Goal: Task Accomplishment & Management: Use online tool/utility

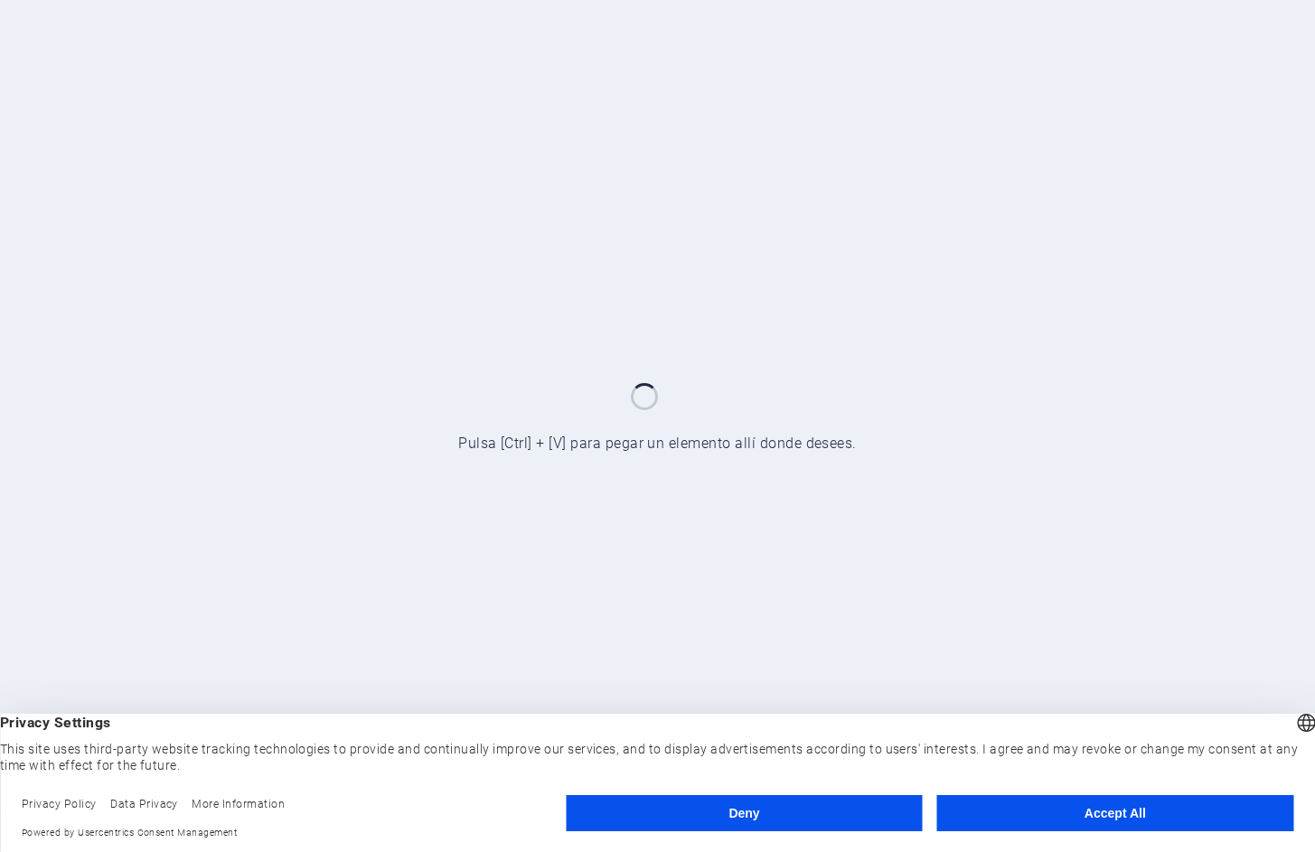
click at [1088, 814] on button "Accept All" at bounding box center [1115, 813] width 356 height 36
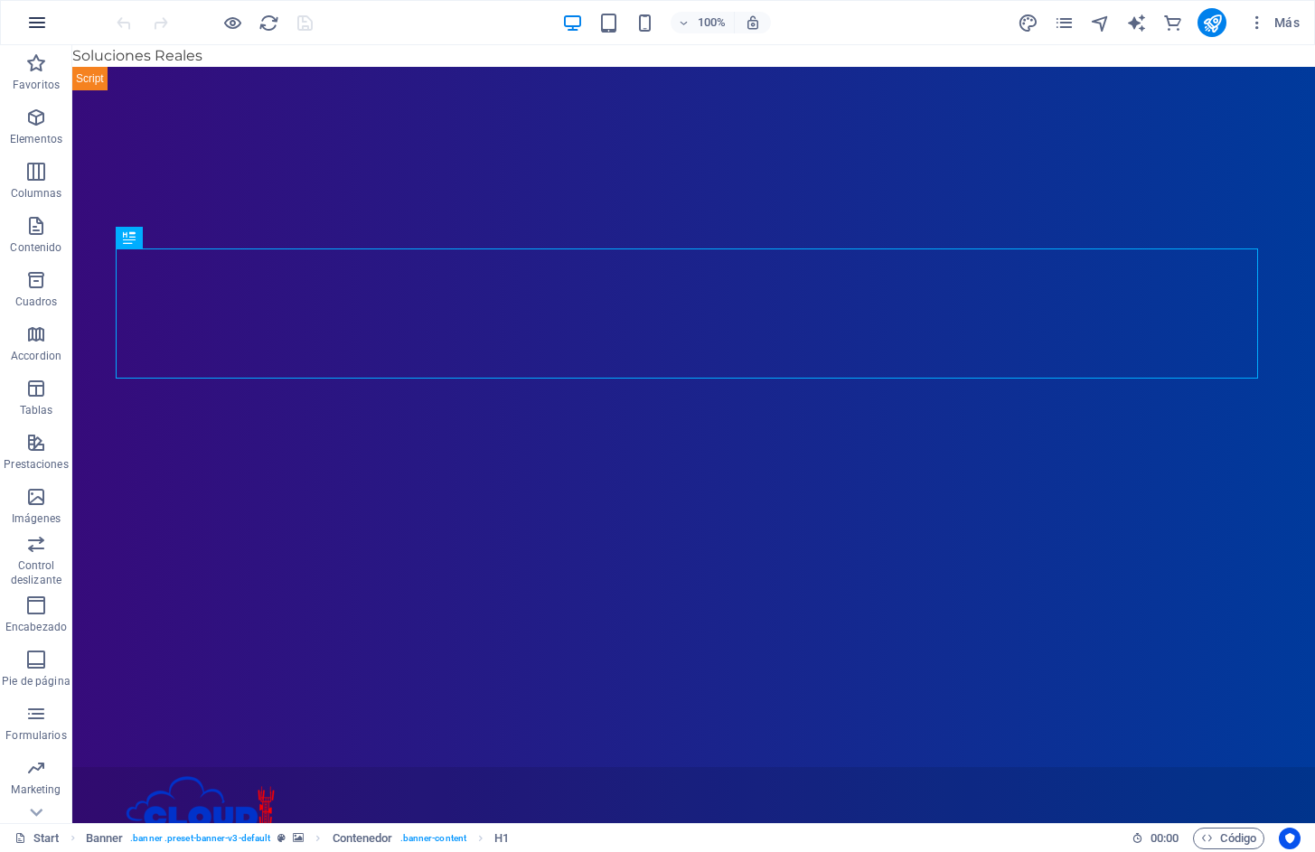
click at [43, 20] on icon "button" at bounding box center [37, 23] width 22 height 22
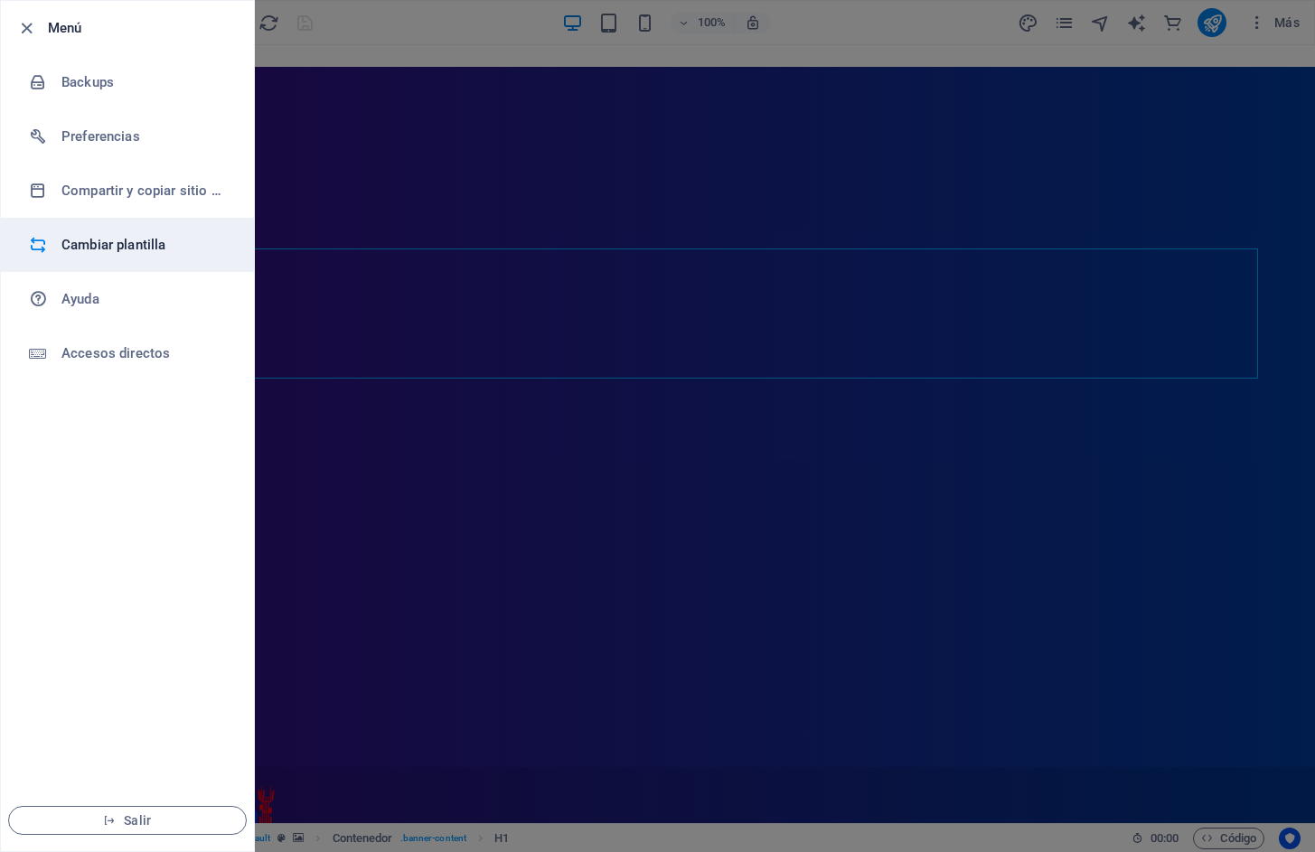
click at [147, 246] on h6 "Cambiar plantilla" at bounding box center [144, 245] width 167 height 22
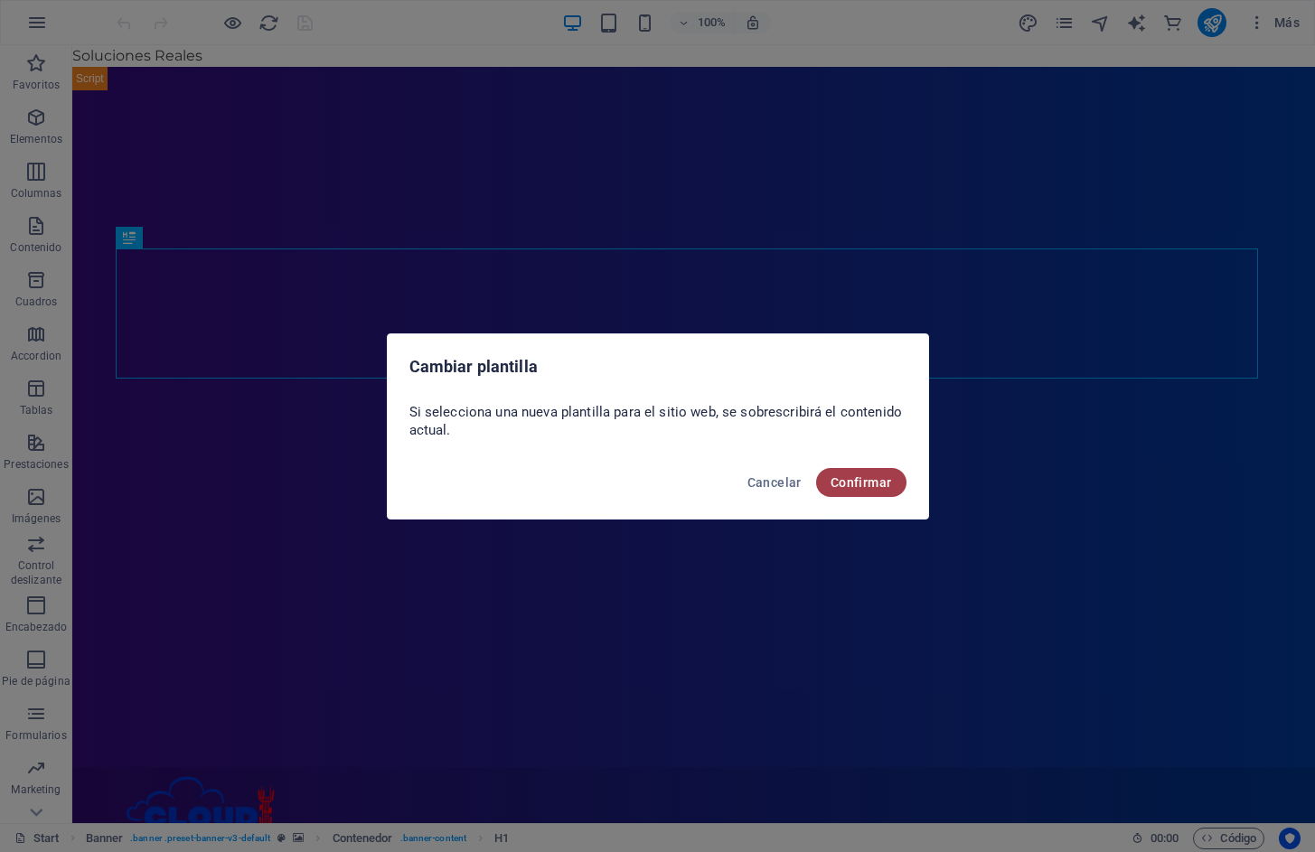
click at [858, 480] on span "Confirmar" at bounding box center [860, 482] width 61 height 14
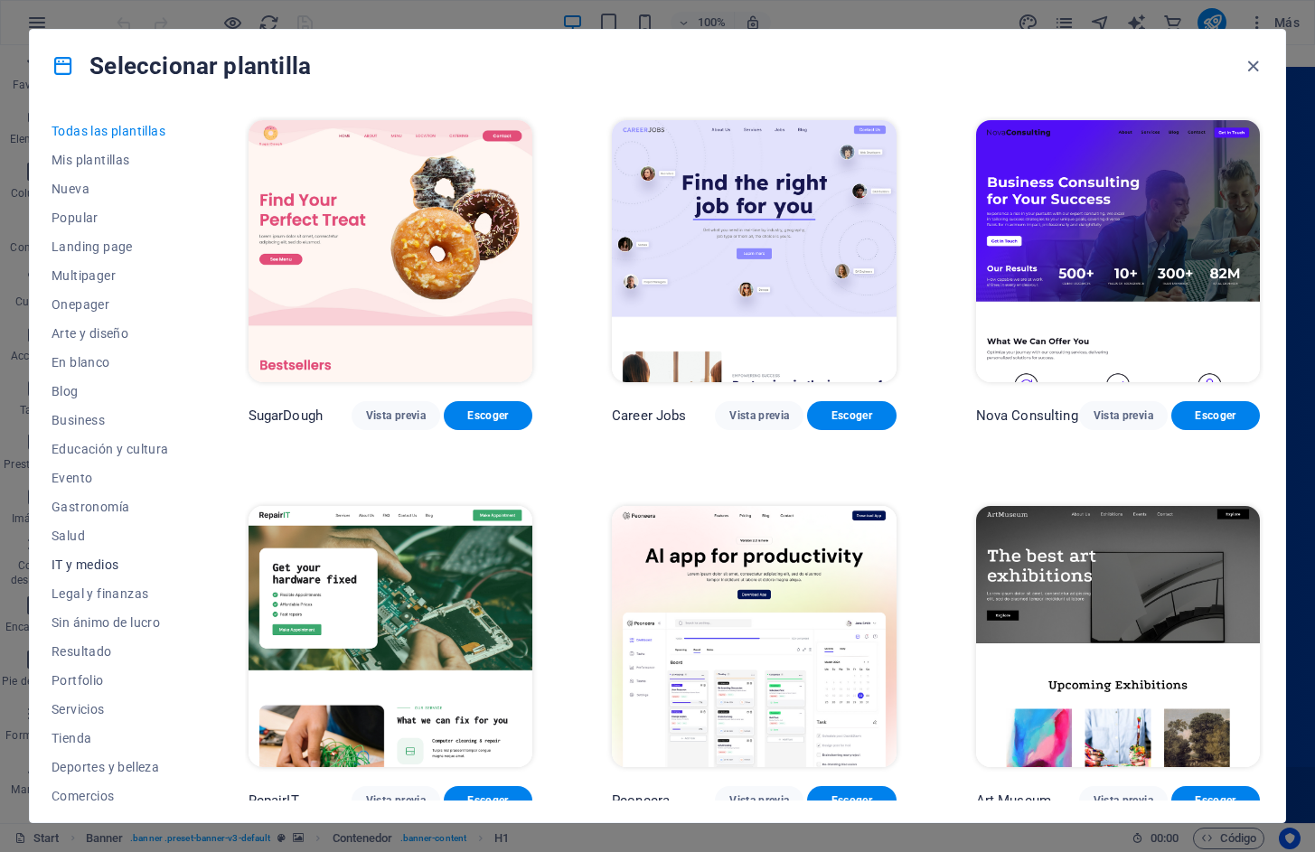
click at [89, 566] on span "IT y medios" at bounding box center [110, 565] width 117 height 14
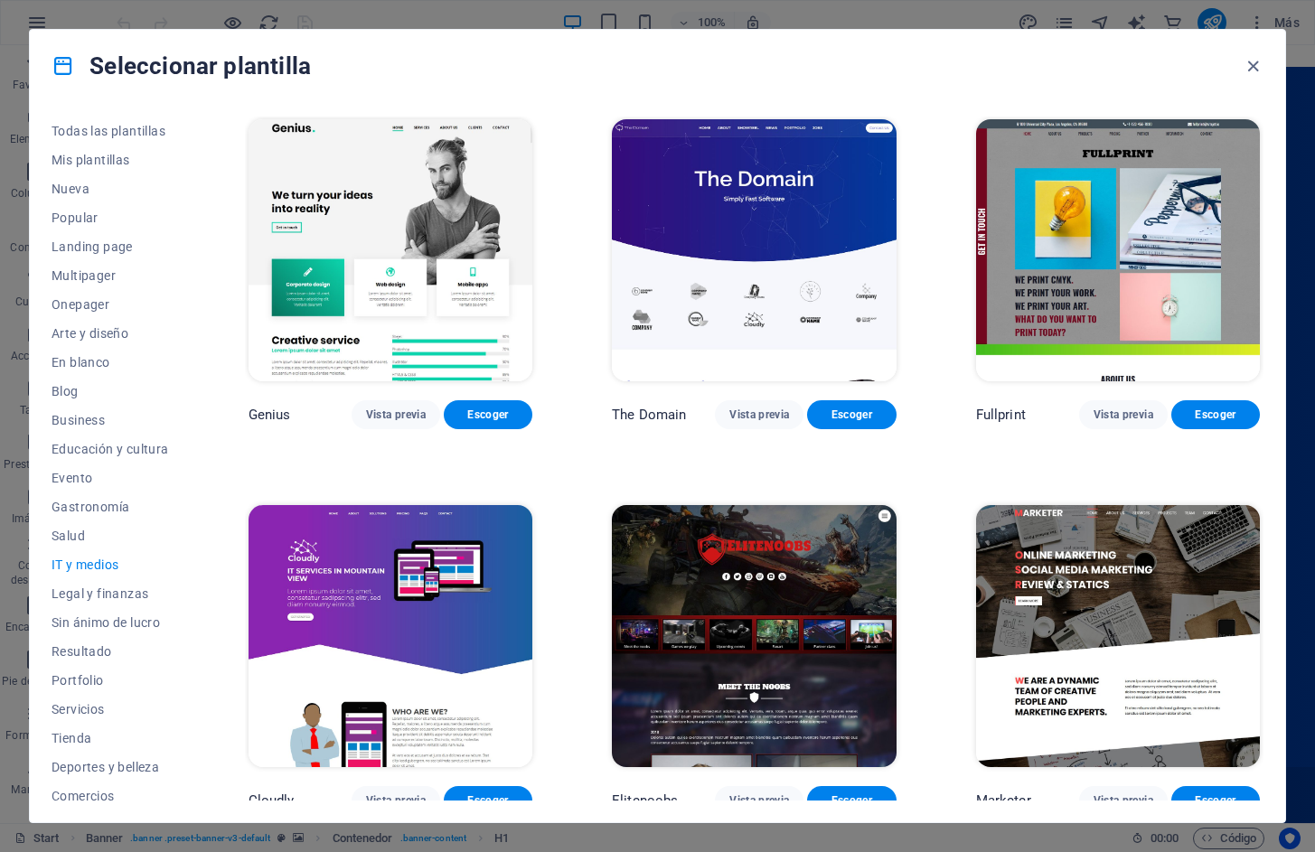
scroll to position [778, 0]
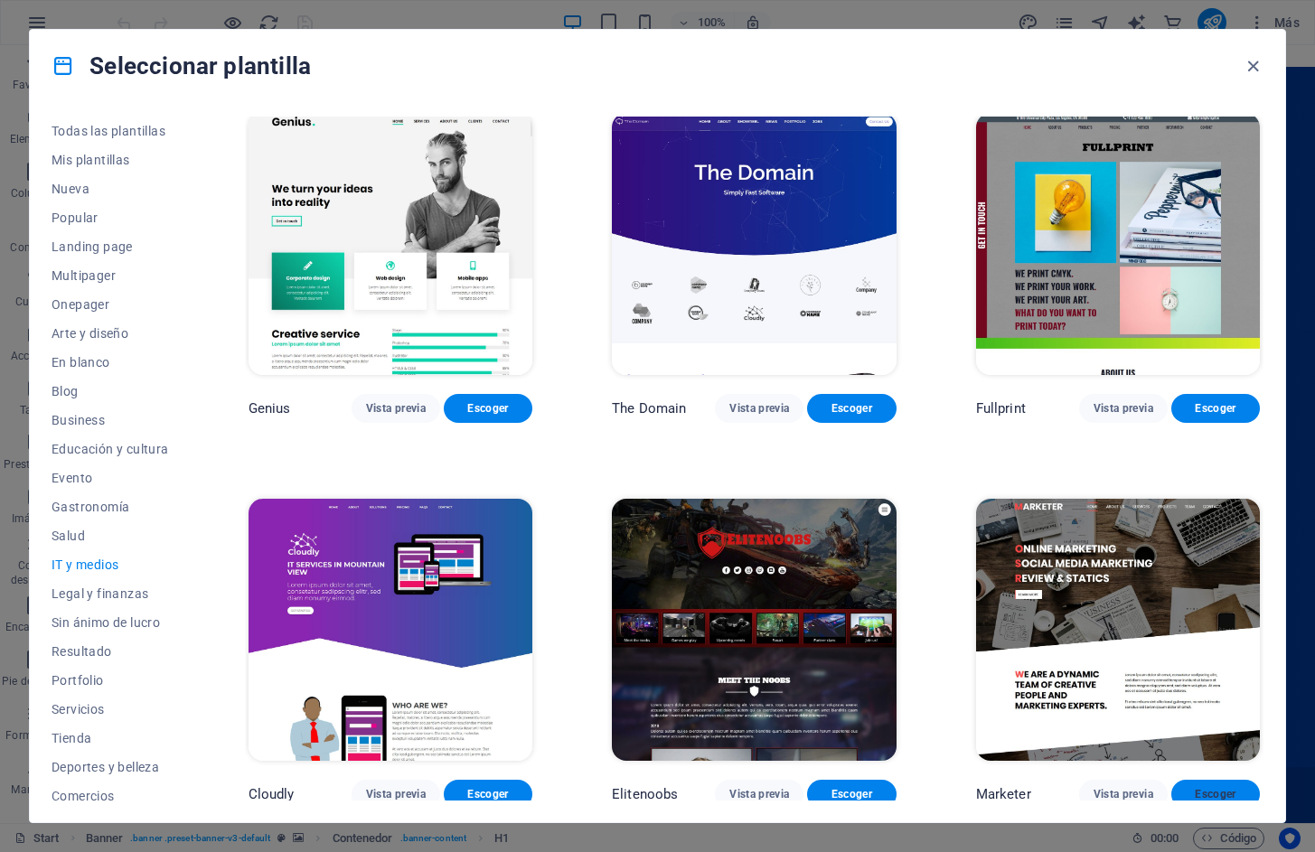
click at [1216, 787] on span "Escoger" at bounding box center [1216, 794] width 60 height 14
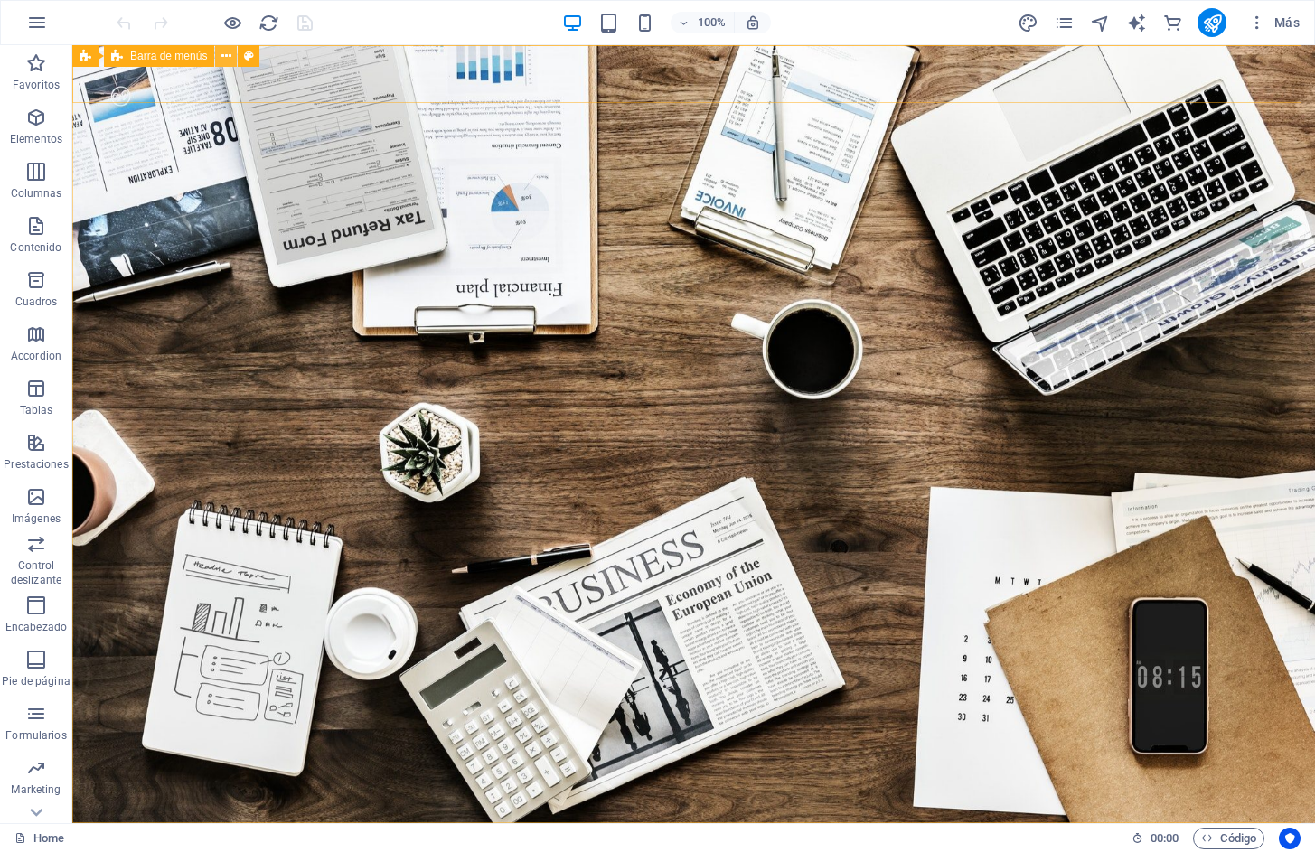
click at [220, 55] on button at bounding box center [226, 56] width 22 height 22
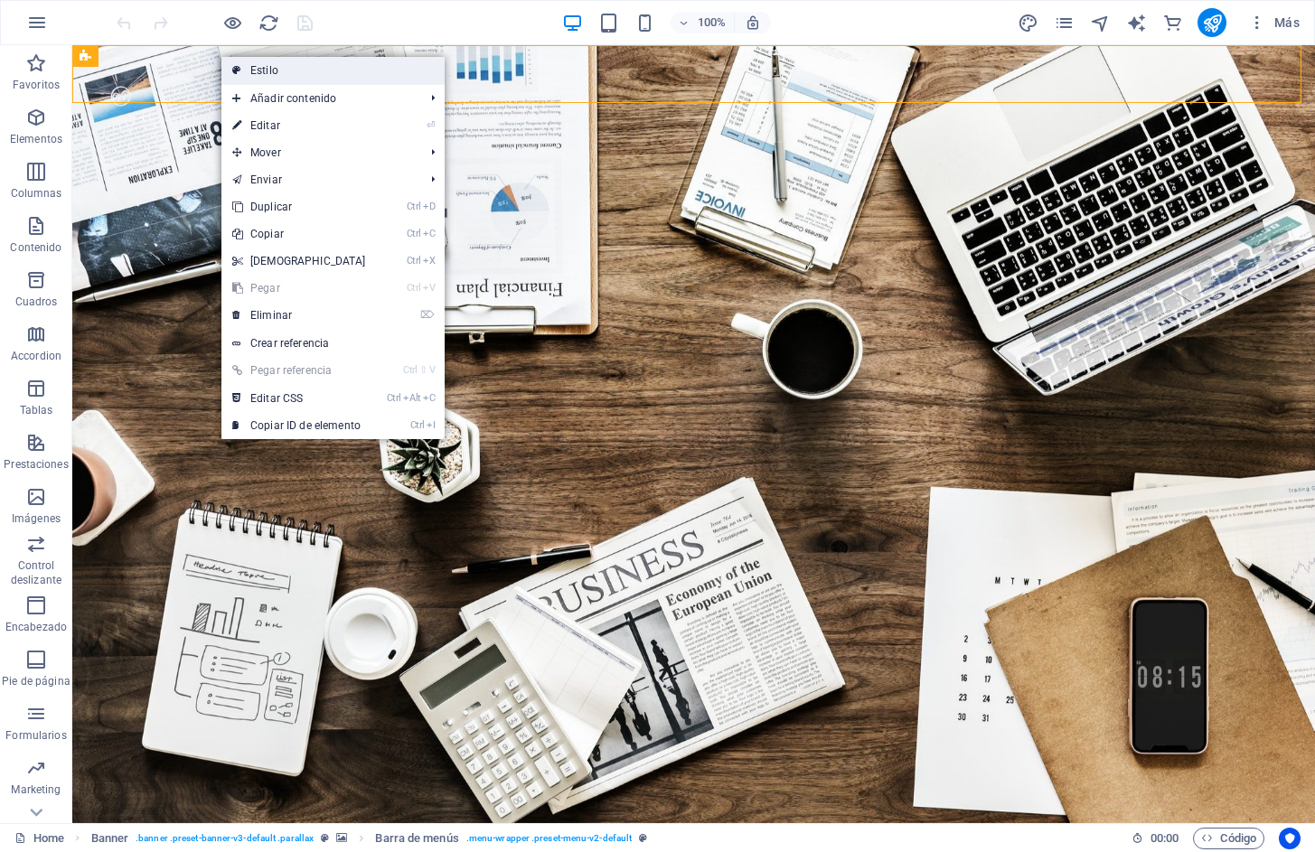
drag, startPoint x: 255, startPoint y: 70, endPoint x: 17, endPoint y: 186, distance: 264.3
click at [255, 70] on link "Estilo" at bounding box center [332, 70] width 223 height 27
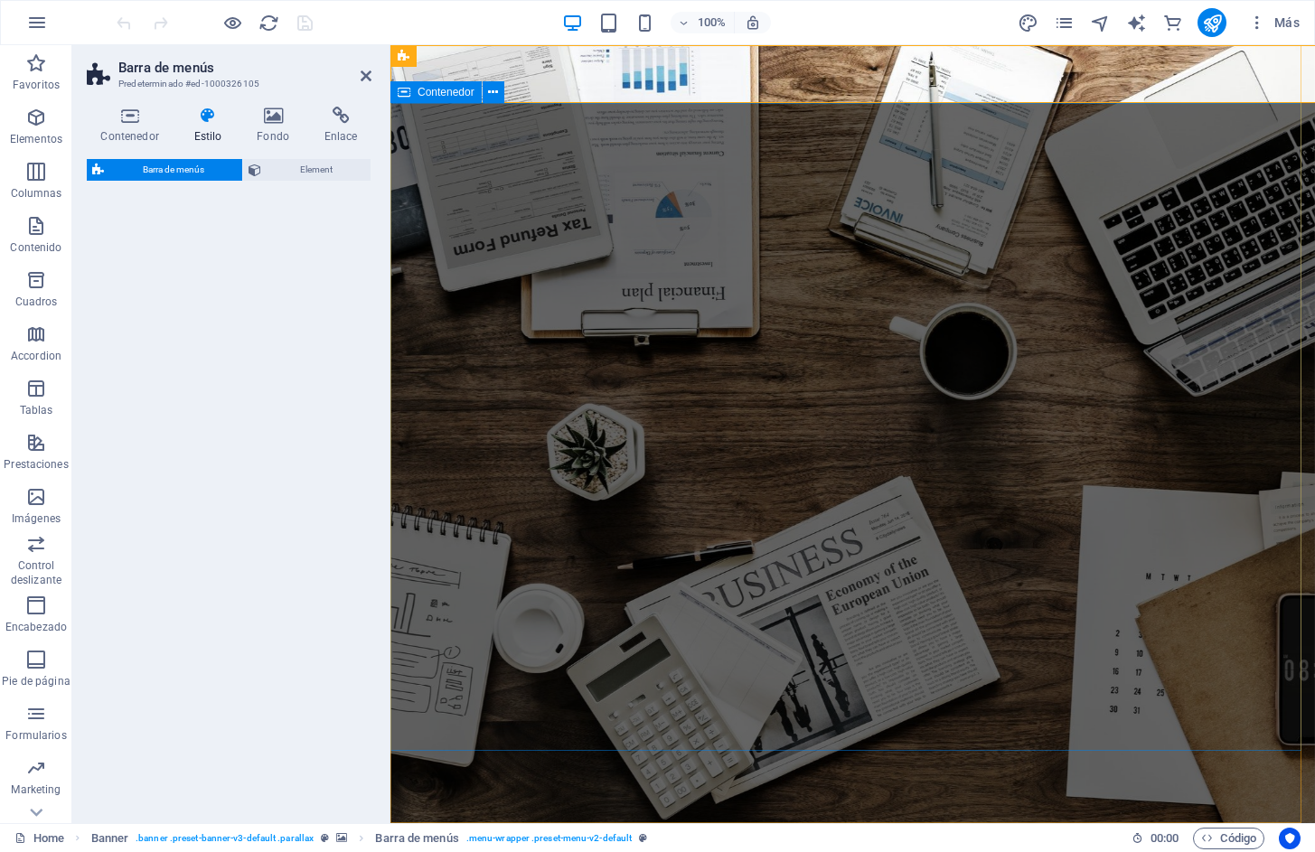
select select "rem"
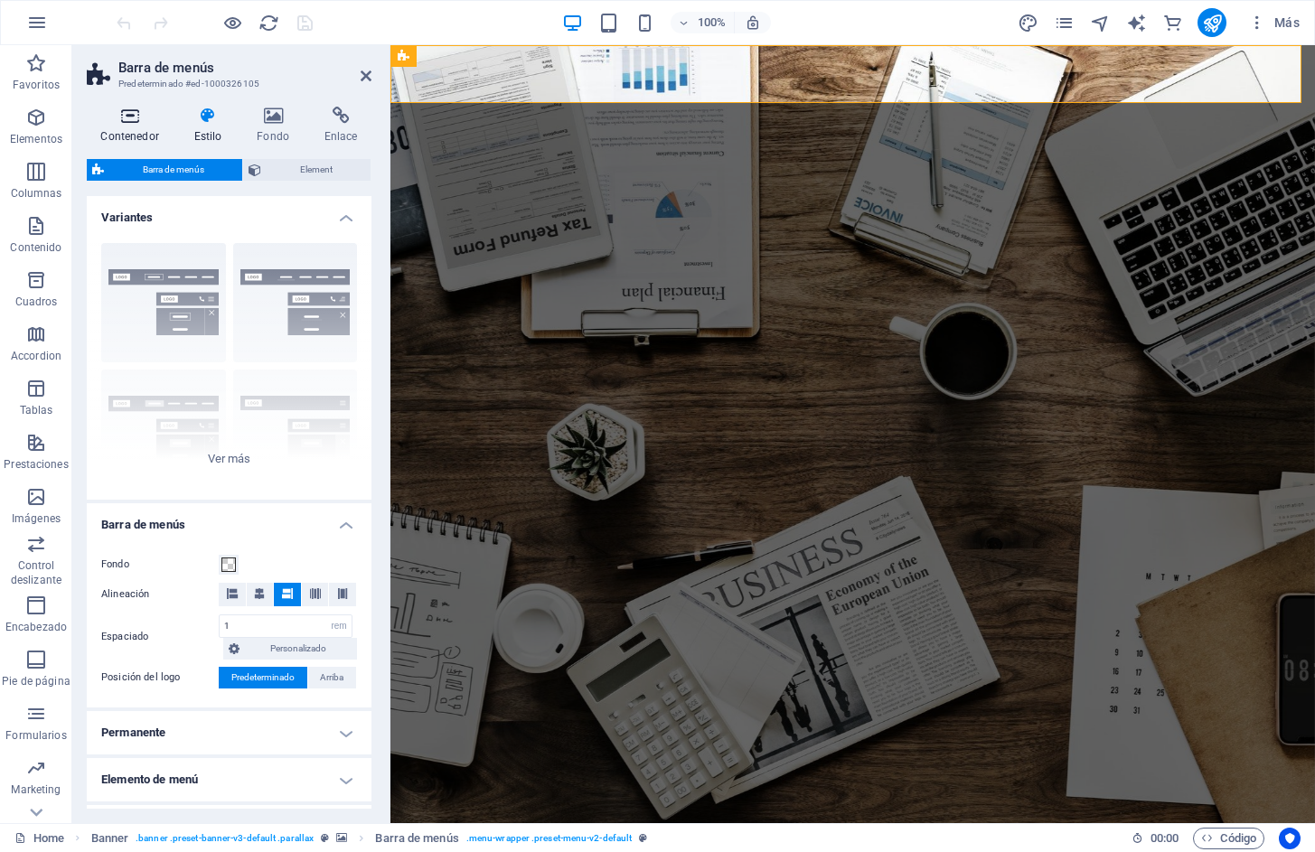
click at [141, 130] on h4 "Contenedor" at bounding box center [133, 126] width 93 height 38
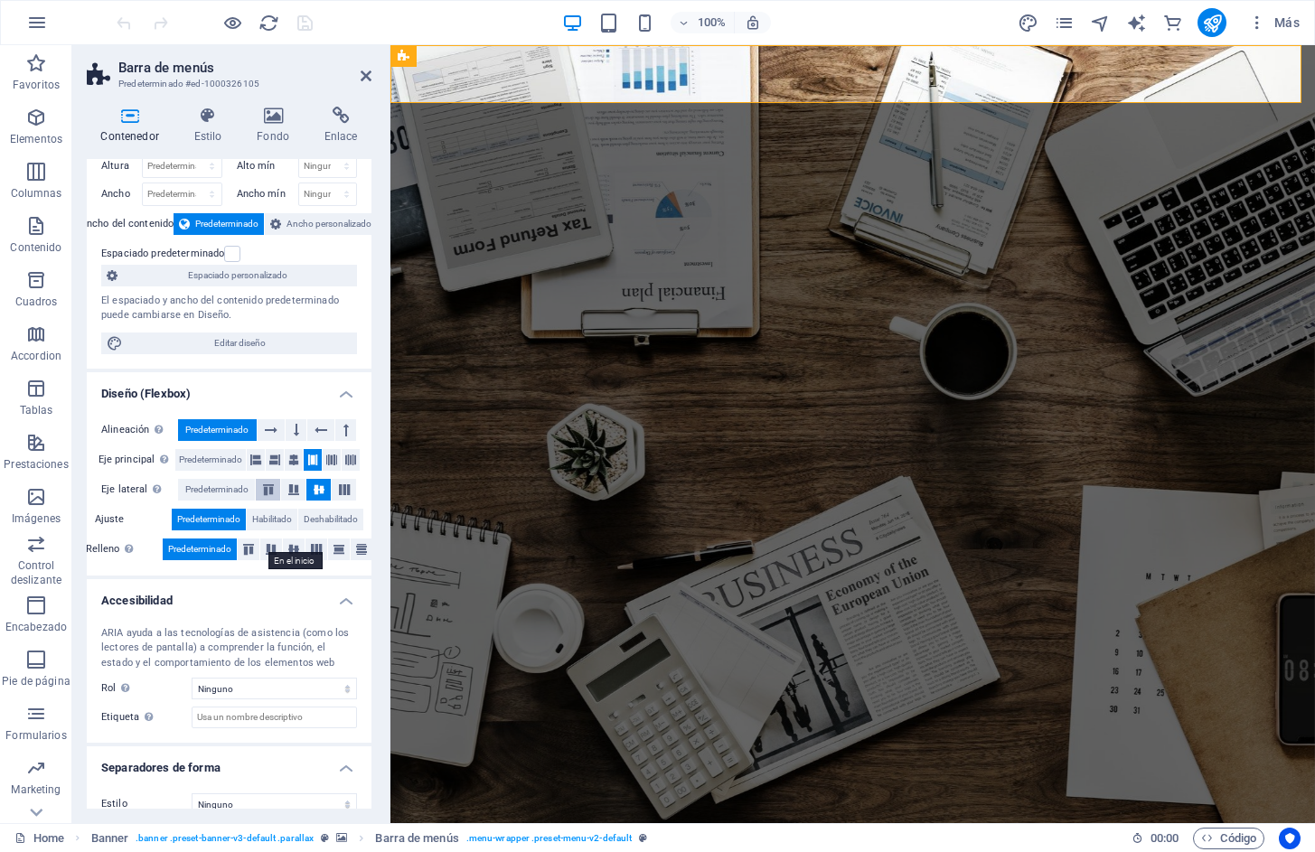
scroll to position [72, 0]
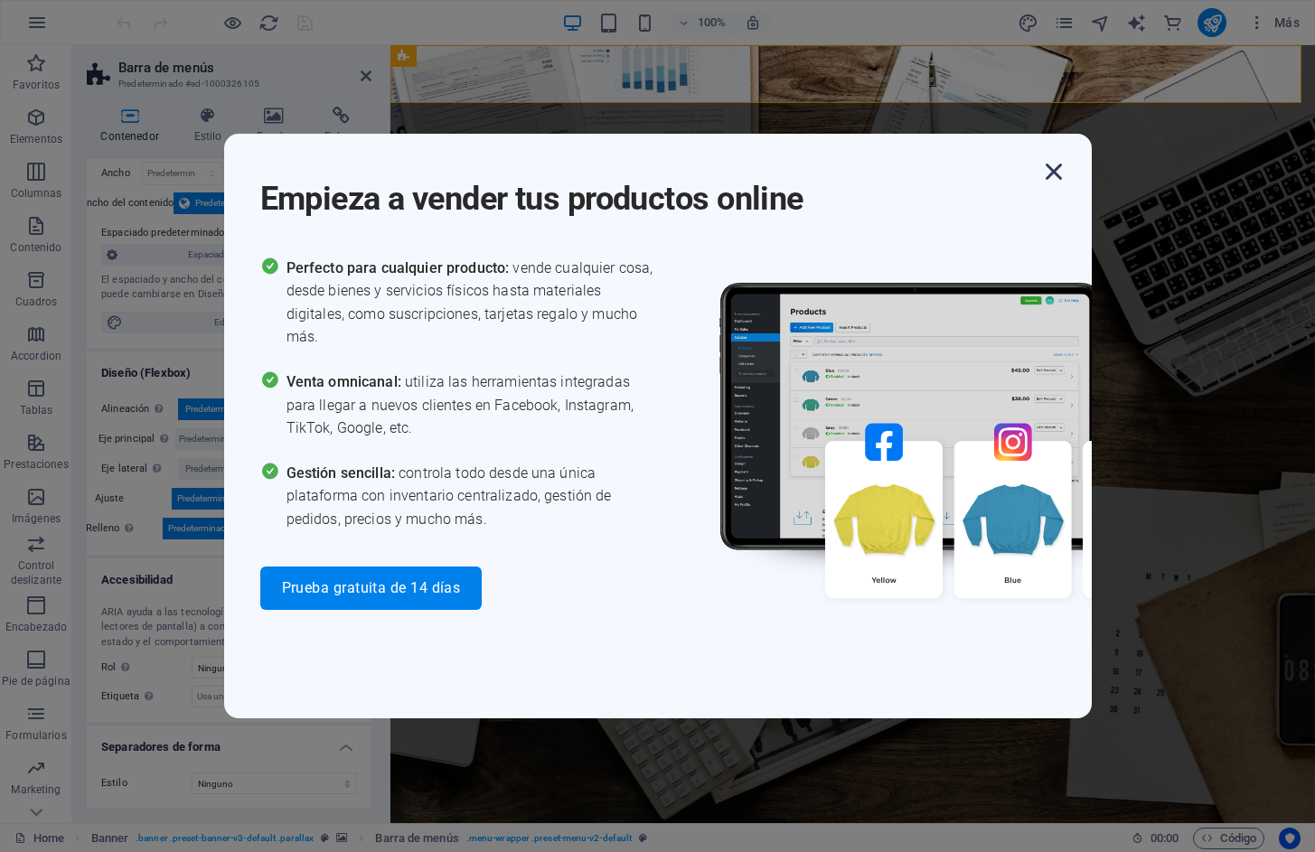
click at [1054, 173] on icon "button" at bounding box center [1053, 171] width 33 height 33
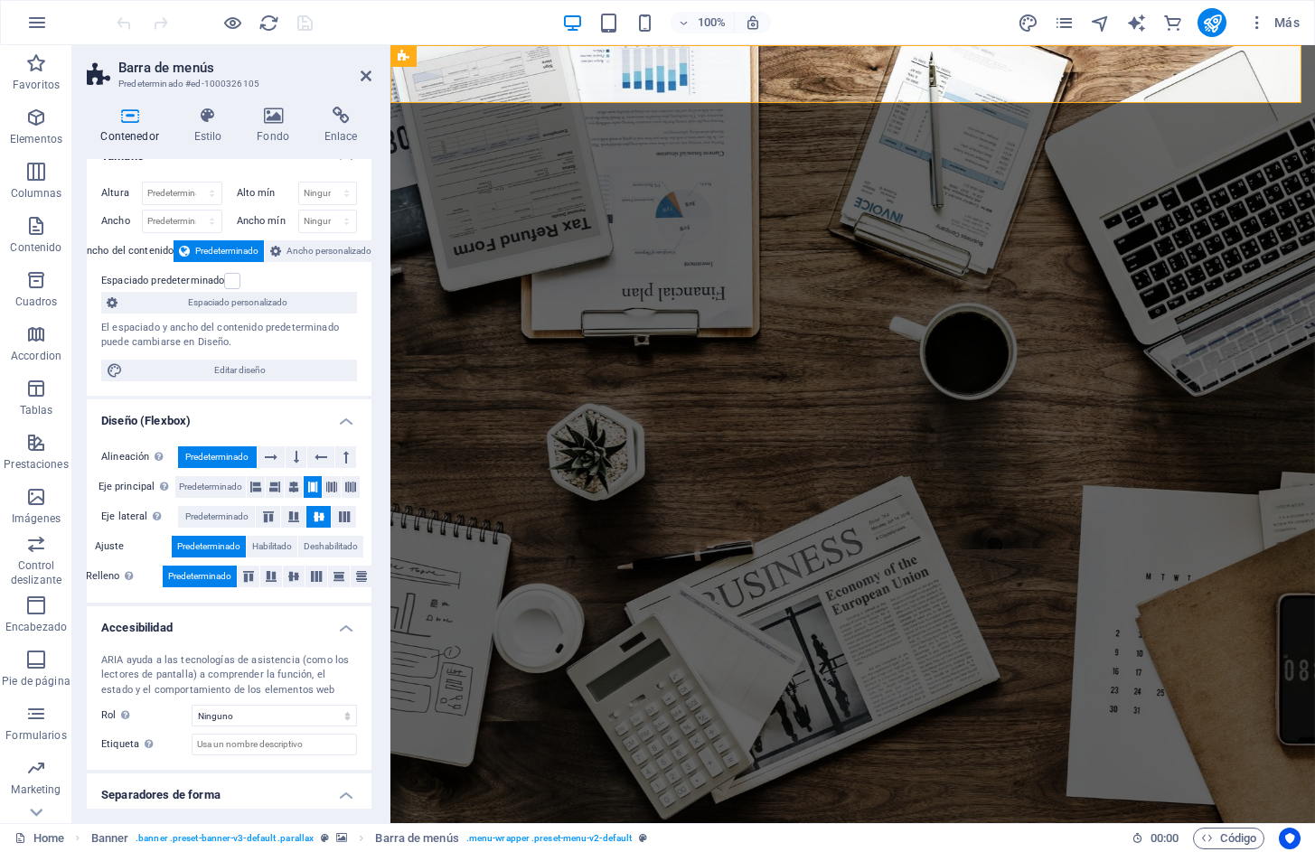
scroll to position [0, 0]
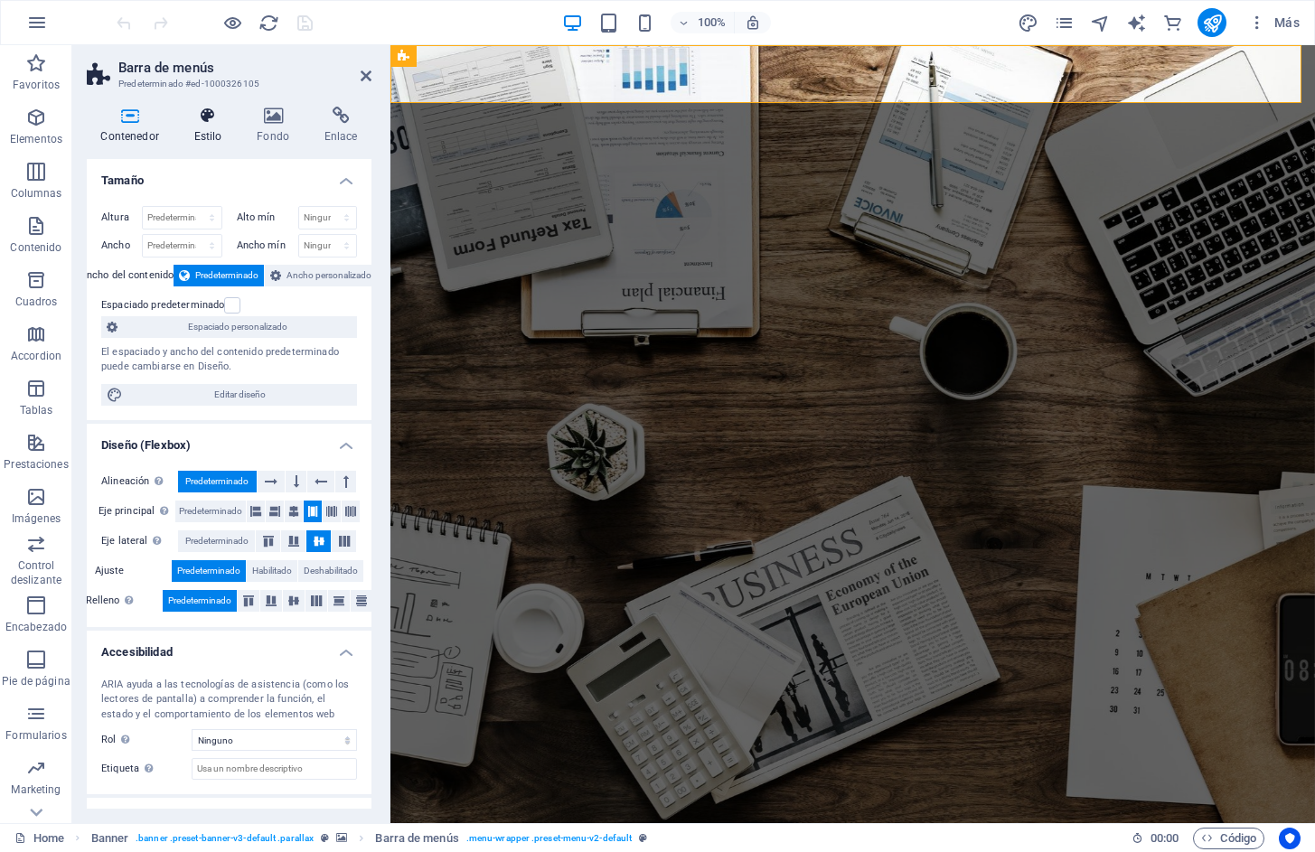
click at [198, 128] on h4 "Estilo" at bounding box center [211, 126] width 63 height 38
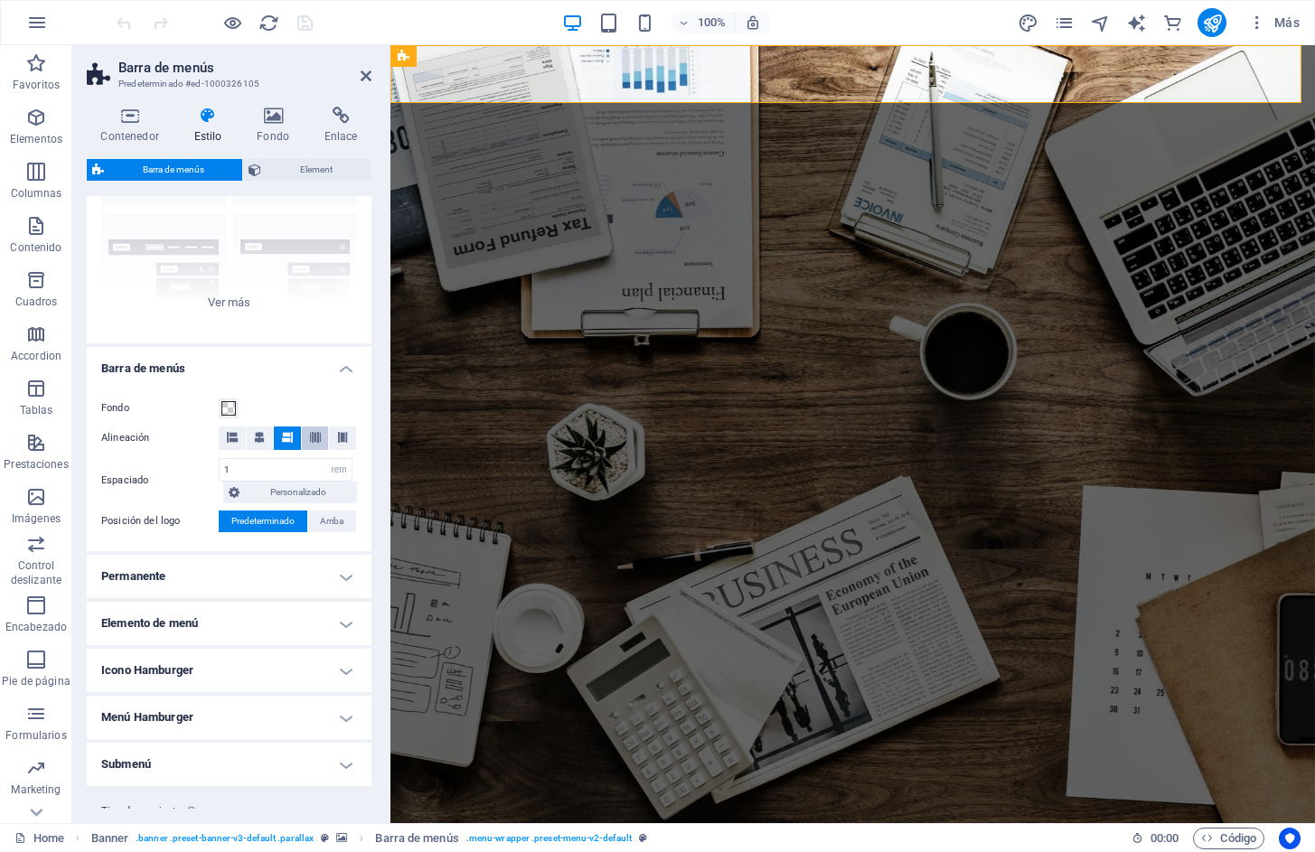
scroll to position [206, 0]
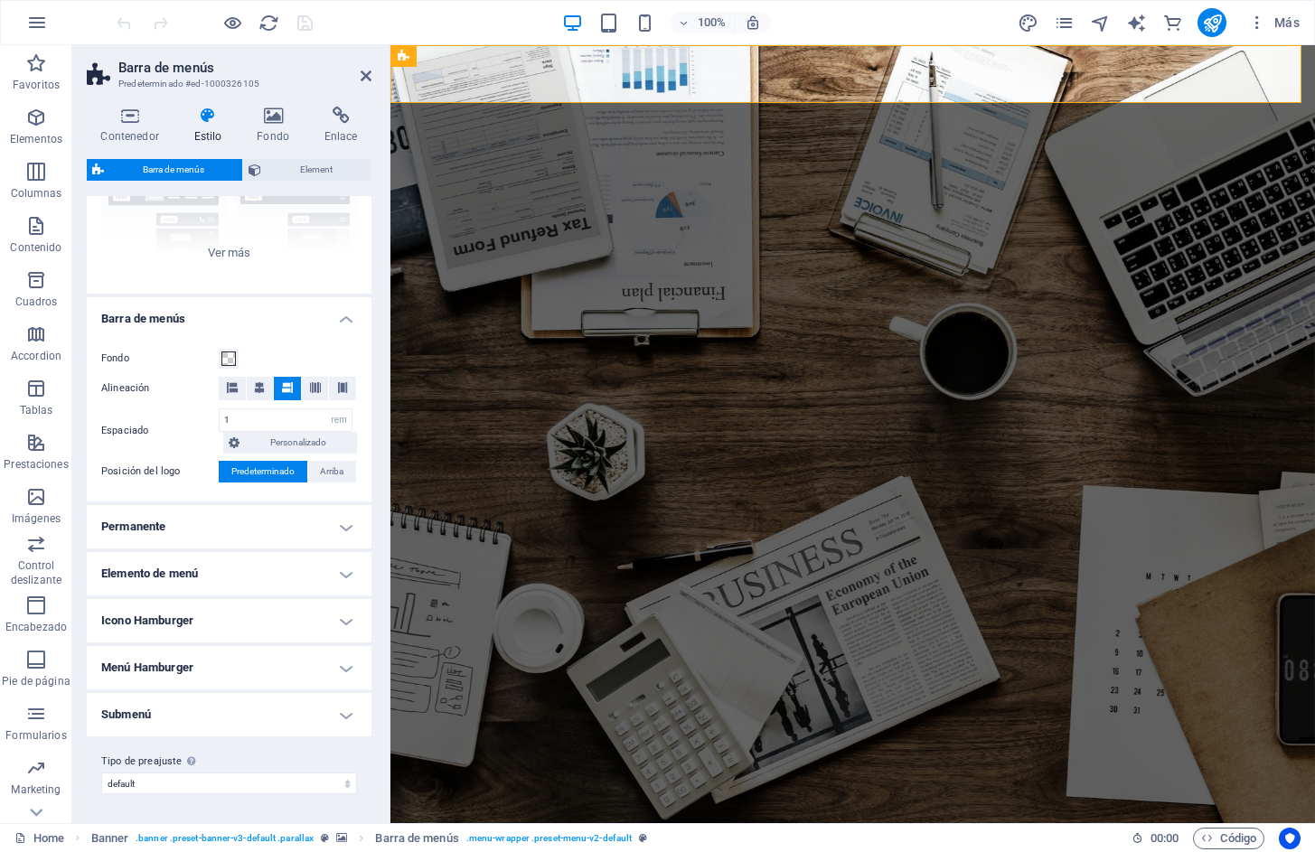
click at [348, 577] on h4 "Elemento de menú" at bounding box center [229, 573] width 285 height 43
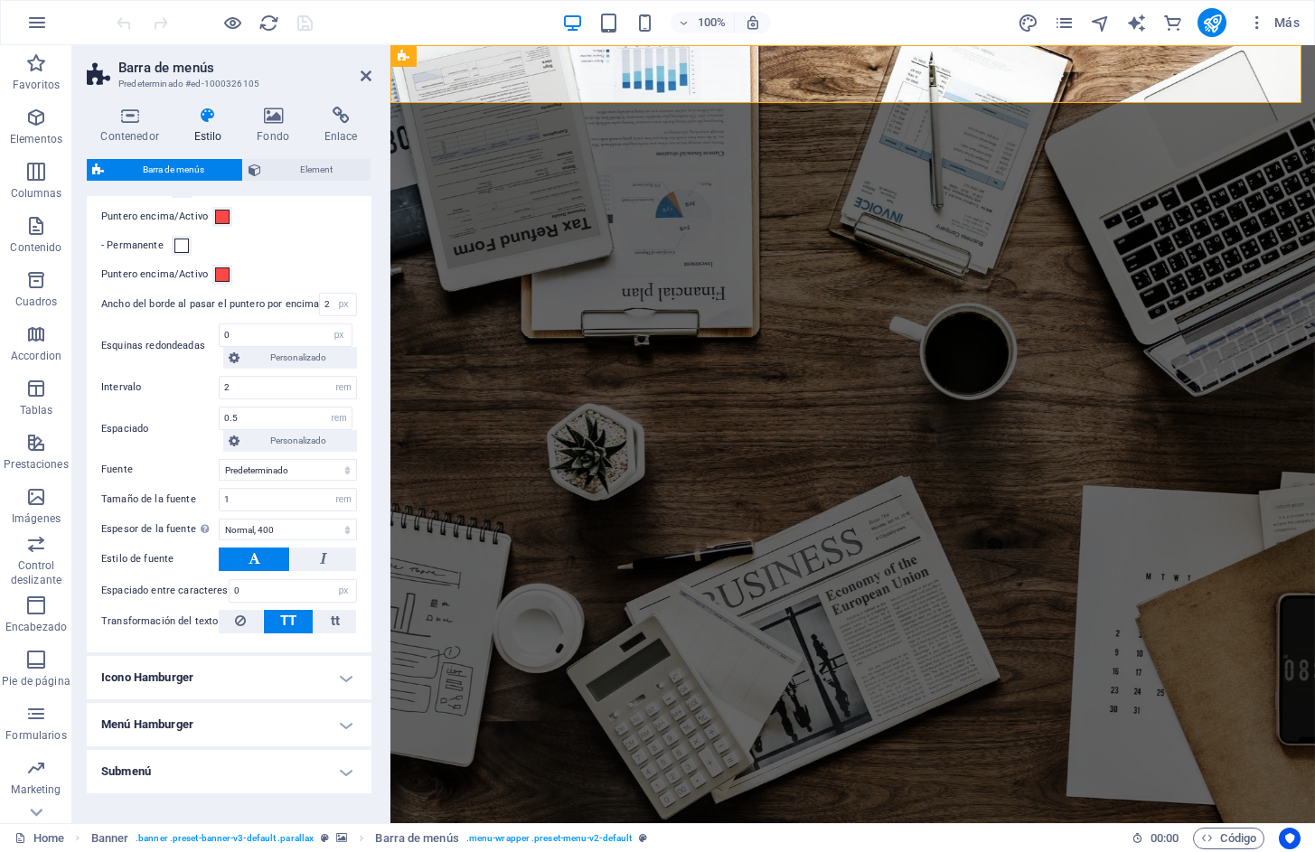
scroll to position [805, 0]
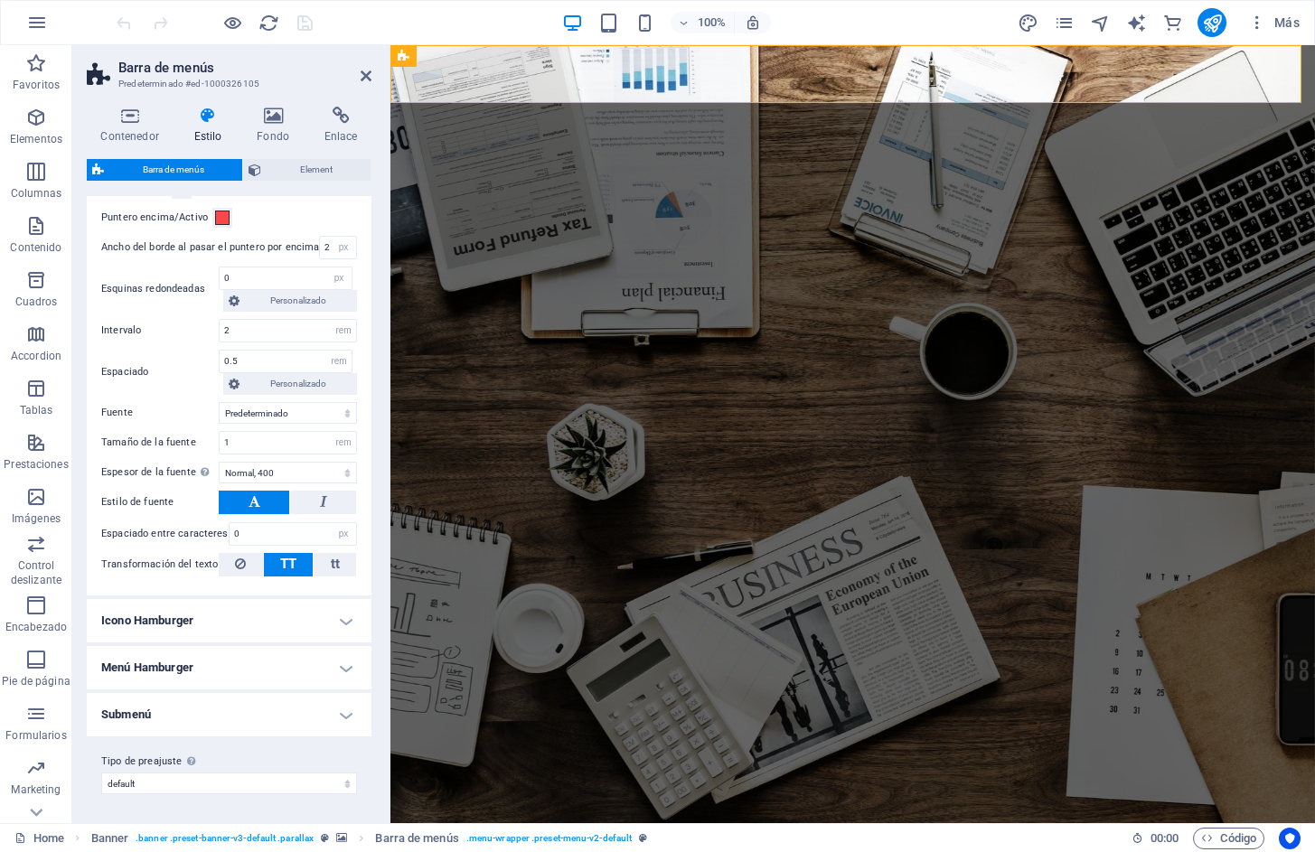
click at [342, 625] on h4 "Icono Hamburger" at bounding box center [229, 620] width 285 height 43
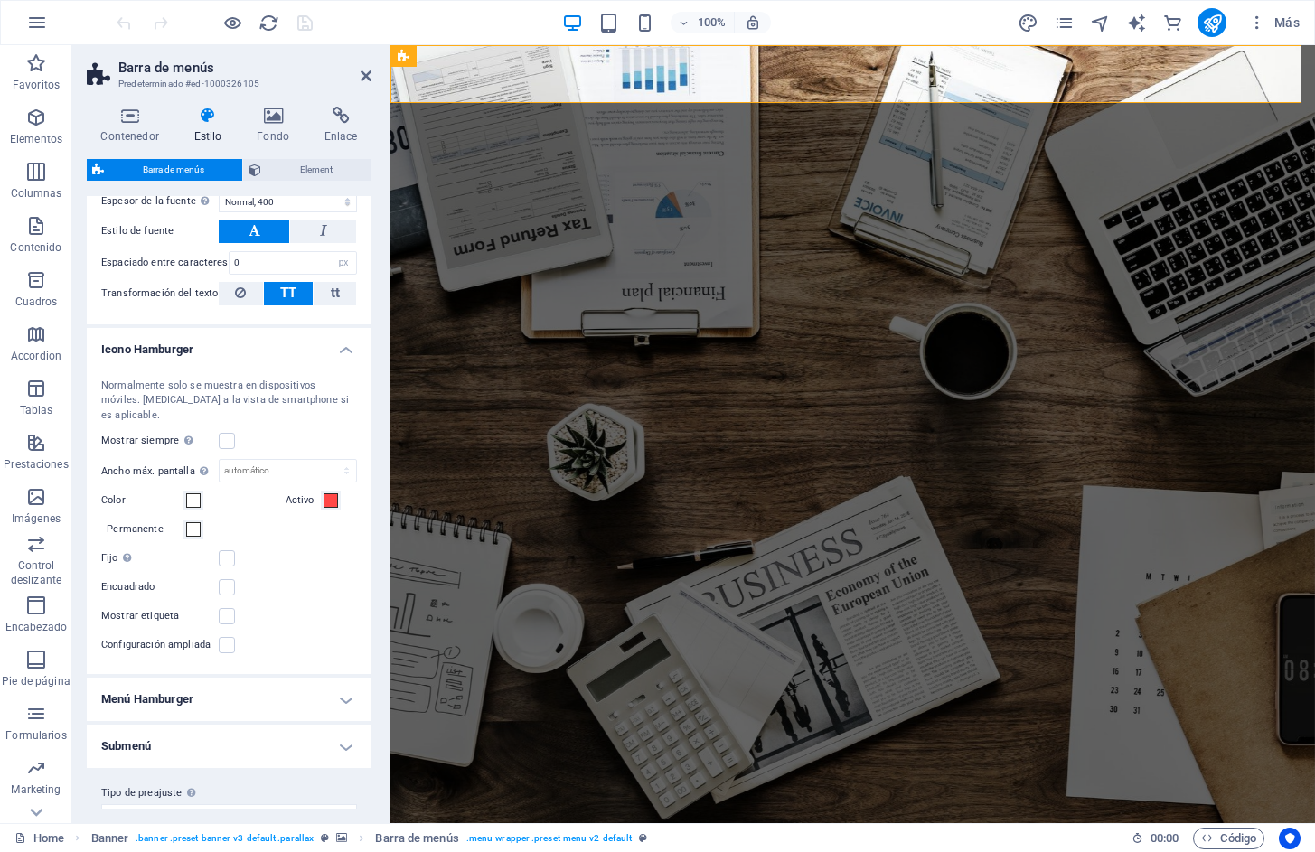
scroll to position [1093, 0]
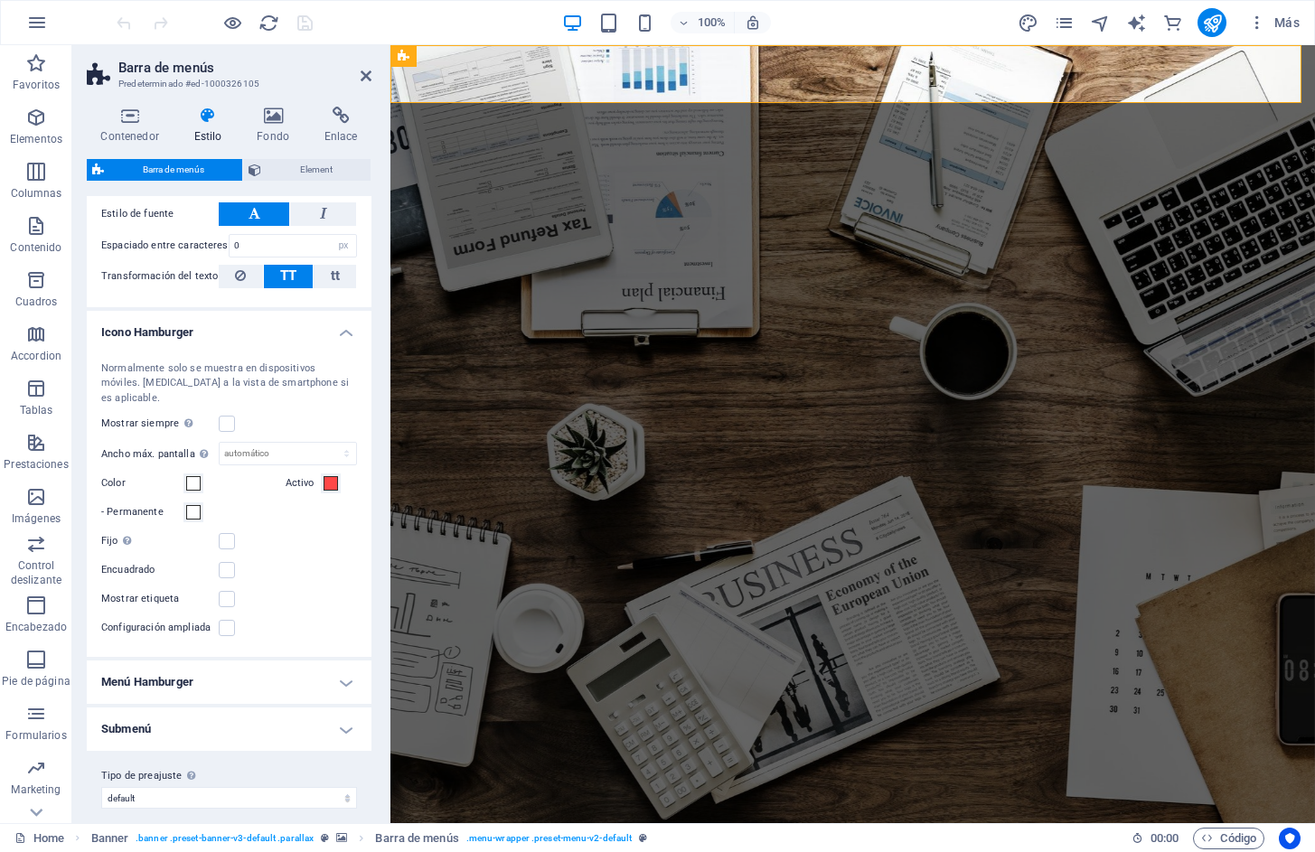
click at [337, 662] on h4 "Menú Hamburger" at bounding box center [229, 682] width 285 height 43
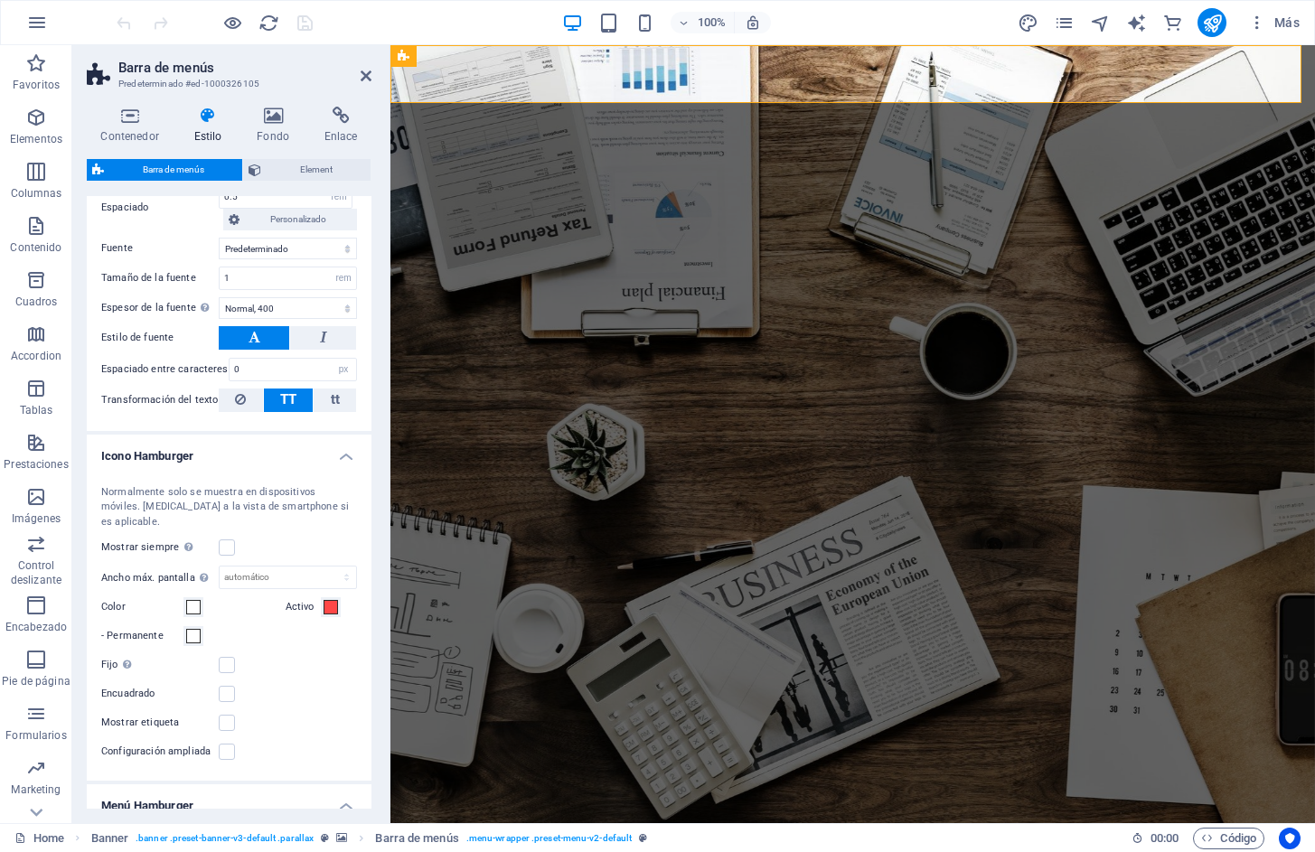
scroll to position [844, 0]
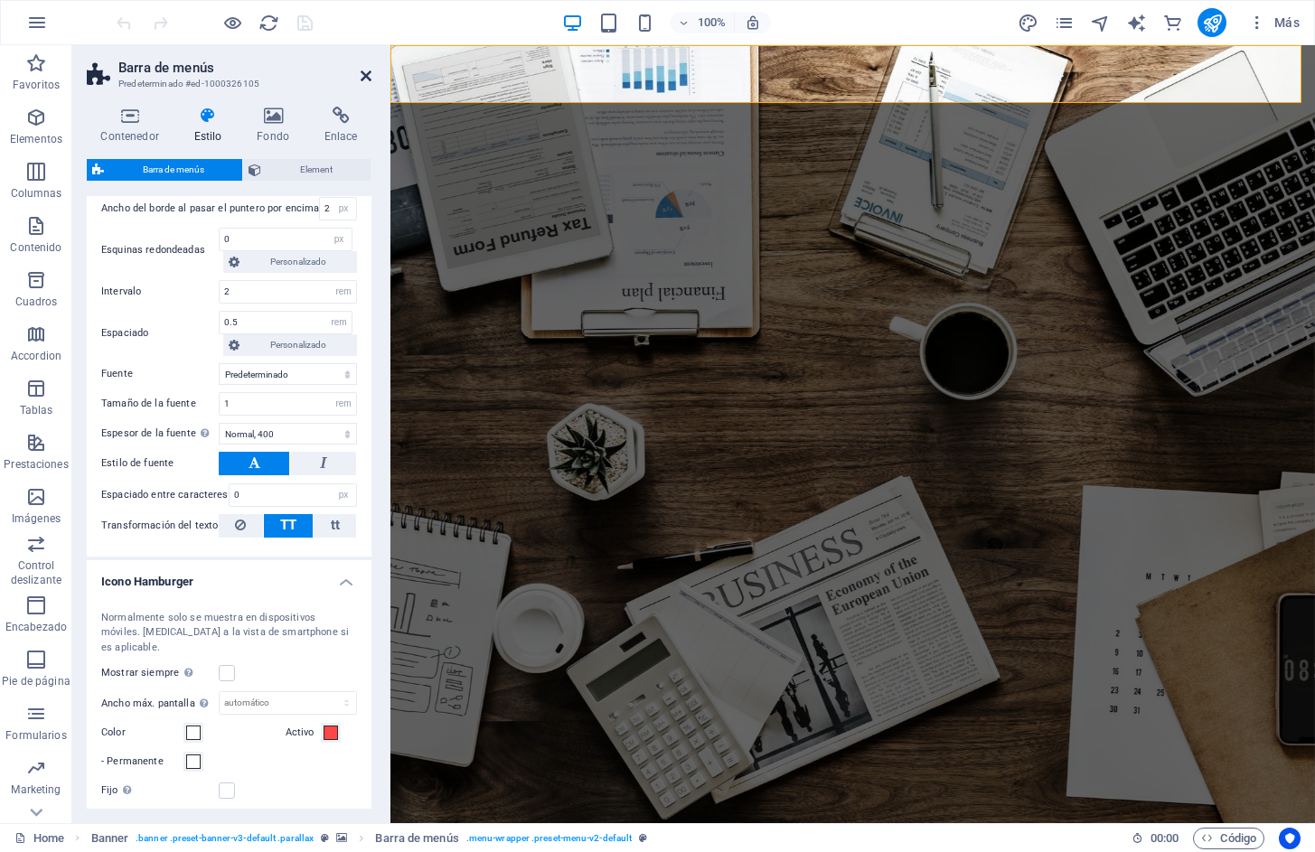
click at [363, 71] on icon at bounding box center [366, 76] width 11 height 14
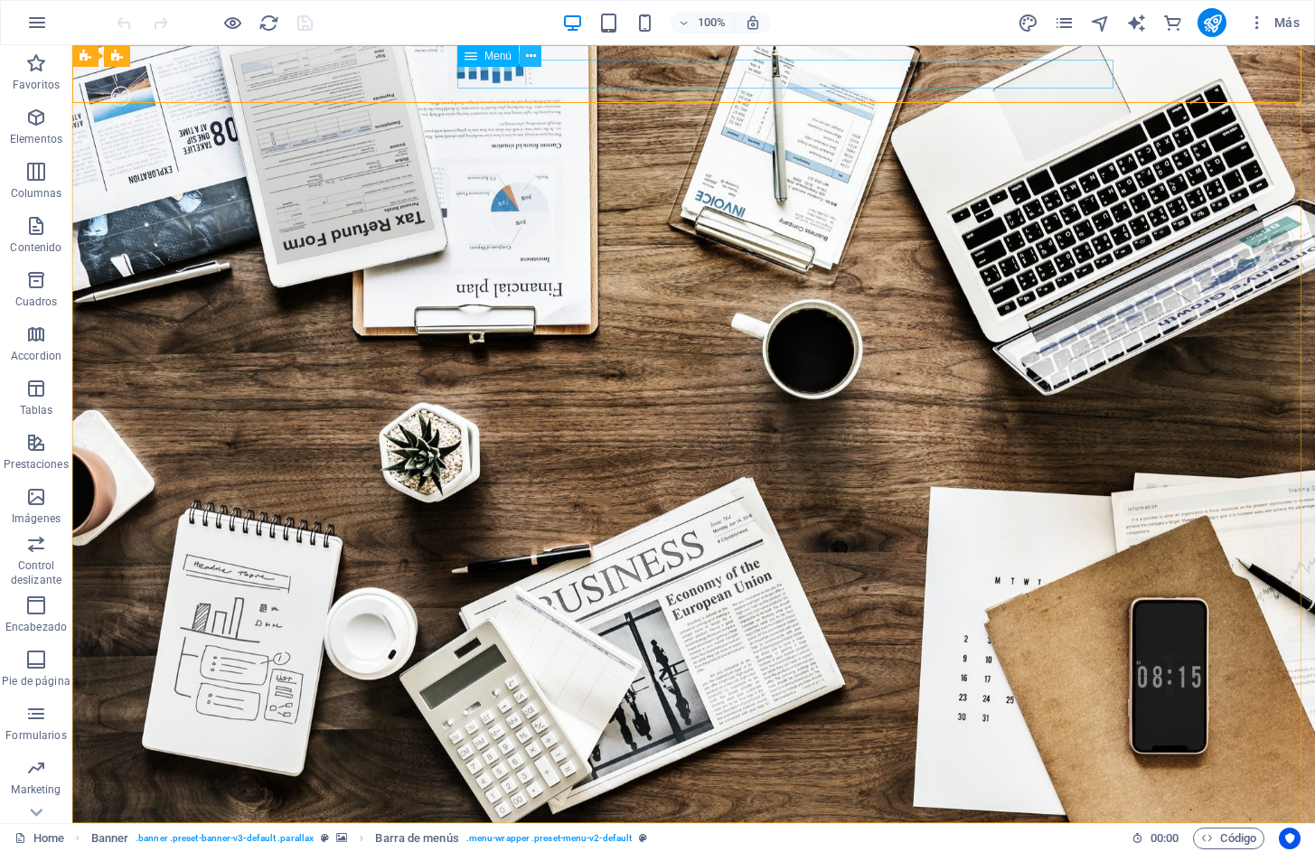
click at [527, 60] on icon at bounding box center [531, 56] width 10 height 19
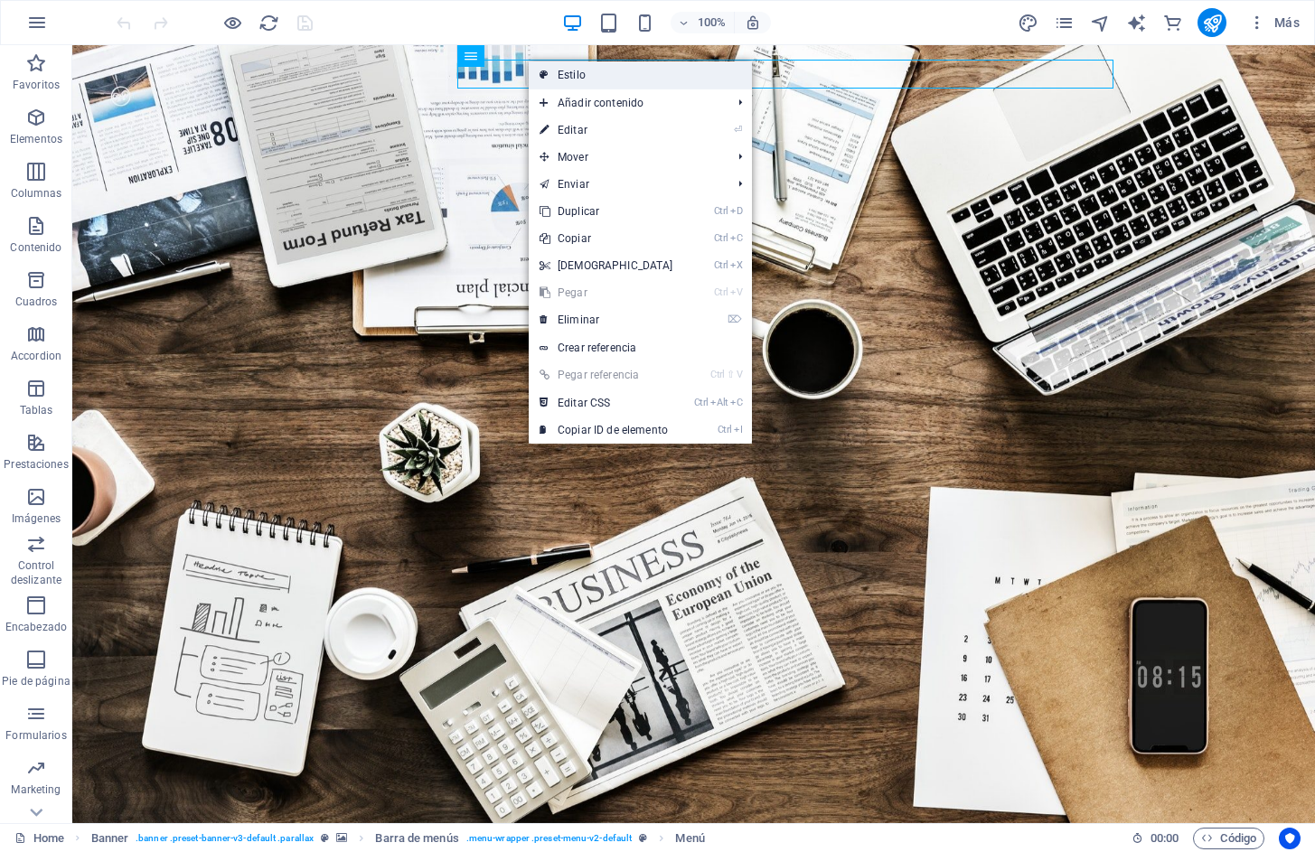
click at [558, 79] on link "Estilo" at bounding box center [640, 74] width 223 height 27
select select "rem"
select select "hover_border_vertical"
select select "px"
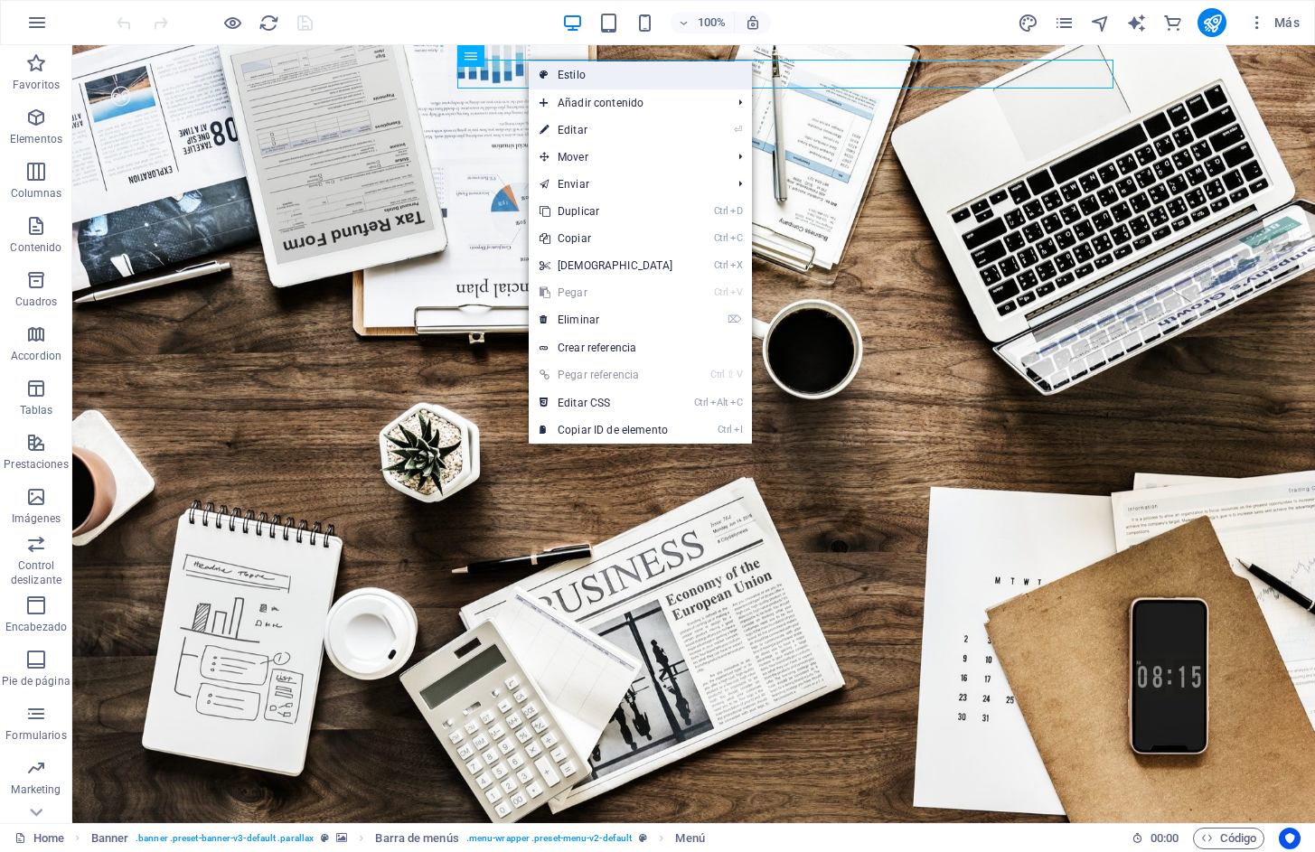
select select "rem"
select select "400"
select select "px"
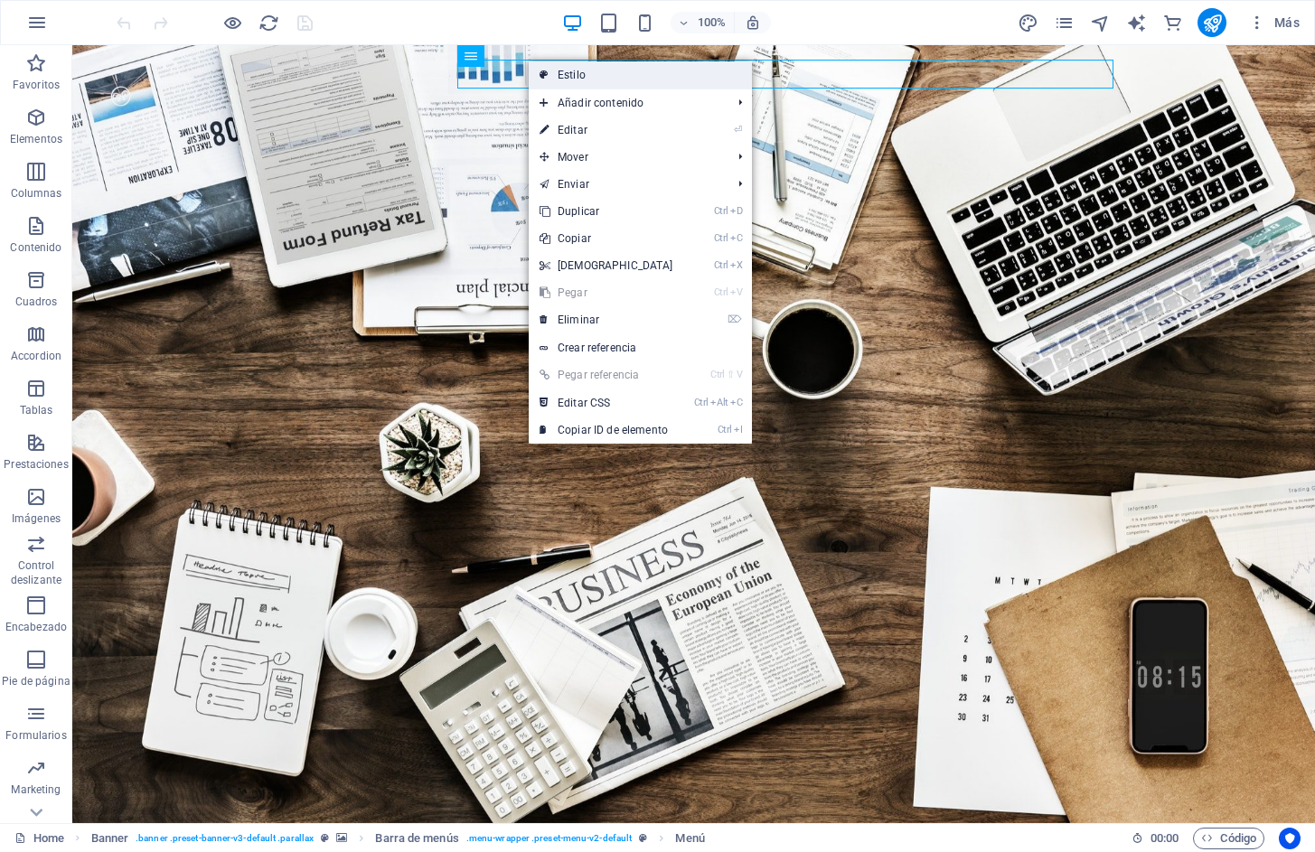
select select "rem"
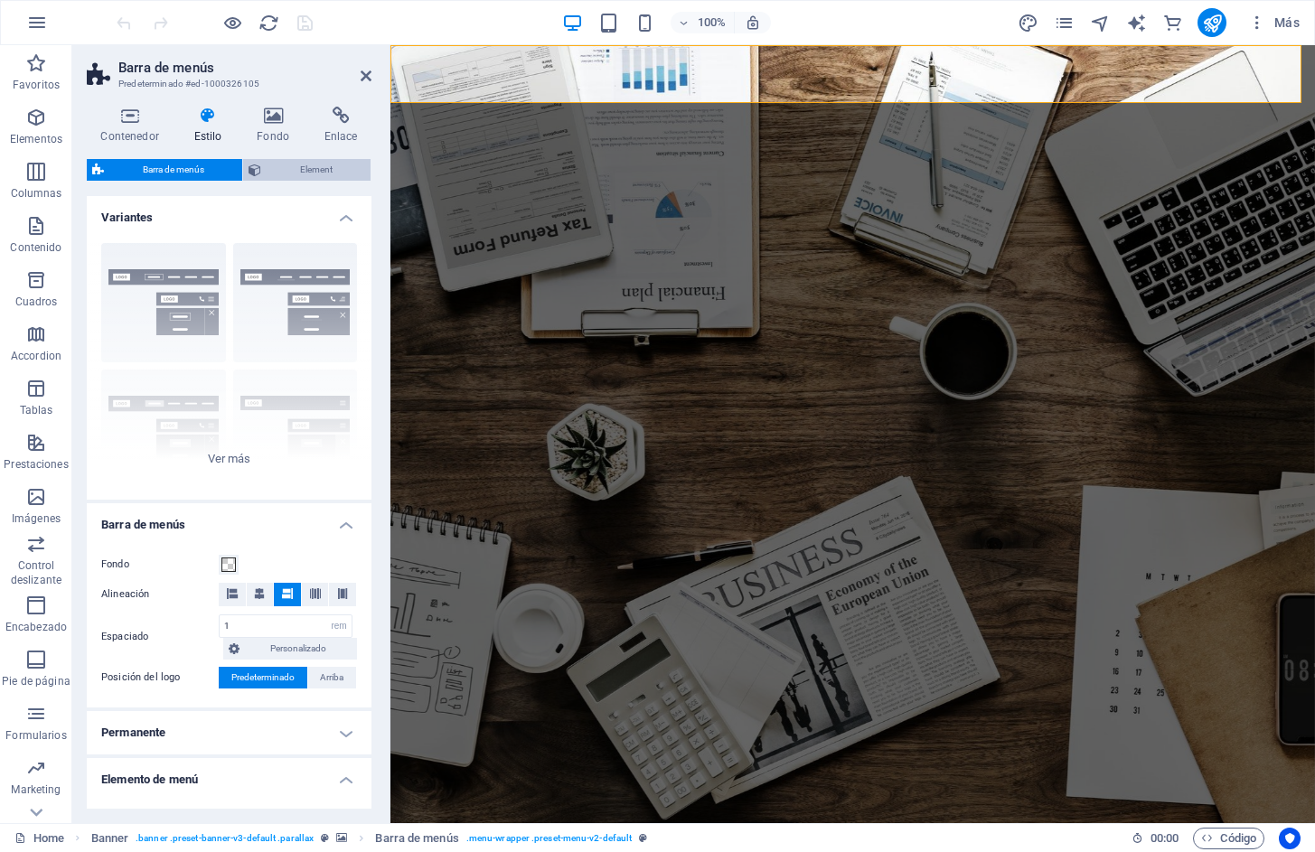
click at [304, 169] on span "Element" at bounding box center [316, 170] width 98 height 22
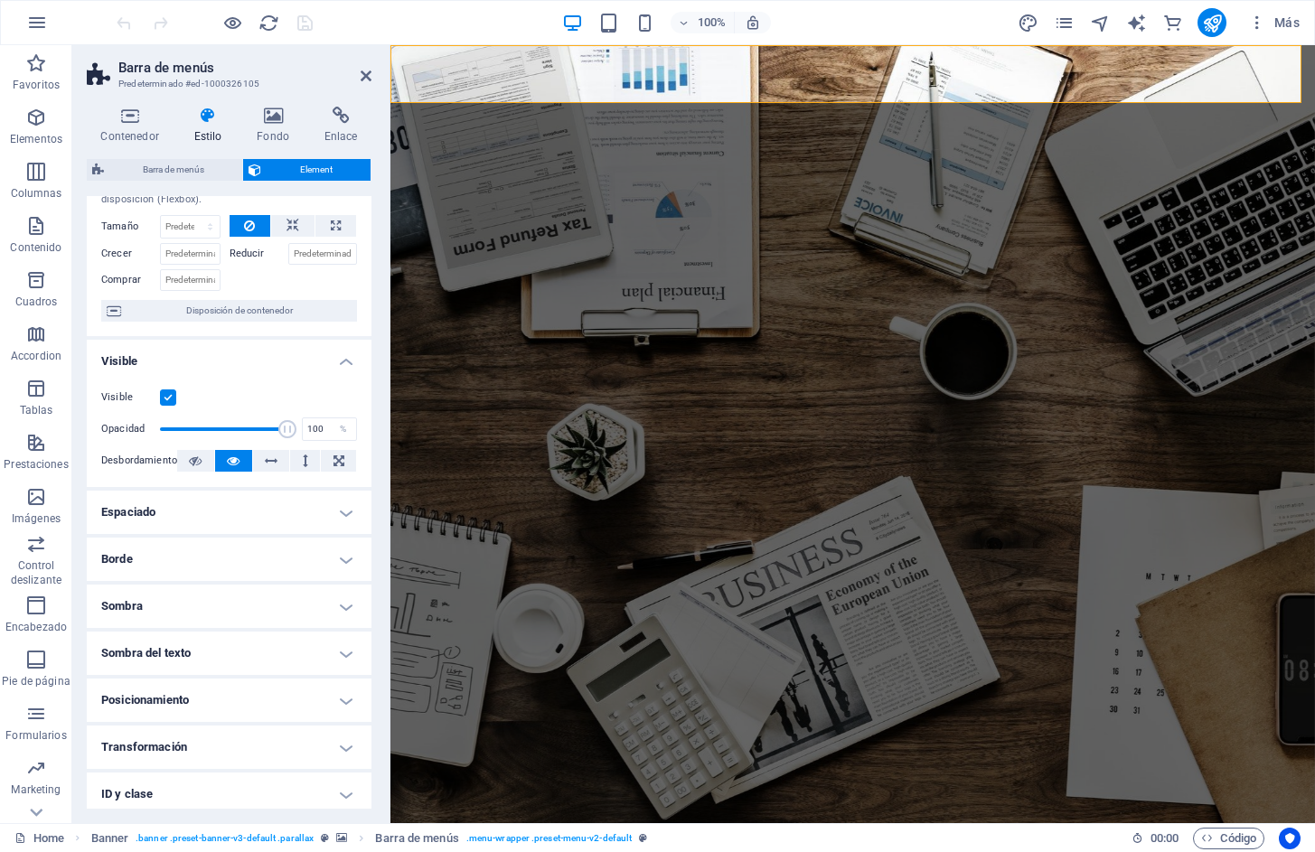
scroll to position [0, 0]
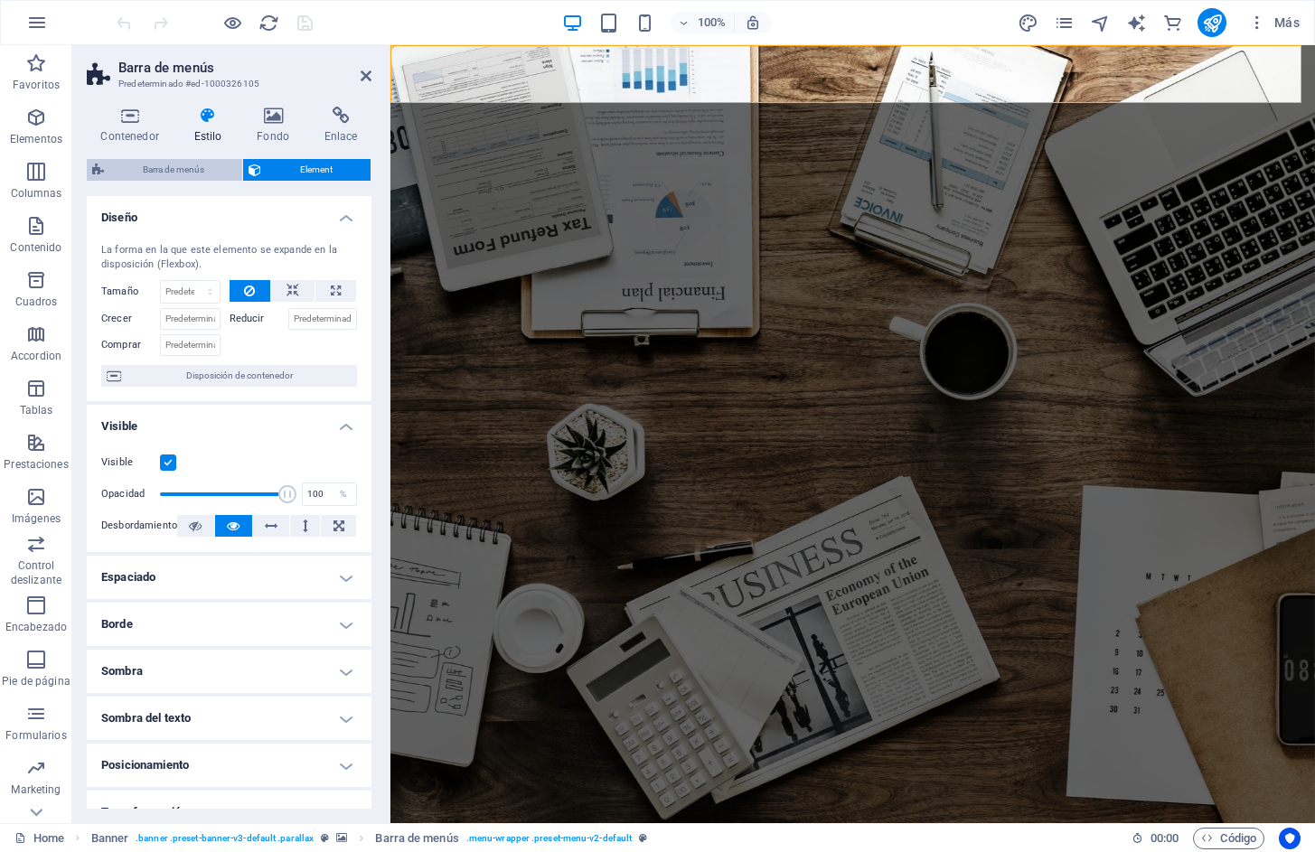
click at [178, 174] on span "Barra de menús" at bounding box center [172, 170] width 127 height 22
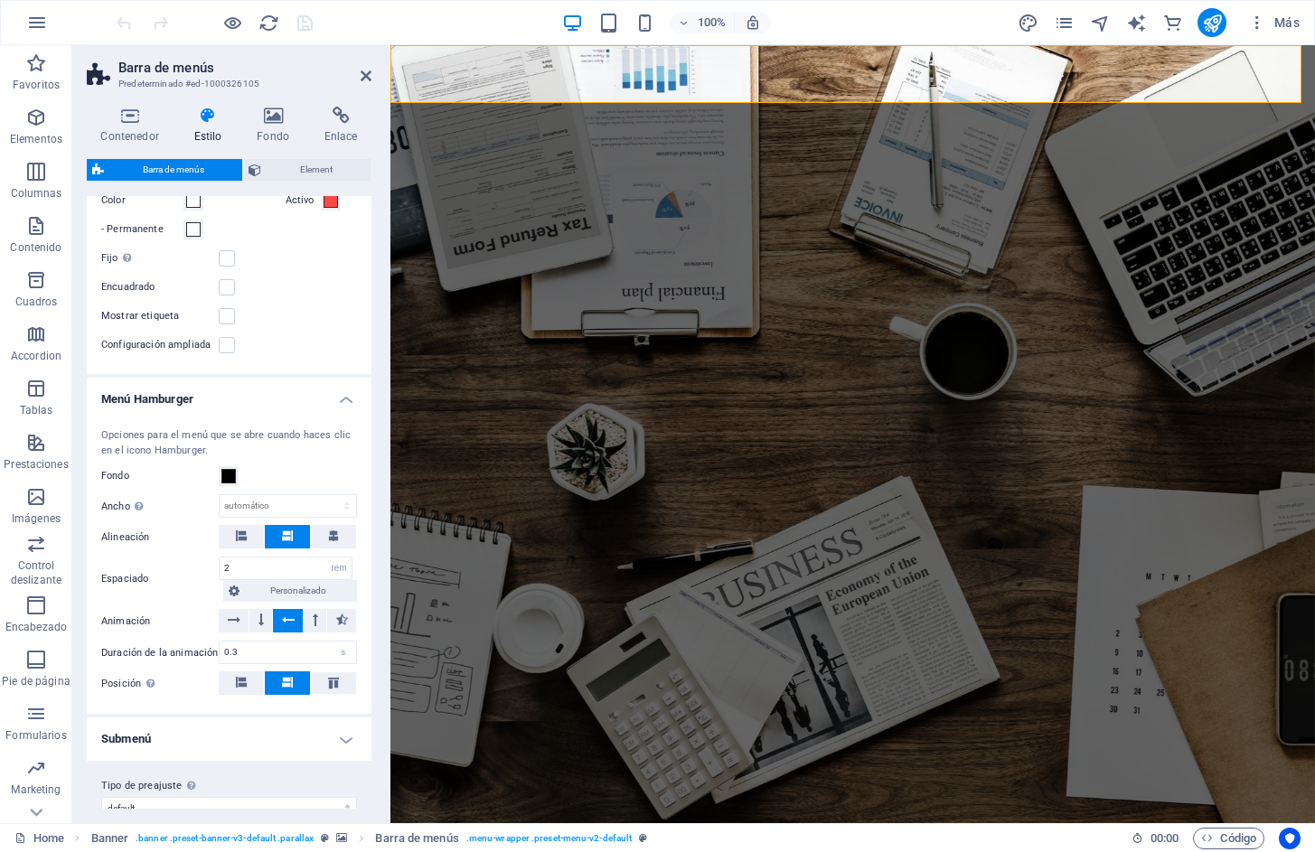
scroll to position [1386, 0]
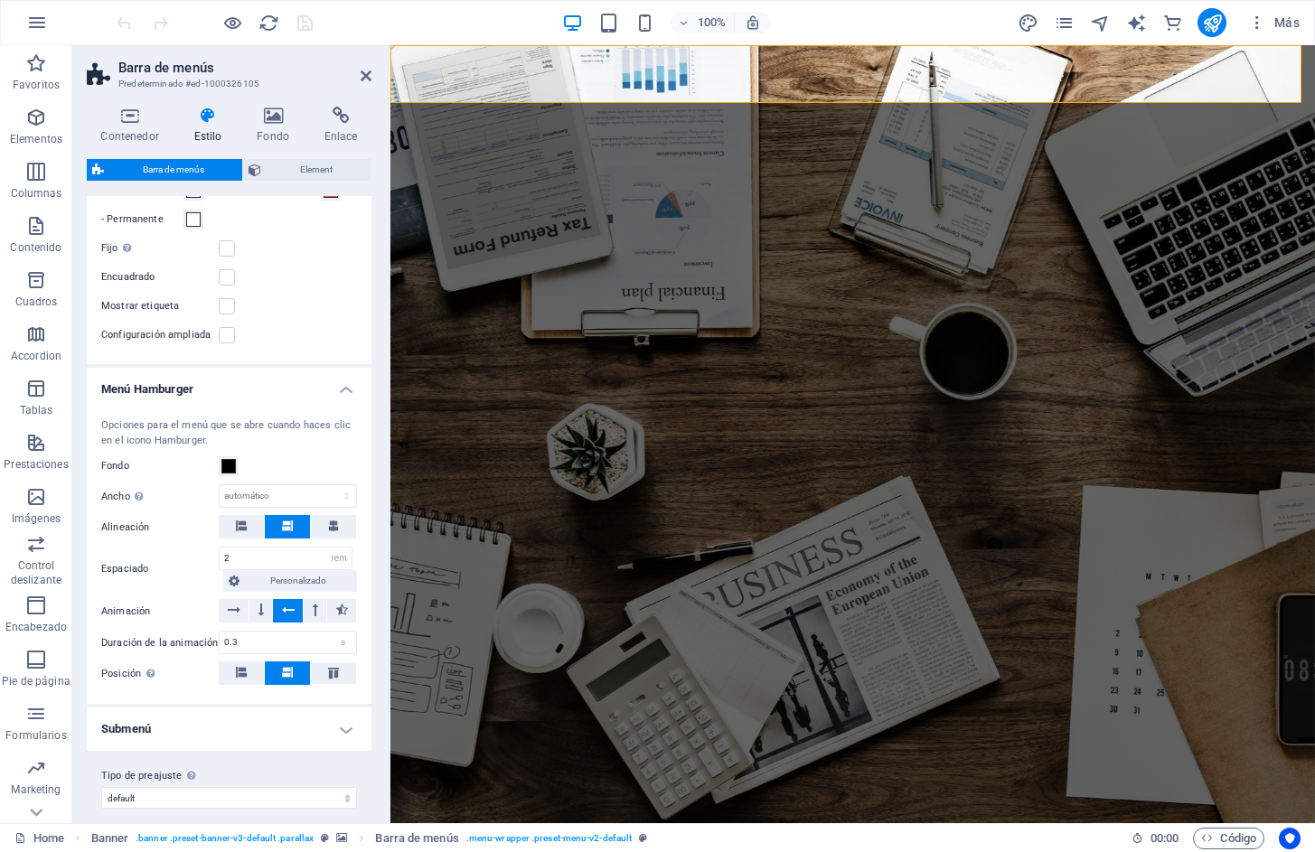
click at [344, 717] on h4 "Submenú" at bounding box center [229, 729] width 285 height 43
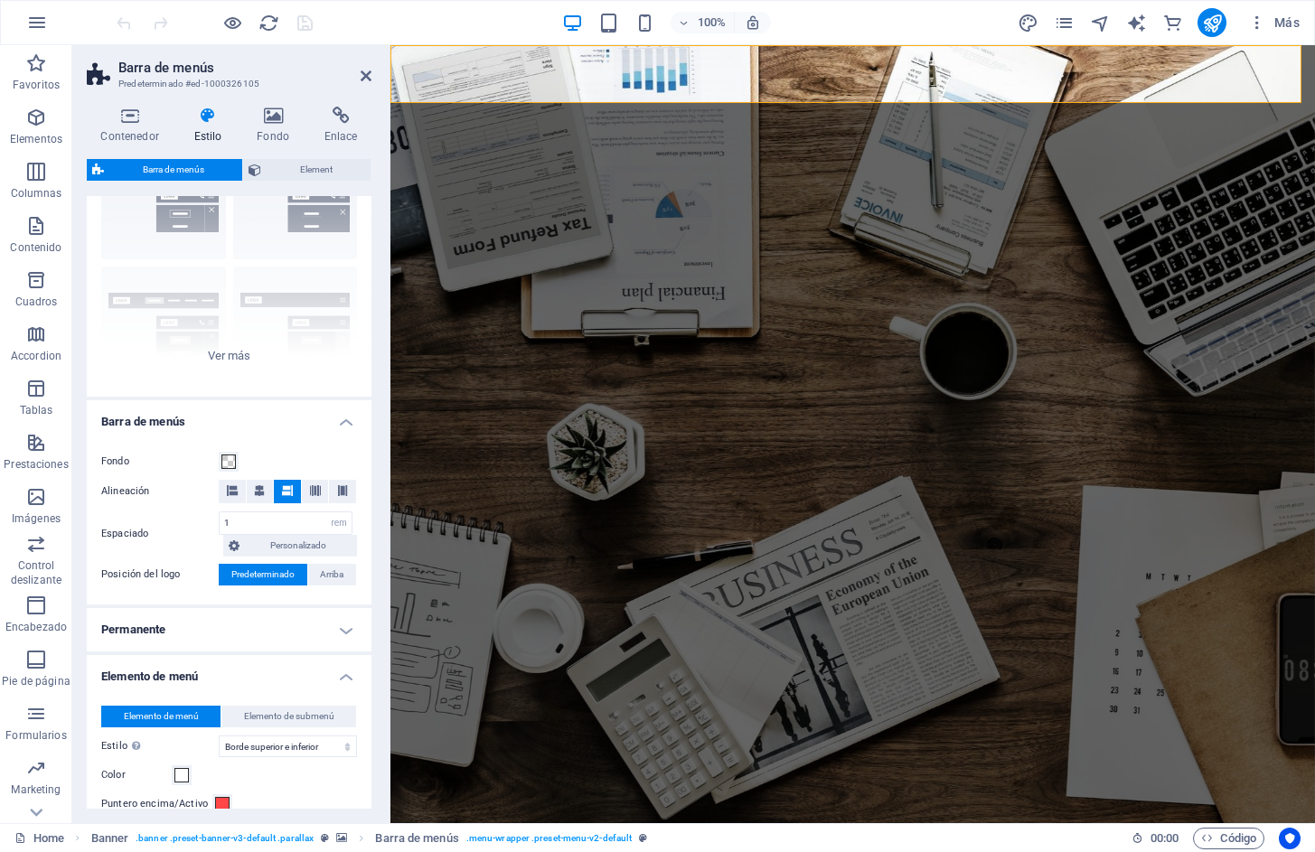
scroll to position [0, 0]
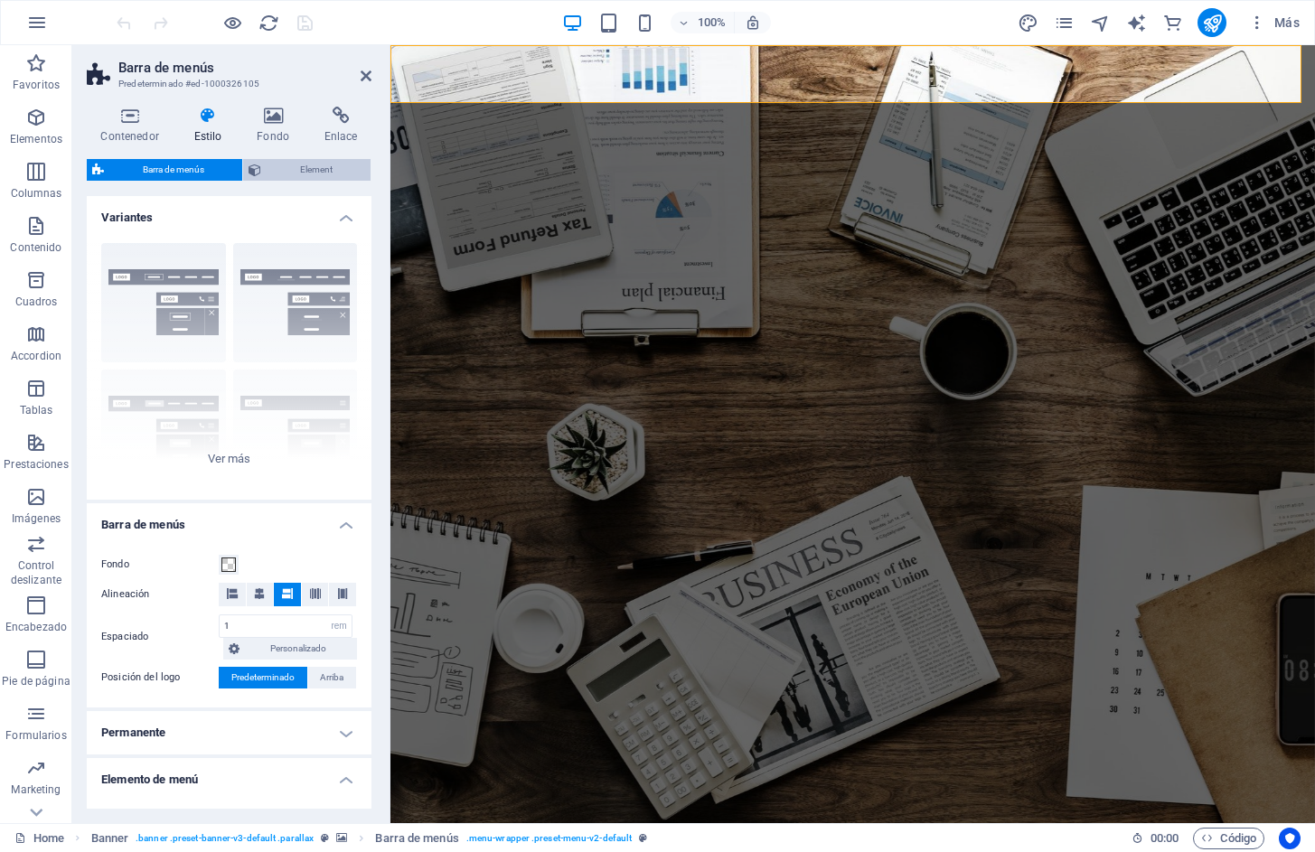
click at [300, 159] on span "Element" at bounding box center [316, 170] width 98 height 22
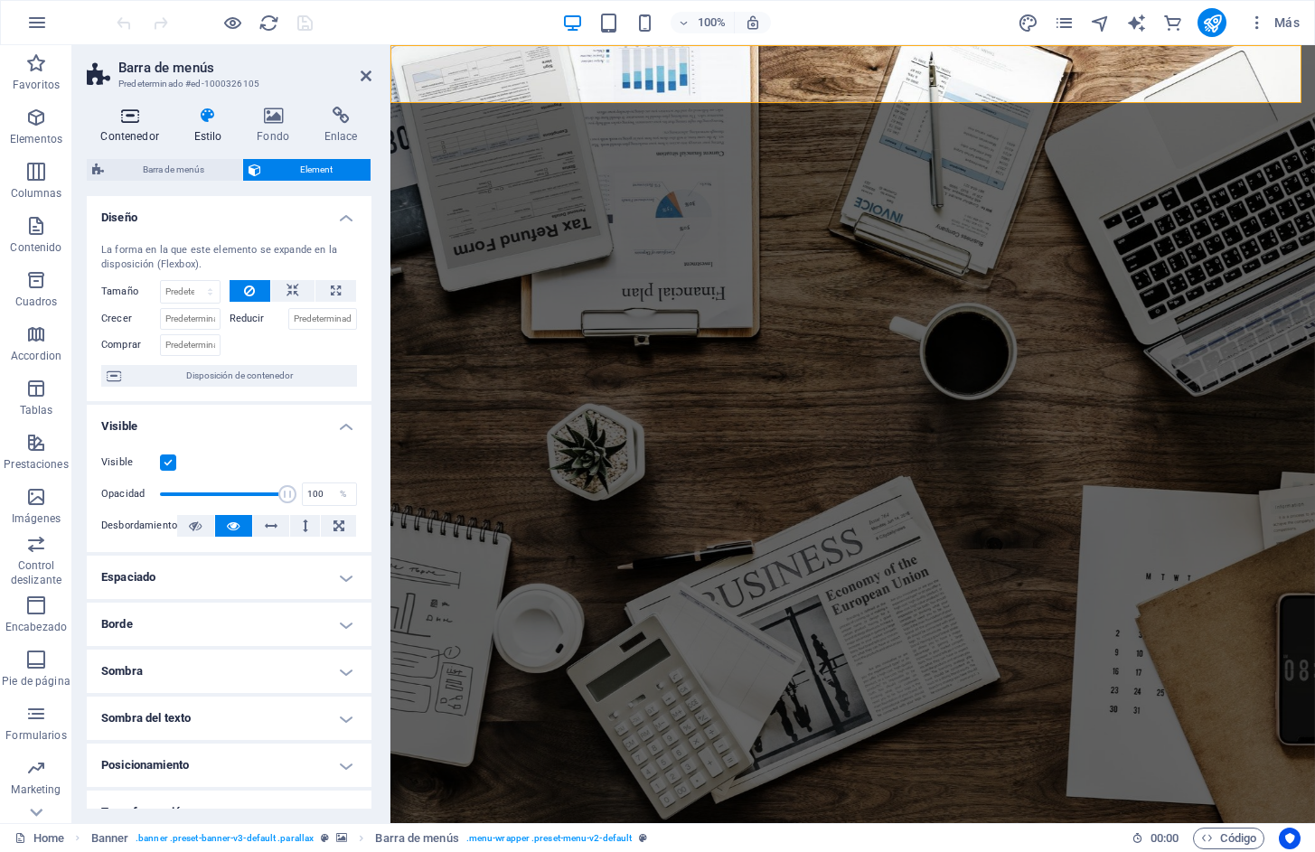
click at [137, 134] on h4 "Contenedor" at bounding box center [133, 126] width 93 height 38
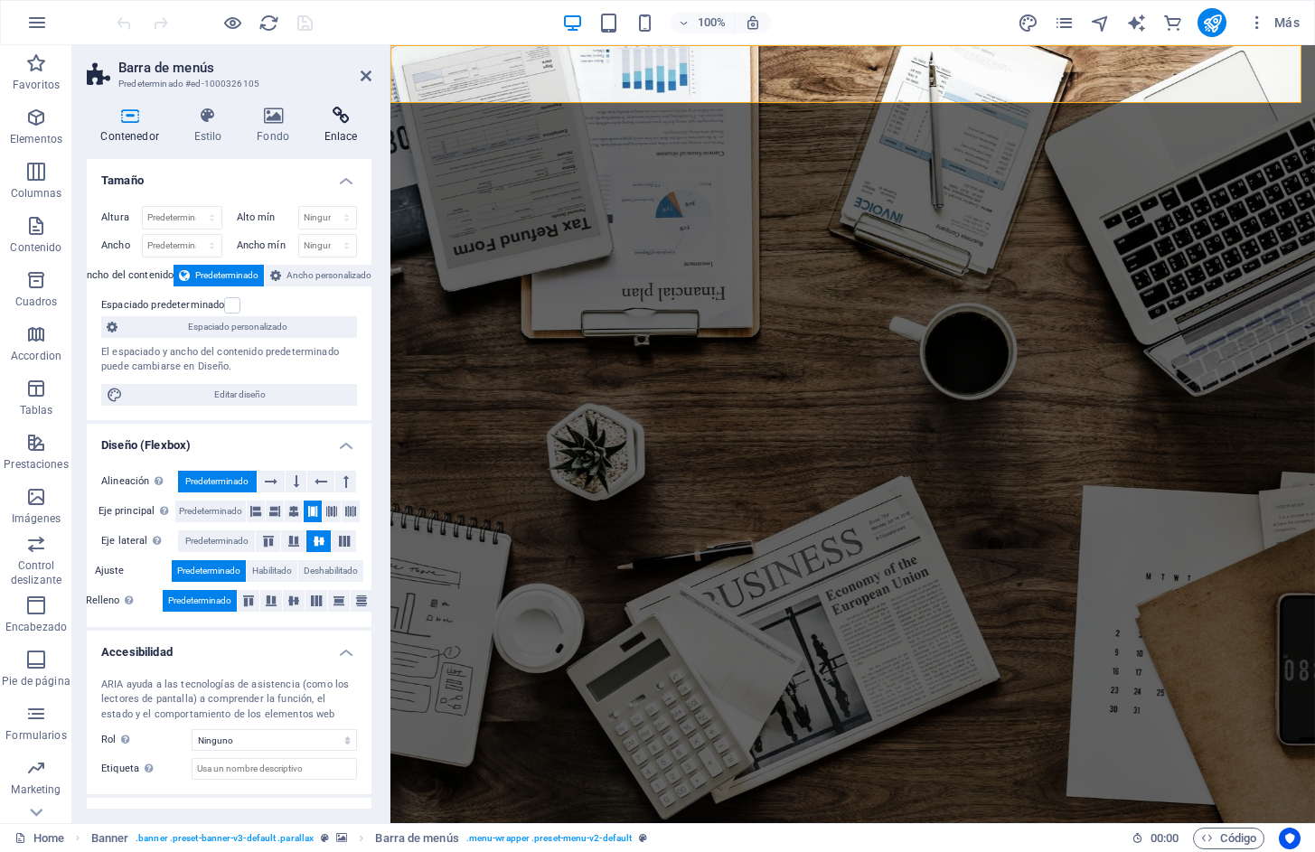
click at [352, 125] on h4 "Enlace" at bounding box center [340, 126] width 61 height 38
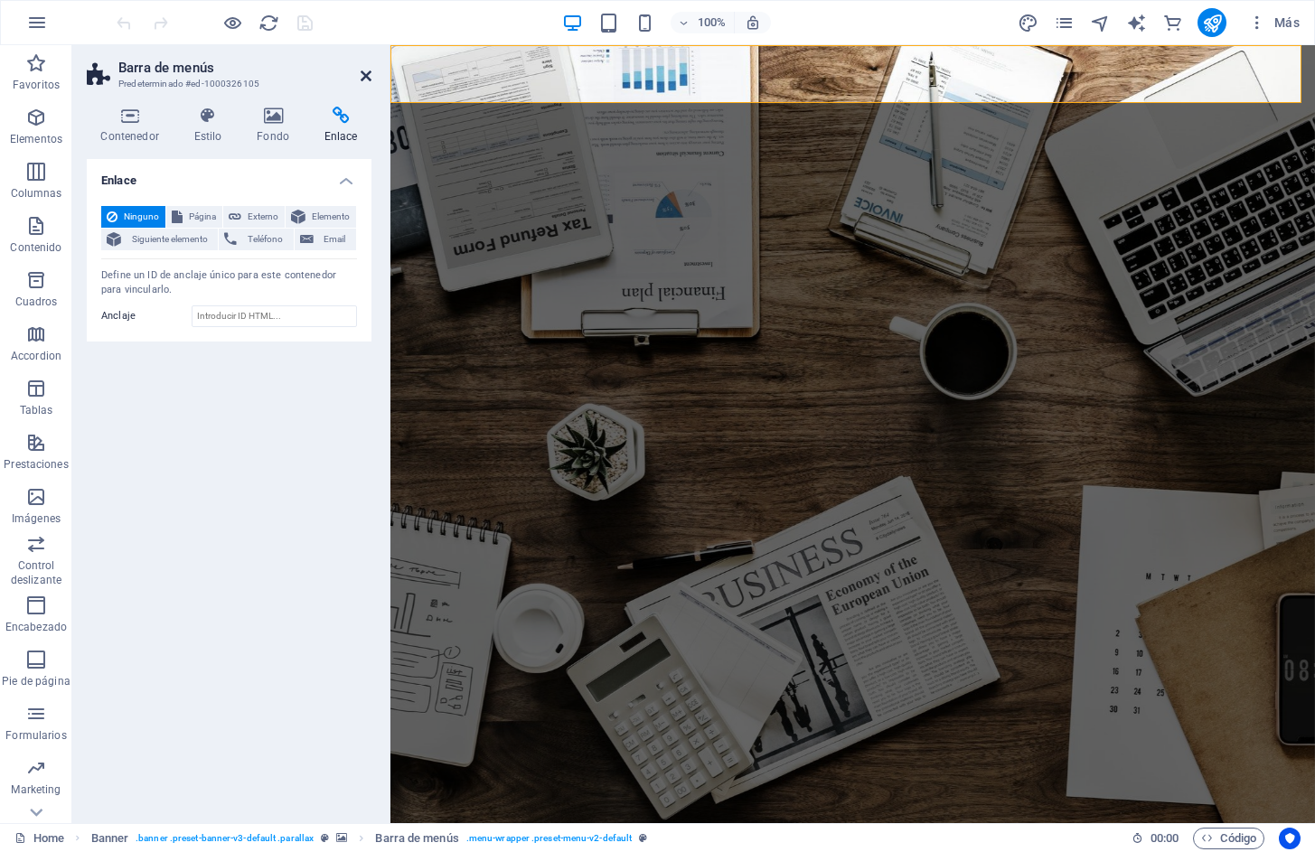
click at [365, 72] on icon at bounding box center [366, 76] width 11 height 14
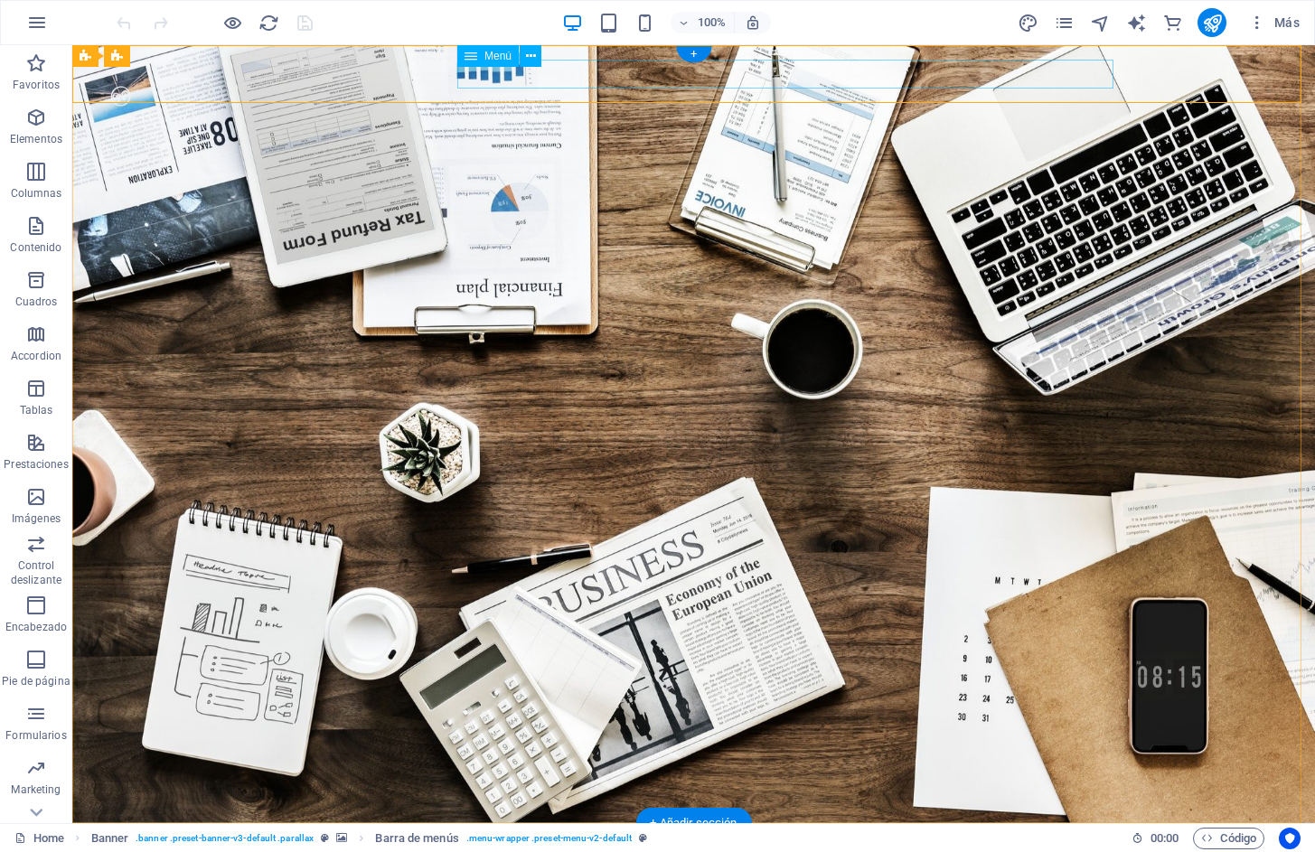
click at [527, 56] on icon at bounding box center [531, 56] width 10 height 19
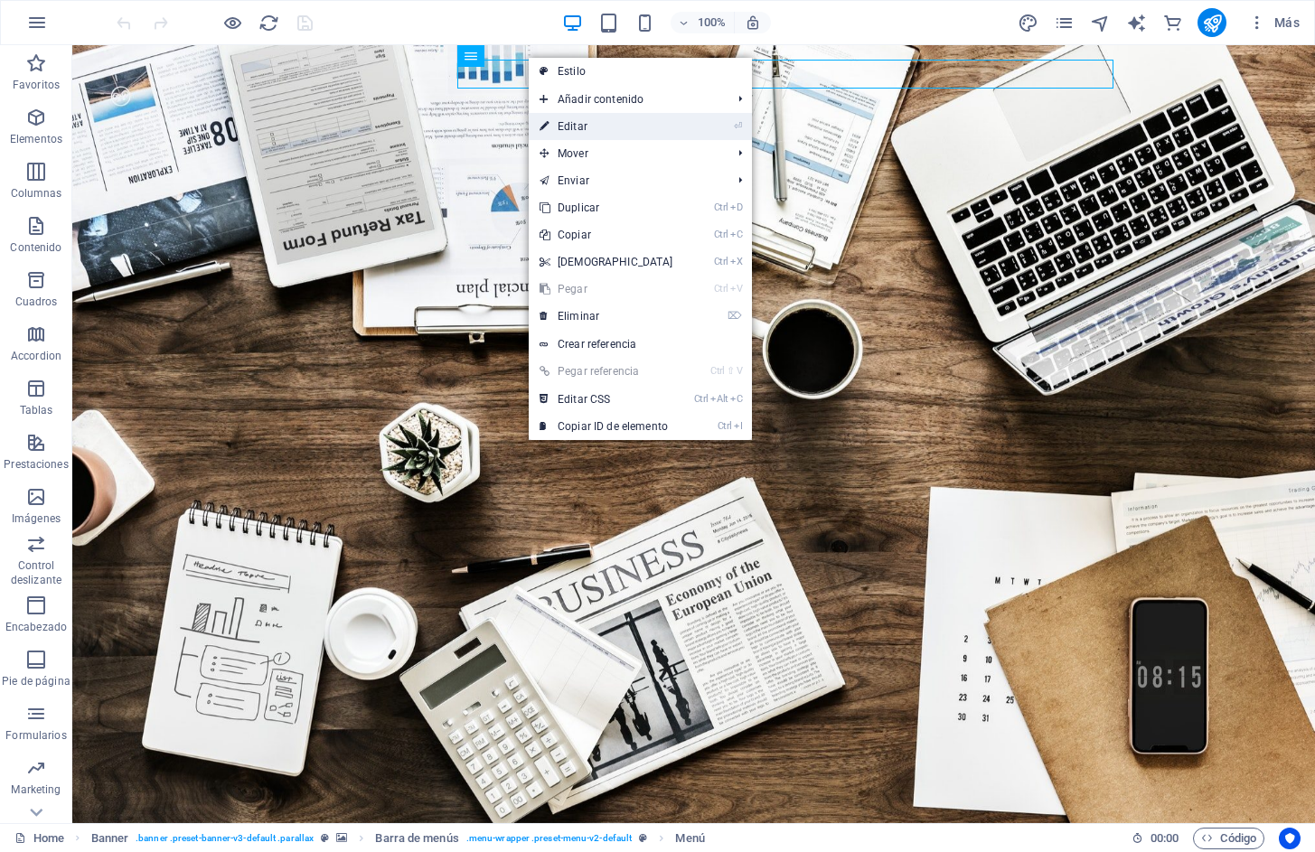
click at [585, 127] on link "⏎ Editar" at bounding box center [606, 126] width 155 height 27
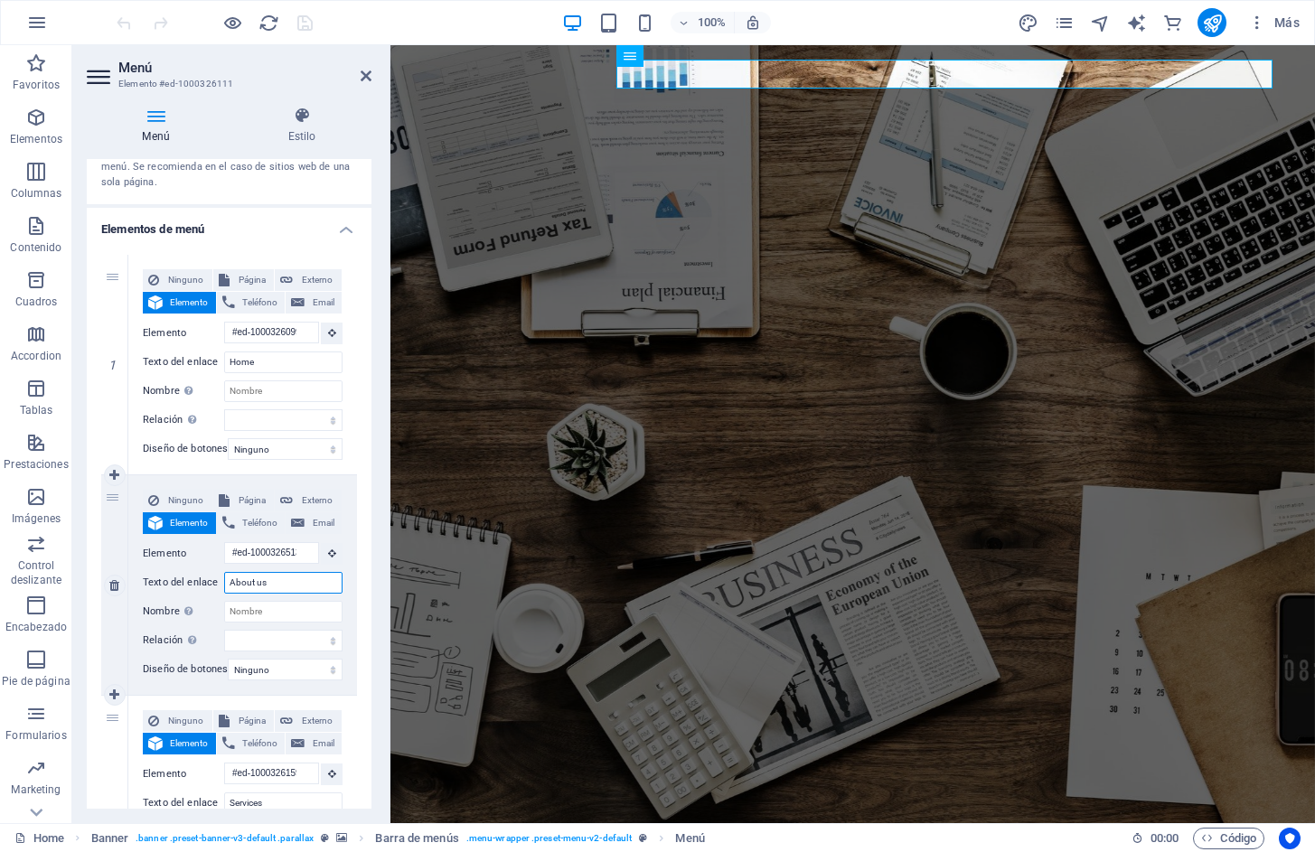
drag, startPoint x: 279, startPoint y: 583, endPoint x: 230, endPoint y: 588, distance: 50.0
click at [230, 588] on input "About us" at bounding box center [283, 583] width 118 height 22
type input "Nosotros"
select select
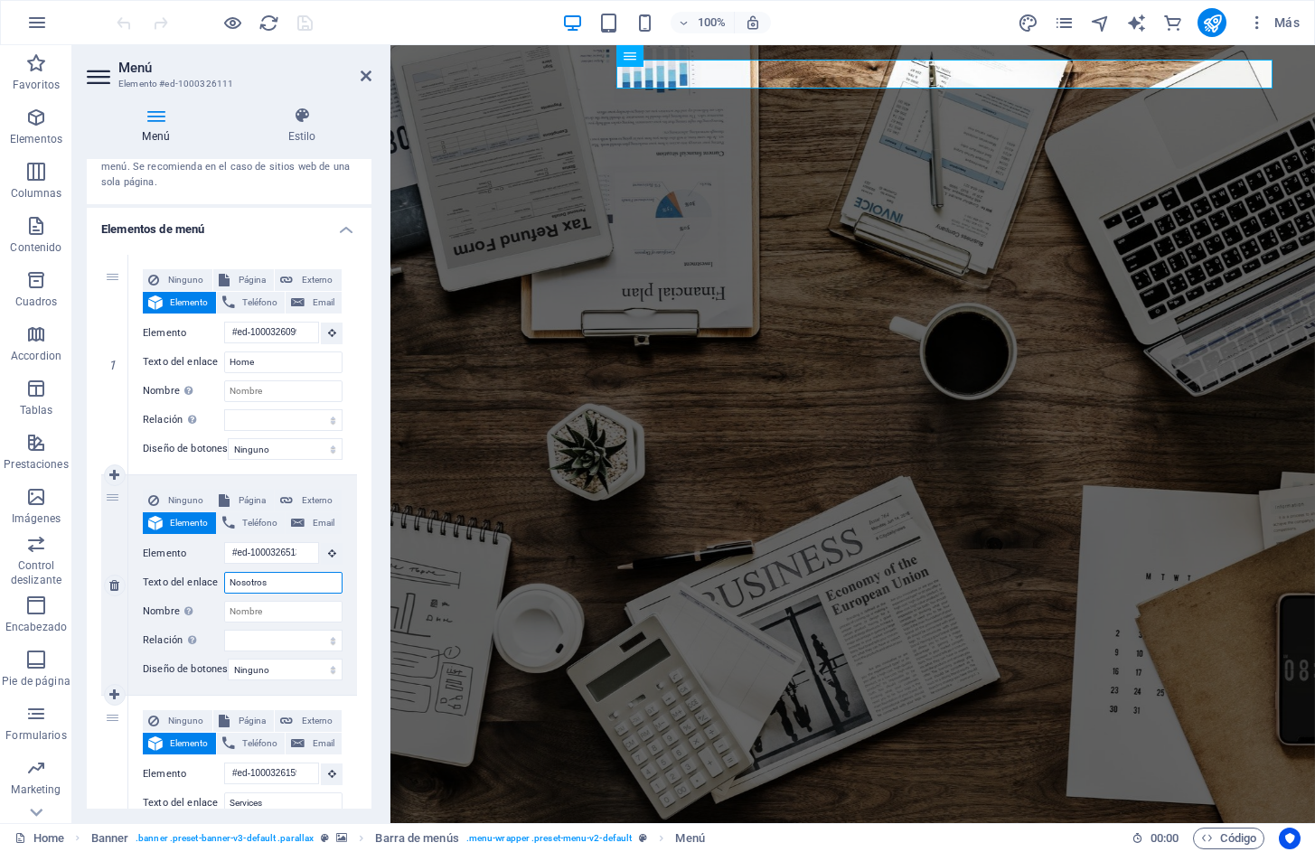
select select
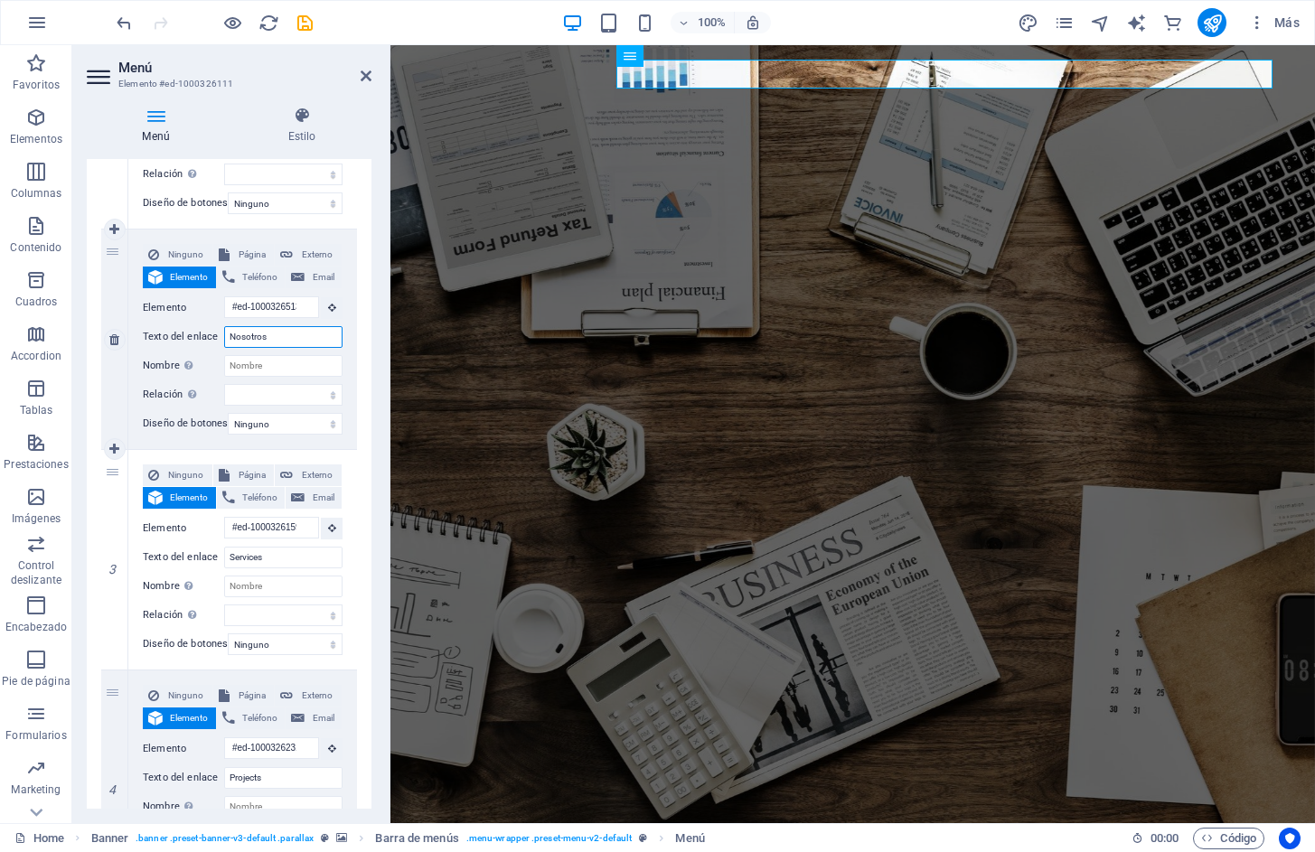
scroll to position [361, 0]
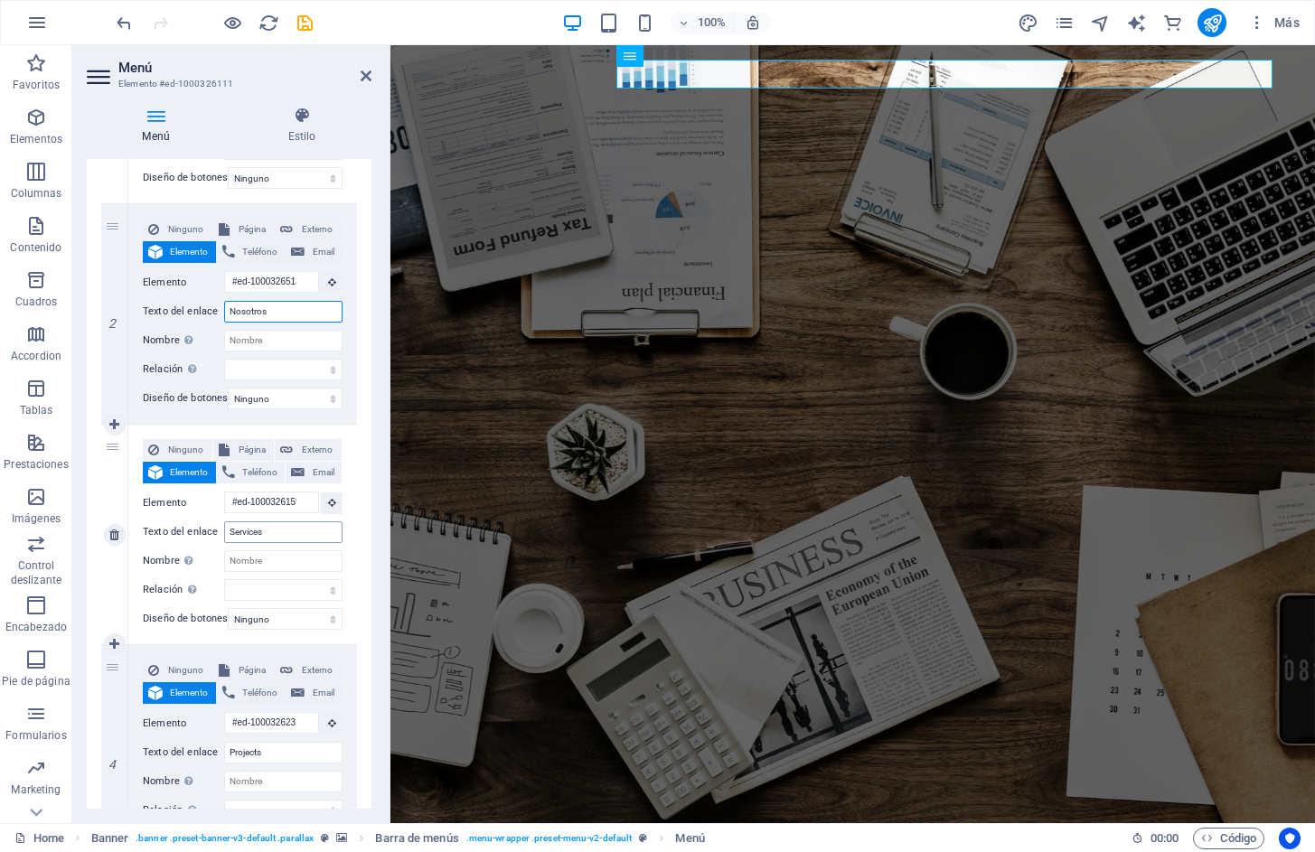
type input "Nosotros"
click at [278, 533] on input "Services" at bounding box center [283, 532] width 118 height 22
type input "Servi"
select select
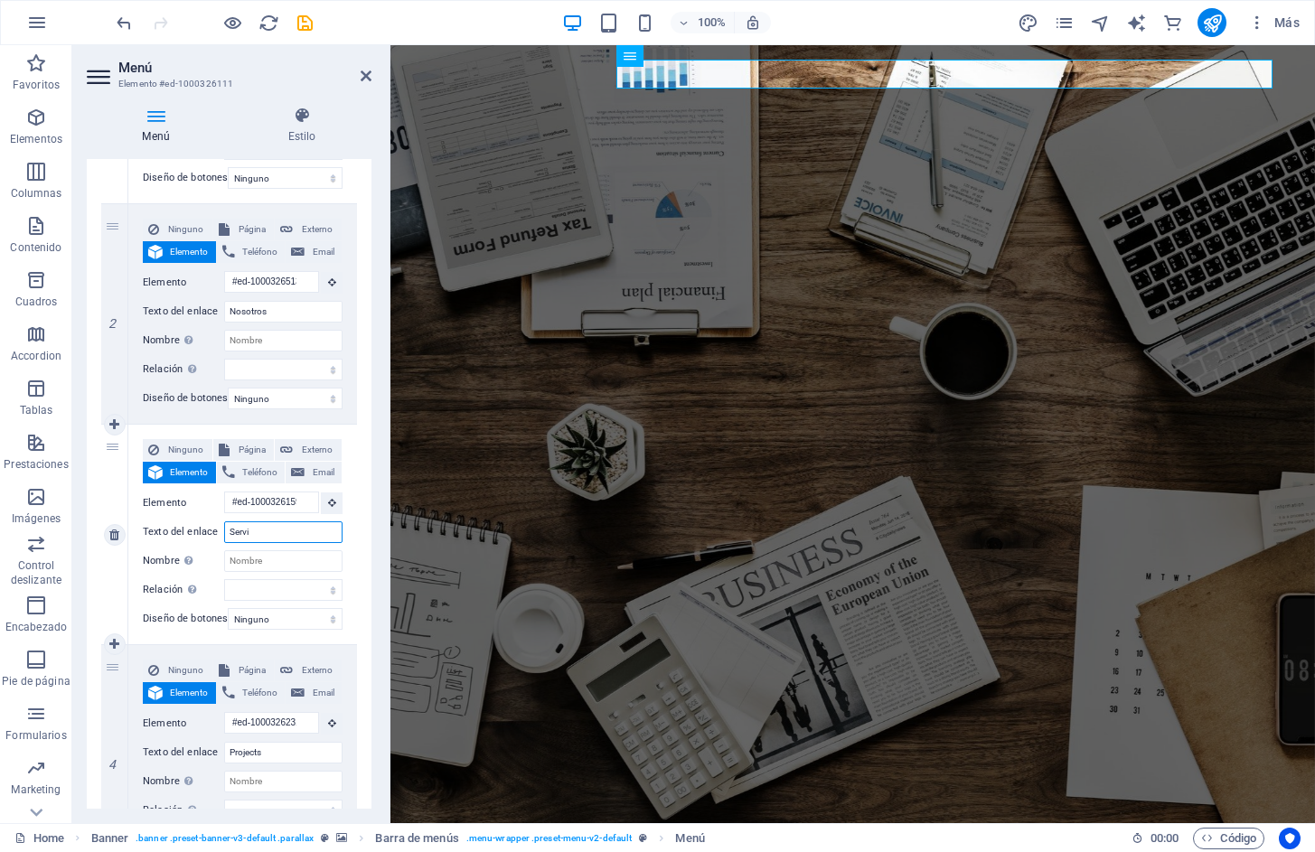
select select
type input "Servicios"
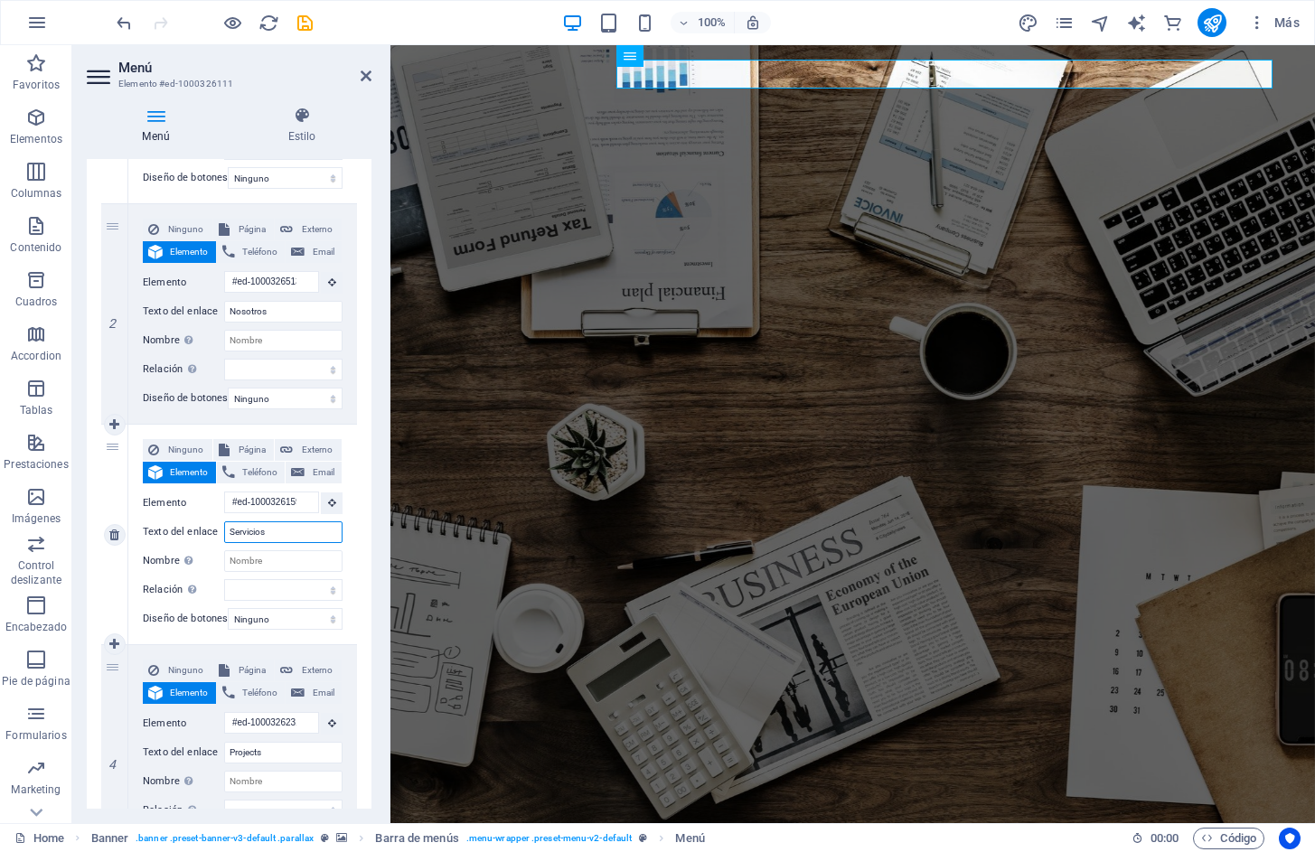
select select
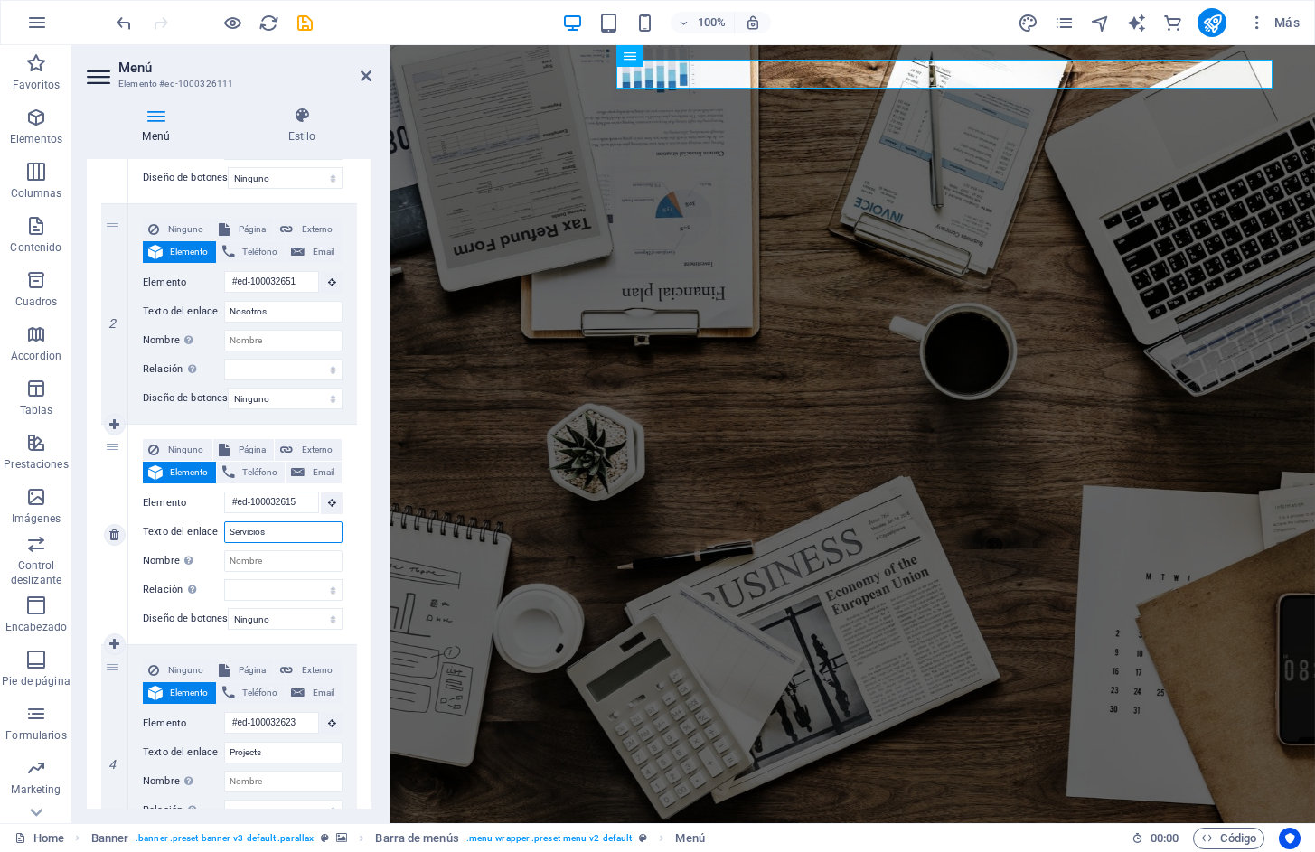
select select
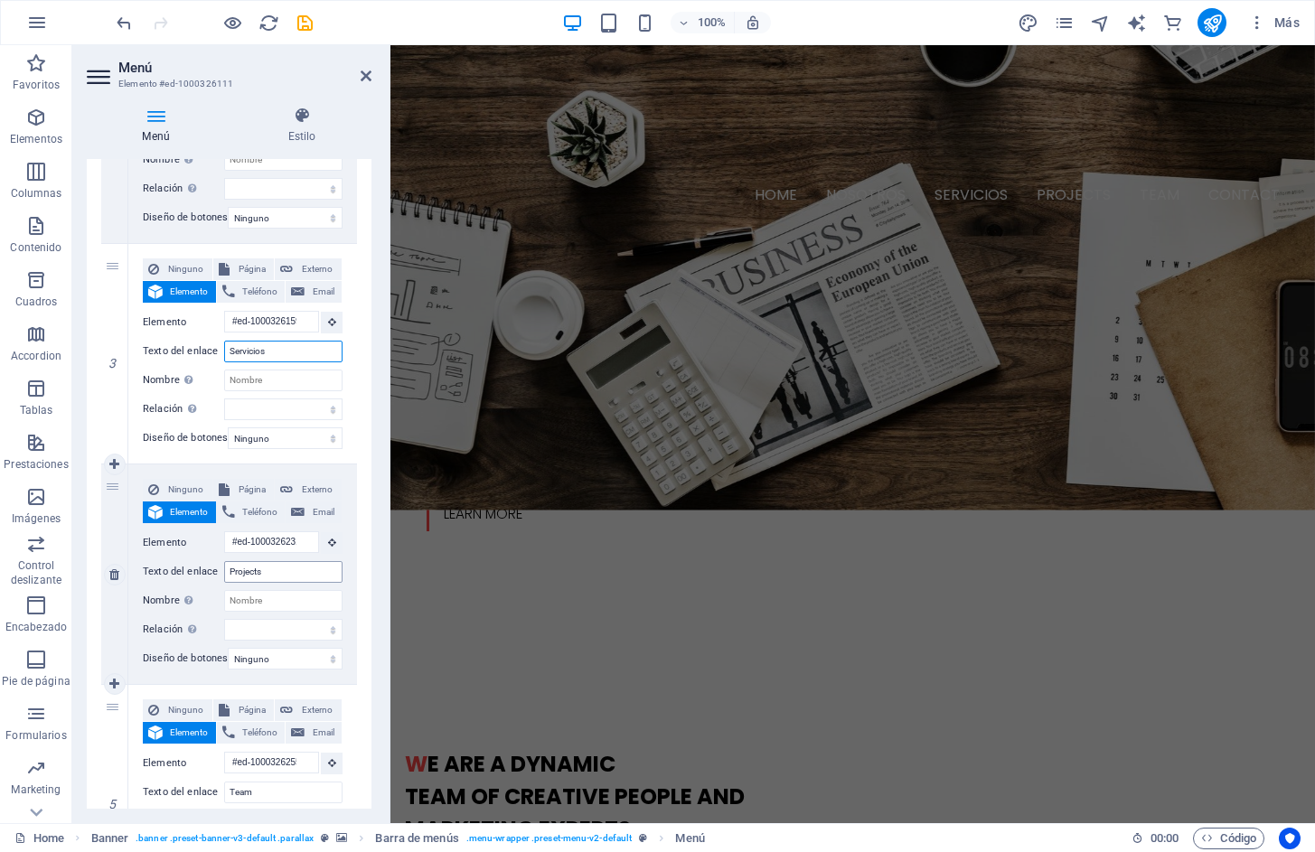
scroll to position [0, 0]
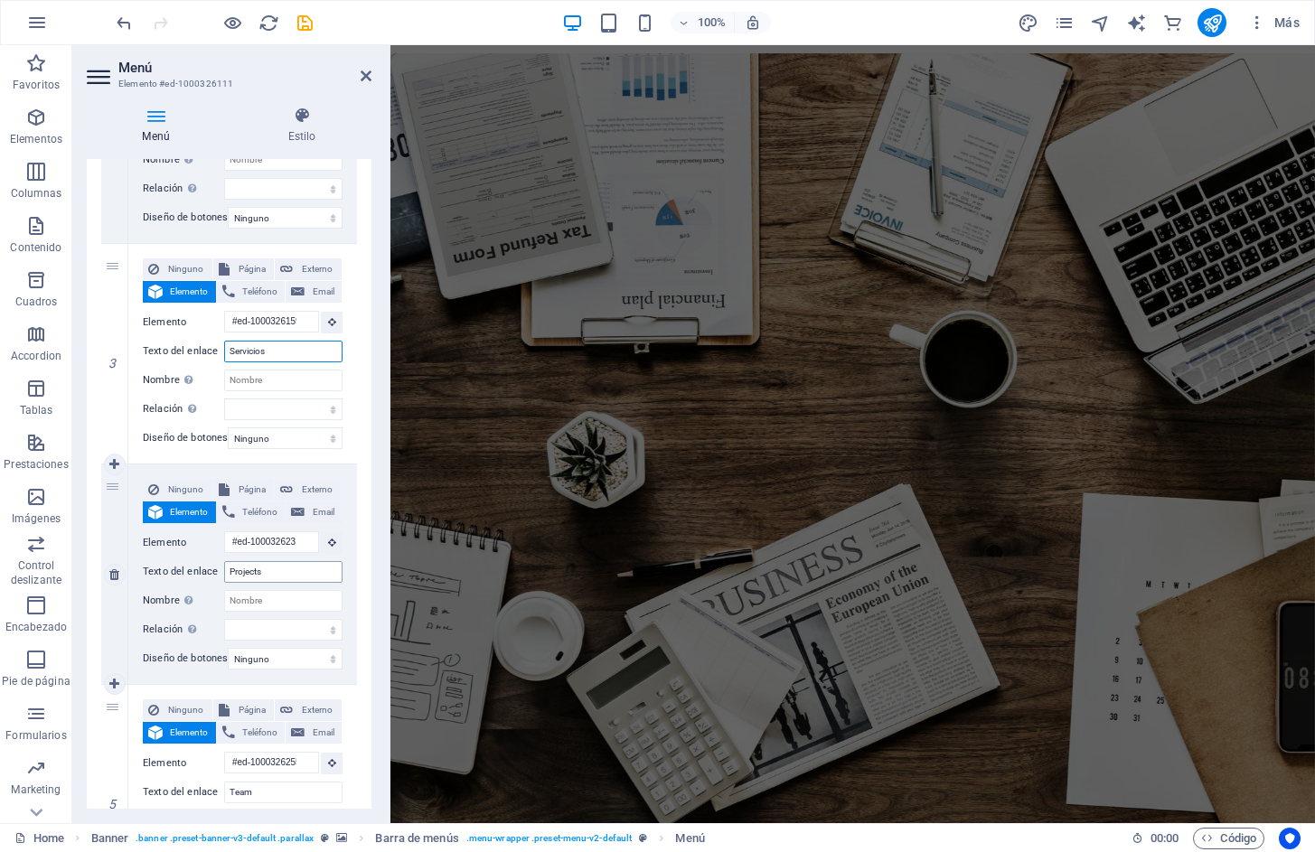
type input "Servicios"
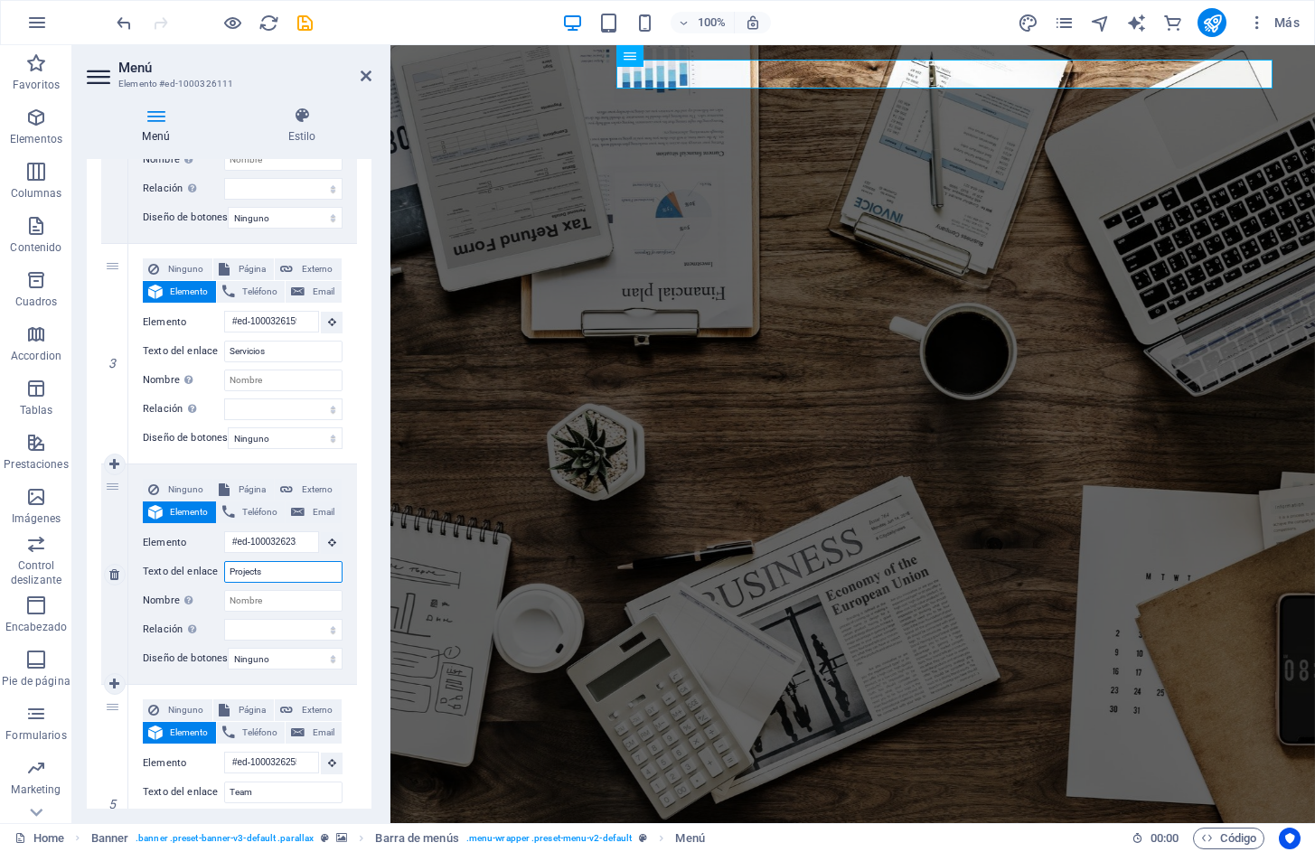
click at [276, 571] on input "Projects" at bounding box center [283, 572] width 118 height 22
type input "Proects"
select select
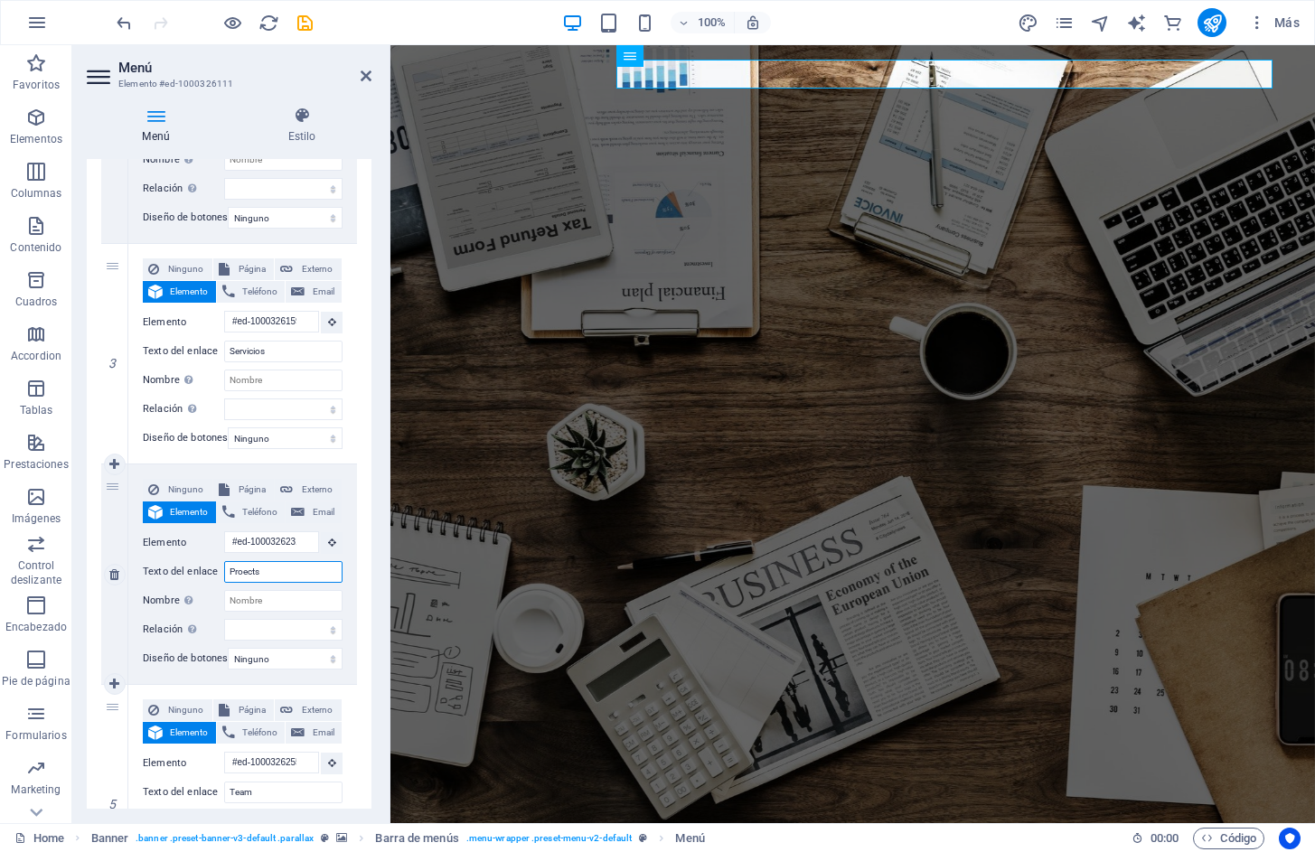
select select
type input "Proyects"
select select
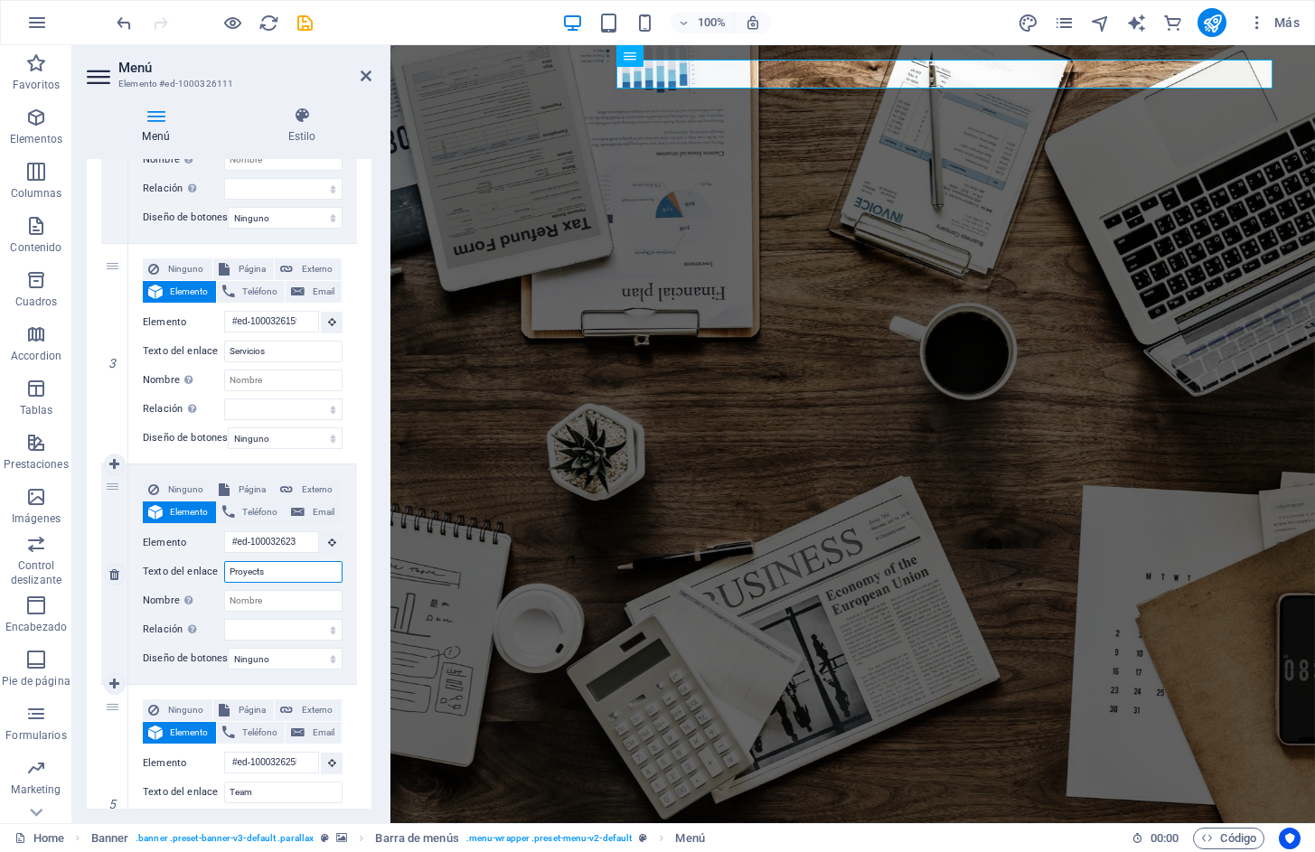
select select
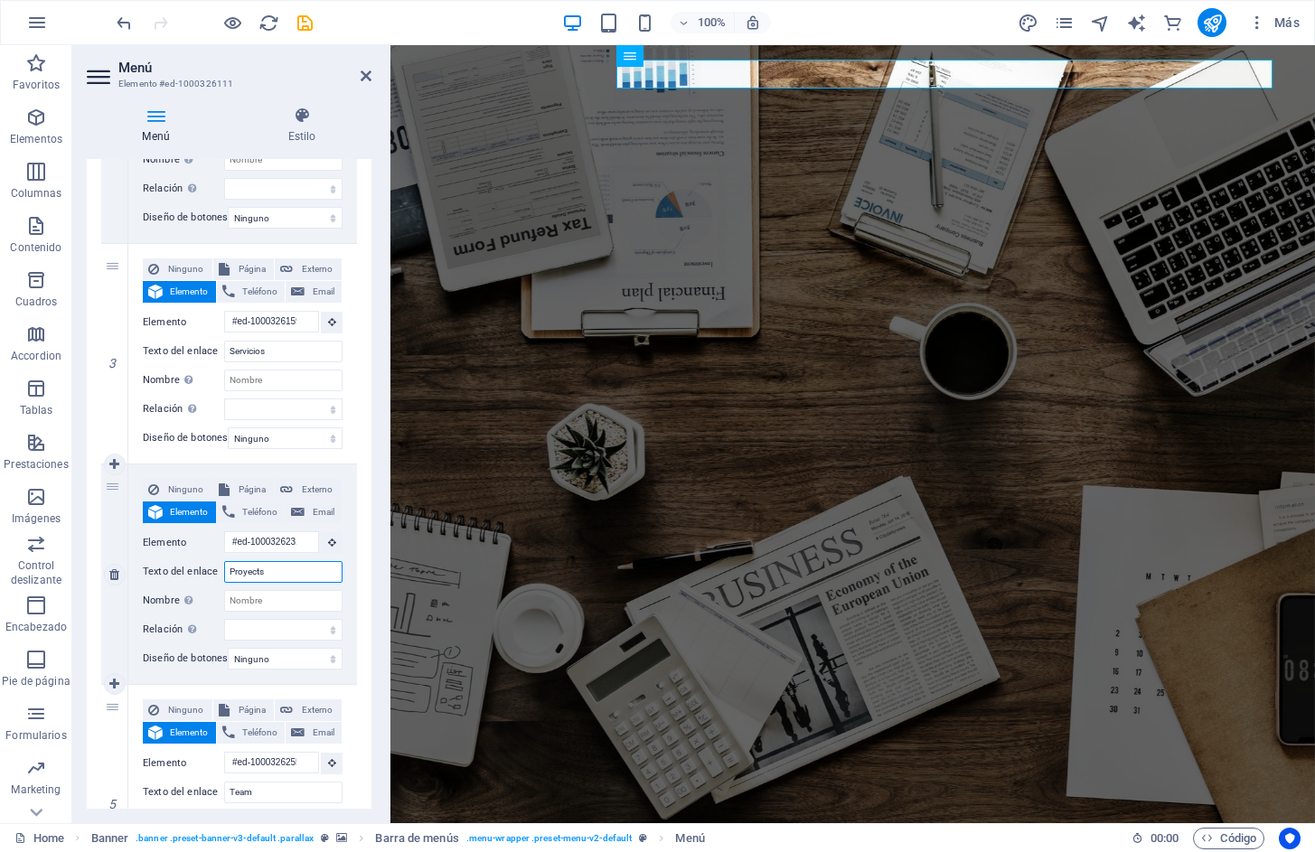
type input "Proyectos"
select select
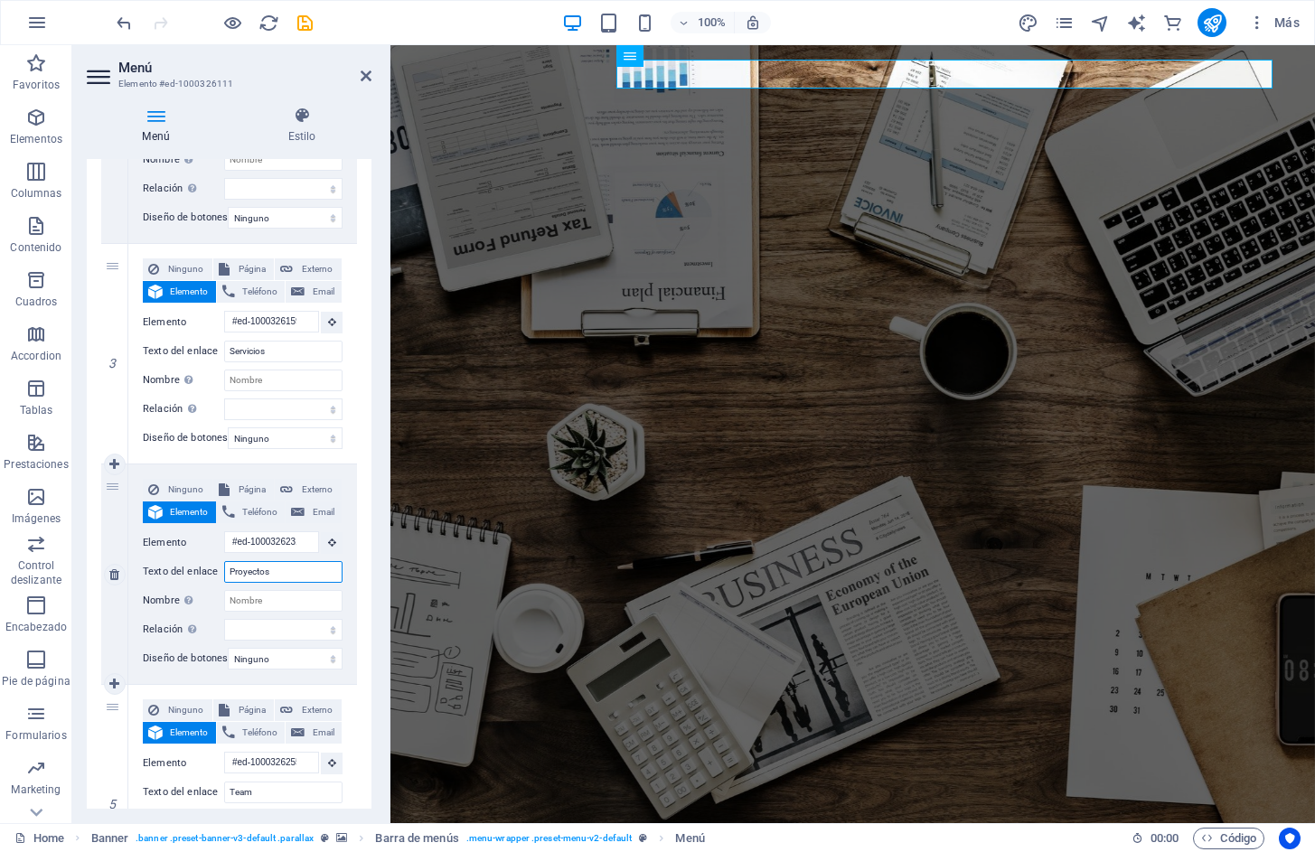
select select
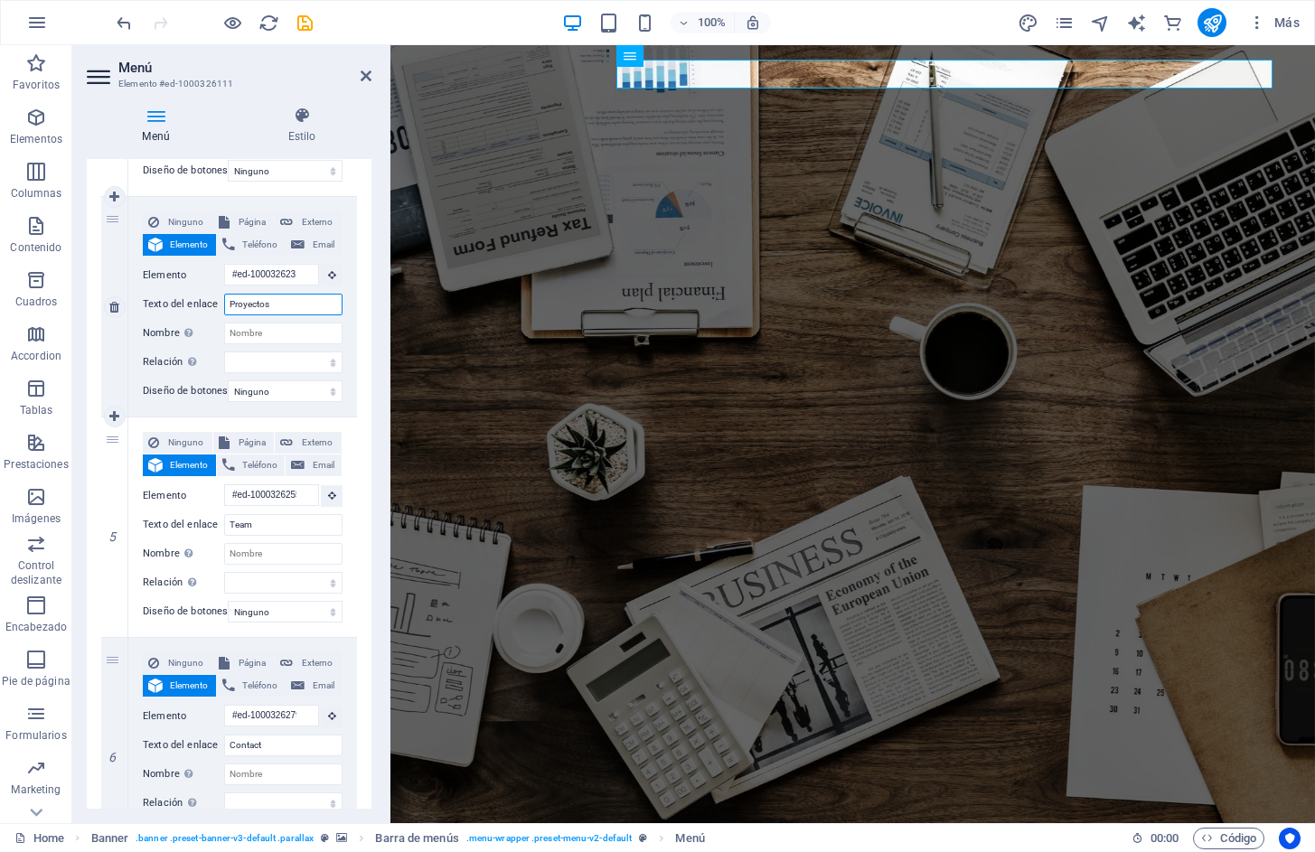
scroll to position [813, 0]
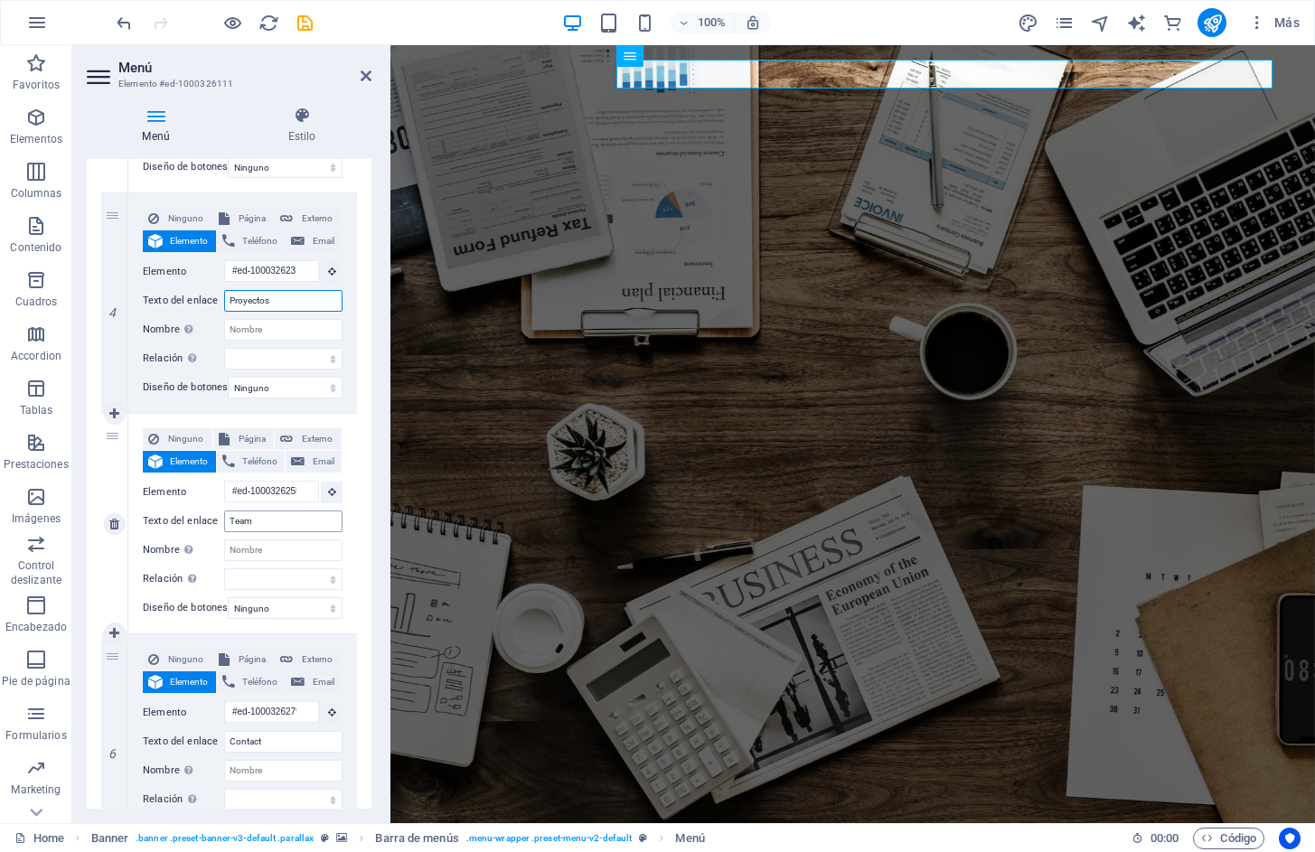
type input "Proyectos"
click at [276, 519] on input "Team" at bounding box center [283, 522] width 118 height 22
type input "T"
select select
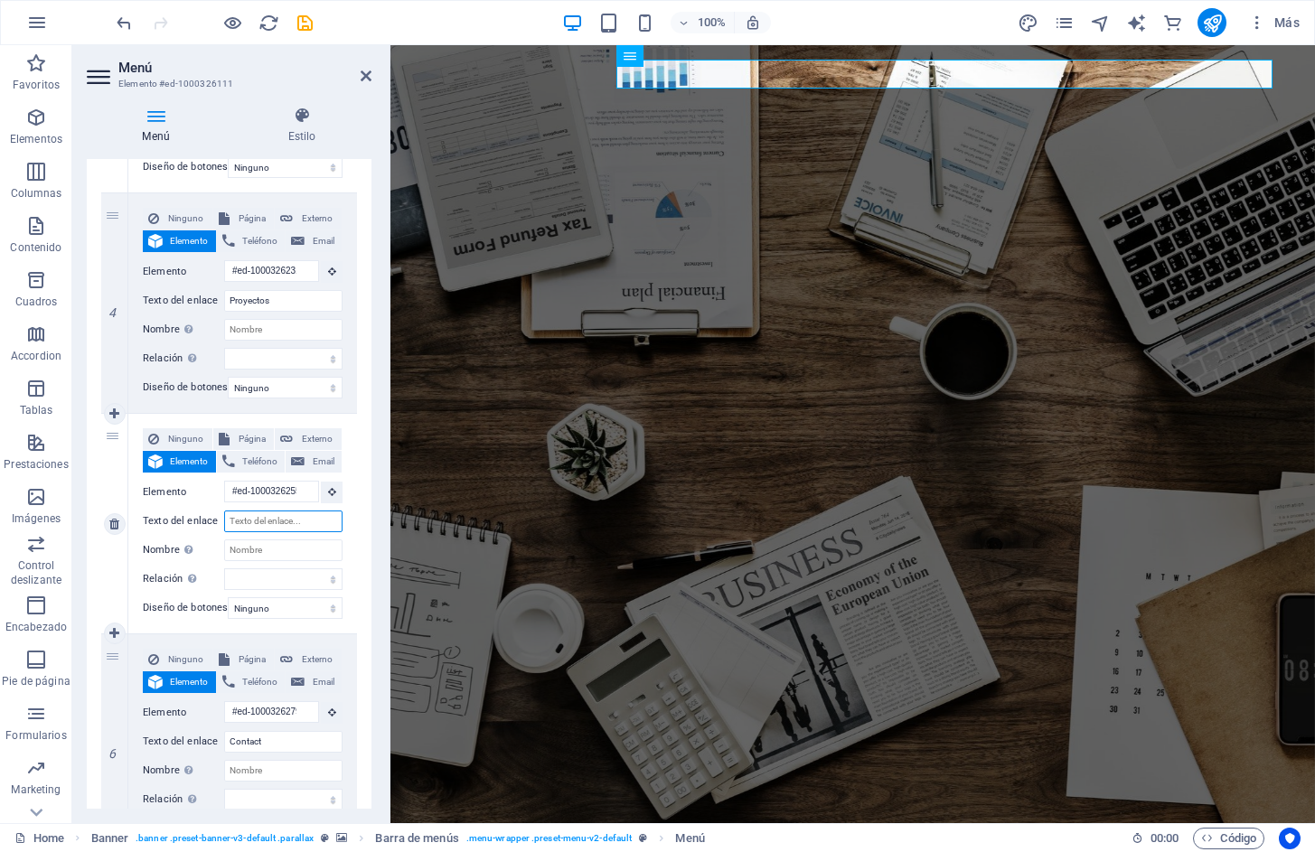
select select
type input "Equipo"
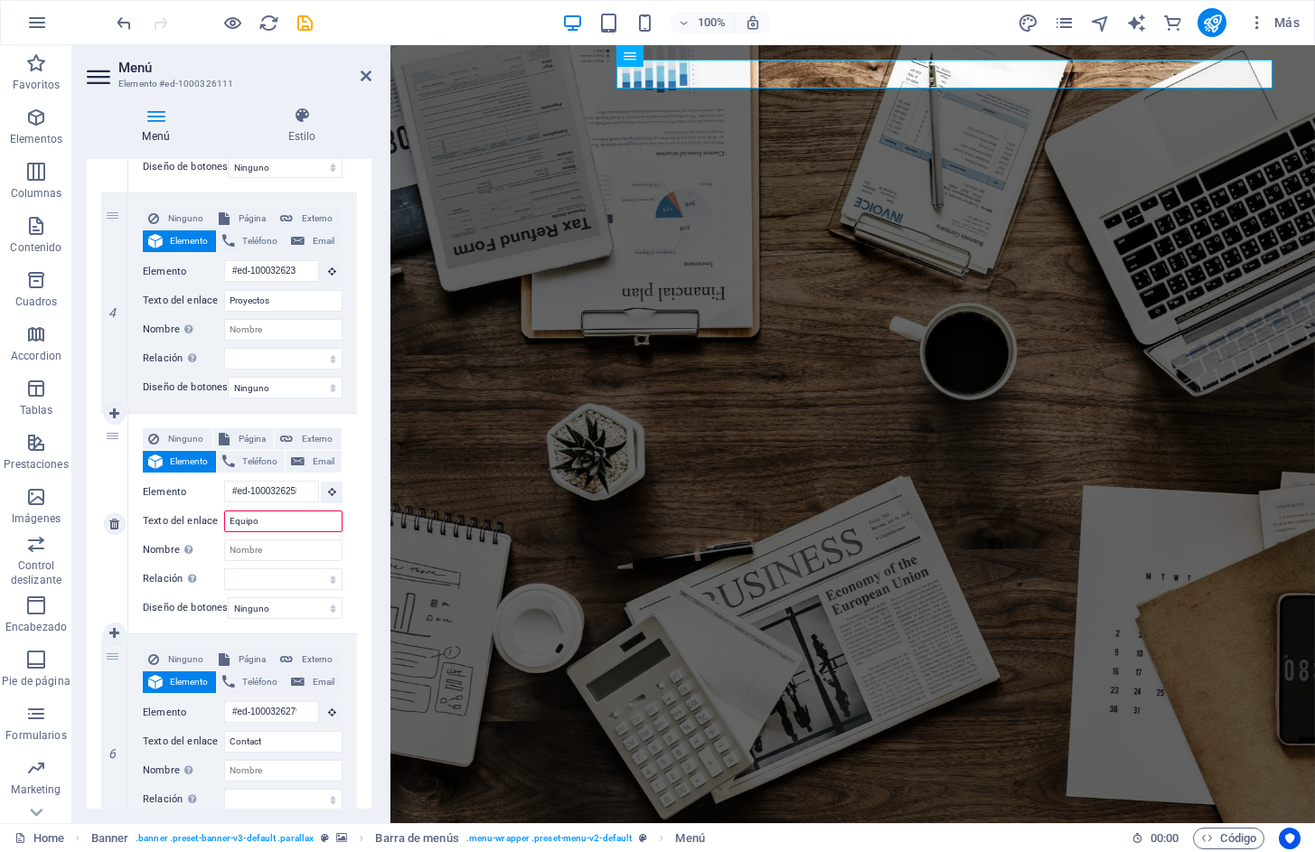
select select
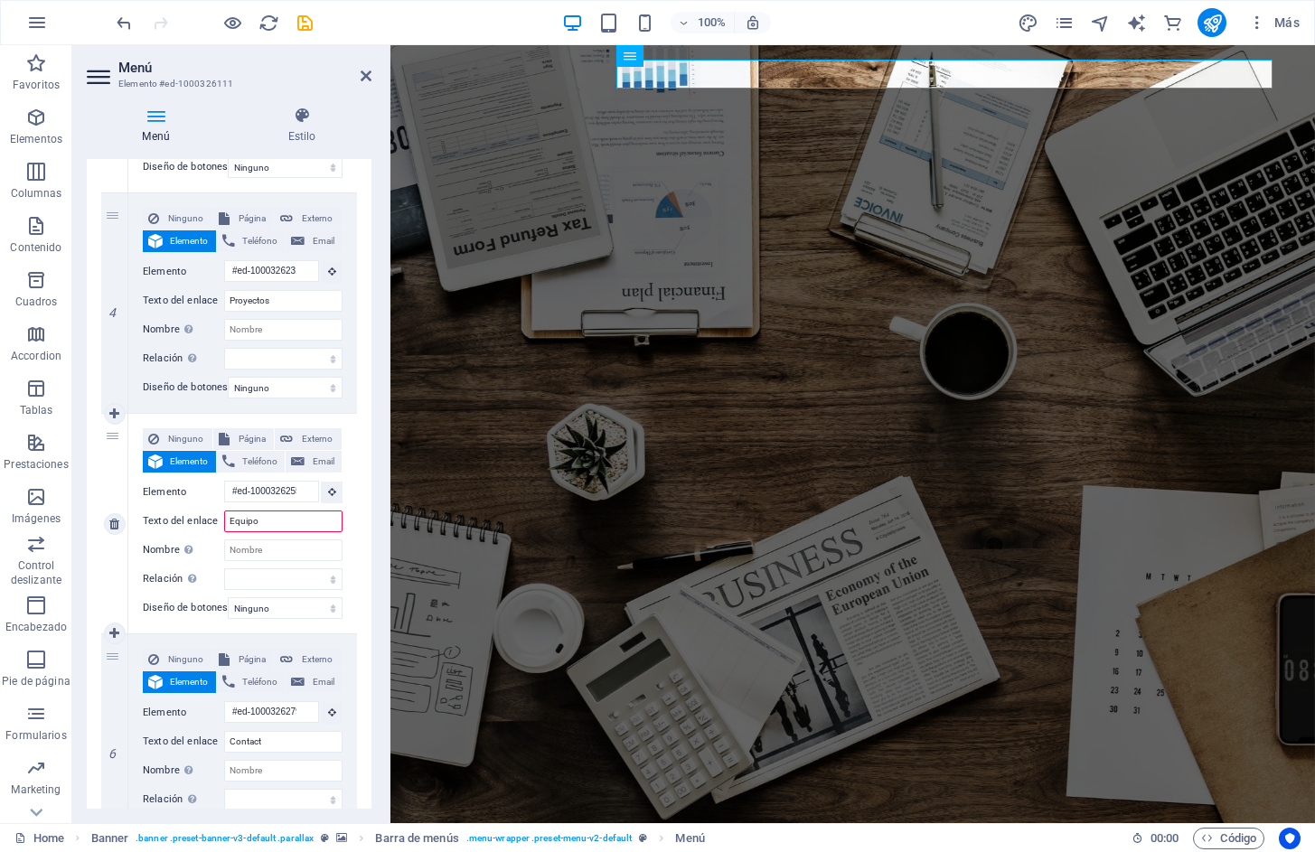
select select
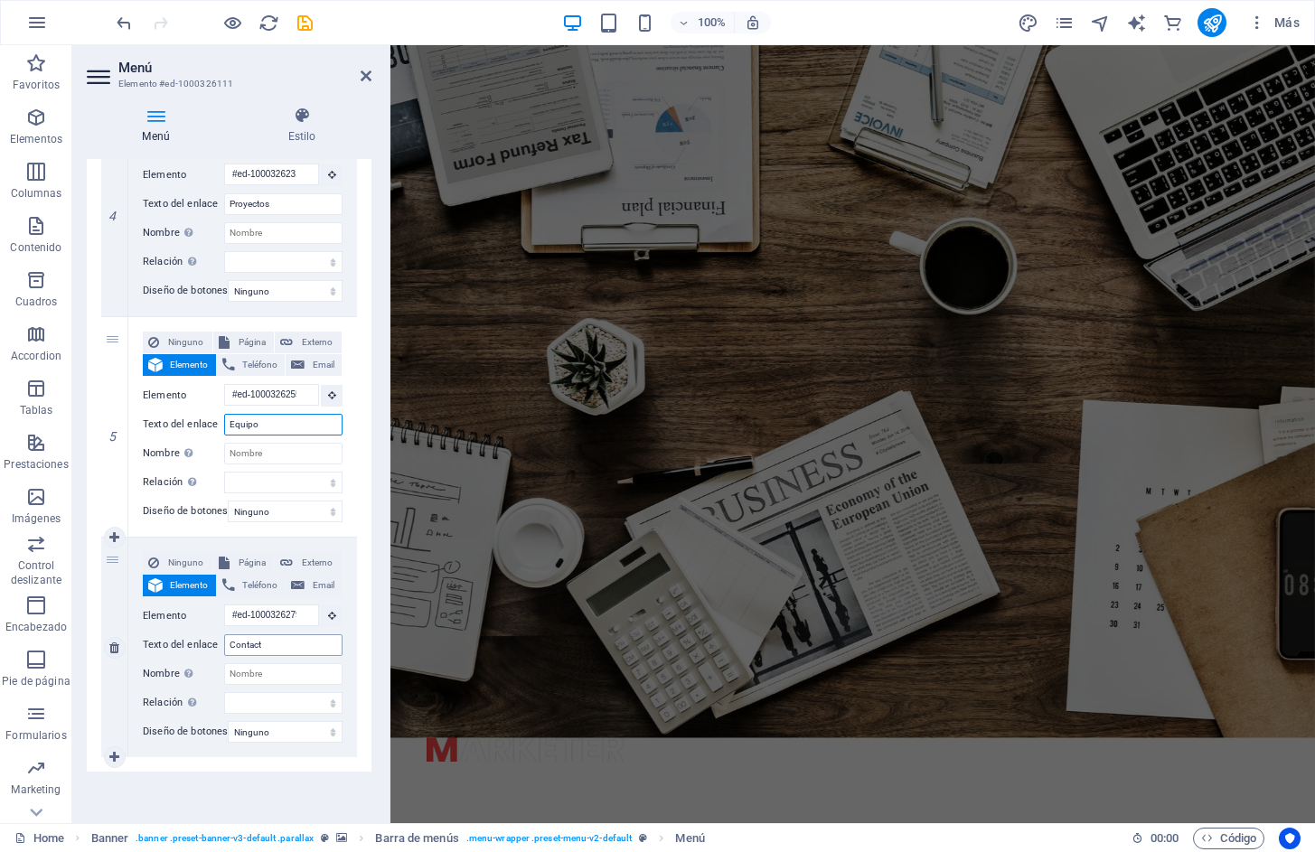
scroll to position [0, 0]
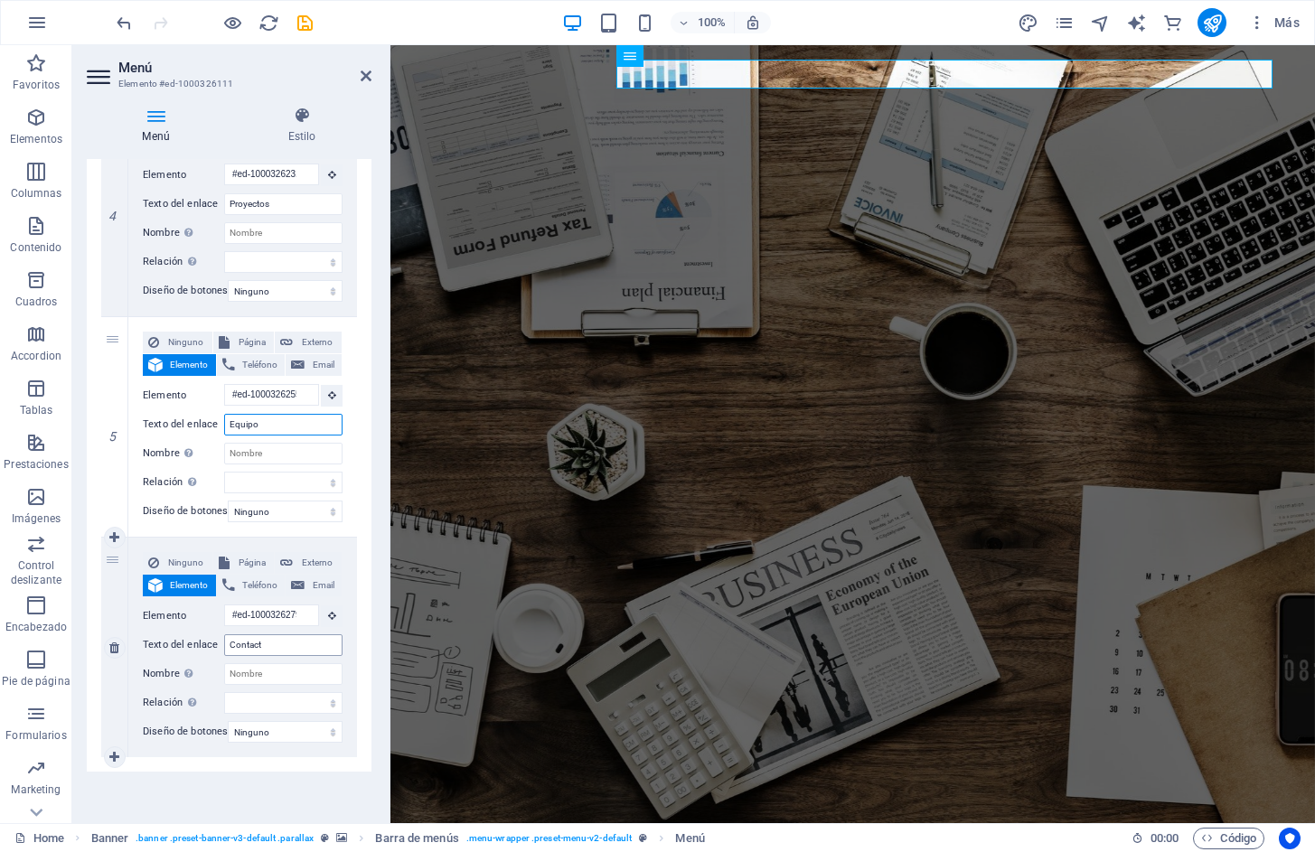
type input "Equipo"
click at [295, 641] on input "Contact" at bounding box center [283, 645] width 118 height 22
type input "Contact0"
select select
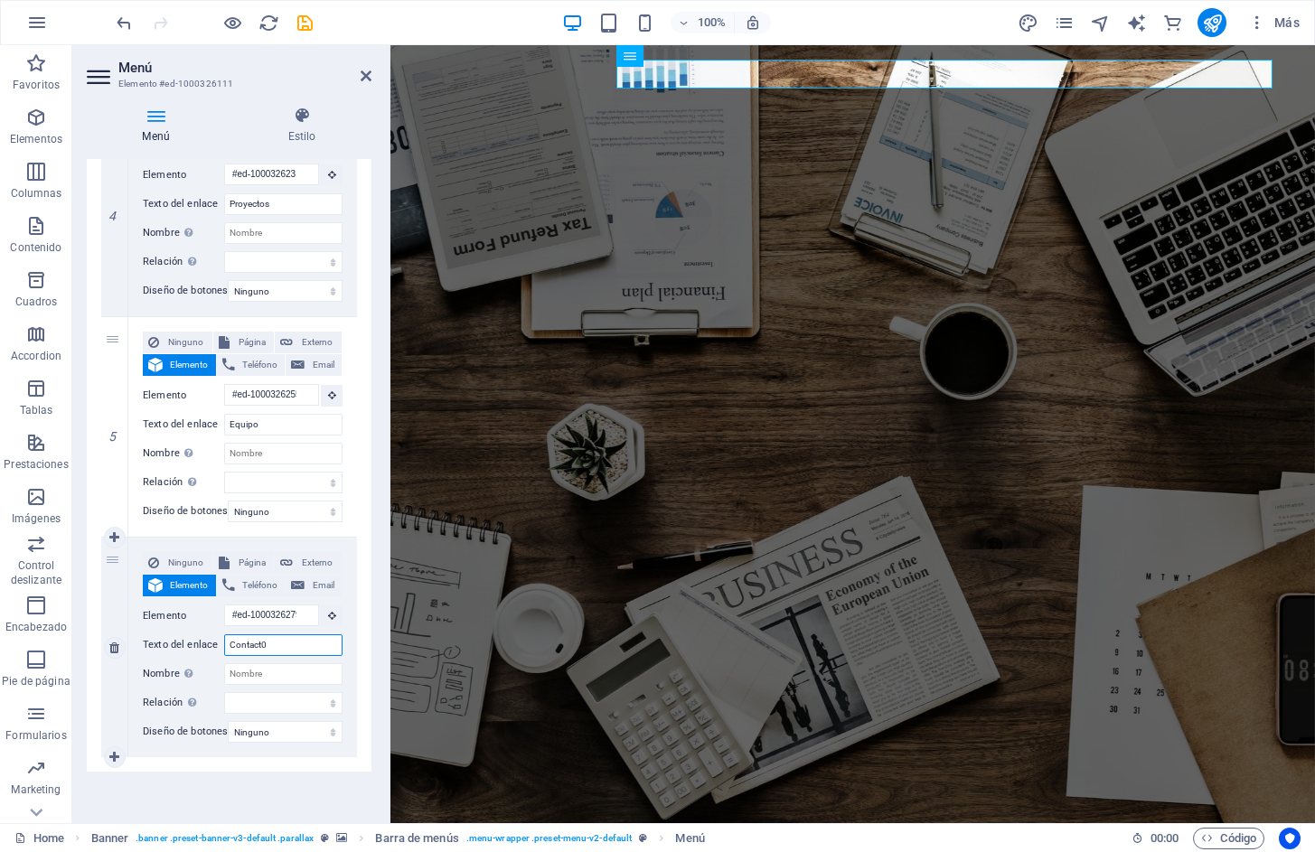
select select
type input "Contacto"
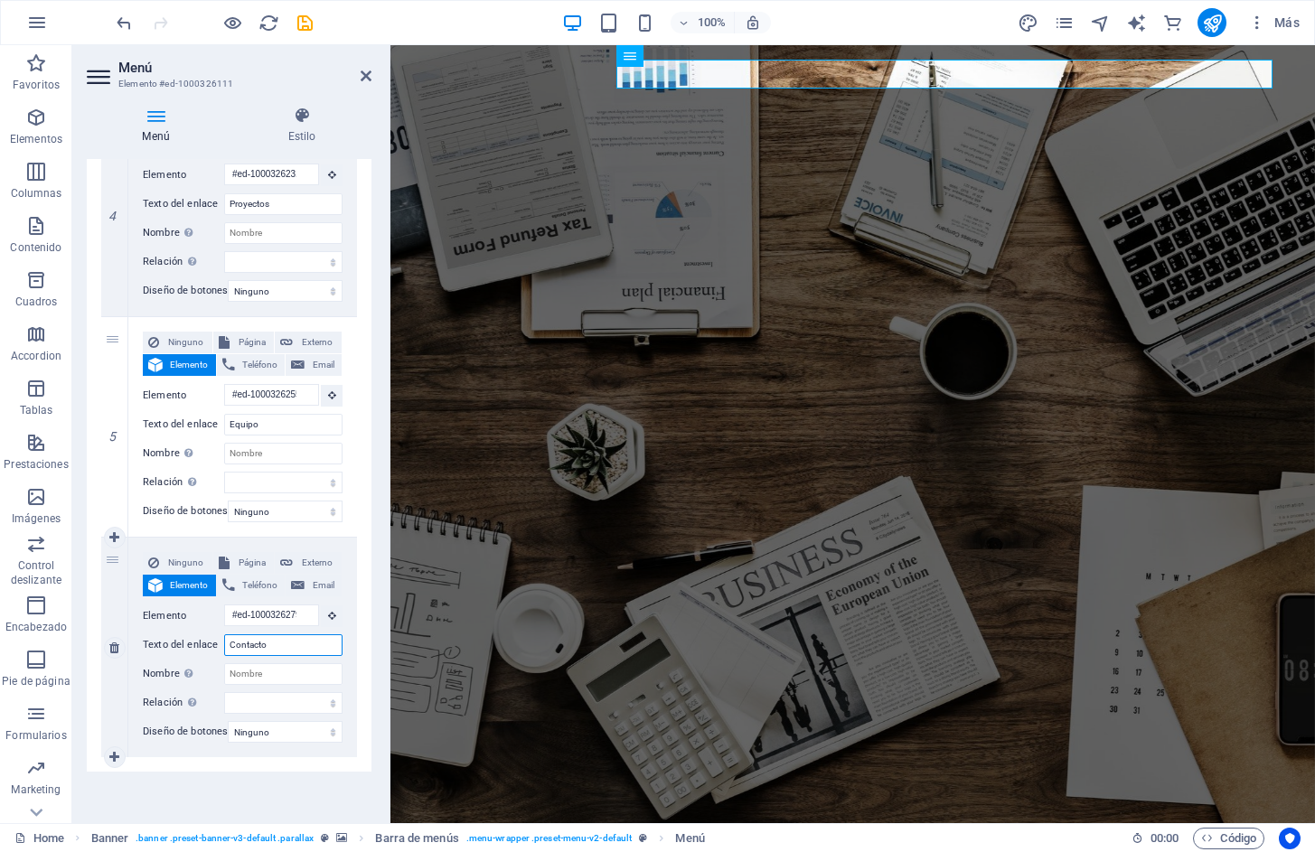
select select
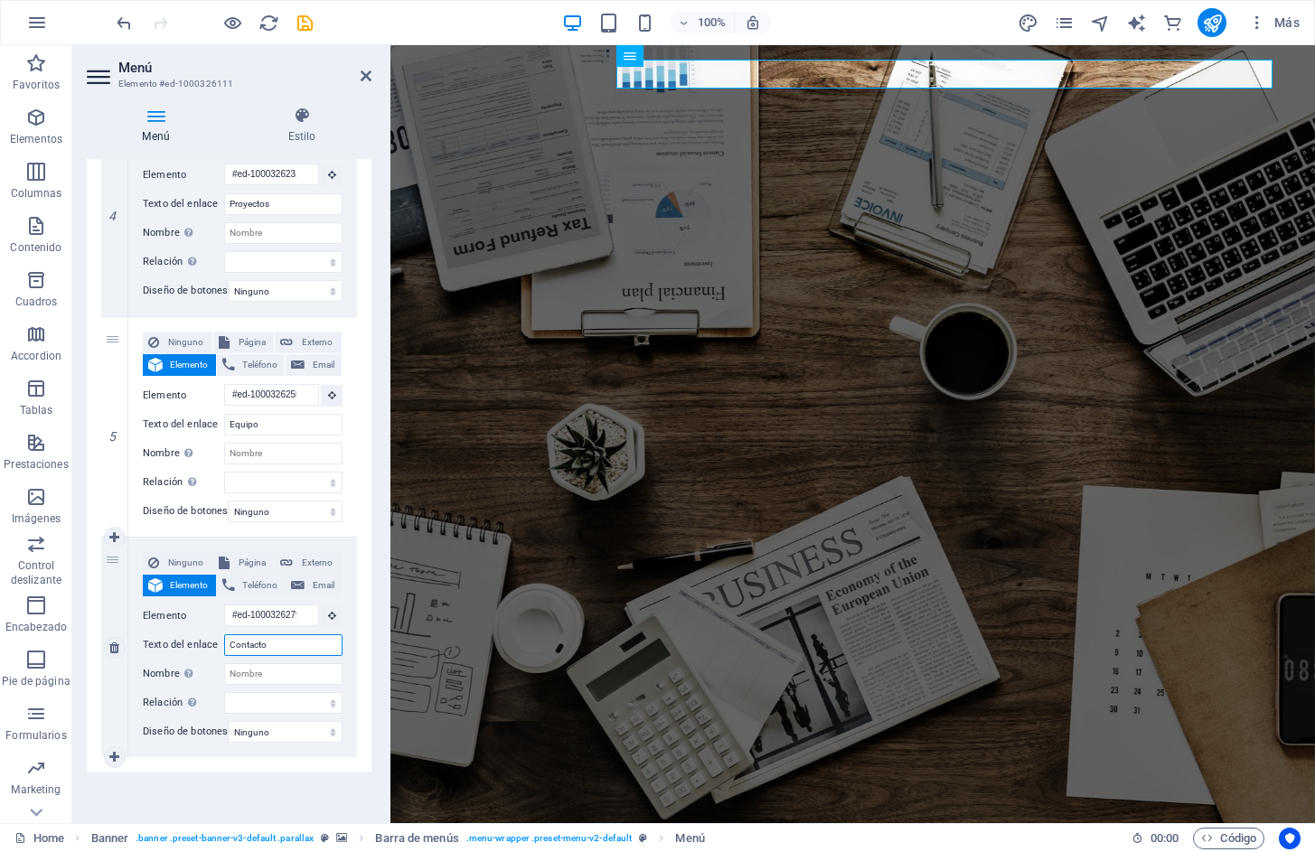
select select
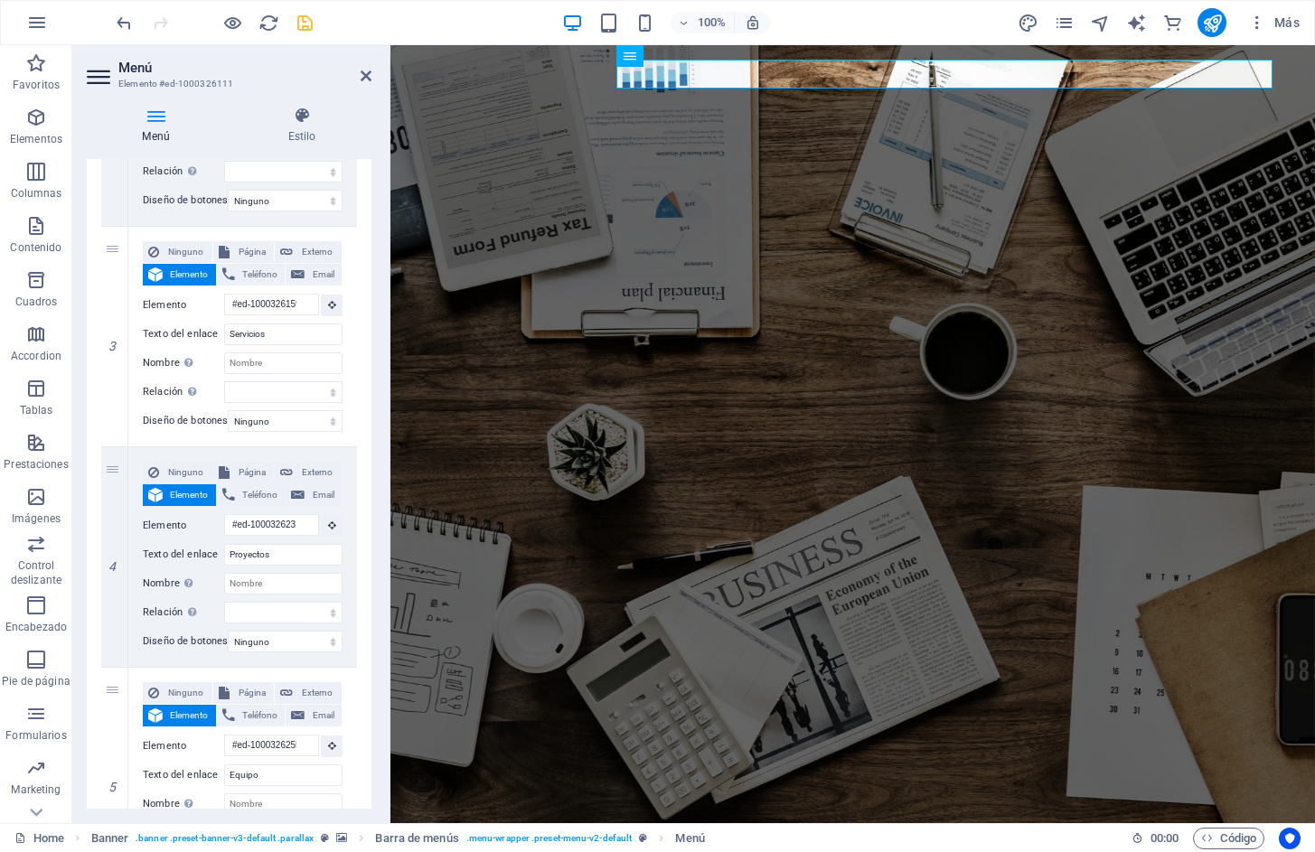
type input "Contacto"
click at [305, 23] on icon "save" at bounding box center [305, 23] width 21 height 21
checkbox input "false"
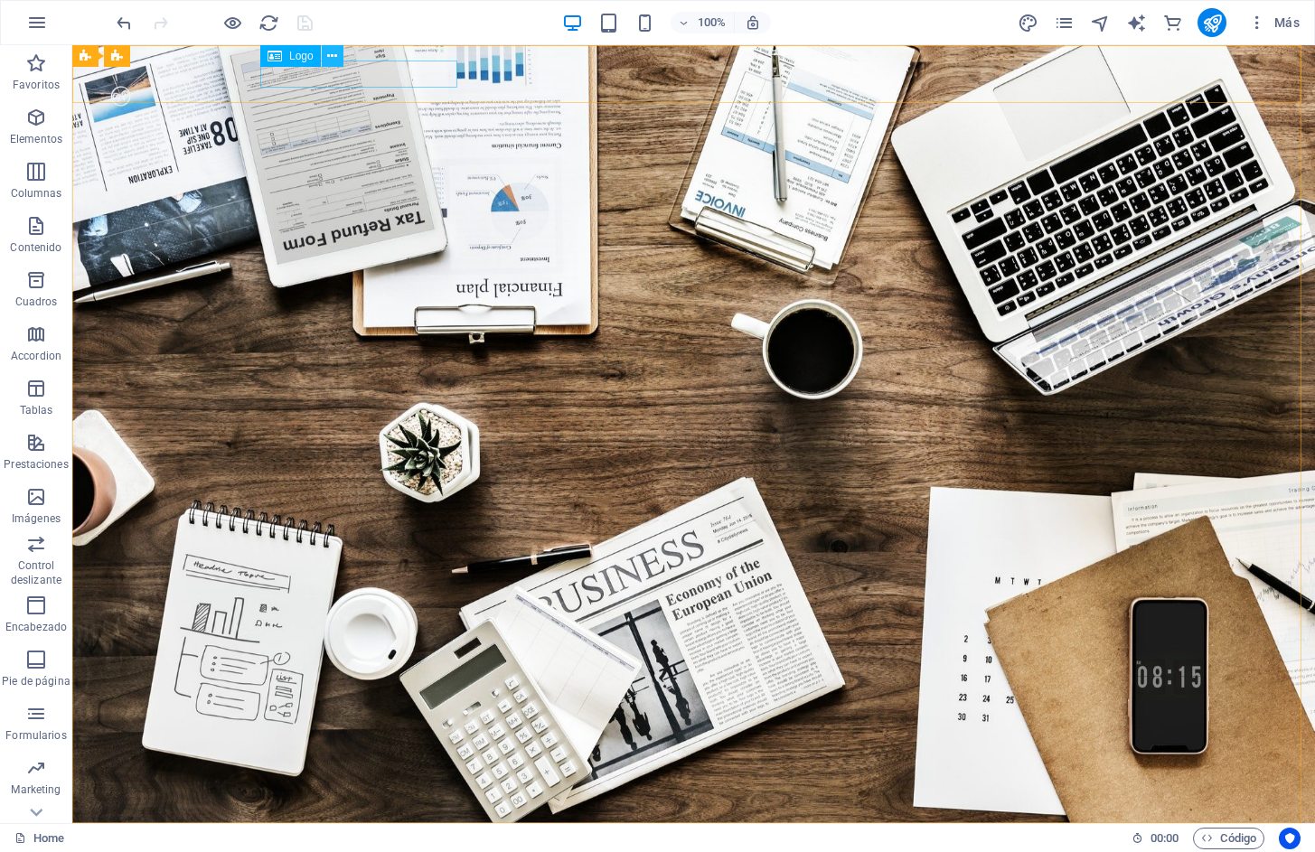
click at [333, 57] on icon at bounding box center [332, 56] width 10 height 19
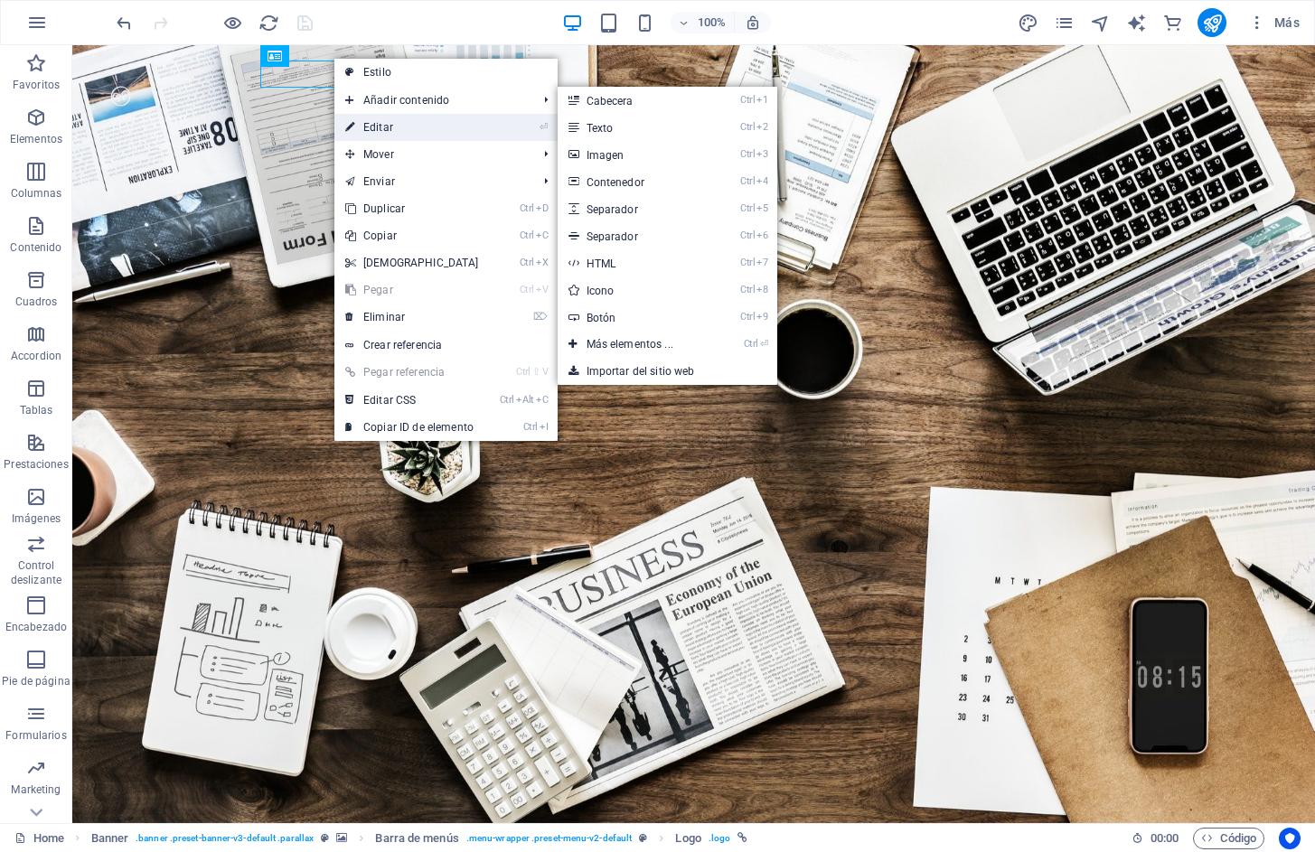
click at [376, 124] on link "⏎ Editar" at bounding box center [411, 127] width 155 height 27
select select "px"
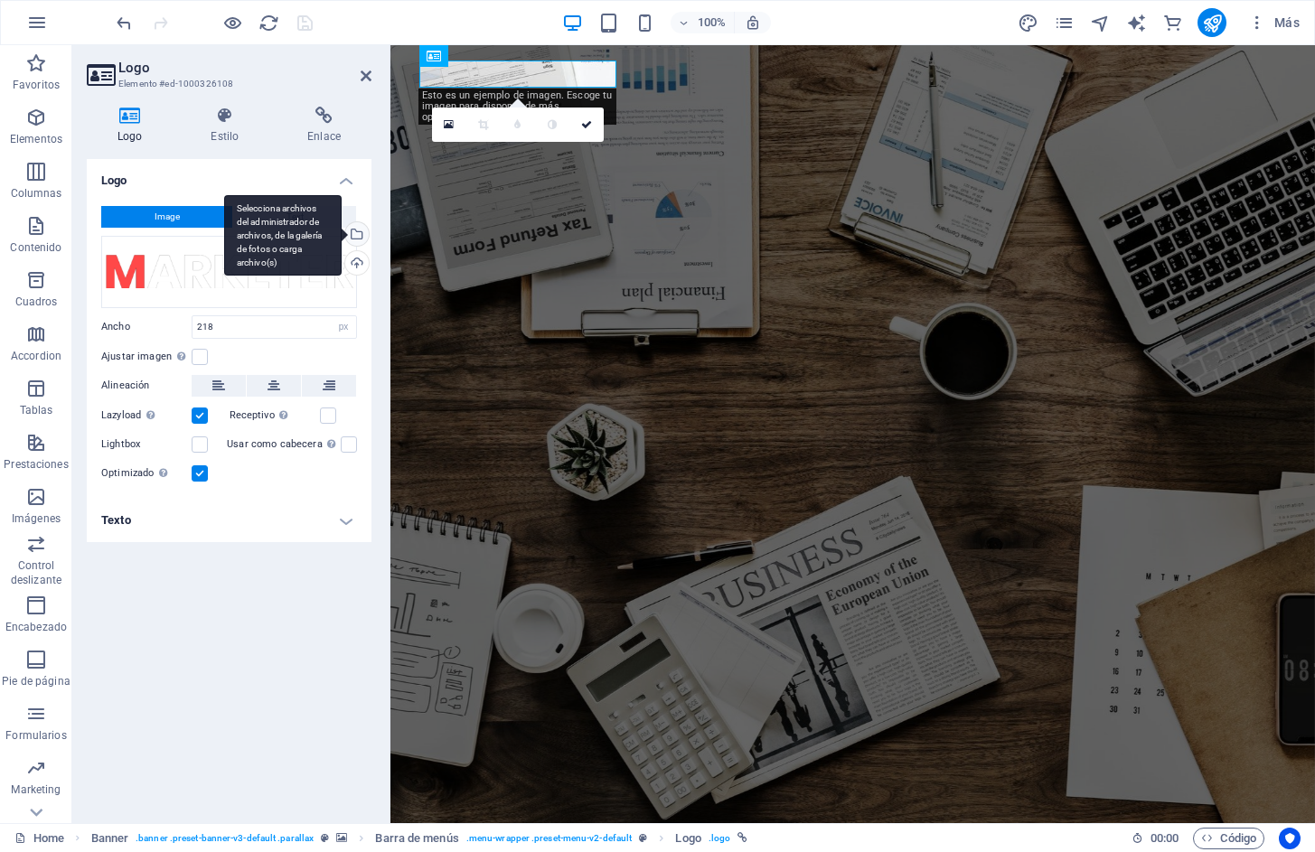
click at [342, 236] on div "Selecciona archivos del administrador de archivos, de la galería de fotos o car…" at bounding box center [282, 235] width 117 height 81
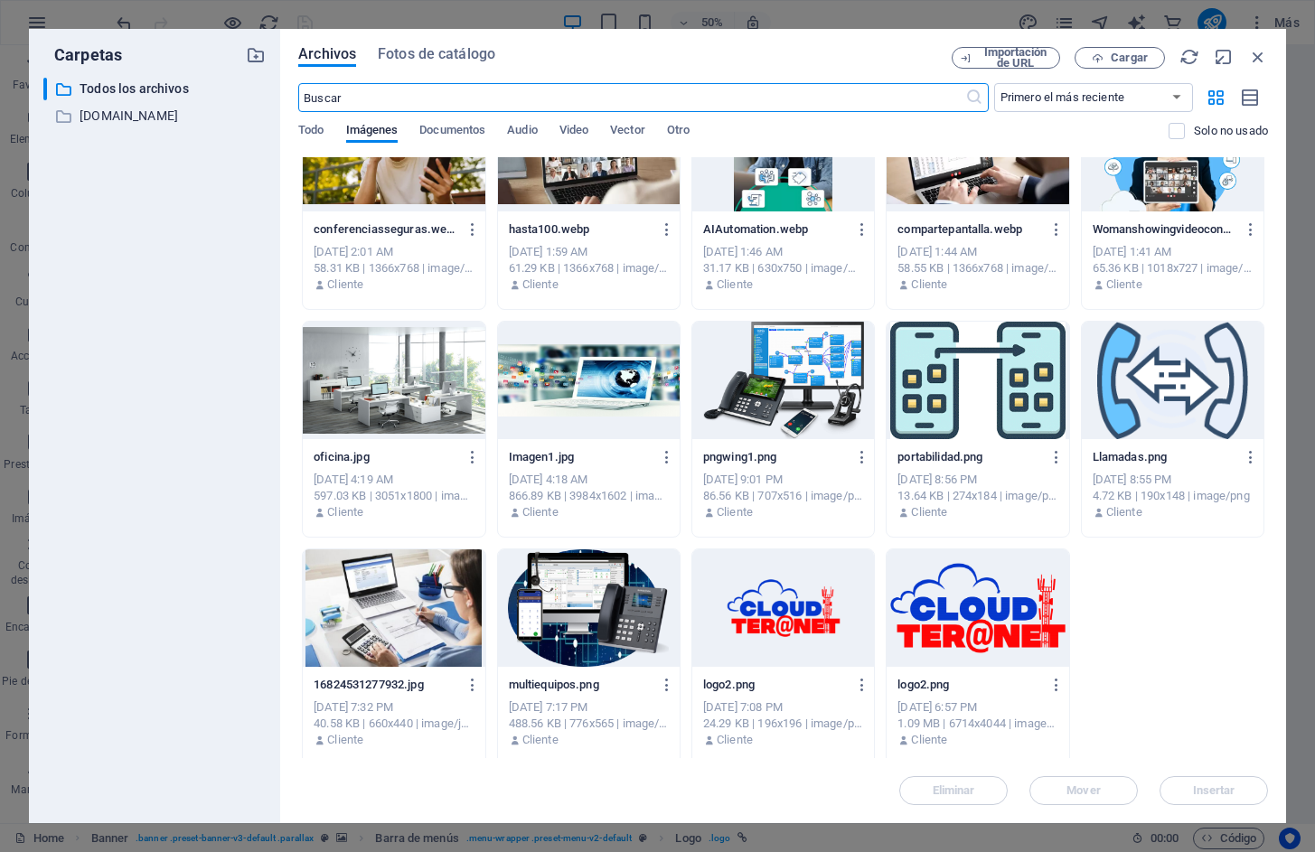
scroll to position [1665, 0]
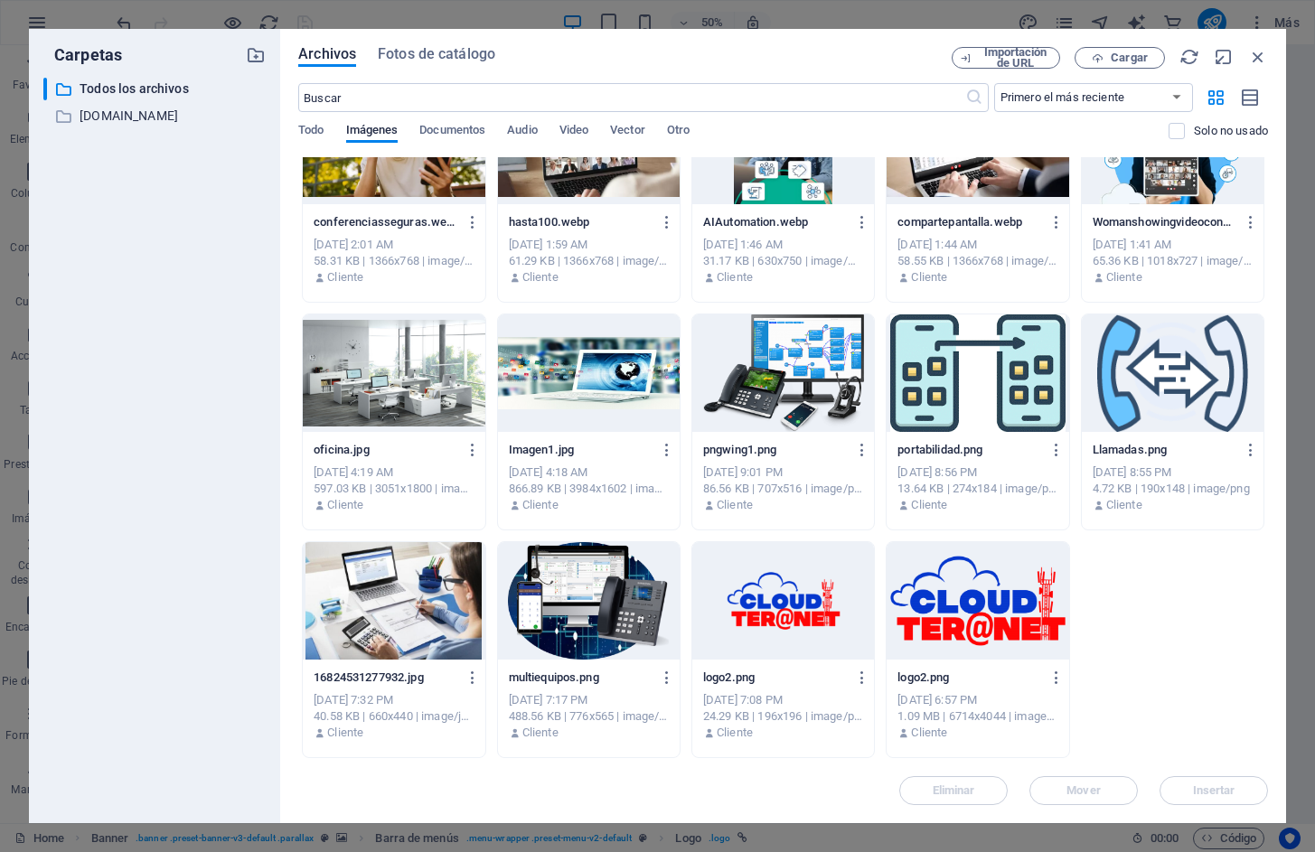
click at [810, 605] on div at bounding box center [783, 600] width 182 height 117
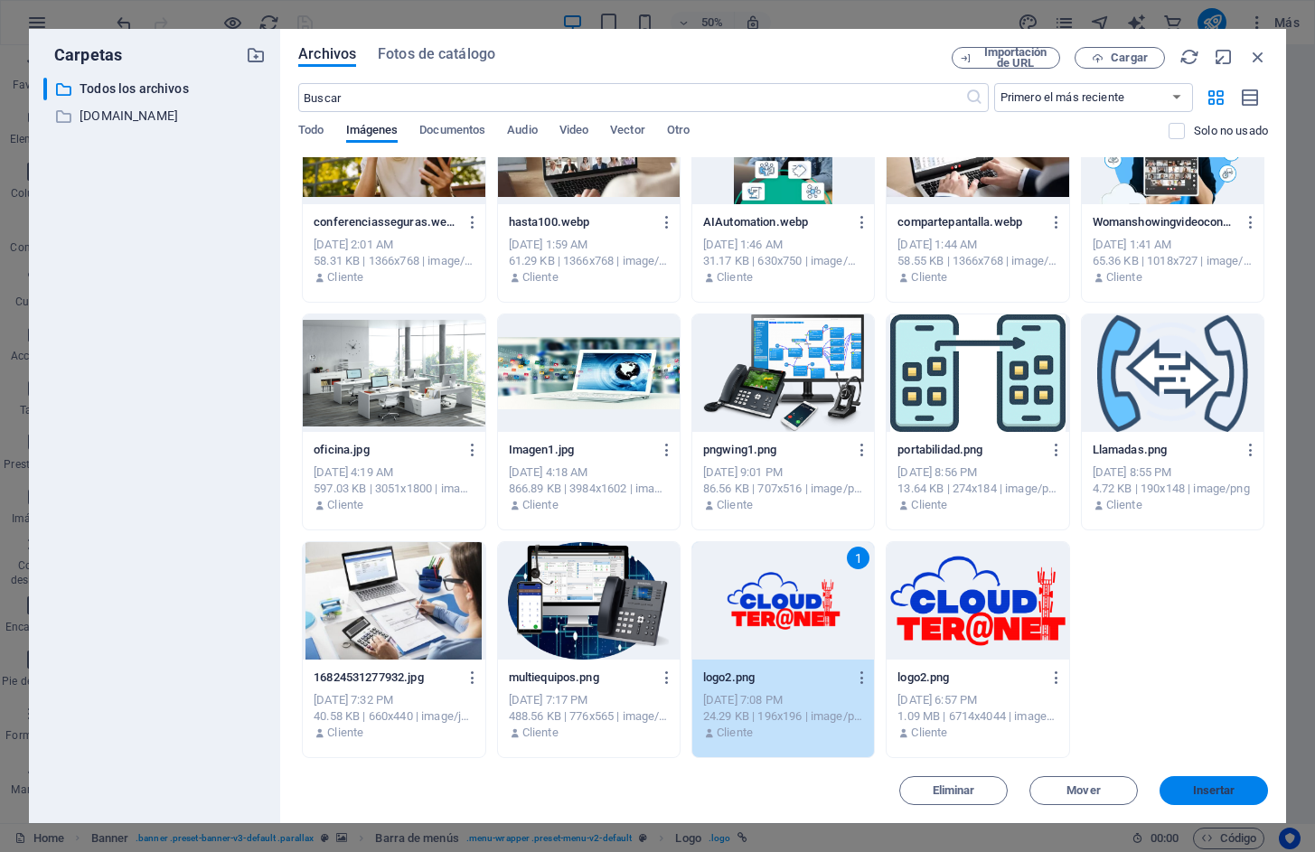
click at [1217, 796] on span "Insertar" at bounding box center [1214, 790] width 42 height 11
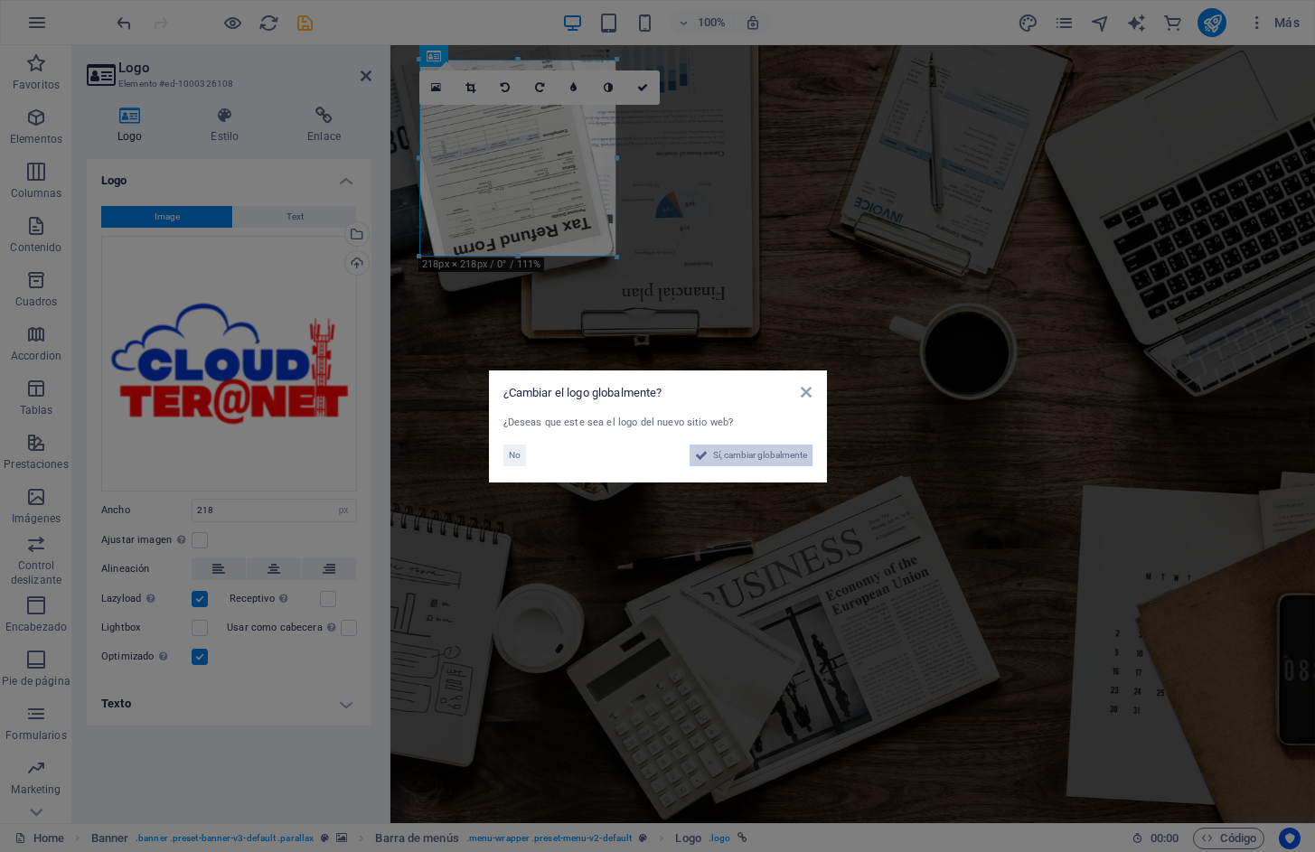
click at [773, 455] on span "Sí, cambiar globalmente" at bounding box center [760, 456] width 94 height 22
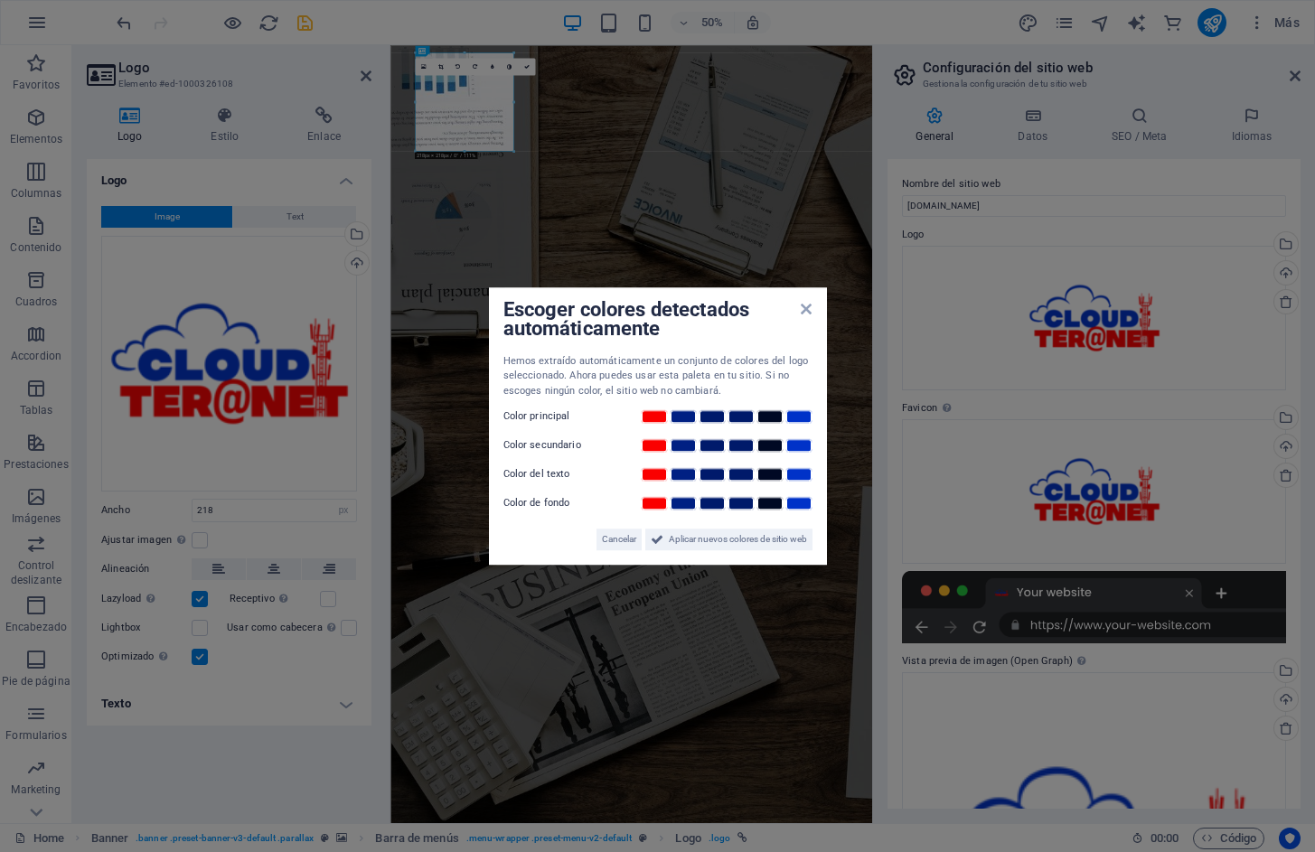
click at [528, 66] on aside "Escoger colores detectados automáticamente Hemos extraído automáticamente un co…" at bounding box center [657, 426] width 1315 height 852
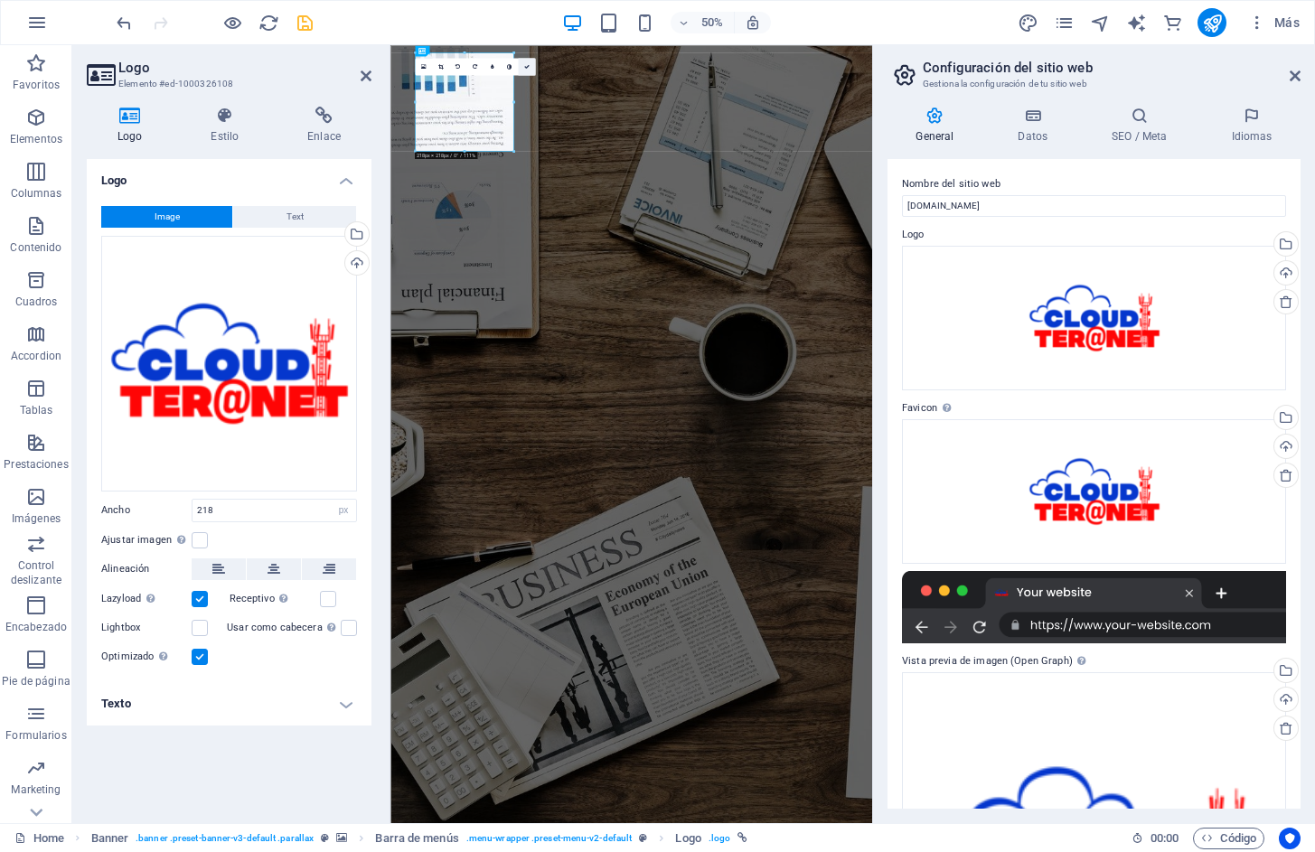
click at [528, 65] on icon at bounding box center [525, 66] width 5 height 5
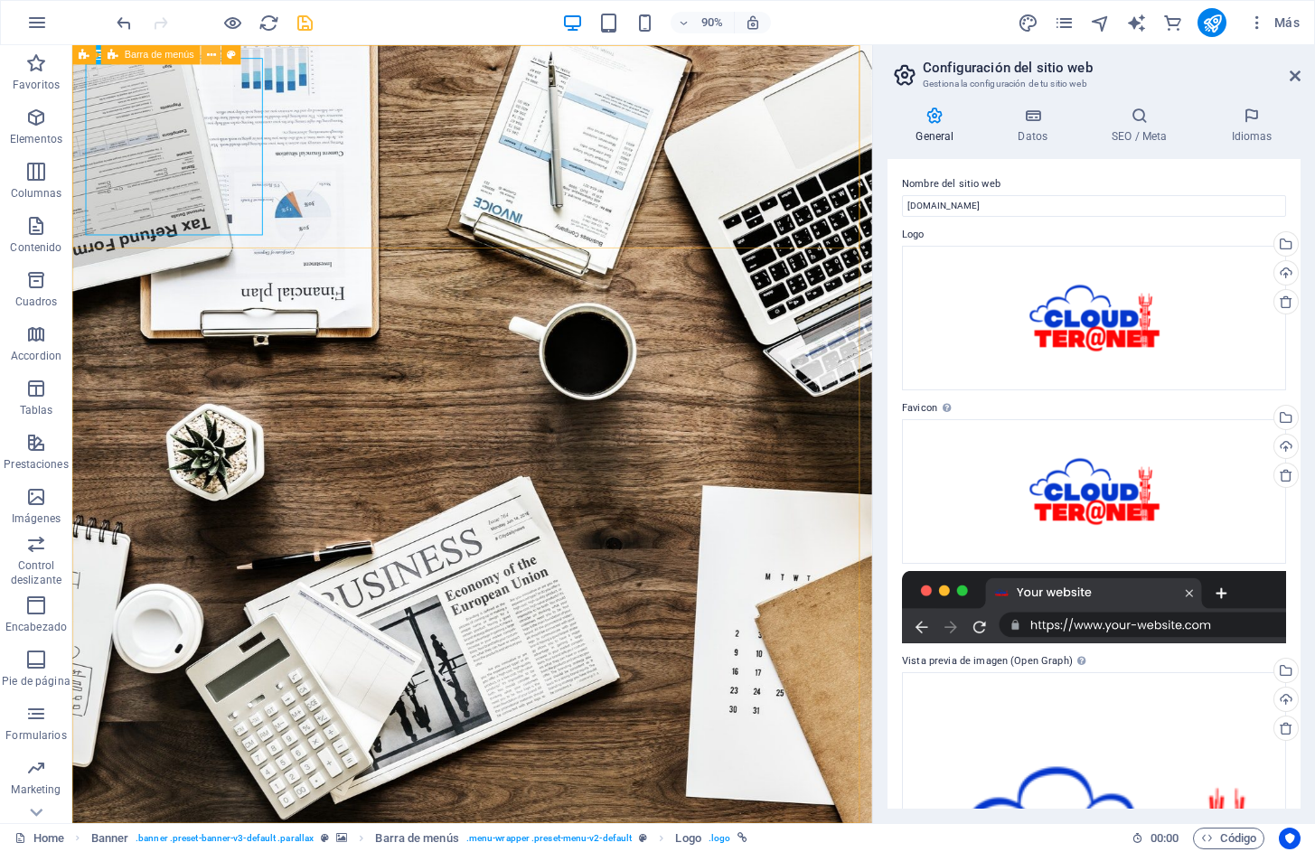
click at [206, 54] on button at bounding box center [211, 55] width 20 height 20
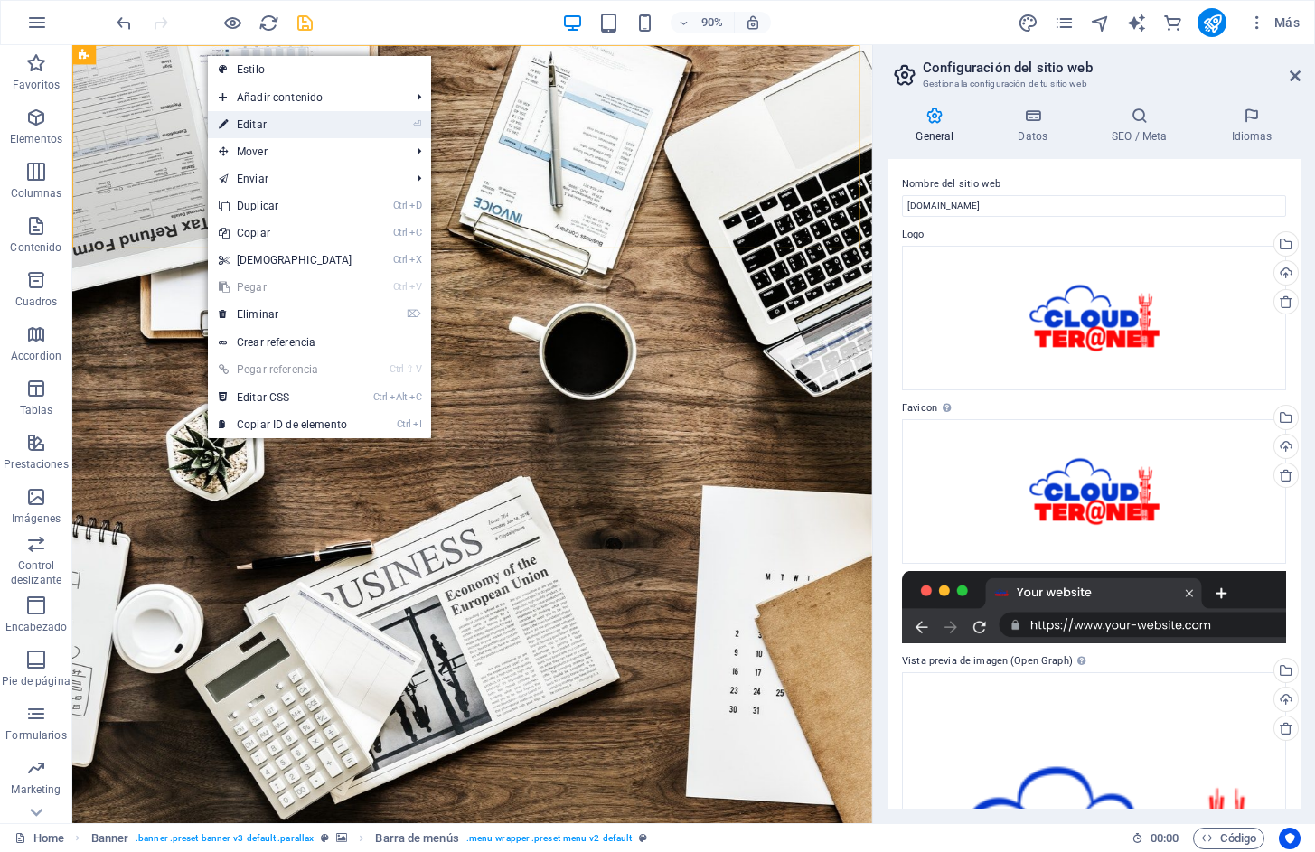
click at [234, 121] on link "⏎ Editar" at bounding box center [285, 124] width 155 height 27
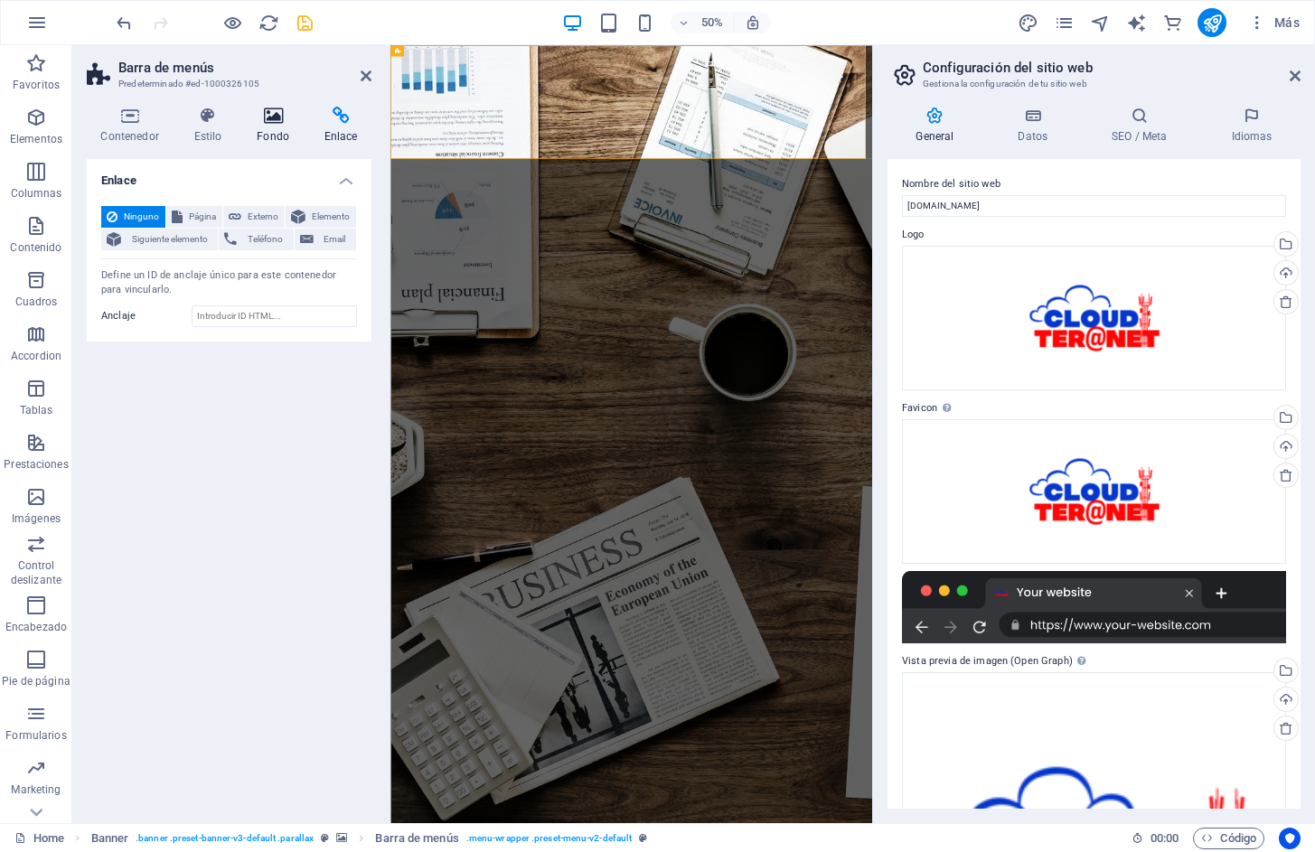
click at [267, 130] on h4 "Fondo" at bounding box center [277, 126] width 68 height 38
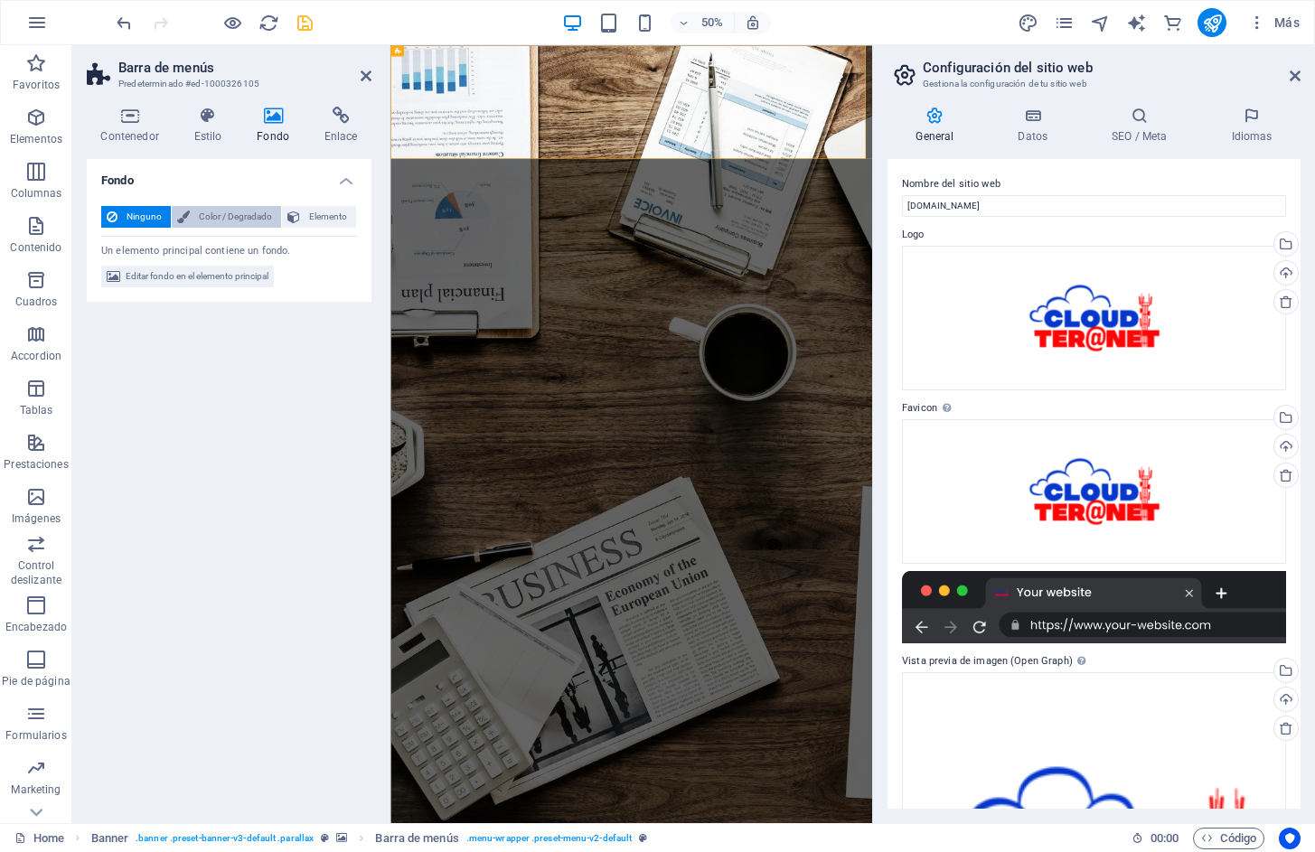
click at [239, 211] on span "Color / Degradado" at bounding box center [235, 217] width 80 height 22
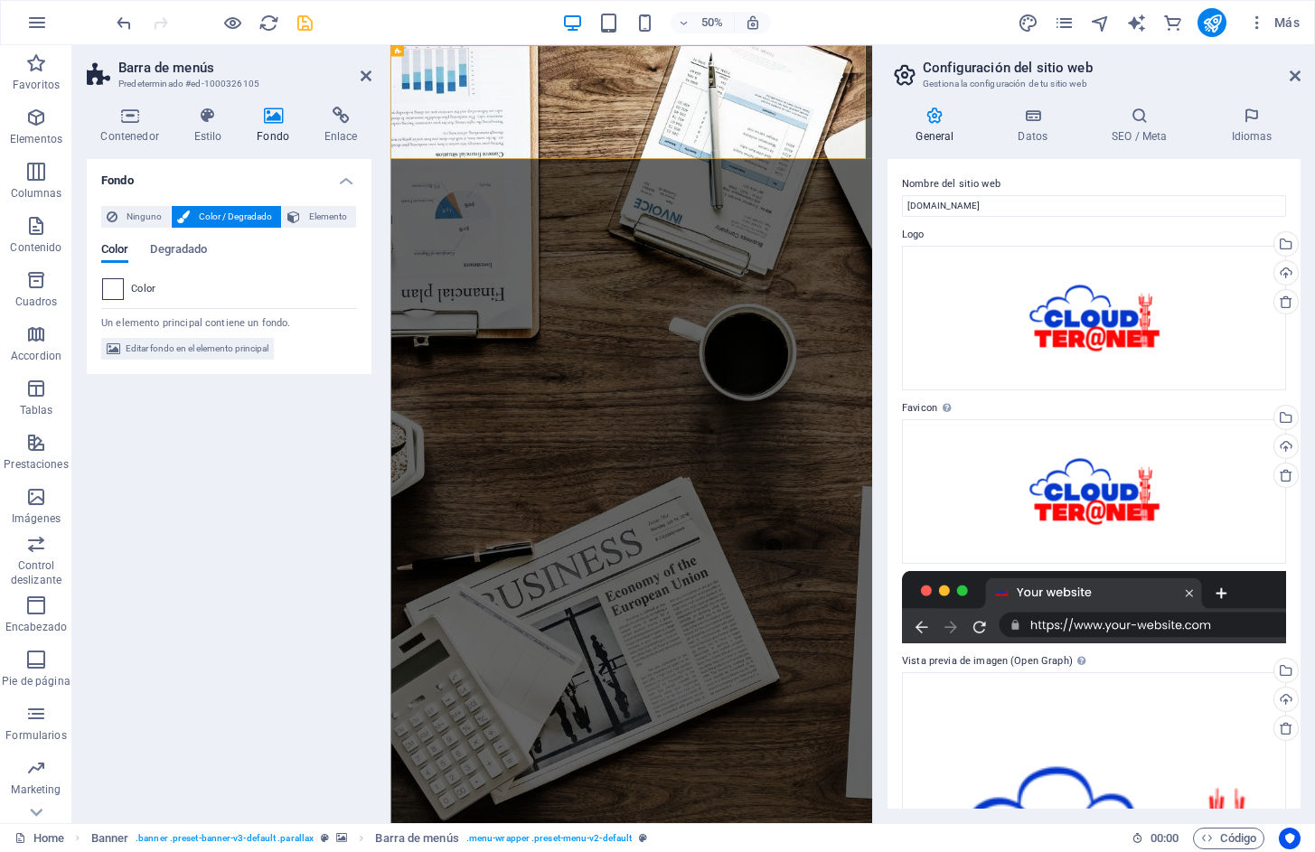
click at [114, 289] on span at bounding box center [113, 289] width 20 height 20
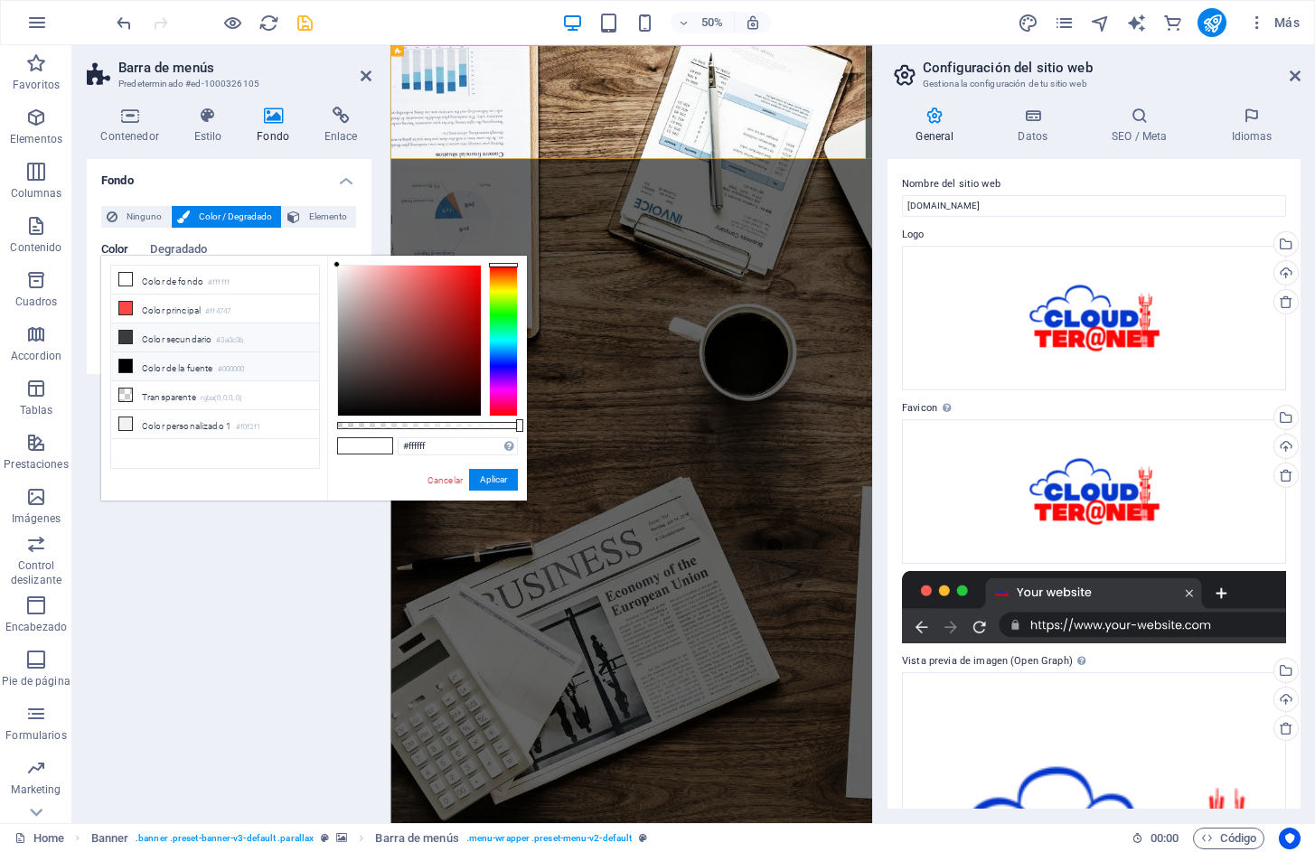
click at [121, 336] on icon at bounding box center [125, 337] width 13 height 13
type input "#3a3c3b"
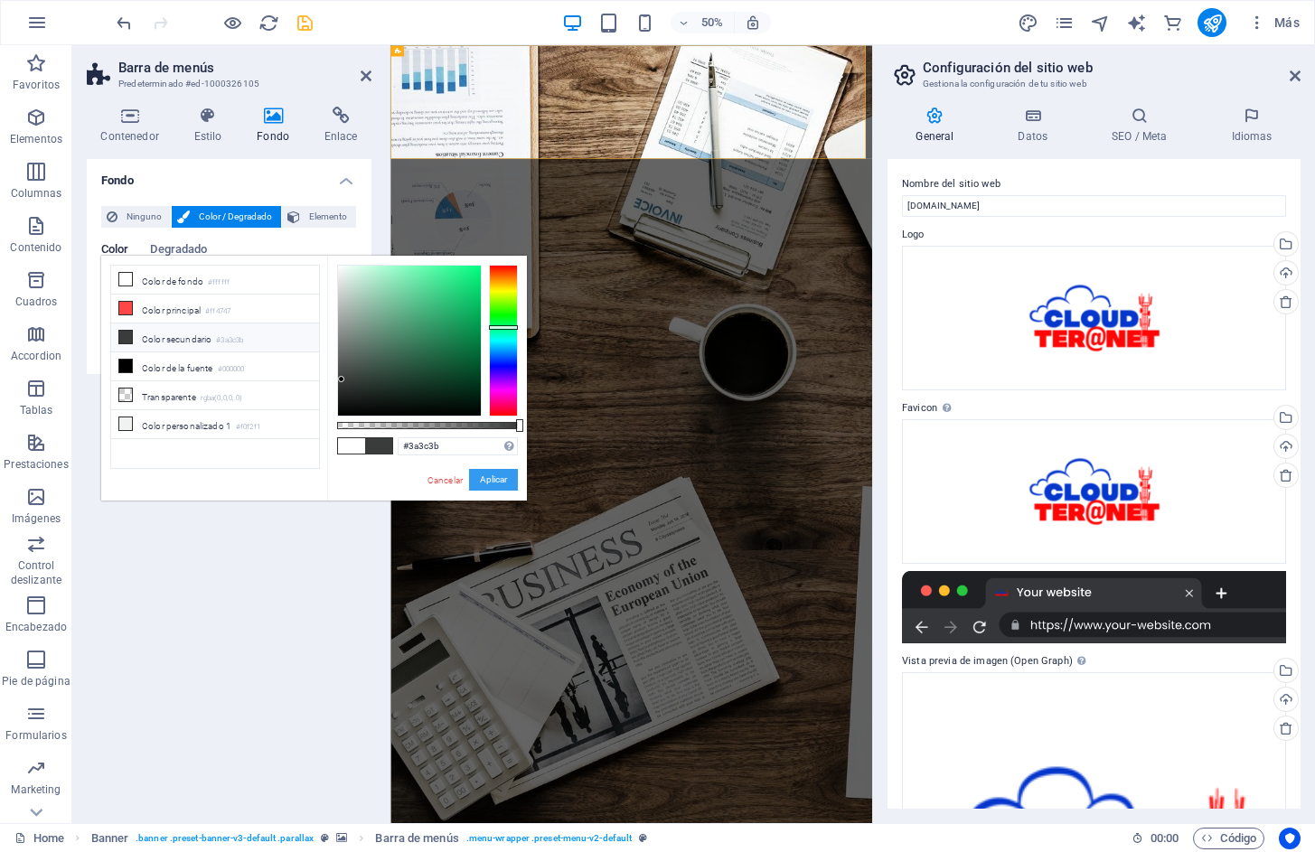
click at [501, 480] on button "Aplicar" at bounding box center [493, 480] width 49 height 22
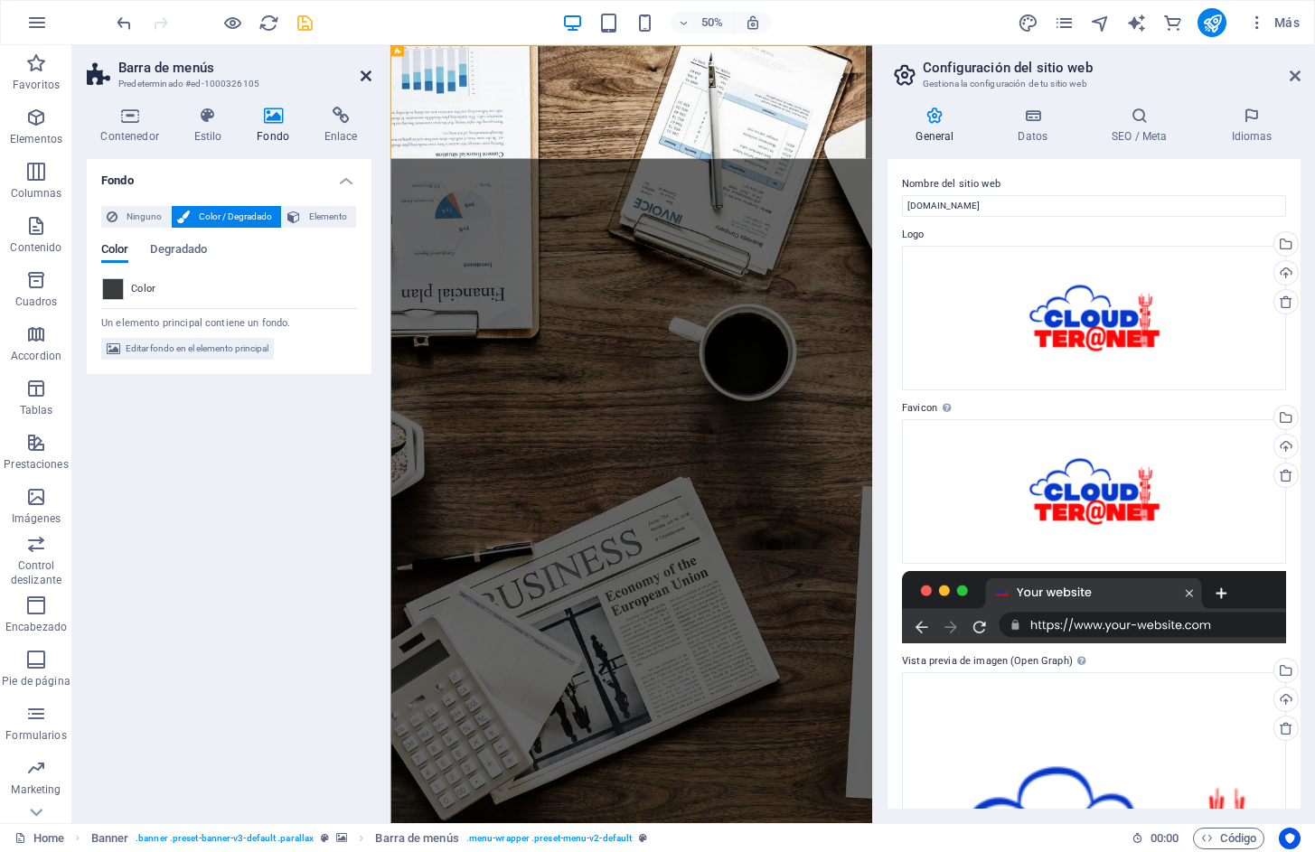
click at [363, 79] on icon at bounding box center [366, 76] width 11 height 14
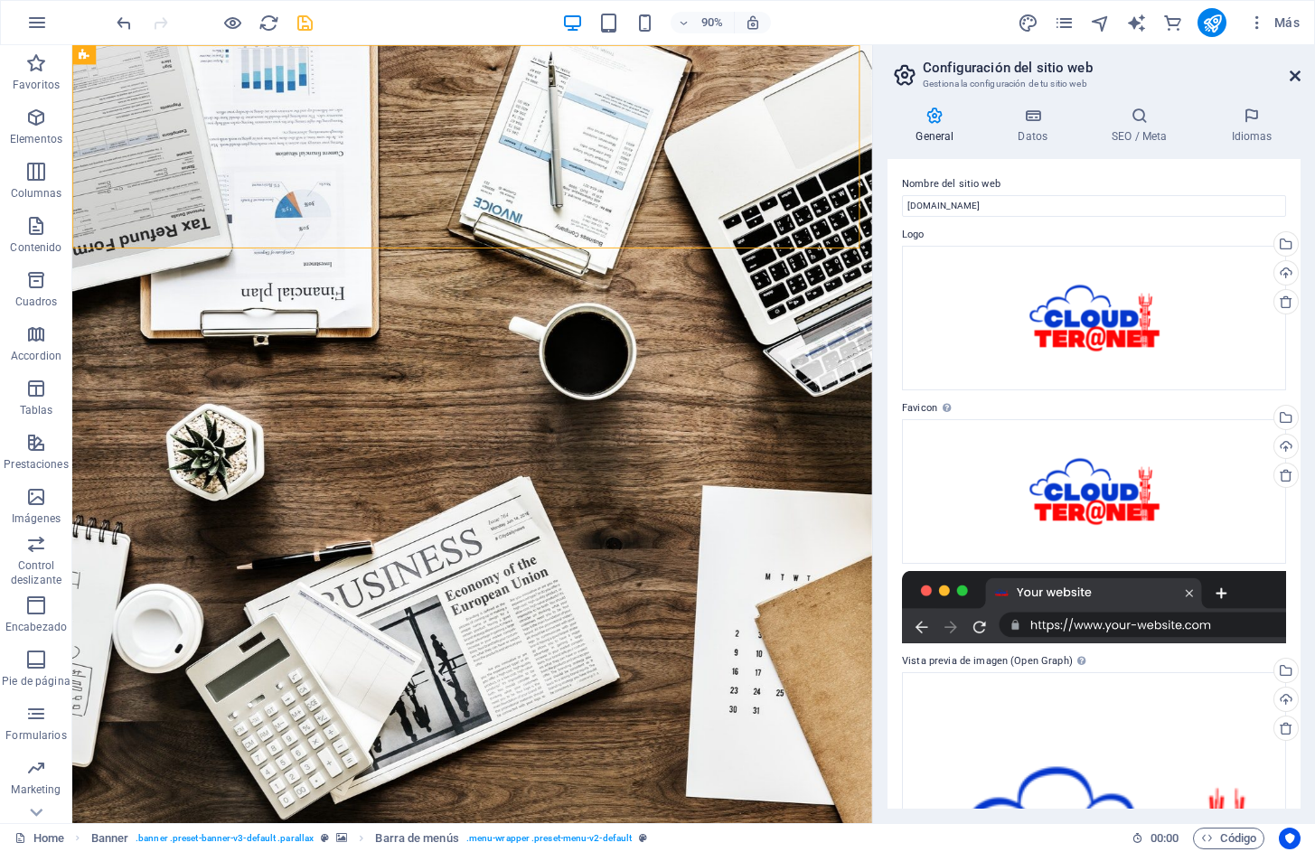
click at [1292, 76] on icon at bounding box center [1294, 76] width 11 height 14
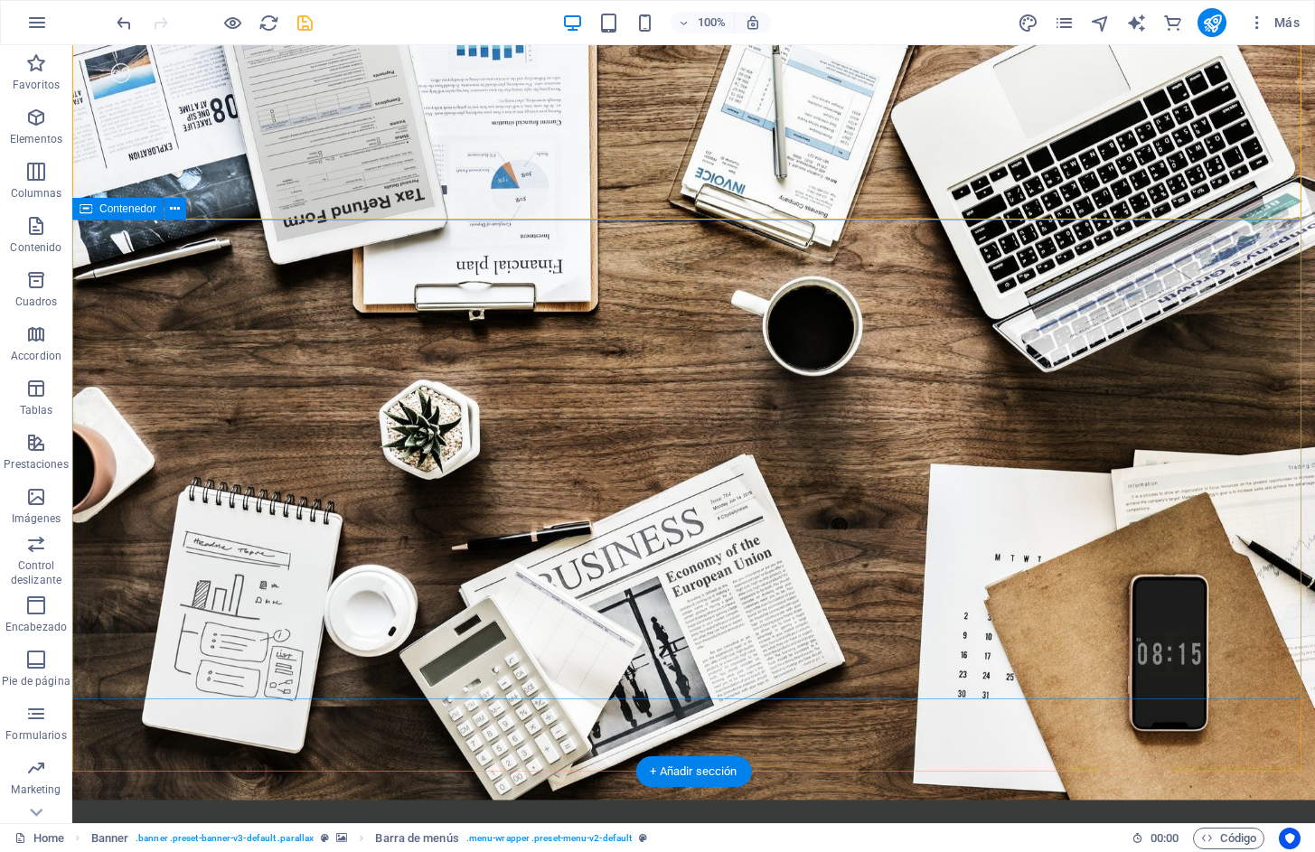
scroll to position [90, 0]
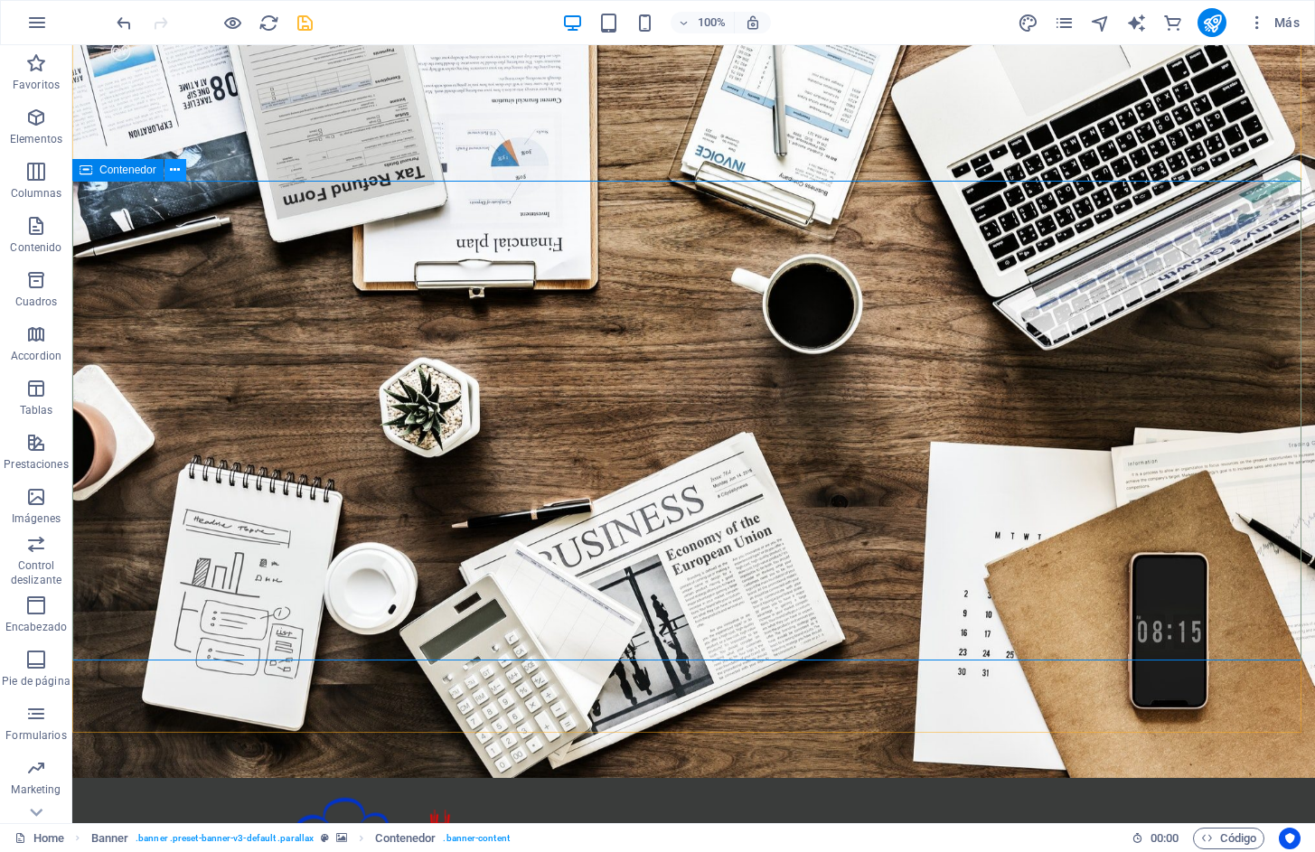
click at [175, 175] on icon at bounding box center [175, 170] width 10 height 19
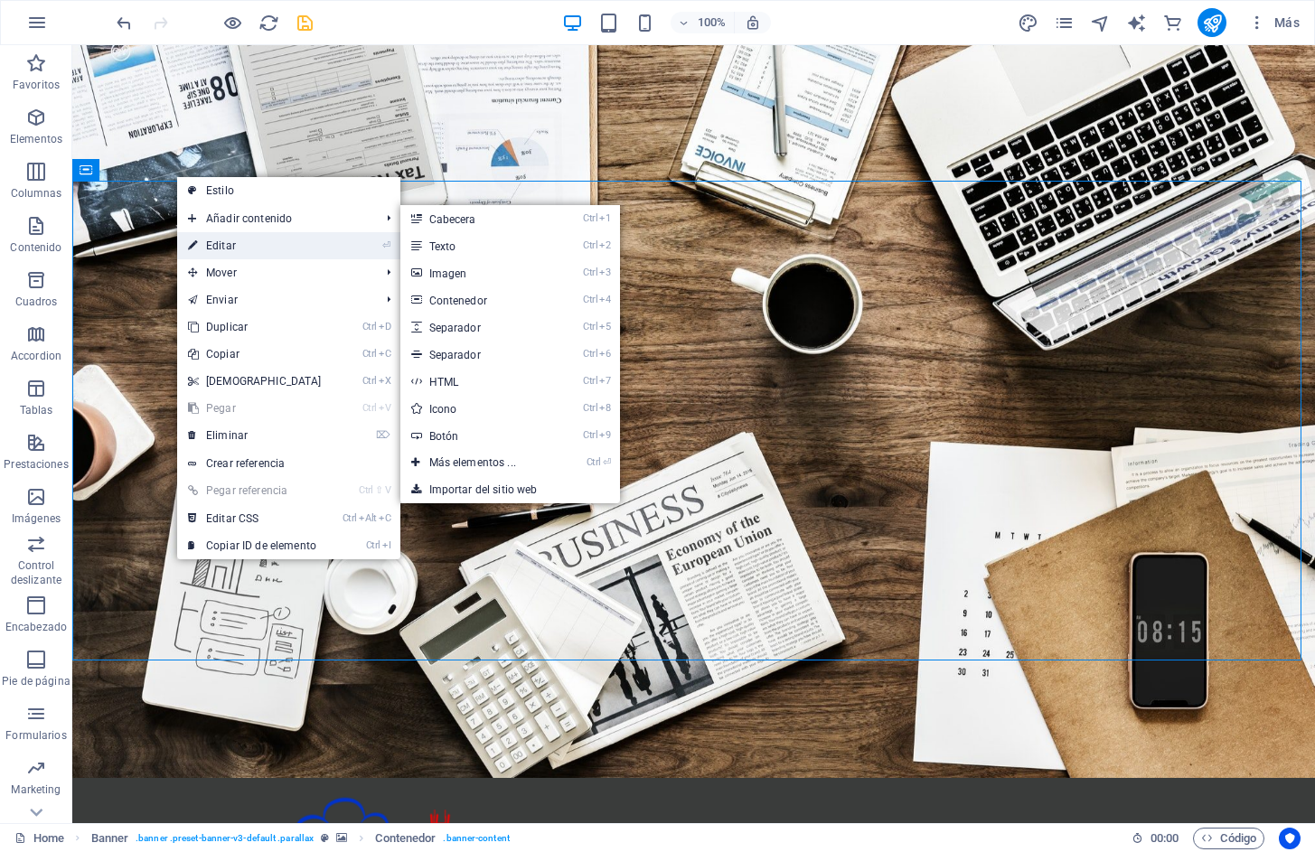
click at [234, 239] on link "⏎ Editar" at bounding box center [254, 245] width 155 height 27
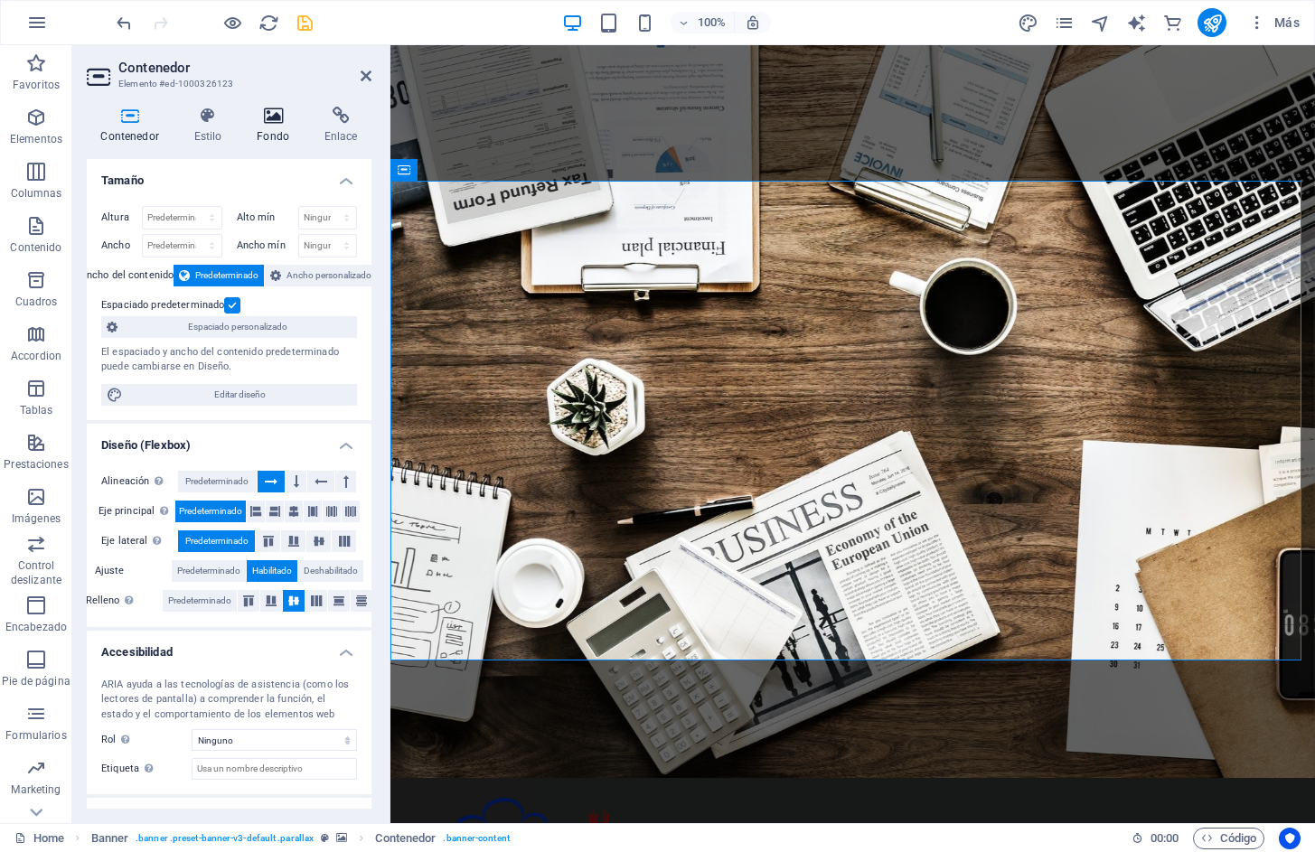
click at [268, 129] on h4 "Fondo" at bounding box center [277, 126] width 68 height 38
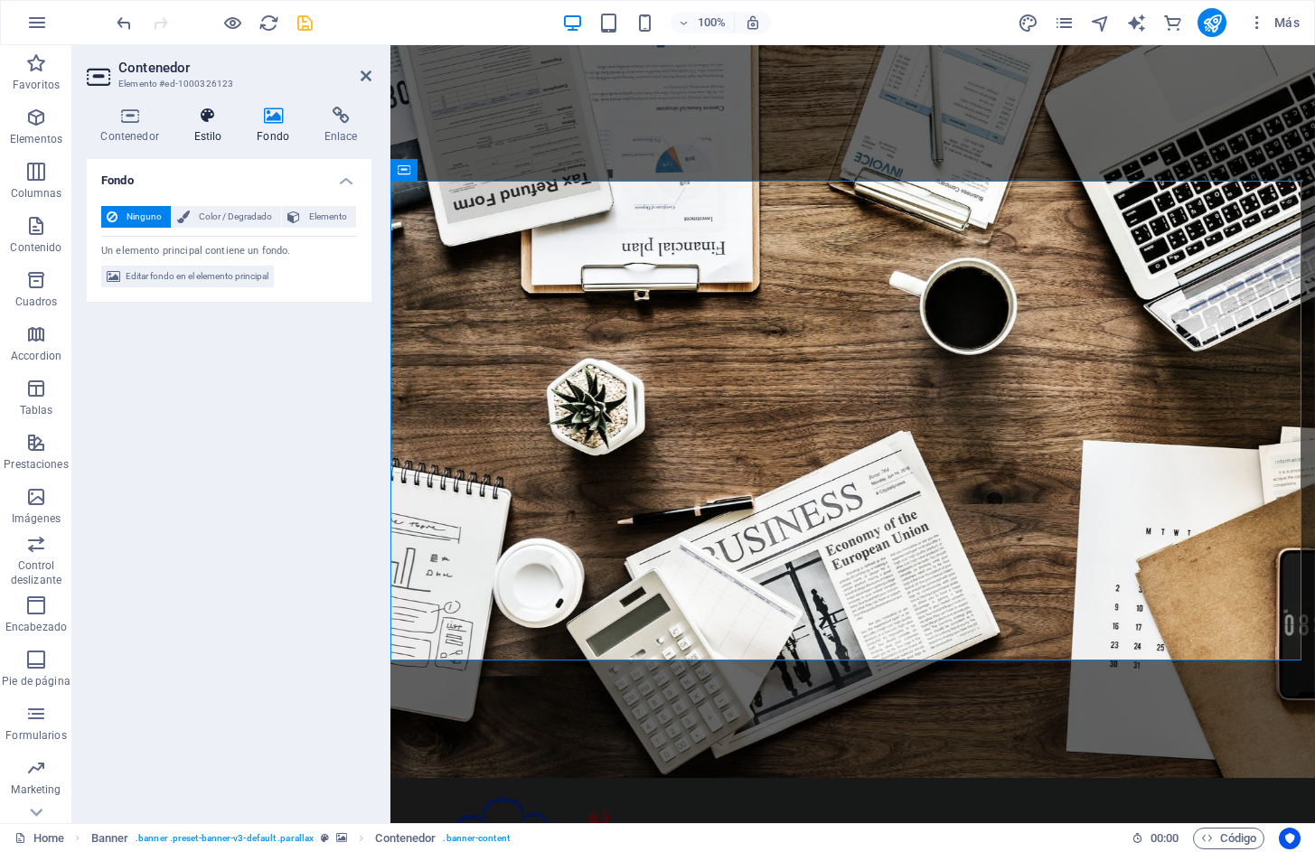
click at [205, 128] on h4 "Estilo" at bounding box center [211, 126] width 63 height 38
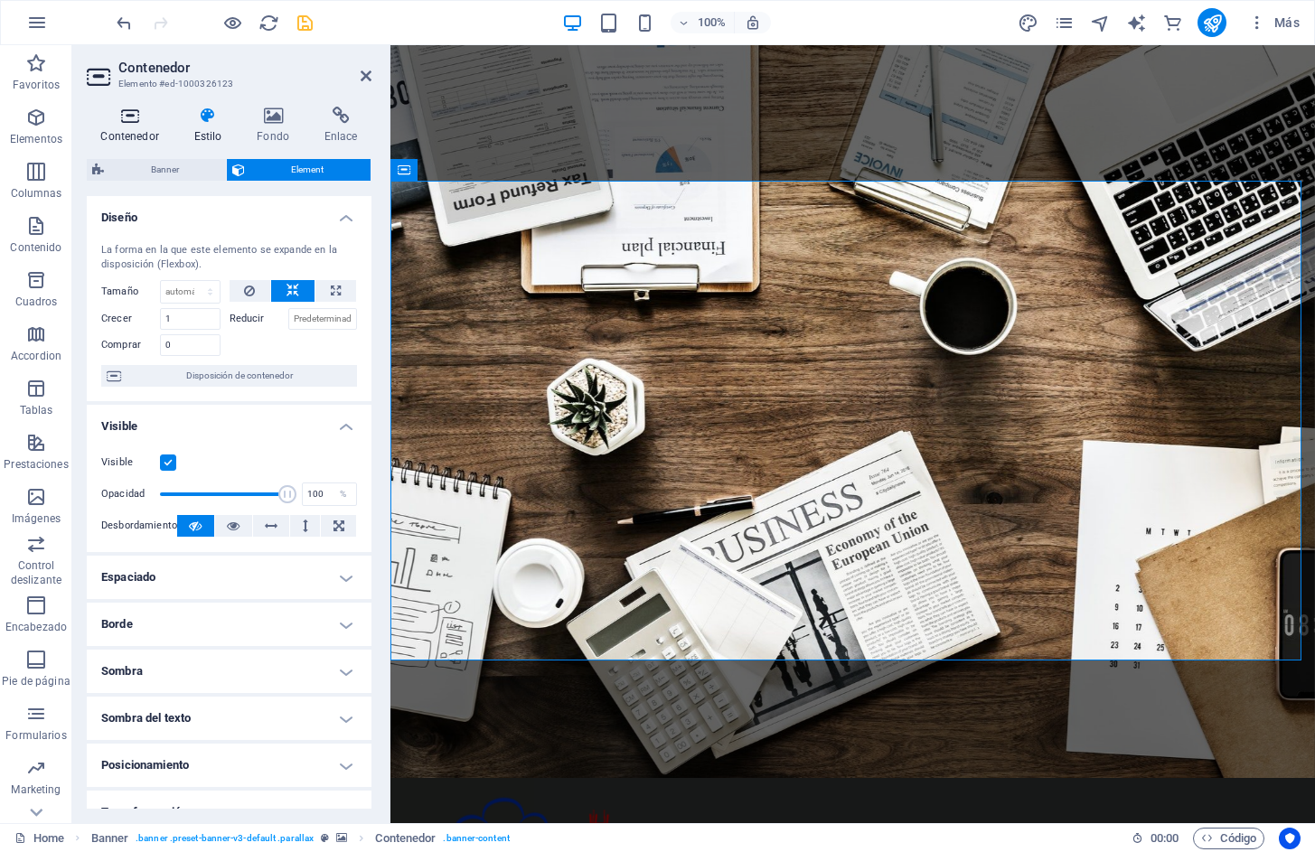
click at [145, 130] on h4 "Contenedor" at bounding box center [133, 126] width 93 height 38
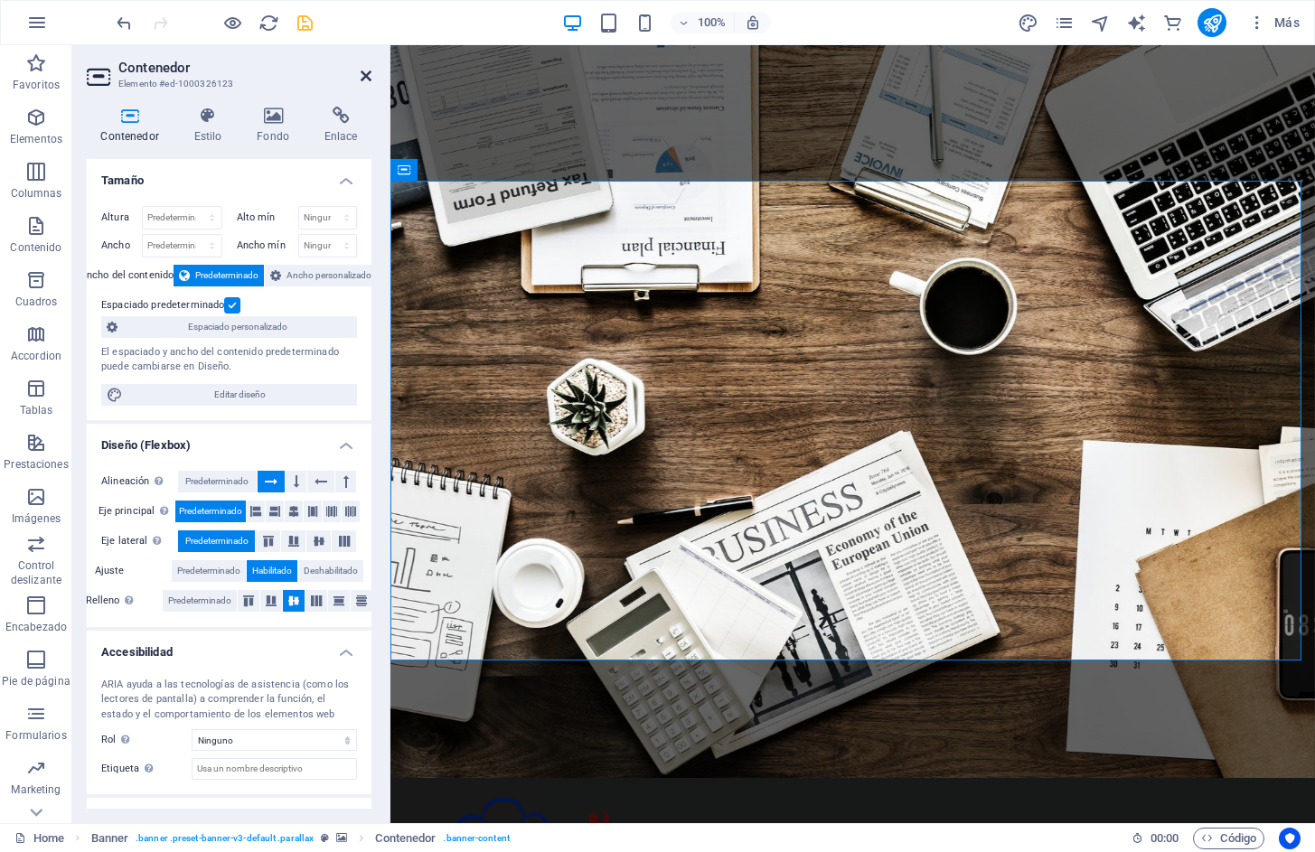
click at [366, 76] on icon at bounding box center [366, 76] width 11 height 14
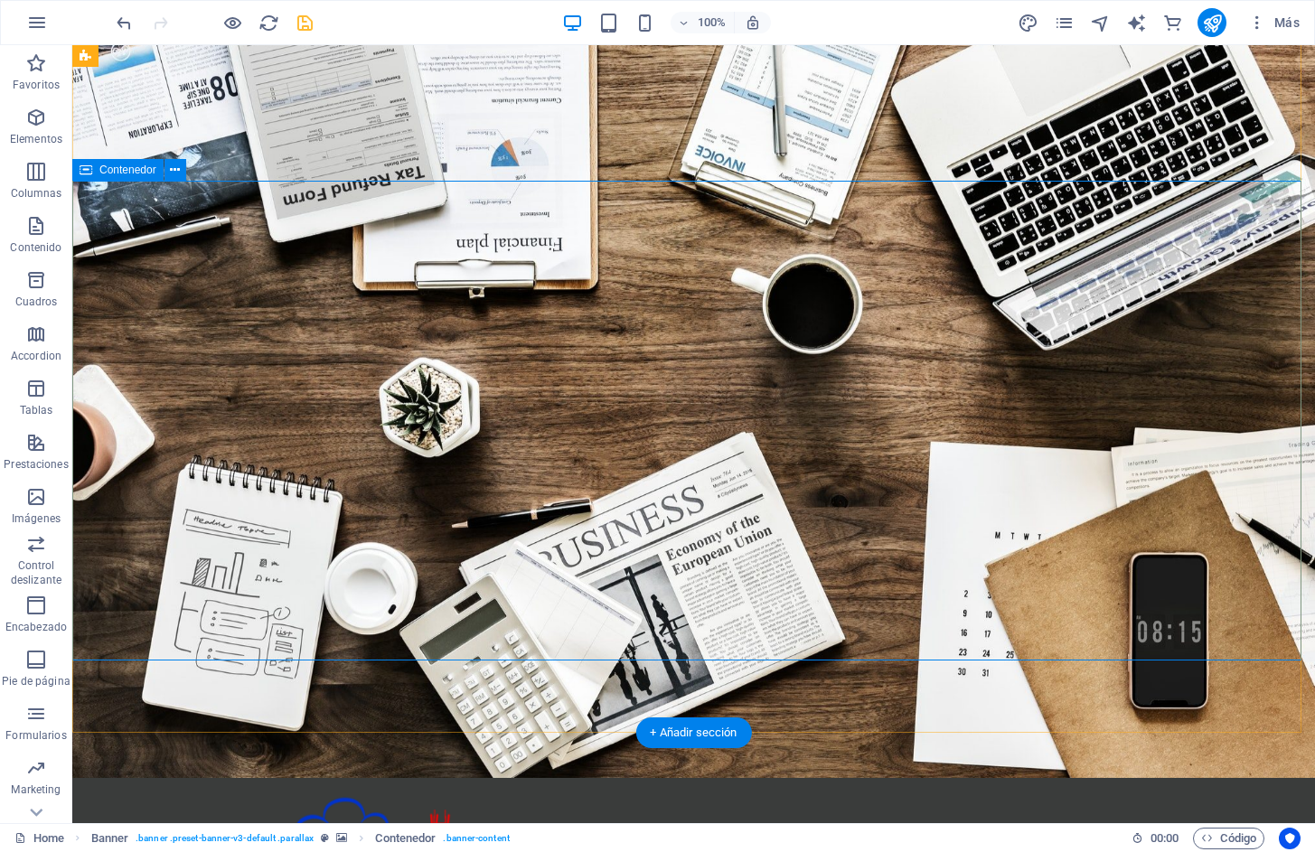
click at [173, 170] on icon at bounding box center [175, 170] width 10 height 19
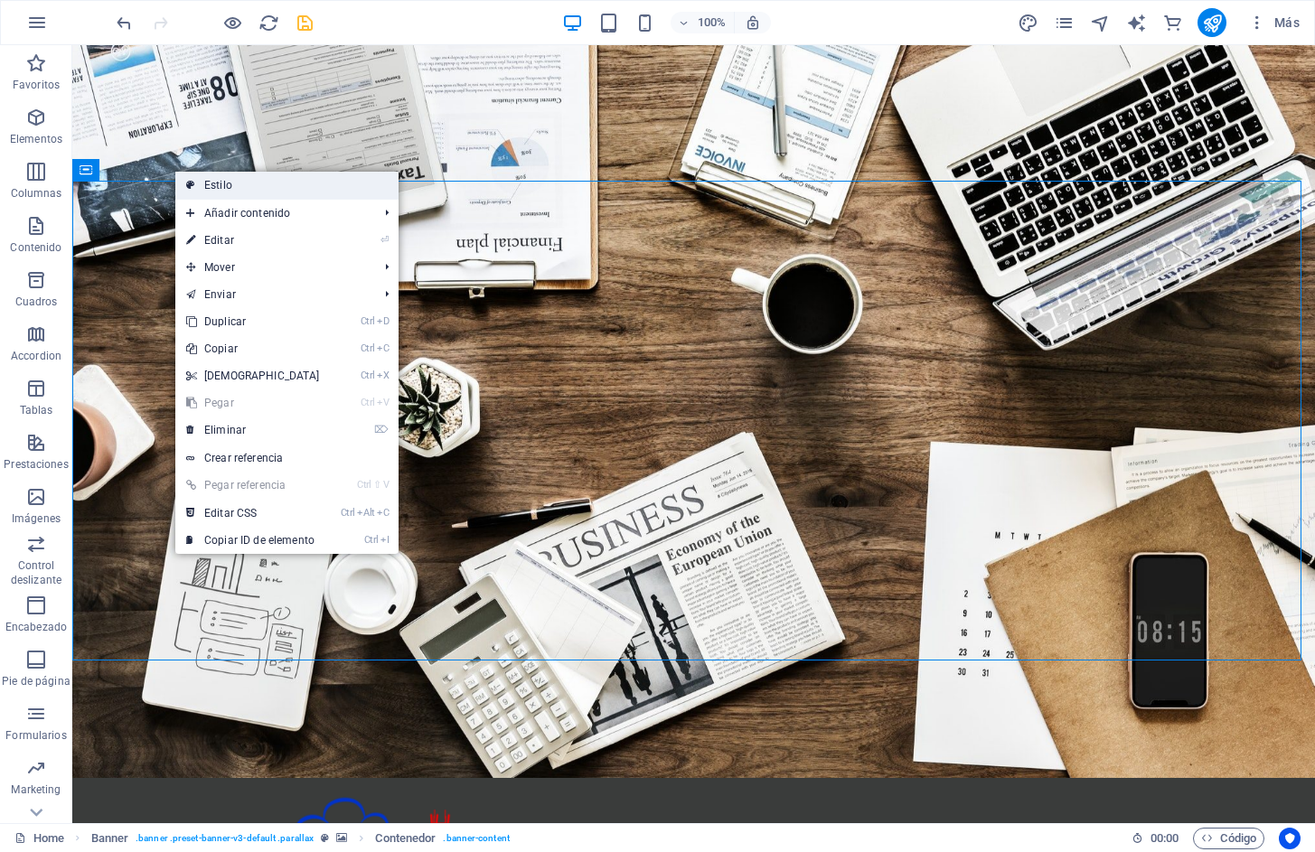
click at [224, 186] on link "Estilo" at bounding box center [286, 185] width 223 height 27
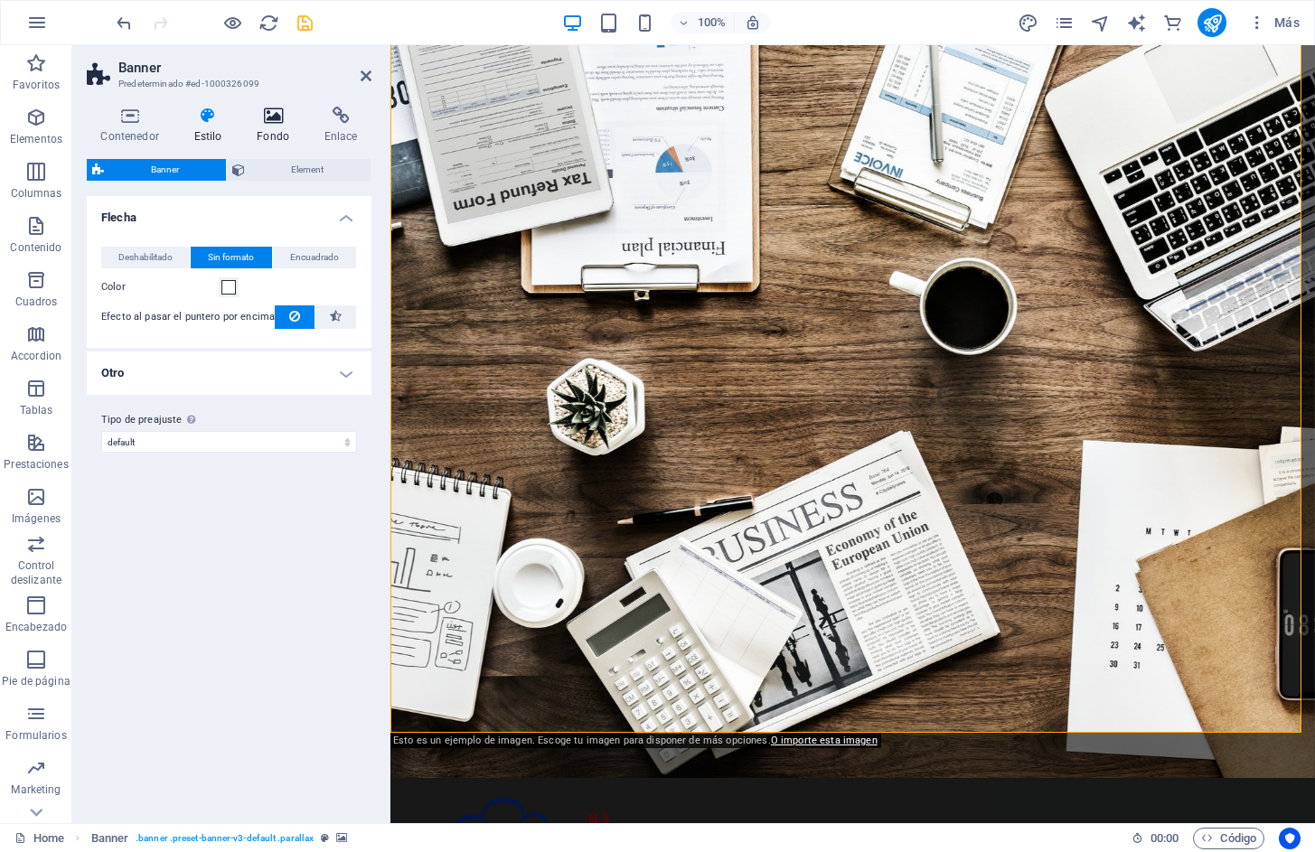
click at [280, 121] on icon at bounding box center [273, 116] width 61 height 18
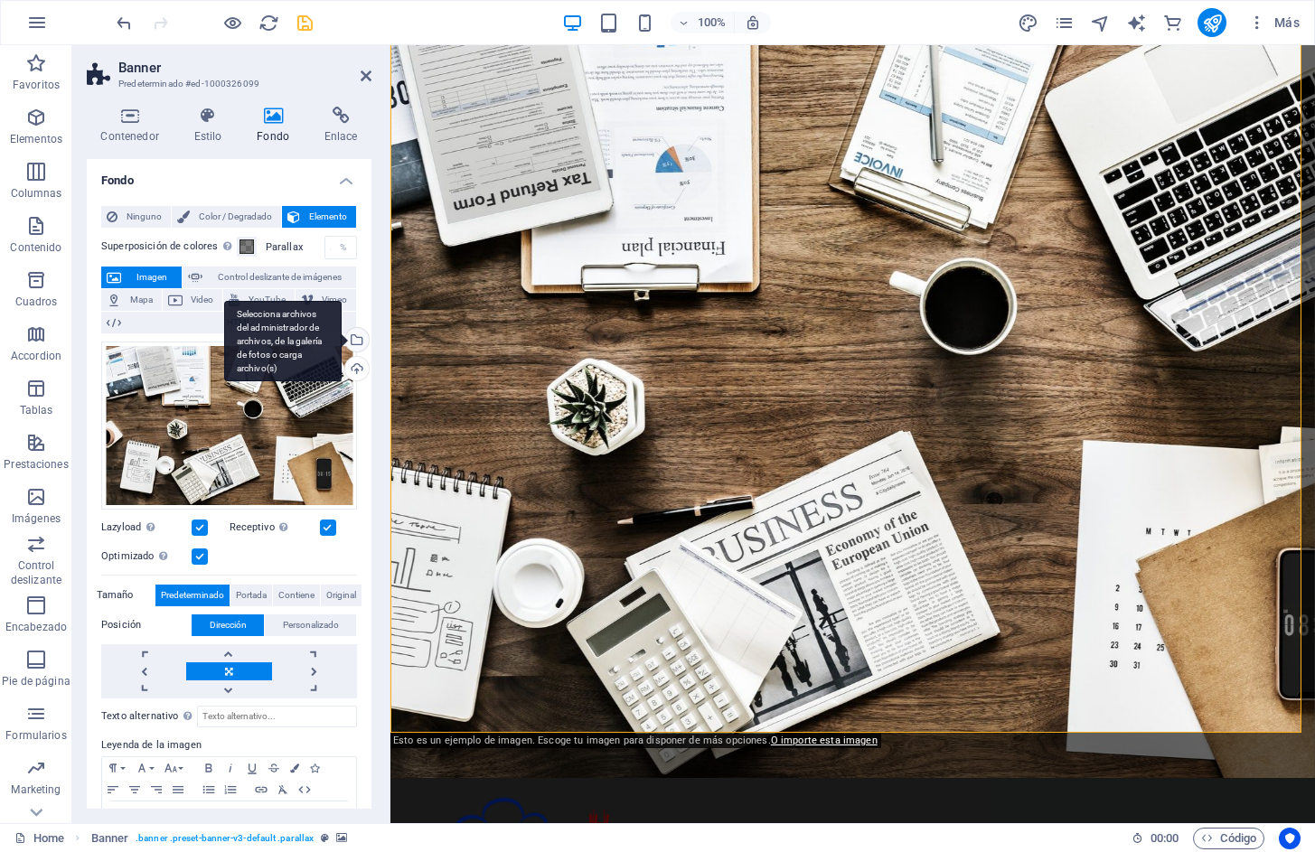
click at [342, 341] on div "Selecciona archivos del administrador de archivos, de la galería de fotos o car…" at bounding box center [282, 341] width 117 height 81
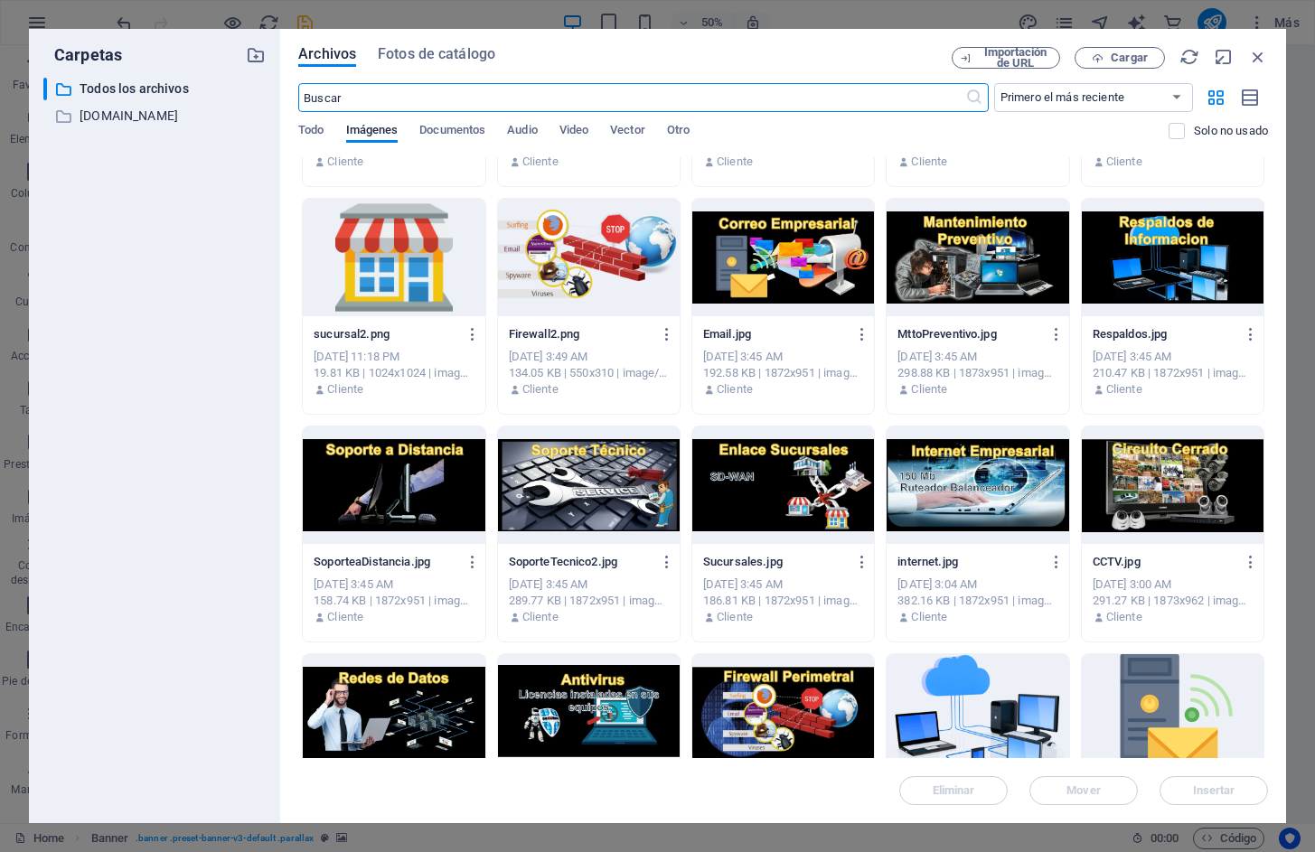
scroll to position [0, 0]
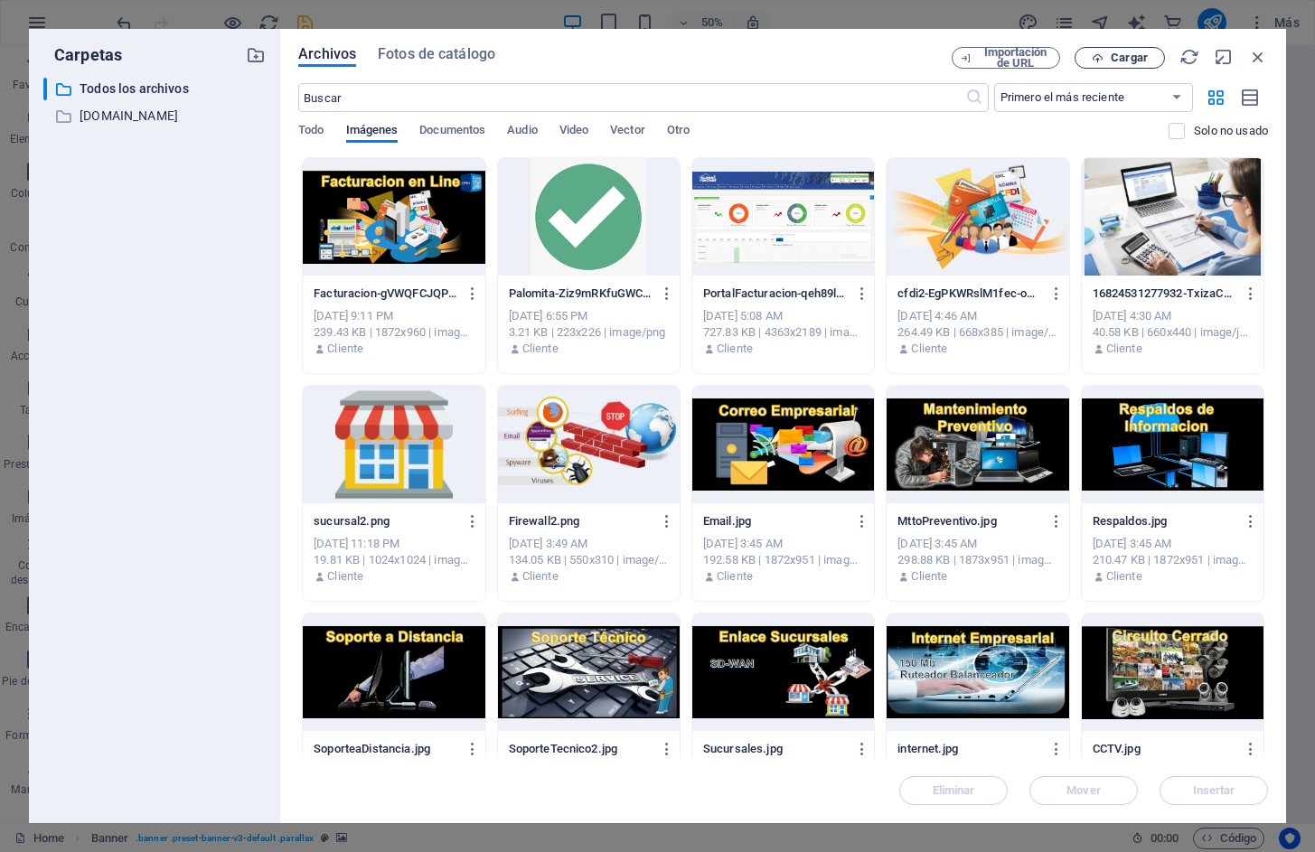
click at [1125, 62] on span "Cargar" at bounding box center [1129, 57] width 37 height 11
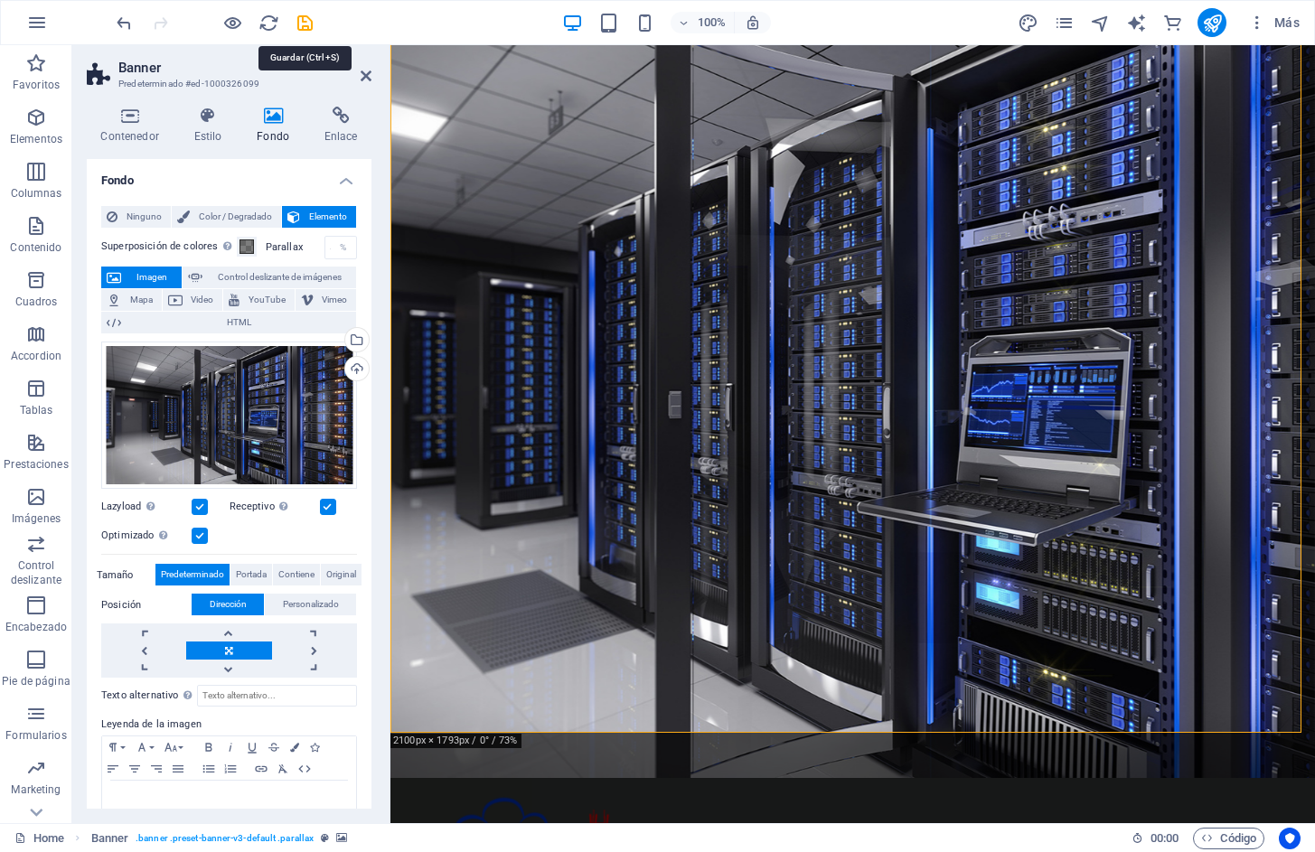
drag, startPoint x: 306, startPoint y: 25, endPoint x: 338, endPoint y: 22, distance: 31.8
click at [306, 25] on icon "save" at bounding box center [305, 23] width 21 height 21
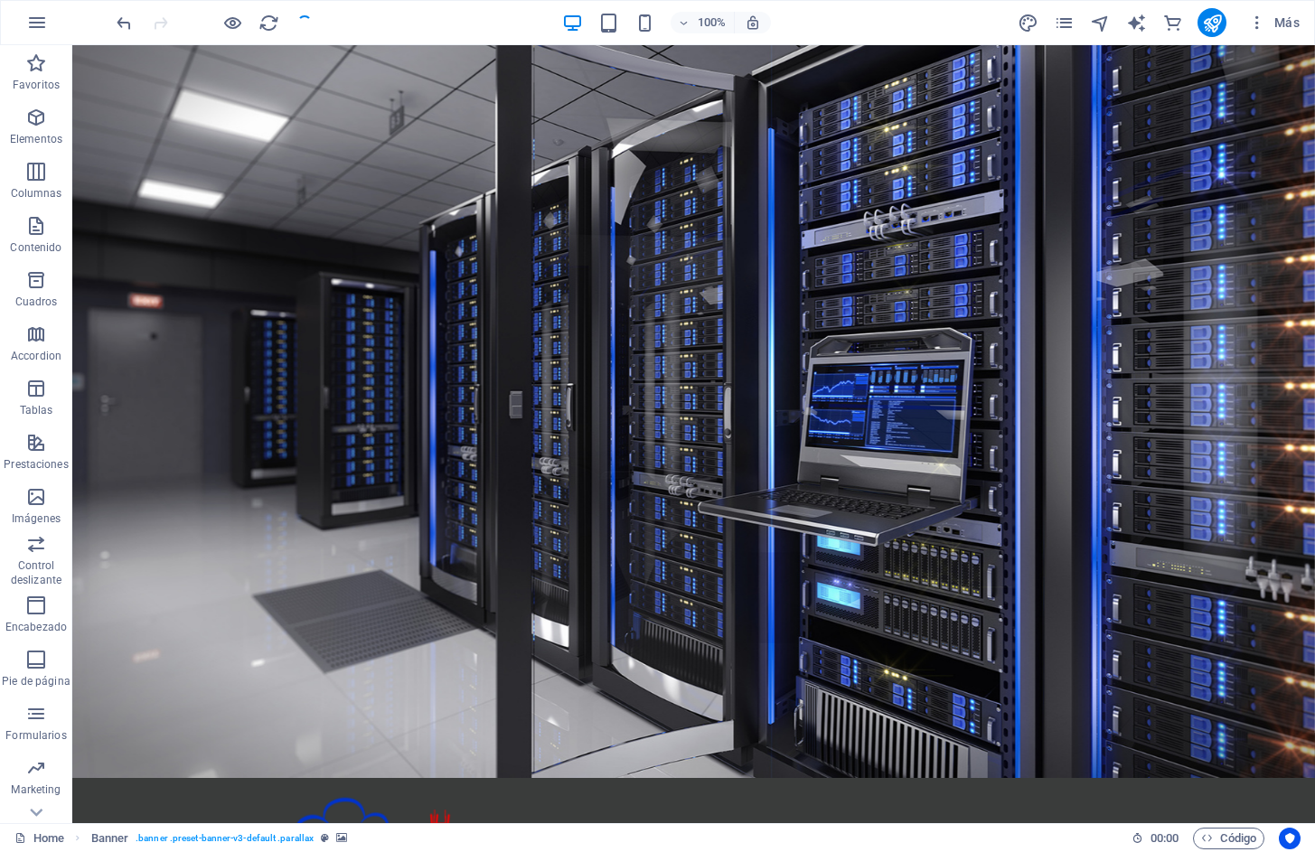
checkbox input "false"
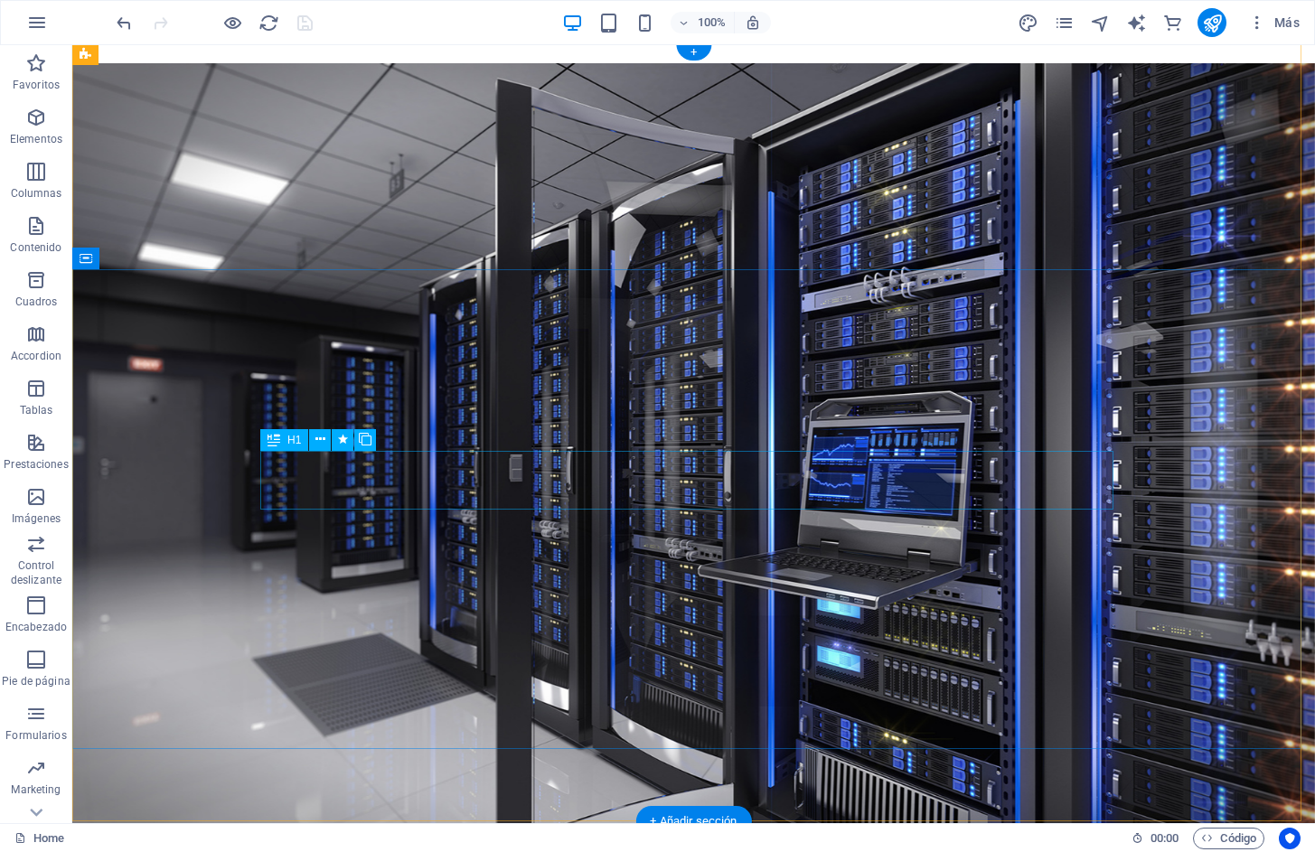
scroll to position [181, 0]
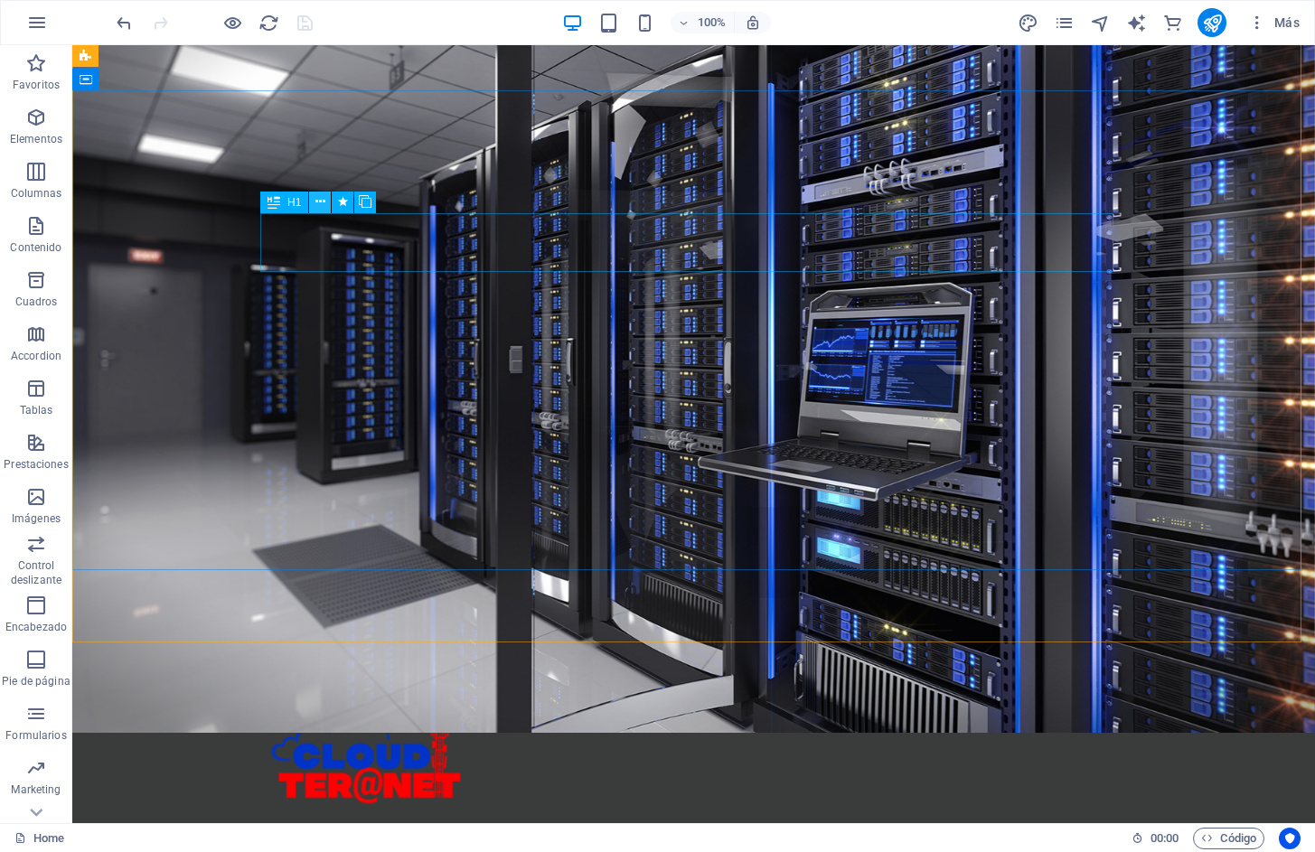
click at [323, 201] on icon at bounding box center [320, 201] width 10 height 19
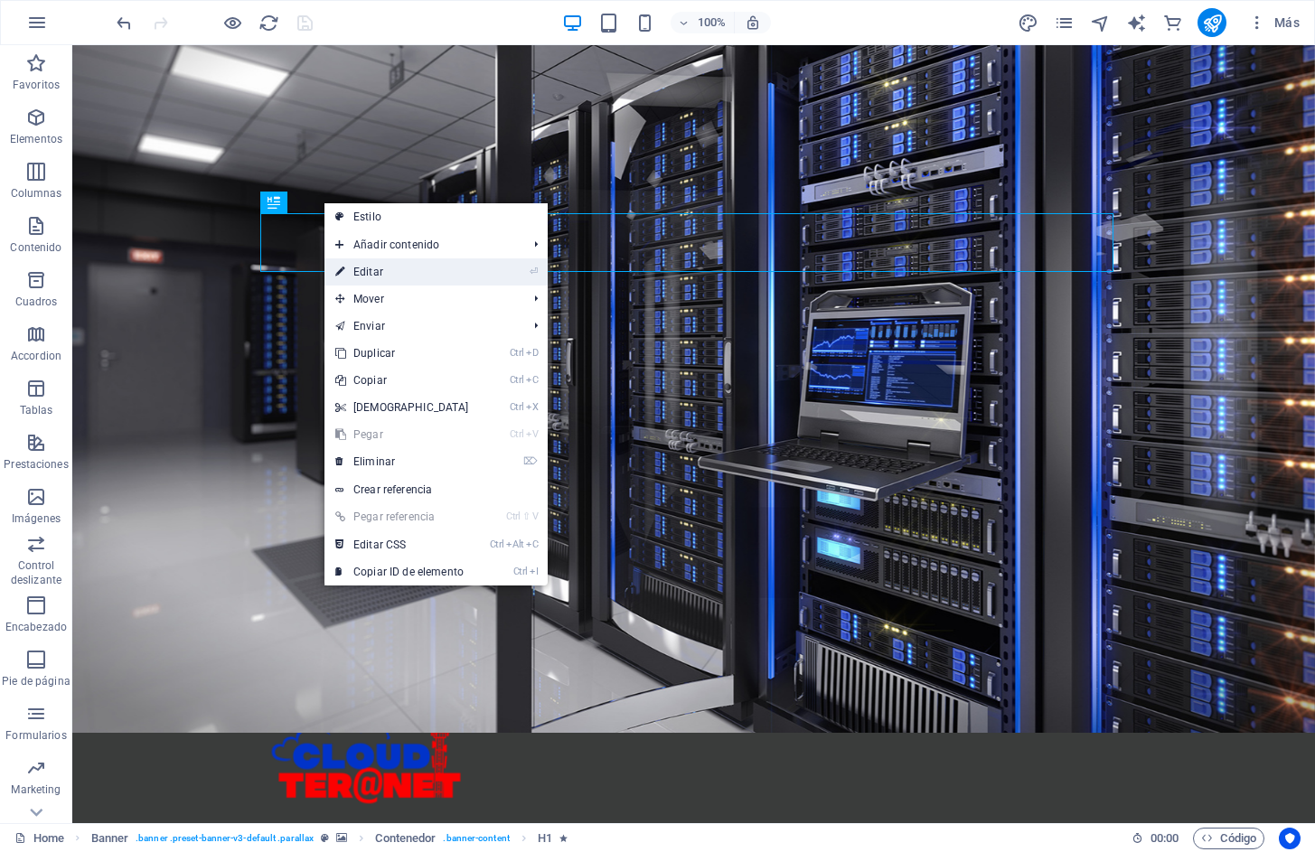
click at [373, 271] on link "⏎ Editar" at bounding box center [401, 271] width 155 height 27
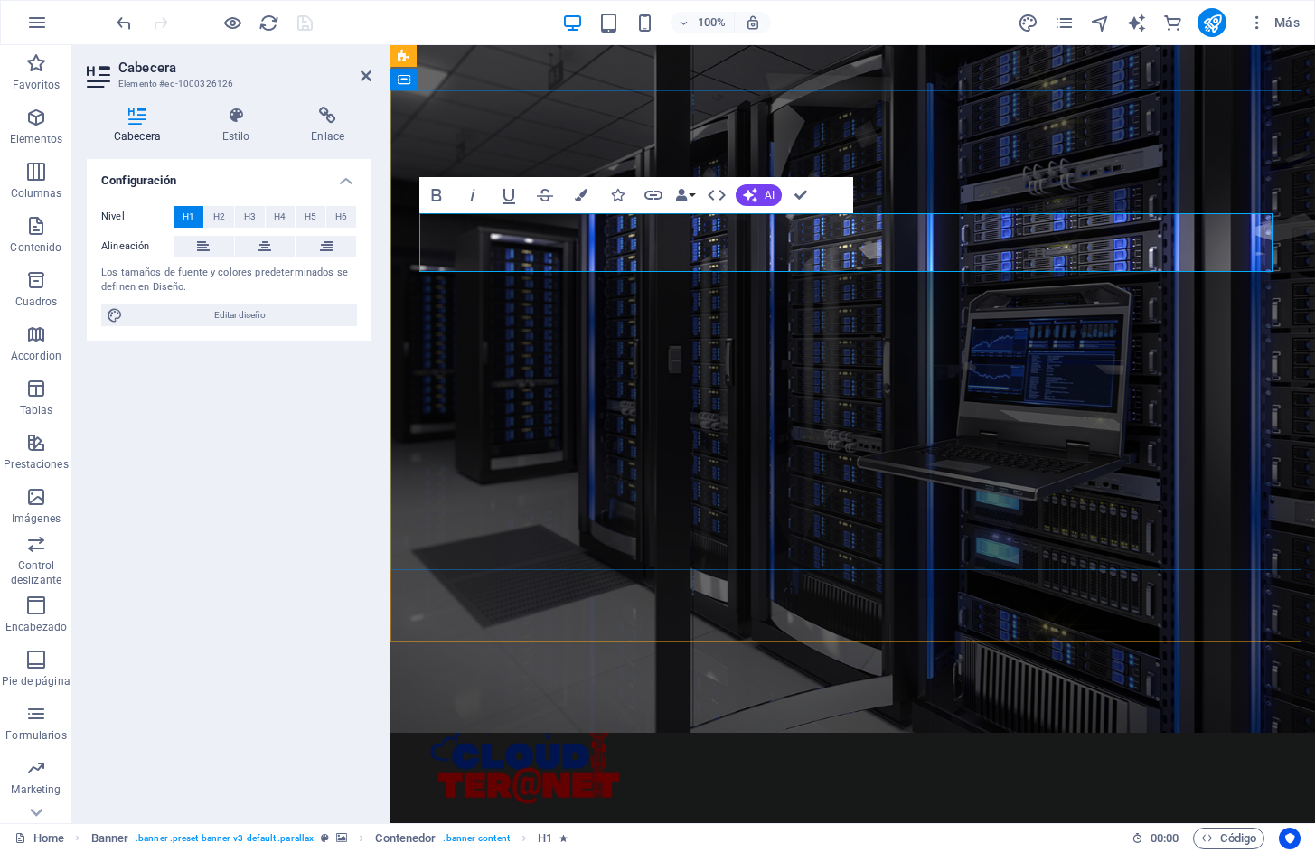
click at [127, 23] on icon "undo" at bounding box center [124, 23] width 21 height 21
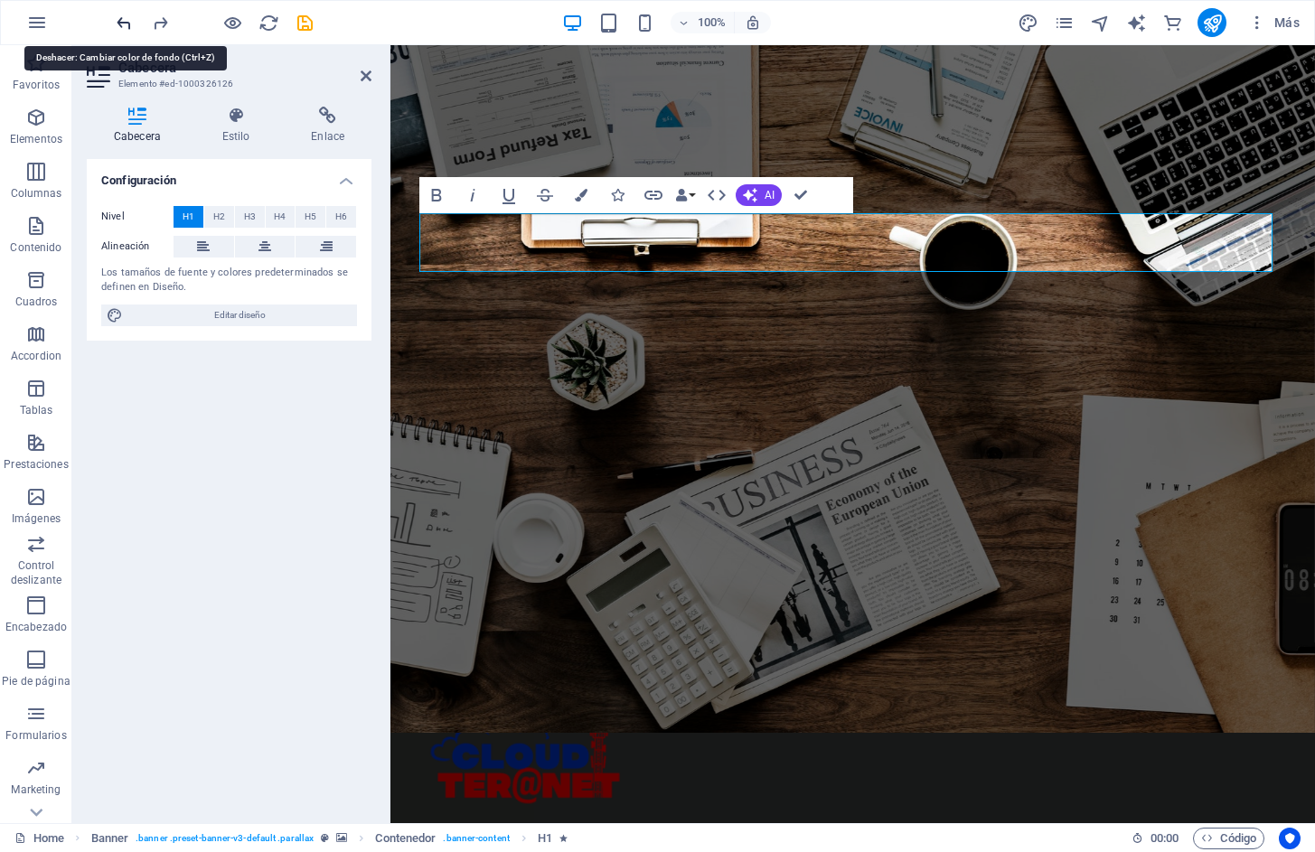
click at [127, 23] on icon "undo" at bounding box center [124, 23] width 21 height 21
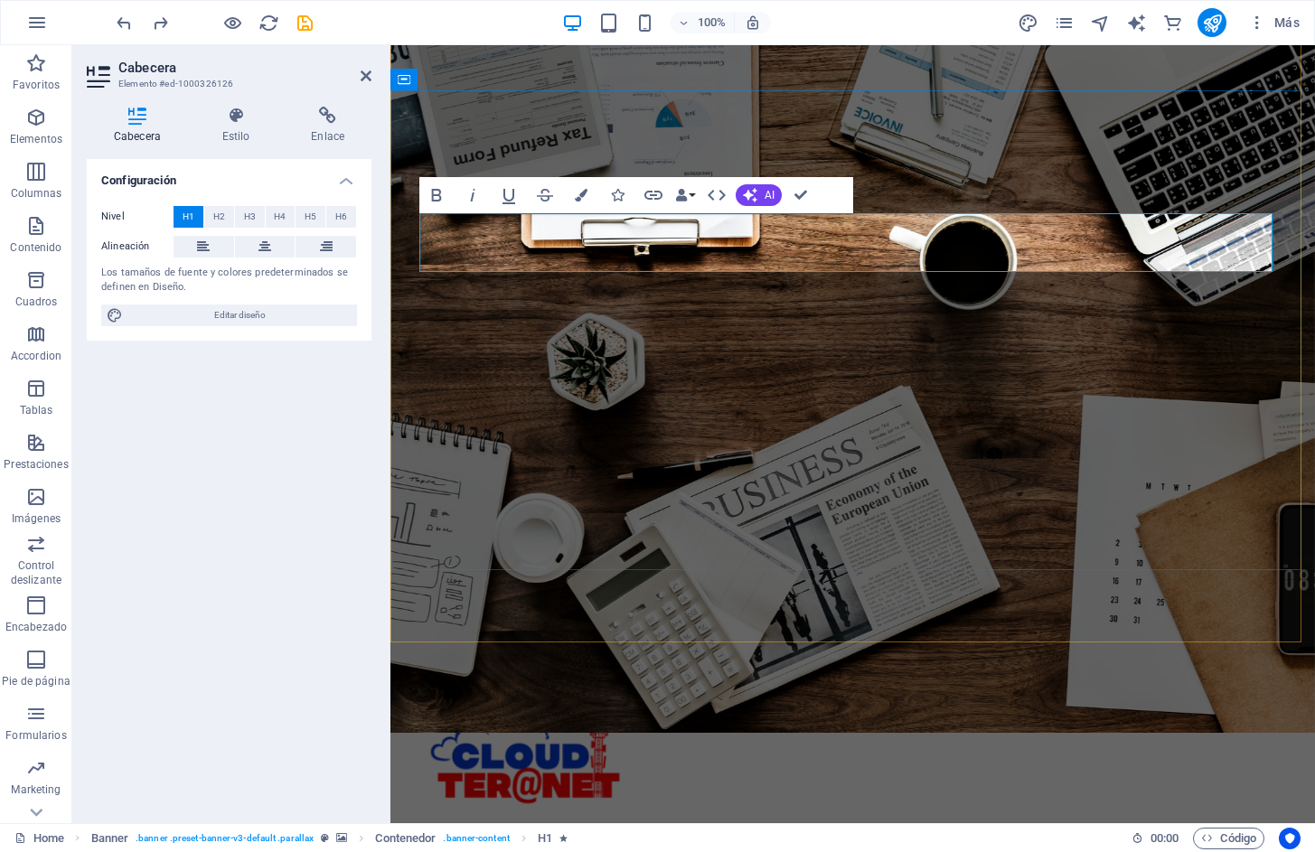
click at [586, 197] on icon "button" at bounding box center [581, 195] width 13 height 13
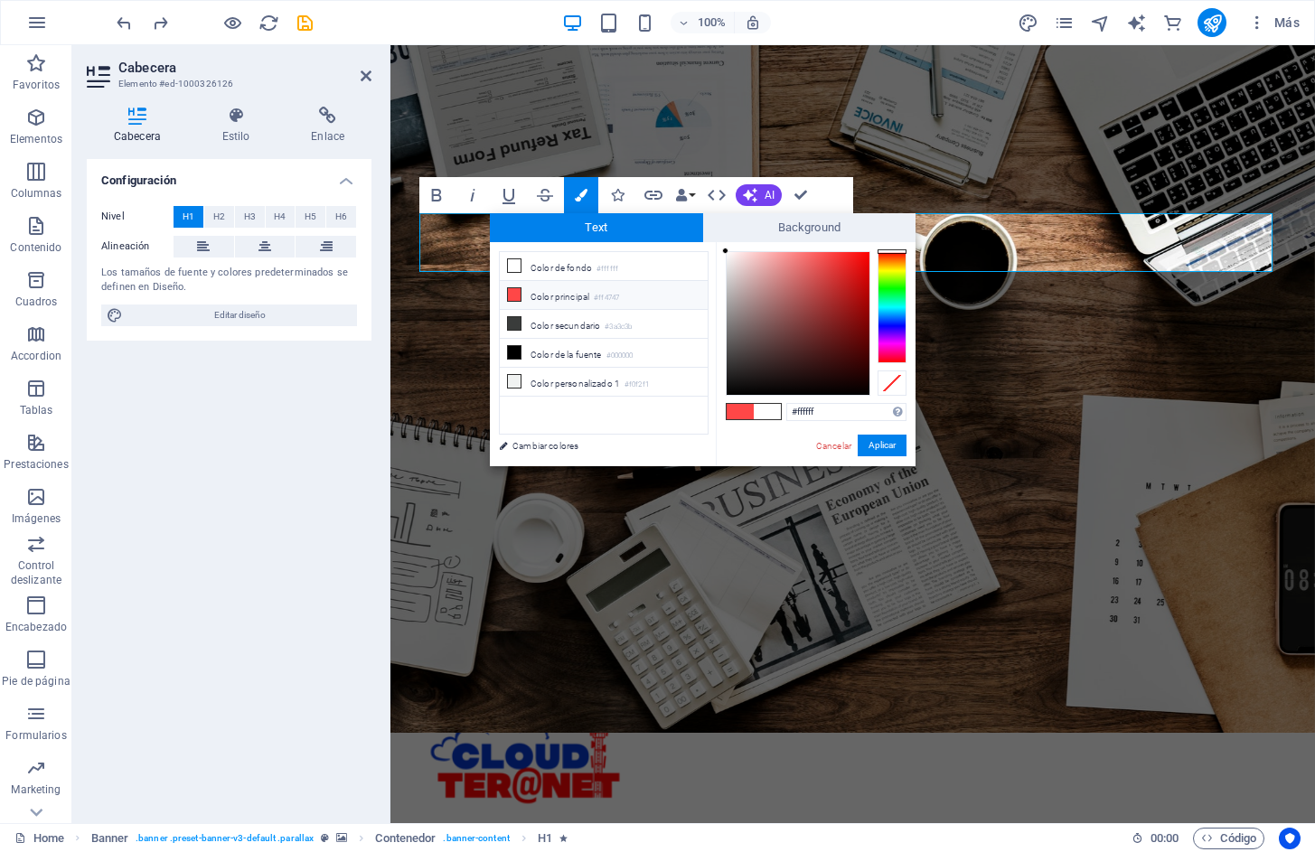
click at [552, 295] on li "Color principal #ff4747" at bounding box center [604, 295] width 208 height 29
drag, startPoint x: 884, startPoint y: 445, endPoint x: 401, endPoint y: 400, distance: 484.5
click at [884, 445] on button "Aplicar" at bounding box center [882, 446] width 49 height 22
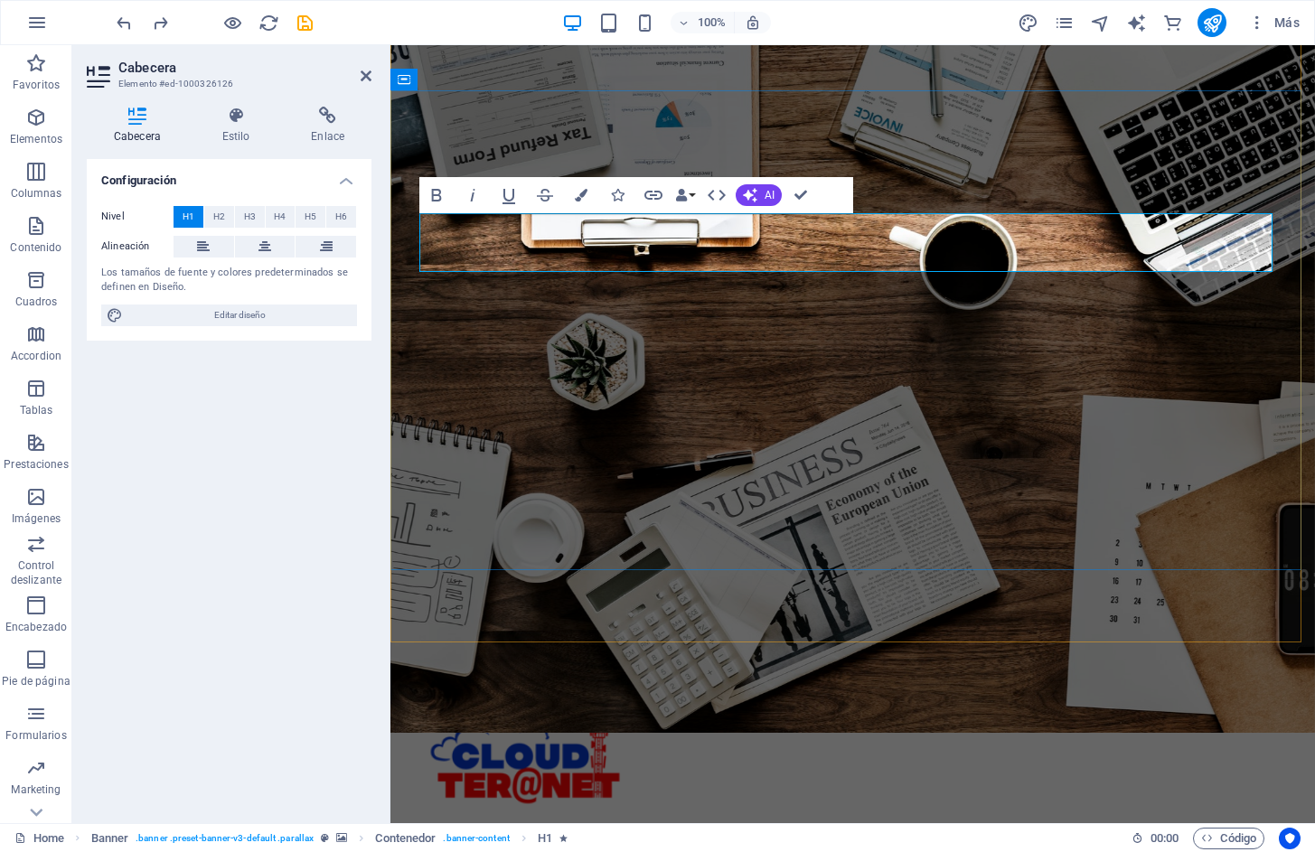
click at [579, 187] on button "Colors" at bounding box center [581, 195] width 34 height 36
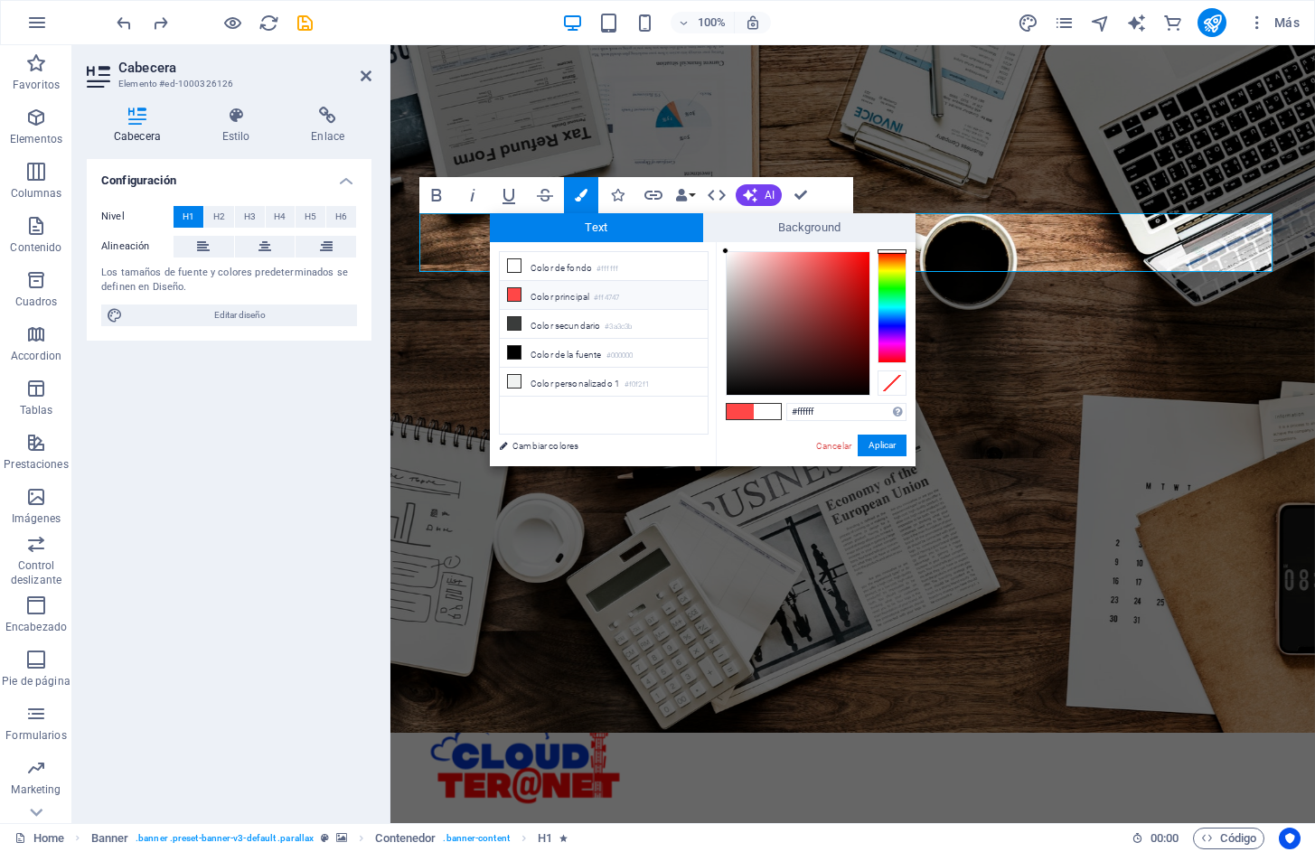
click at [548, 297] on li "Color principal #ff4747" at bounding box center [604, 295] width 208 height 29
type input "#ff4747"
click at [884, 445] on button "Aplicar" at bounding box center [882, 446] width 49 height 22
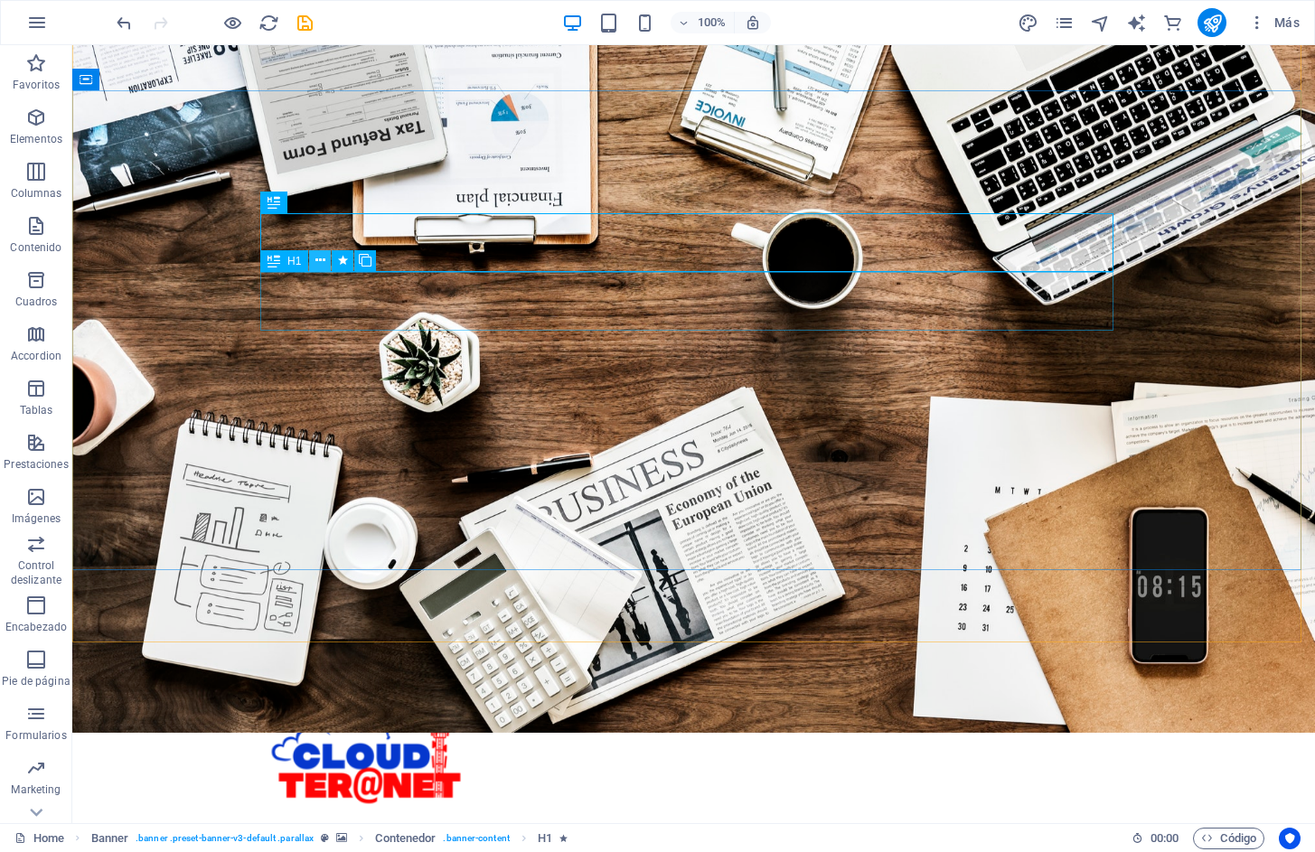
click at [321, 258] on icon at bounding box center [320, 260] width 10 height 19
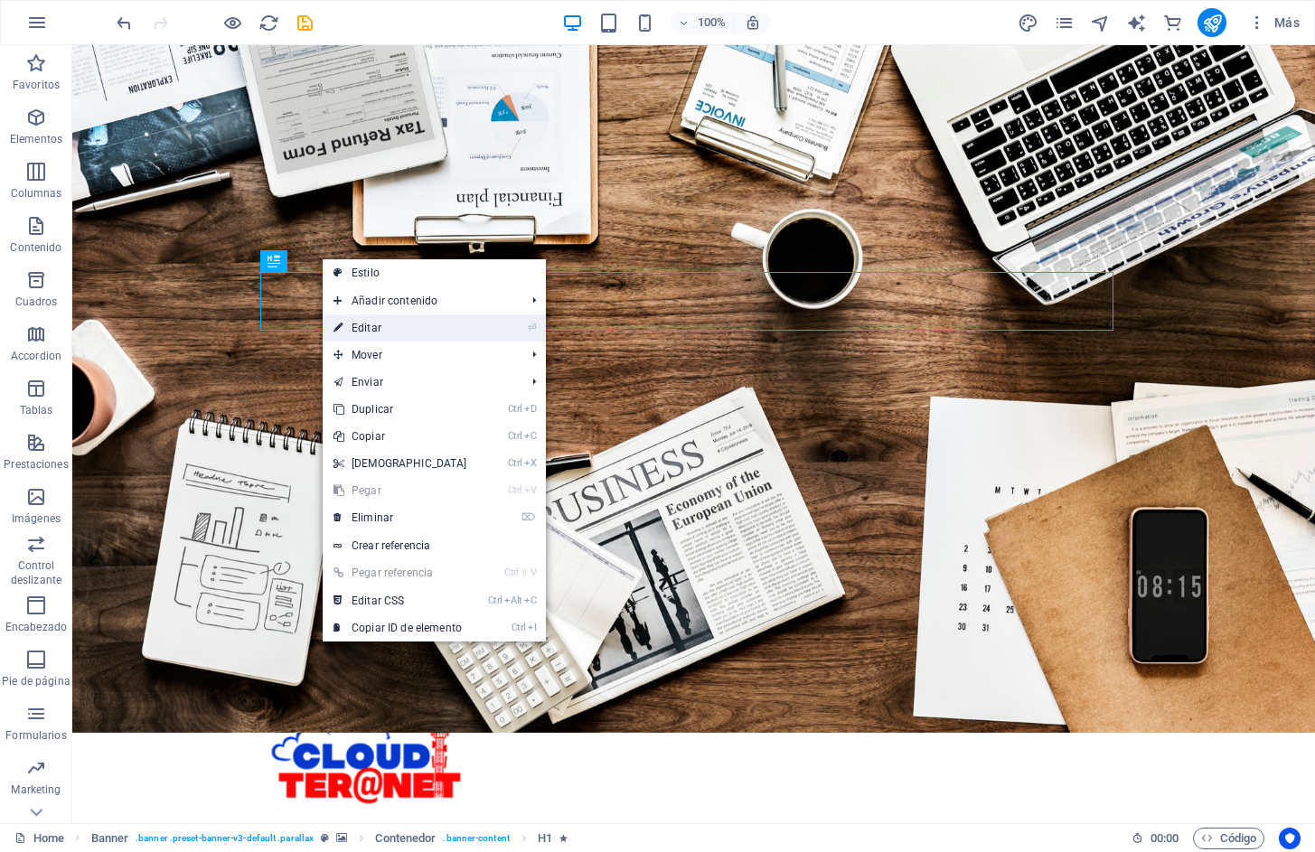
click at [381, 334] on link "⏎ Editar" at bounding box center [400, 327] width 155 height 27
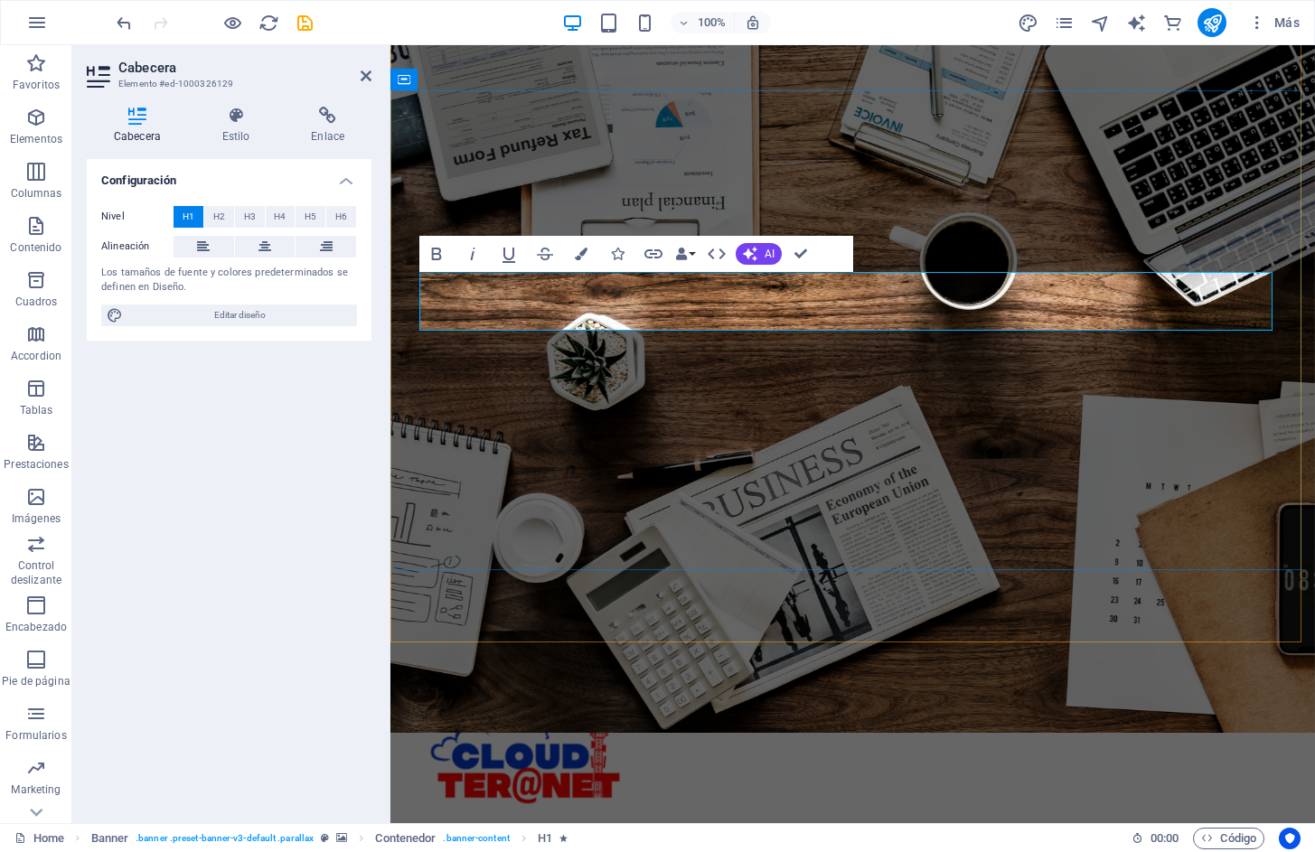
drag, startPoint x: 1068, startPoint y: 305, endPoint x: 445, endPoint y: 298, distance: 622.6
click at [578, 253] on icon "button" at bounding box center [581, 254] width 13 height 13
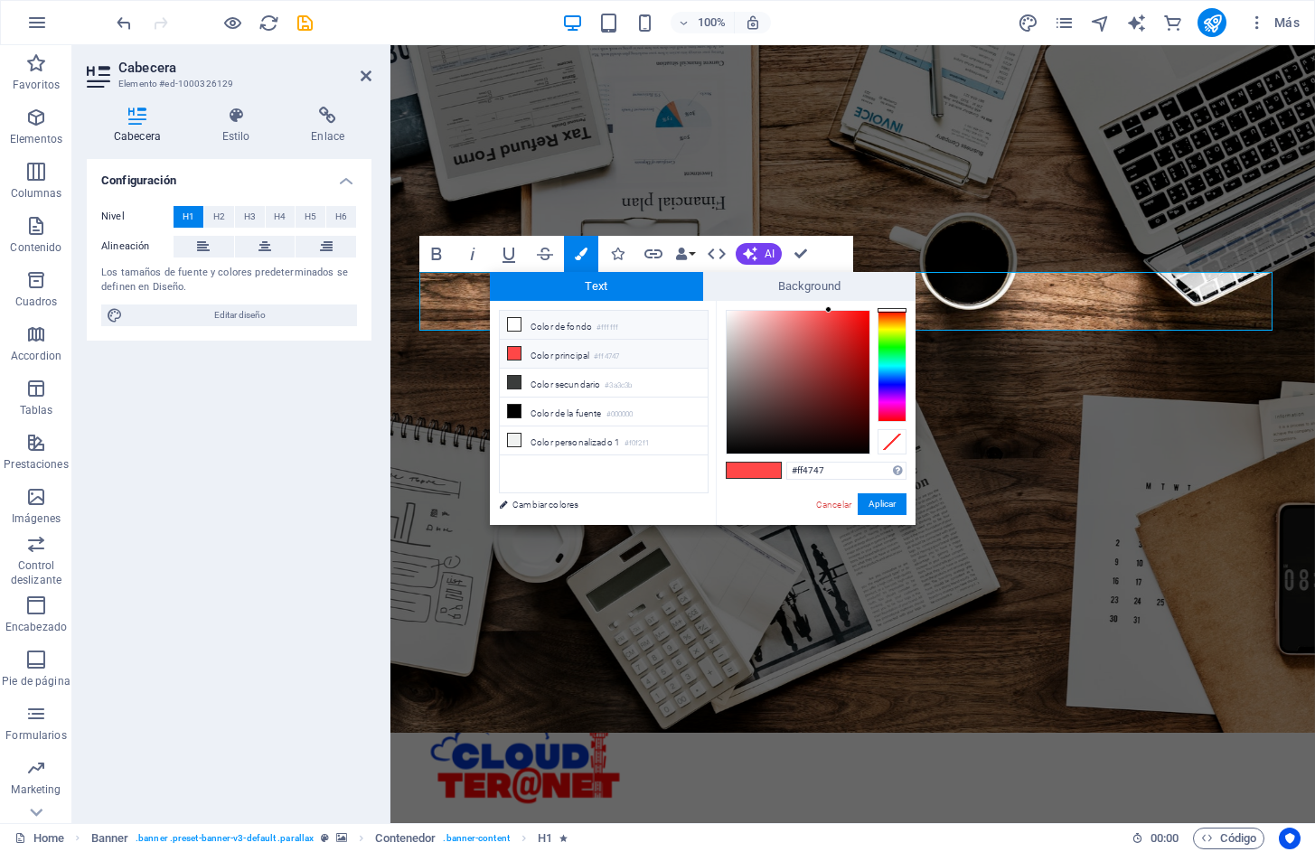
click at [508, 326] on icon at bounding box center [514, 324] width 13 height 13
type input "#ffffff"
click at [891, 505] on button "Aplicar" at bounding box center [882, 504] width 49 height 22
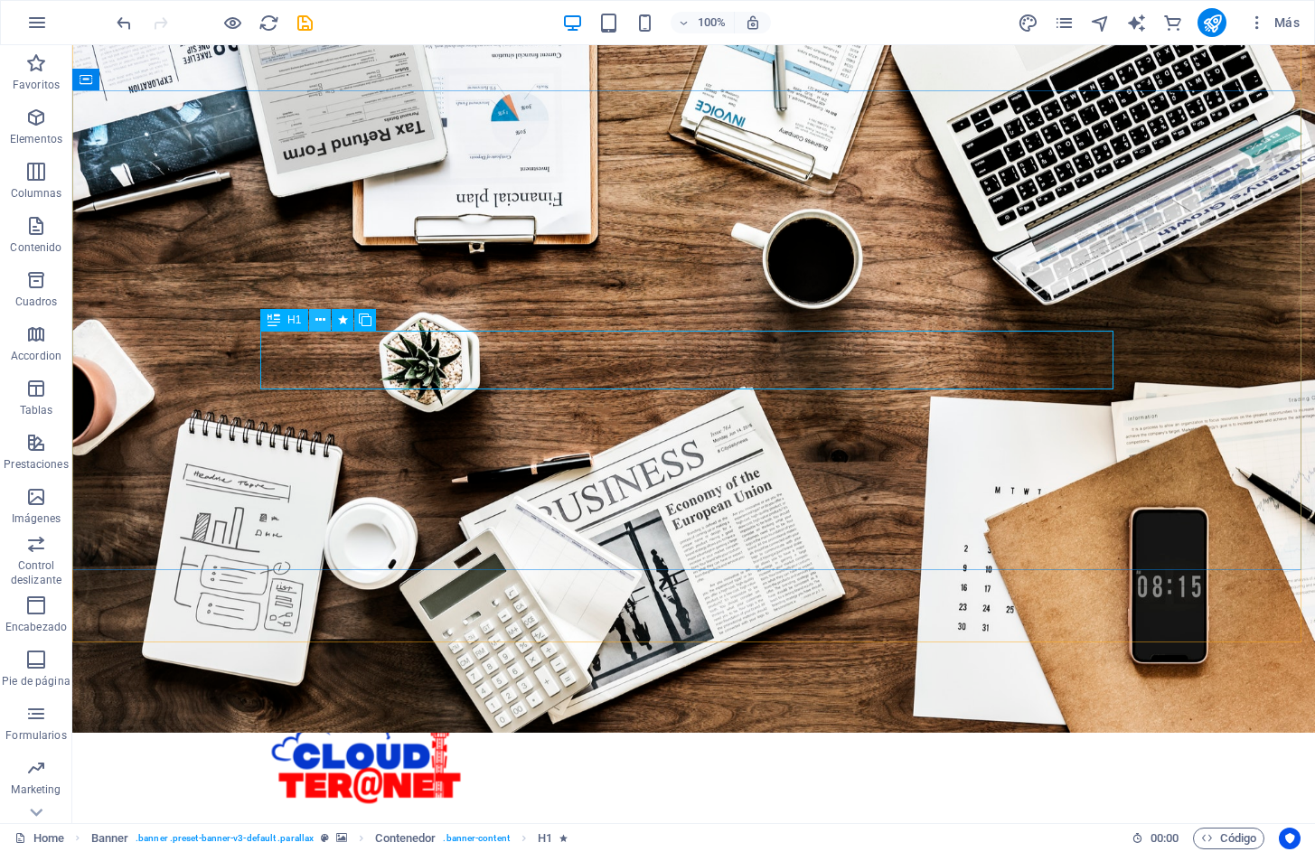
click at [319, 321] on icon at bounding box center [320, 320] width 10 height 19
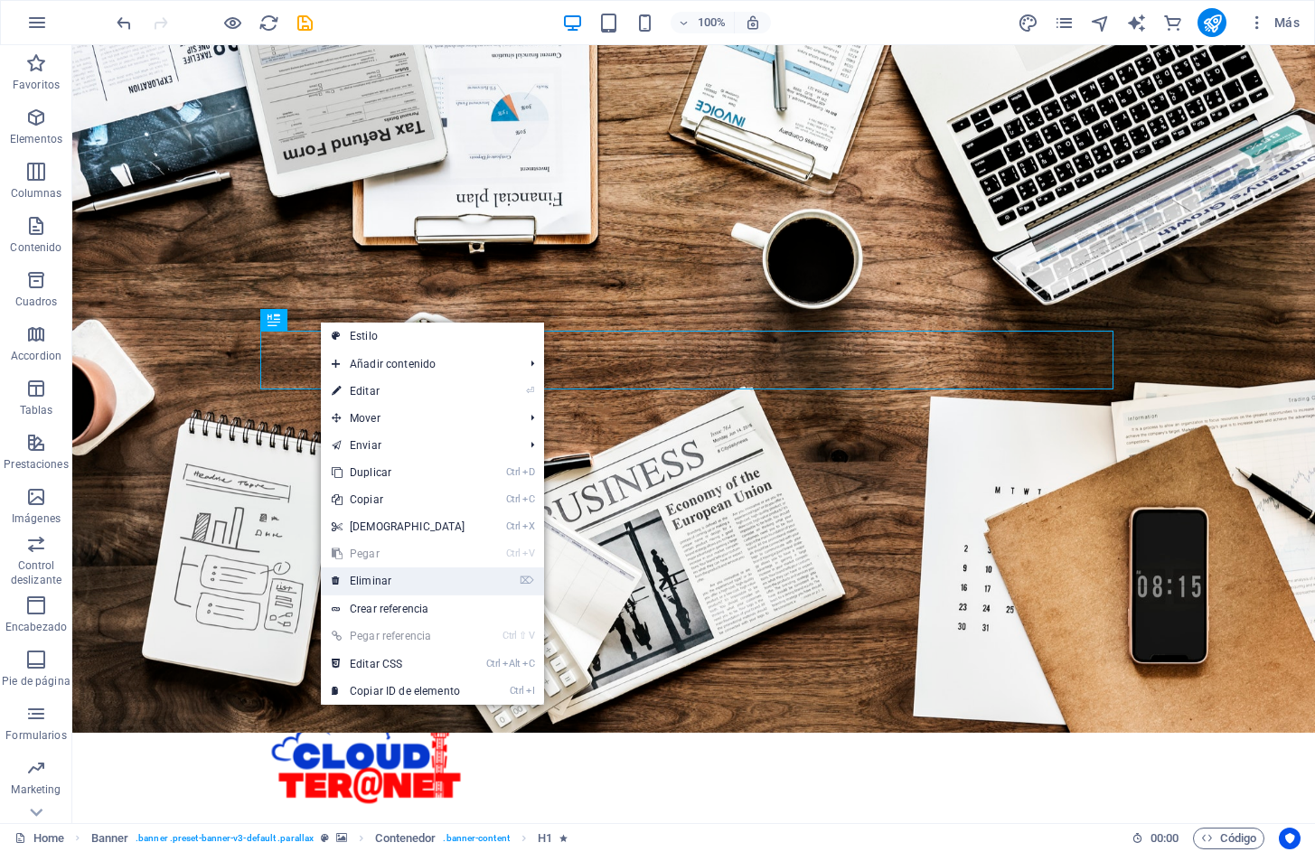
click at [395, 584] on link "⌦ Eliminar" at bounding box center [398, 580] width 155 height 27
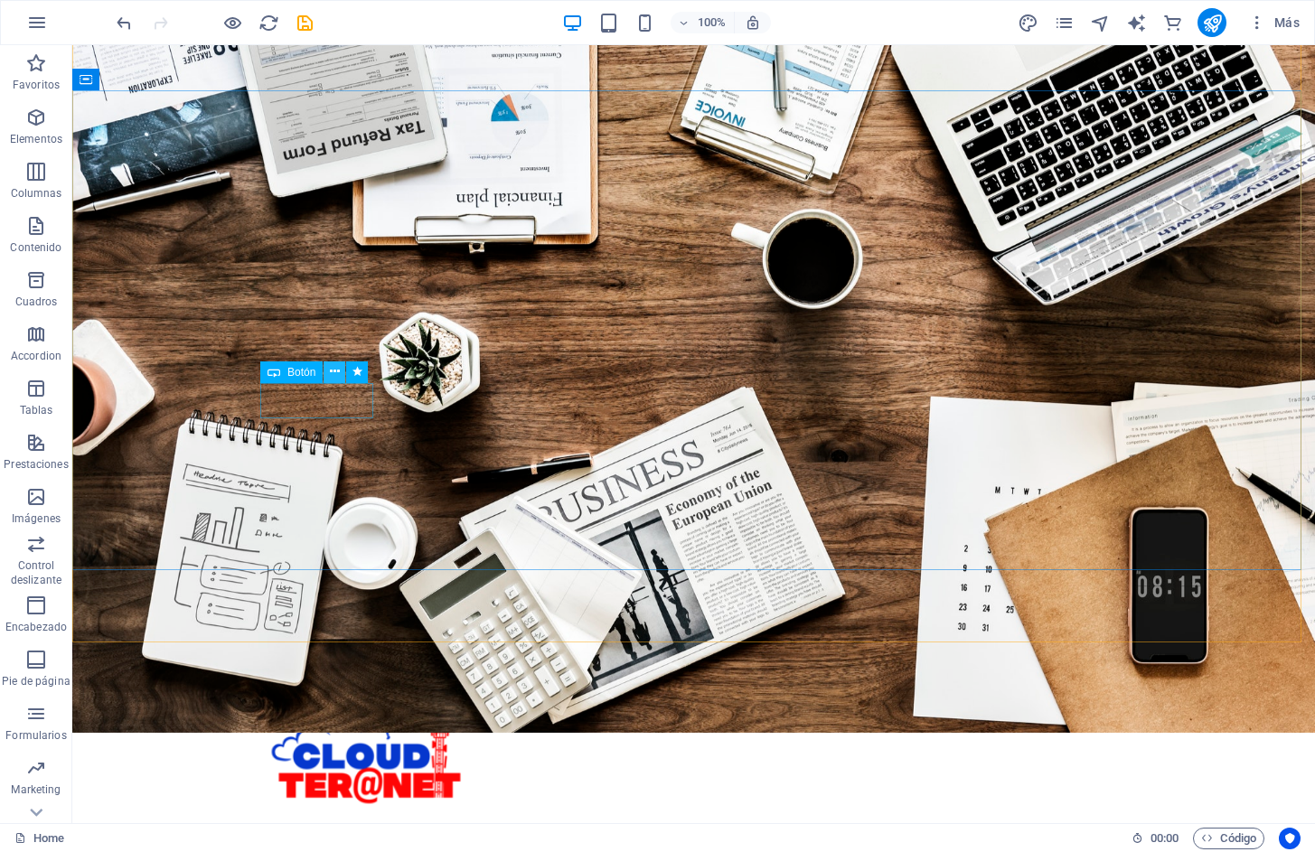
click at [331, 371] on icon at bounding box center [335, 371] width 10 height 19
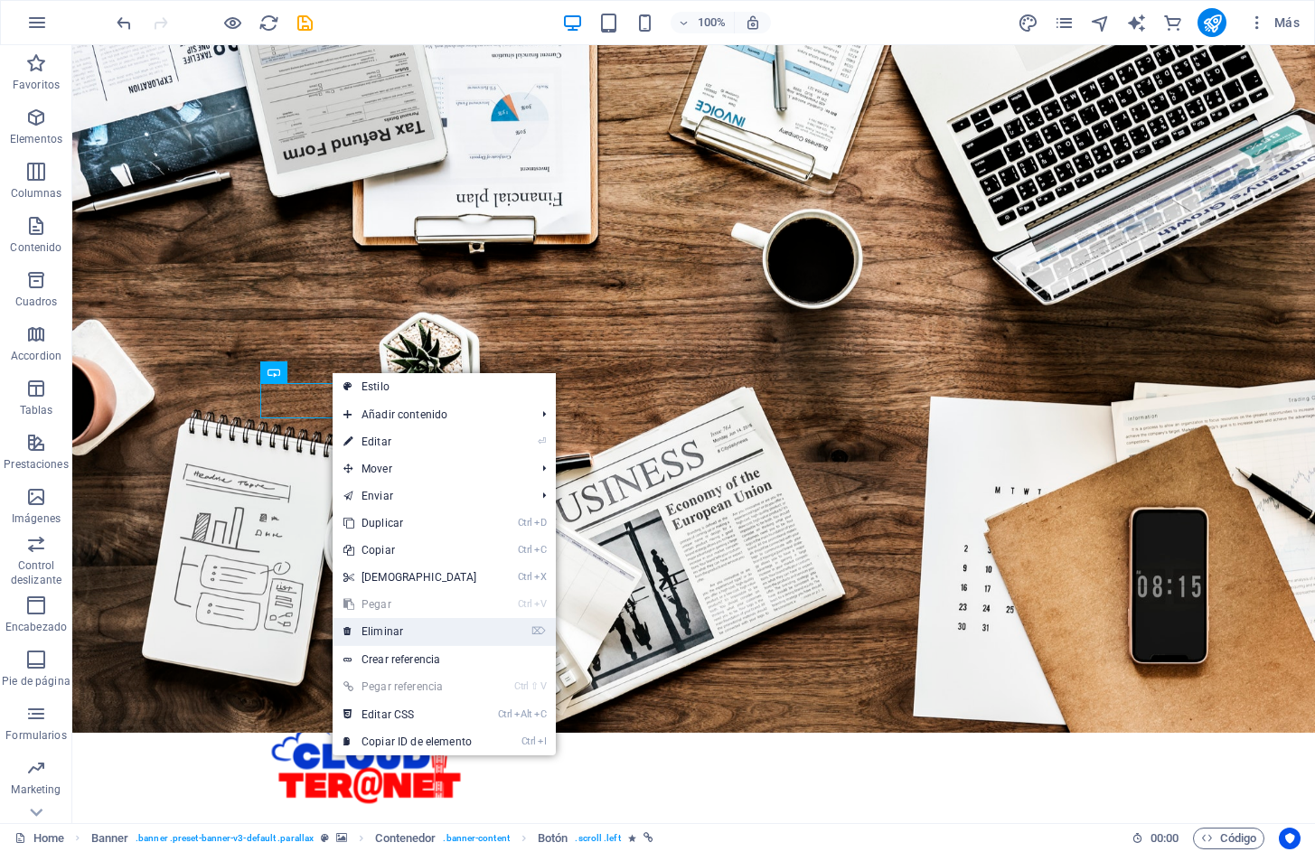
click at [423, 635] on link "⌦ Eliminar" at bounding box center [410, 631] width 155 height 27
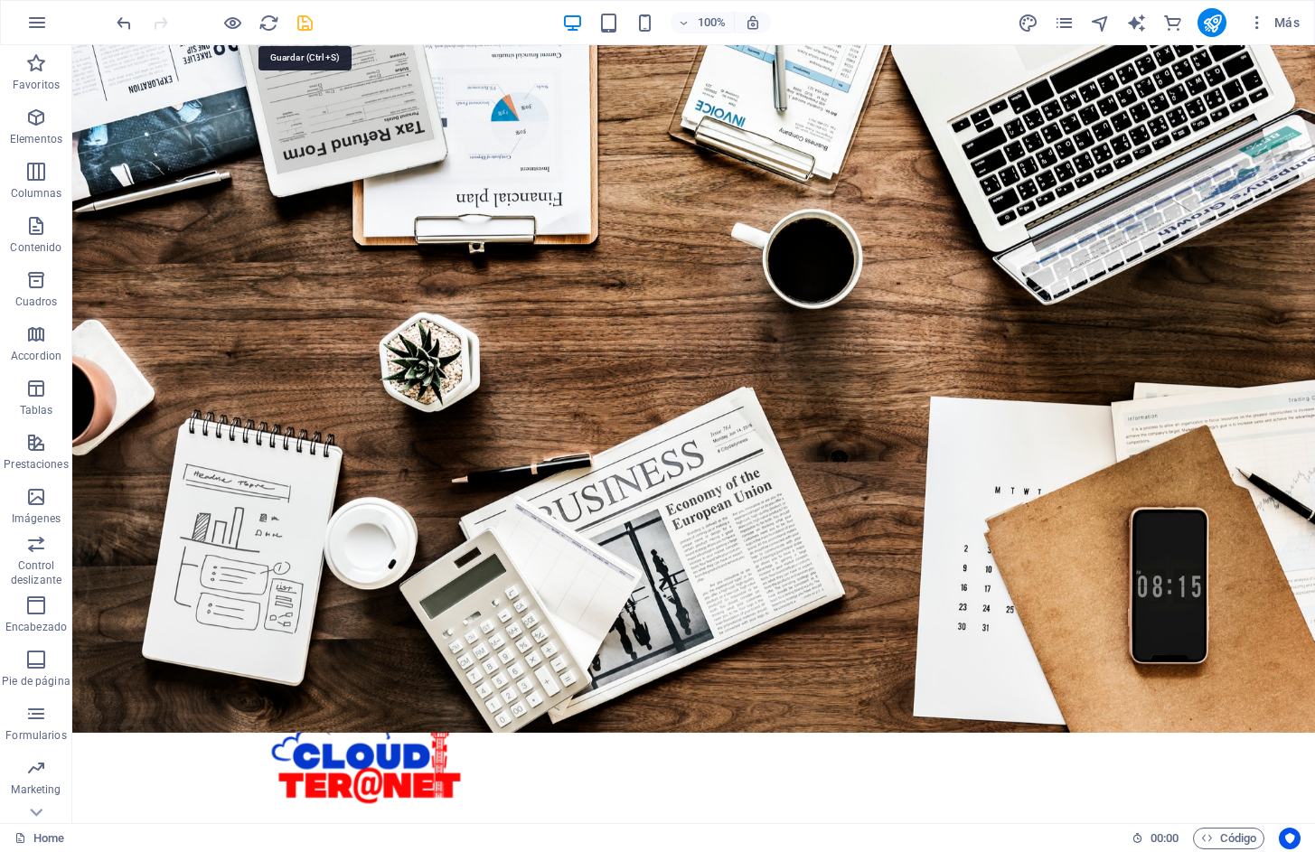
click at [304, 23] on icon "save" at bounding box center [305, 23] width 21 height 21
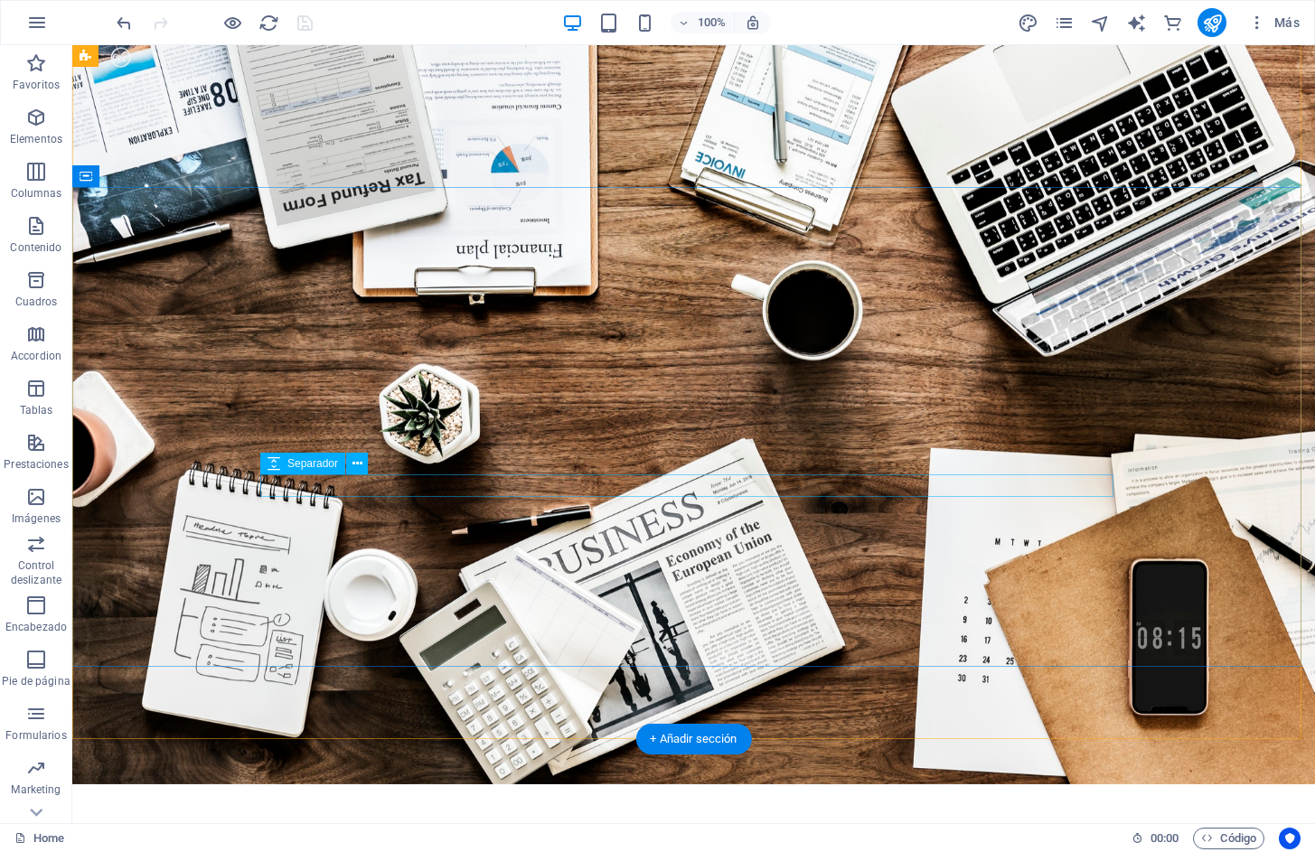
scroll to position [0, 0]
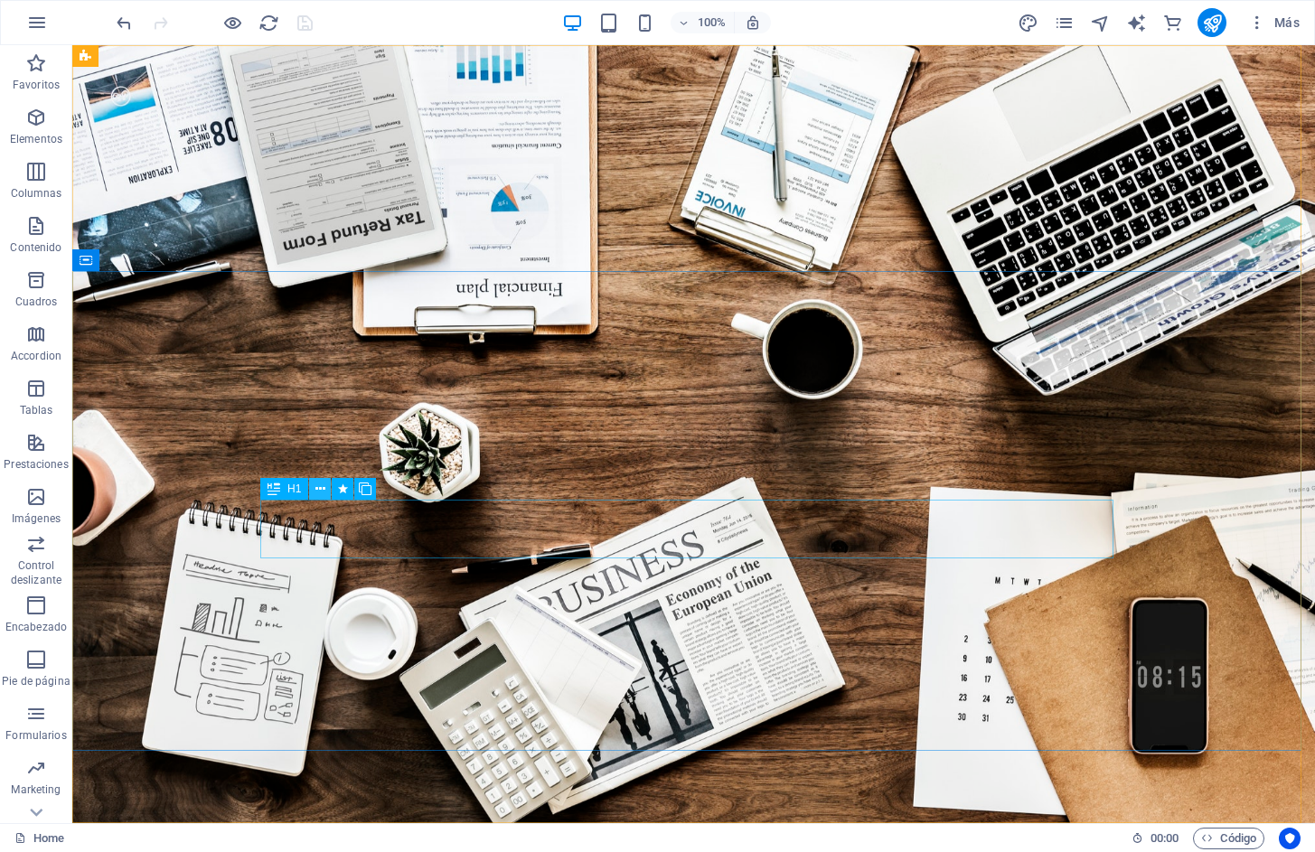
click at [323, 488] on icon at bounding box center [320, 489] width 10 height 19
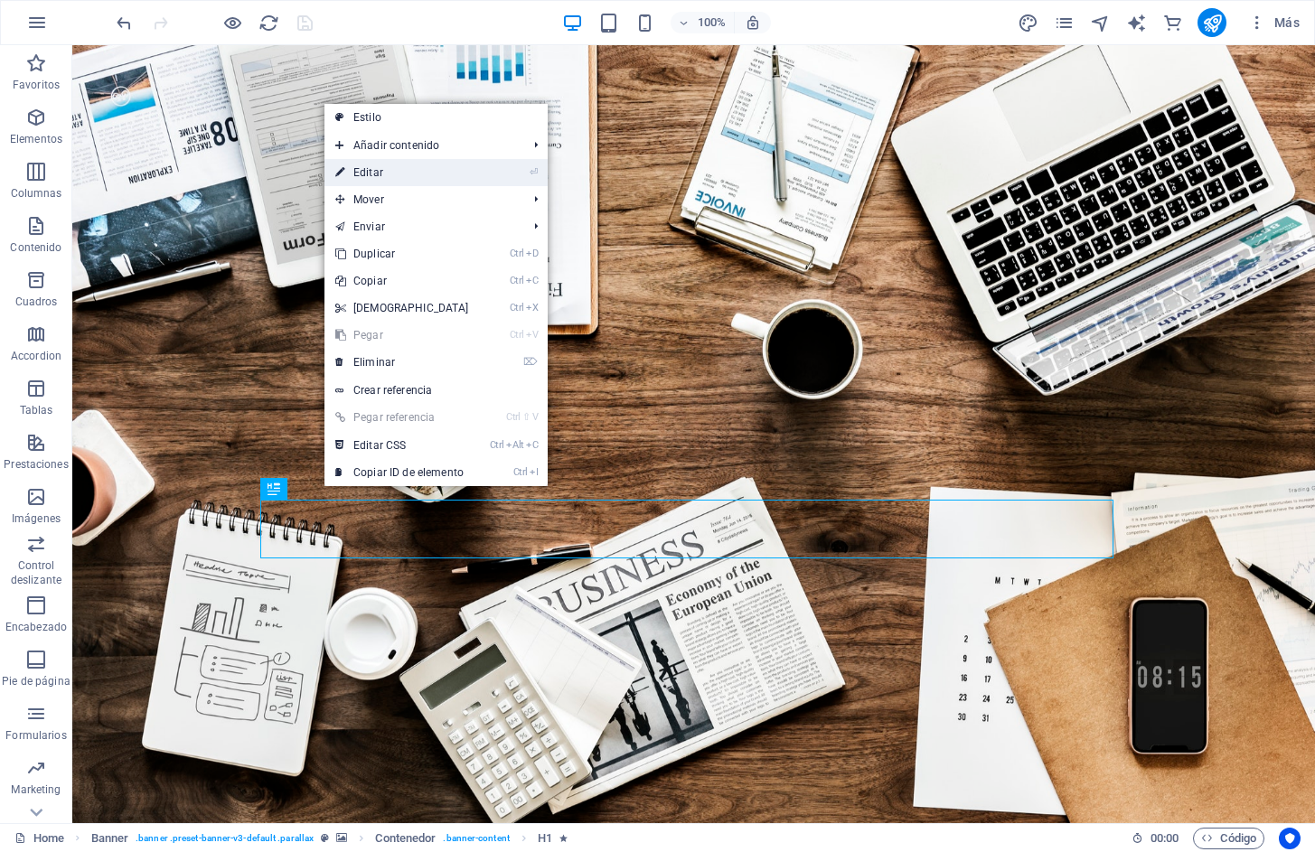
click at [382, 173] on link "⏎ Editar" at bounding box center [401, 172] width 155 height 27
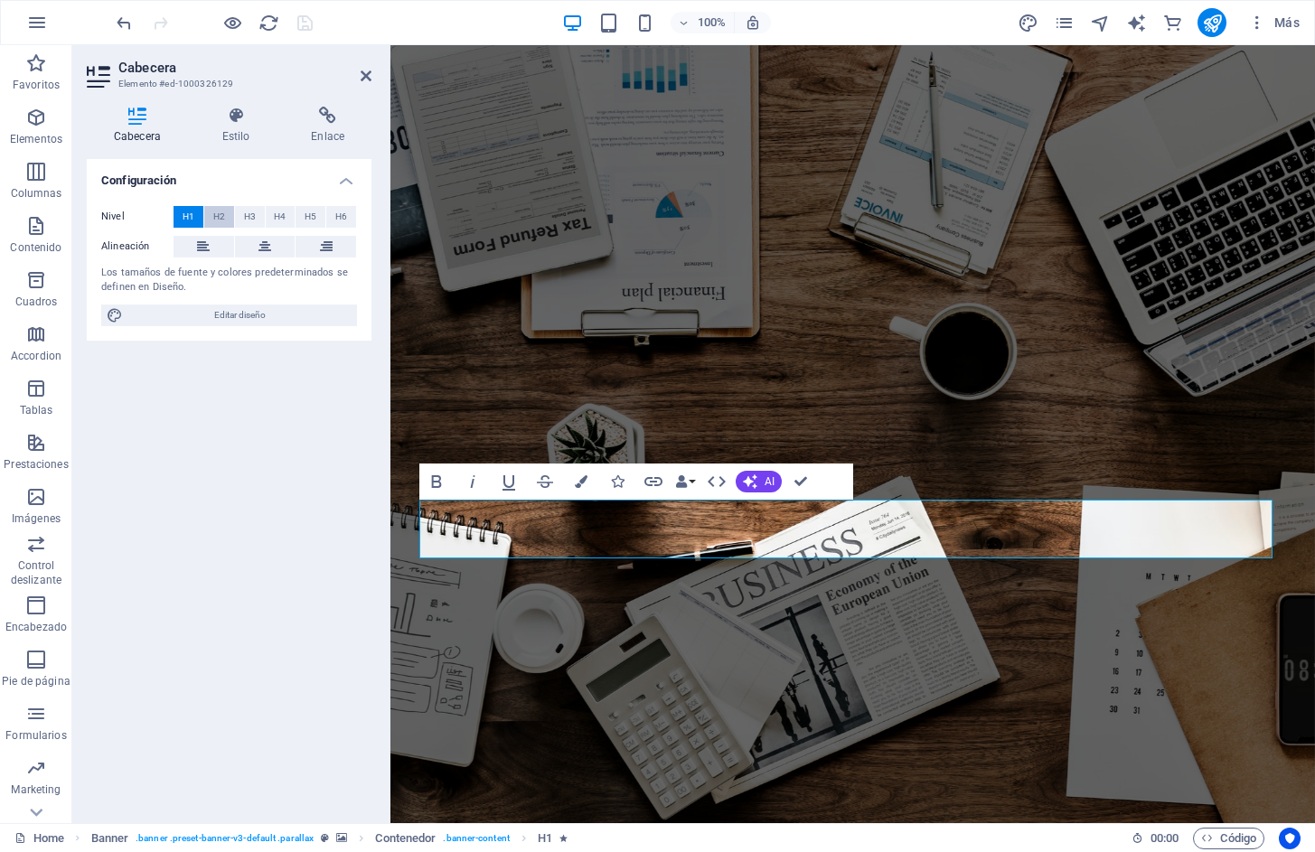
click at [215, 214] on span "H2" at bounding box center [219, 217] width 12 height 22
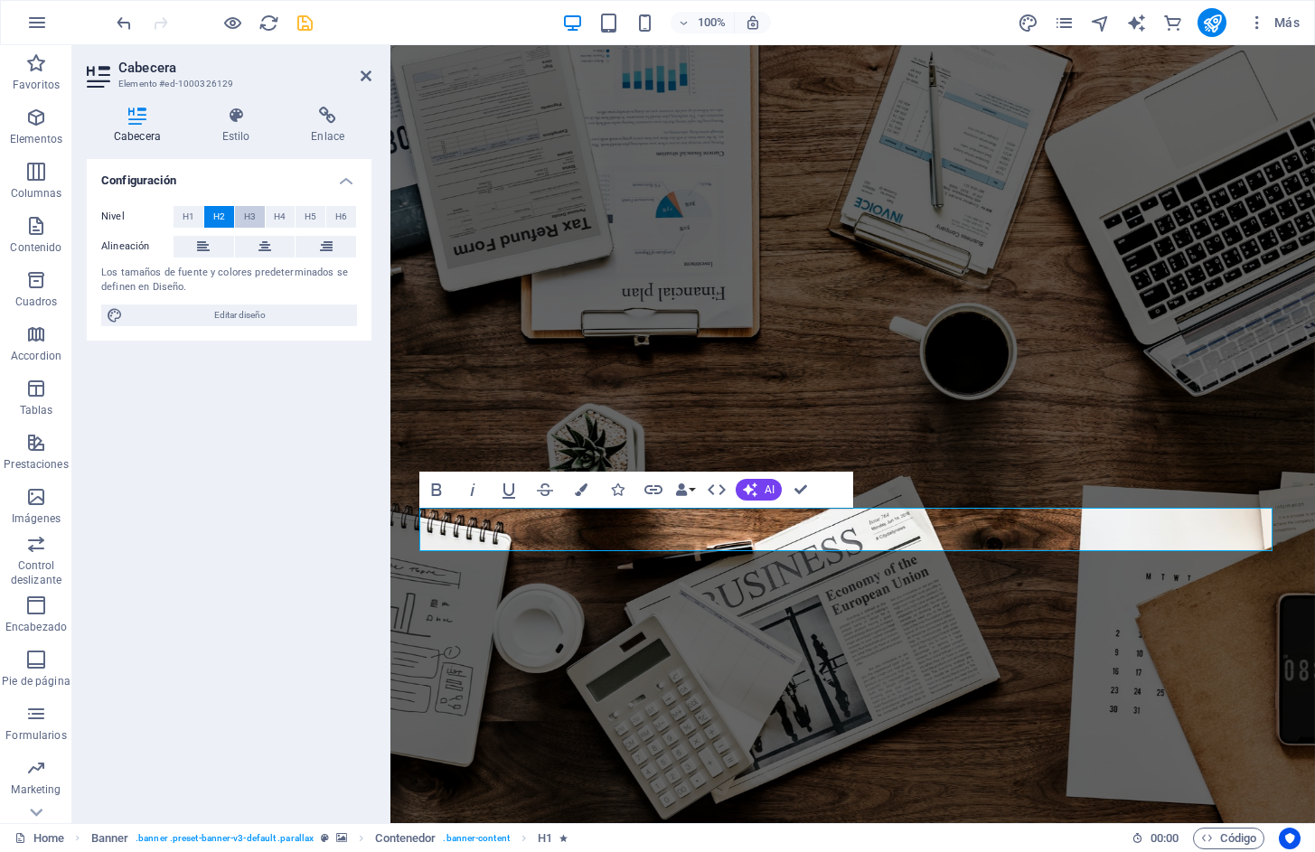
click at [245, 212] on span "H3" at bounding box center [250, 217] width 12 height 22
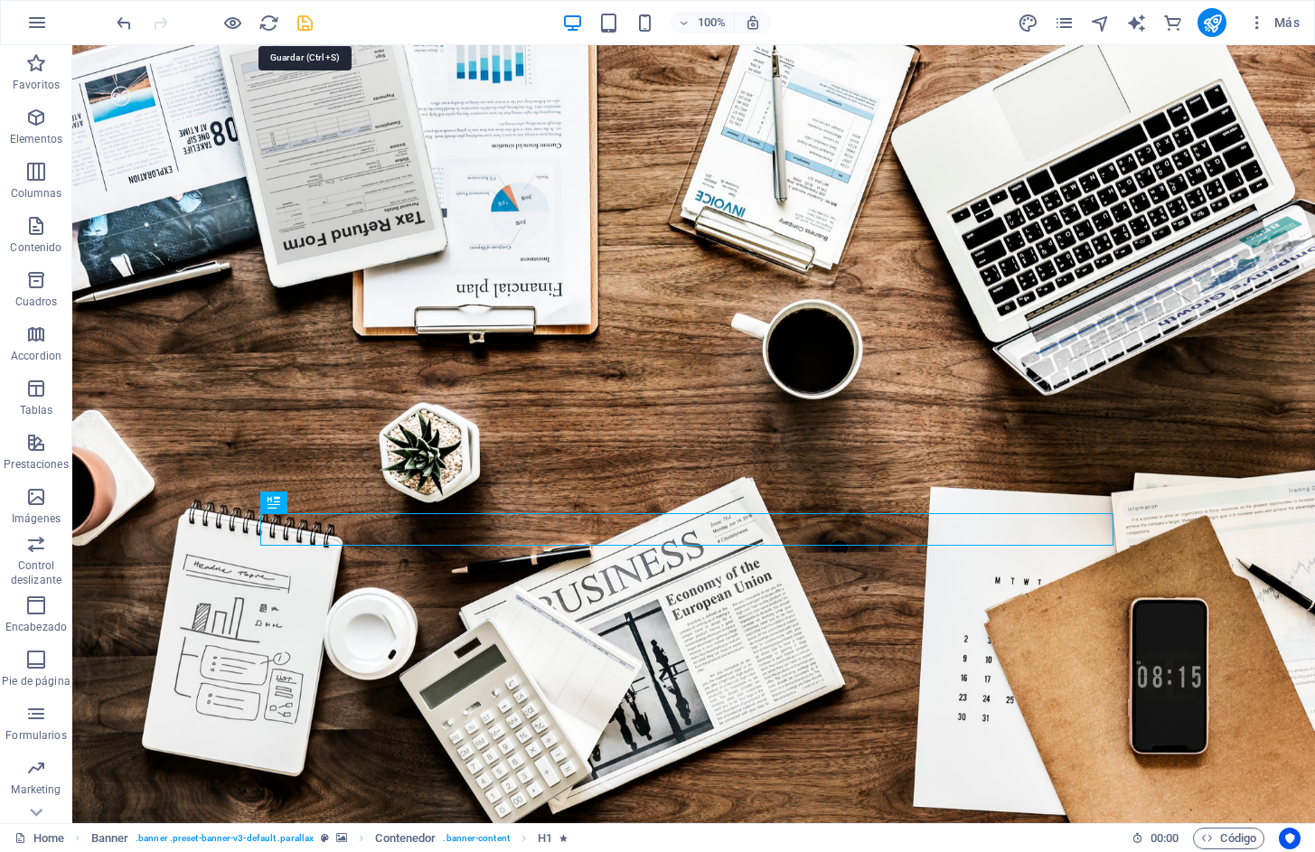
click at [305, 25] on icon "save" at bounding box center [305, 23] width 21 height 21
checkbox input "false"
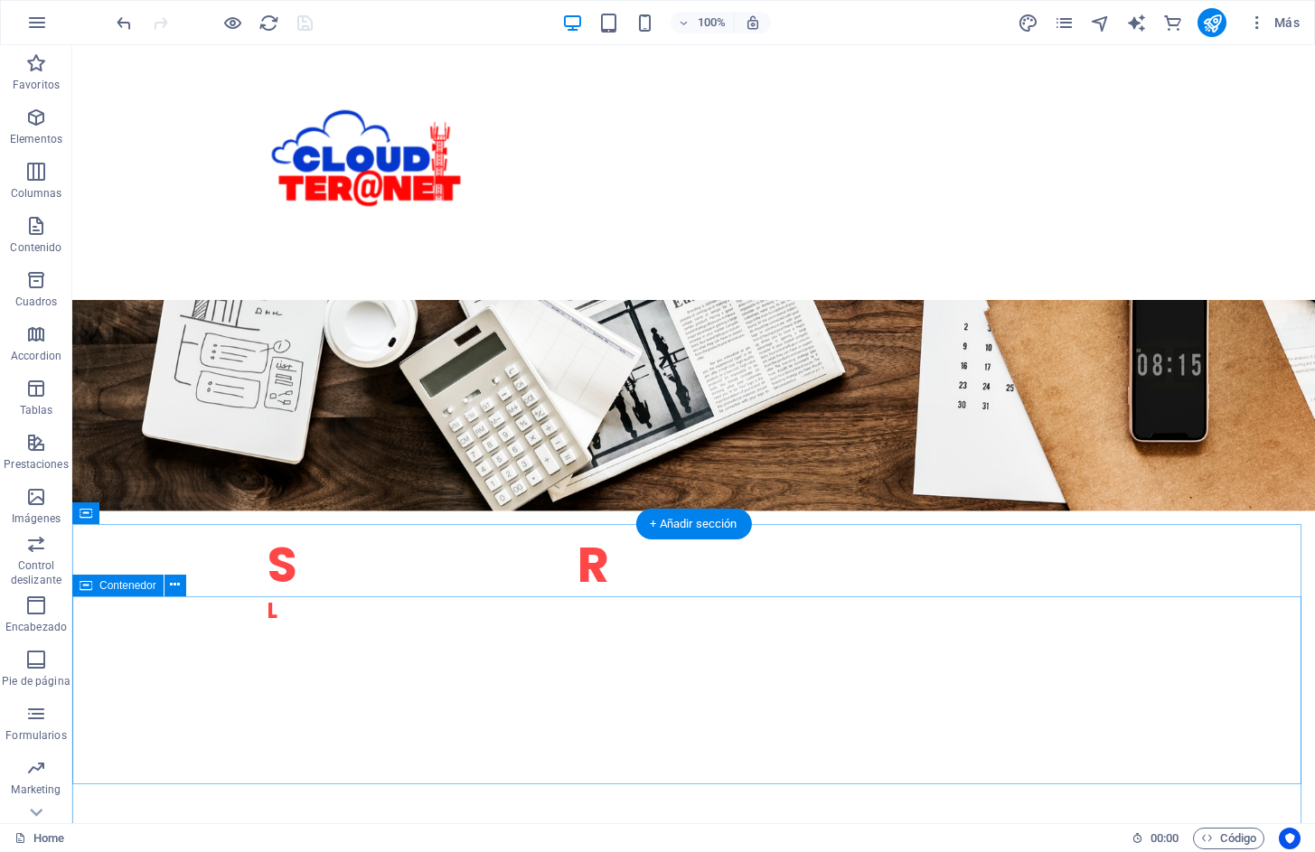
scroll to position [542, 0]
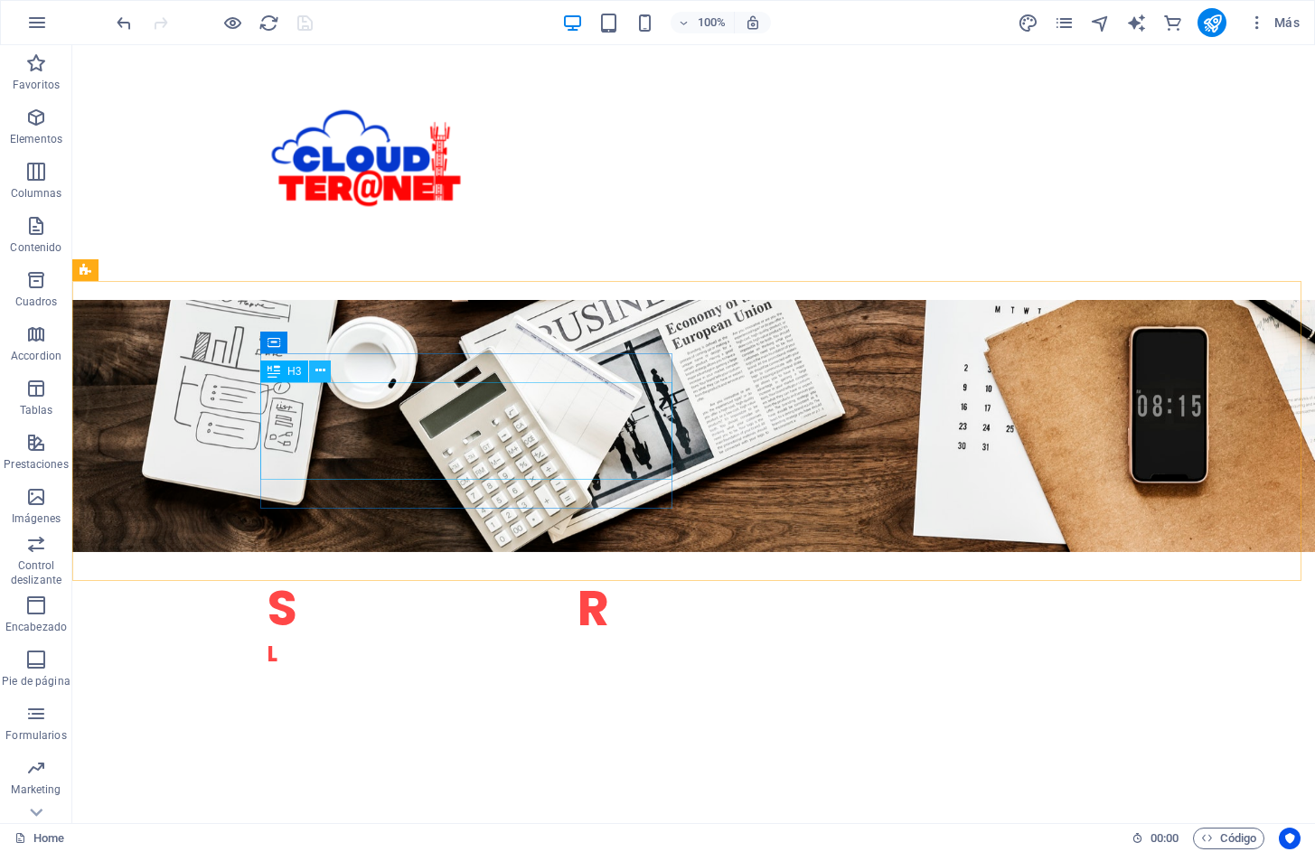
click at [319, 376] on icon at bounding box center [320, 370] width 10 height 19
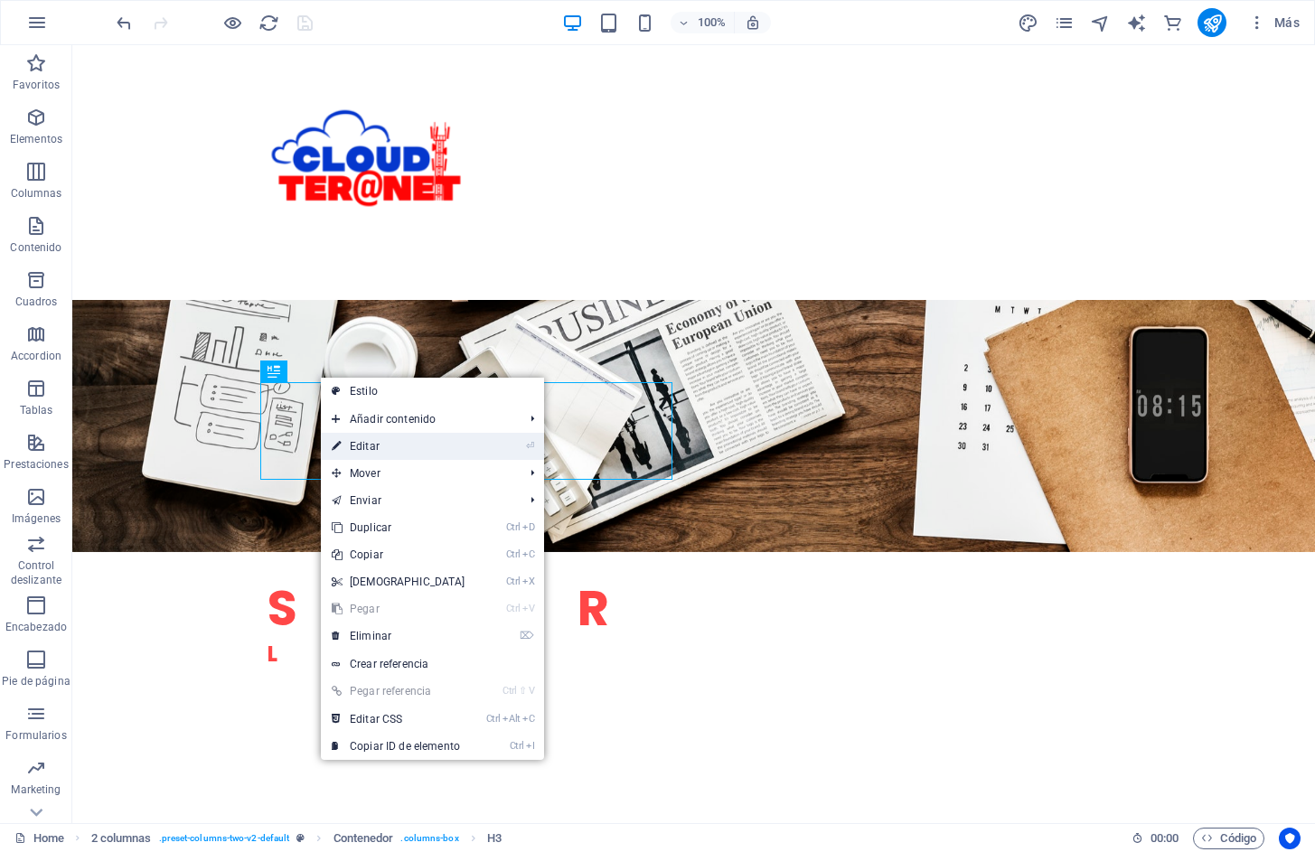
click at [372, 443] on link "⏎ Editar" at bounding box center [398, 446] width 155 height 27
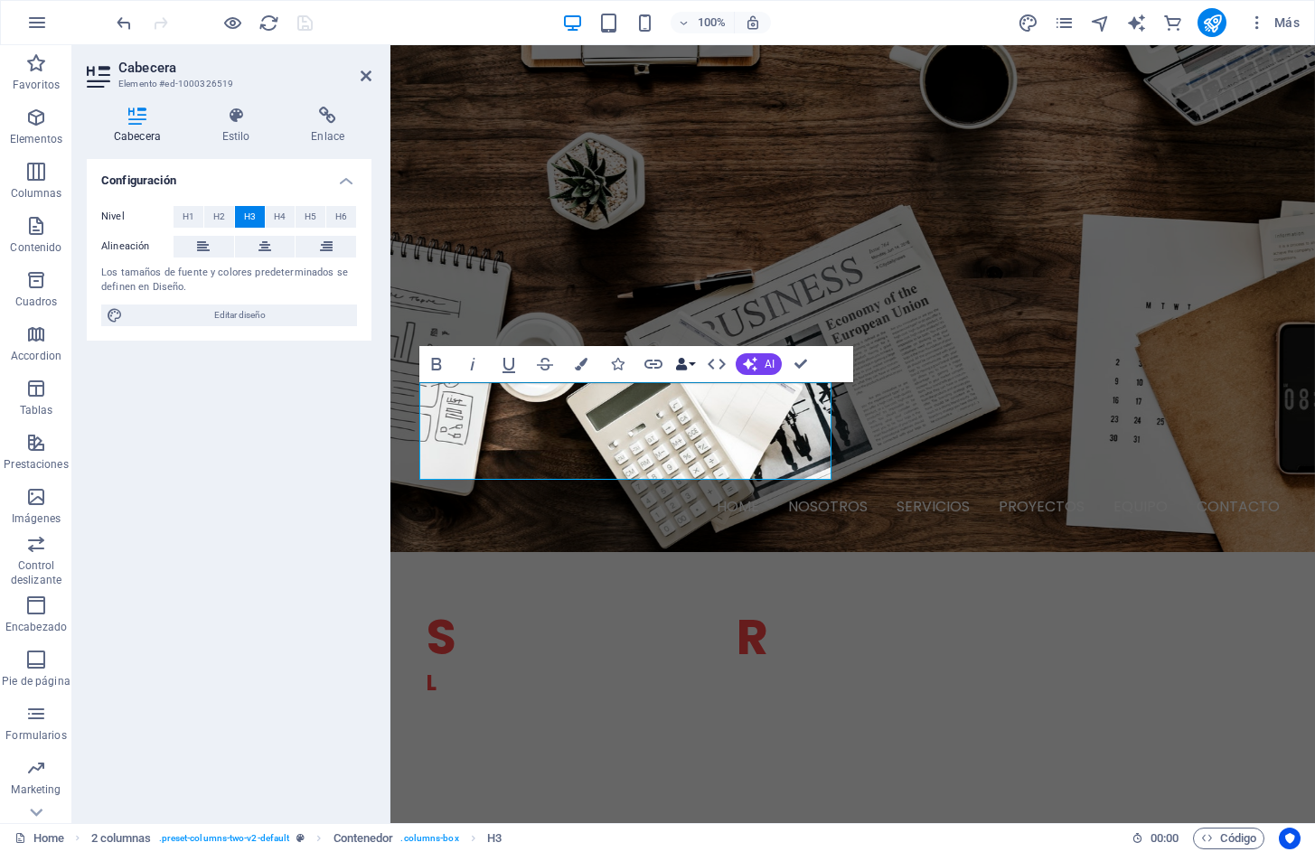
click at [690, 368] on button "Data Bindings" at bounding box center [684, 364] width 25 height 36
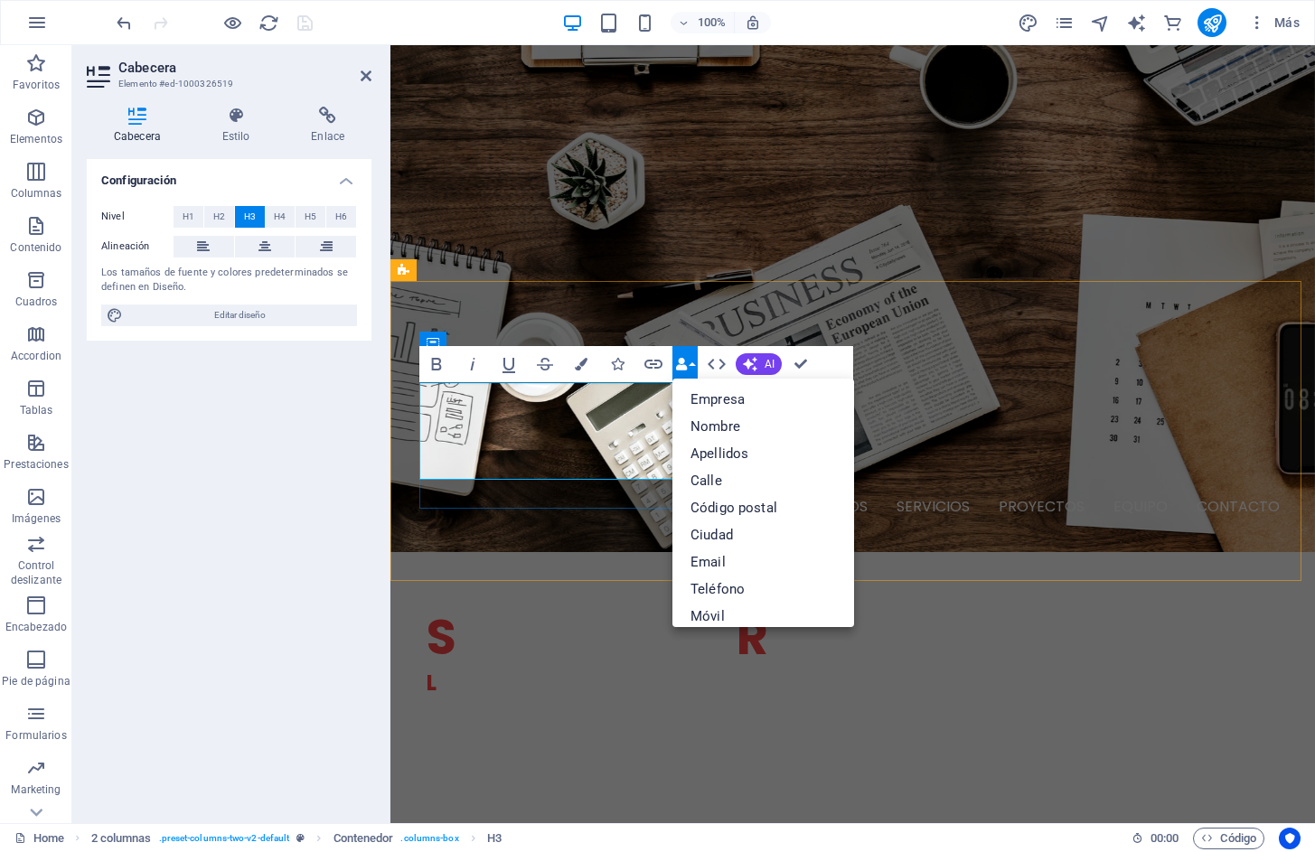
drag, startPoint x: 464, startPoint y: 468, endPoint x: 430, endPoint y: 401, distance: 74.8
click at [577, 367] on icon "button" at bounding box center [581, 364] width 13 height 13
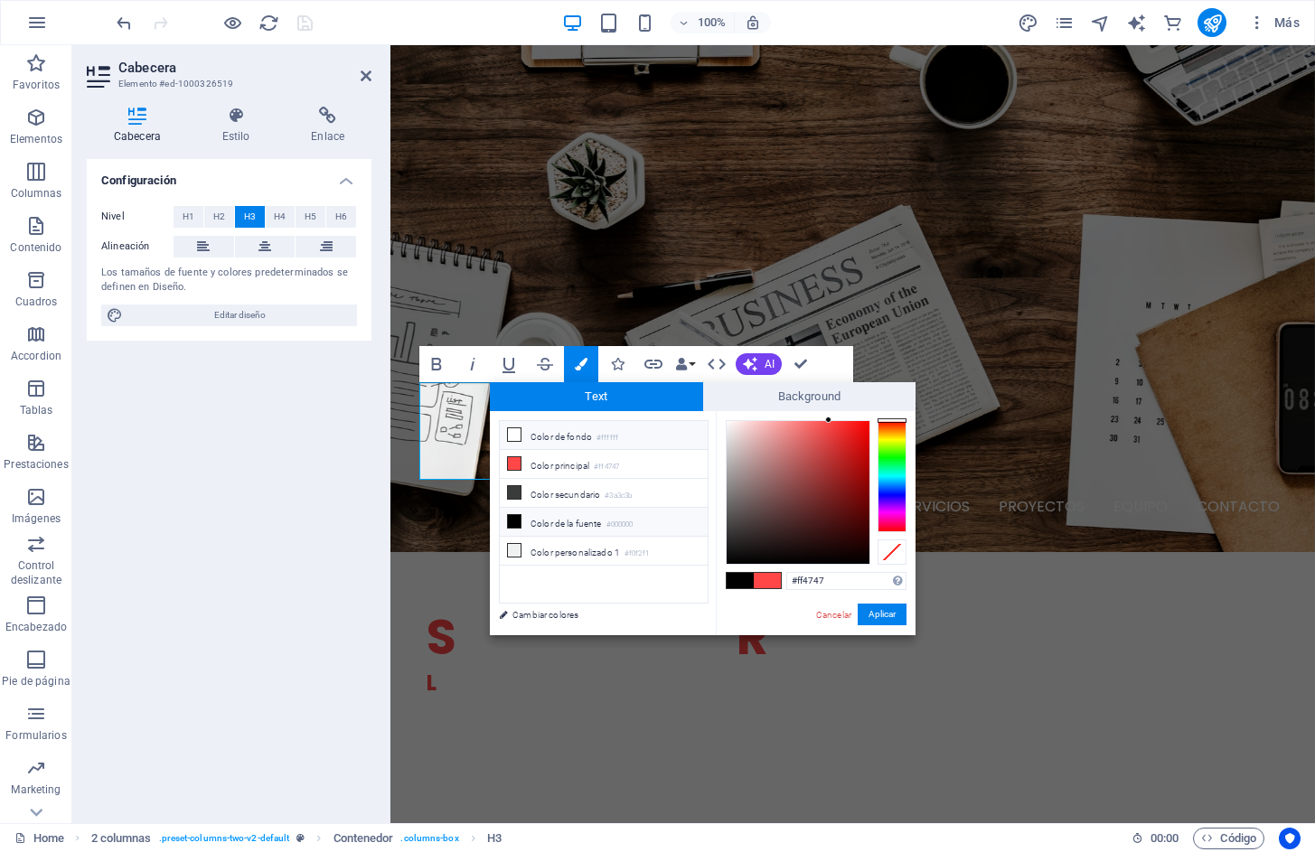
click at [535, 433] on li "Color de fondo #ffffff" at bounding box center [604, 435] width 208 height 29
click at [881, 614] on button "Aplicar" at bounding box center [882, 615] width 49 height 22
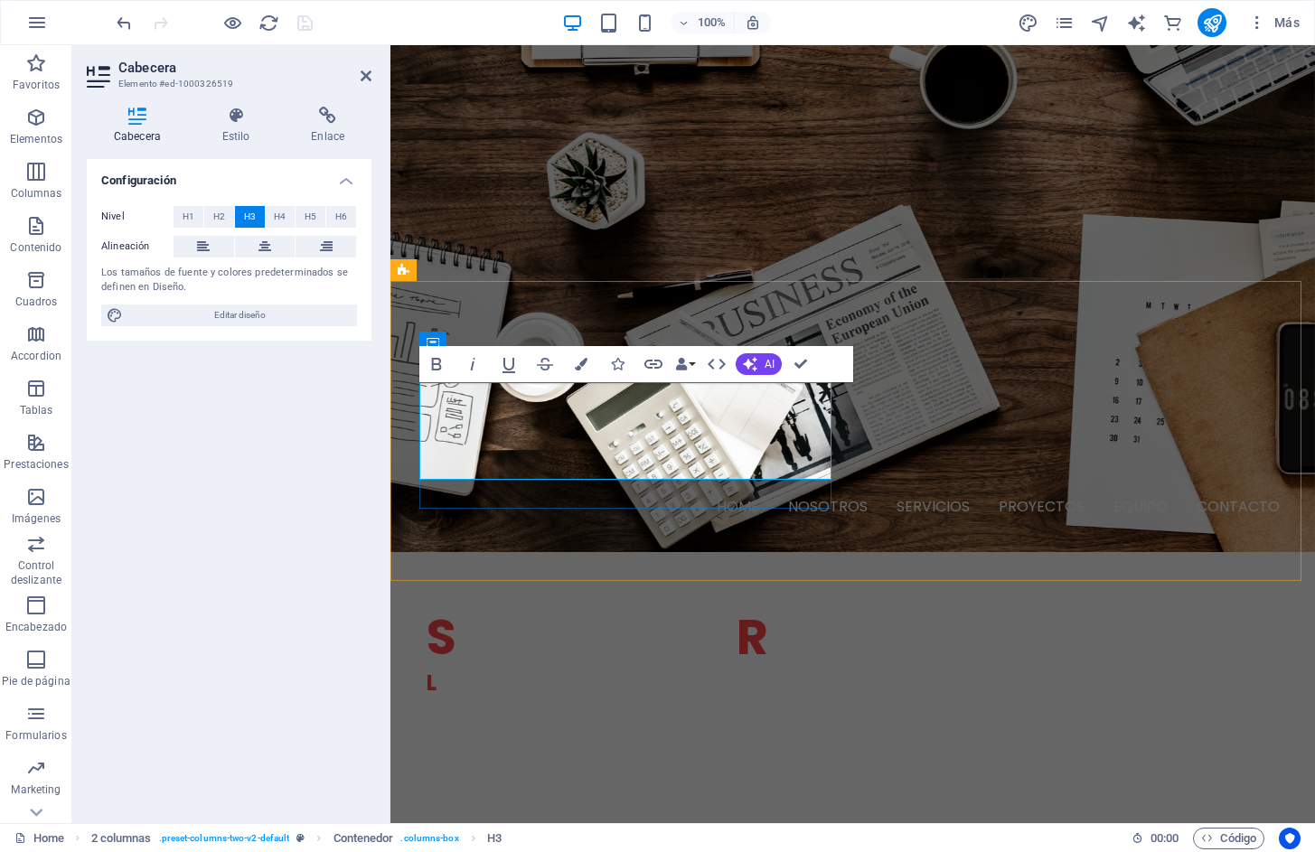
click at [581, 361] on icon "button" at bounding box center [581, 364] width 13 height 13
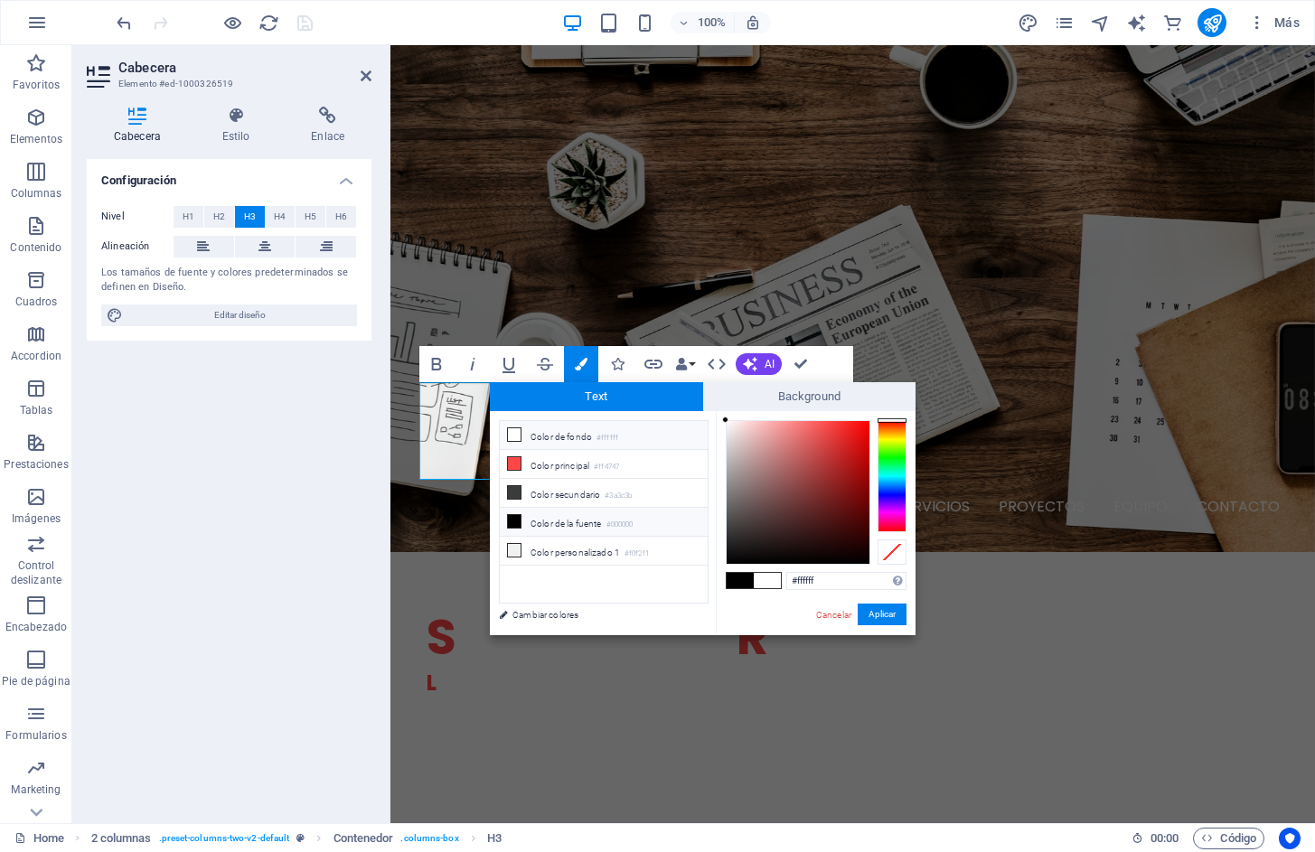
click at [555, 514] on li "Color de la fuente #000000" at bounding box center [604, 522] width 208 height 29
click at [876, 614] on button "Aplicar" at bounding box center [882, 615] width 49 height 22
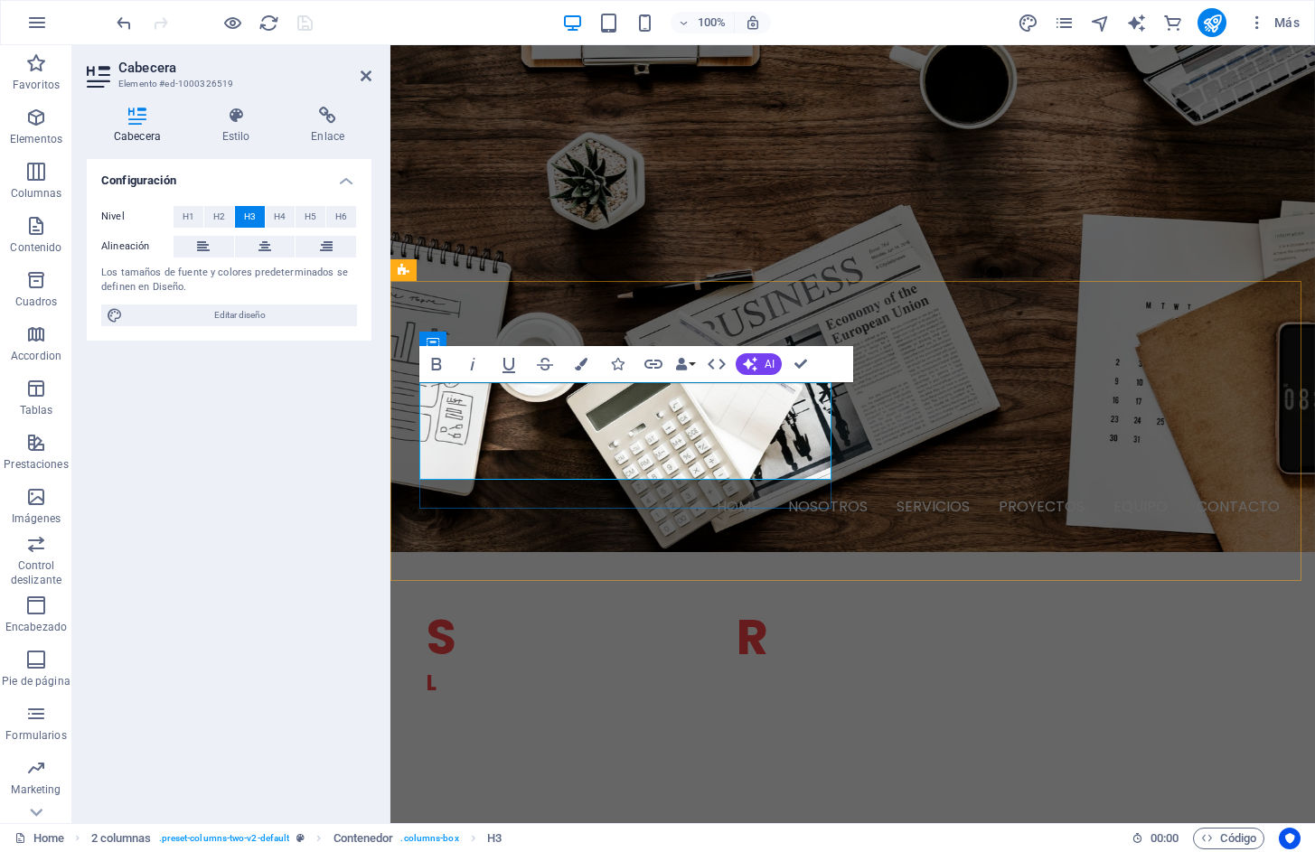
drag, startPoint x: 432, startPoint y: 396, endPoint x: 569, endPoint y: 464, distance: 153.2
click at [582, 370] on button "Colors" at bounding box center [581, 364] width 34 height 36
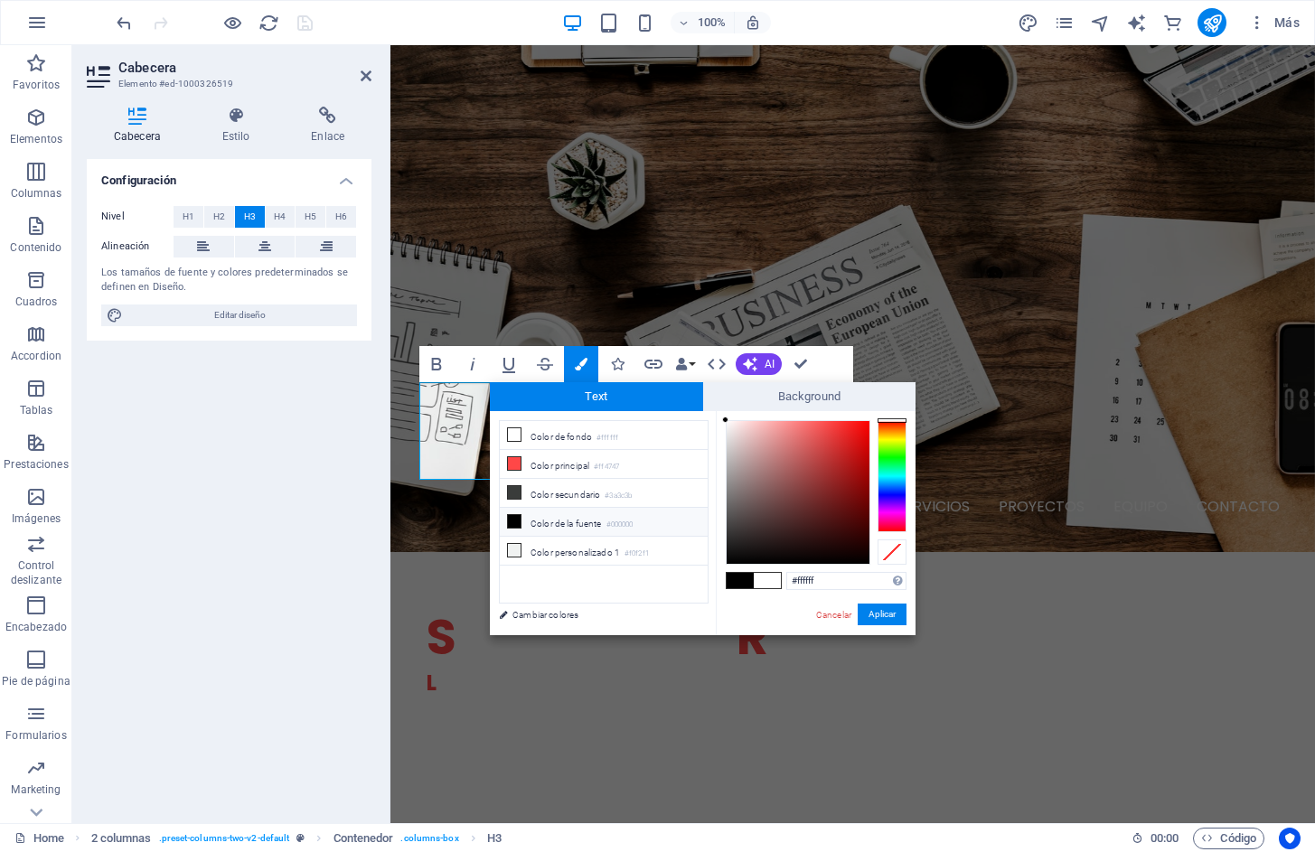
click at [554, 520] on li "Color de la fuente #000000" at bounding box center [604, 522] width 208 height 29
type input "#000000"
click at [872, 617] on button "Aplicar" at bounding box center [882, 615] width 49 height 22
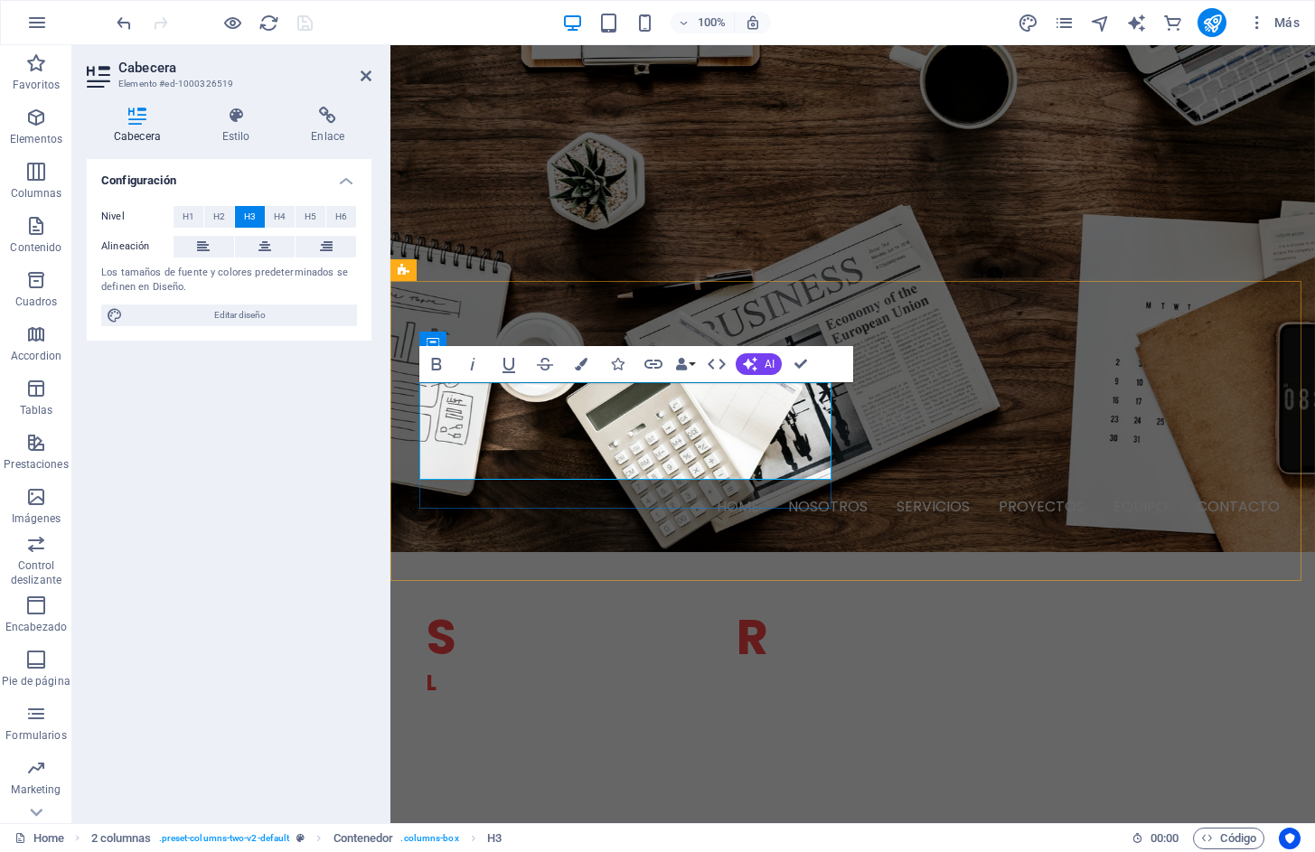
drag, startPoint x: 475, startPoint y: 464, endPoint x: 411, endPoint y: 404, distance: 88.2
click at [267, 239] on icon at bounding box center [264, 247] width 13 height 22
drag, startPoint x: 794, startPoint y: 362, endPoint x: 721, endPoint y: 321, distance: 84.2
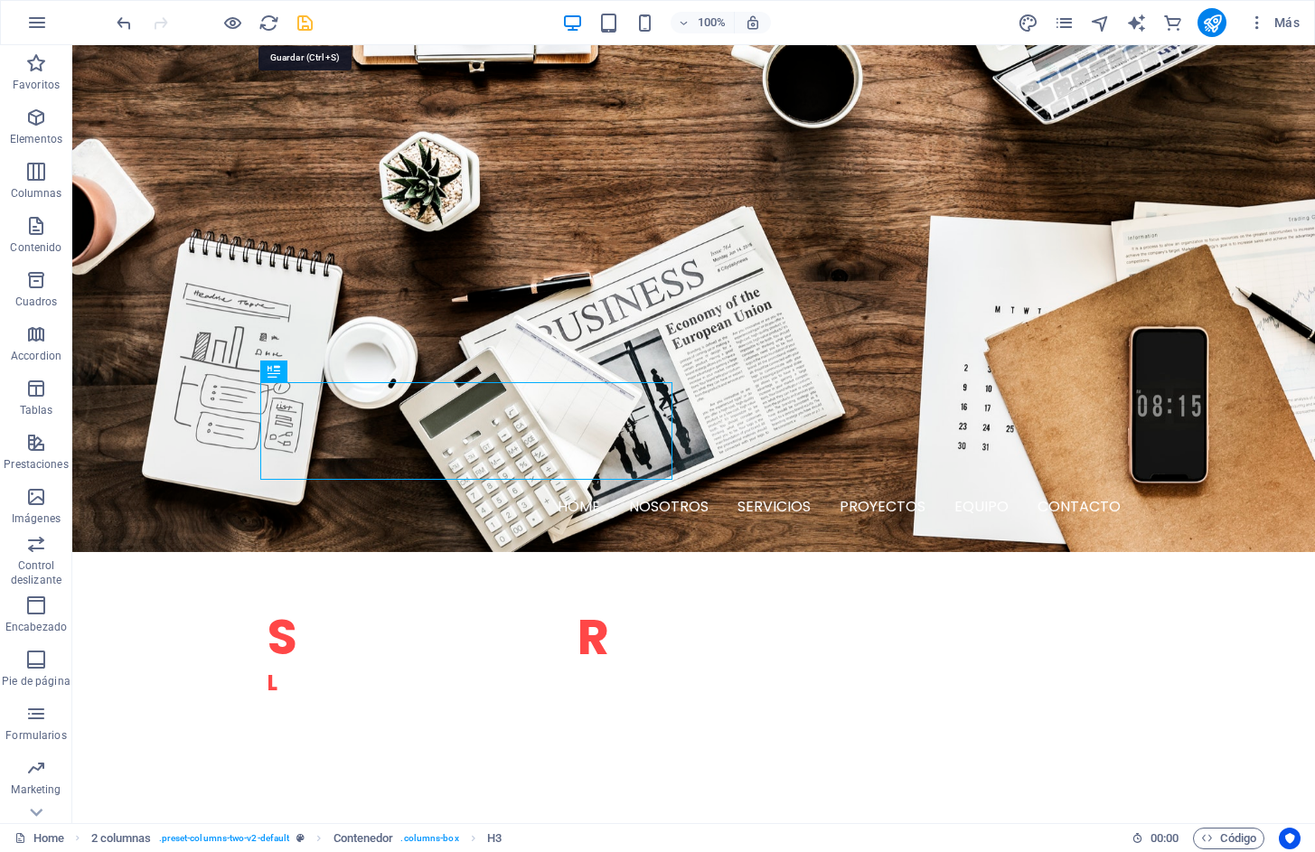
click at [306, 21] on icon "save" at bounding box center [305, 23] width 21 height 21
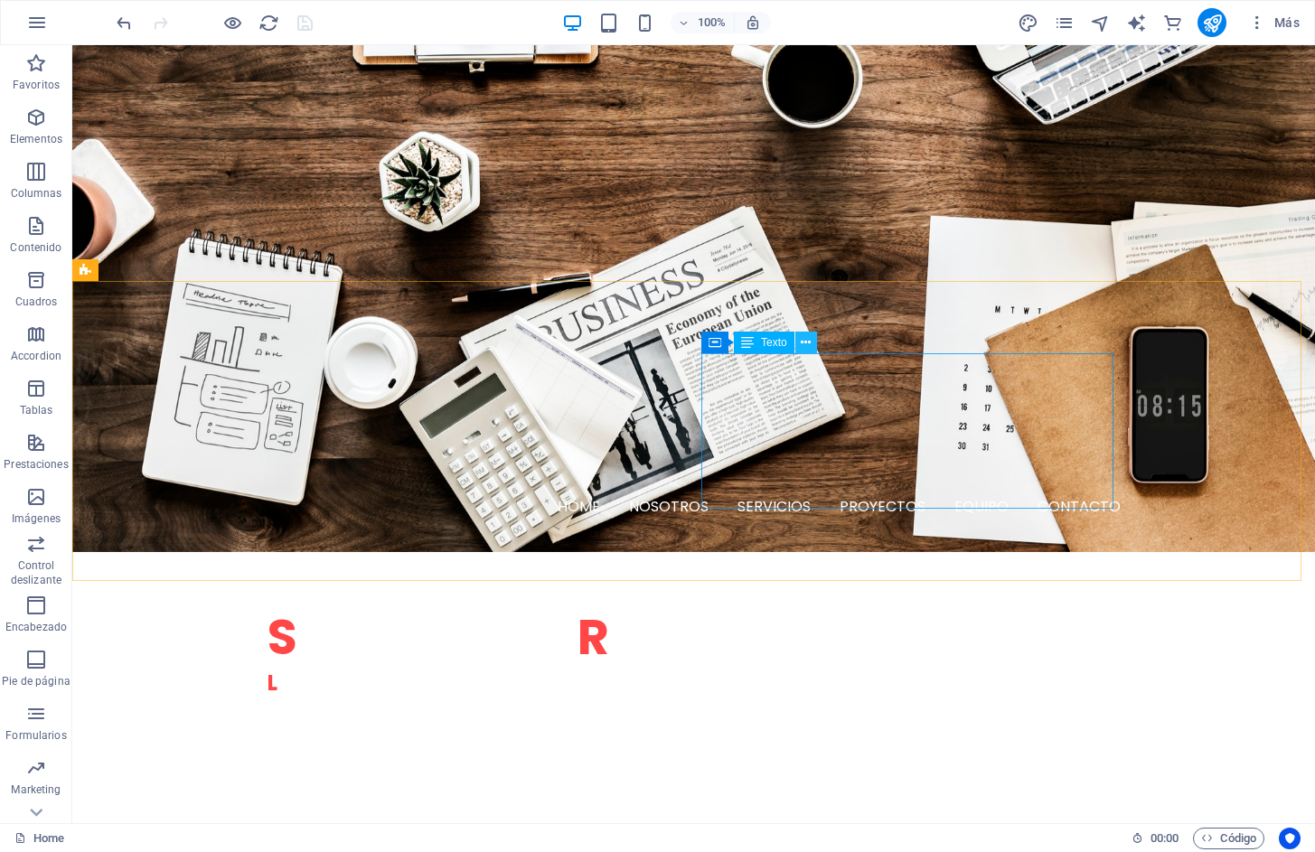
click at [804, 341] on icon at bounding box center [806, 342] width 10 height 19
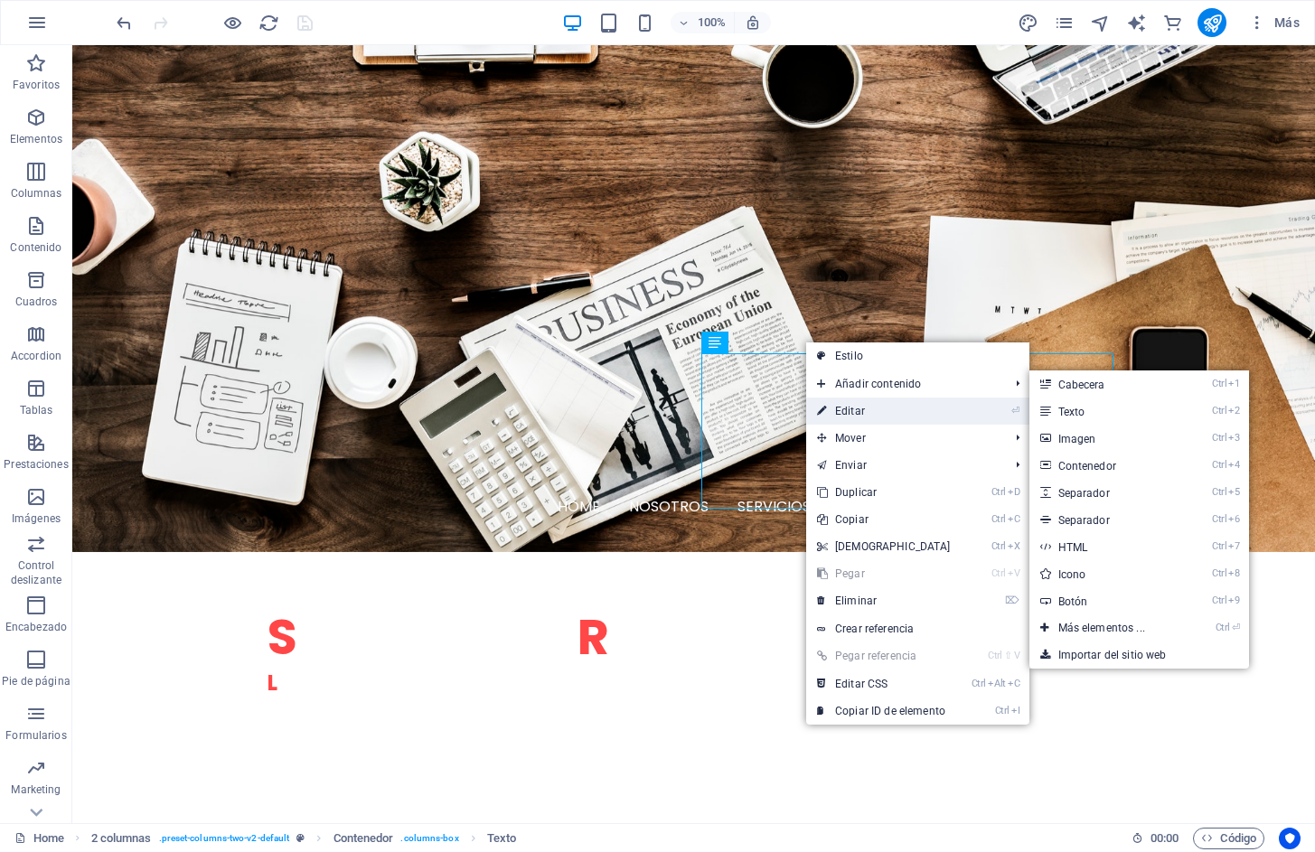
click at [861, 404] on link "⏎ Editar" at bounding box center [883, 411] width 155 height 27
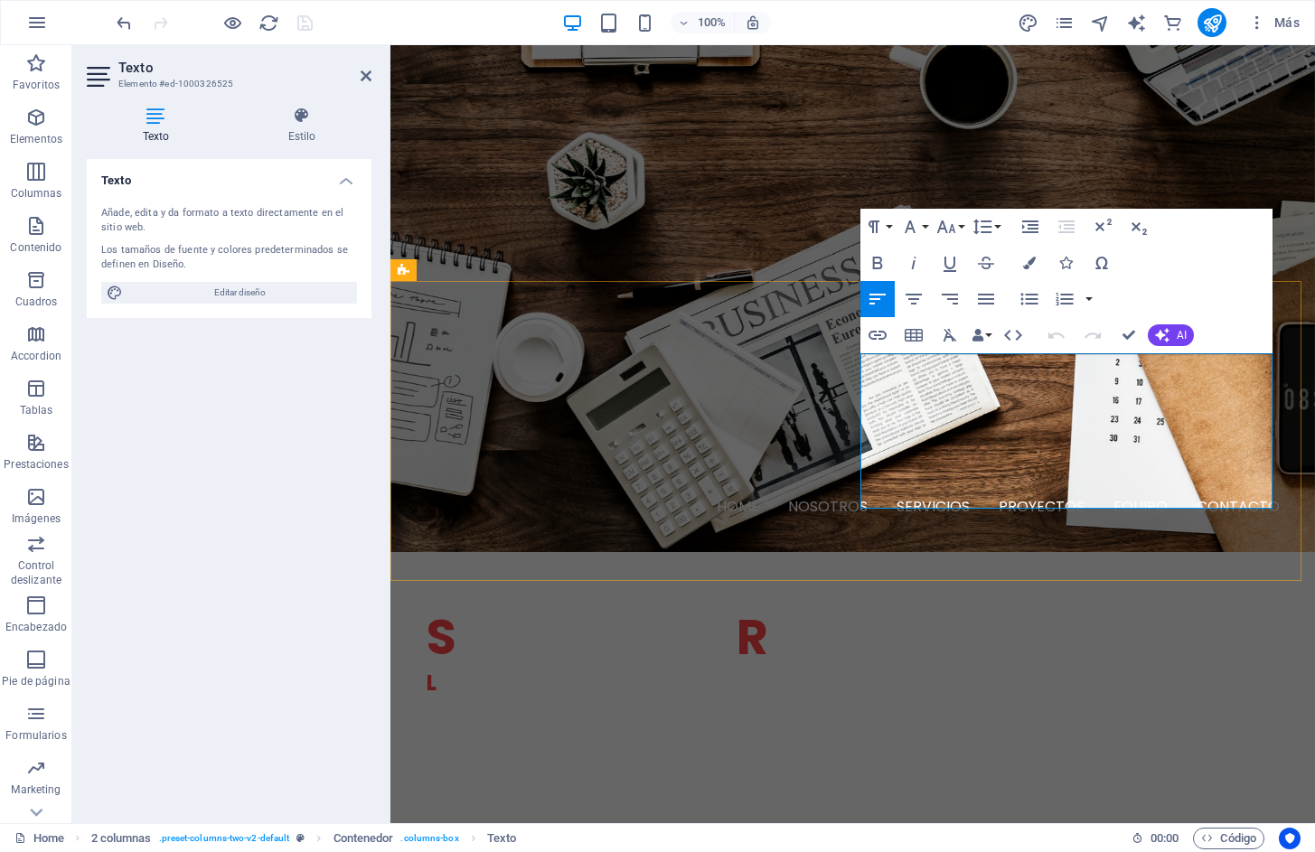
drag, startPoint x: 1168, startPoint y: 497, endPoint x: 862, endPoint y: 359, distance: 336.1
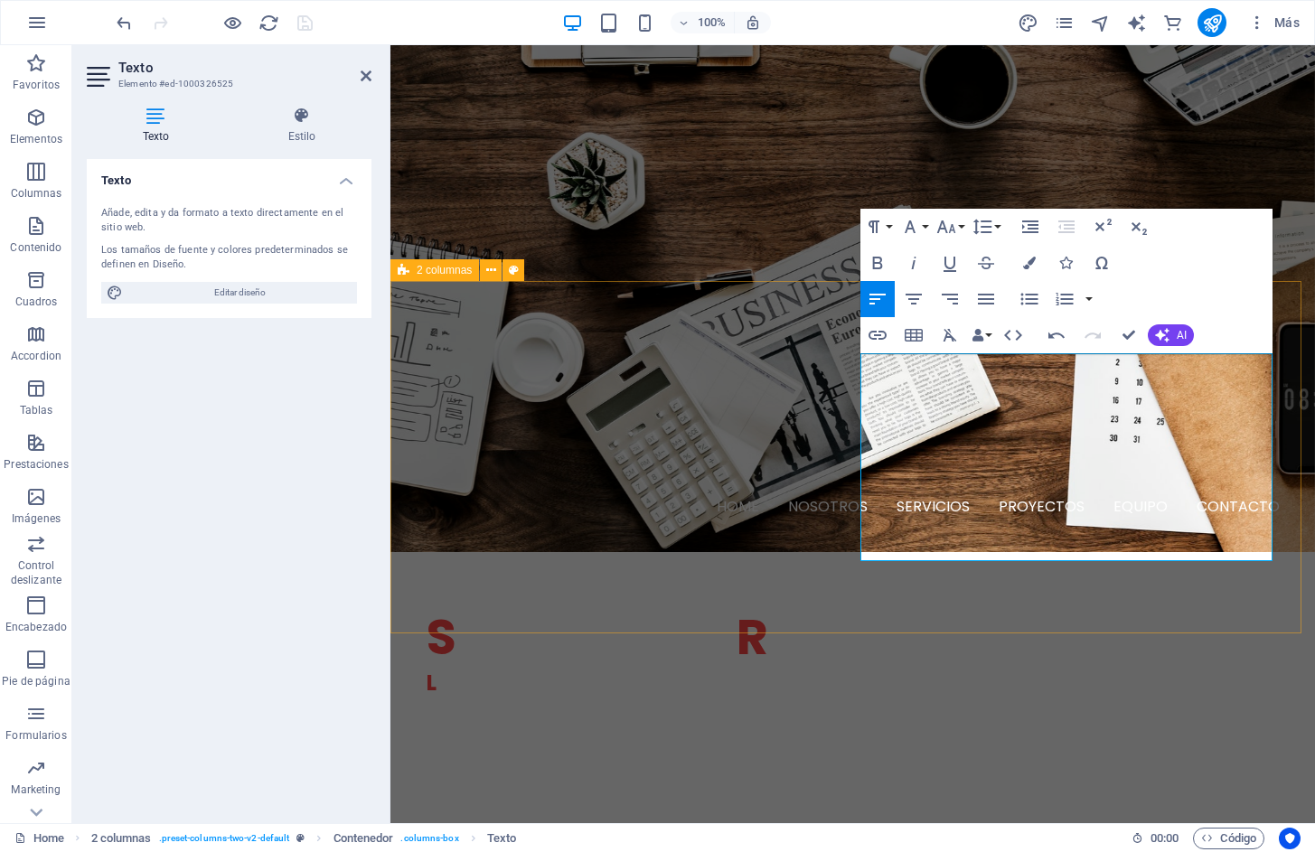
drag, startPoint x: 1016, startPoint y: 551, endPoint x: 855, endPoint y: 369, distance: 243.3
click at [151, 123] on icon at bounding box center [156, 116] width 138 height 18
click at [983, 294] on icon "button" at bounding box center [986, 299] width 16 height 11
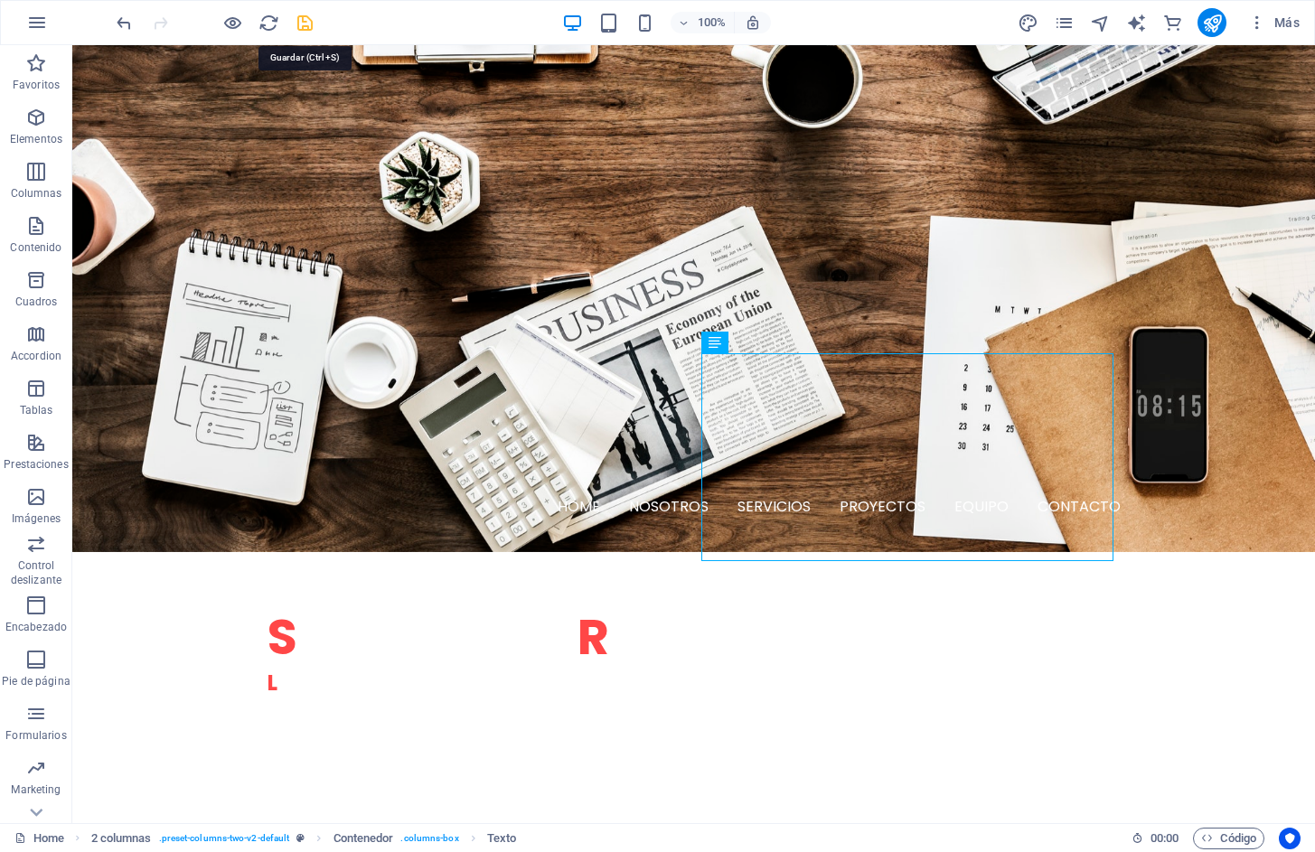
click at [302, 18] on icon "save" at bounding box center [305, 23] width 21 height 21
checkbox input "false"
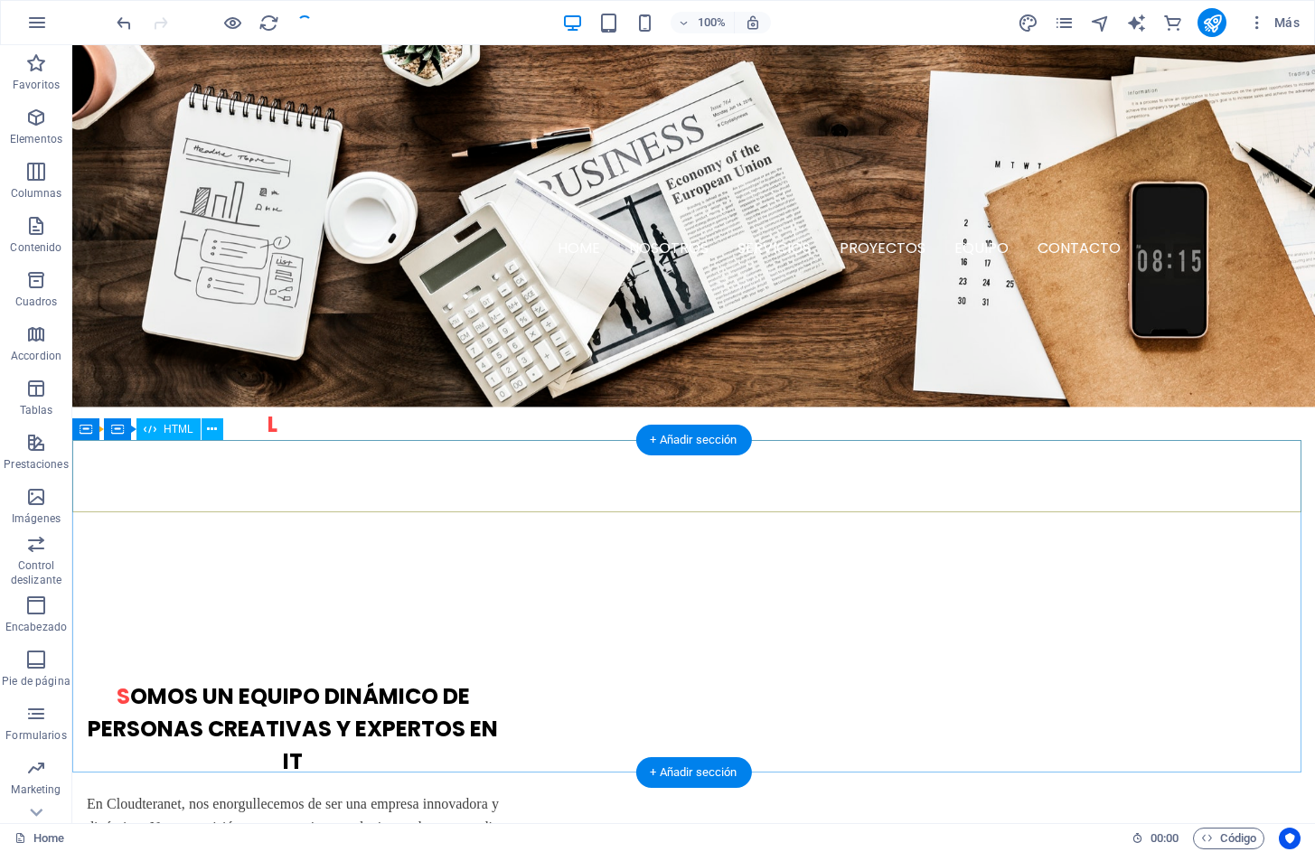
scroll to position [813, 0]
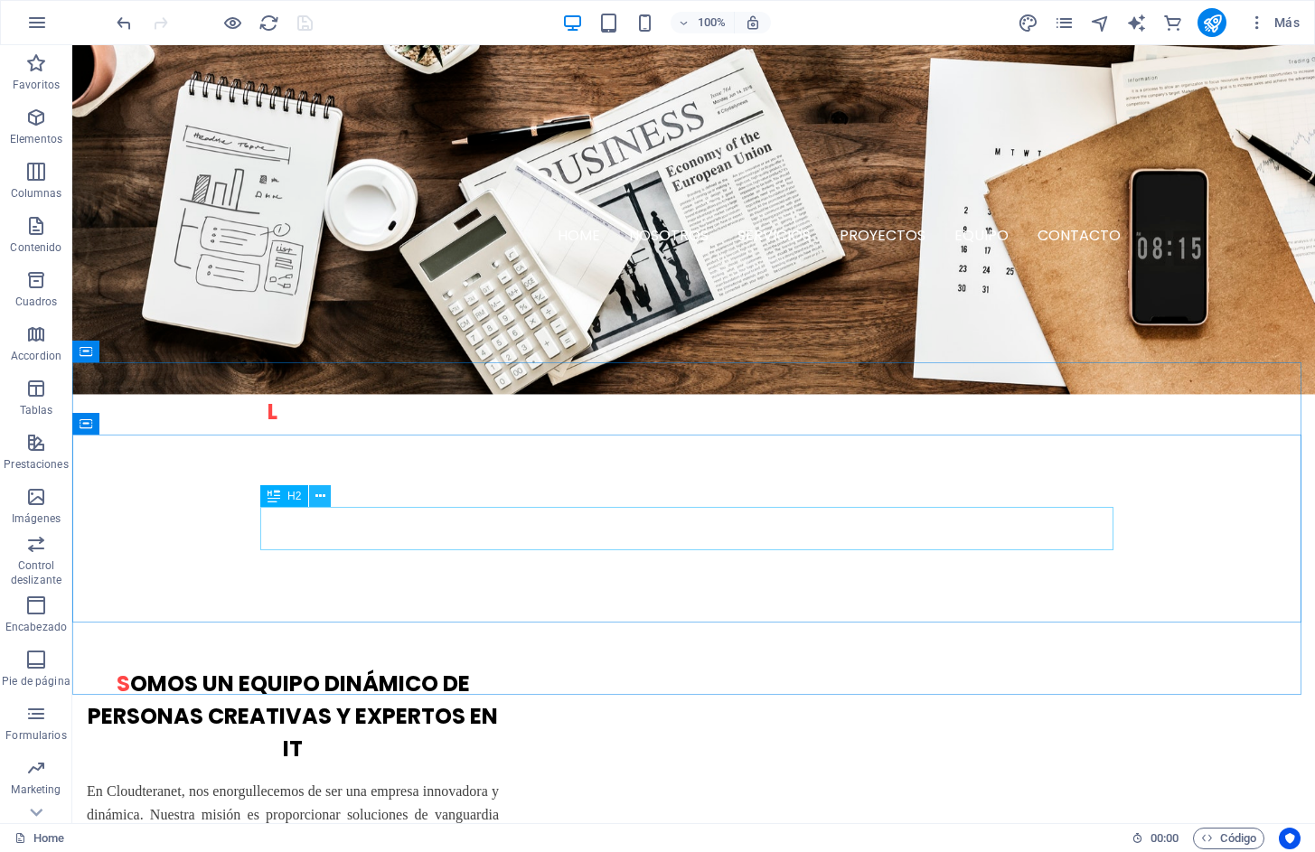
click at [323, 497] on icon at bounding box center [320, 496] width 10 height 19
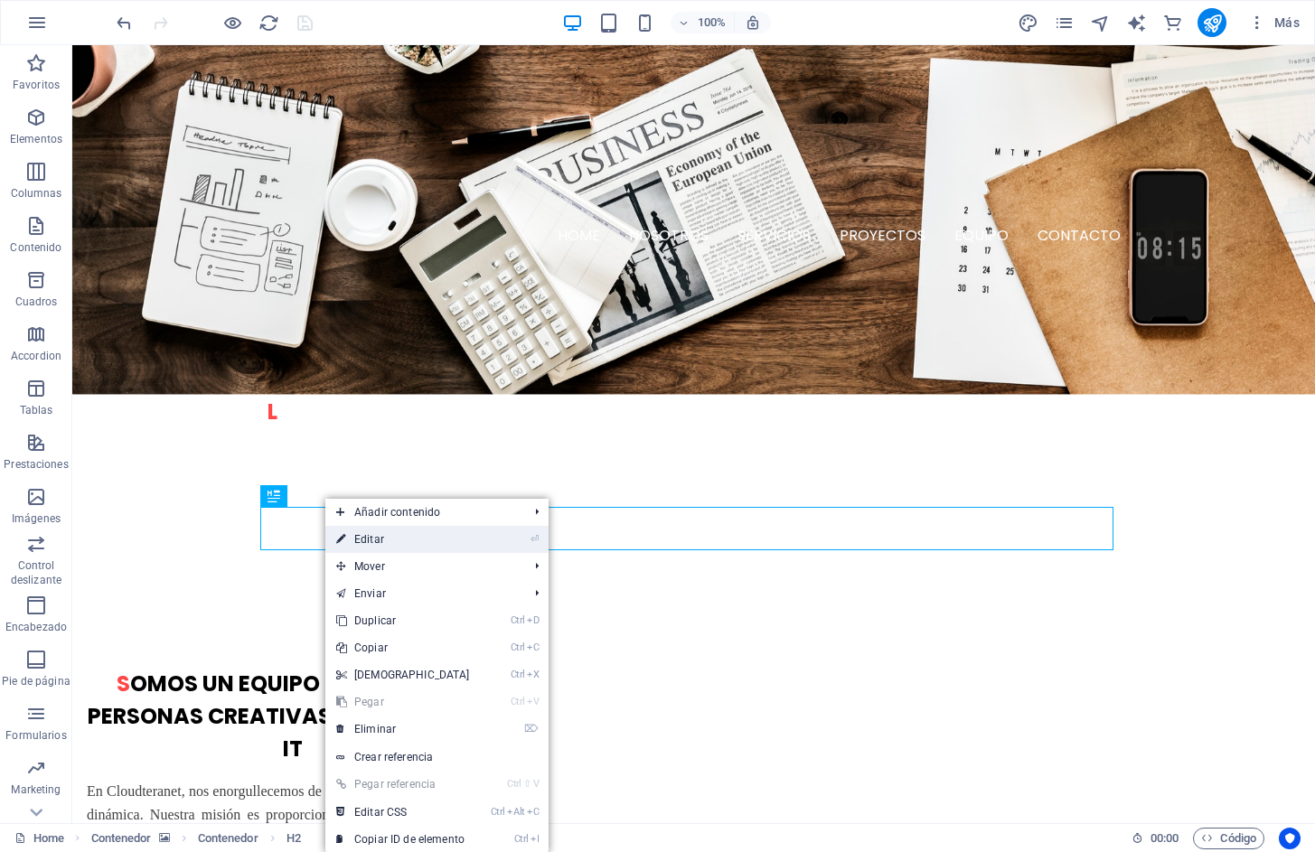
click at [383, 540] on link "⏎ Editar" at bounding box center [402, 539] width 155 height 27
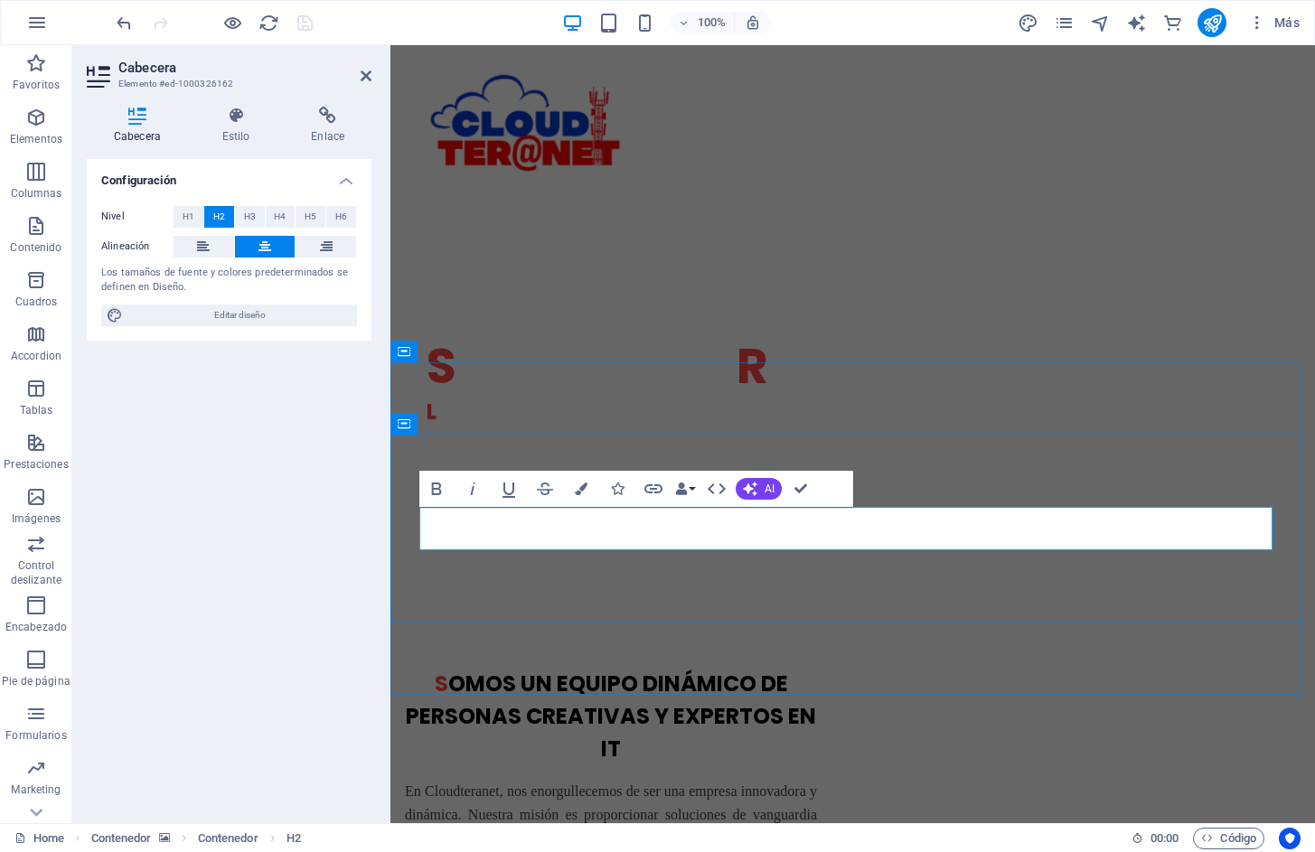
drag, startPoint x: 780, startPoint y: 530, endPoint x: 790, endPoint y: 562, distance: 33.2
click at [582, 488] on icon "button" at bounding box center [581, 489] width 13 height 13
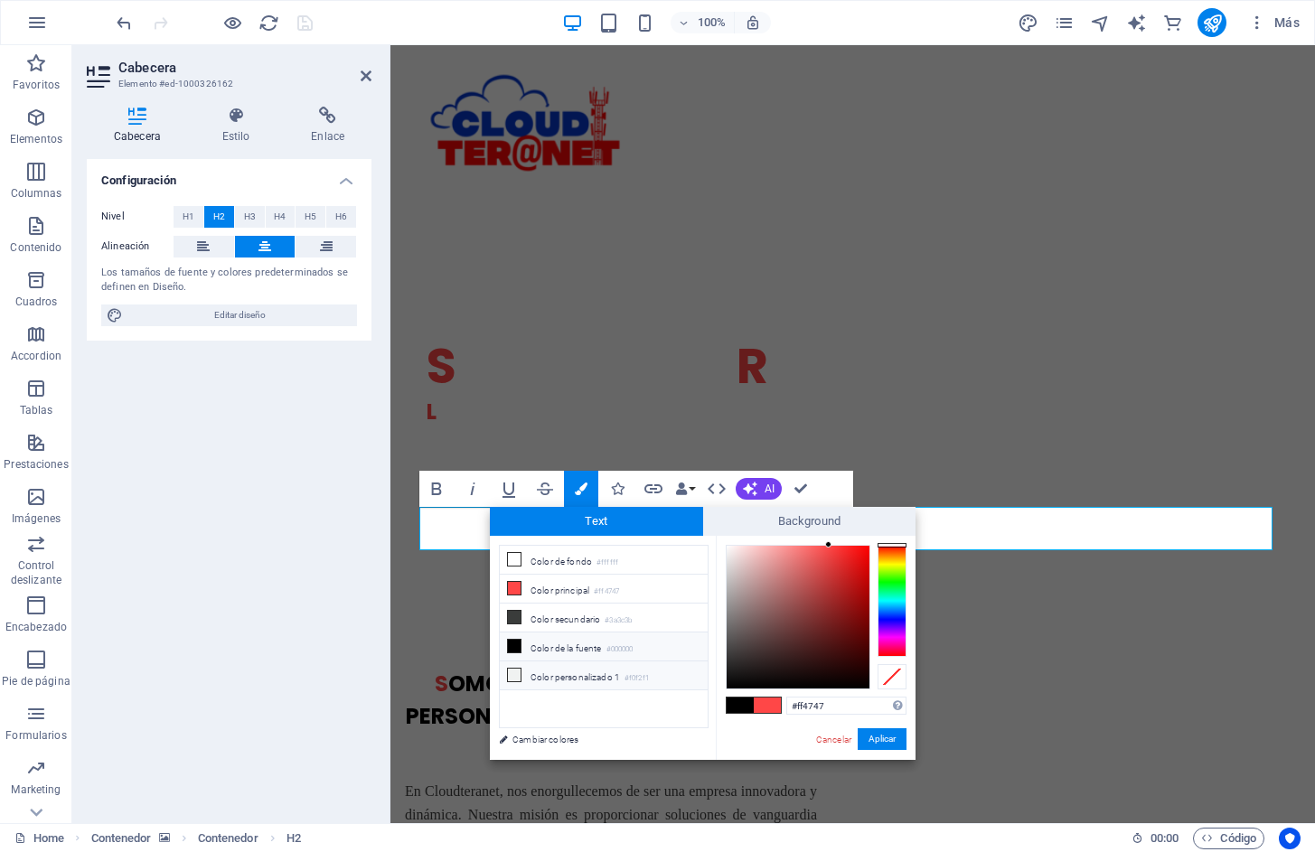
click at [539, 676] on li "Color personalizado 1 #f0f2f1" at bounding box center [604, 675] width 208 height 29
type input "#f0f2f1"
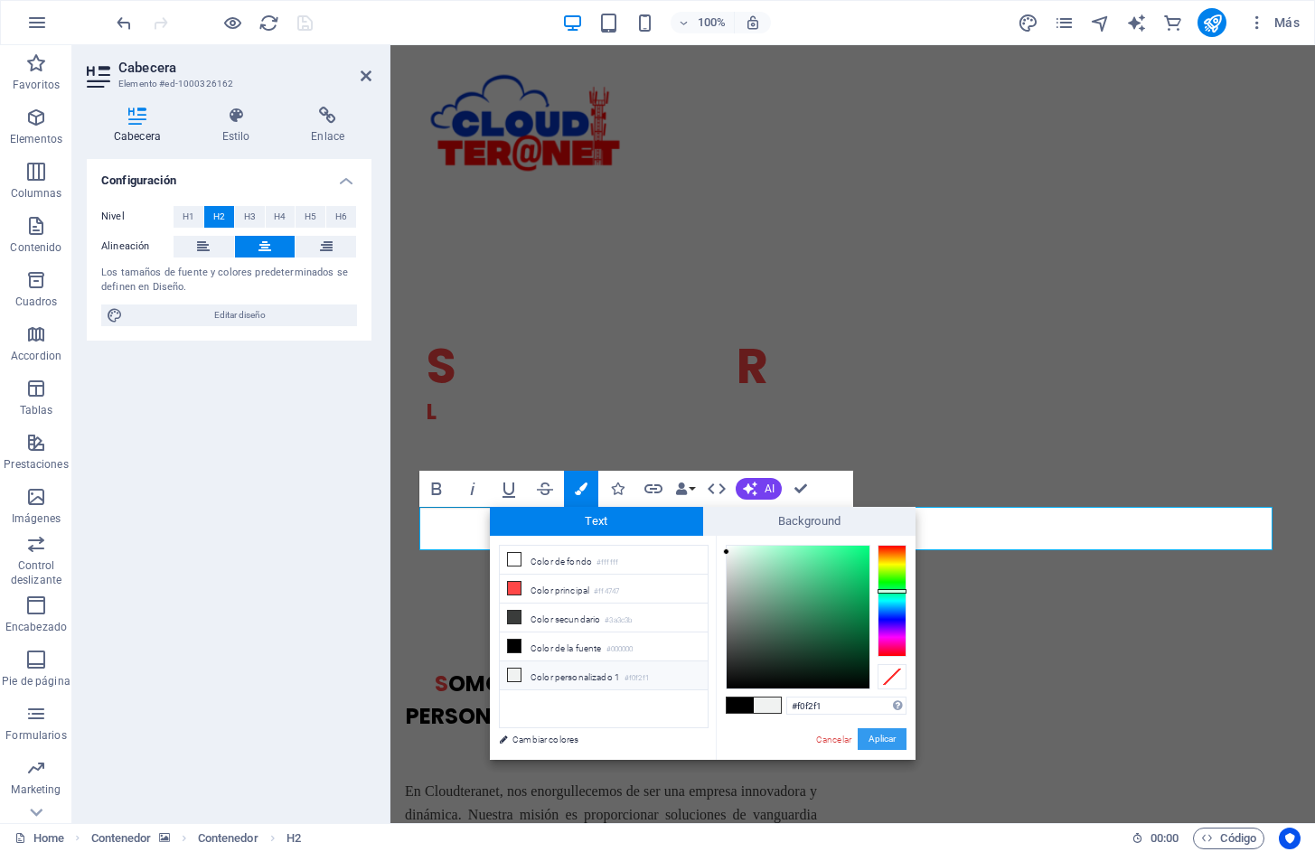
click at [876, 744] on button "Aplicar" at bounding box center [882, 739] width 49 height 22
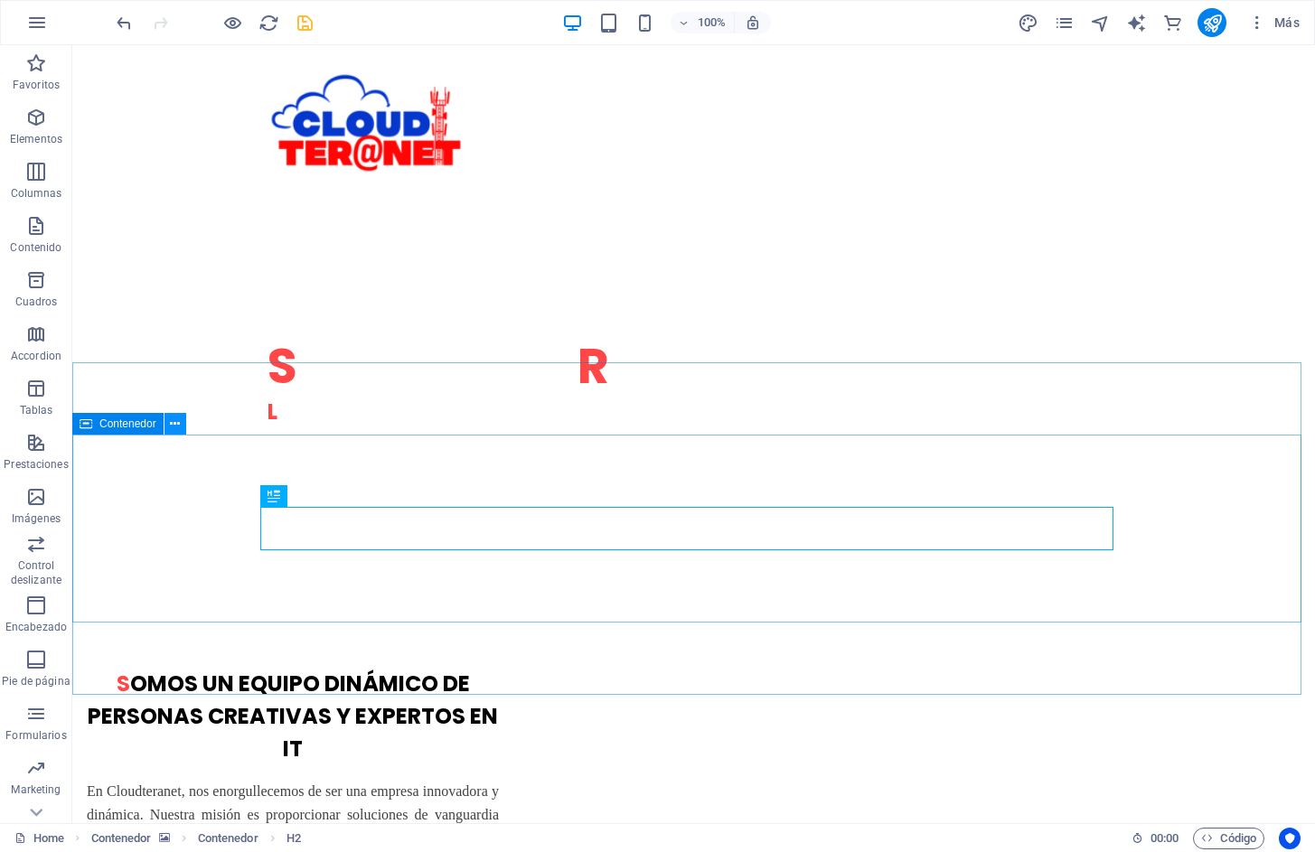
click at [167, 424] on button at bounding box center [175, 424] width 22 height 22
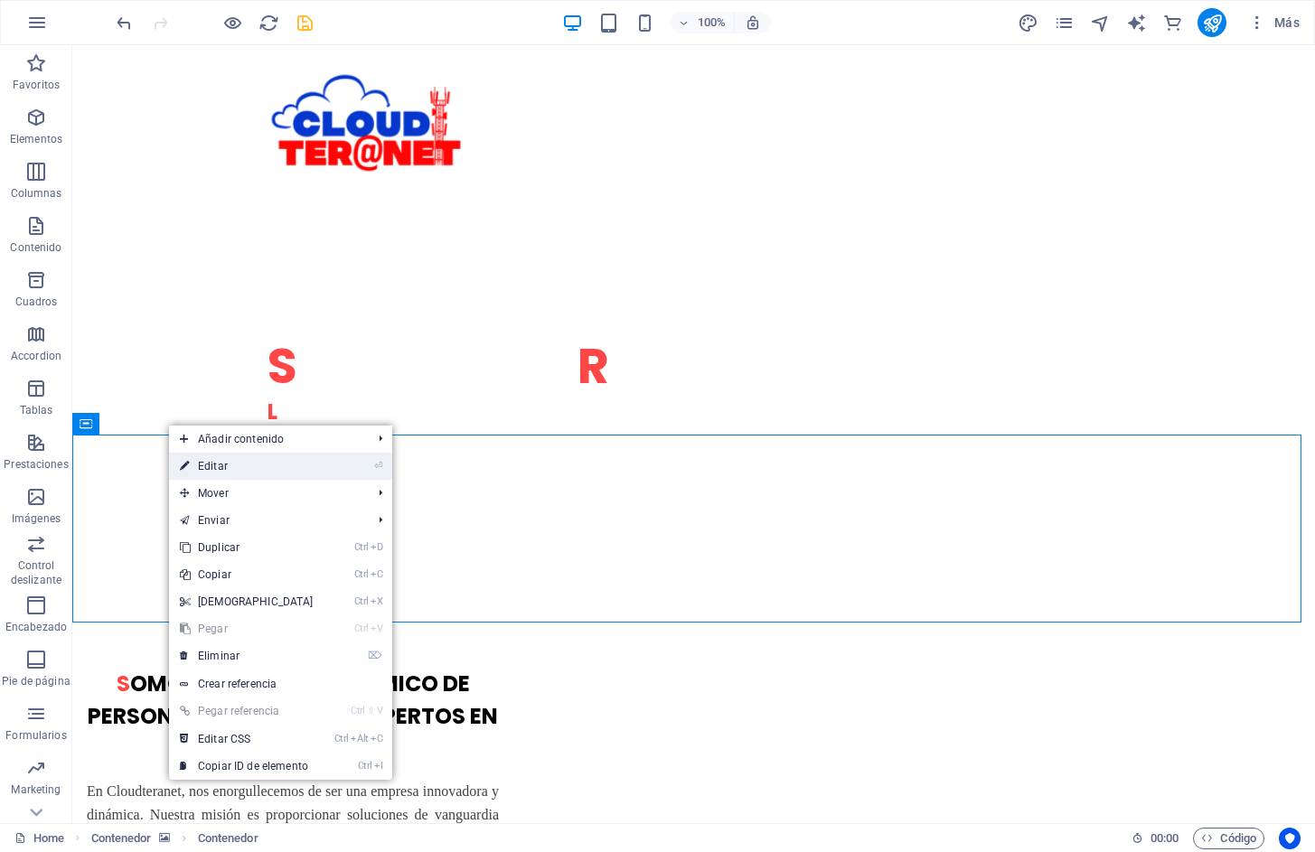
click at [203, 458] on link "⏎ Editar" at bounding box center [246, 466] width 155 height 27
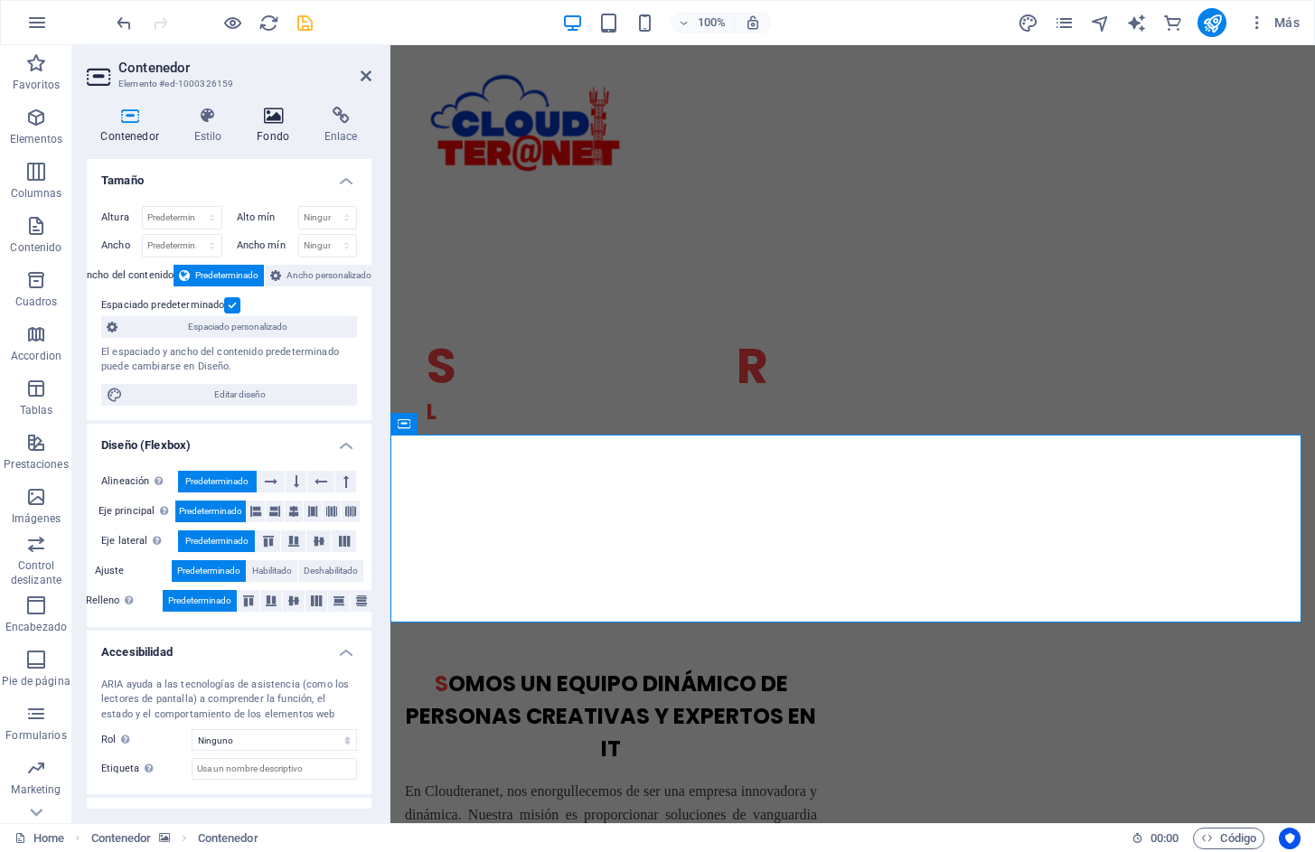
click at [276, 132] on h4 "Fondo" at bounding box center [277, 126] width 68 height 38
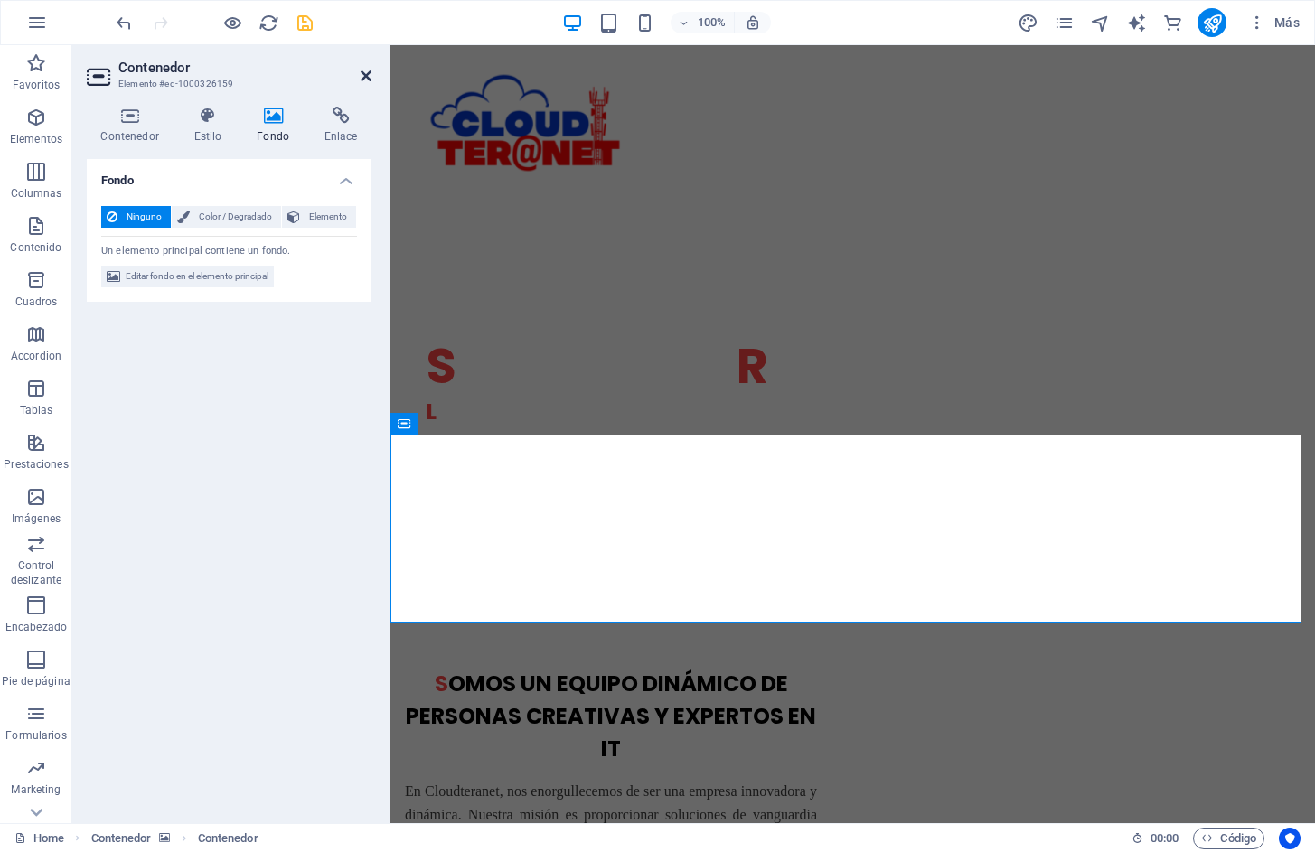
click at [366, 76] on icon at bounding box center [366, 76] width 11 height 14
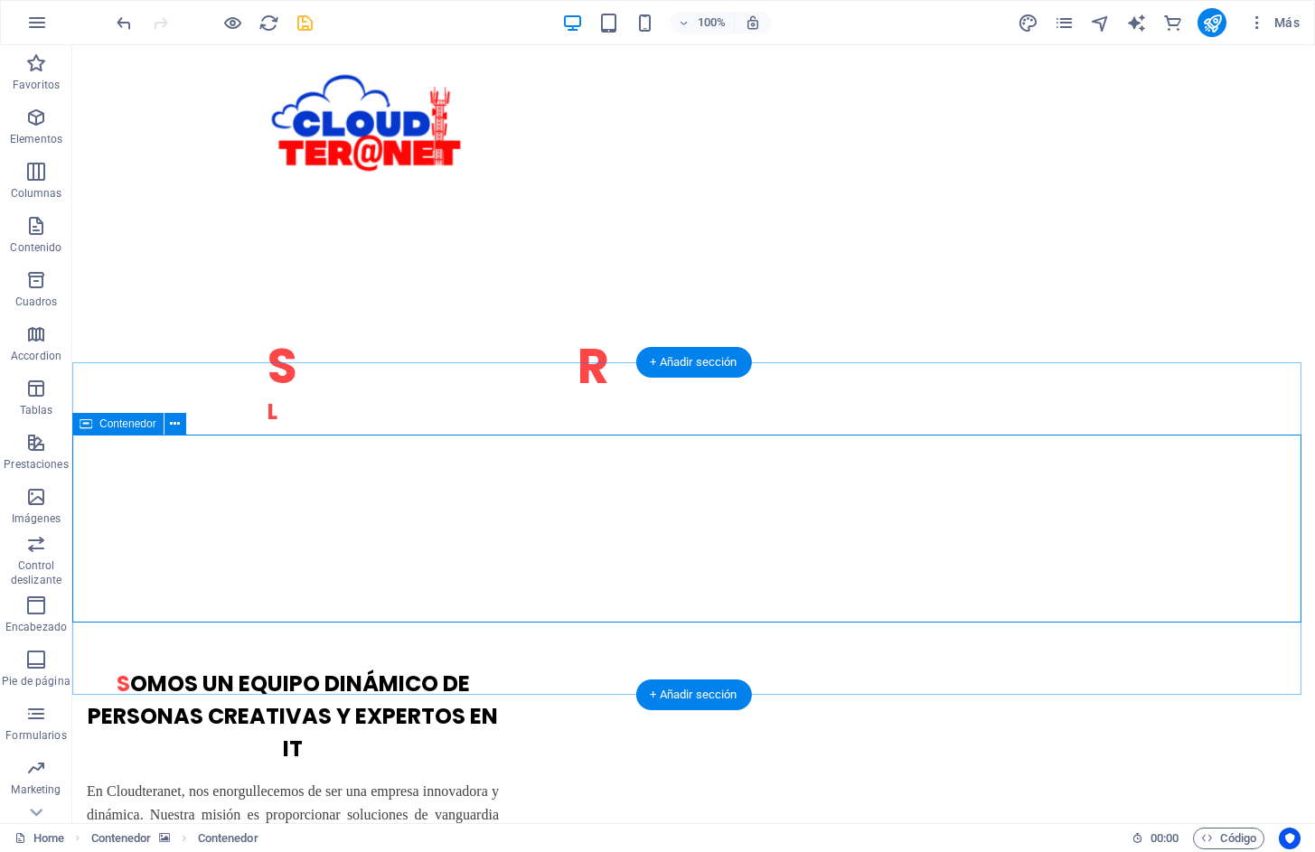
click at [171, 428] on icon at bounding box center [175, 424] width 10 height 19
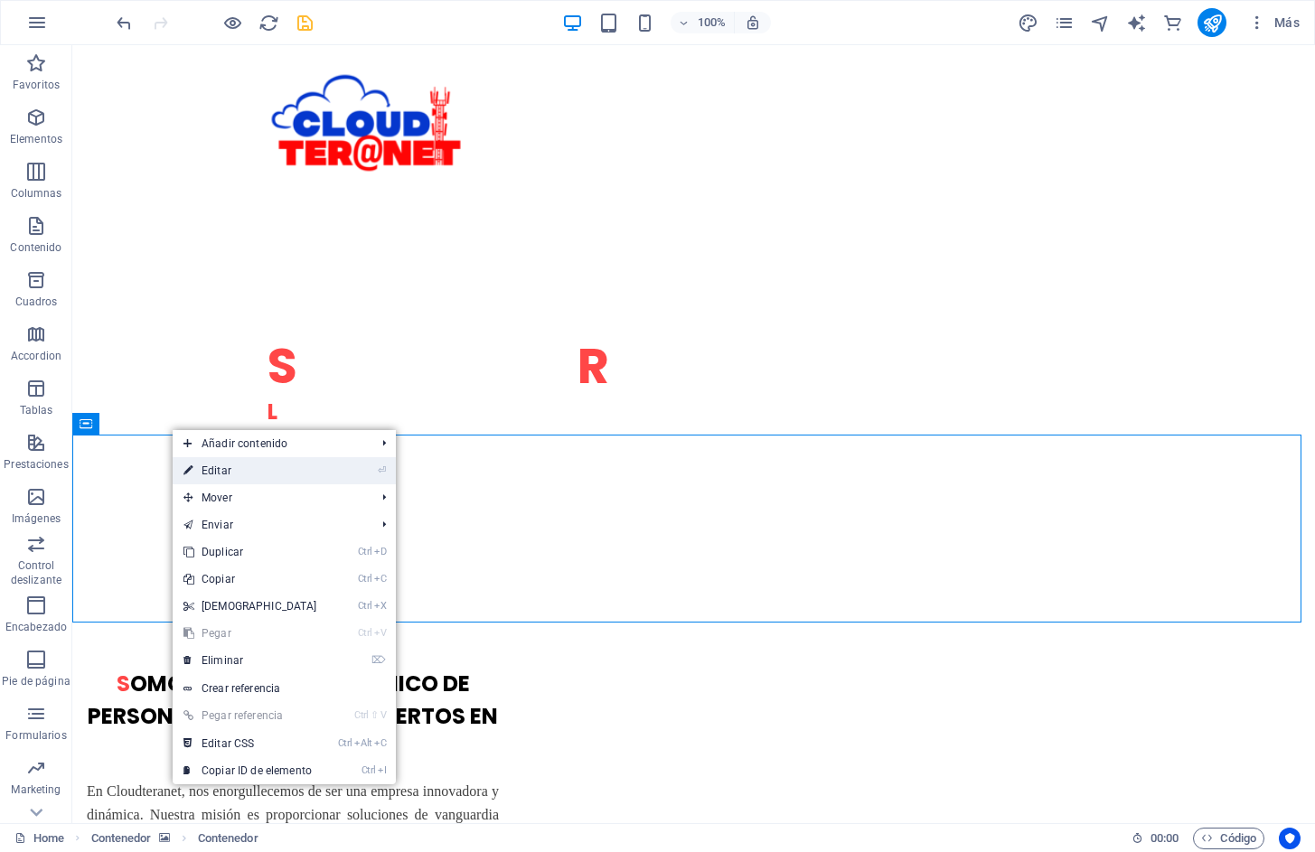
click at [227, 474] on link "⏎ Editar" at bounding box center [250, 470] width 155 height 27
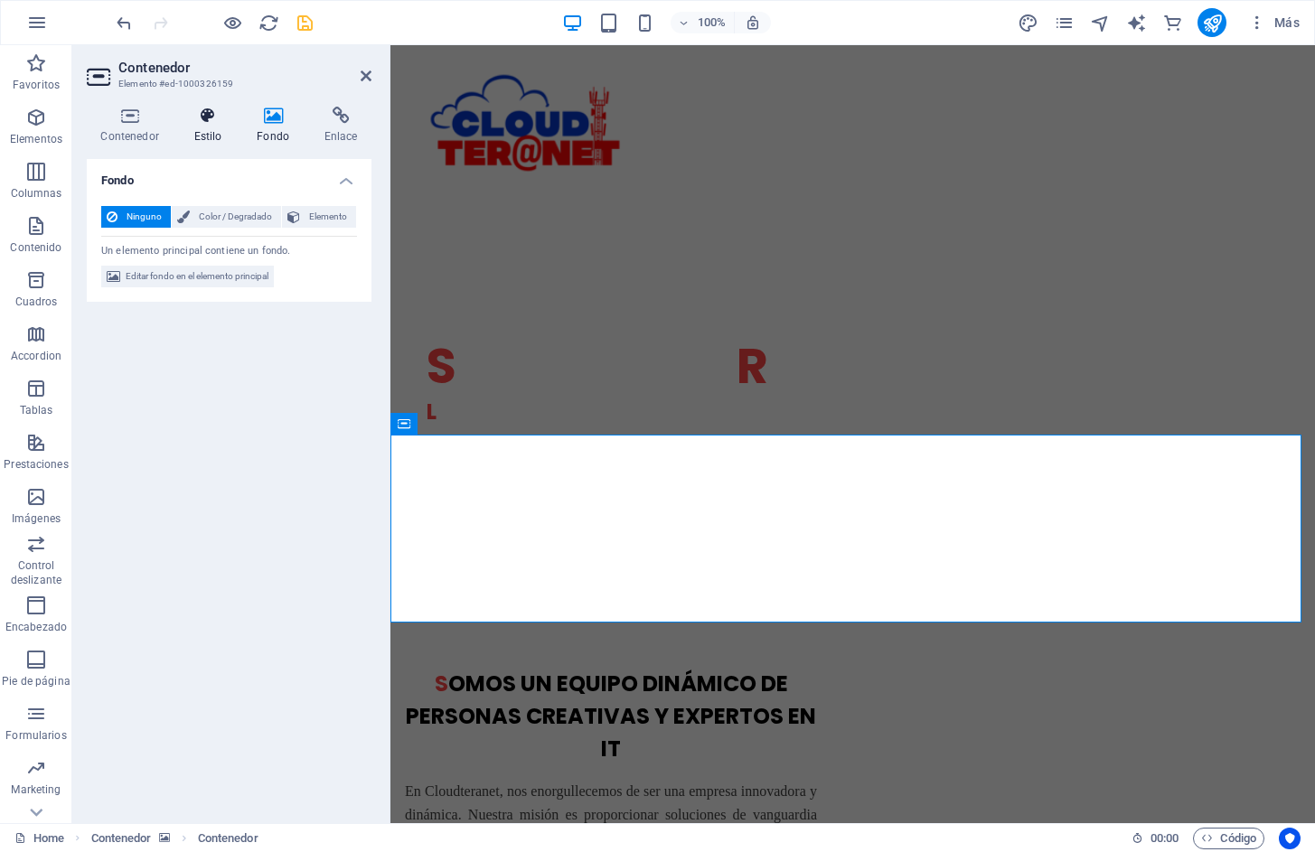
click at [199, 127] on h4 "Estilo" at bounding box center [211, 126] width 63 height 38
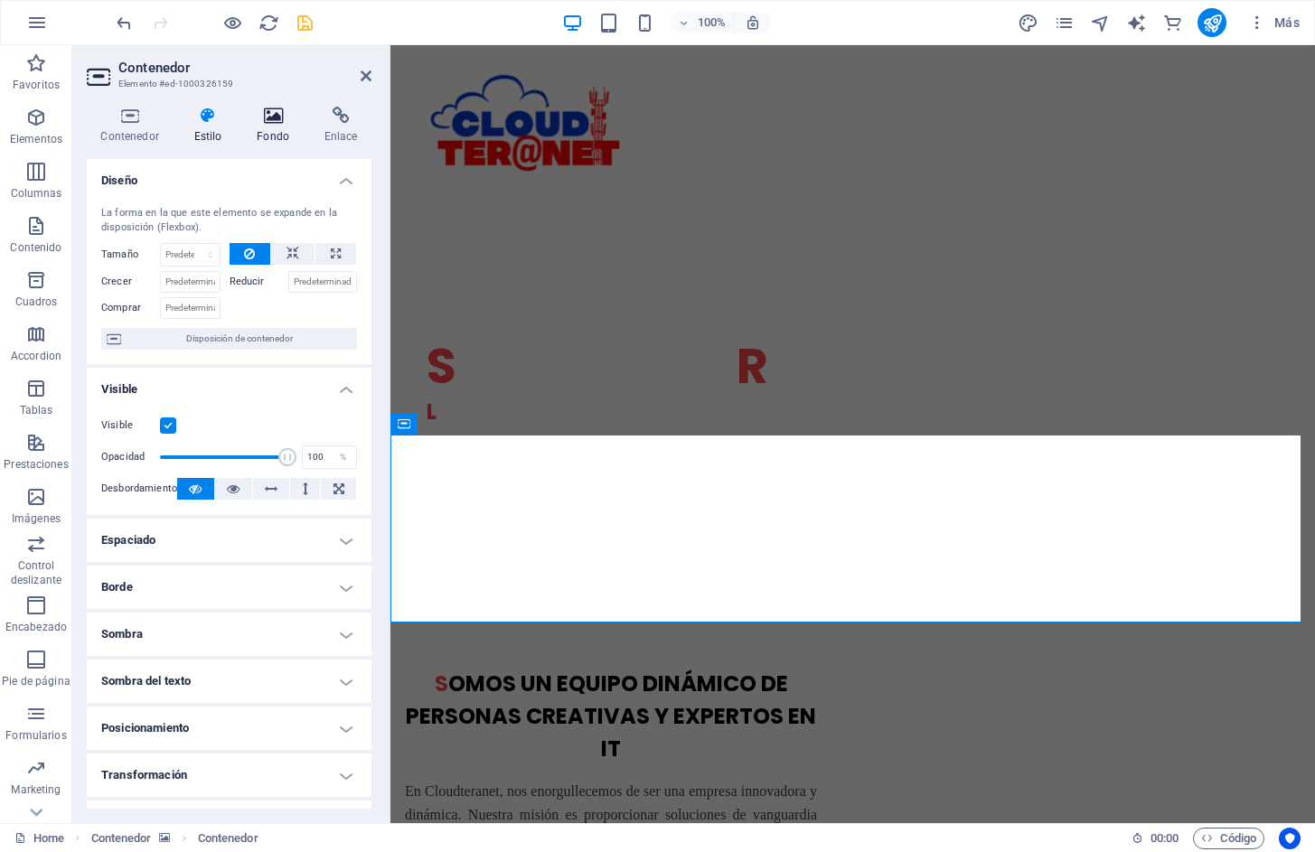
click at [270, 121] on icon at bounding box center [273, 116] width 61 height 18
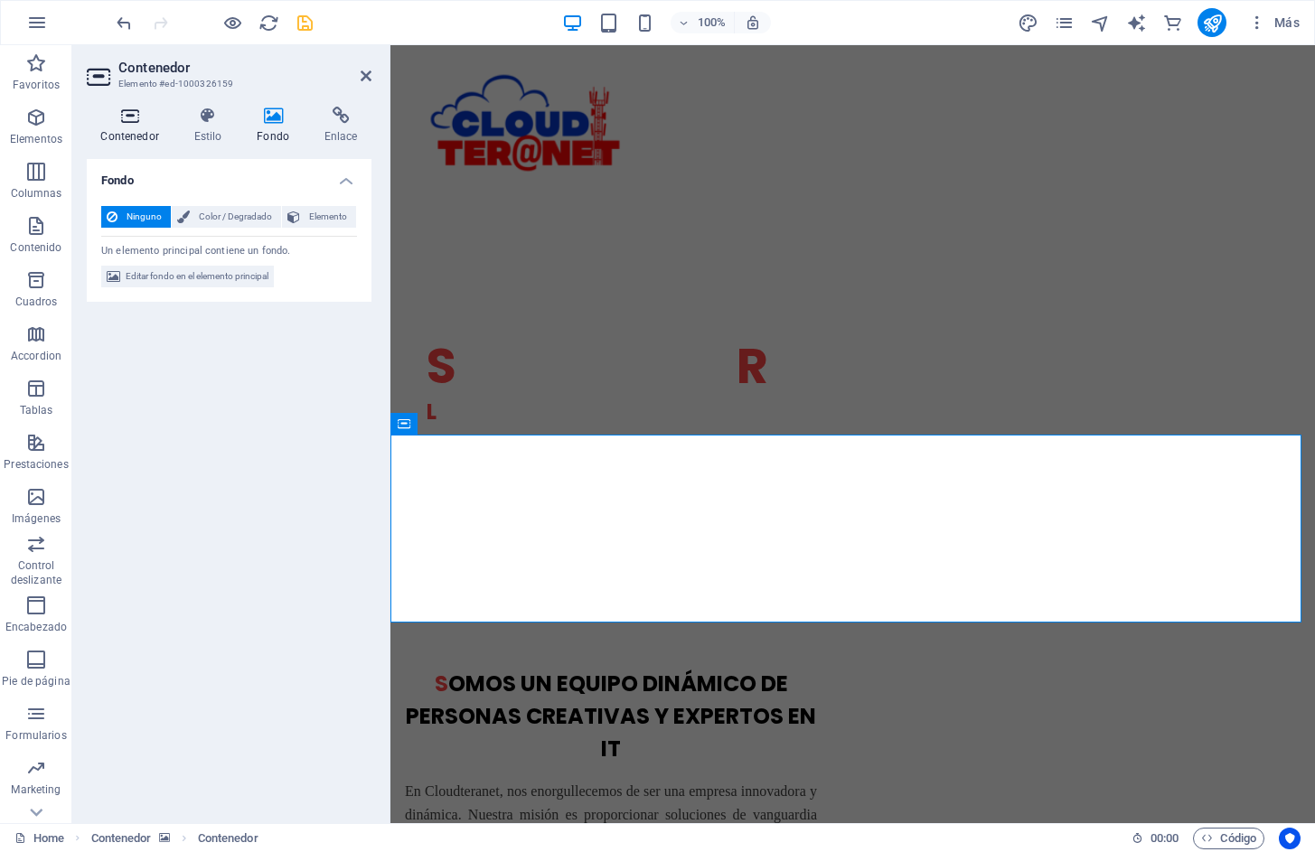
click at [124, 119] on icon at bounding box center [130, 116] width 86 height 18
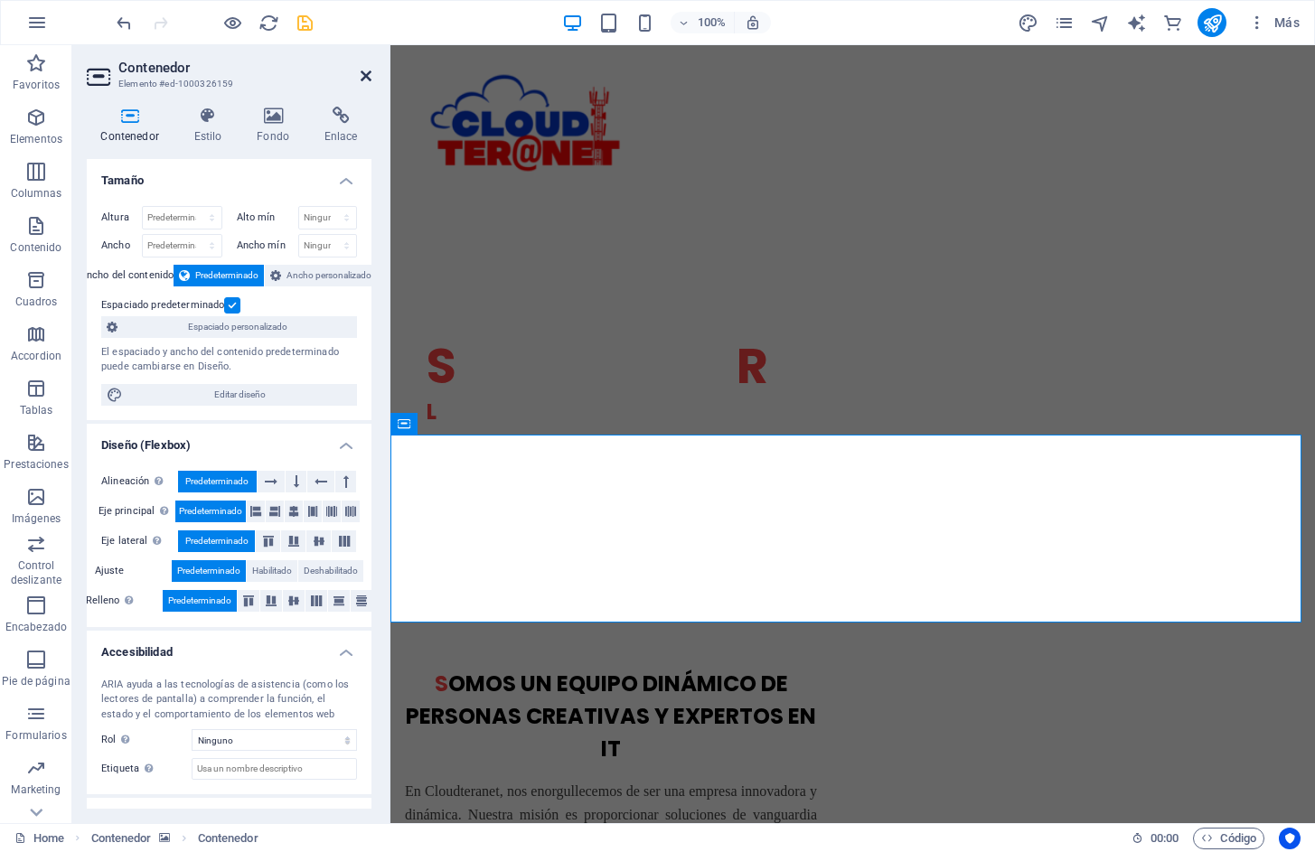
click at [366, 78] on icon at bounding box center [366, 76] width 11 height 14
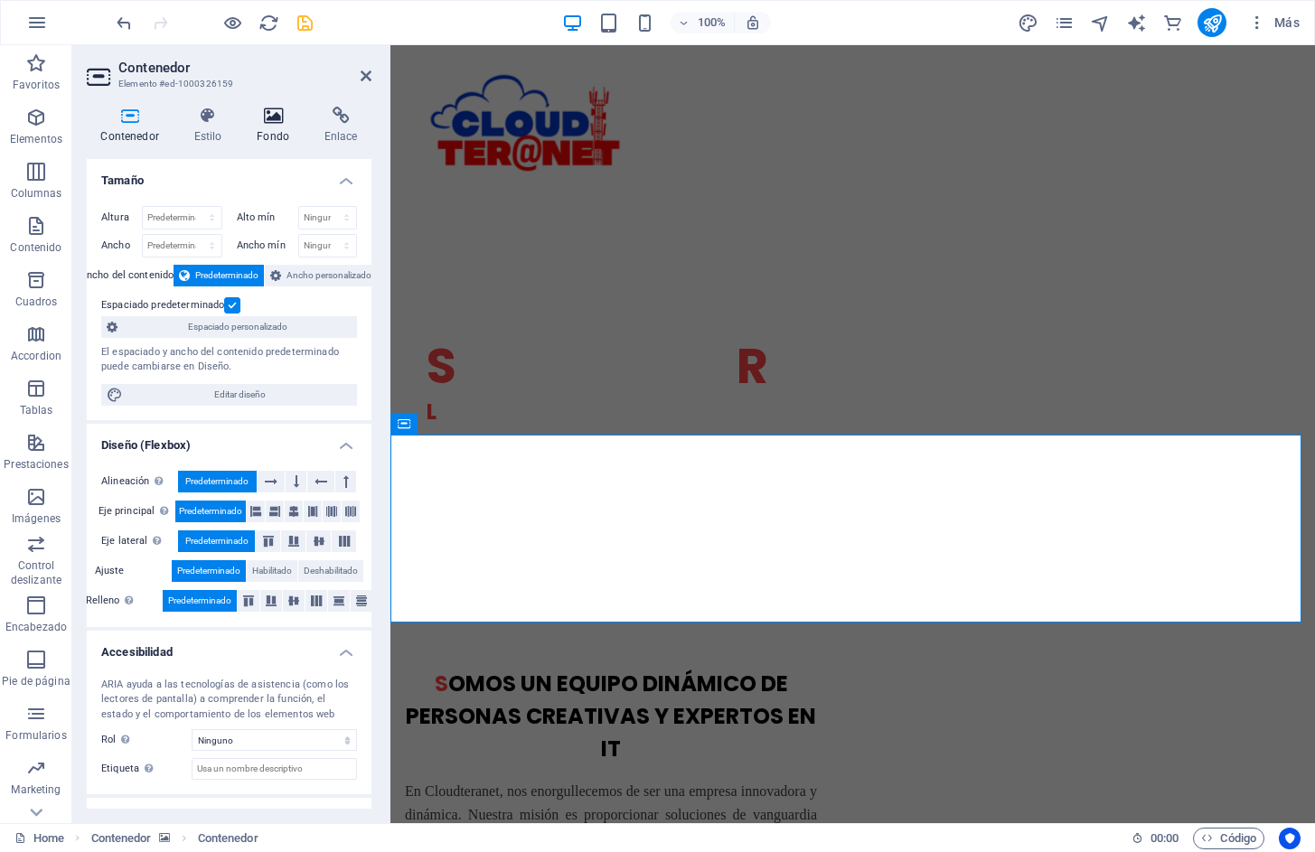
click at [274, 120] on icon at bounding box center [273, 116] width 61 height 18
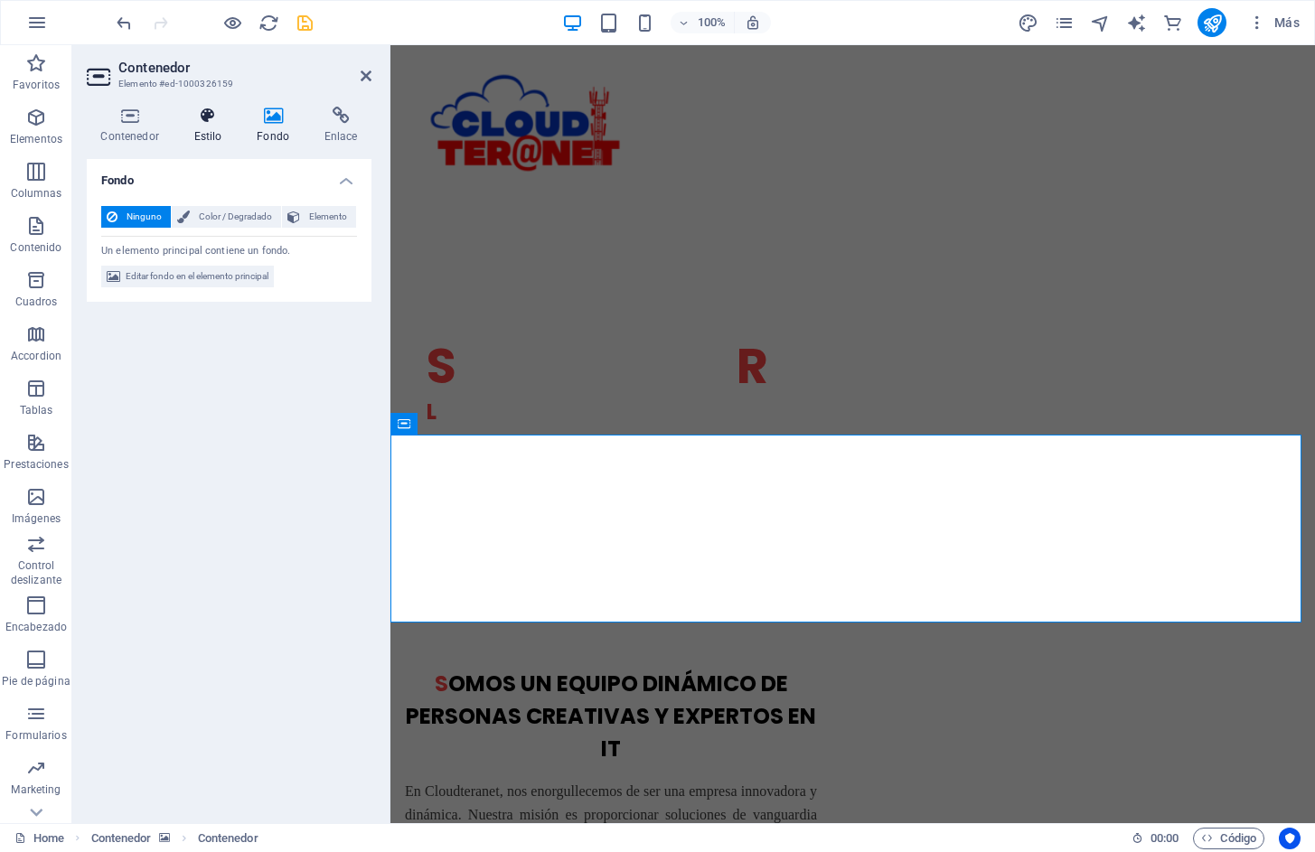
click at [215, 133] on h4 "Estilo" at bounding box center [211, 126] width 63 height 38
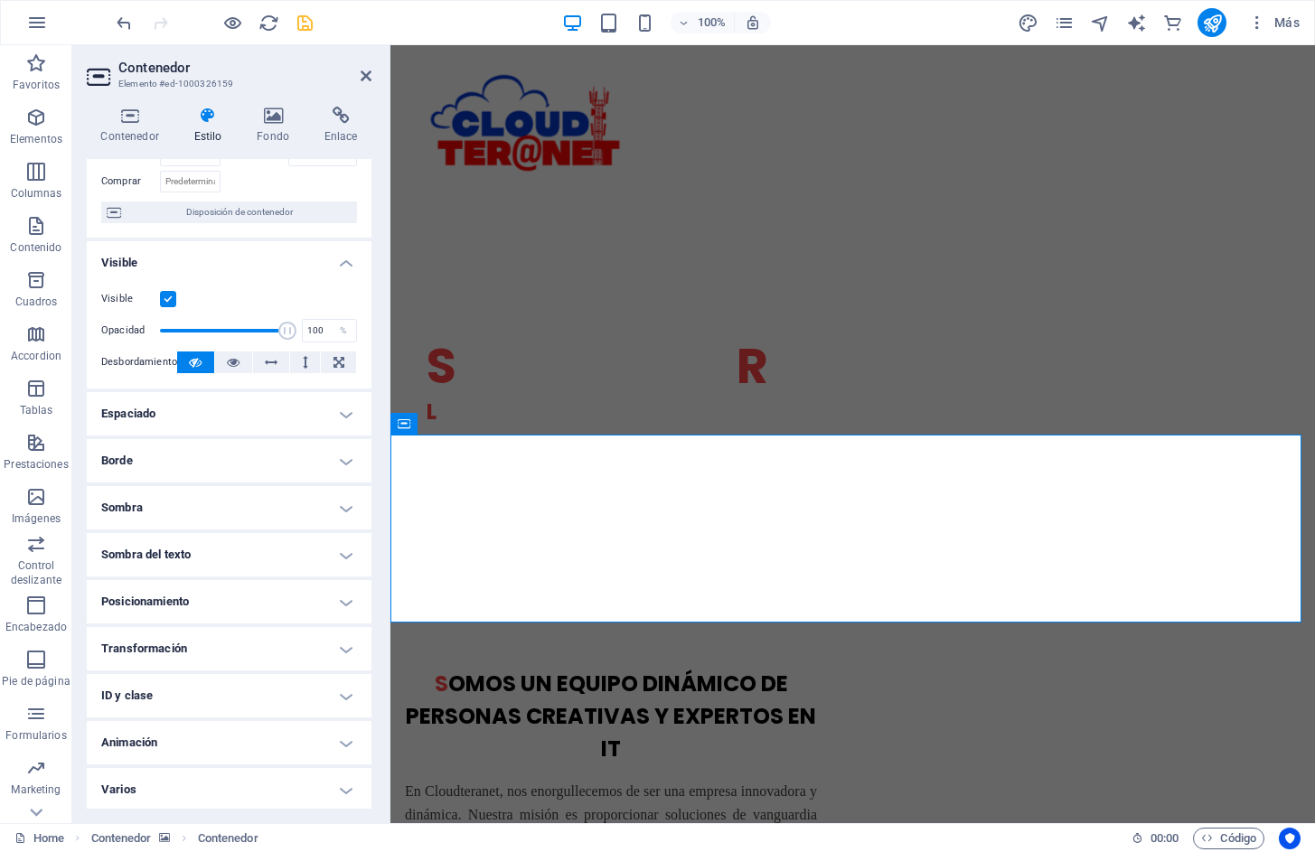
scroll to position [129, 0]
click at [129, 122] on icon at bounding box center [130, 116] width 86 height 18
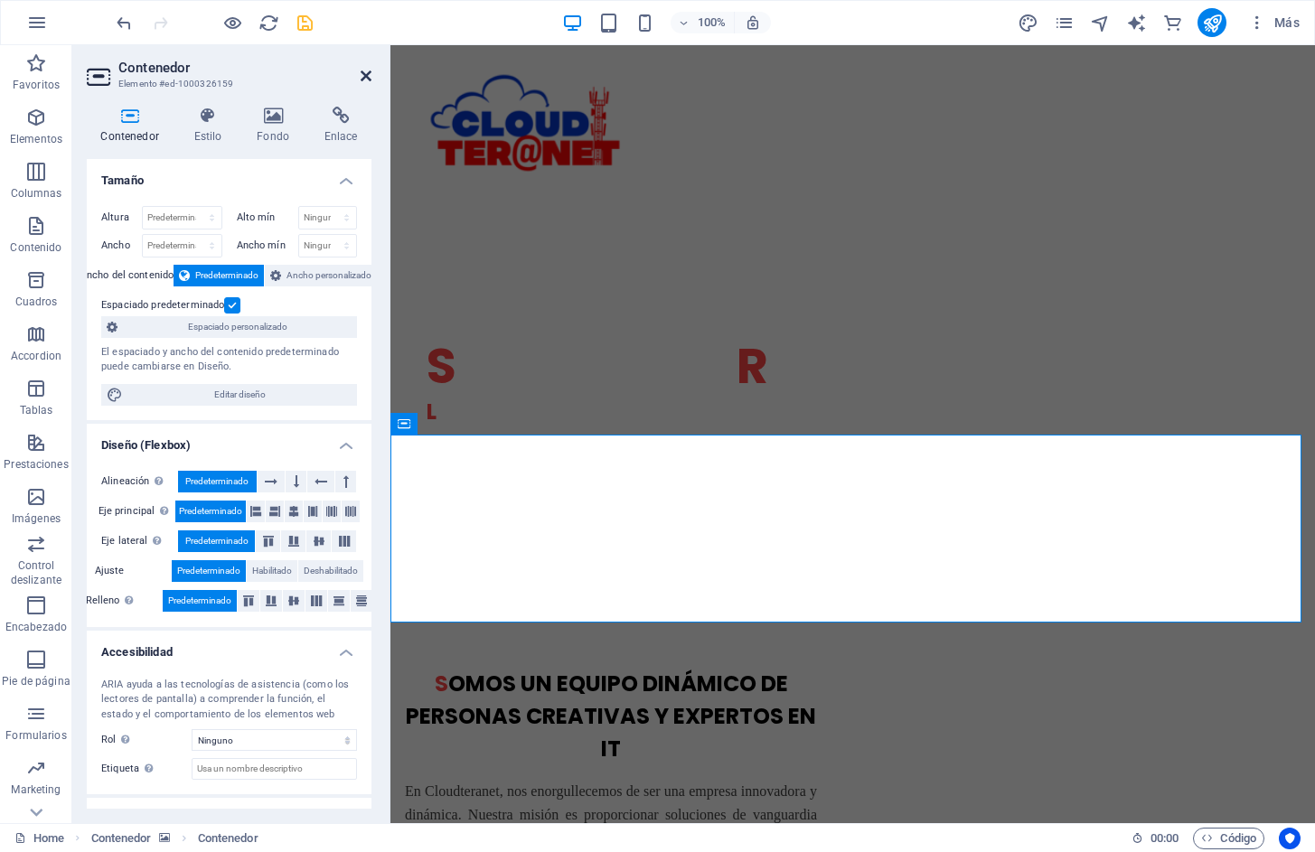
click at [369, 72] on icon at bounding box center [366, 76] width 11 height 14
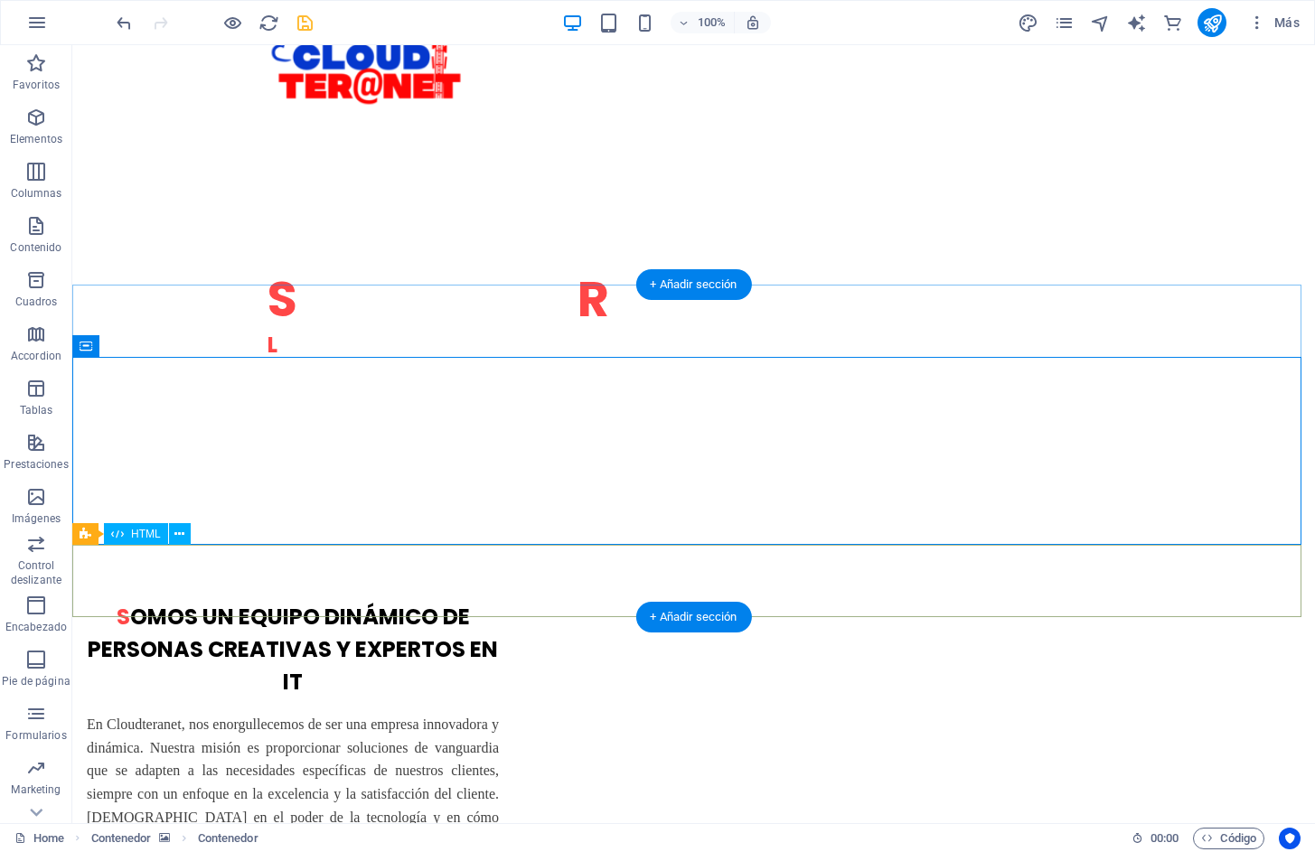
scroll to position [904, 0]
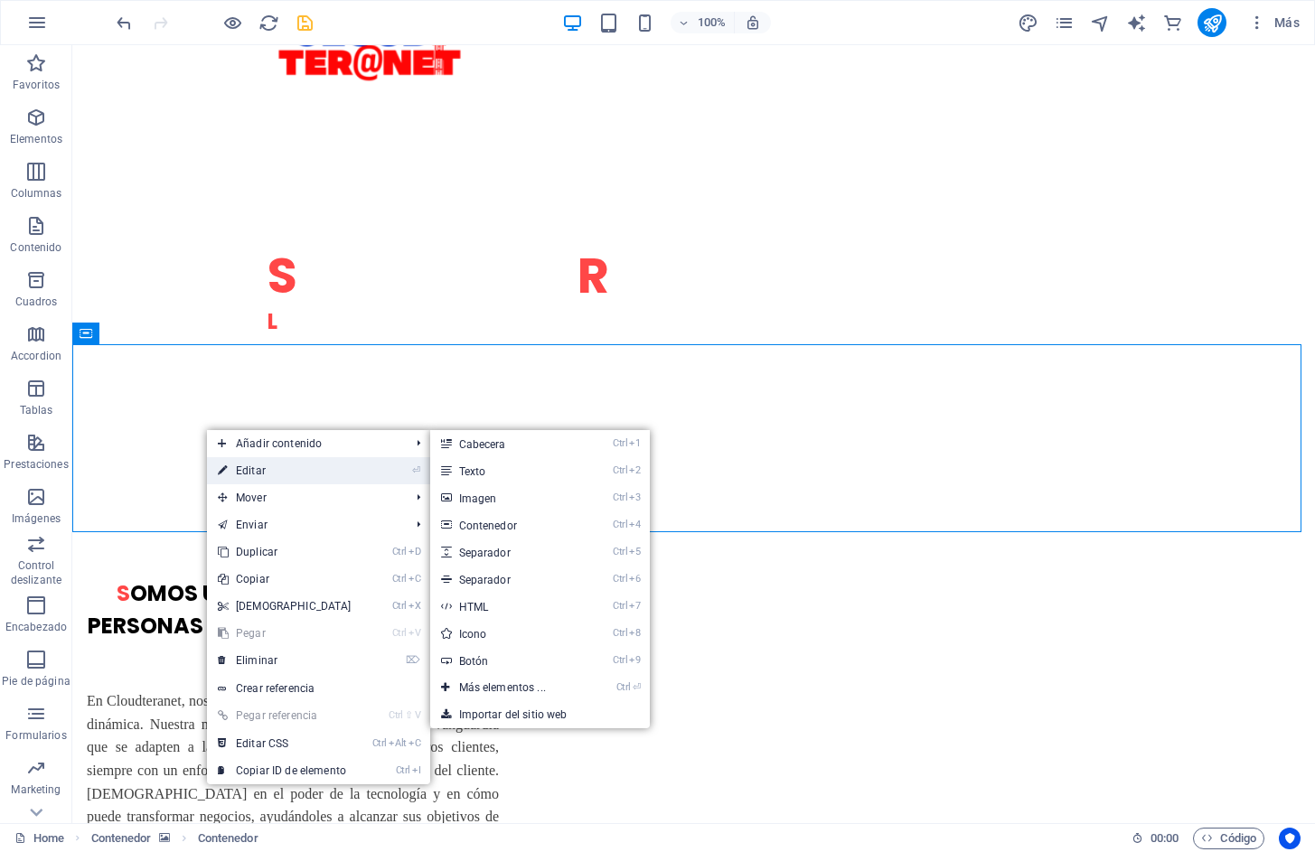
click at [249, 466] on link "⏎ Editar" at bounding box center [284, 470] width 155 height 27
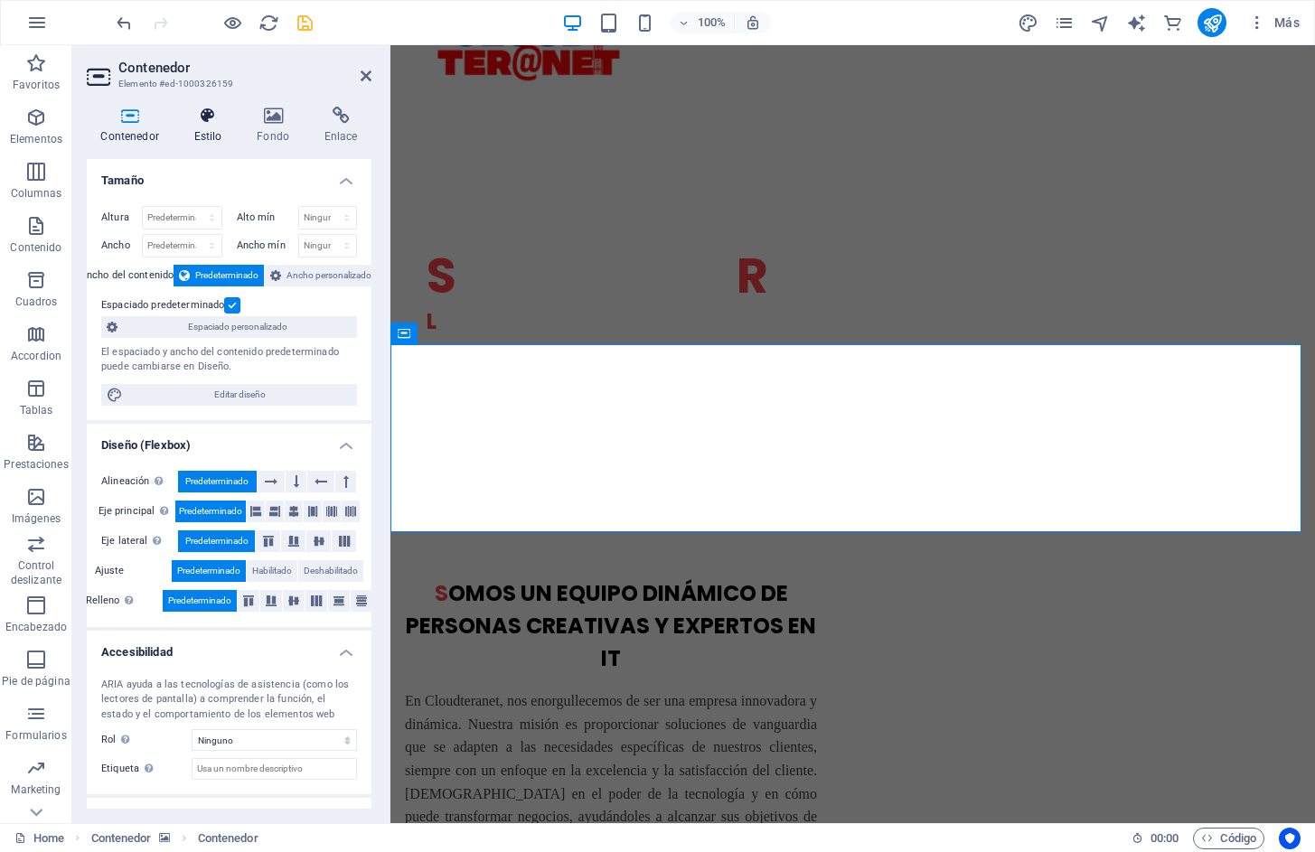
click at [209, 121] on icon at bounding box center [208, 116] width 56 height 18
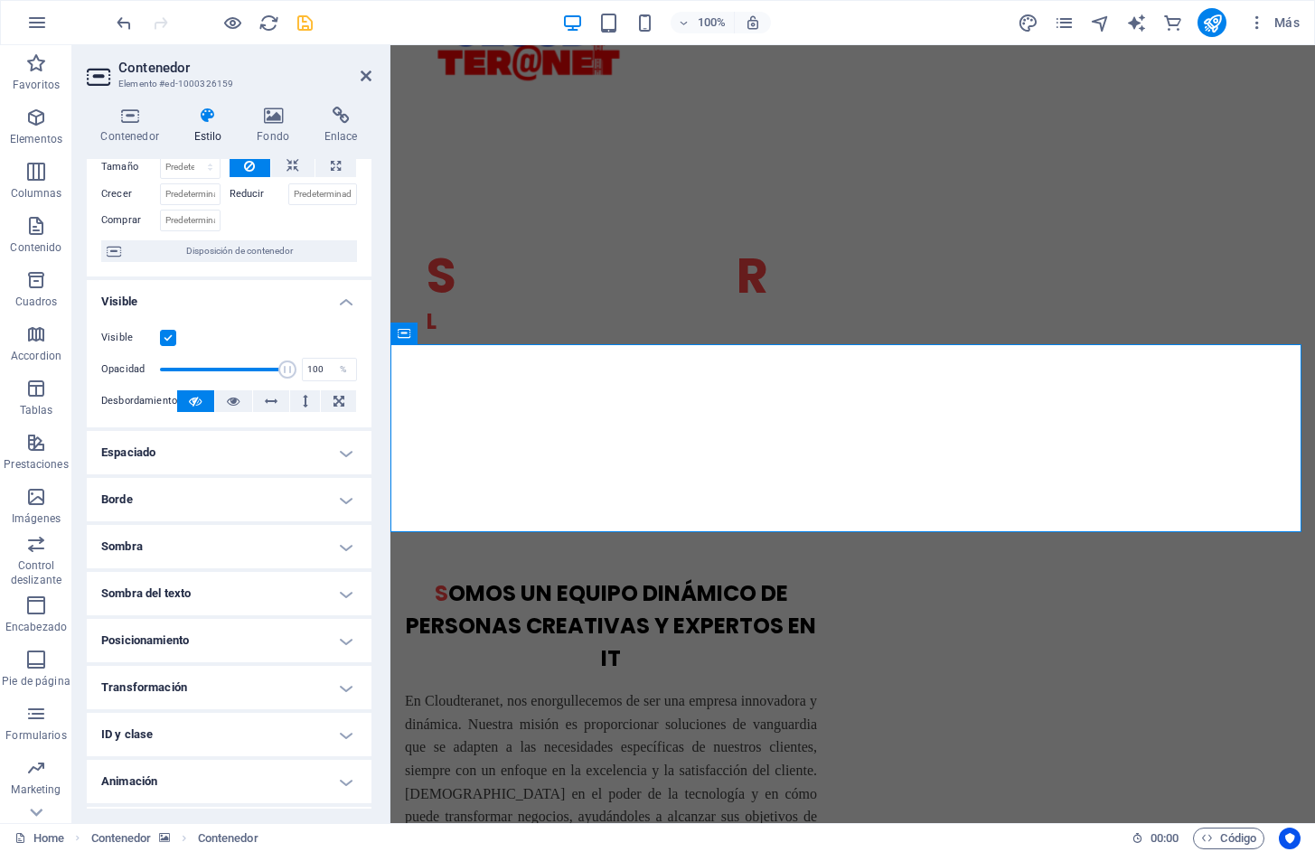
scroll to position [129, 0]
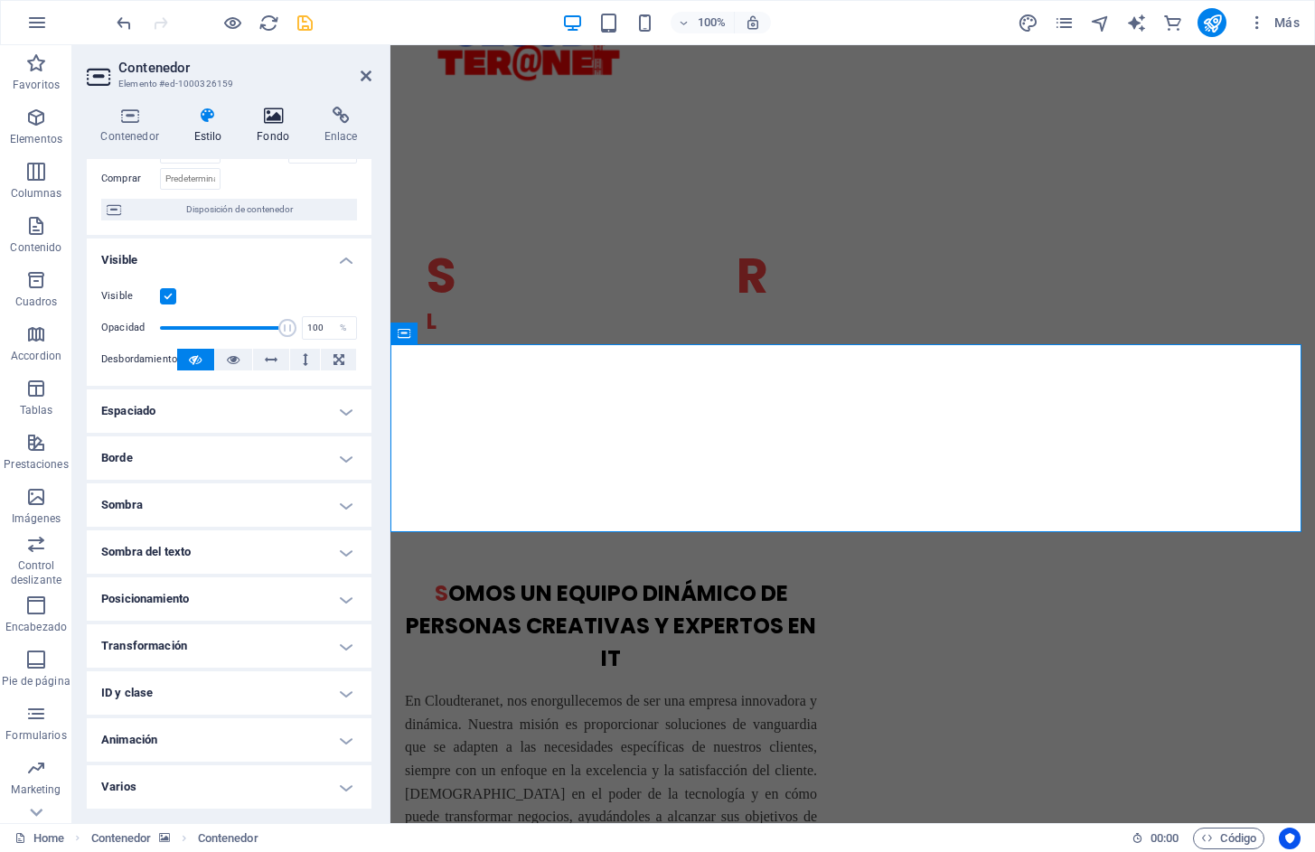
click at [277, 116] on icon at bounding box center [273, 116] width 61 height 18
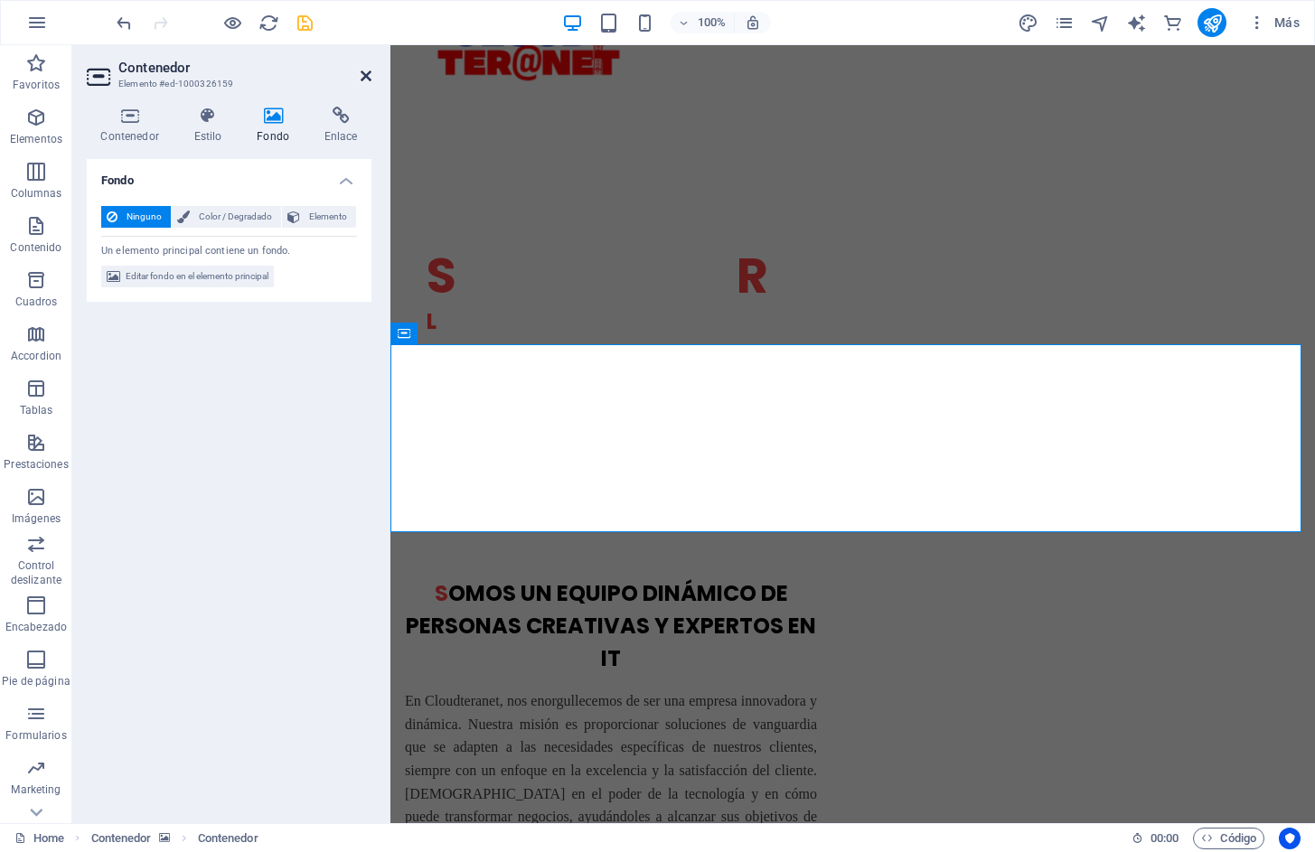
click at [363, 74] on icon at bounding box center [366, 76] width 11 height 14
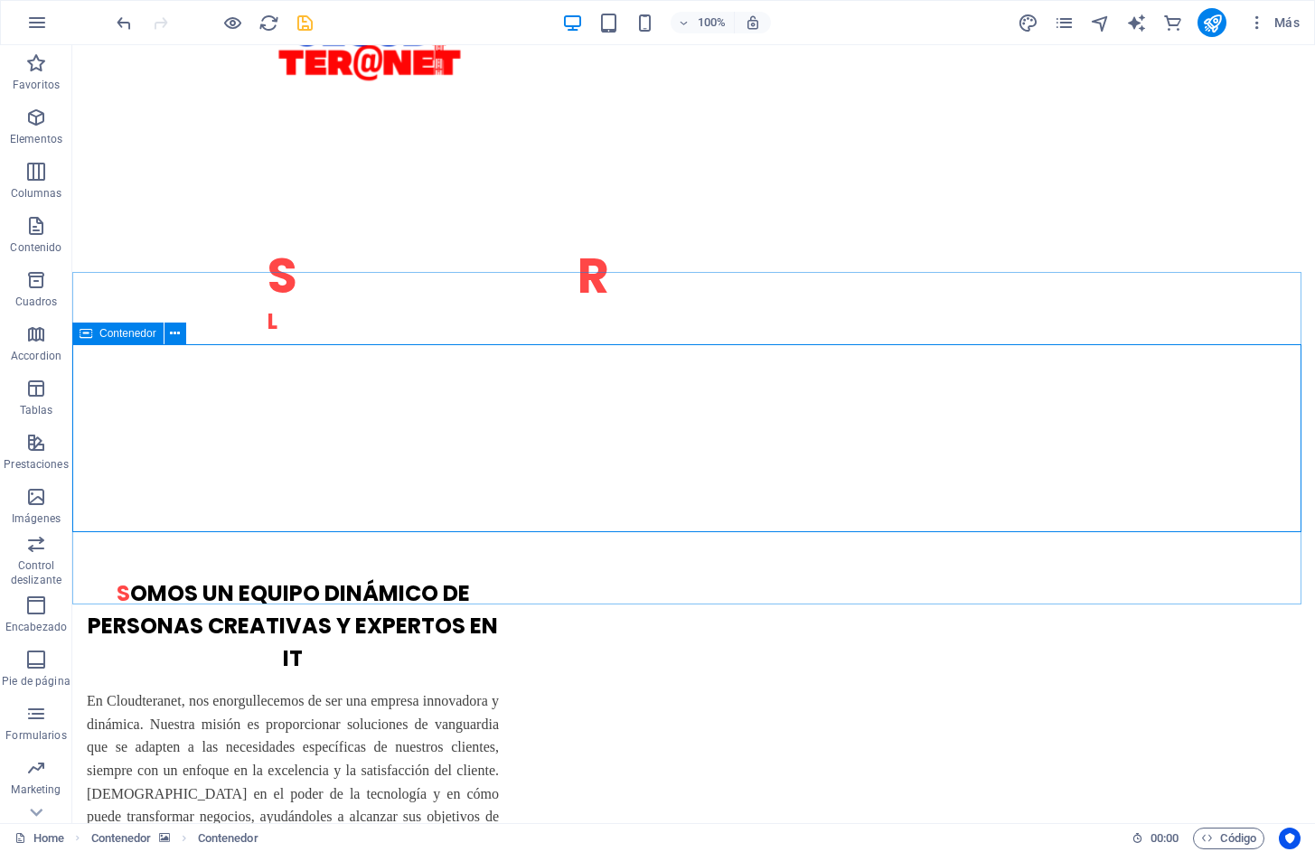
click at [127, 335] on span "Contenedor" at bounding box center [127, 333] width 57 height 11
click at [176, 340] on icon at bounding box center [175, 333] width 10 height 19
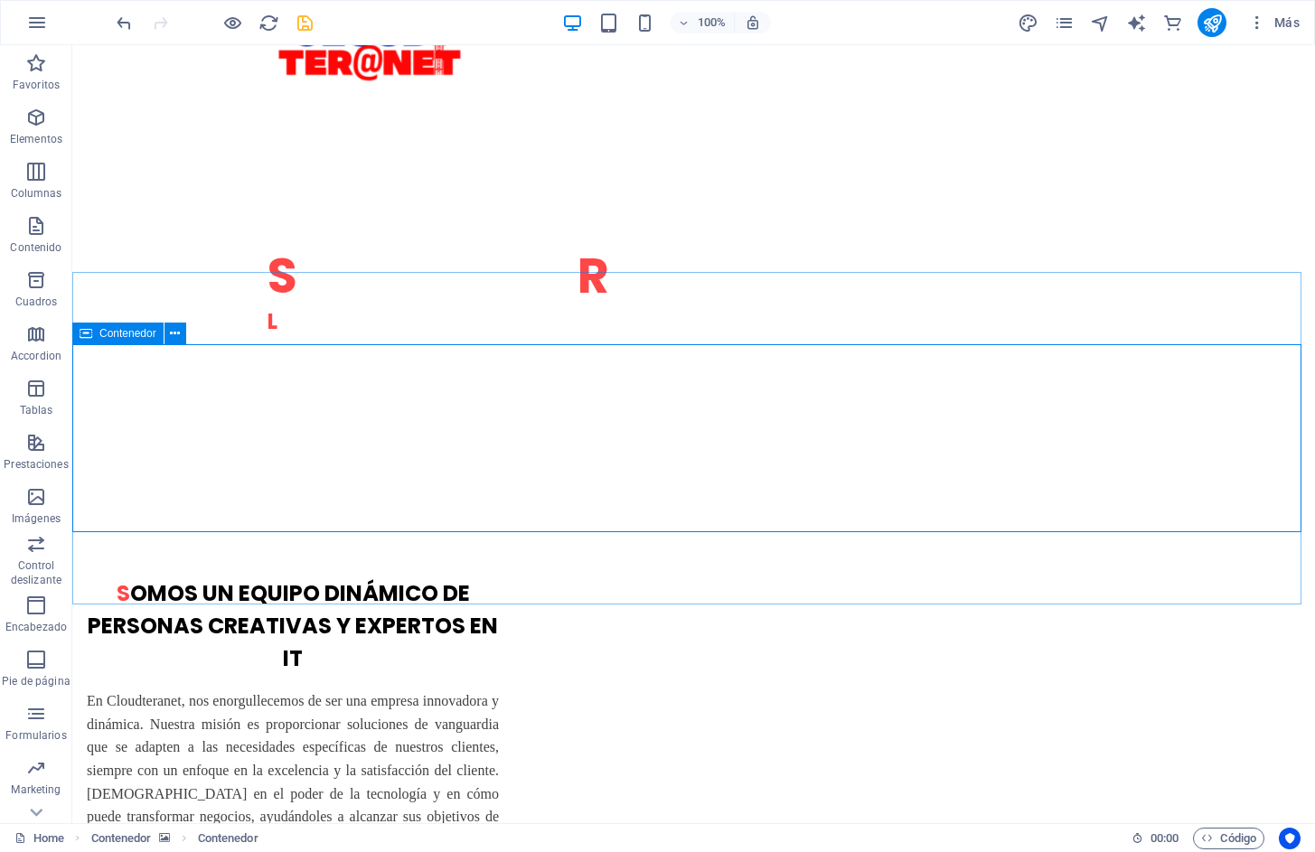
click at [77, 335] on div "Contenedor" at bounding box center [117, 334] width 91 height 22
click at [84, 336] on icon at bounding box center [86, 334] width 13 height 22
click at [177, 340] on icon at bounding box center [175, 333] width 10 height 19
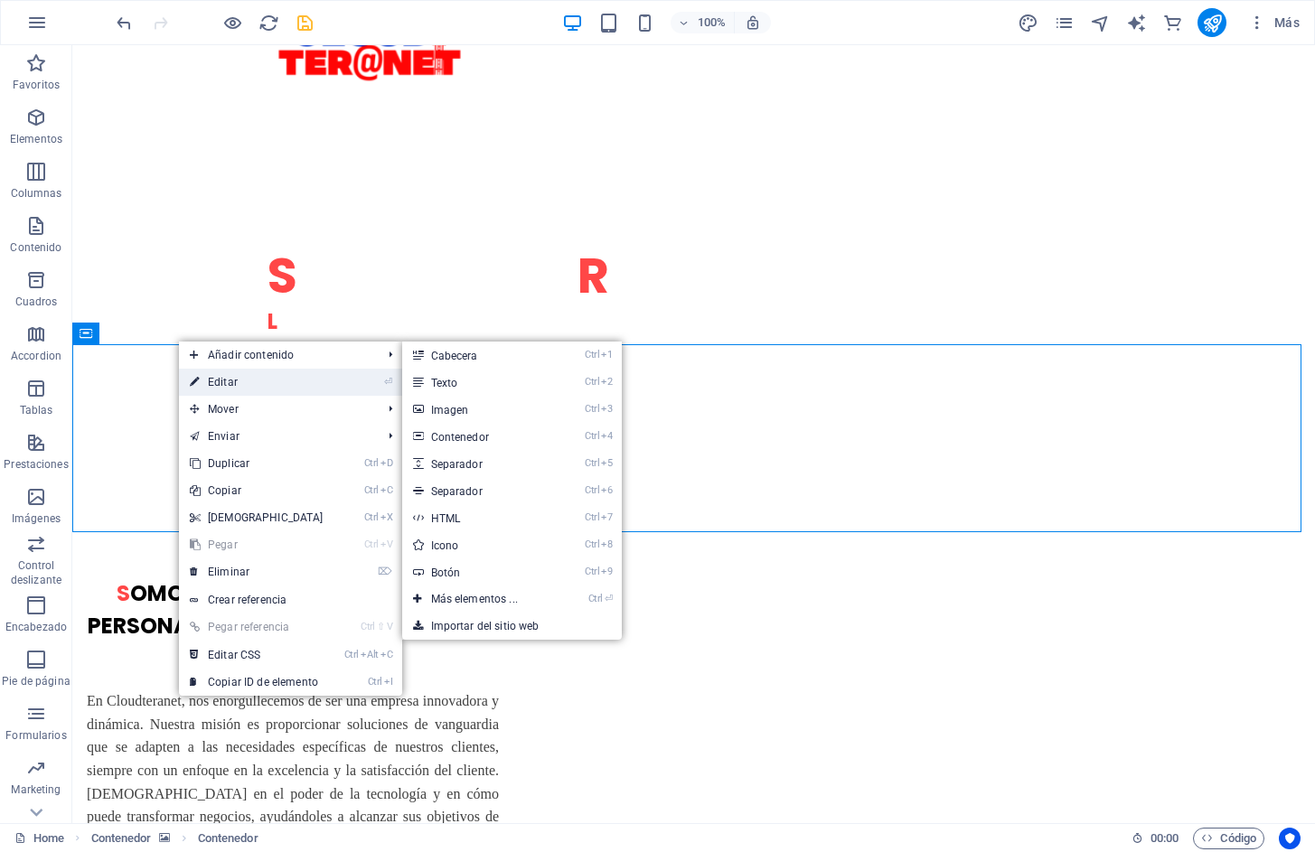
click at [211, 382] on link "⏎ Editar" at bounding box center [256, 382] width 155 height 27
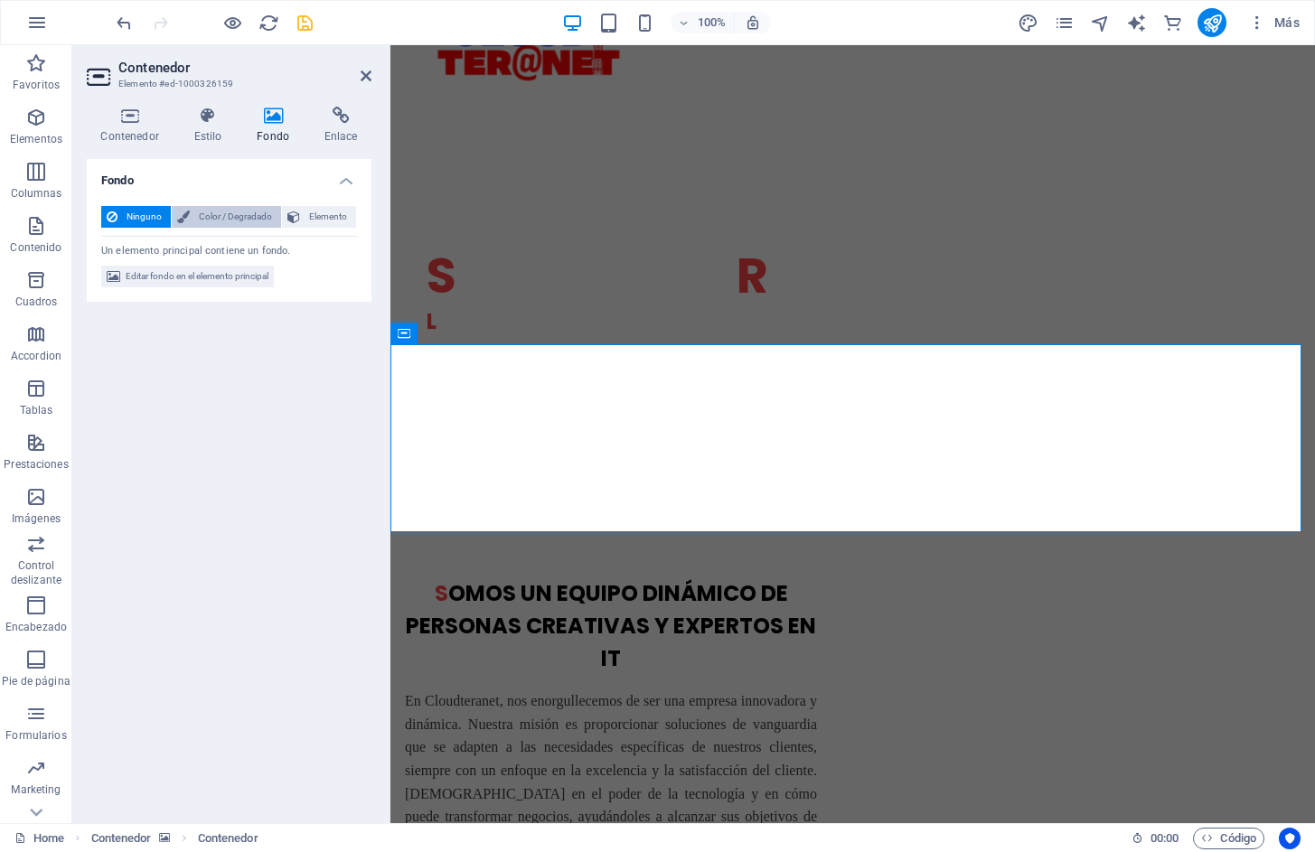
click at [257, 213] on span "Color / Degradado" at bounding box center [235, 217] width 80 height 22
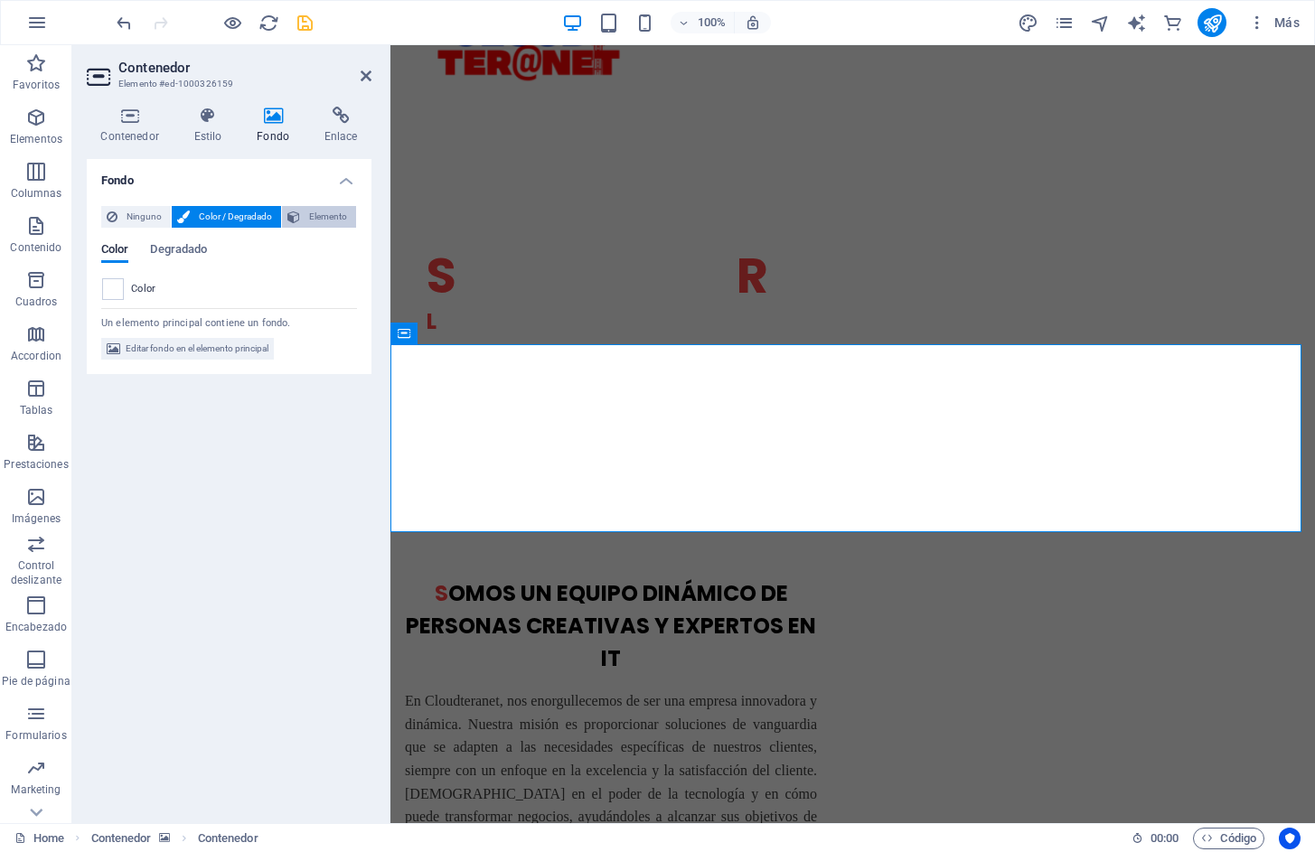
click at [306, 212] on span "Elemento" at bounding box center [327, 217] width 45 height 22
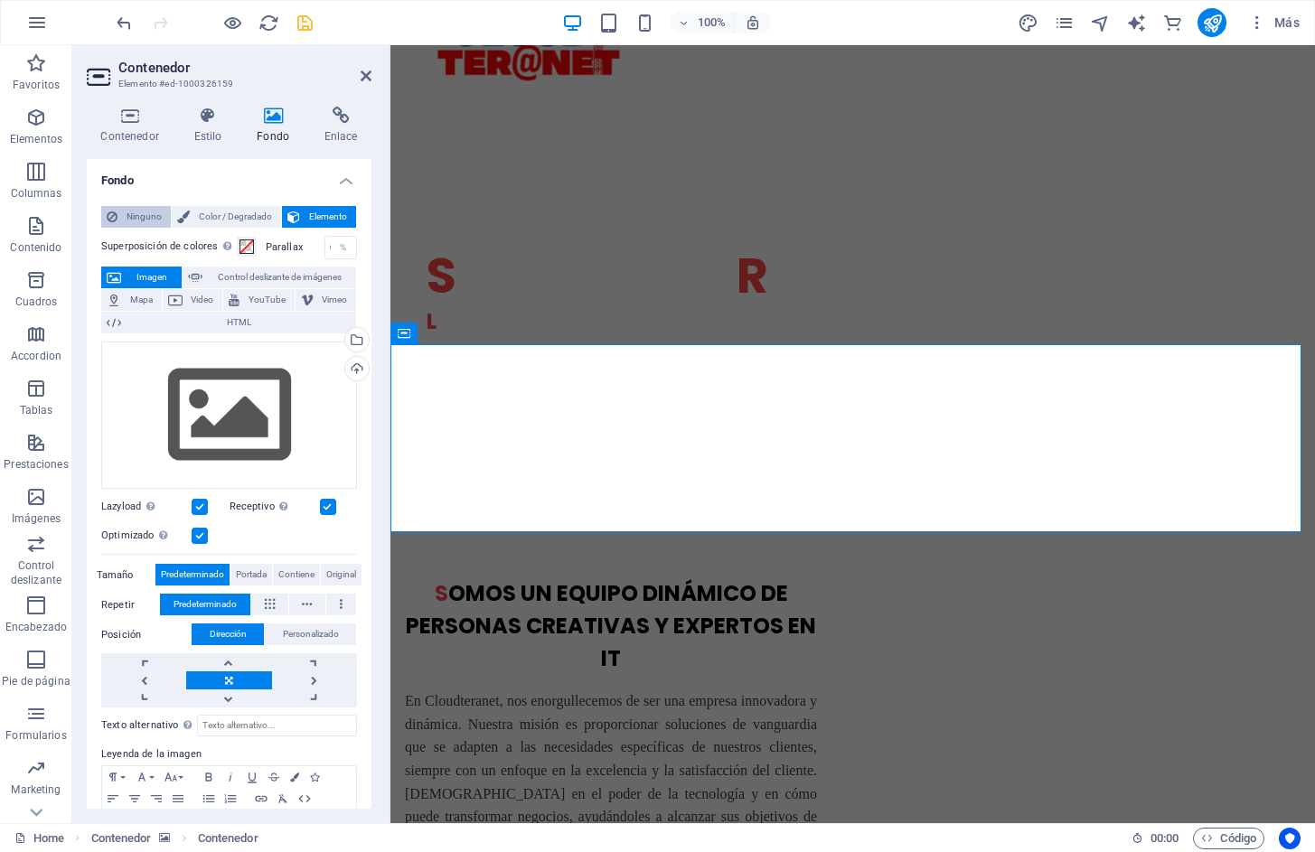
click at [145, 214] on span "Ninguno" at bounding box center [144, 217] width 42 height 22
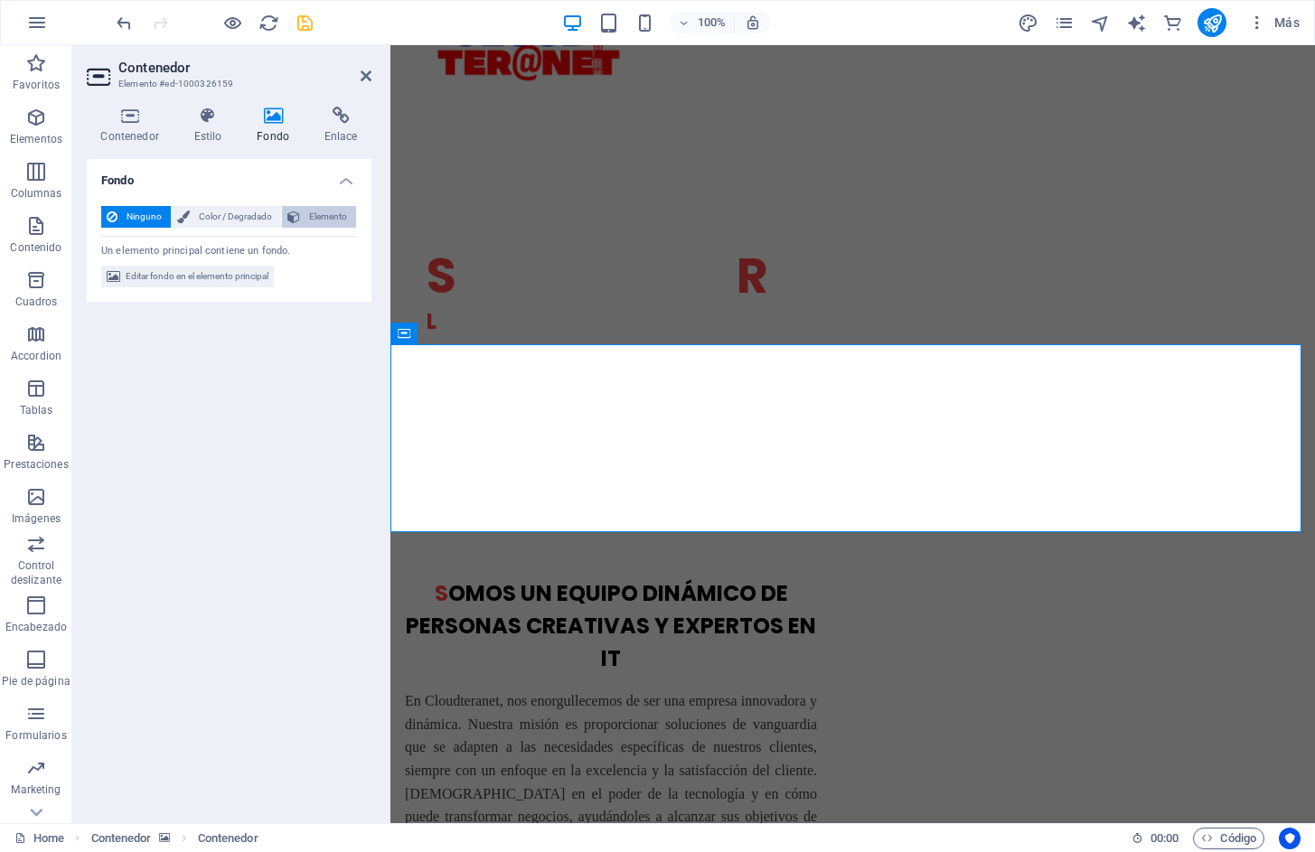
click at [319, 221] on span "Elemento" at bounding box center [327, 217] width 45 height 22
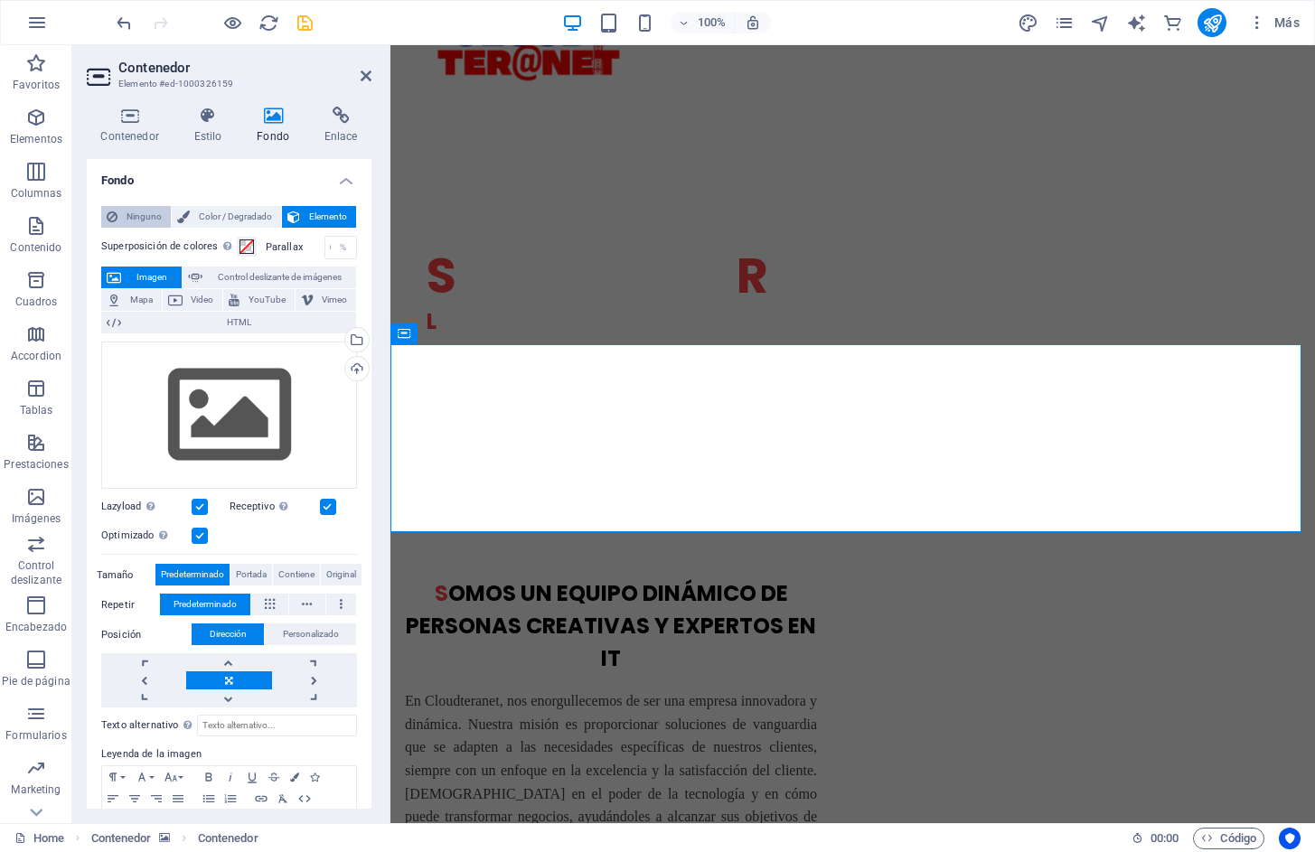
click at [145, 216] on span "Ninguno" at bounding box center [144, 217] width 42 height 22
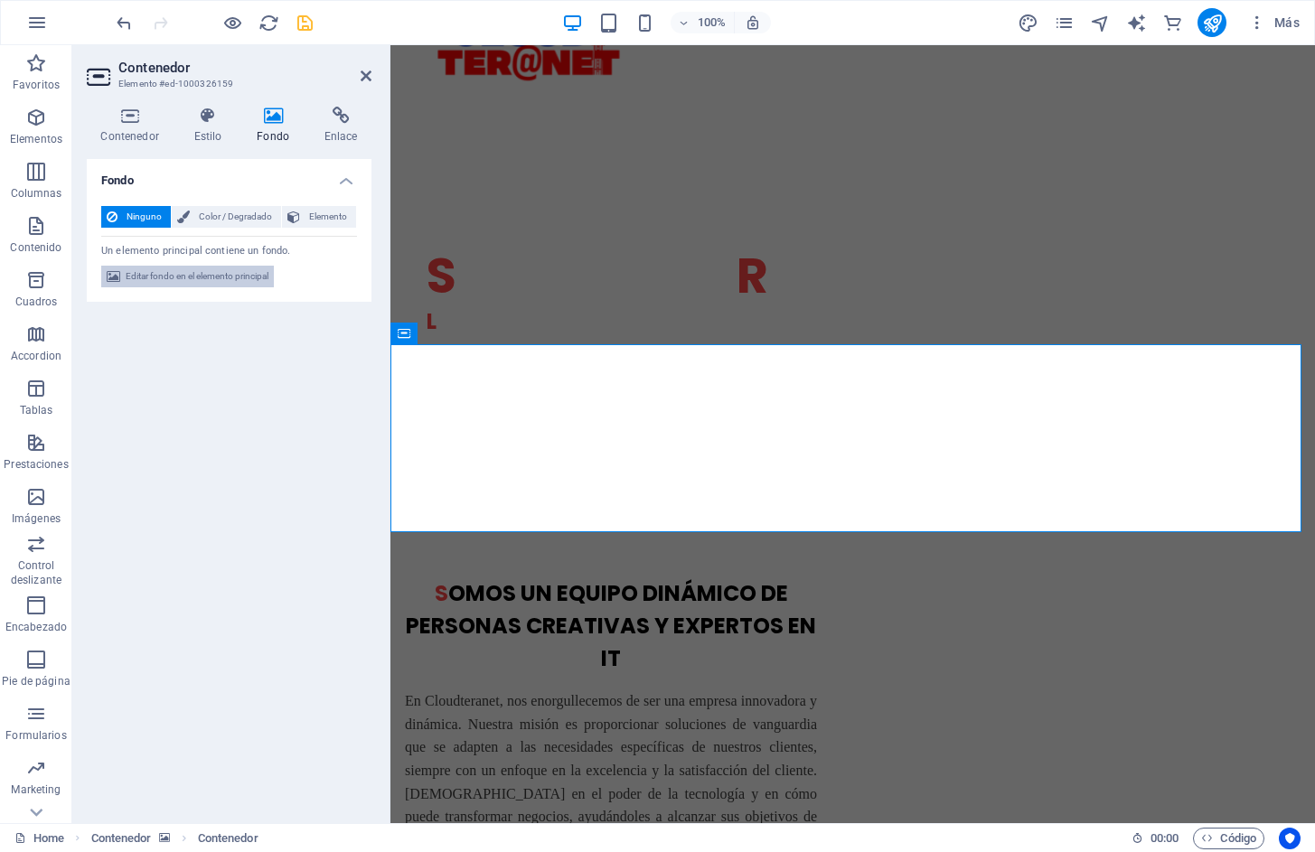
click at [191, 275] on span "Editar fondo en el elemento principal" at bounding box center [197, 277] width 143 height 22
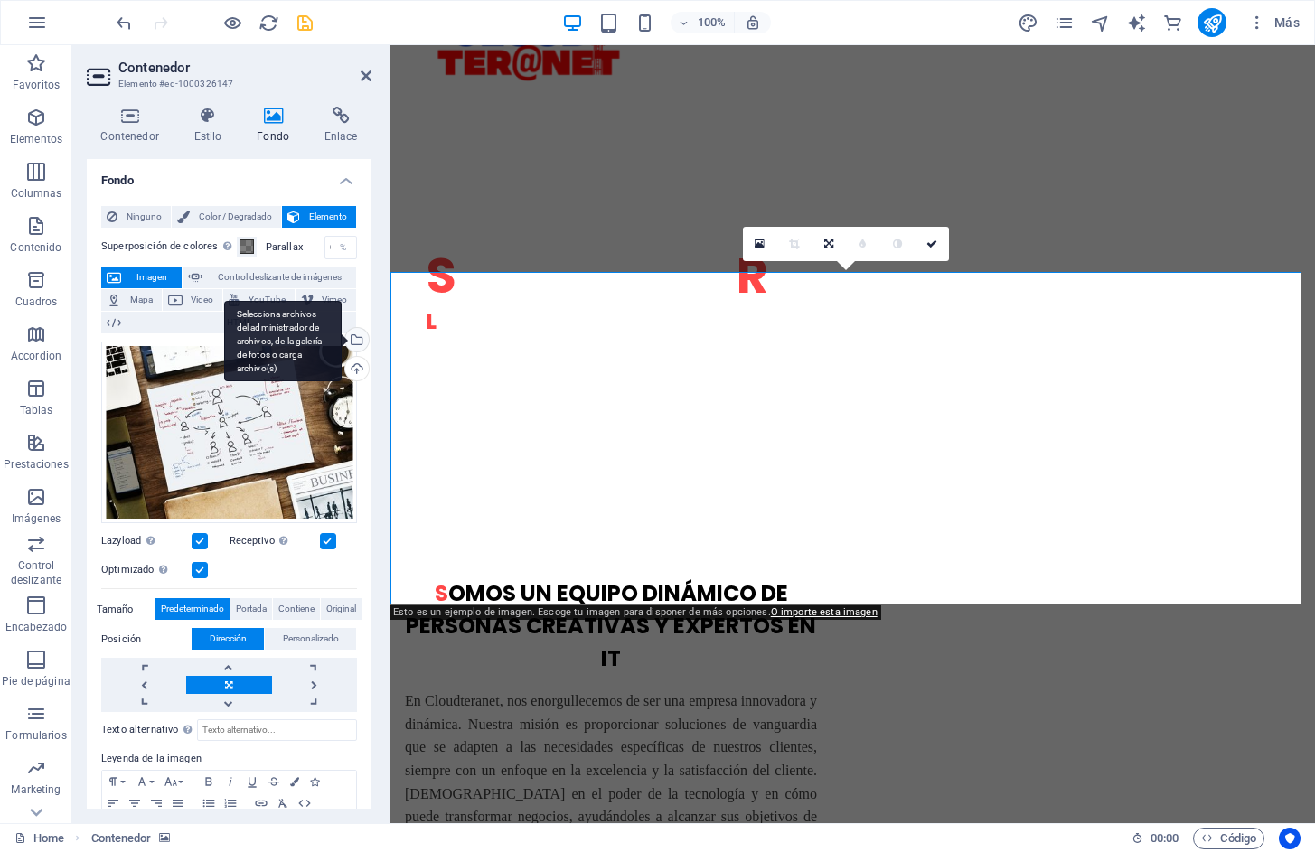
click at [357, 343] on div "Selecciona archivos del administrador de archivos, de la galería de fotos o car…" at bounding box center [355, 341] width 27 height 27
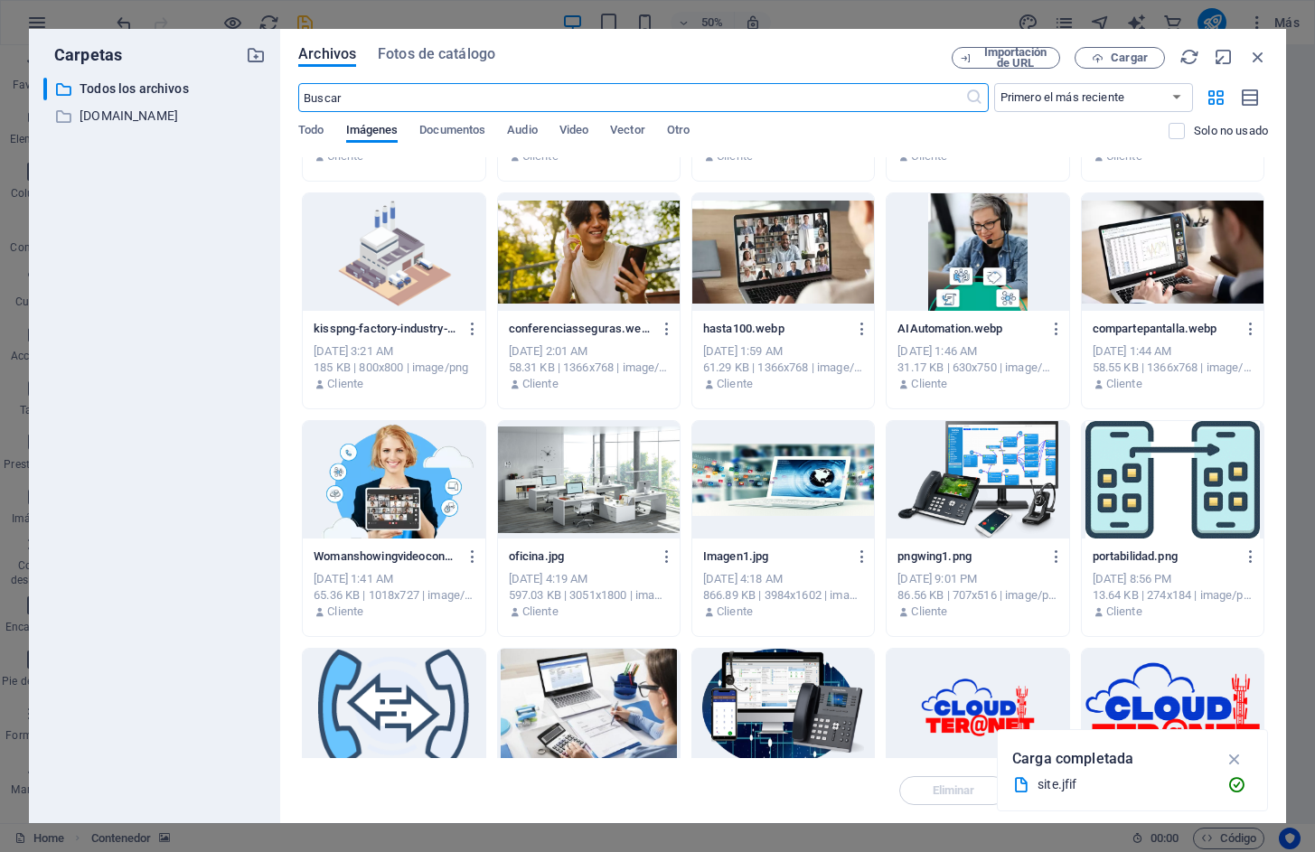
scroll to position [1394, 0]
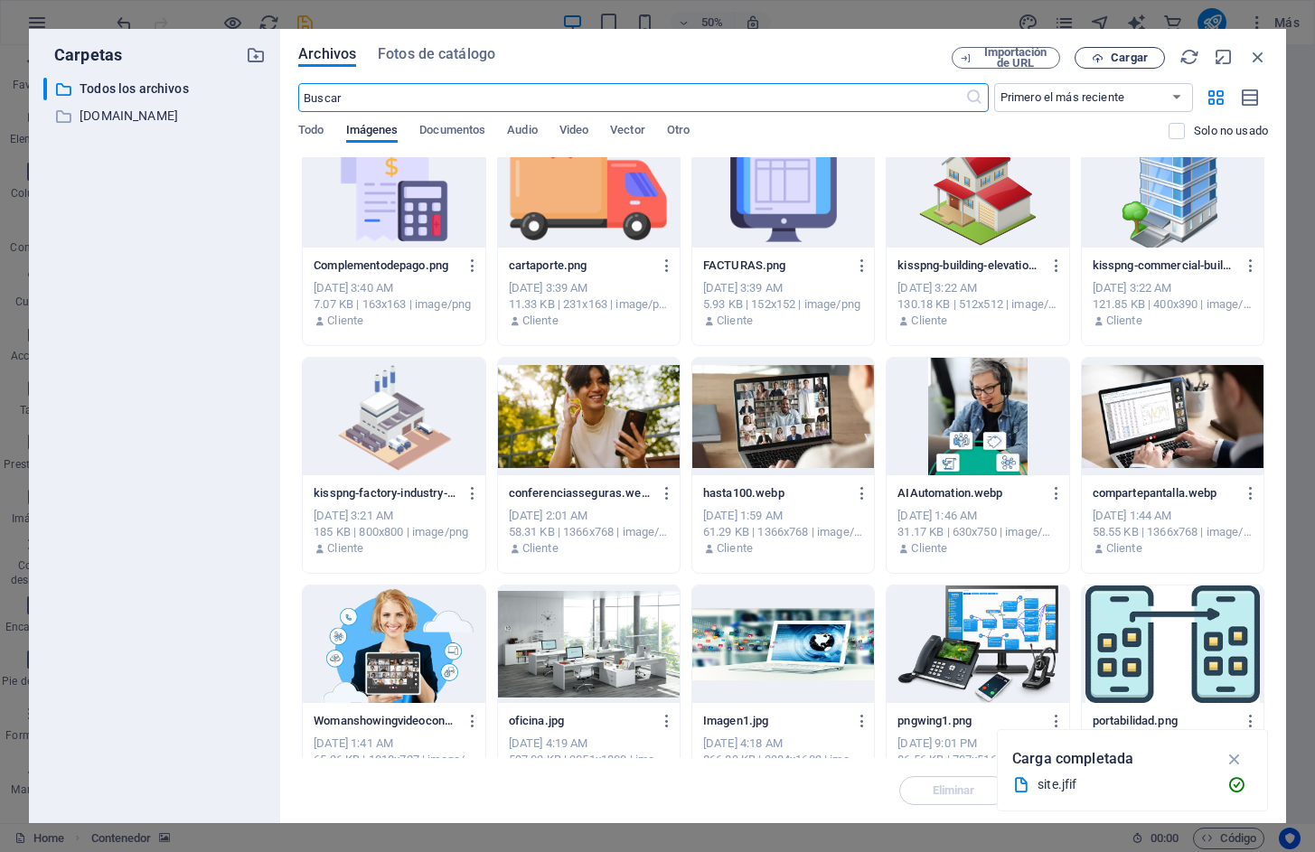
click at [1123, 58] on span "Cargar" at bounding box center [1129, 57] width 37 height 11
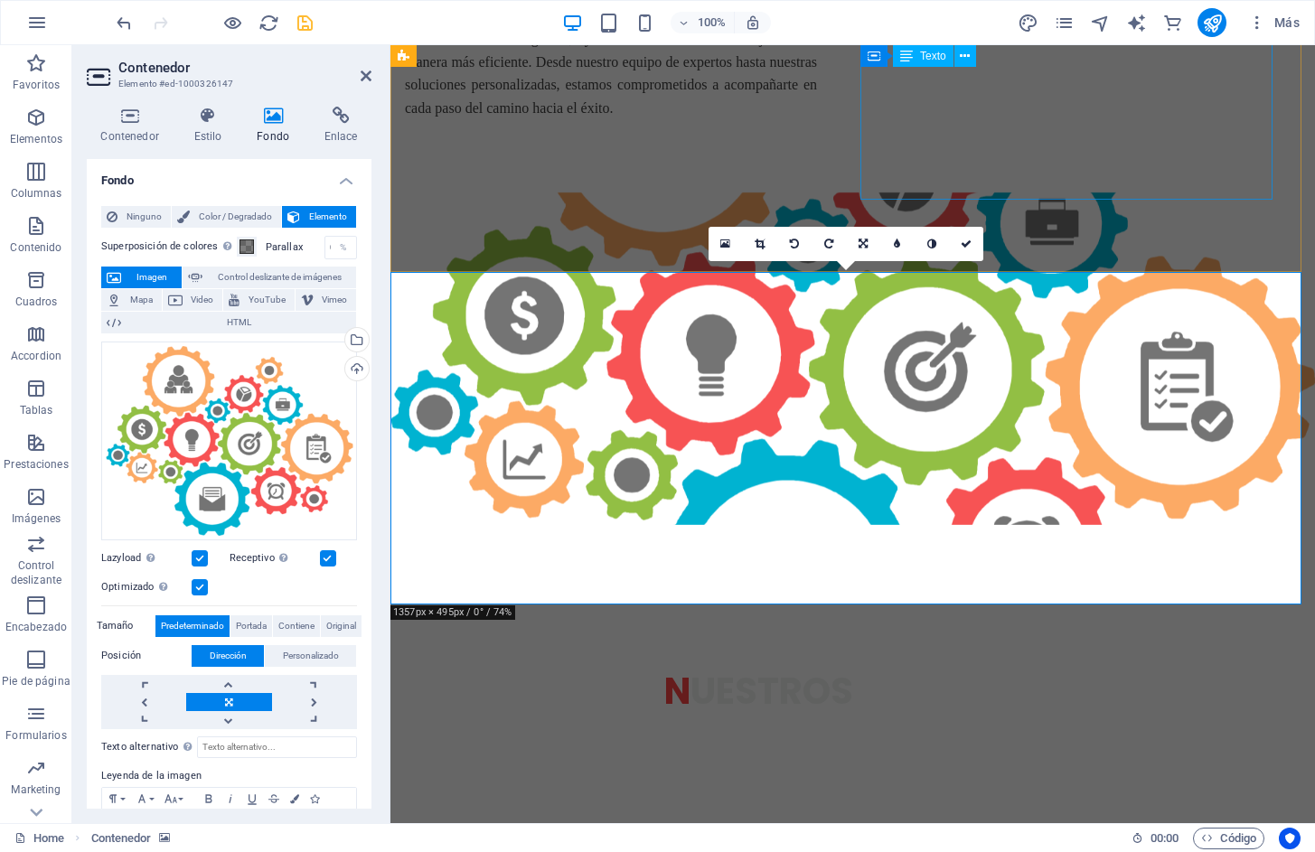
scroll to position [904, 0]
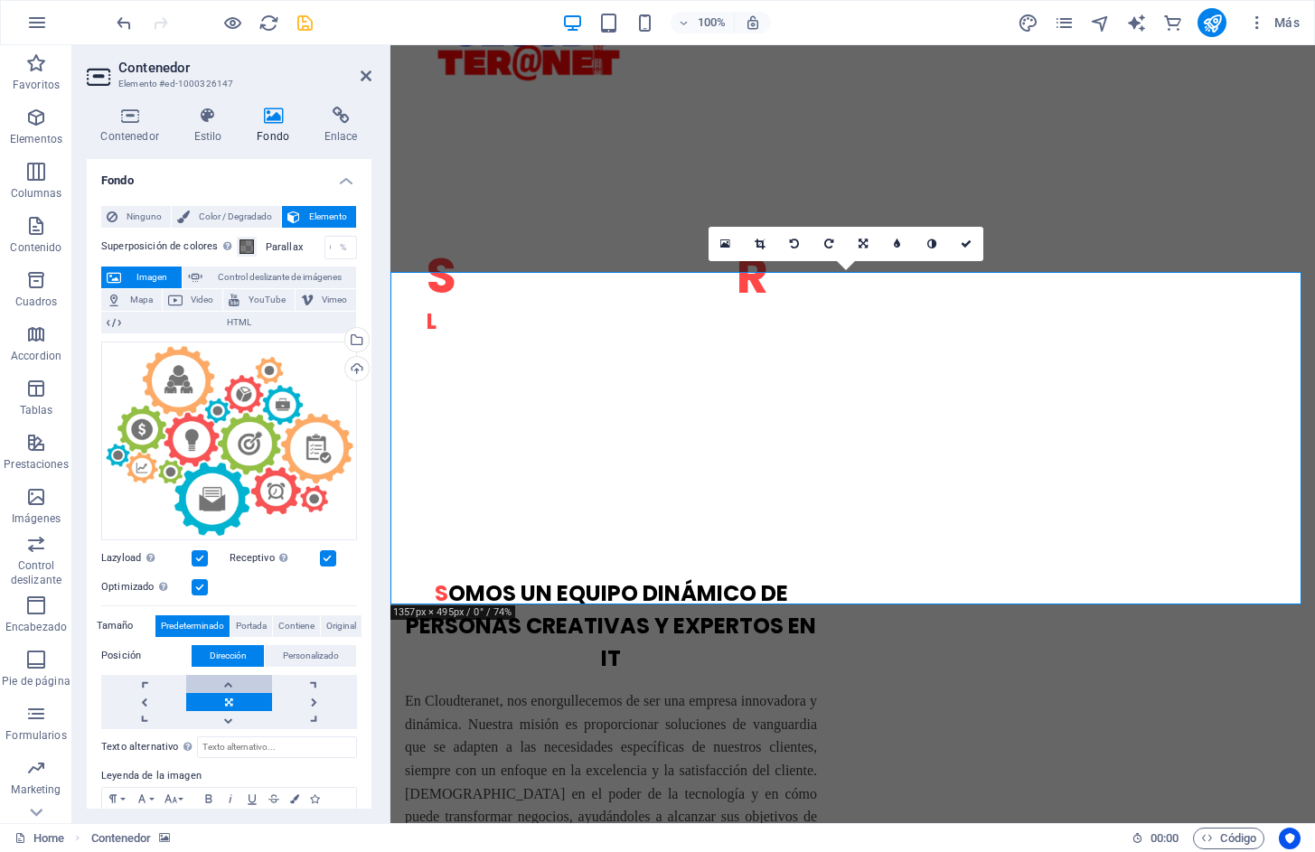
click at [236, 678] on link at bounding box center [228, 684] width 85 height 18
click at [230, 721] on link at bounding box center [228, 720] width 85 height 18
click at [966, 248] on icon at bounding box center [966, 244] width 11 height 11
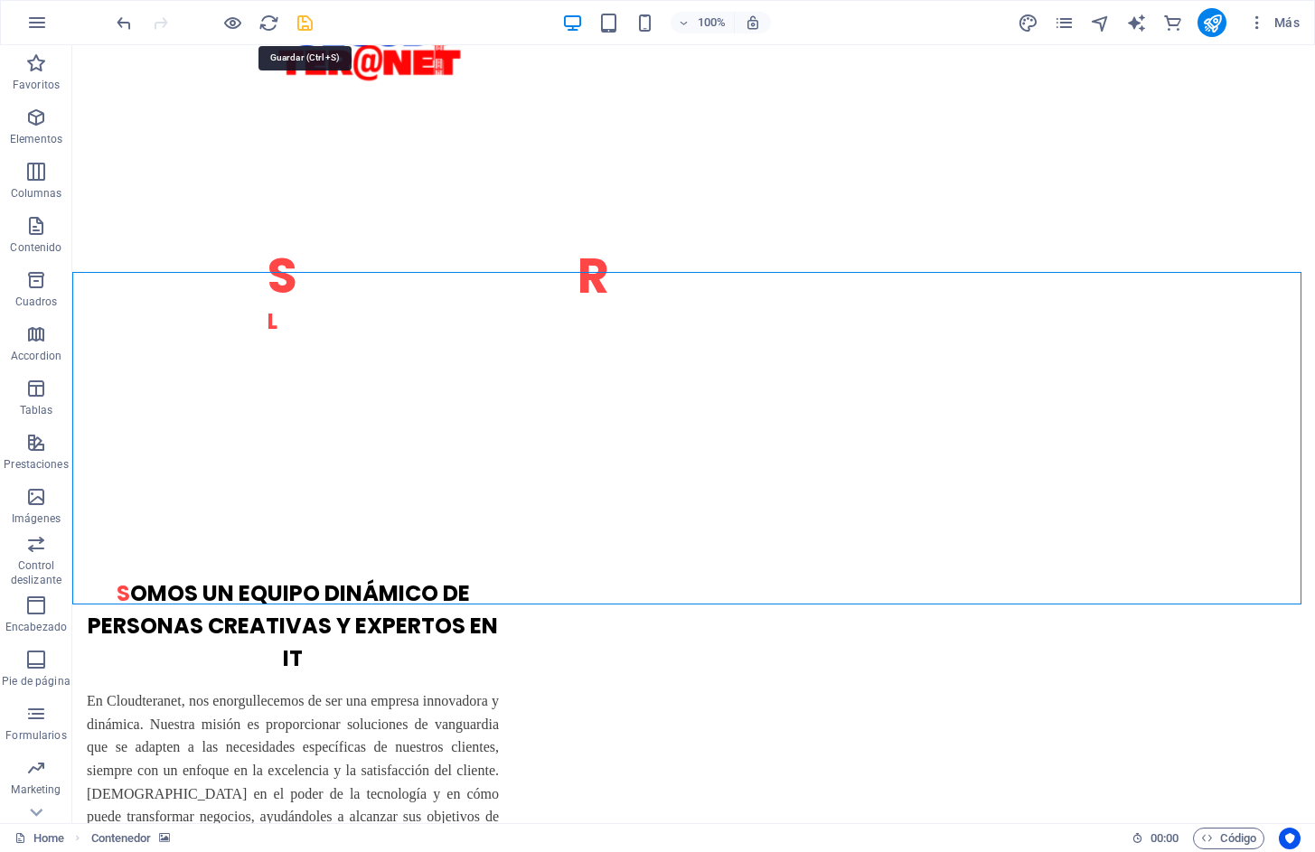
click at [310, 22] on icon "save" at bounding box center [305, 23] width 21 height 21
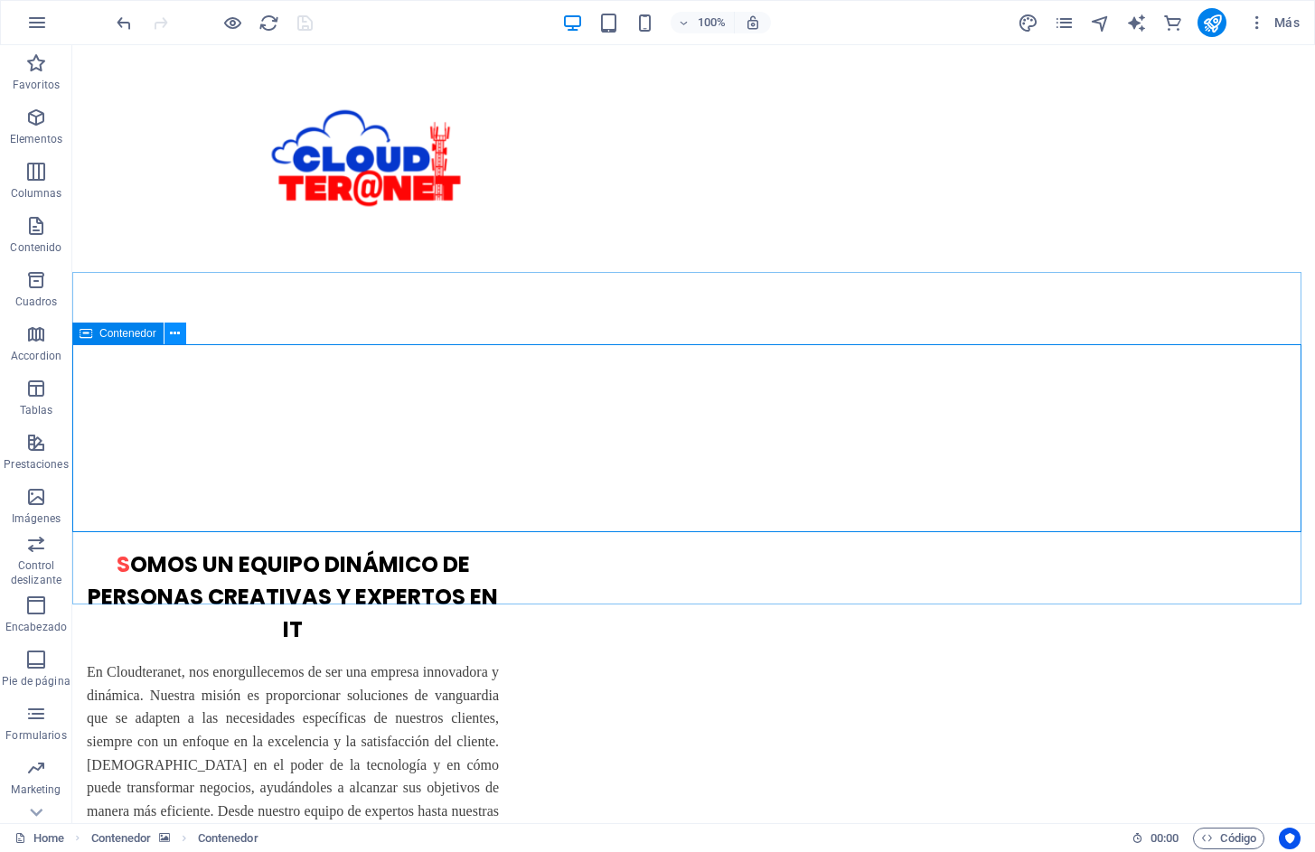
click at [170, 333] on icon at bounding box center [175, 333] width 10 height 19
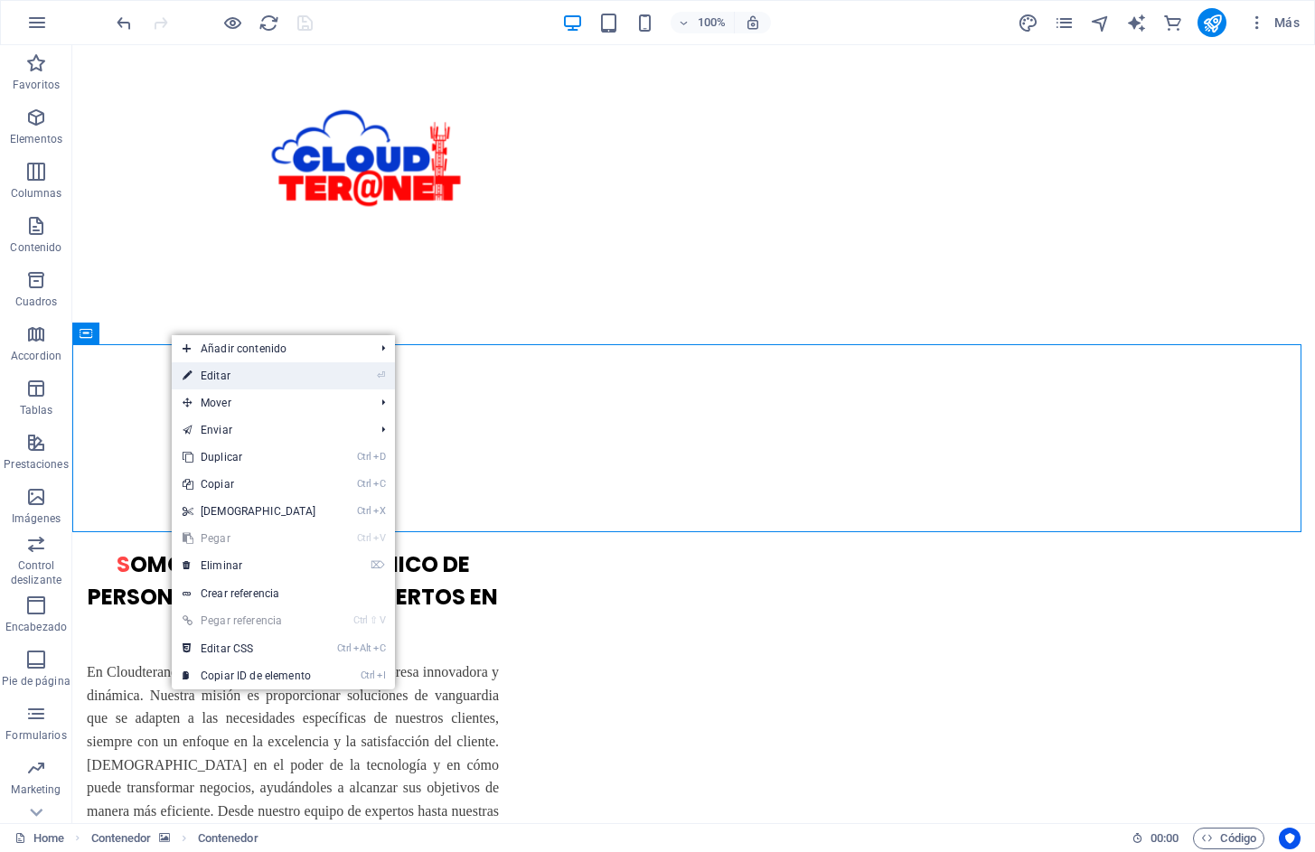
click at [211, 374] on link "⏎ Editar" at bounding box center [249, 375] width 155 height 27
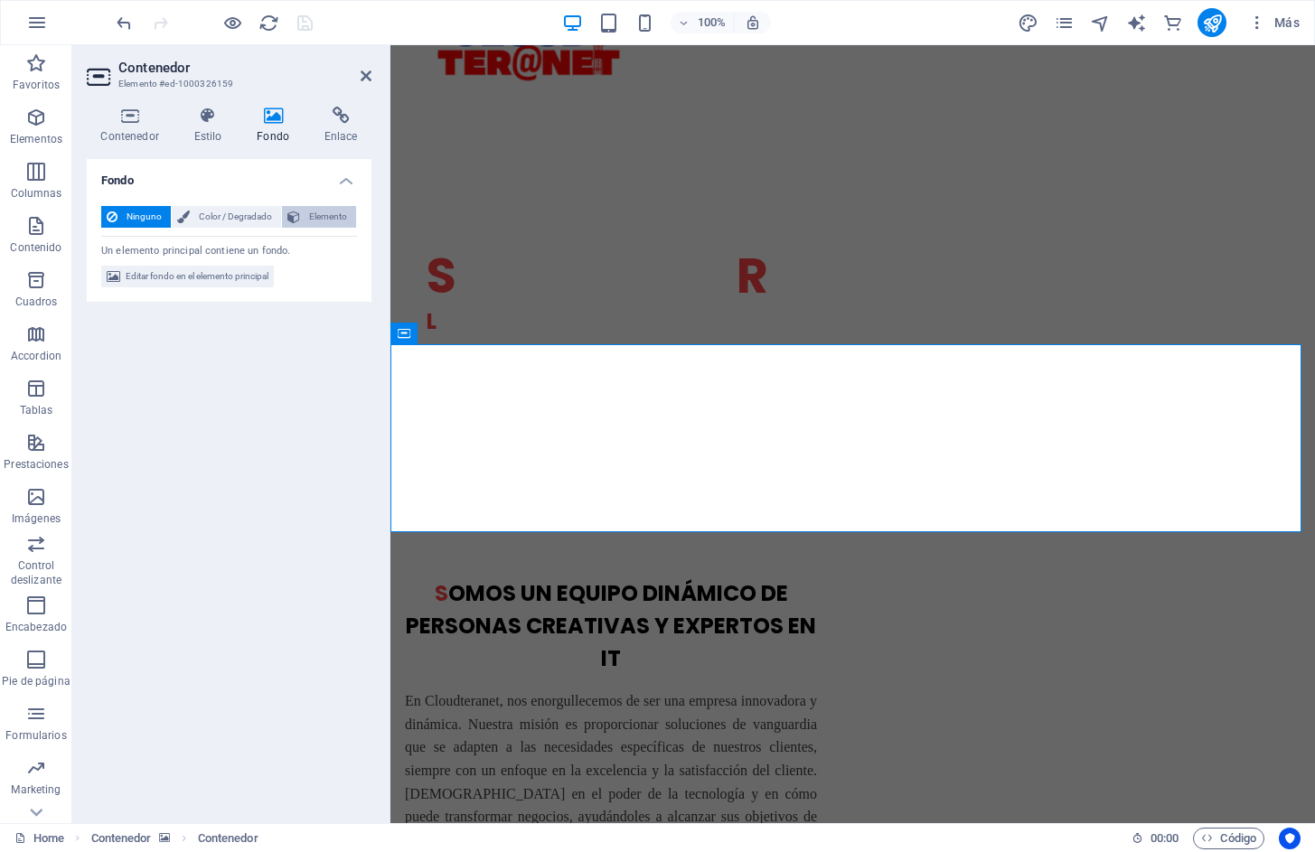
click at [324, 216] on span "Elemento" at bounding box center [327, 217] width 45 height 22
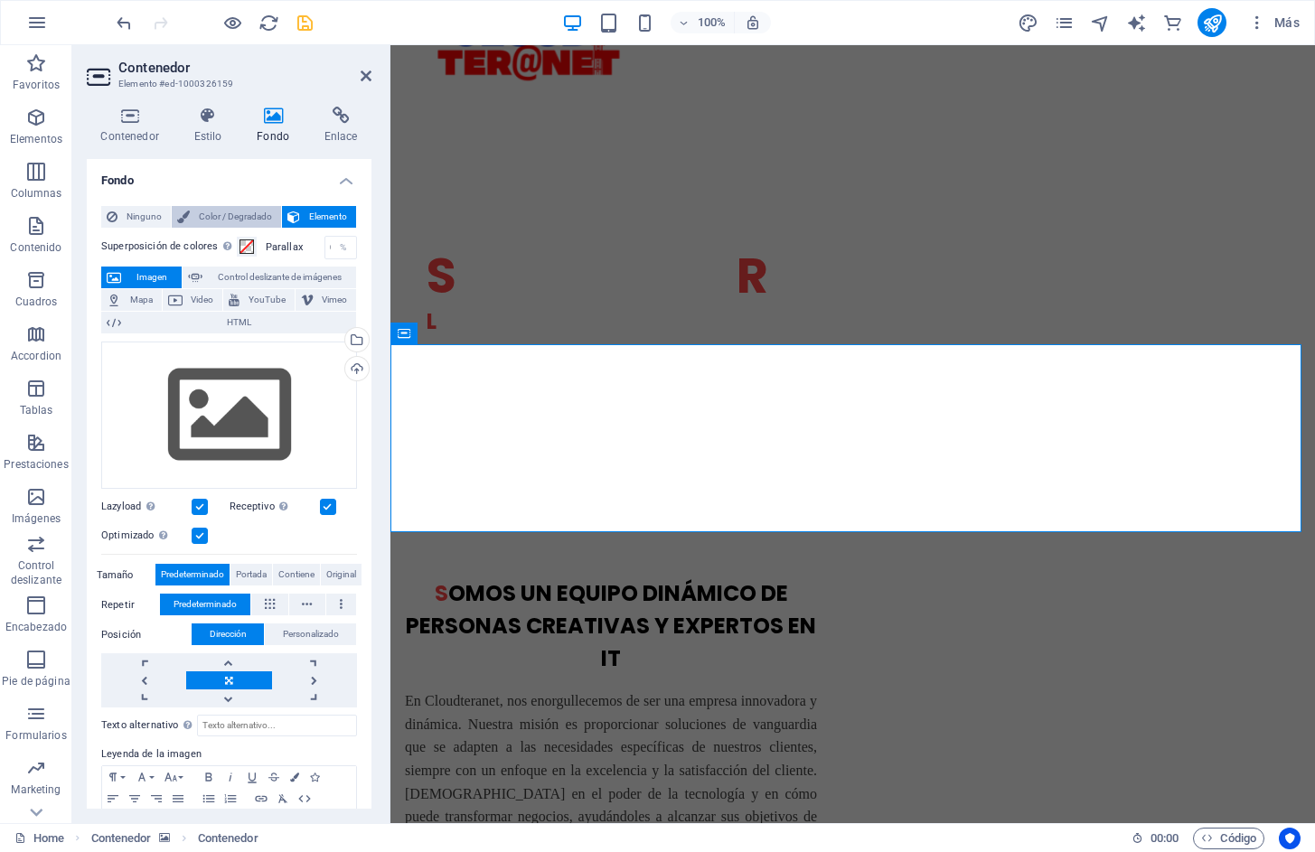
click at [247, 214] on span "Color / Degradado" at bounding box center [235, 217] width 80 height 22
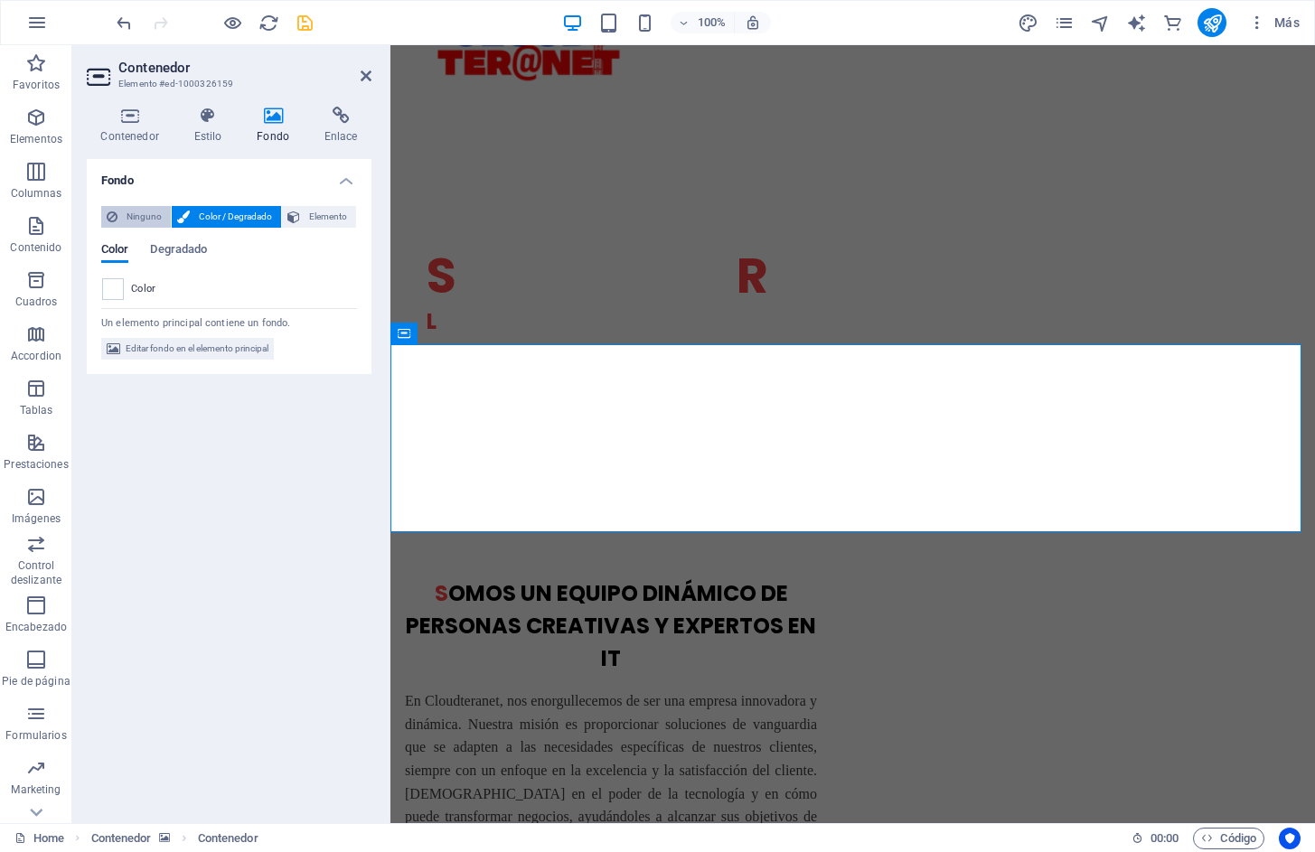
click at [130, 220] on span "Ninguno" at bounding box center [144, 217] width 42 height 22
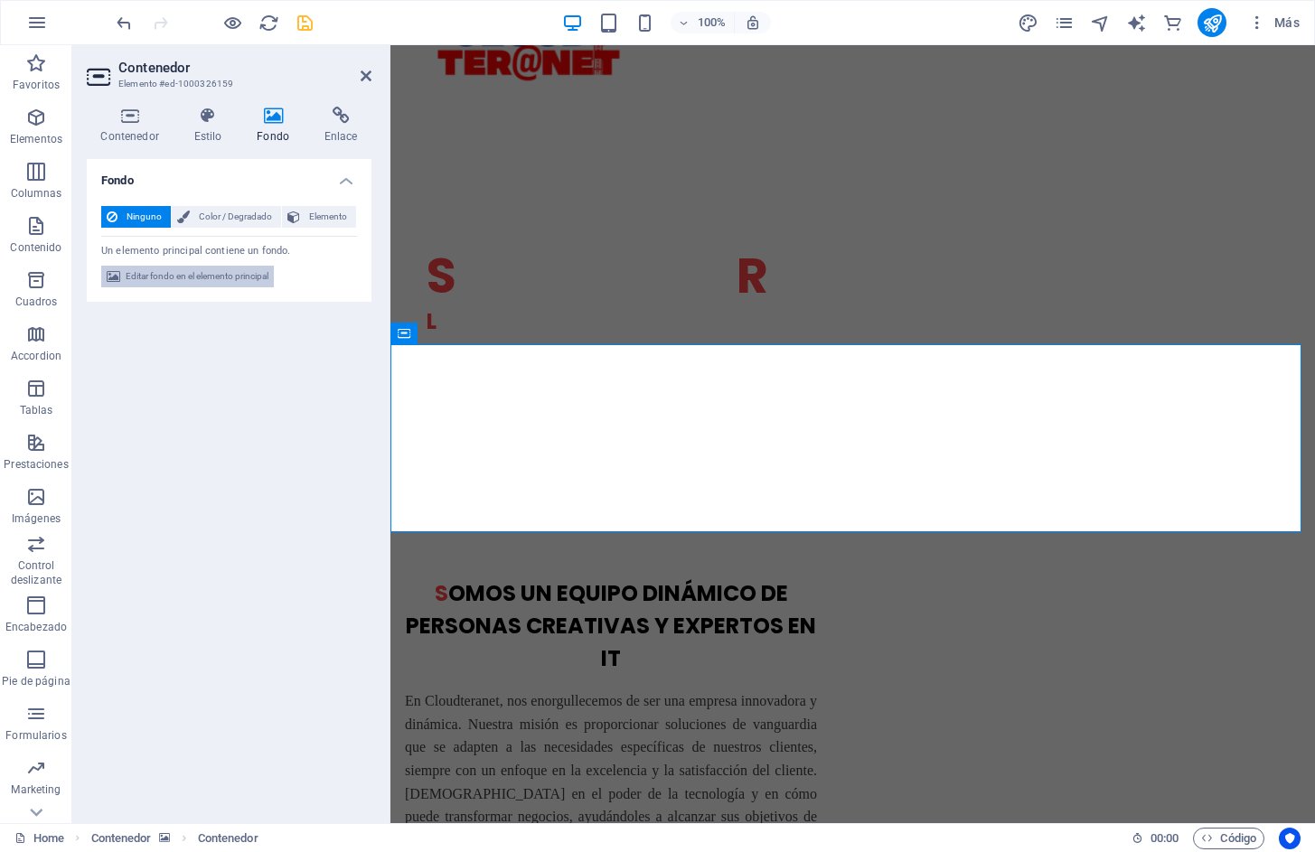
click at [160, 280] on span "Editar fondo en el elemento principal" at bounding box center [197, 277] width 143 height 22
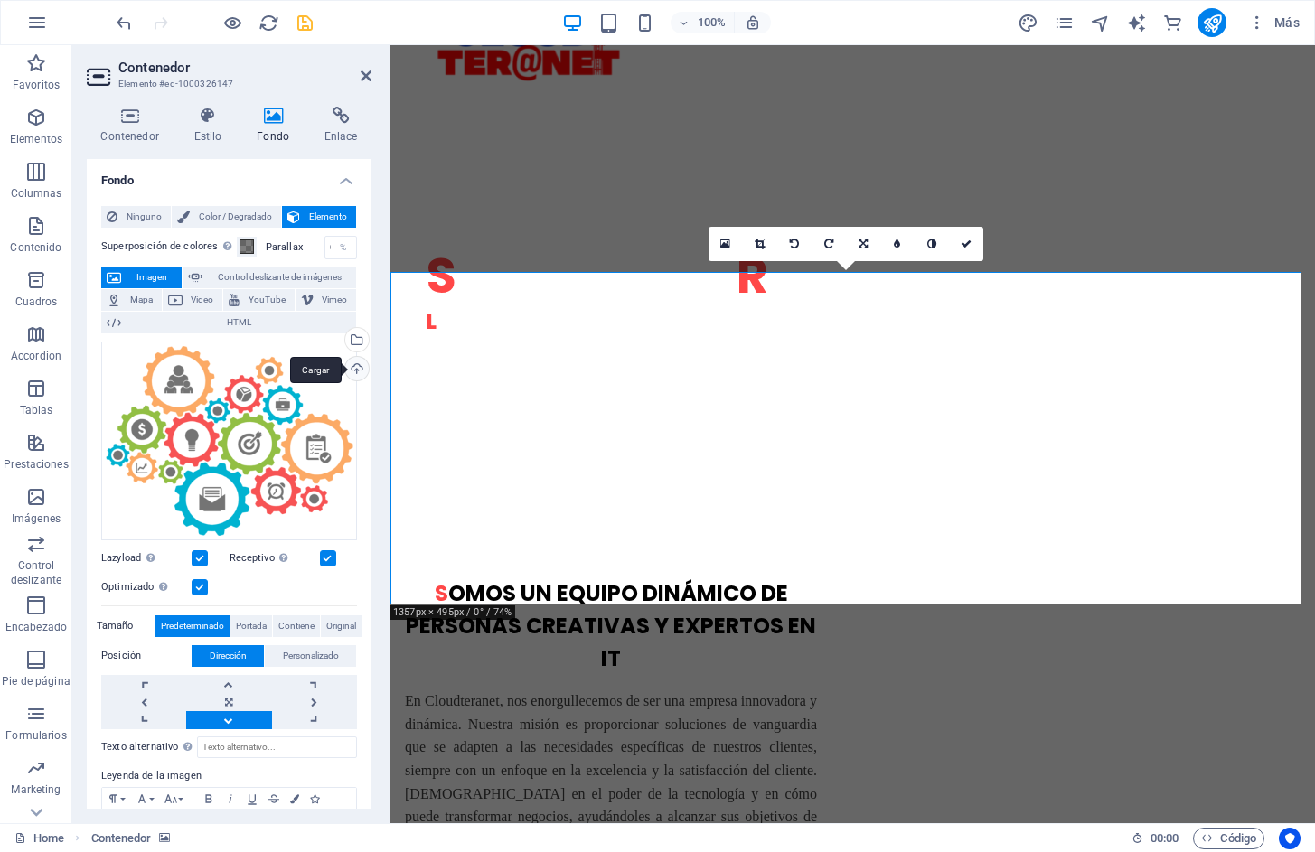
click at [351, 367] on div "Cargar" at bounding box center [355, 370] width 27 height 27
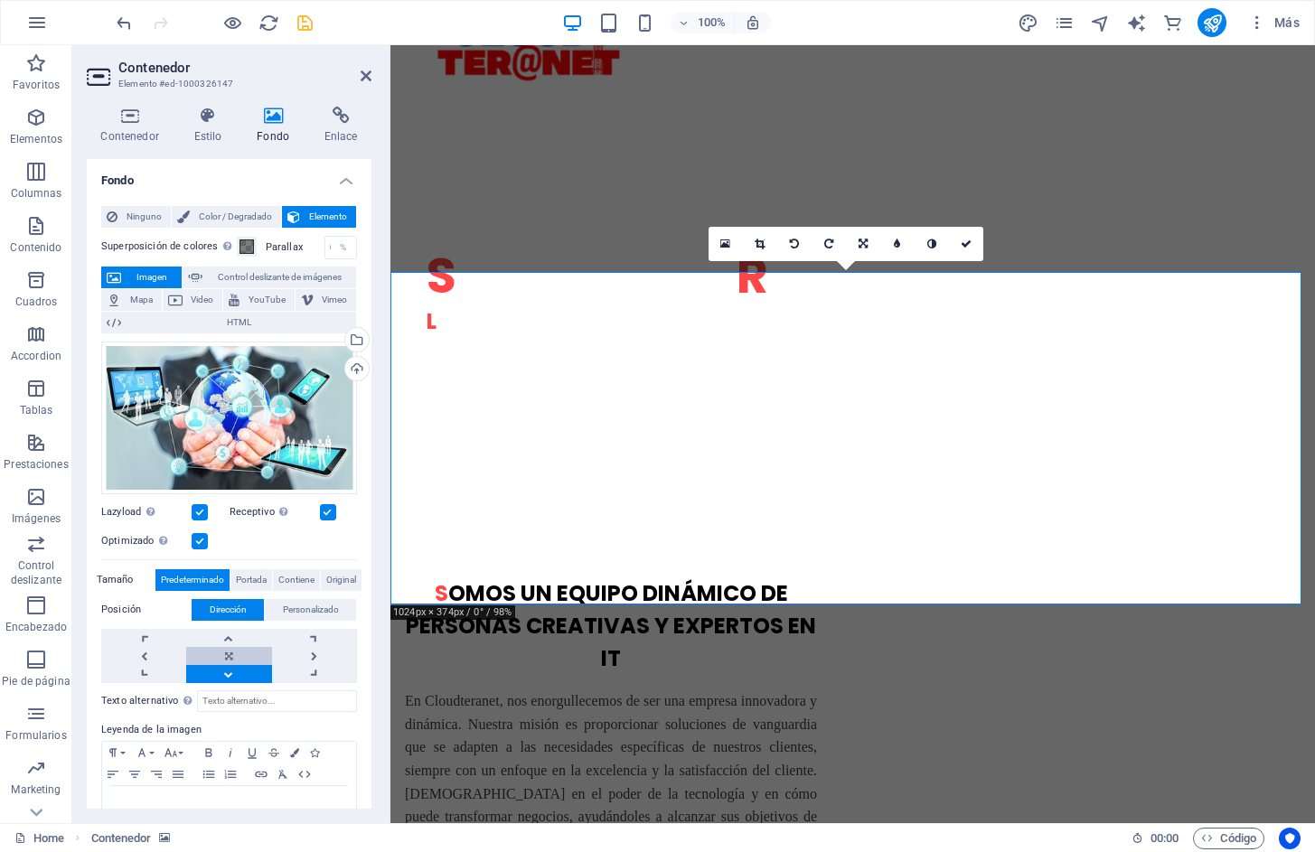
click at [224, 648] on link at bounding box center [228, 656] width 85 height 18
click at [226, 639] on link at bounding box center [228, 638] width 85 height 18
click at [967, 246] on icon at bounding box center [966, 244] width 11 height 11
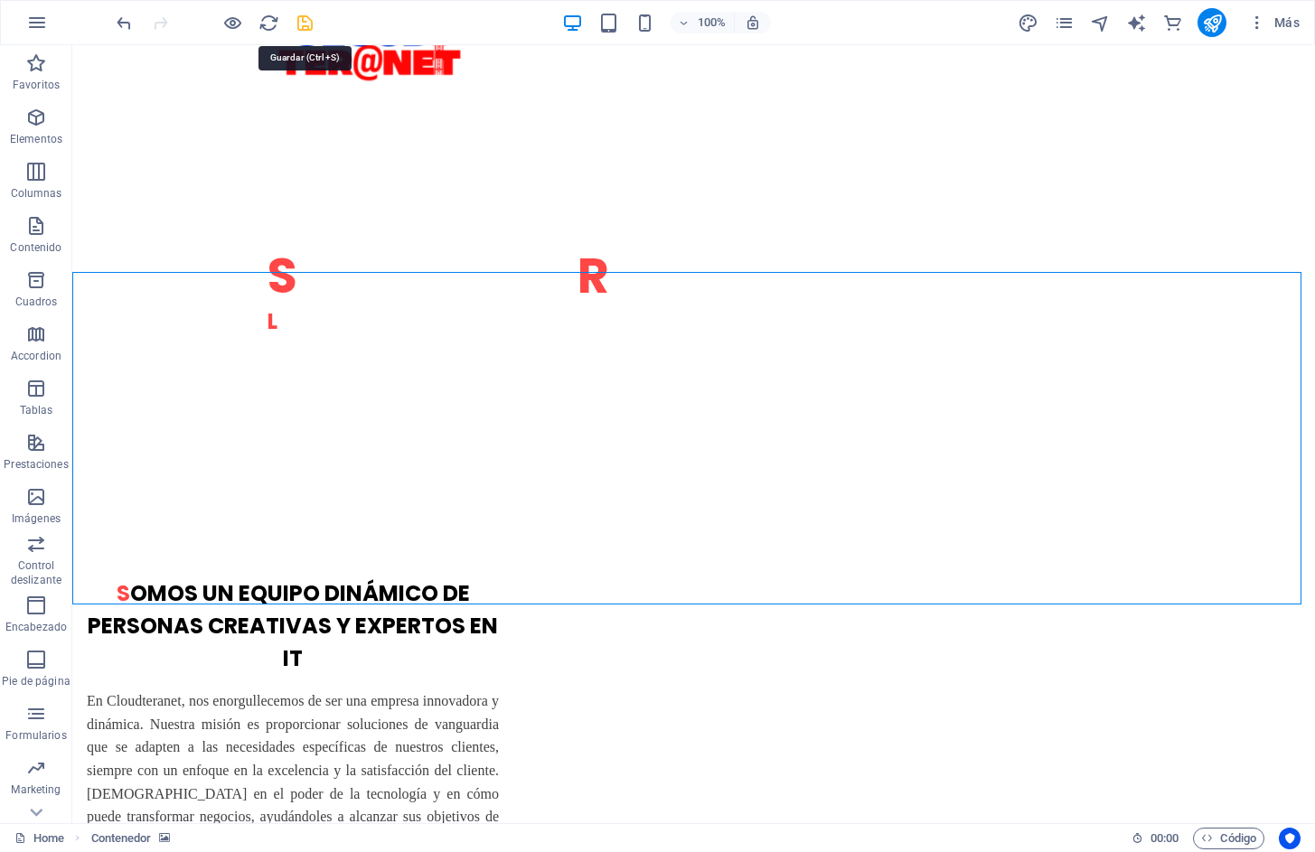
click at [303, 19] on icon "save" at bounding box center [305, 23] width 21 height 21
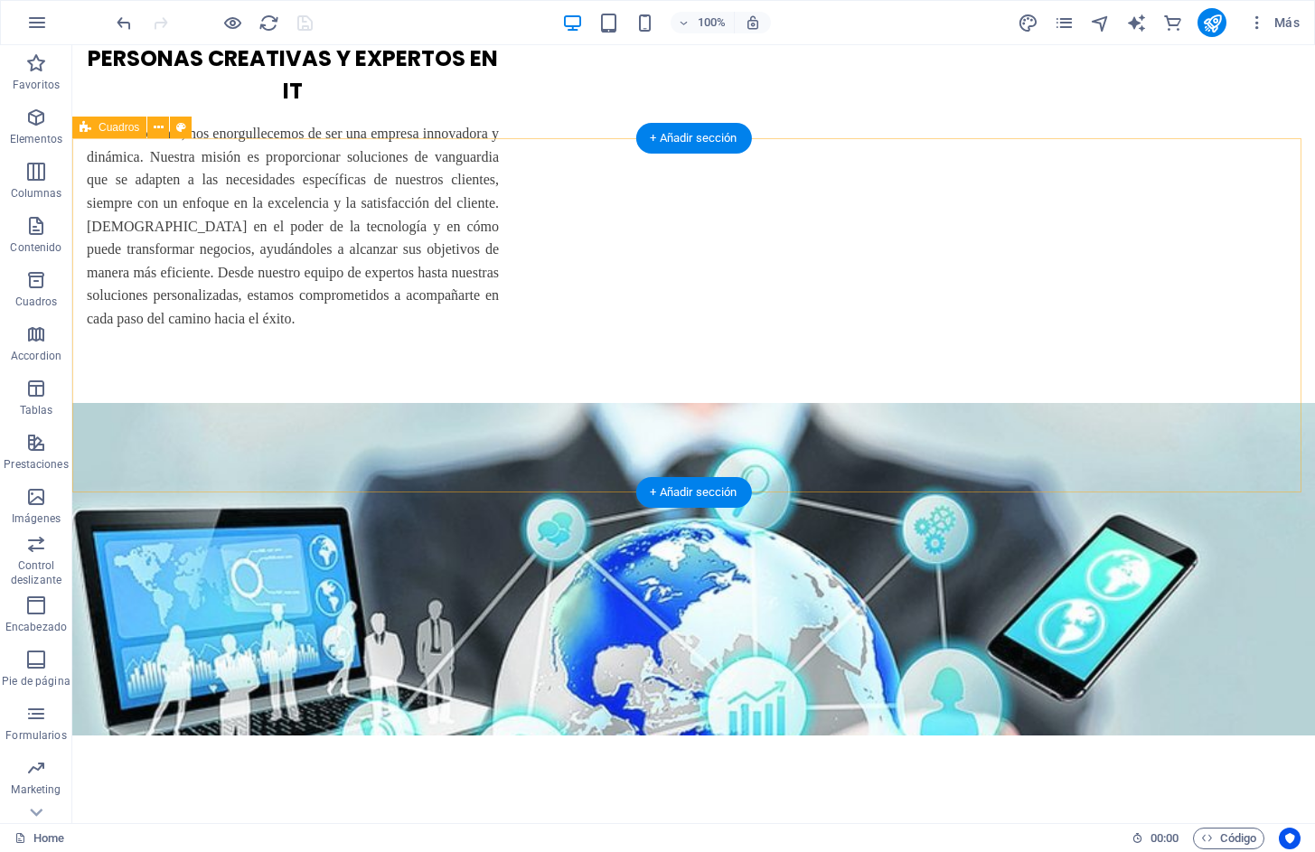
scroll to position [1626, 0]
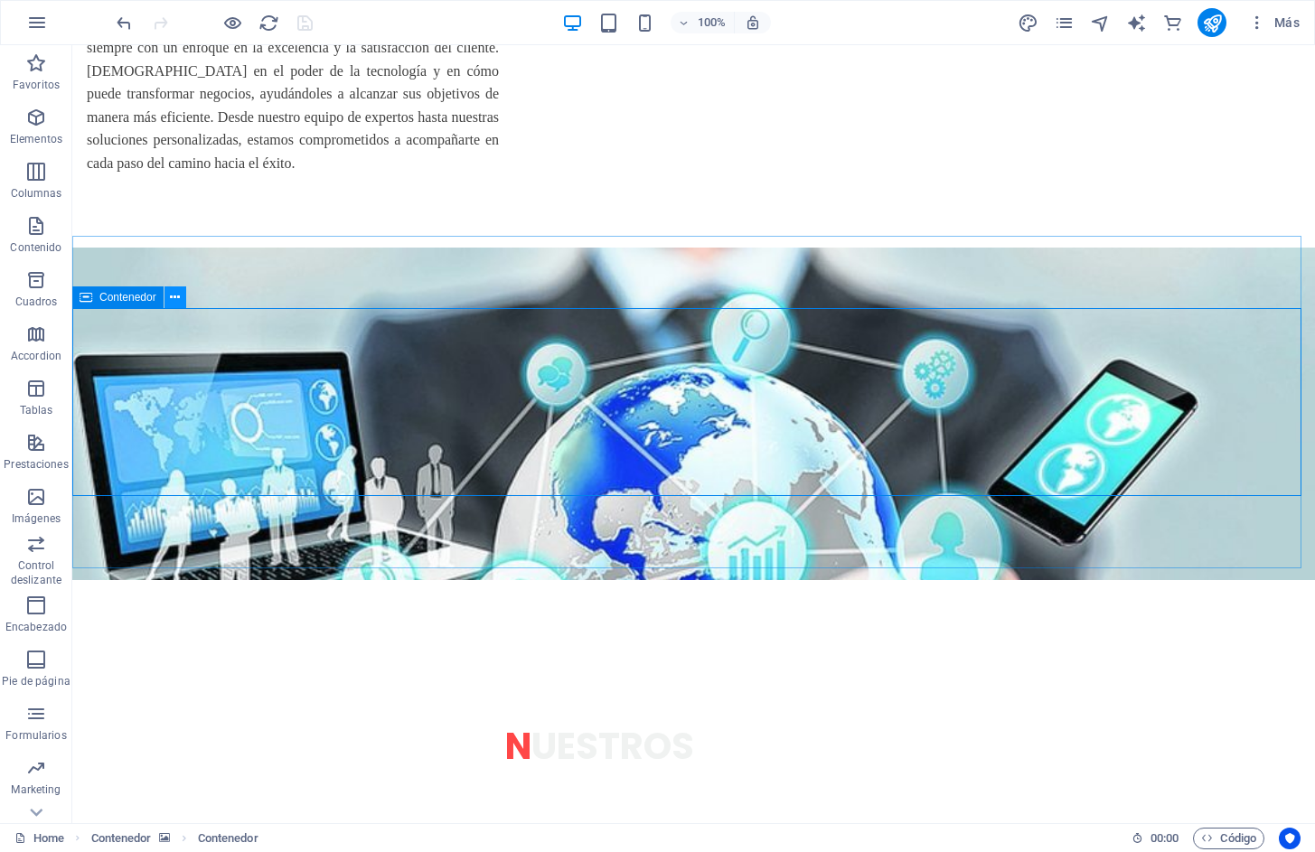
click at [180, 305] on icon at bounding box center [175, 297] width 10 height 19
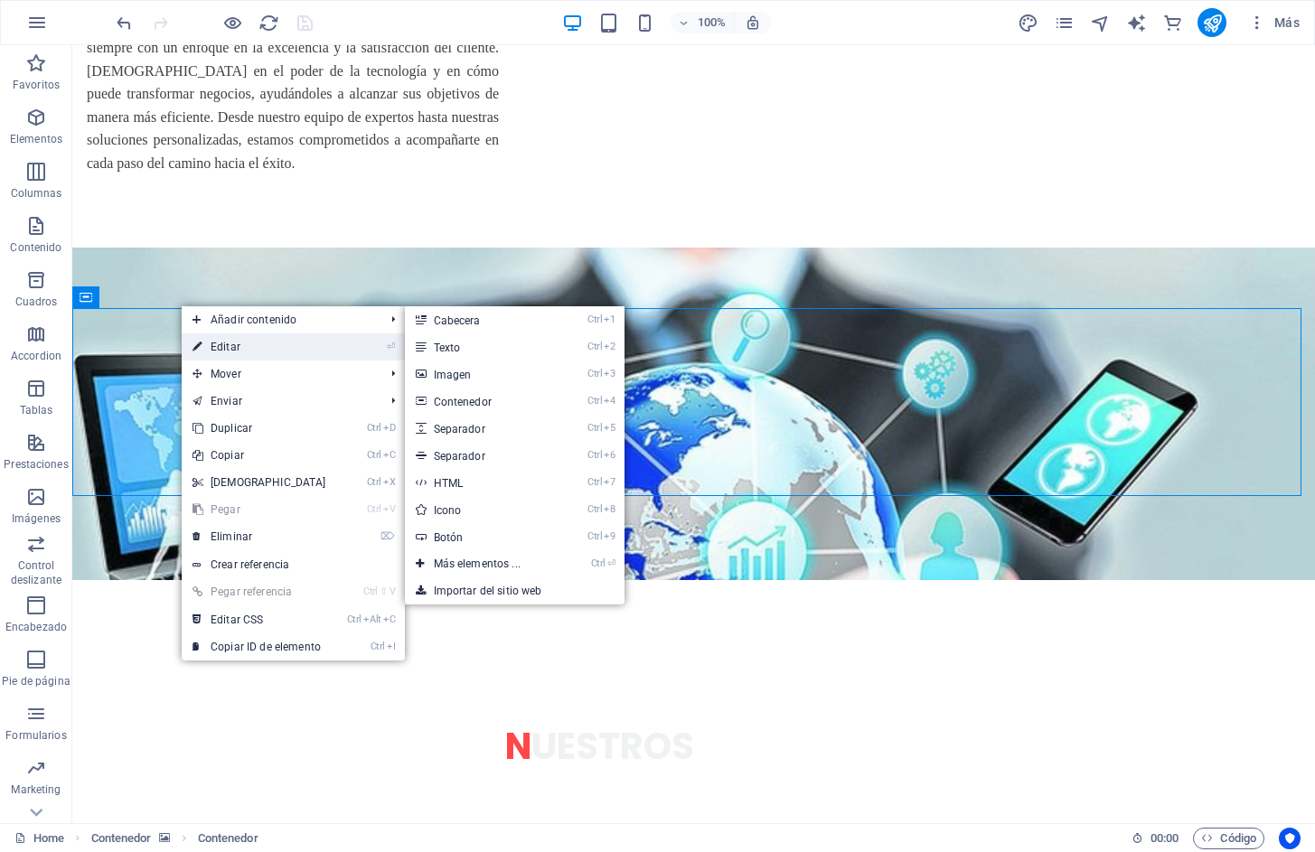
click at [214, 341] on link "⏎ Editar" at bounding box center [259, 346] width 155 height 27
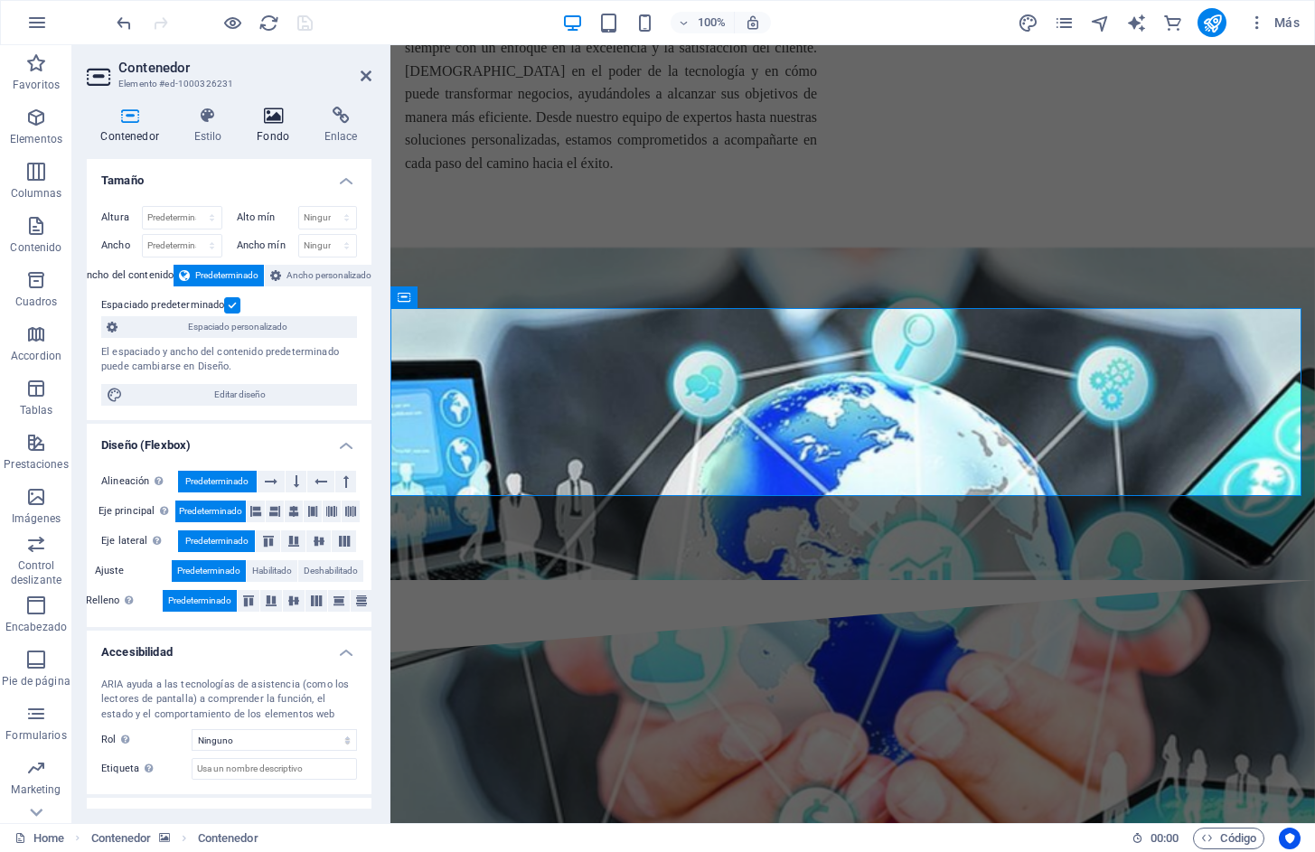
click at [268, 122] on icon at bounding box center [273, 116] width 61 height 18
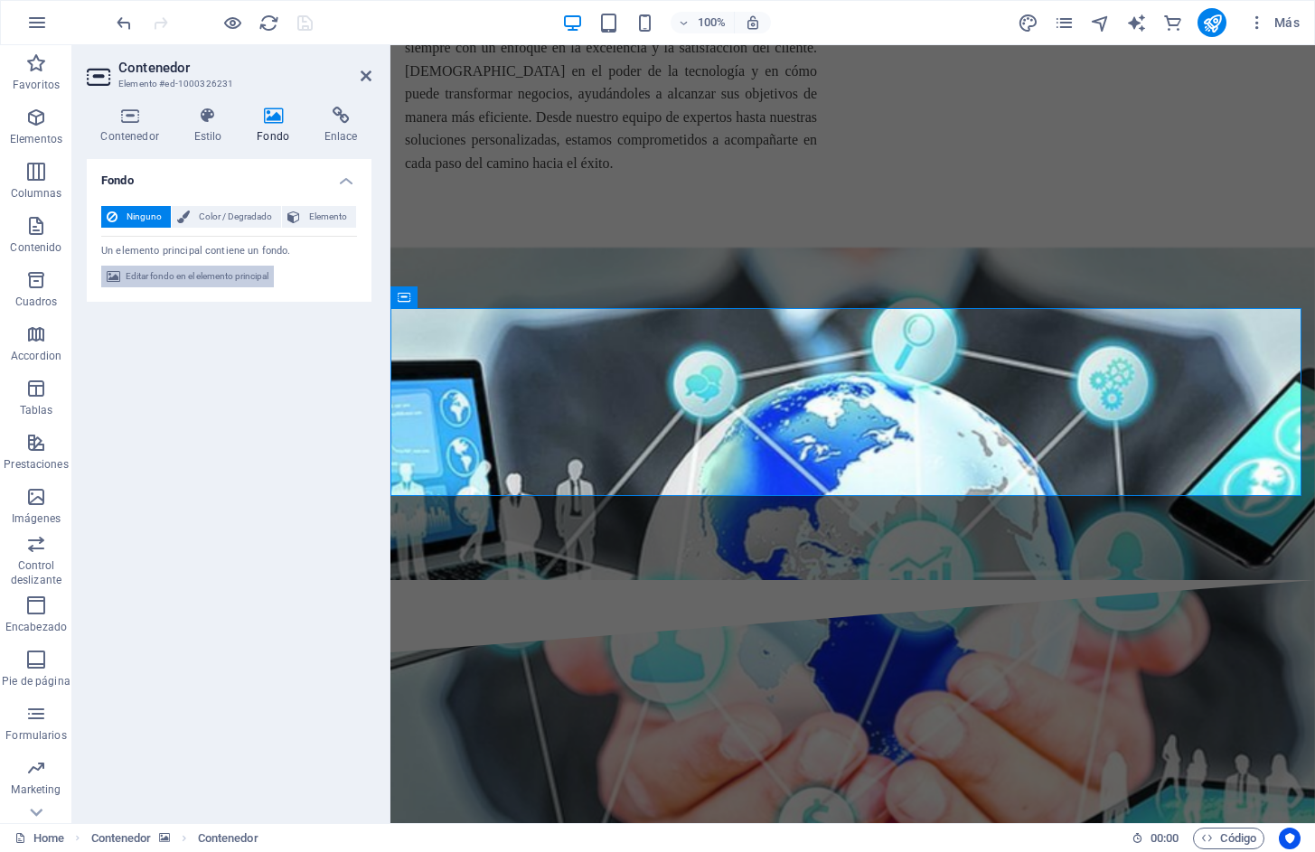
click at [175, 276] on span "Editar fondo en el elemento principal" at bounding box center [197, 277] width 143 height 22
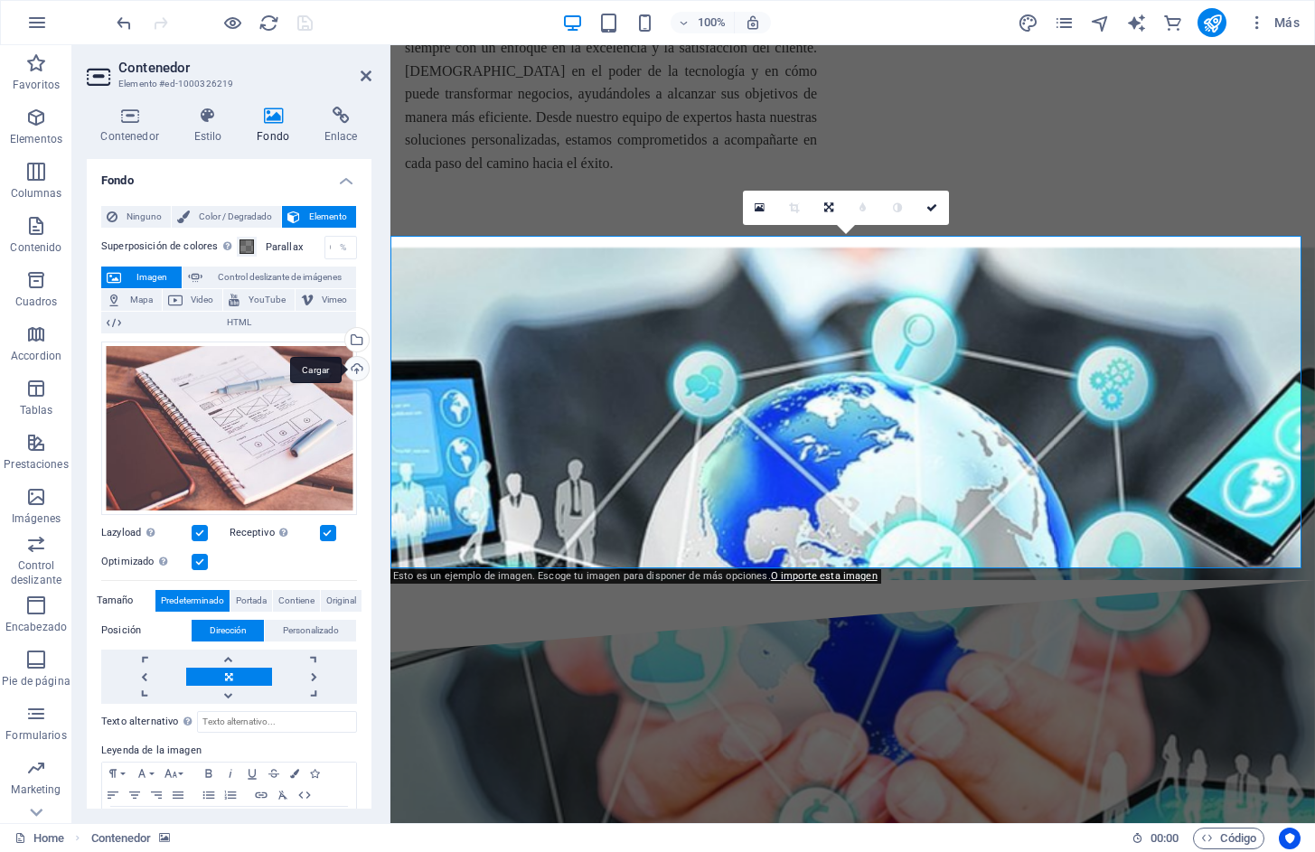
click at [359, 370] on div "Cargar" at bounding box center [355, 370] width 27 height 27
click at [351, 363] on div "Cargar" at bounding box center [355, 370] width 27 height 27
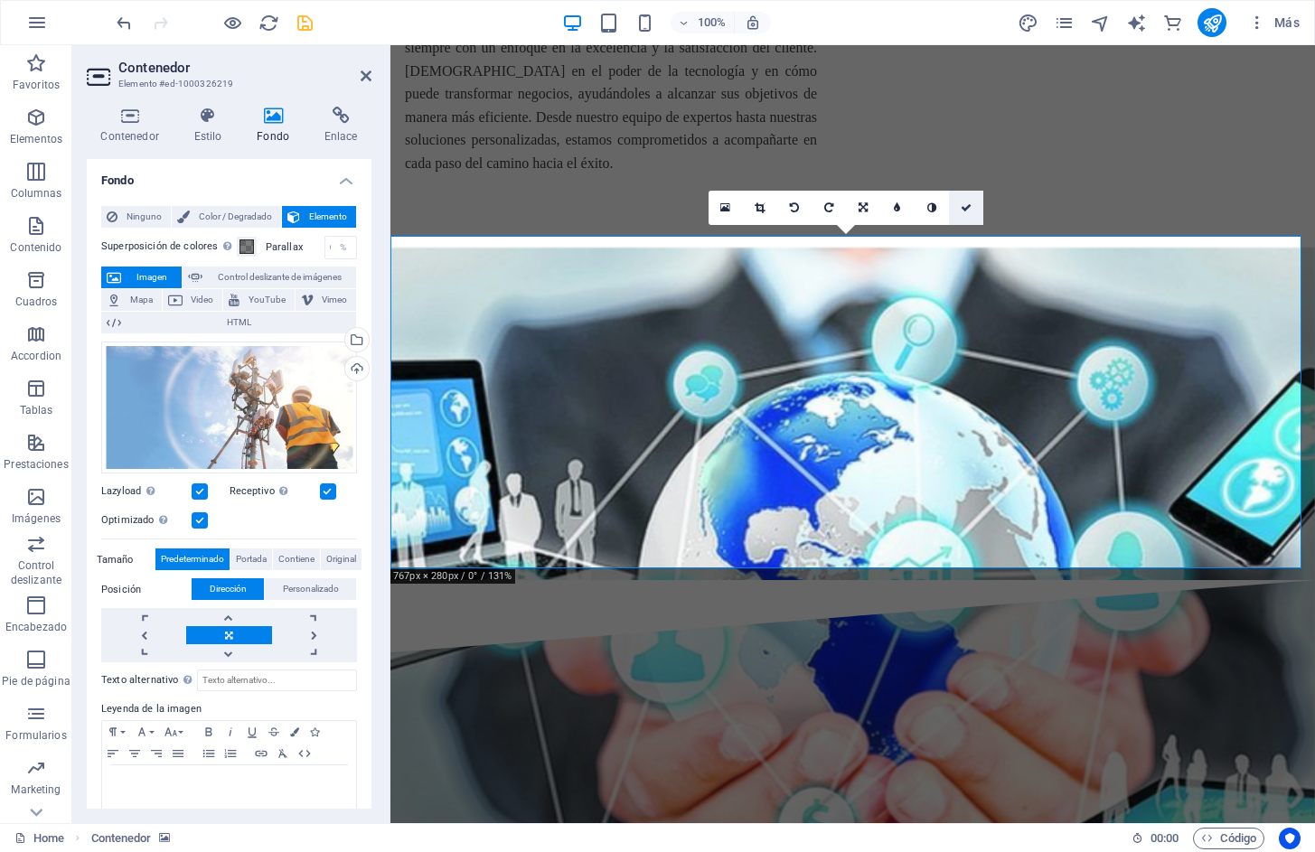
click at [961, 208] on icon at bounding box center [966, 207] width 11 height 11
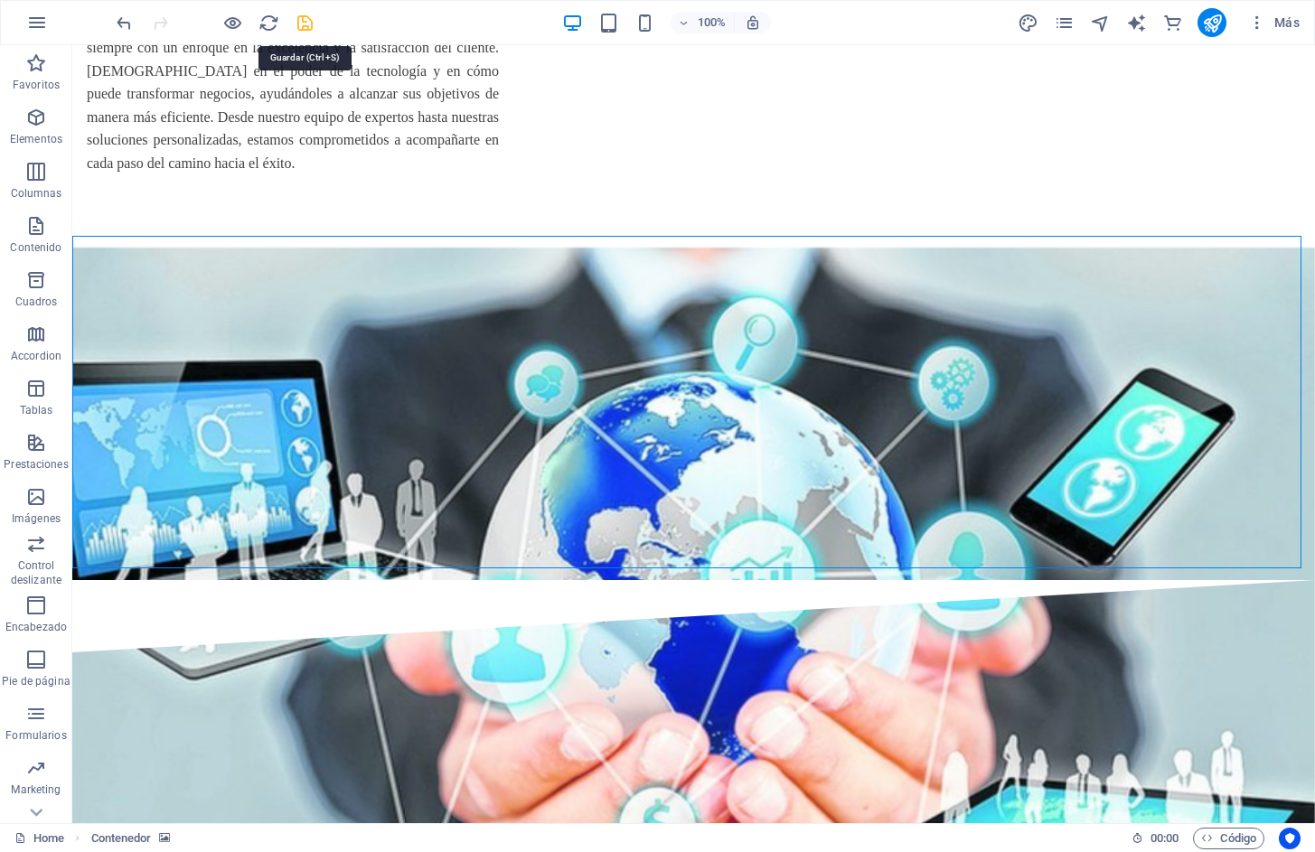
click at [303, 22] on icon "save" at bounding box center [305, 23] width 21 height 21
checkbox input "false"
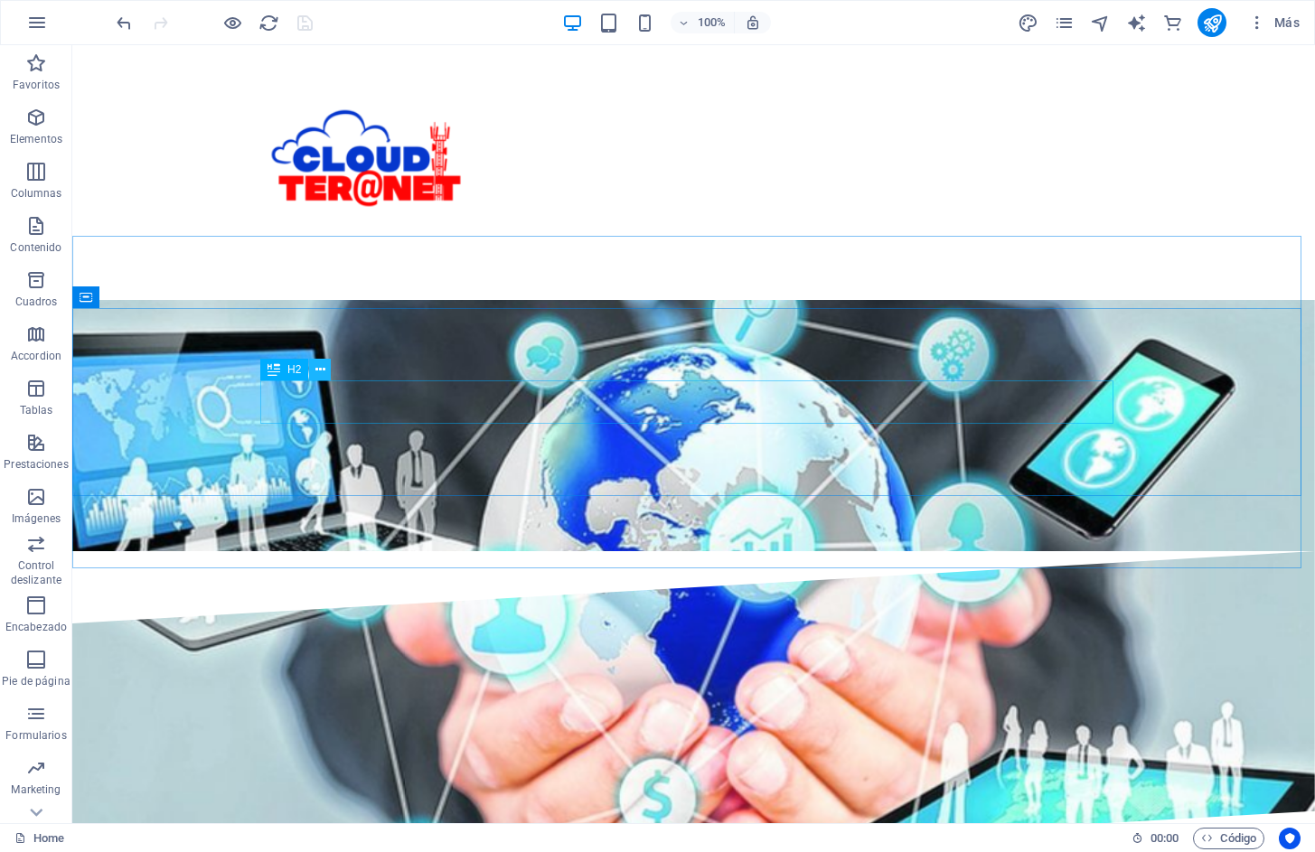
click at [322, 370] on icon at bounding box center [320, 370] width 10 height 19
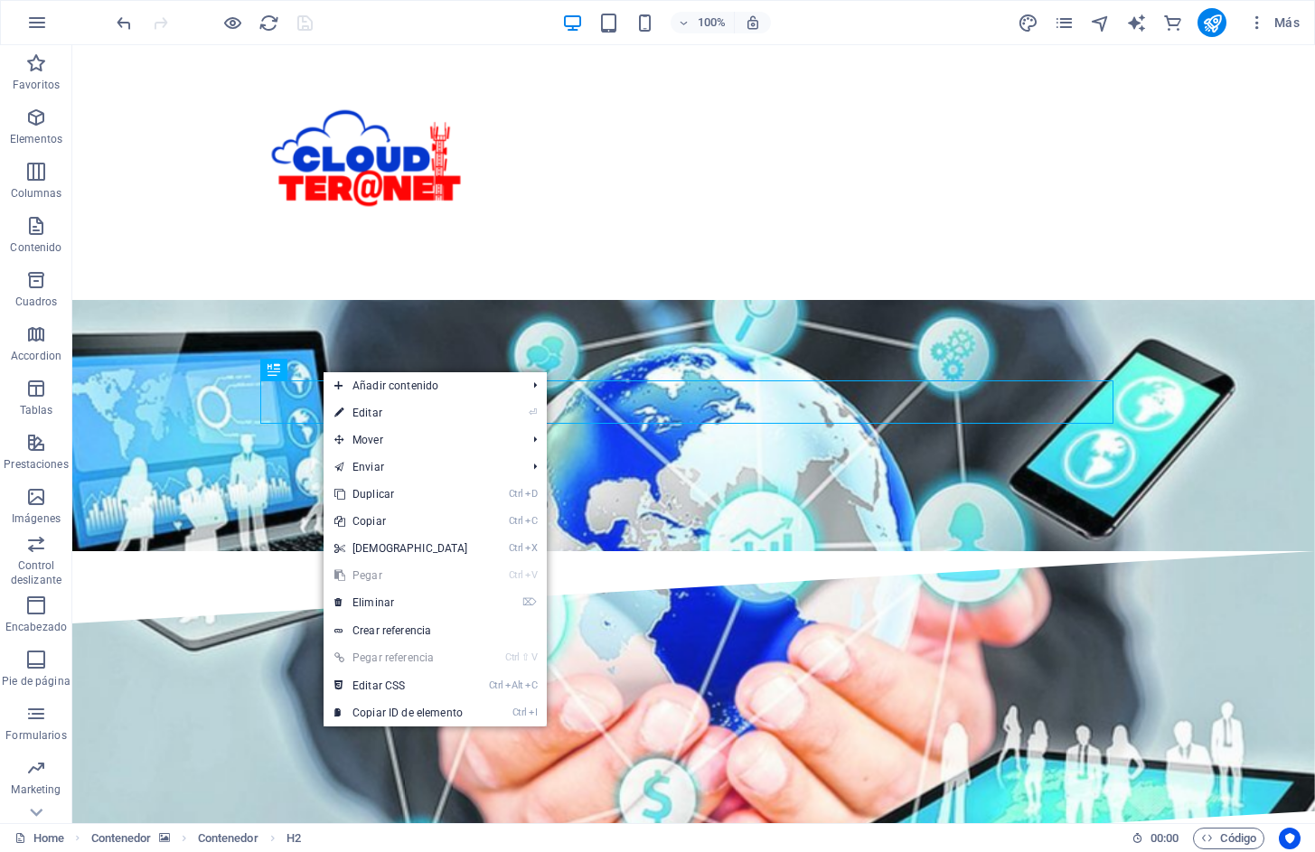
click at [362, 411] on link "⏎ Editar" at bounding box center [400, 412] width 155 height 27
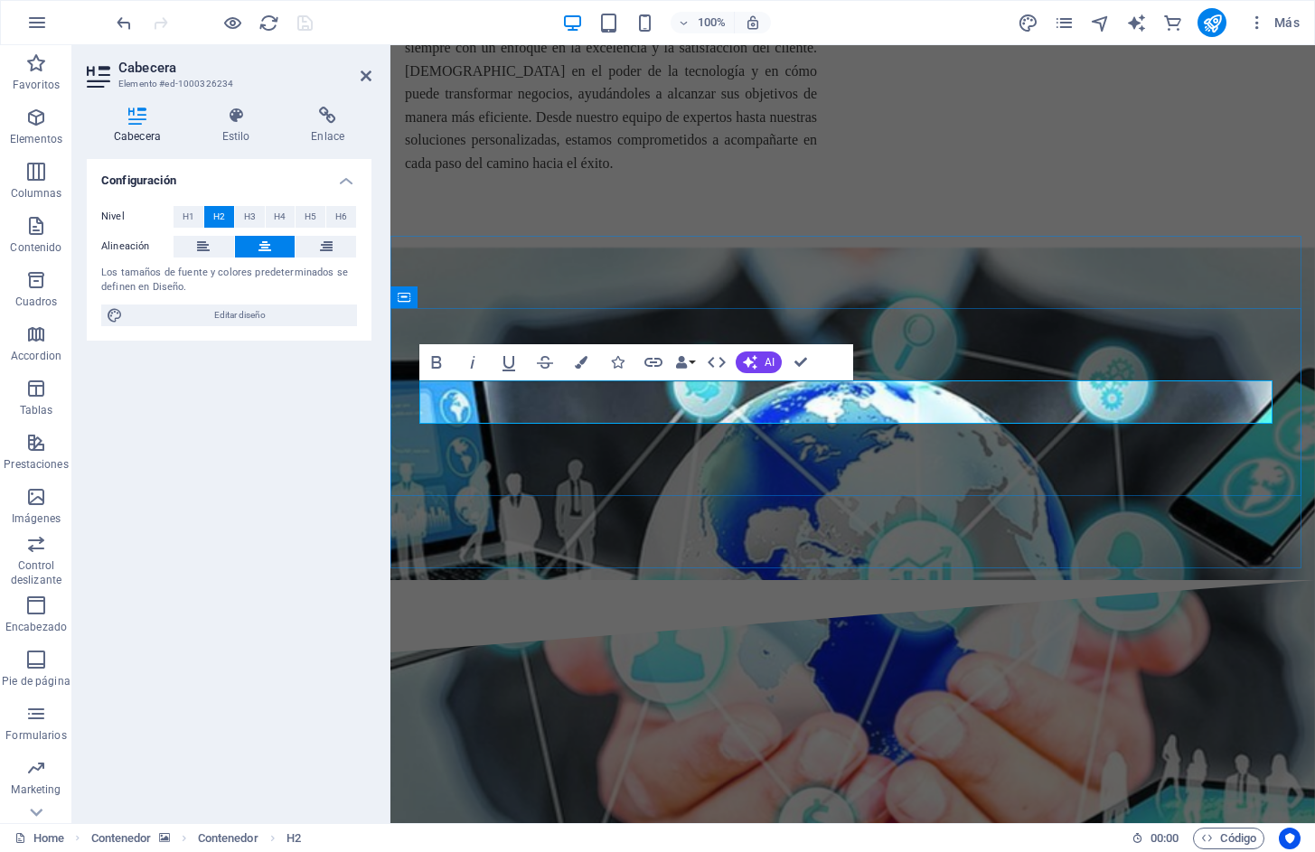
drag, startPoint x: 1050, startPoint y: 401, endPoint x: 674, endPoint y: 410, distance: 376.0
click at [578, 366] on icon "button" at bounding box center [581, 362] width 13 height 13
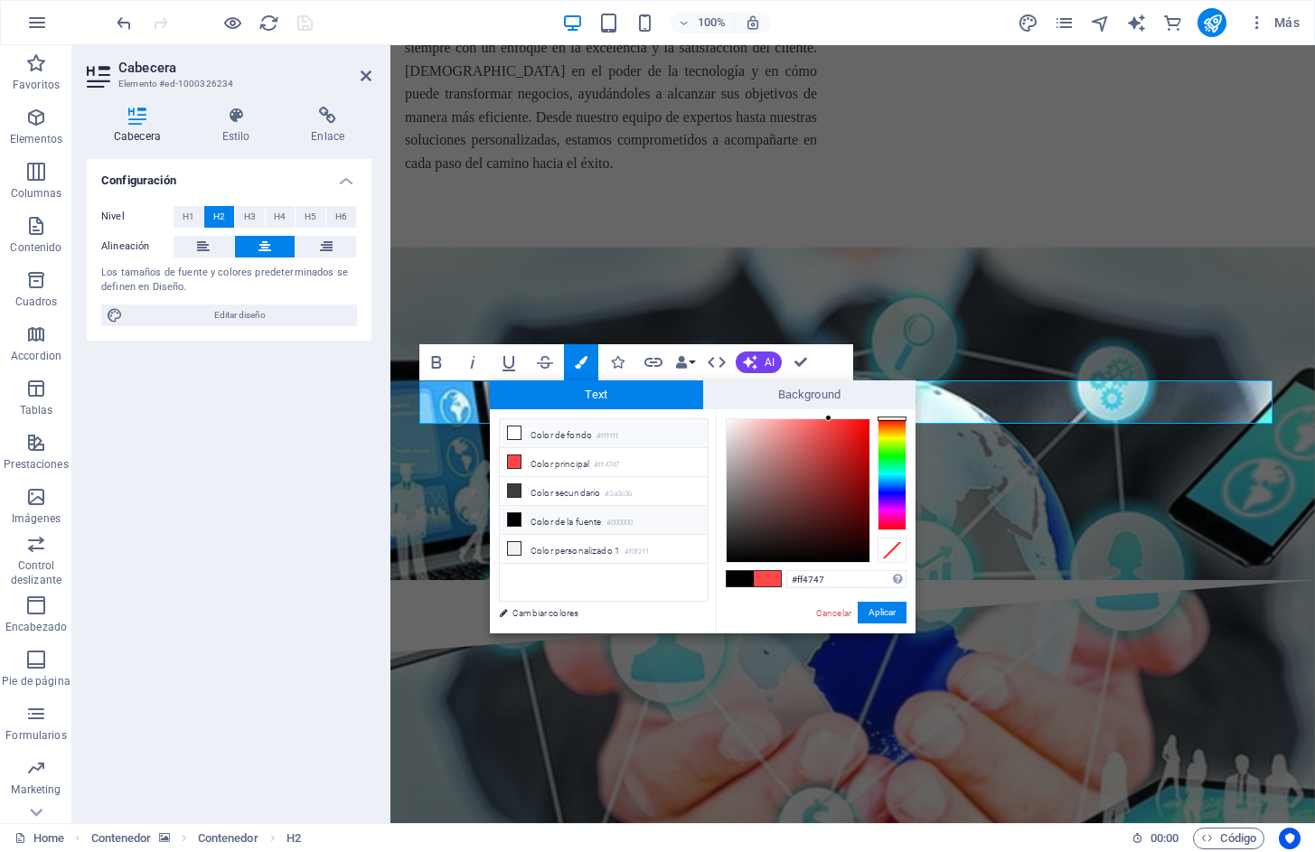
click at [528, 435] on li "Color de fondo #ffffff" at bounding box center [604, 433] width 208 height 29
type input "#ffffff"
click at [874, 612] on button "Aplicar" at bounding box center [882, 613] width 49 height 22
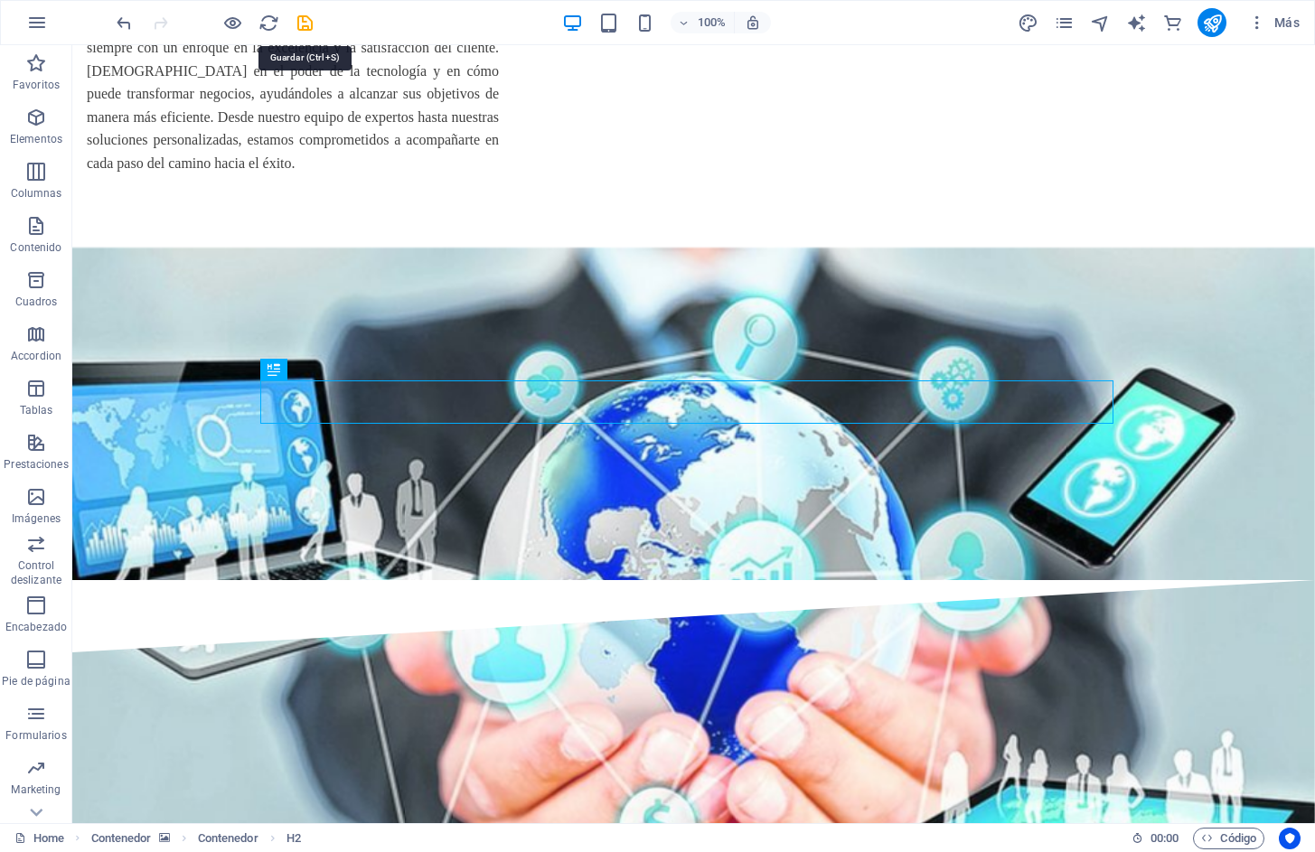
click at [305, 18] on icon "save" at bounding box center [305, 23] width 21 height 21
checkbox input "false"
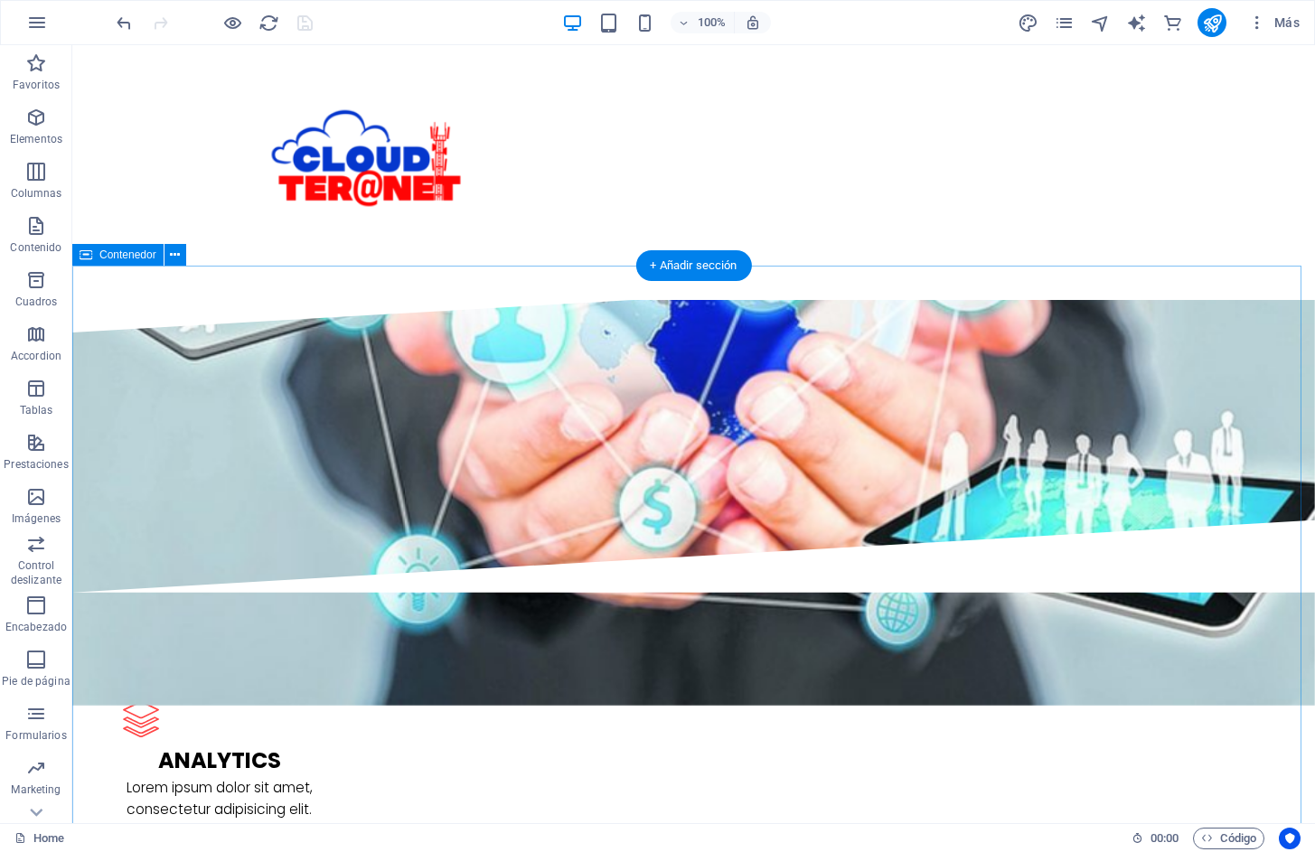
scroll to position [1898, 0]
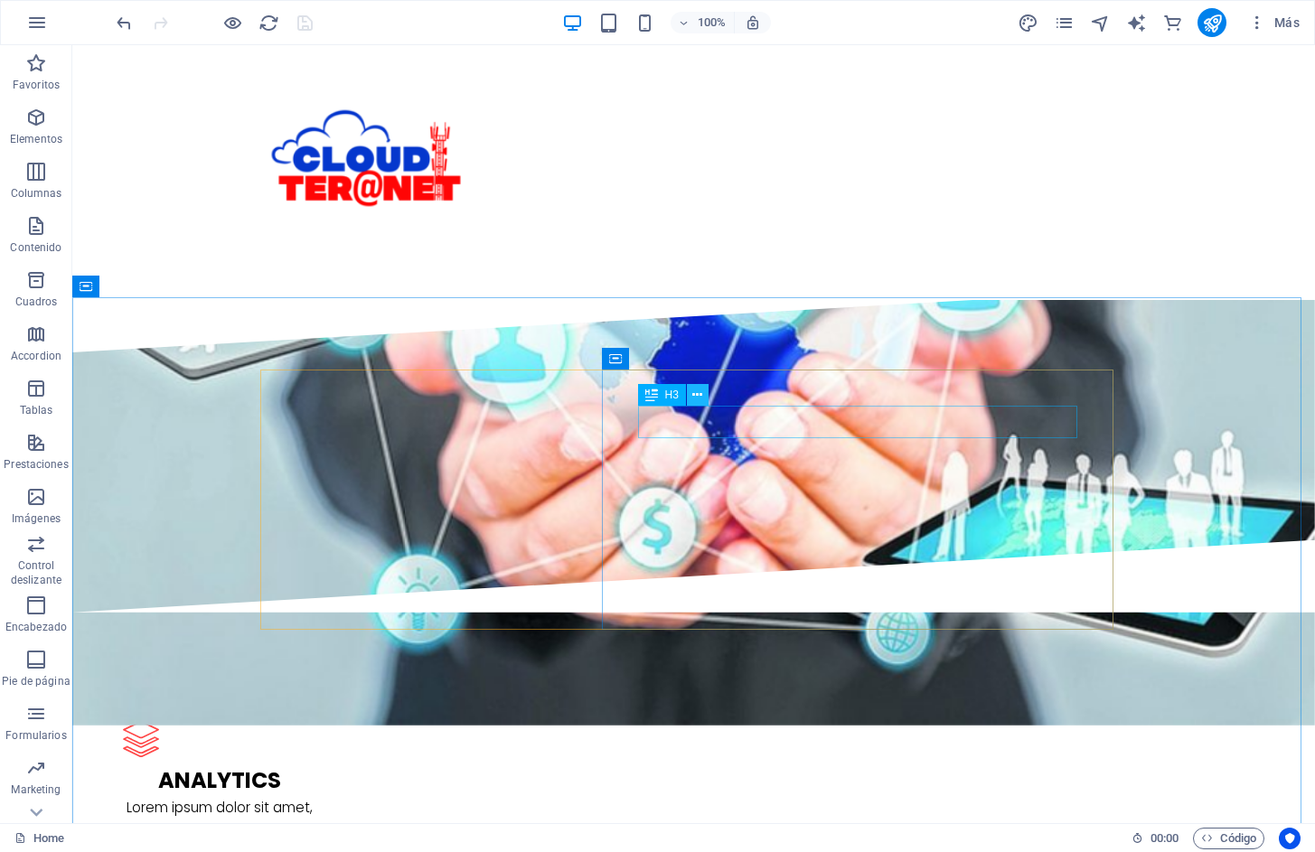
click at [698, 396] on icon at bounding box center [697, 395] width 10 height 19
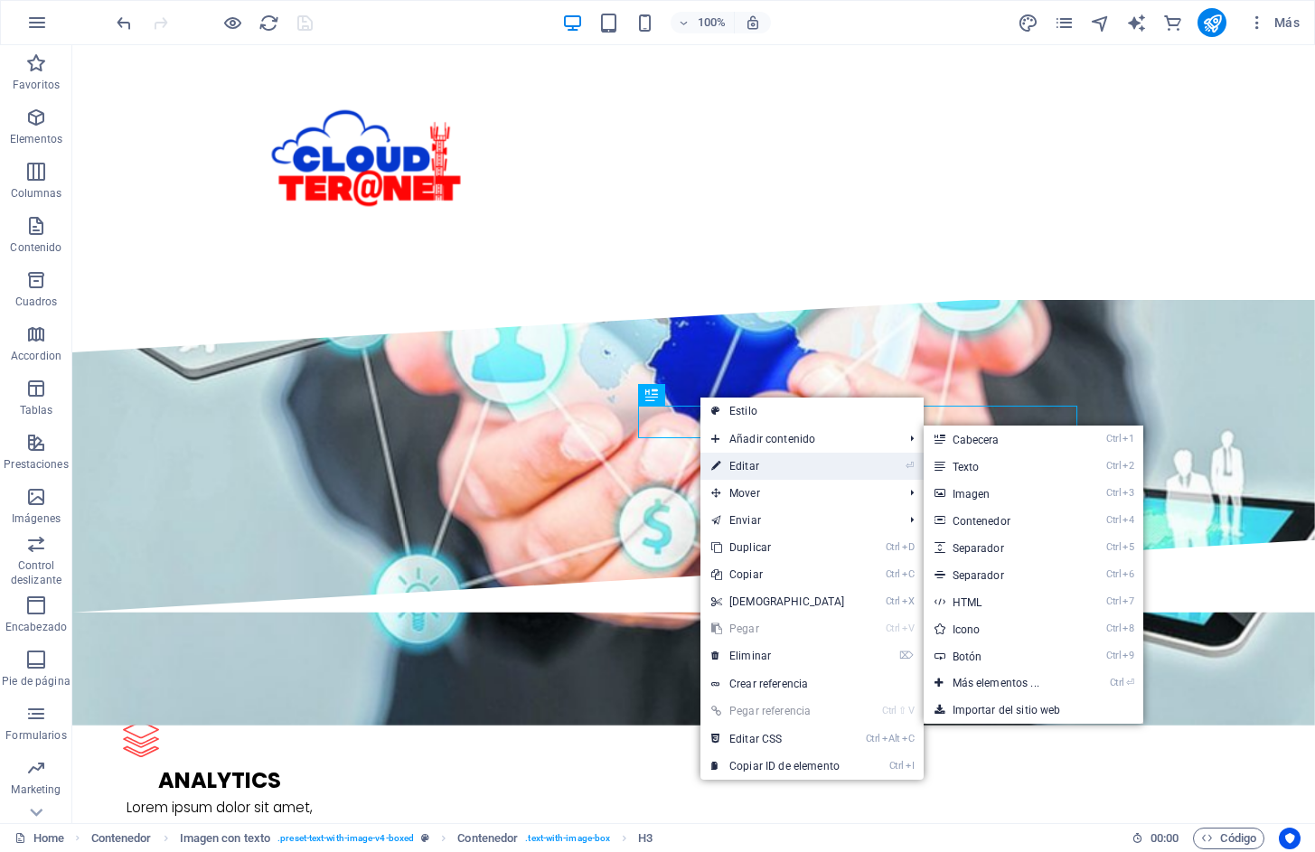
click at [752, 463] on link "⏎ Editar" at bounding box center [777, 466] width 155 height 27
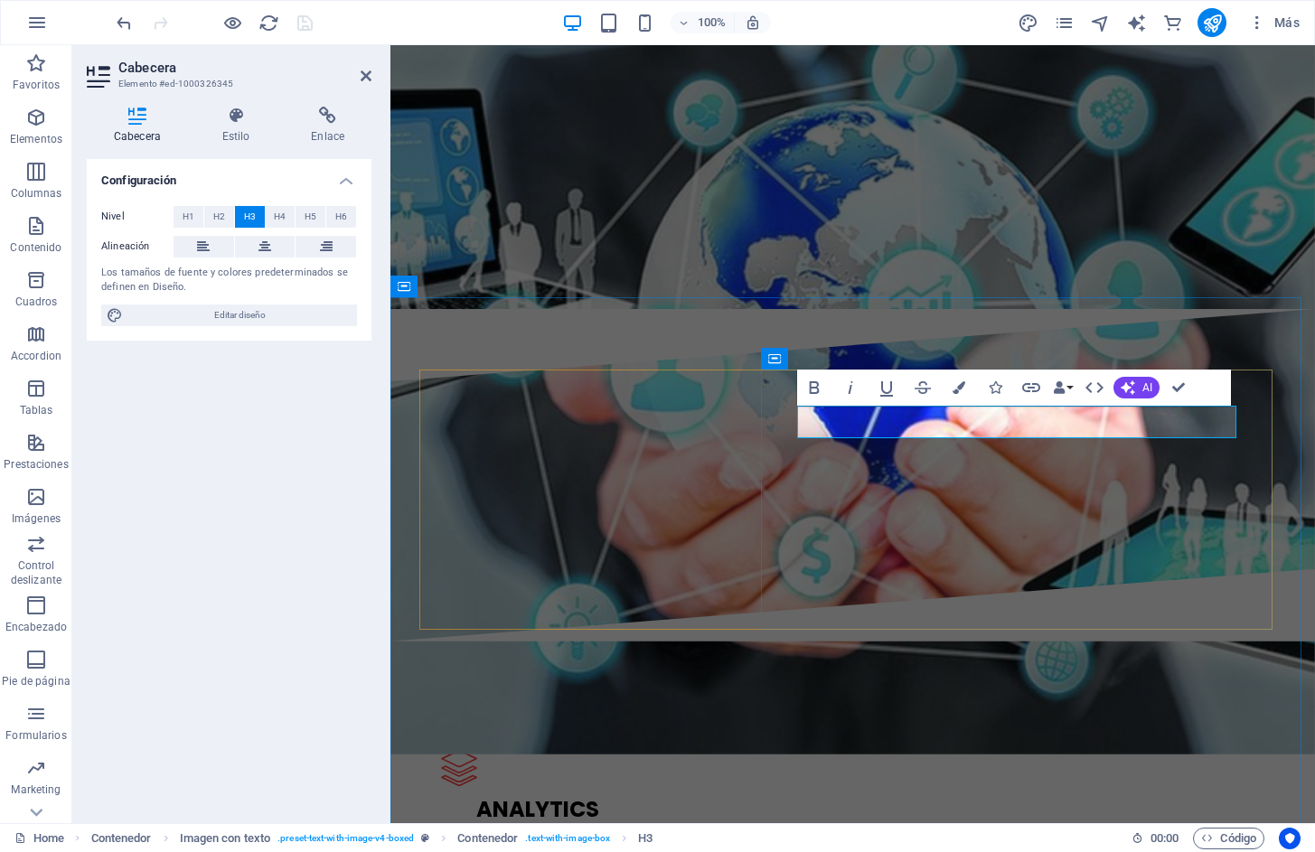
drag, startPoint x: 813, startPoint y: 420, endPoint x: 1189, endPoint y: 418, distance: 375.9
click at [953, 390] on icon "button" at bounding box center [958, 387] width 13 height 13
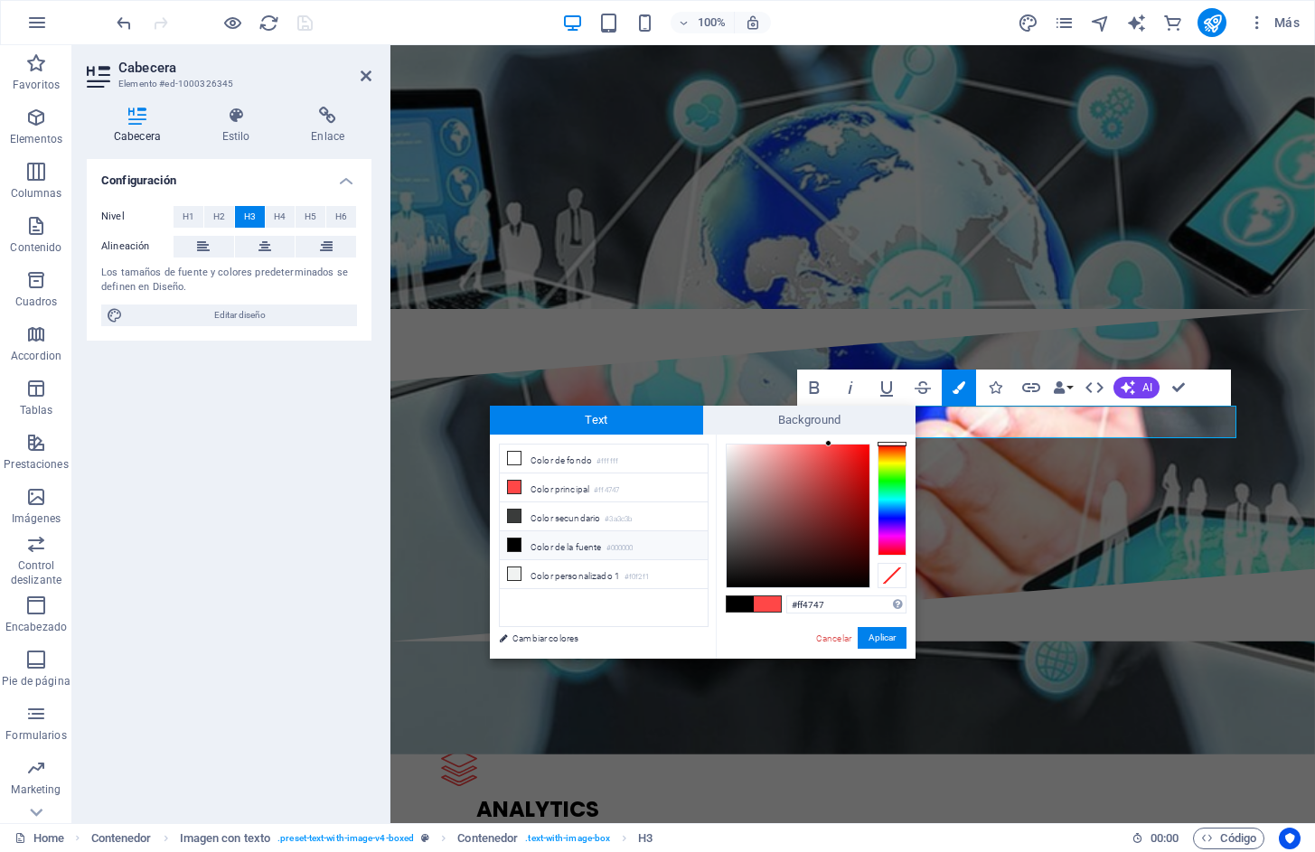
click at [551, 541] on li "Color de la fuente #000000" at bounding box center [604, 545] width 208 height 29
type input "#000000"
click at [875, 641] on button "Aplicar" at bounding box center [882, 638] width 49 height 22
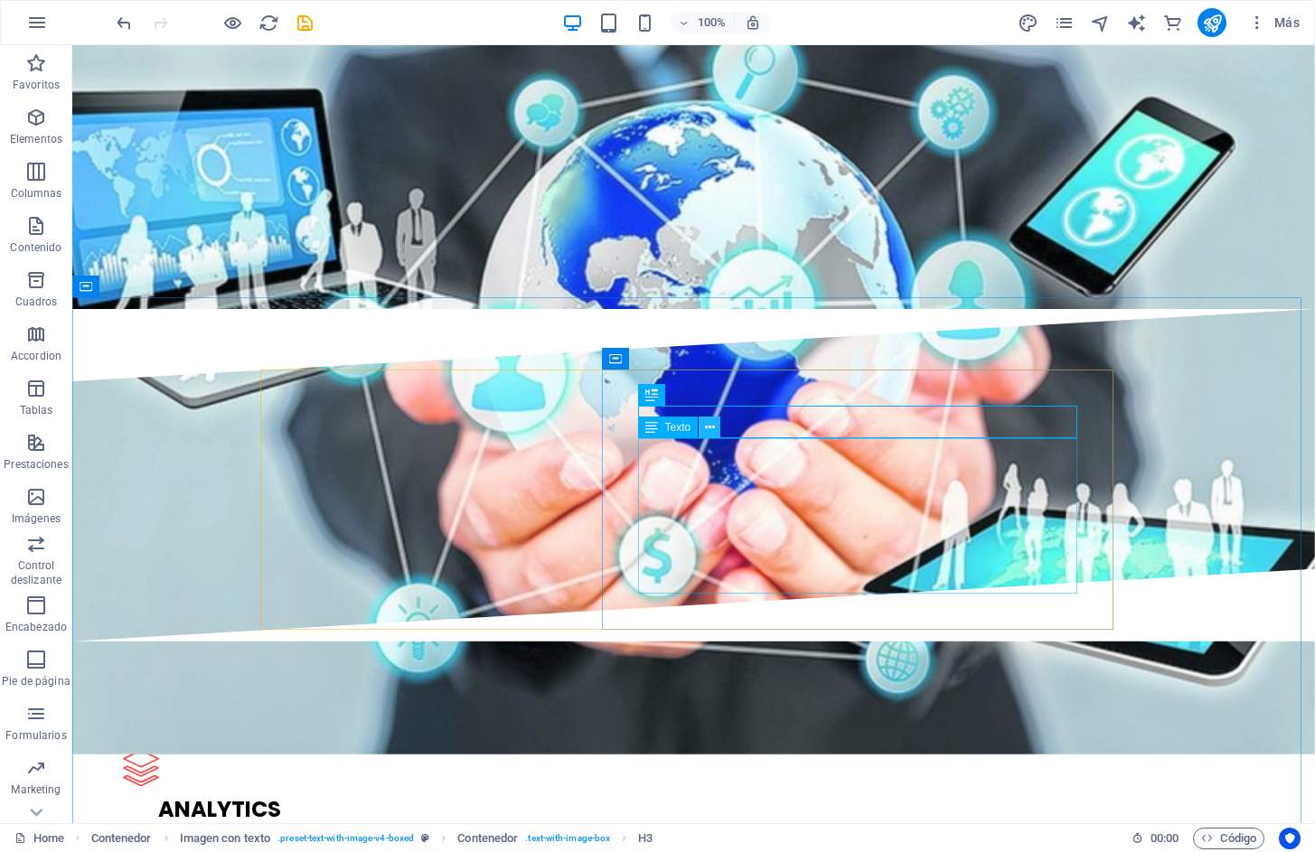
click at [708, 434] on icon at bounding box center [710, 427] width 10 height 19
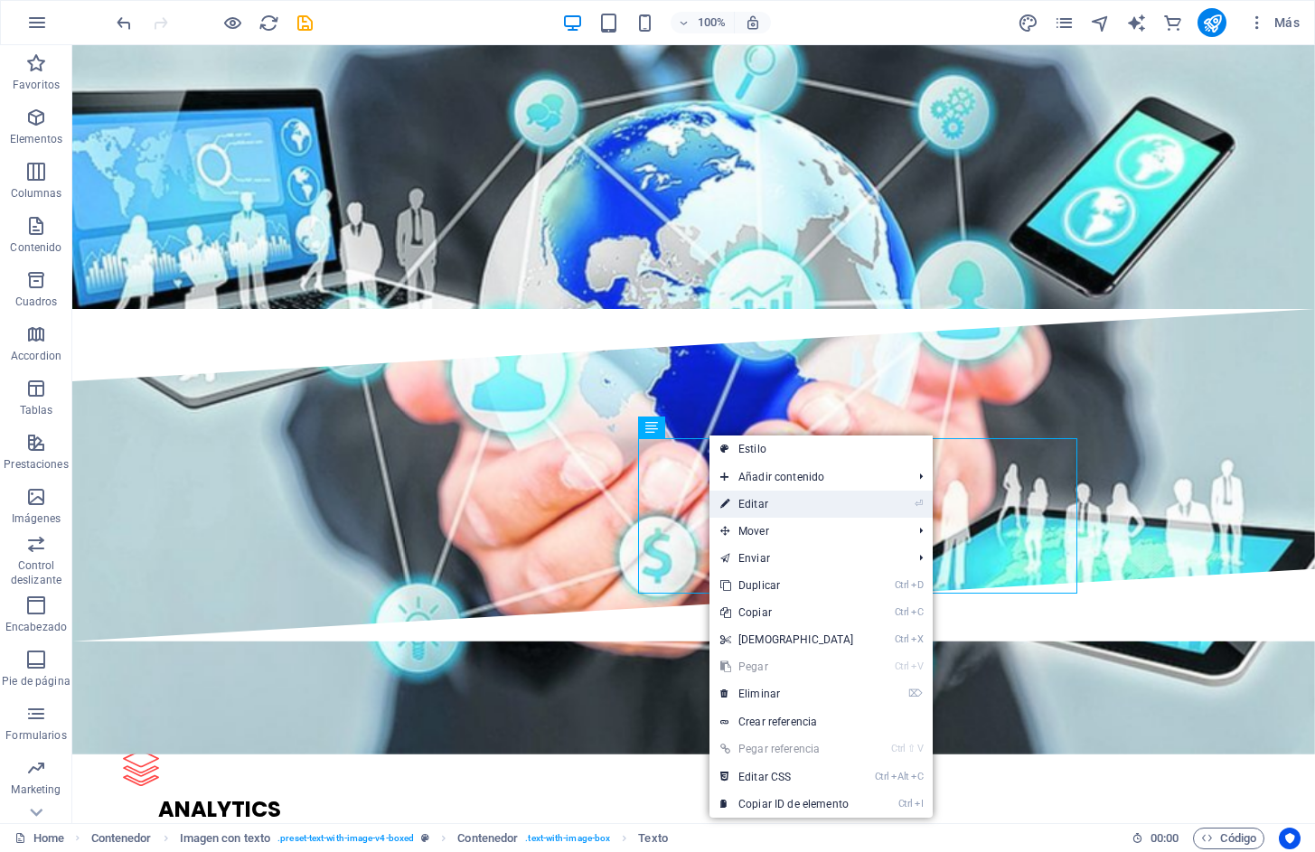
click at [746, 501] on link "⏎ Editar" at bounding box center [786, 504] width 155 height 27
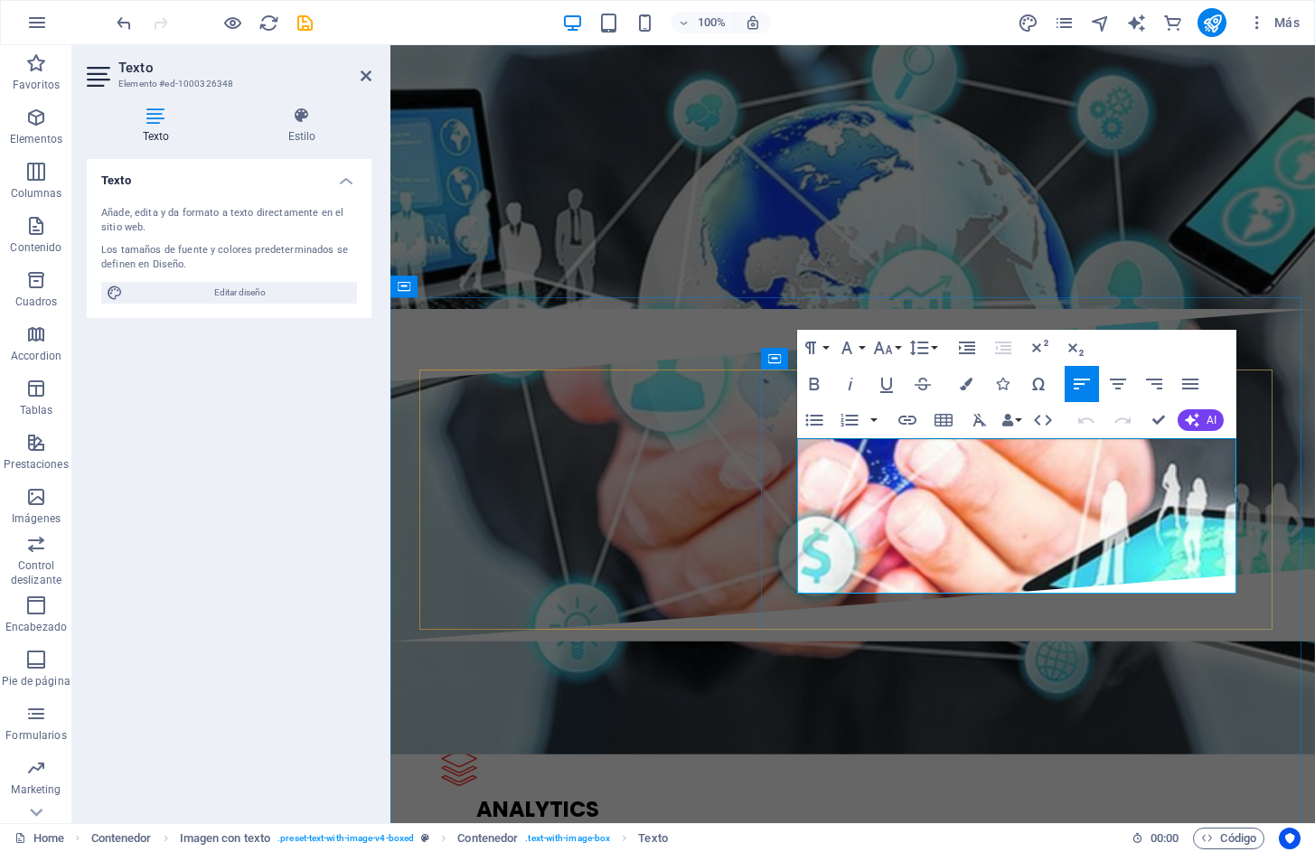
drag, startPoint x: 1170, startPoint y: 579, endPoint x: 1189, endPoint y: 484, distance: 96.8
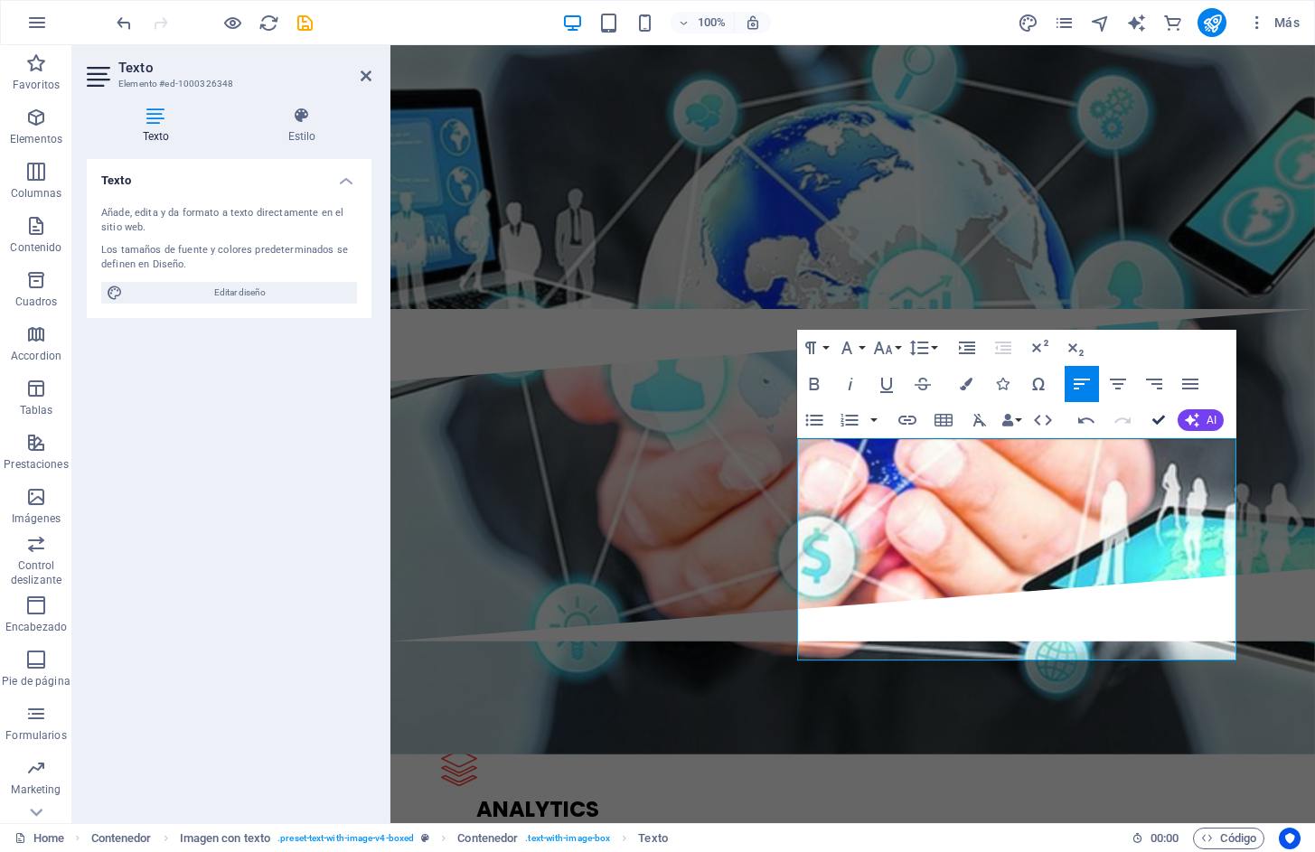
drag, startPoint x: 1159, startPoint y: 417, endPoint x: 942, endPoint y: 445, distance: 218.8
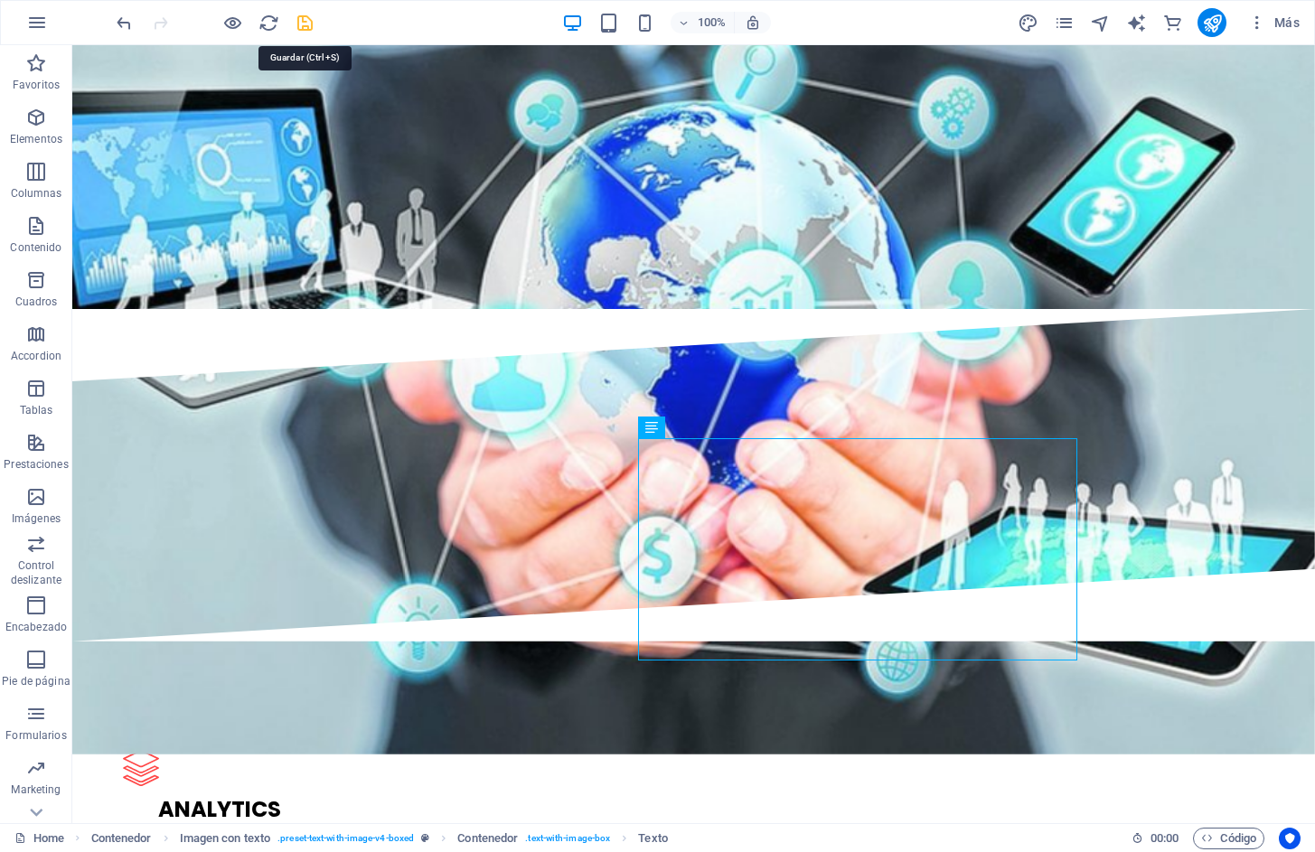
click at [298, 22] on icon "save" at bounding box center [305, 23] width 21 height 21
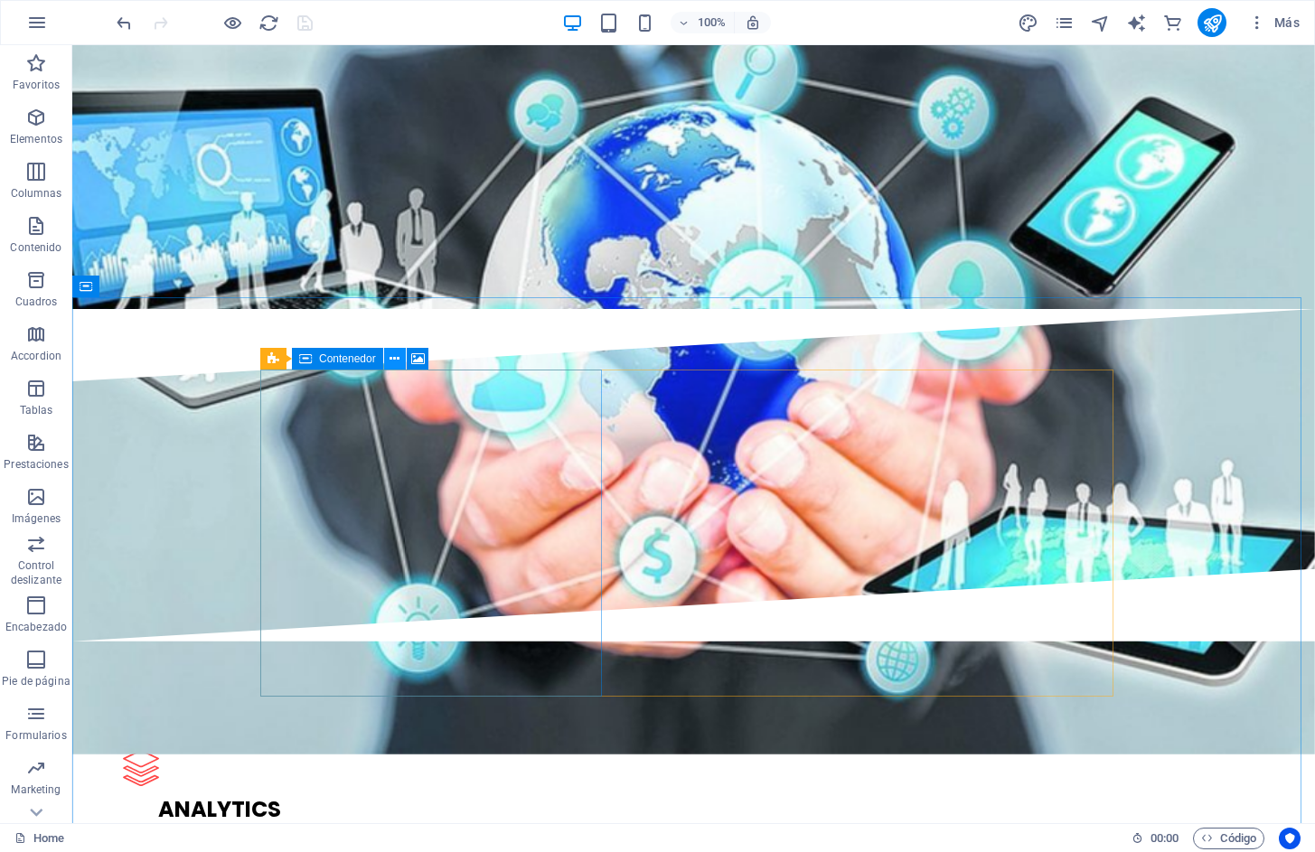
click at [390, 361] on icon at bounding box center [394, 359] width 10 height 19
click at [417, 361] on icon at bounding box center [418, 359] width 14 height 19
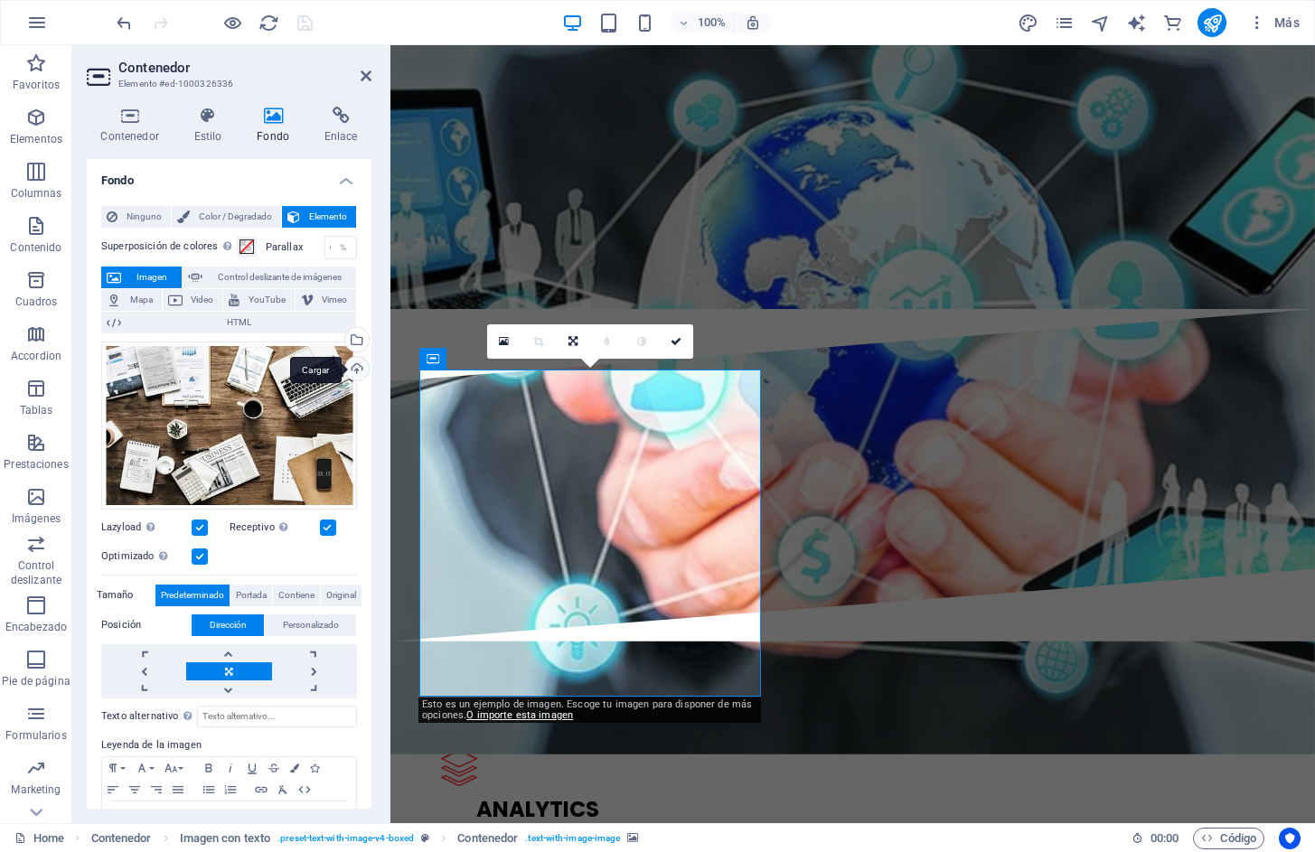
click at [351, 371] on div "Cargar" at bounding box center [355, 370] width 27 height 27
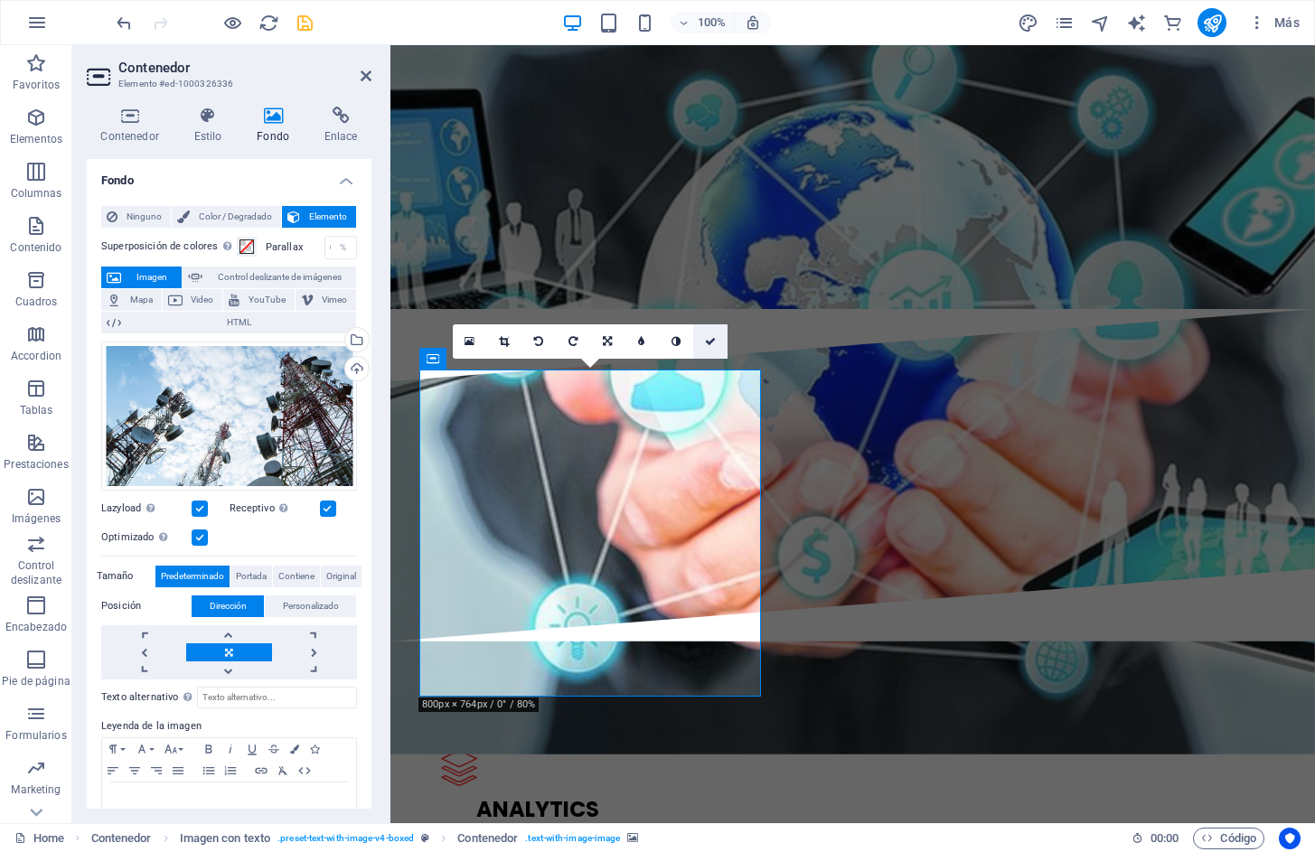
click at [710, 344] on icon at bounding box center [710, 341] width 11 height 11
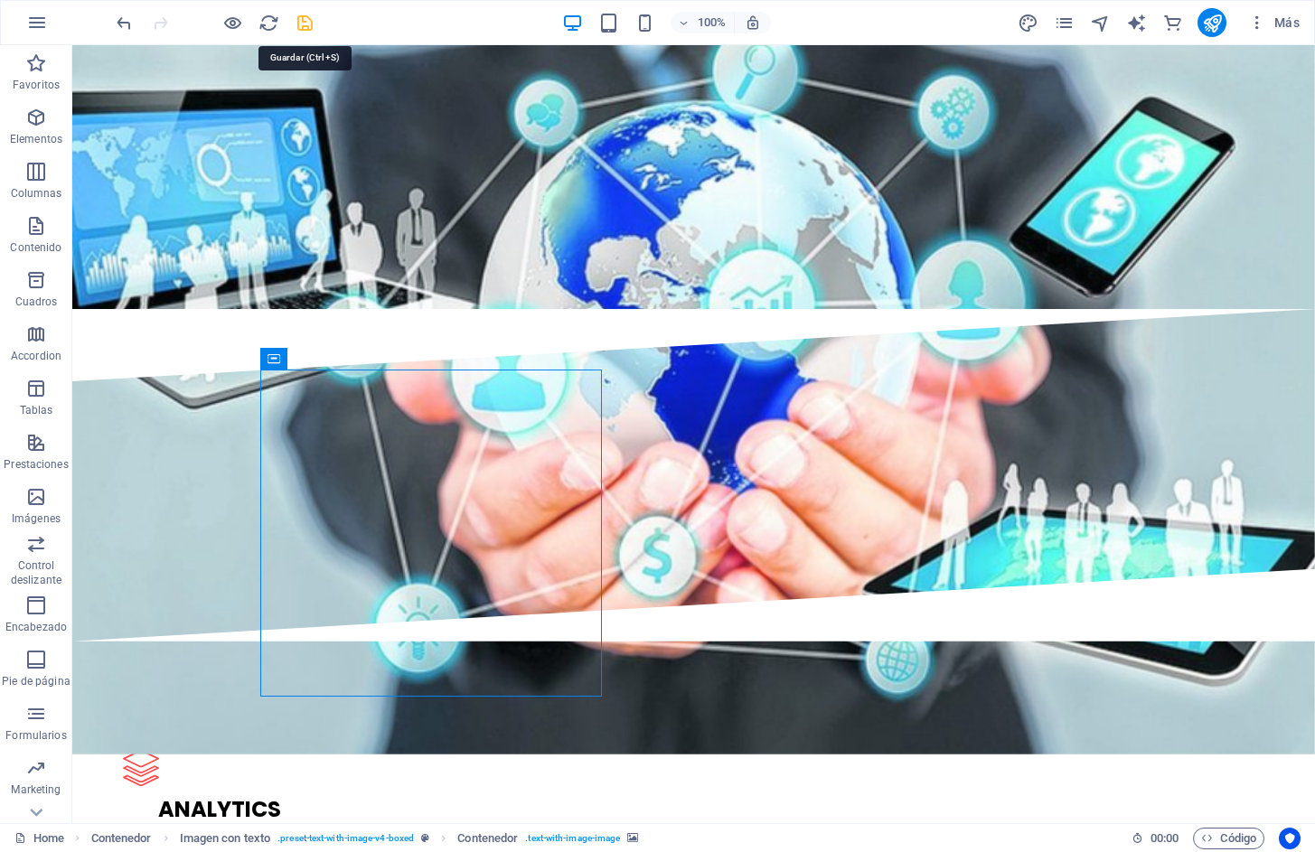
click at [300, 21] on icon "save" at bounding box center [305, 23] width 21 height 21
checkbox input "false"
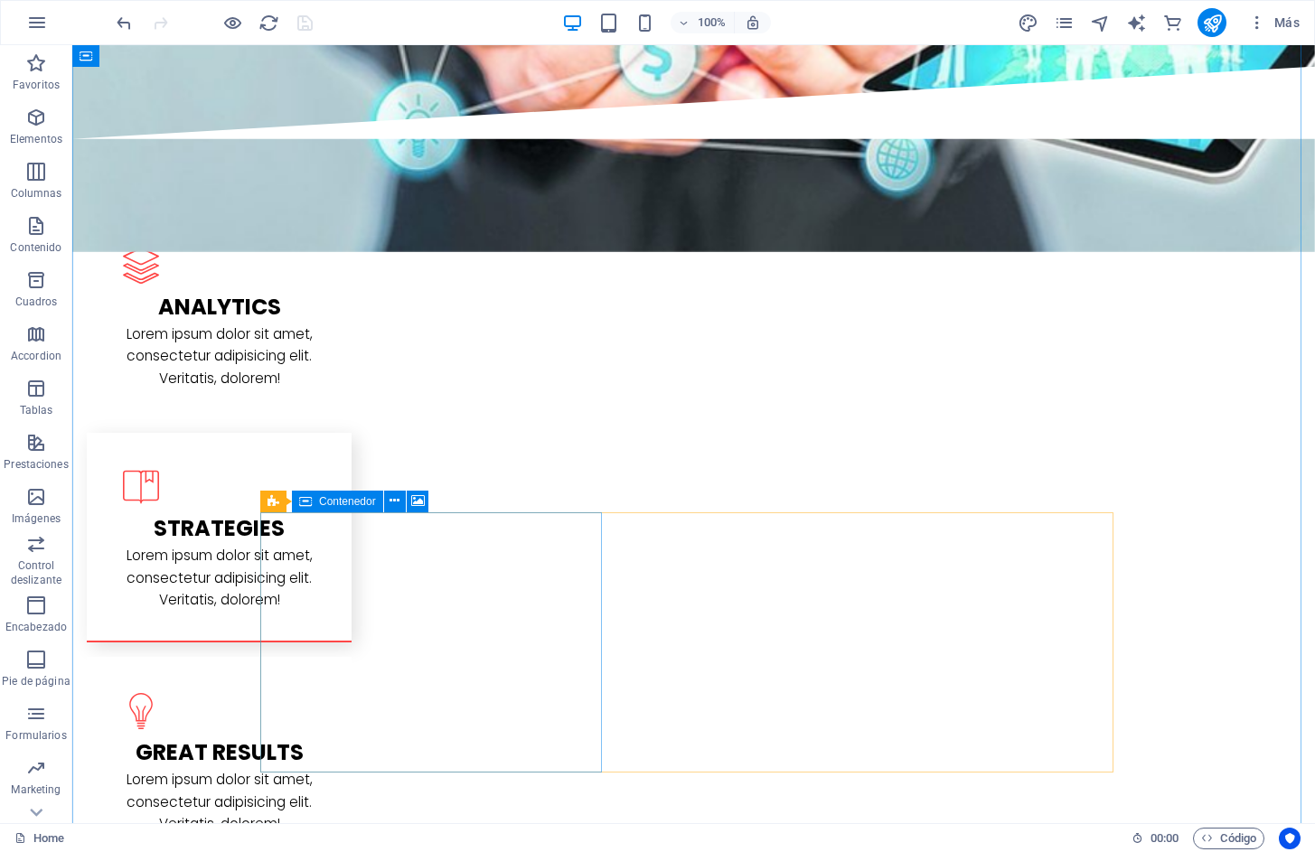
scroll to position [2440, 0]
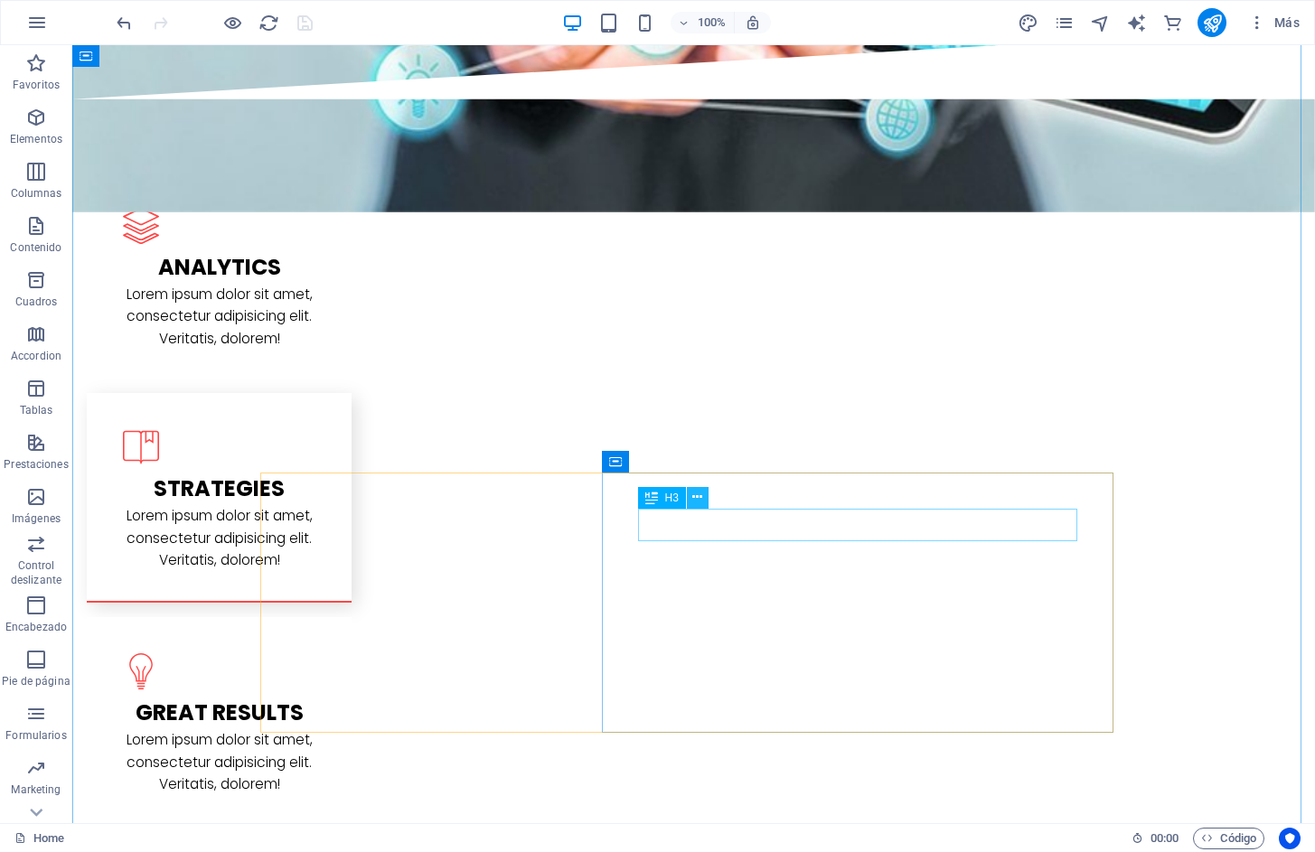
click at [697, 498] on icon at bounding box center [697, 497] width 10 height 19
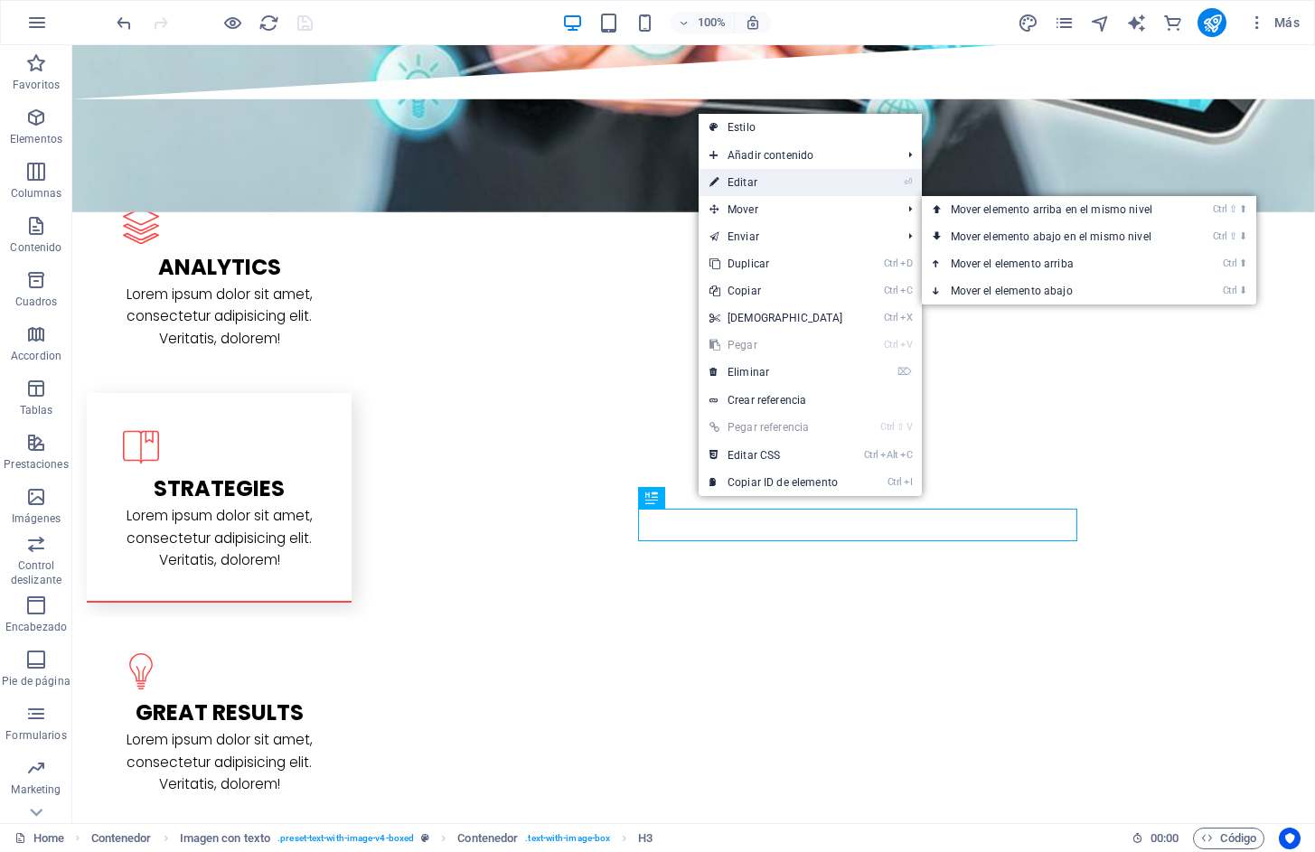
click at [765, 181] on link "⏎ Editar" at bounding box center [775, 182] width 155 height 27
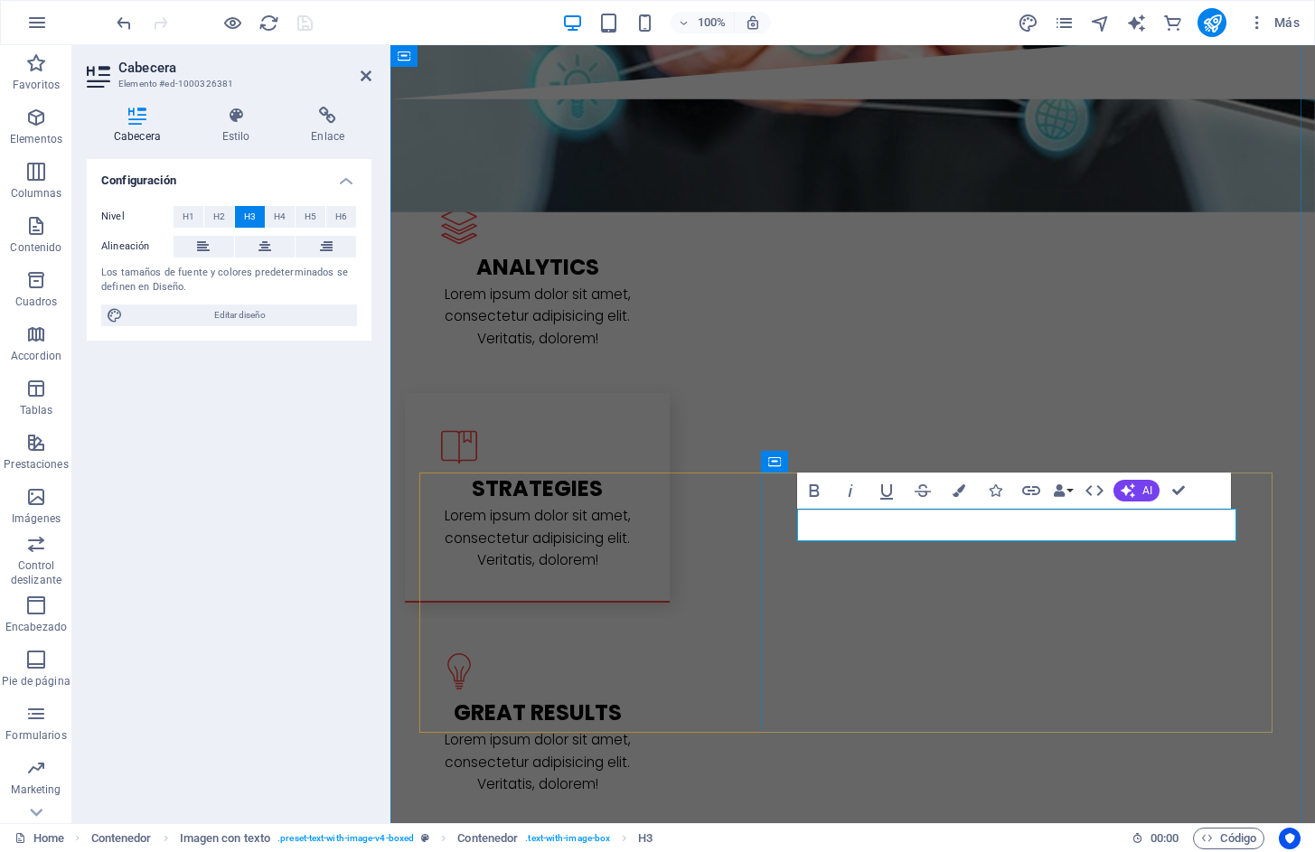
drag, startPoint x: 810, startPoint y: 520, endPoint x: 1189, endPoint y: 521, distance: 379.5
click at [965, 496] on button "Colors" at bounding box center [959, 491] width 34 height 36
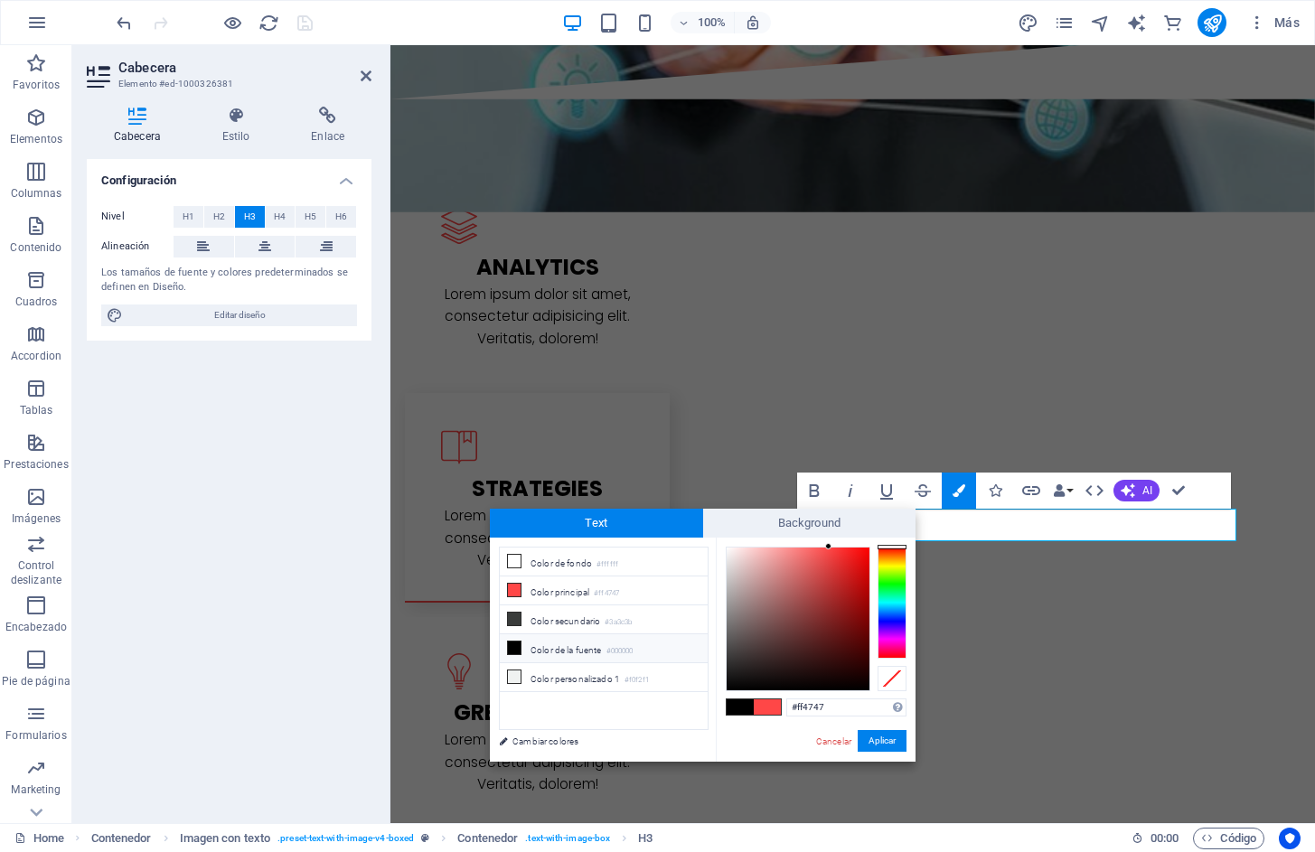
click at [570, 643] on li "Color de la fuente #000000" at bounding box center [604, 648] width 208 height 29
type input "#000000"
click at [880, 745] on button "Aplicar" at bounding box center [882, 741] width 49 height 22
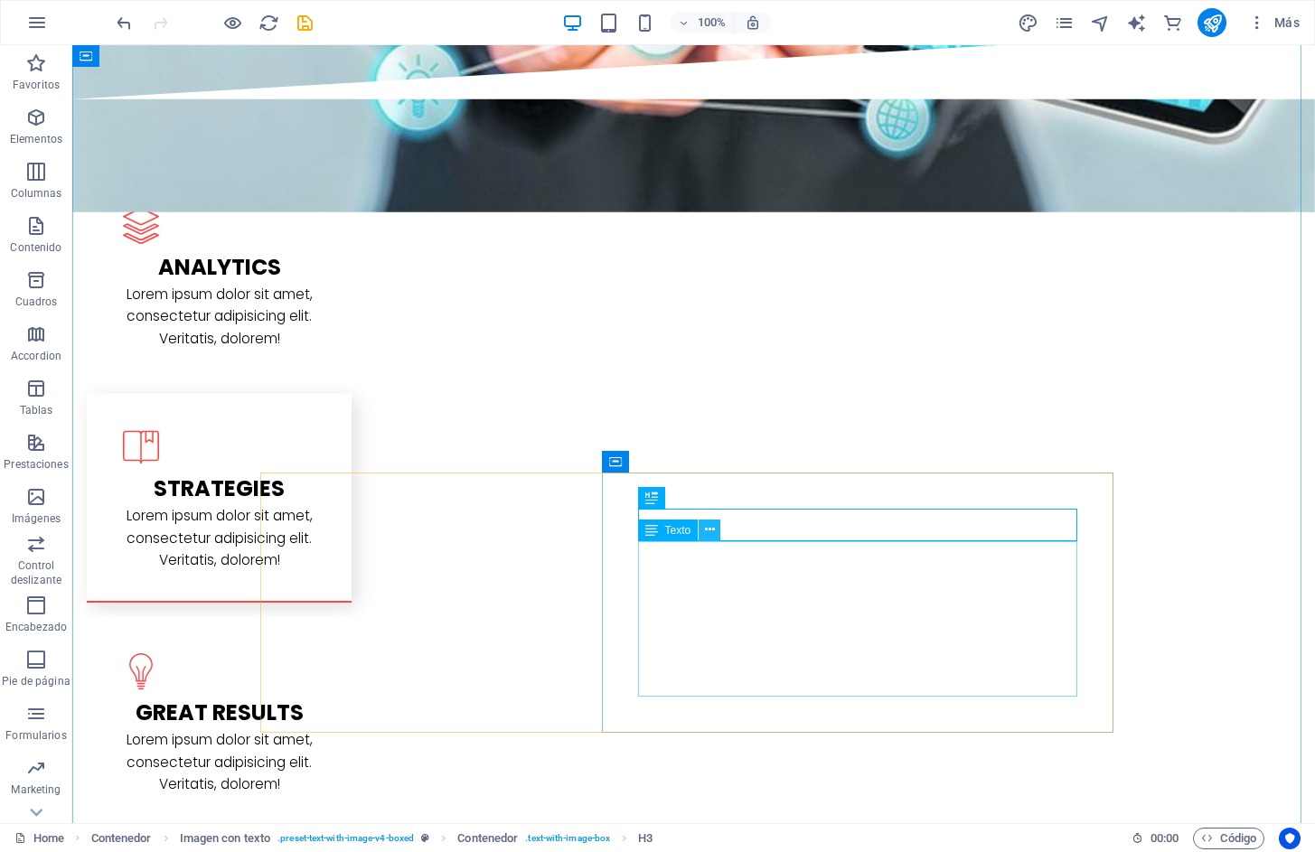
click at [703, 527] on button at bounding box center [709, 531] width 22 height 22
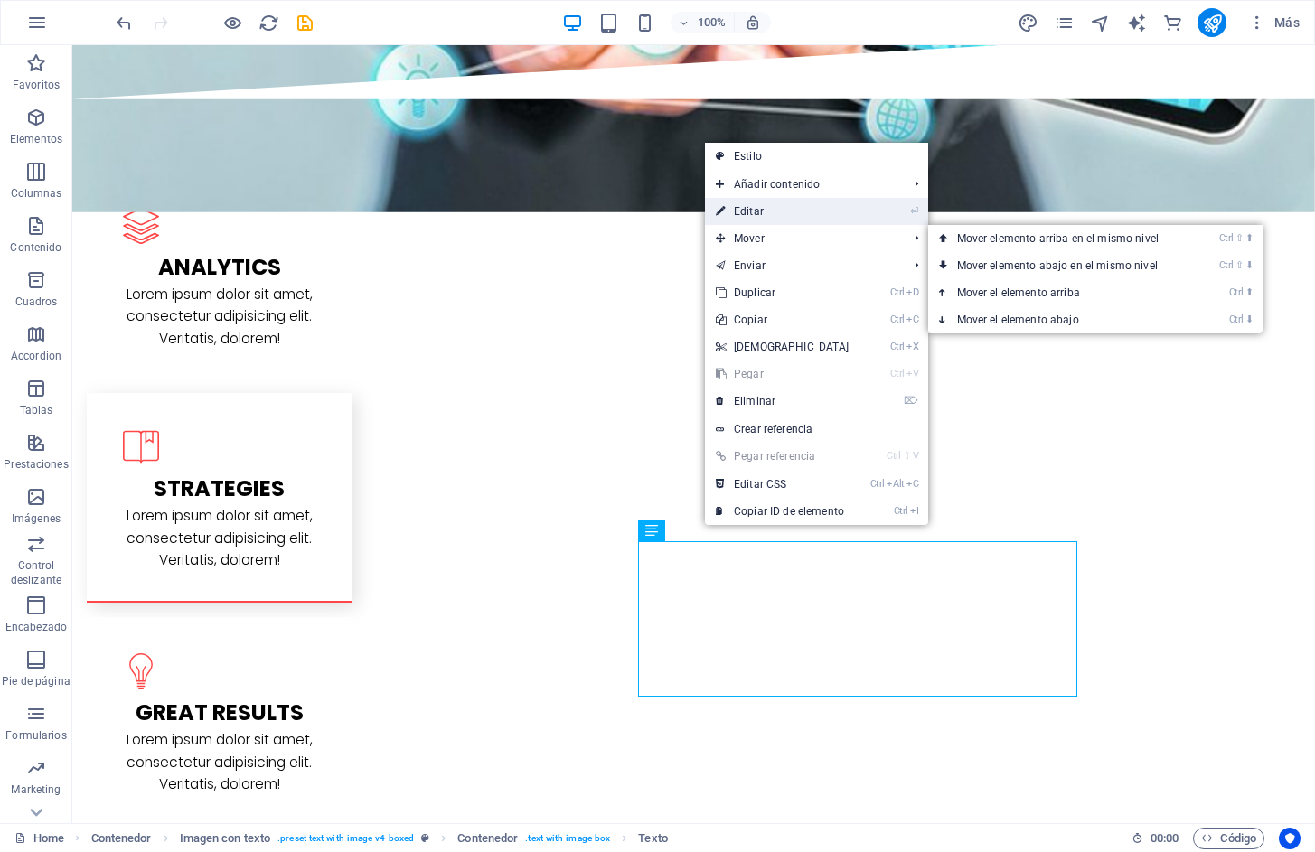
click at [757, 217] on link "⏎ Editar" at bounding box center [782, 211] width 155 height 27
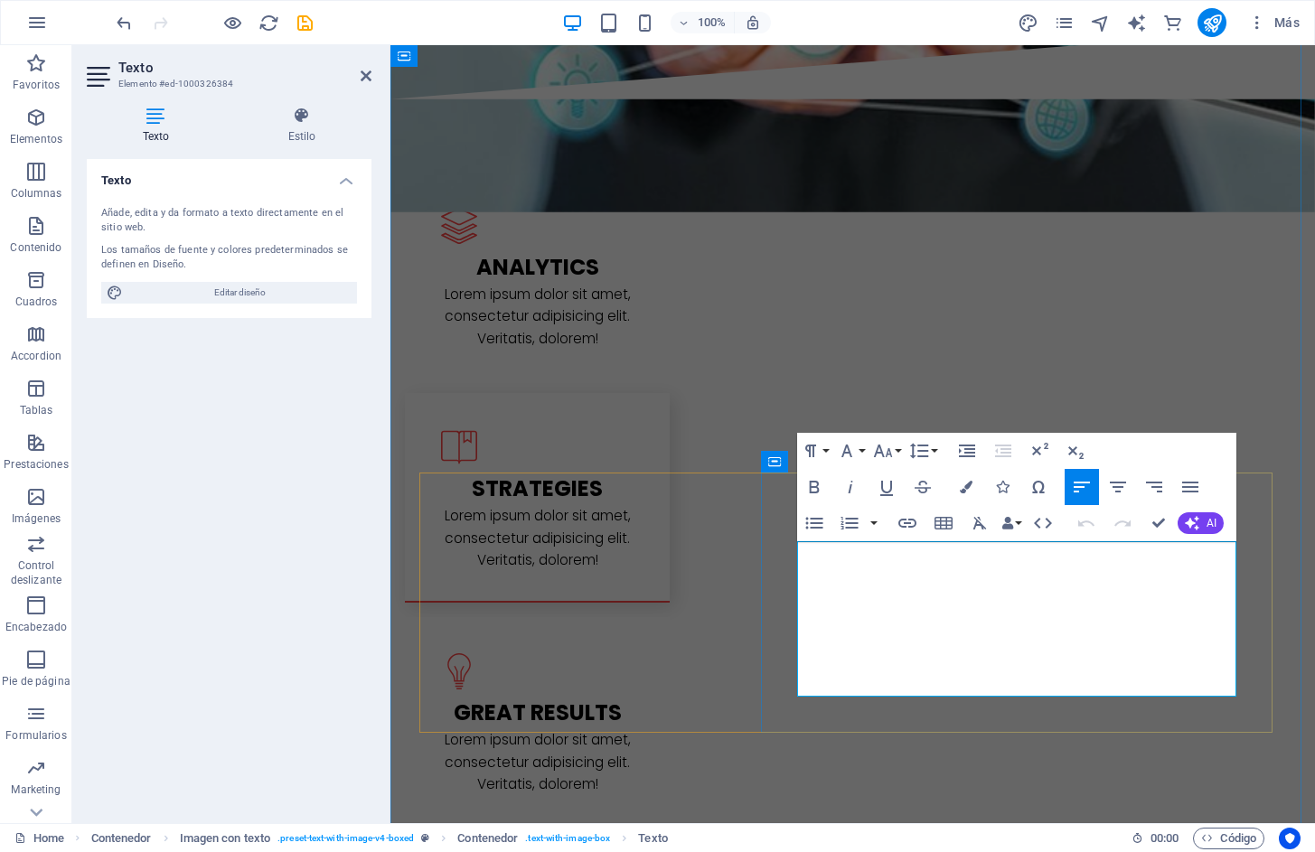
drag, startPoint x: 1178, startPoint y: 692, endPoint x: 798, endPoint y: 558, distance: 403.2
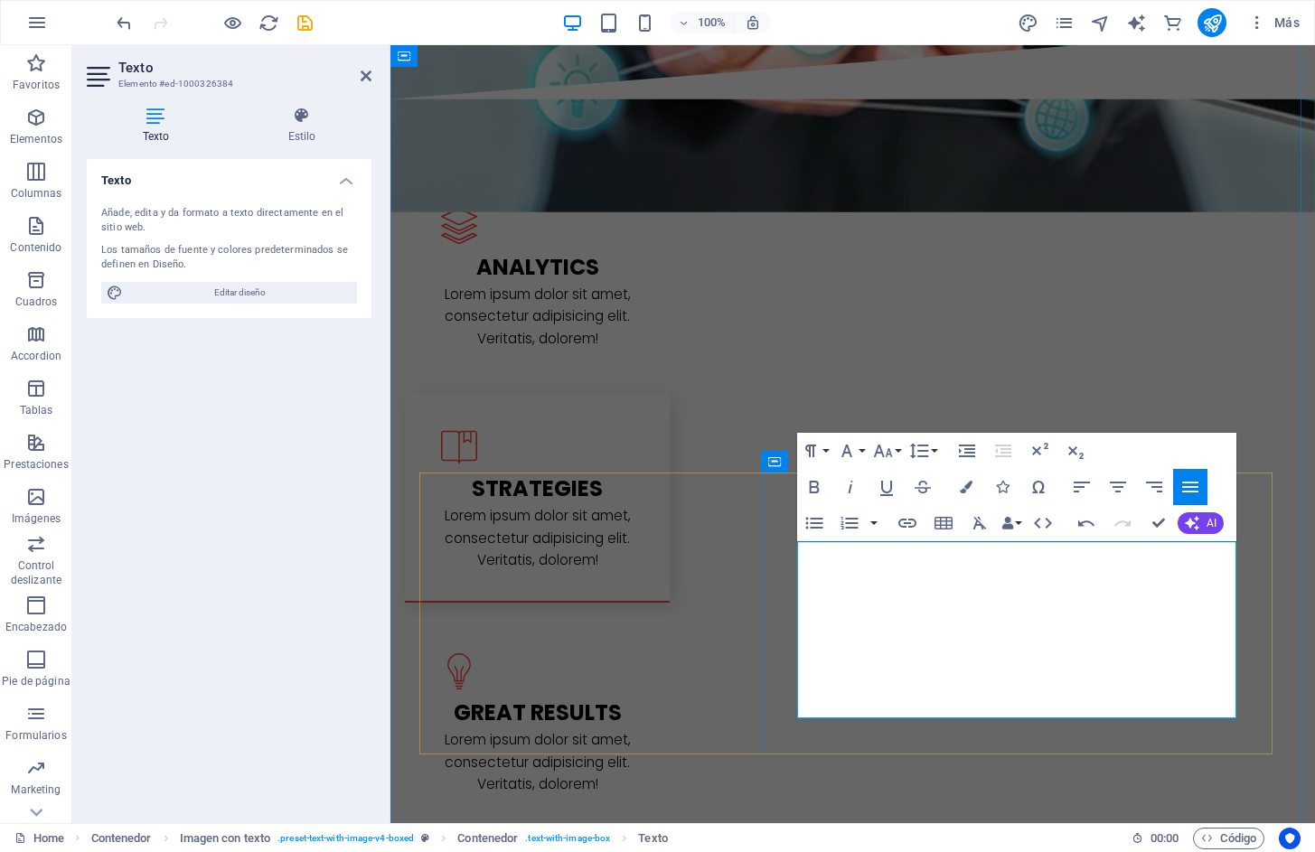
drag, startPoint x: 1148, startPoint y: 708, endPoint x: 798, endPoint y: 557, distance: 381.2
click at [878, 453] on icon "button" at bounding box center [882, 451] width 19 height 13
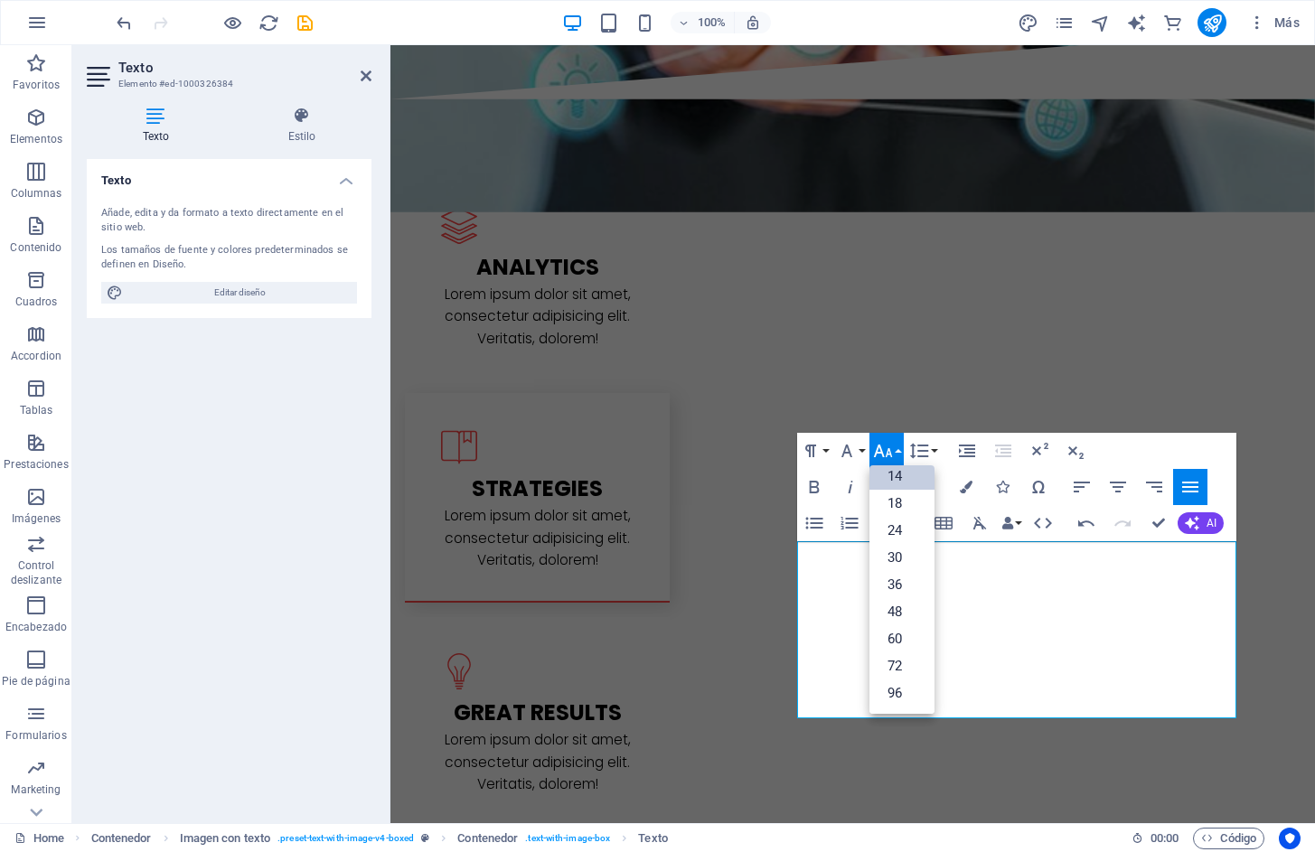
scroll to position [145, 0]
click at [857, 450] on icon "button" at bounding box center [847, 451] width 22 height 22
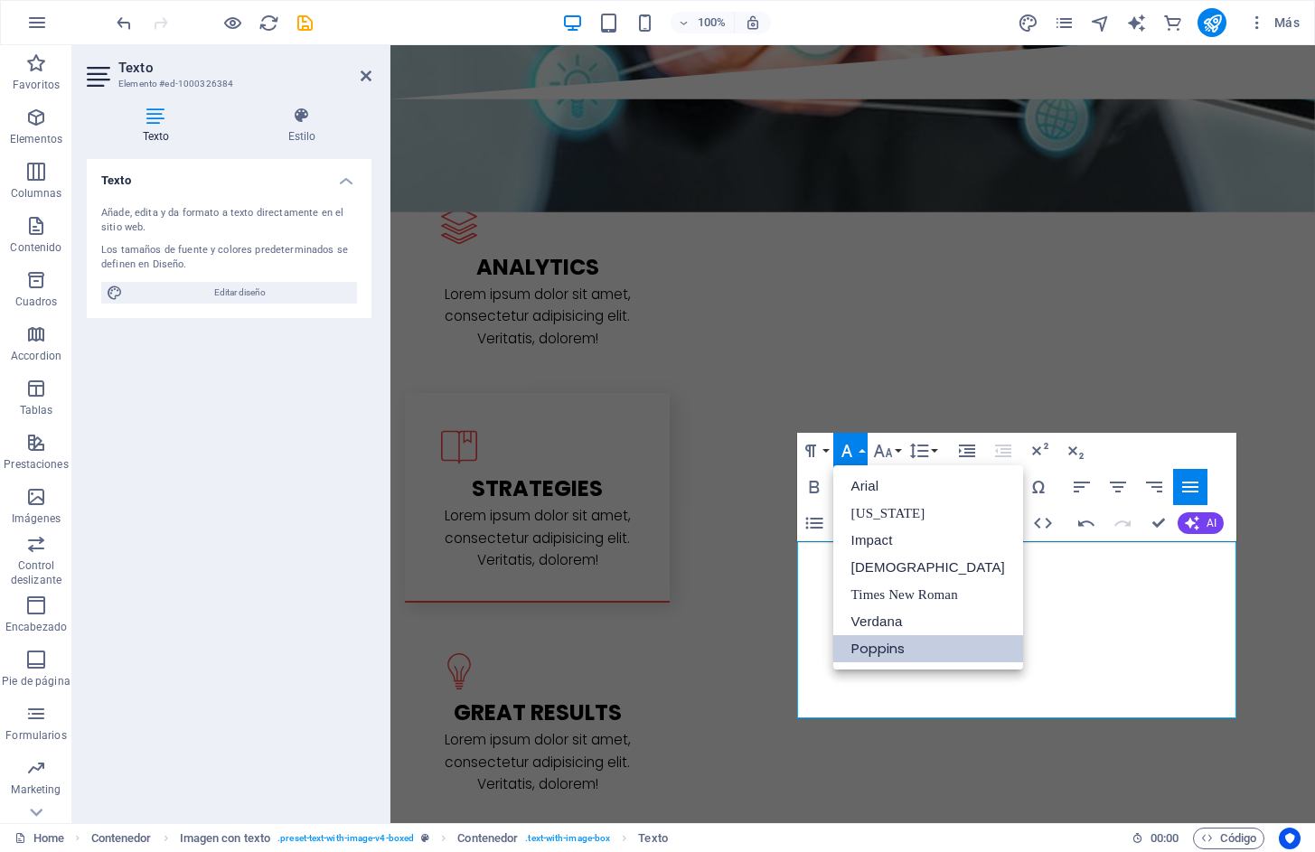
scroll to position [0, 0]
click at [876, 573] on link "[DEMOGRAPHIC_DATA]" at bounding box center [928, 567] width 190 height 27
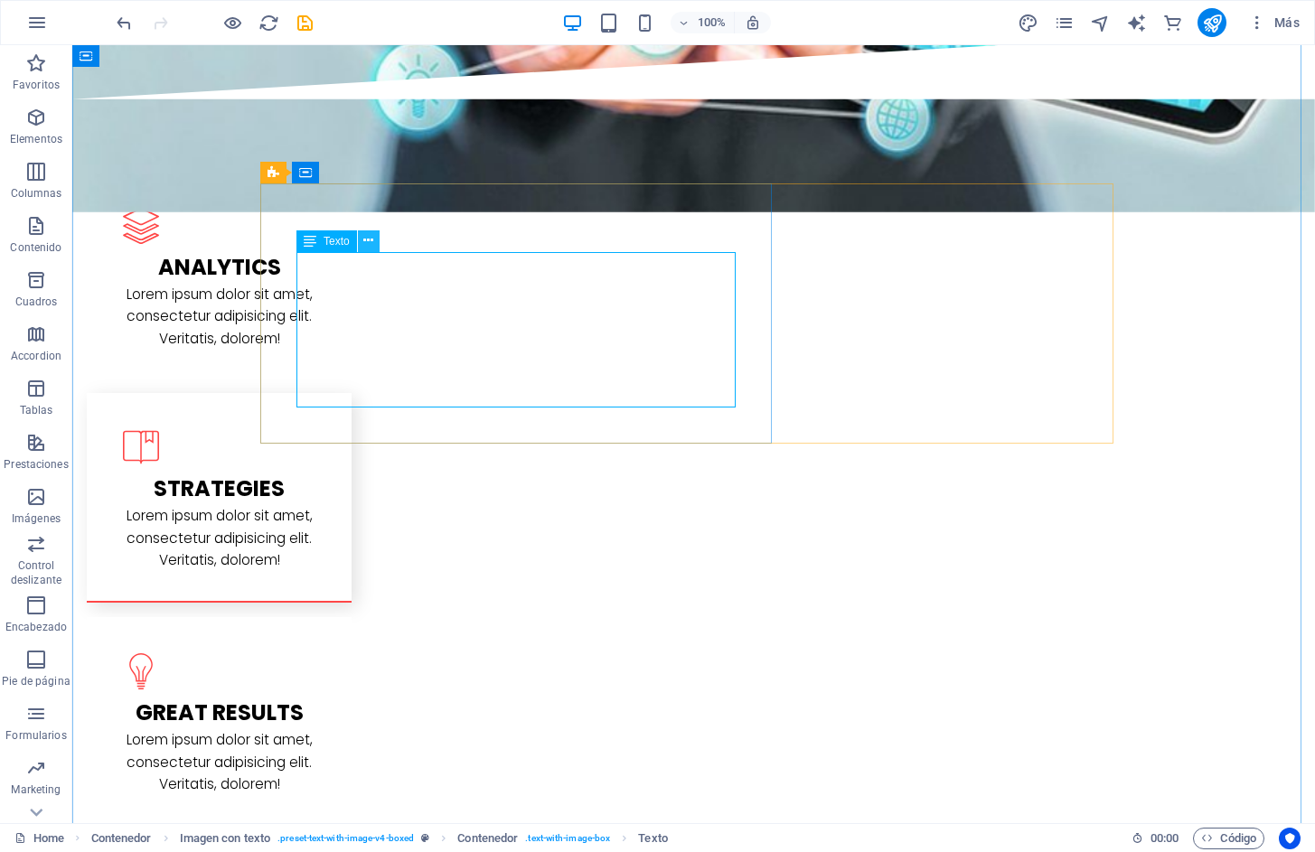
click at [362, 238] on button at bounding box center [369, 241] width 22 height 22
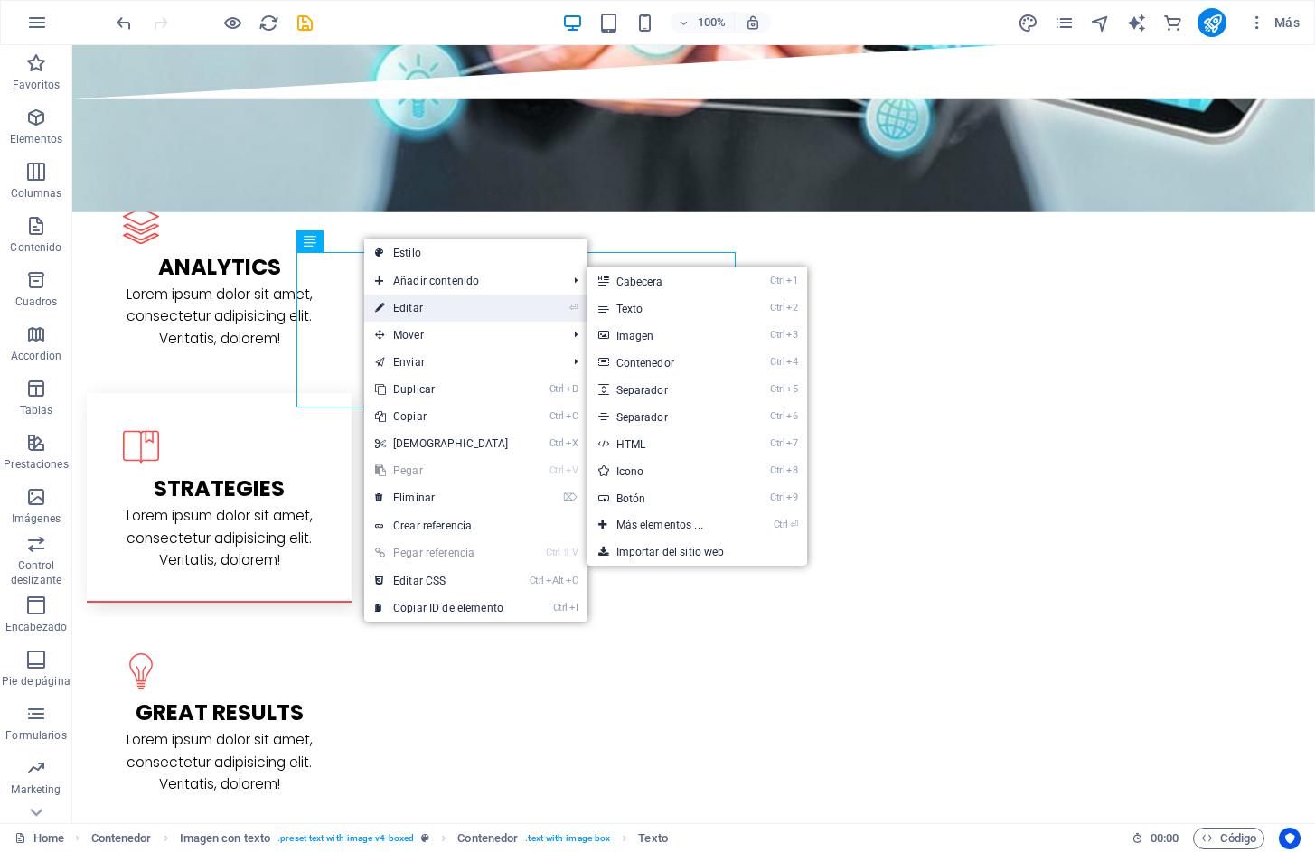
click at [401, 298] on link "⏎ Editar" at bounding box center [441, 308] width 155 height 27
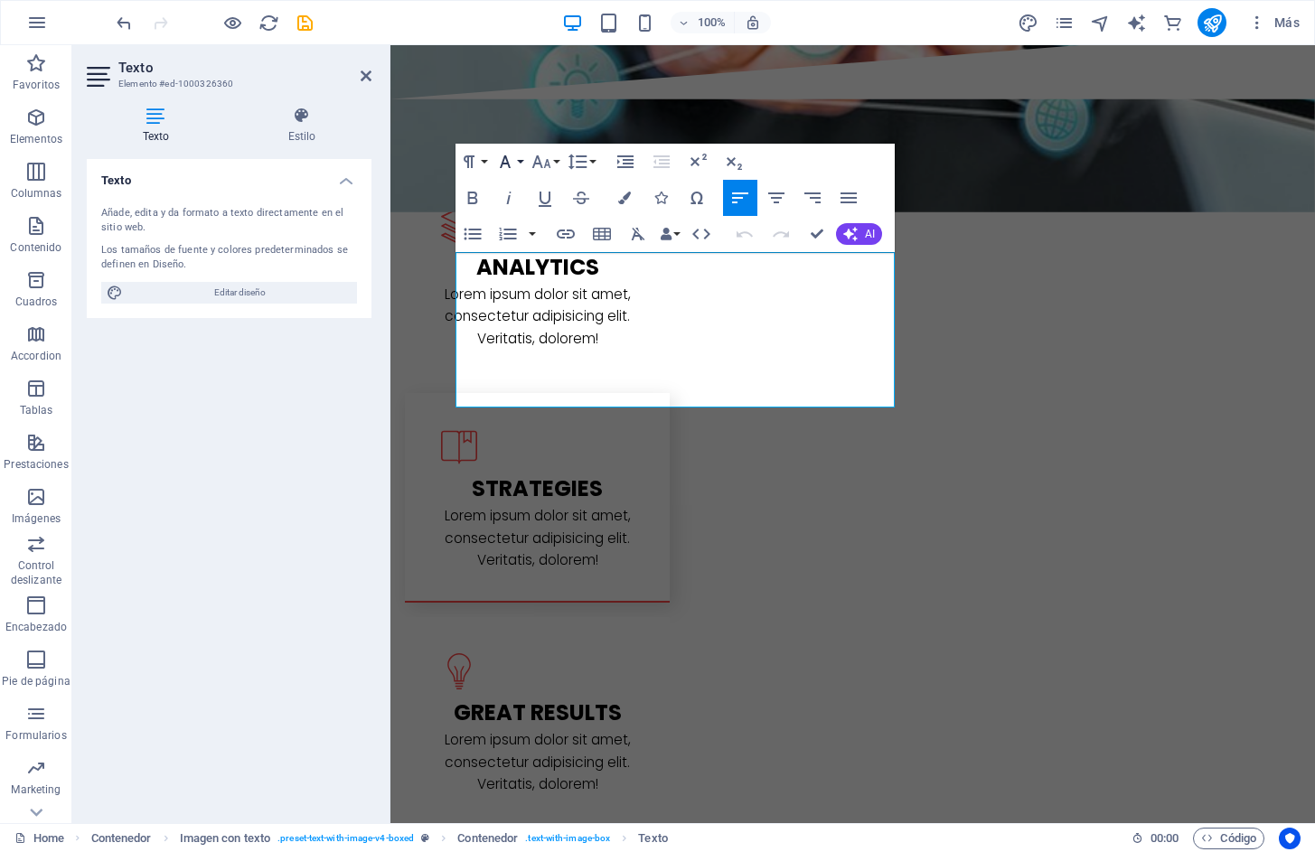
click at [517, 164] on button "Font Family" at bounding box center [509, 162] width 34 height 36
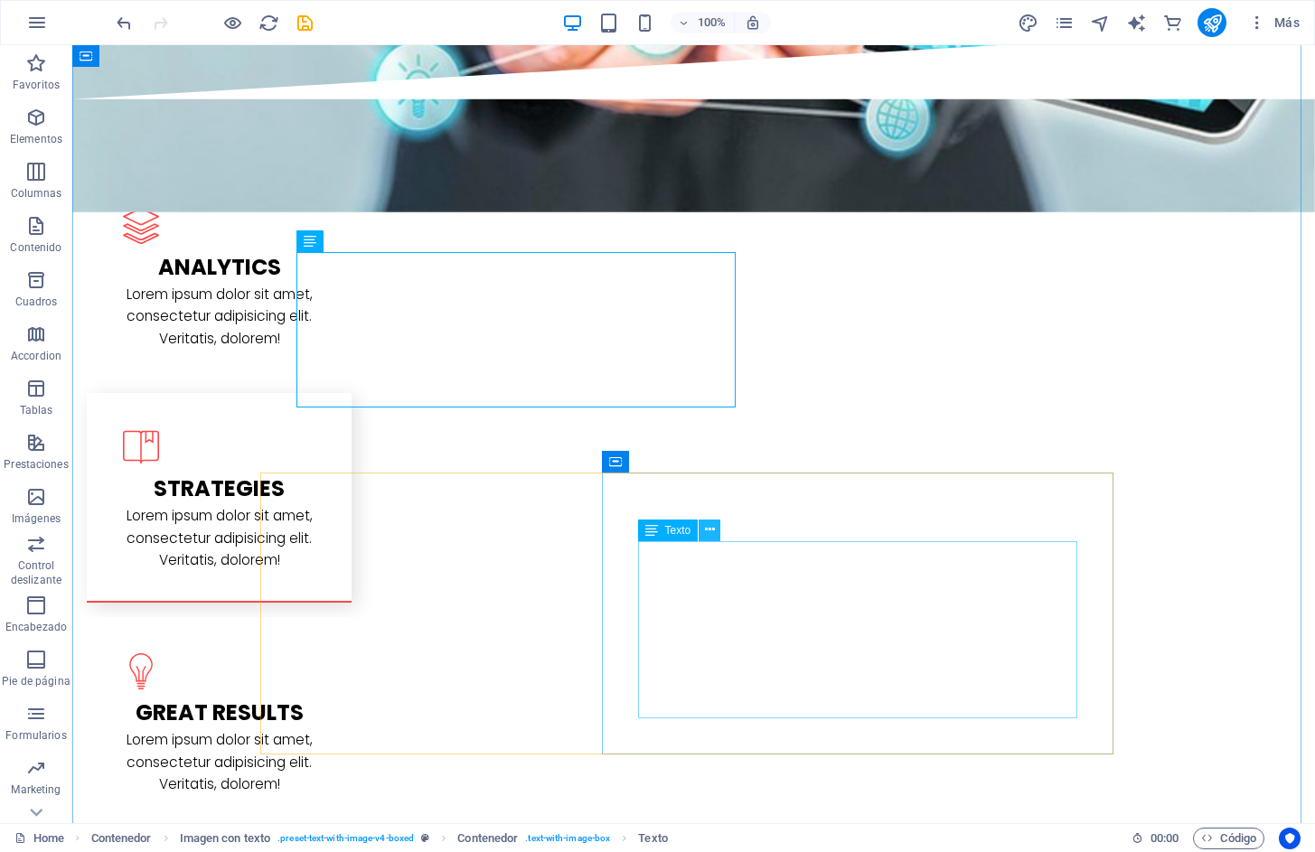
click at [715, 531] on button at bounding box center [709, 531] width 22 height 22
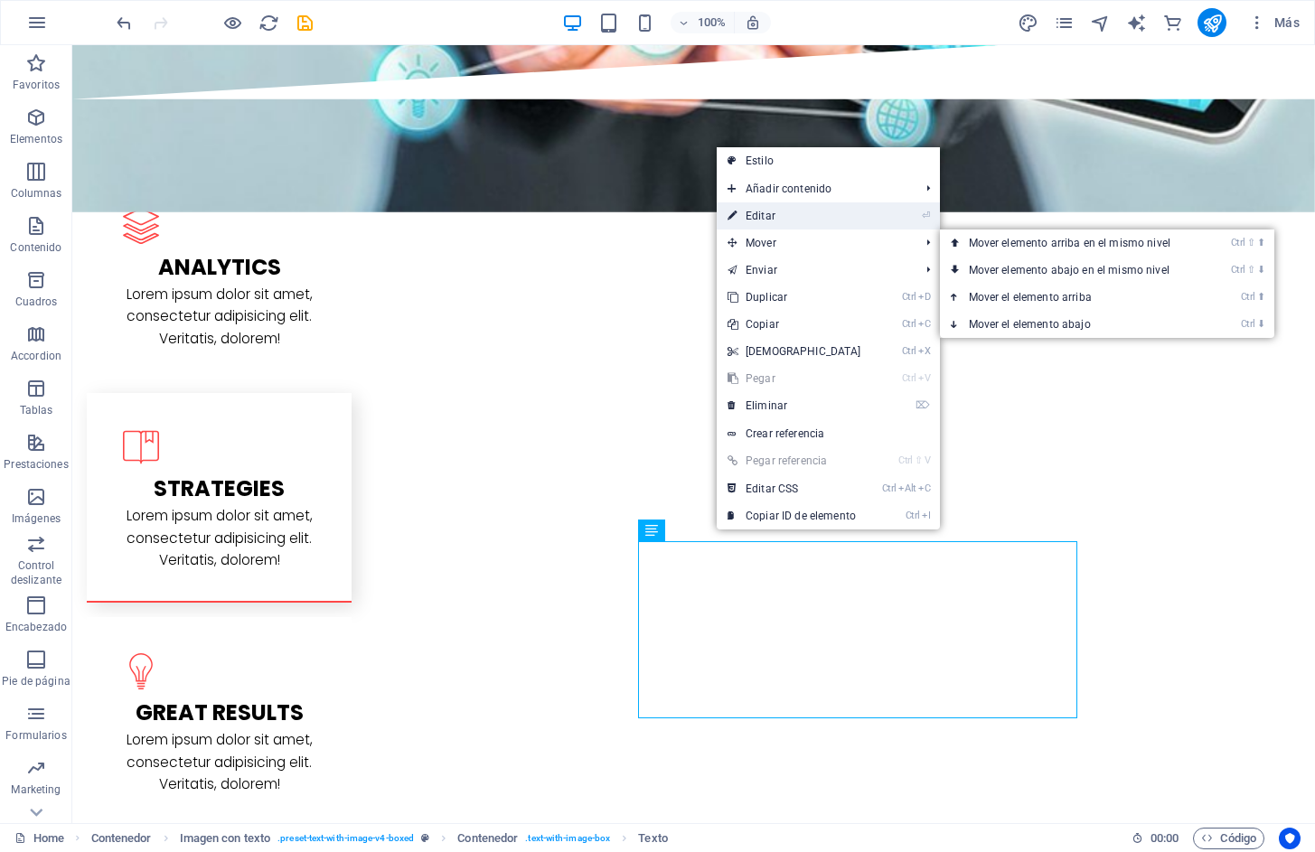
click at [767, 213] on link "⏎ Editar" at bounding box center [794, 215] width 155 height 27
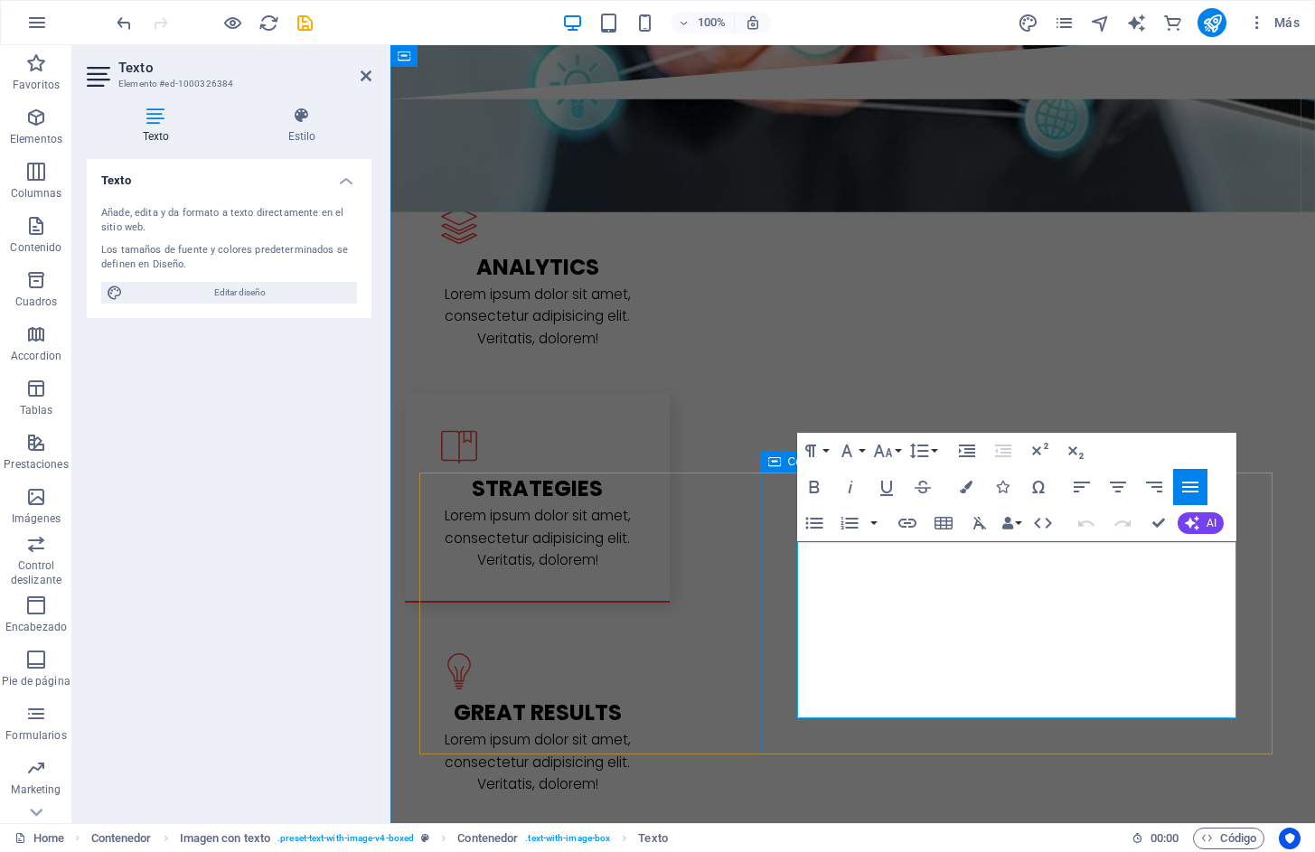
drag, startPoint x: 1197, startPoint y: 704, endPoint x: 1214, endPoint y: 586, distance: 118.6
click at [865, 454] on button "Font Family" at bounding box center [850, 451] width 34 height 36
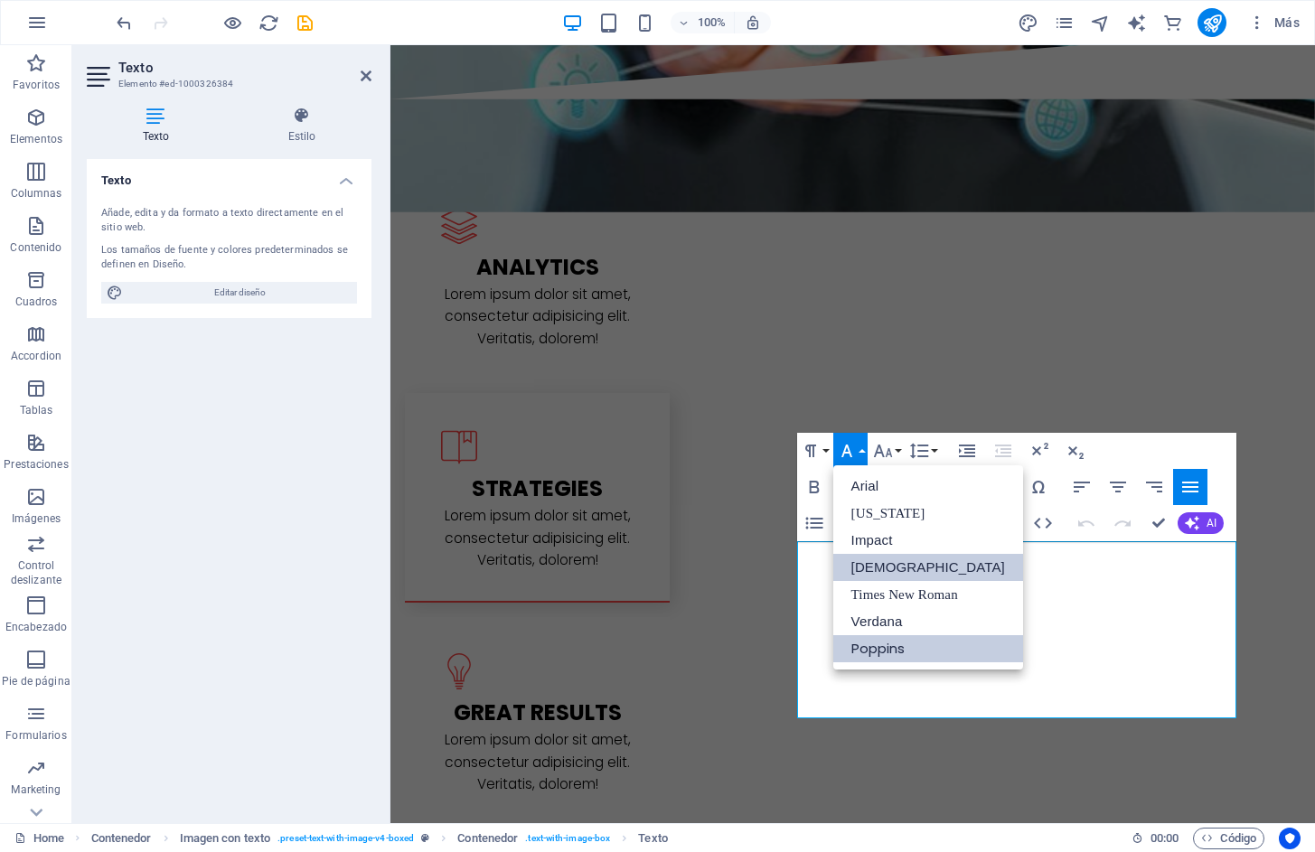
click at [891, 642] on link "Poppins" at bounding box center [928, 648] width 190 height 27
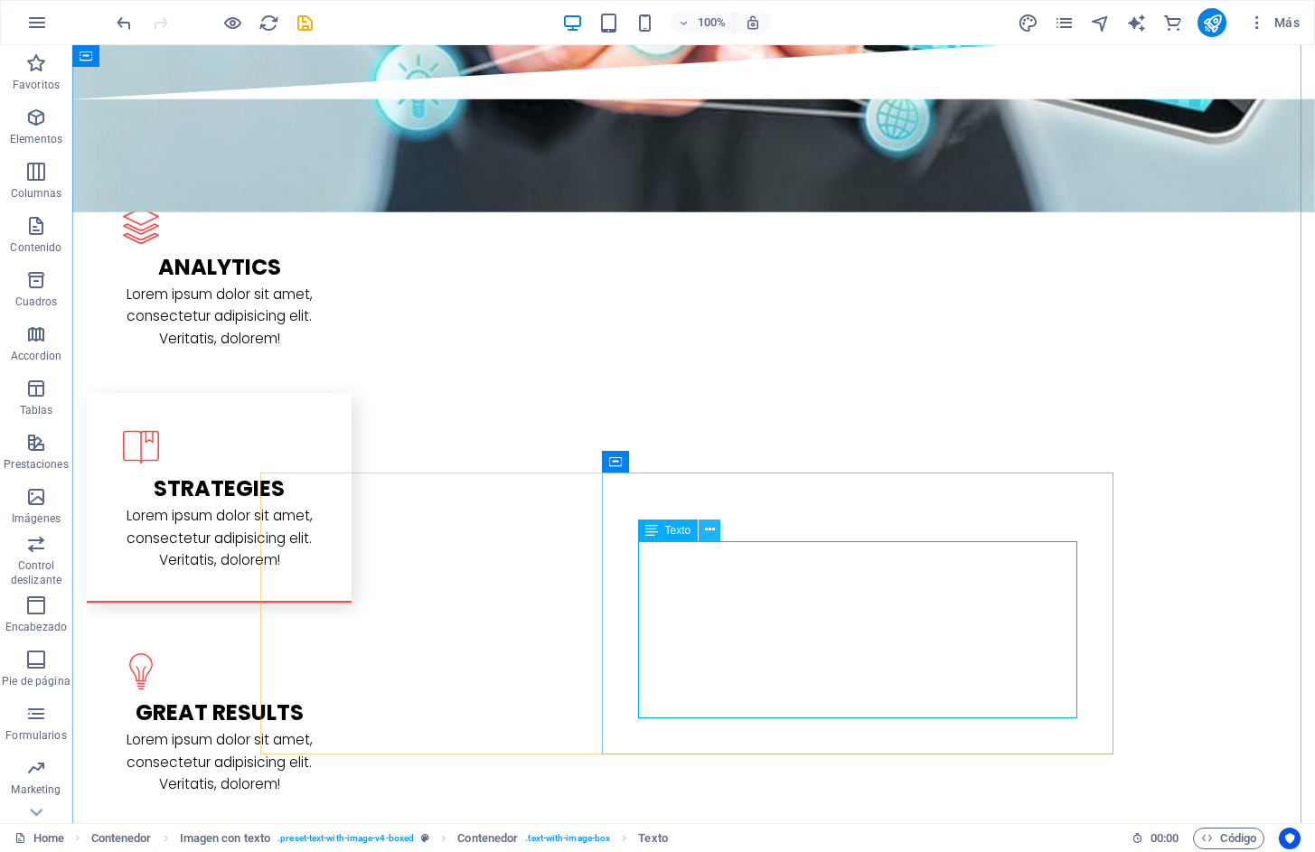
click at [709, 528] on icon at bounding box center [710, 529] width 10 height 19
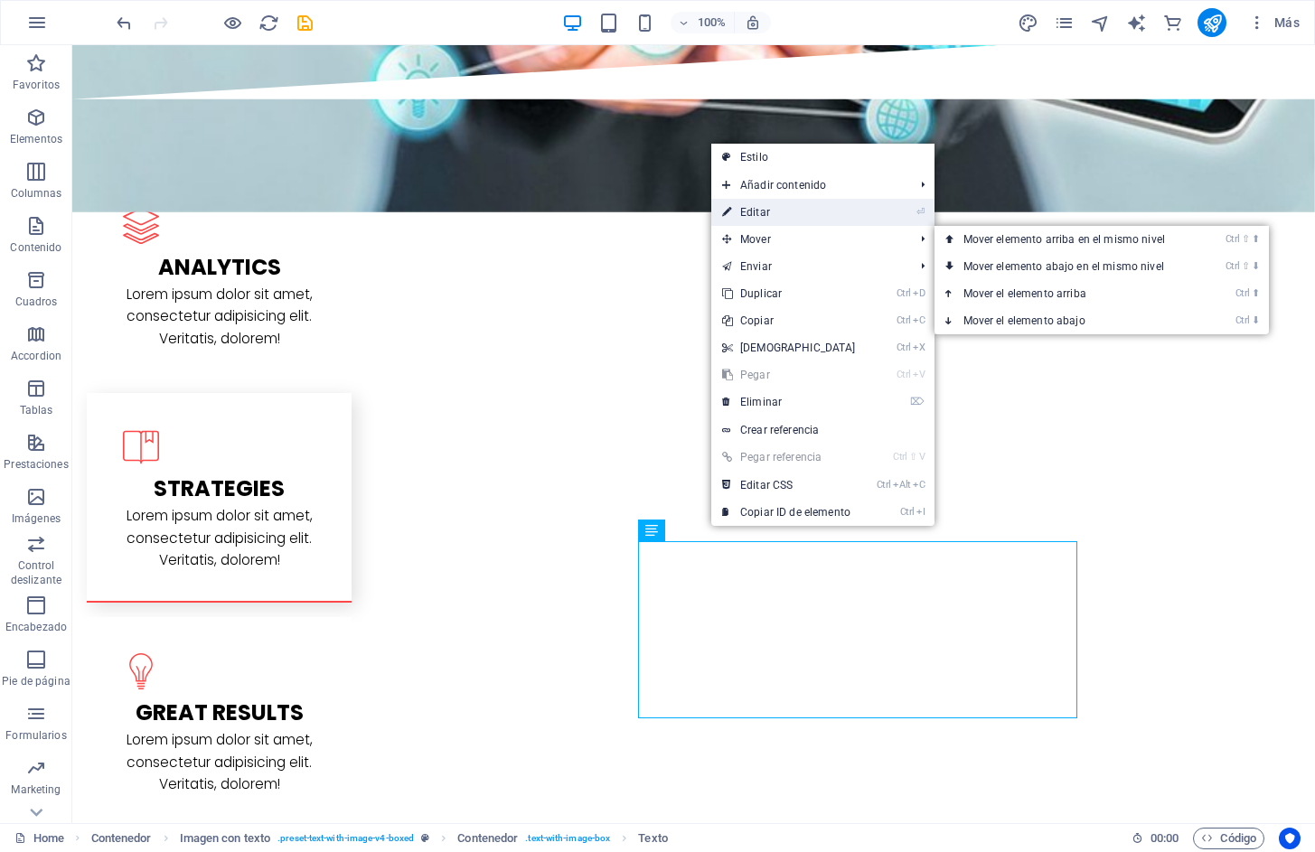
click at [756, 213] on link "⏎ Editar" at bounding box center [788, 212] width 155 height 27
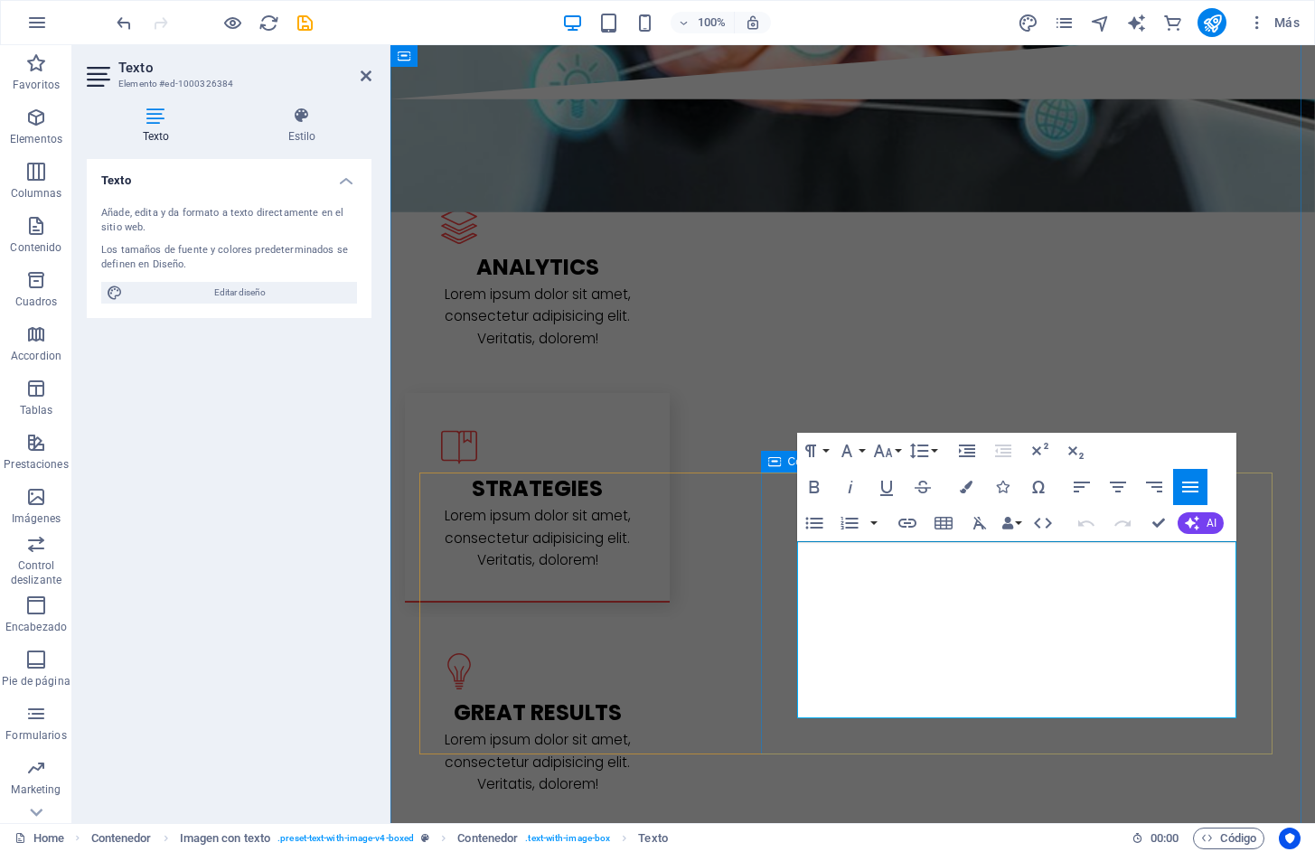
drag, startPoint x: 1223, startPoint y: 712, endPoint x: 793, endPoint y: 563, distance: 454.4
click at [820, 486] on icon "button" at bounding box center [814, 487] width 22 height 22
click at [886, 455] on icon "button" at bounding box center [882, 451] width 19 height 13
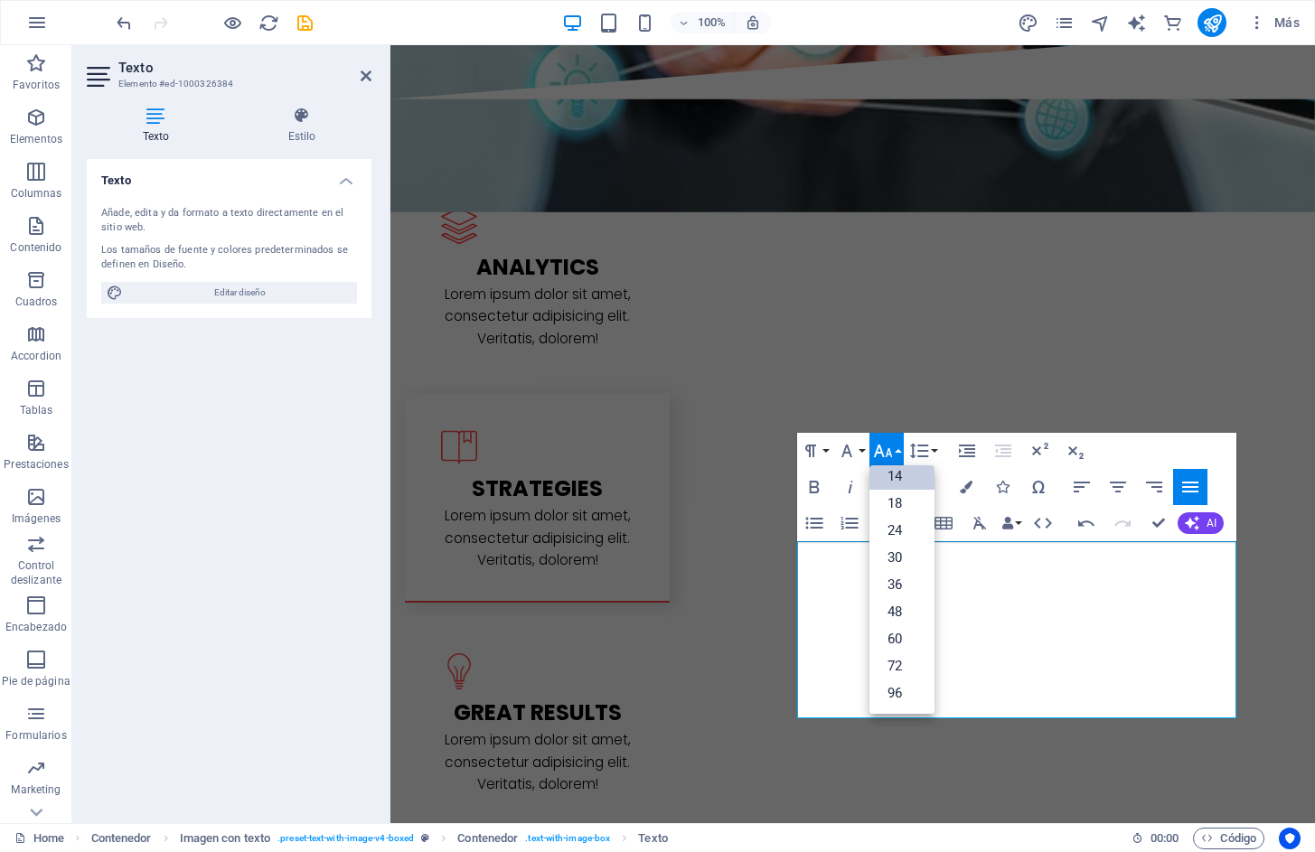
scroll to position [145, 0]
click at [899, 479] on link "14" at bounding box center [901, 476] width 65 height 27
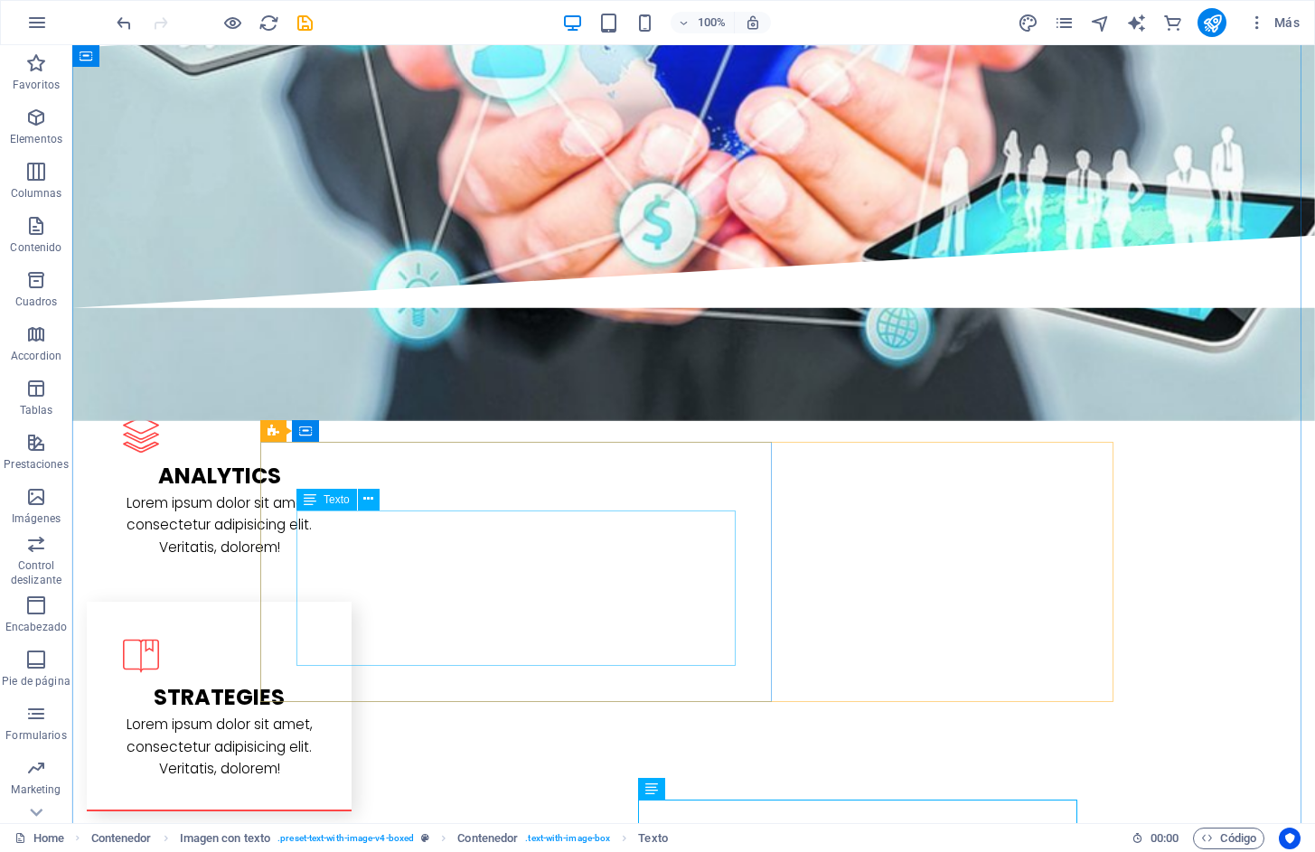
scroll to position [2259, 0]
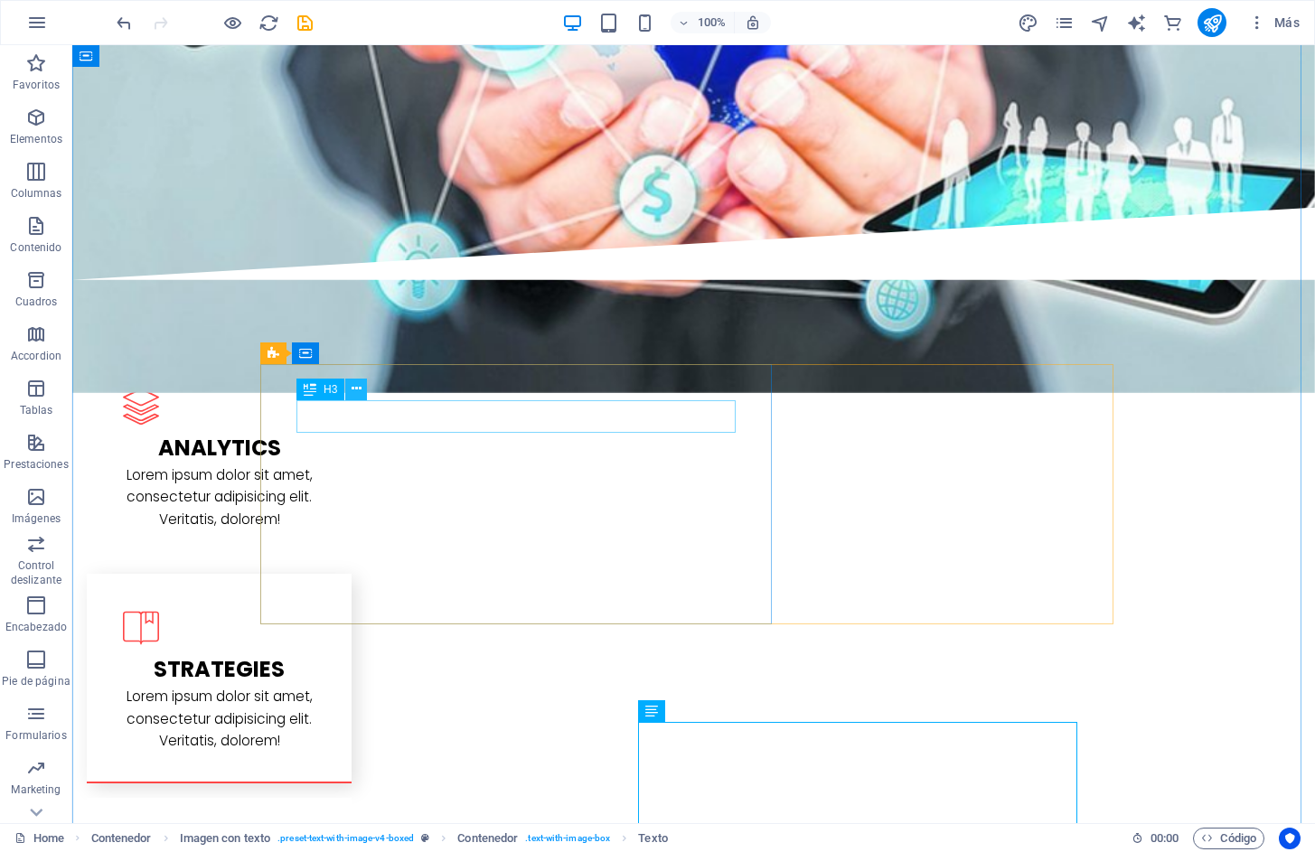
click at [361, 392] on icon at bounding box center [356, 389] width 10 height 19
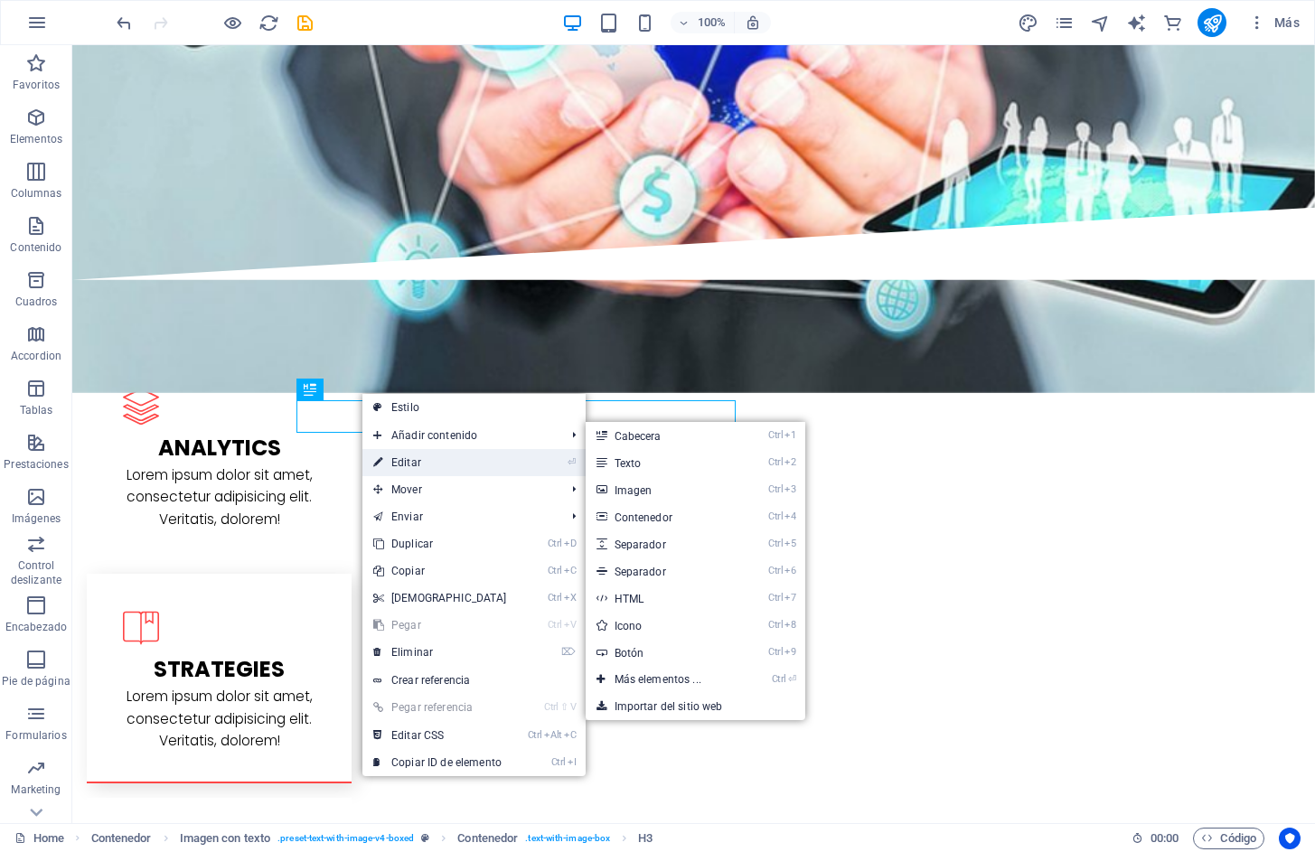
click at [412, 454] on link "⏎ Editar" at bounding box center [439, 462] width 155 height 27
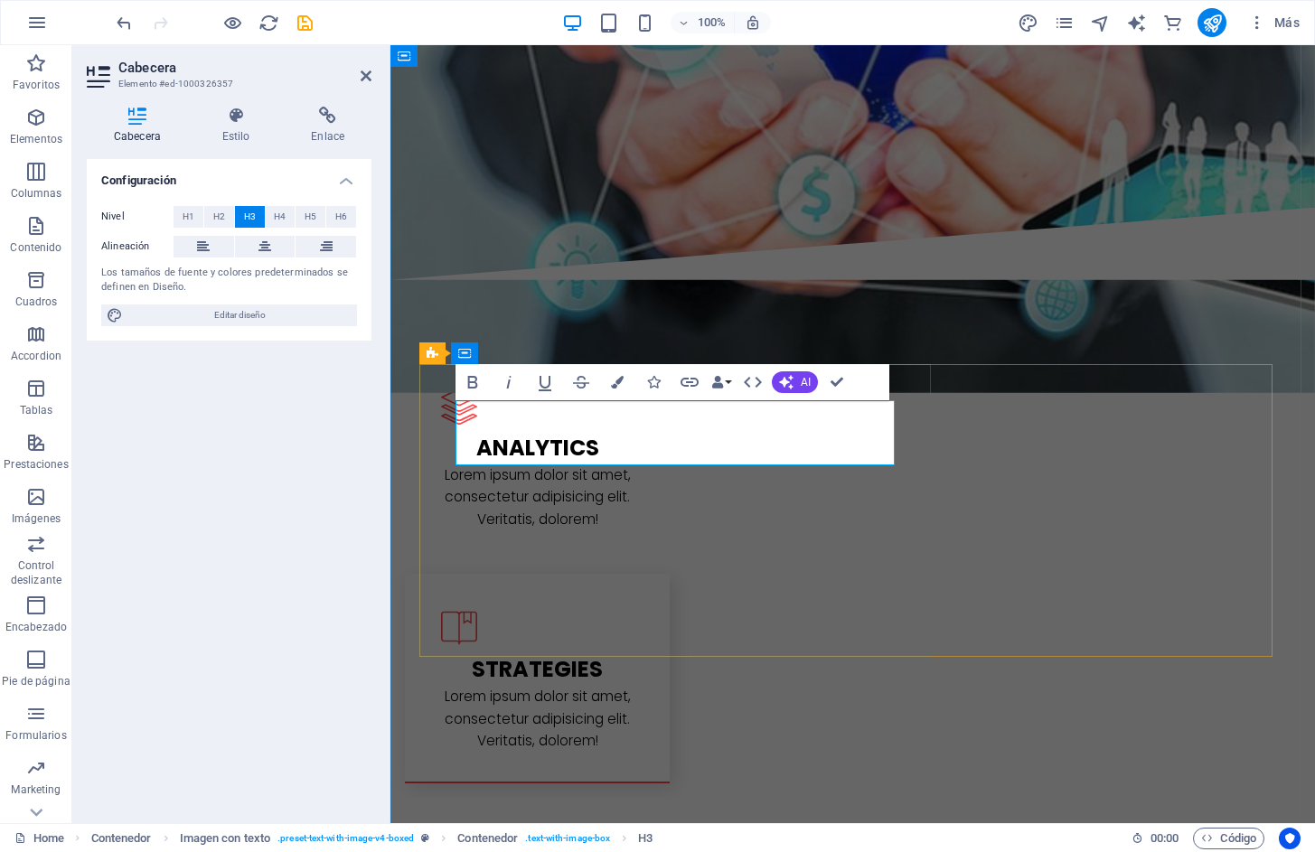
drag, startPoint x: 705, startPoint y: 452, endPoint x: 473, endPoint y: 411, distance: 234.9
click at [618, 388] on icon "button" at bounding box center [617, 382] width 13 height 13
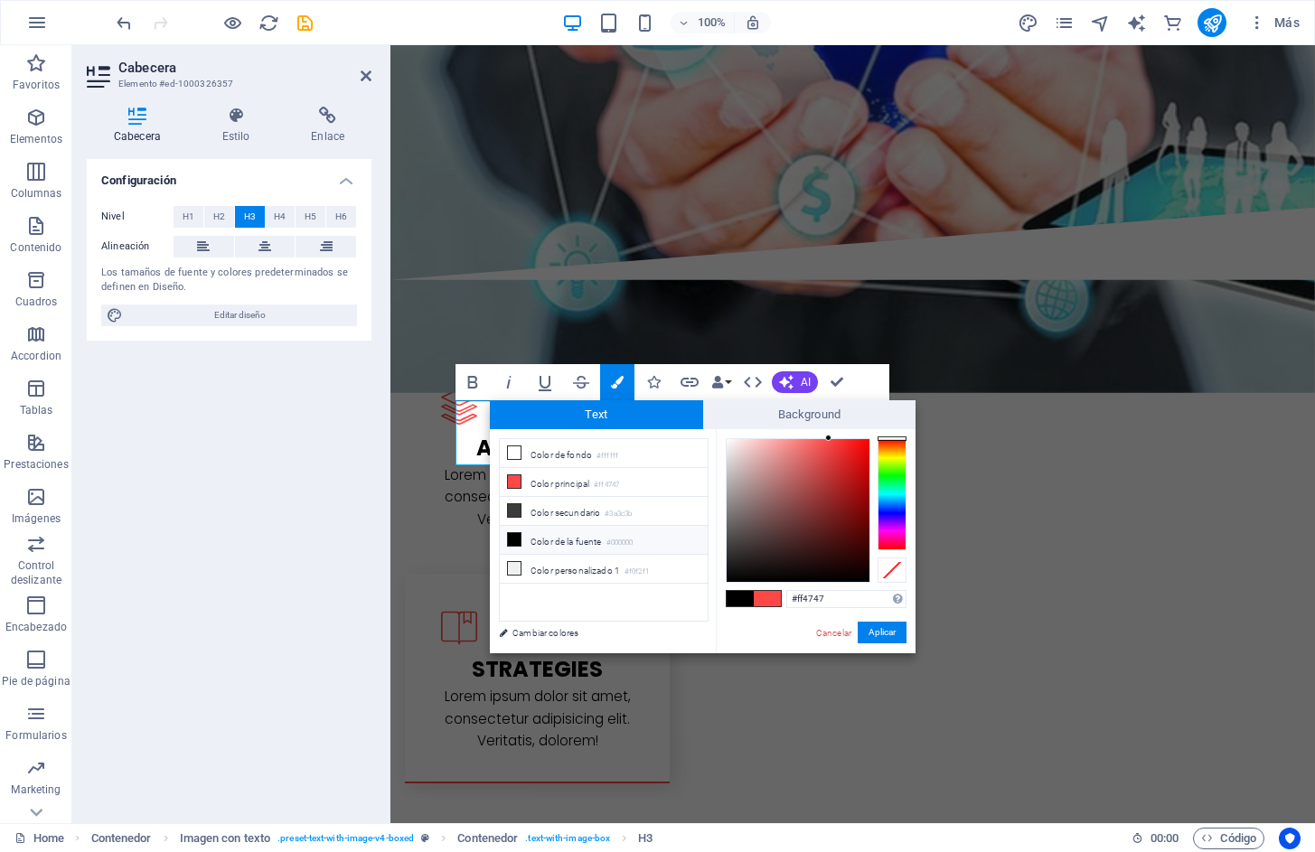
click at [580, 539] on li "Color de la fuente #000000" at bounding box center [604, 540] width 208 height 29
type input "#000000"
click at [895, 633] on button "Aplicar" at bounding box center [882, 633] width 49 height 22
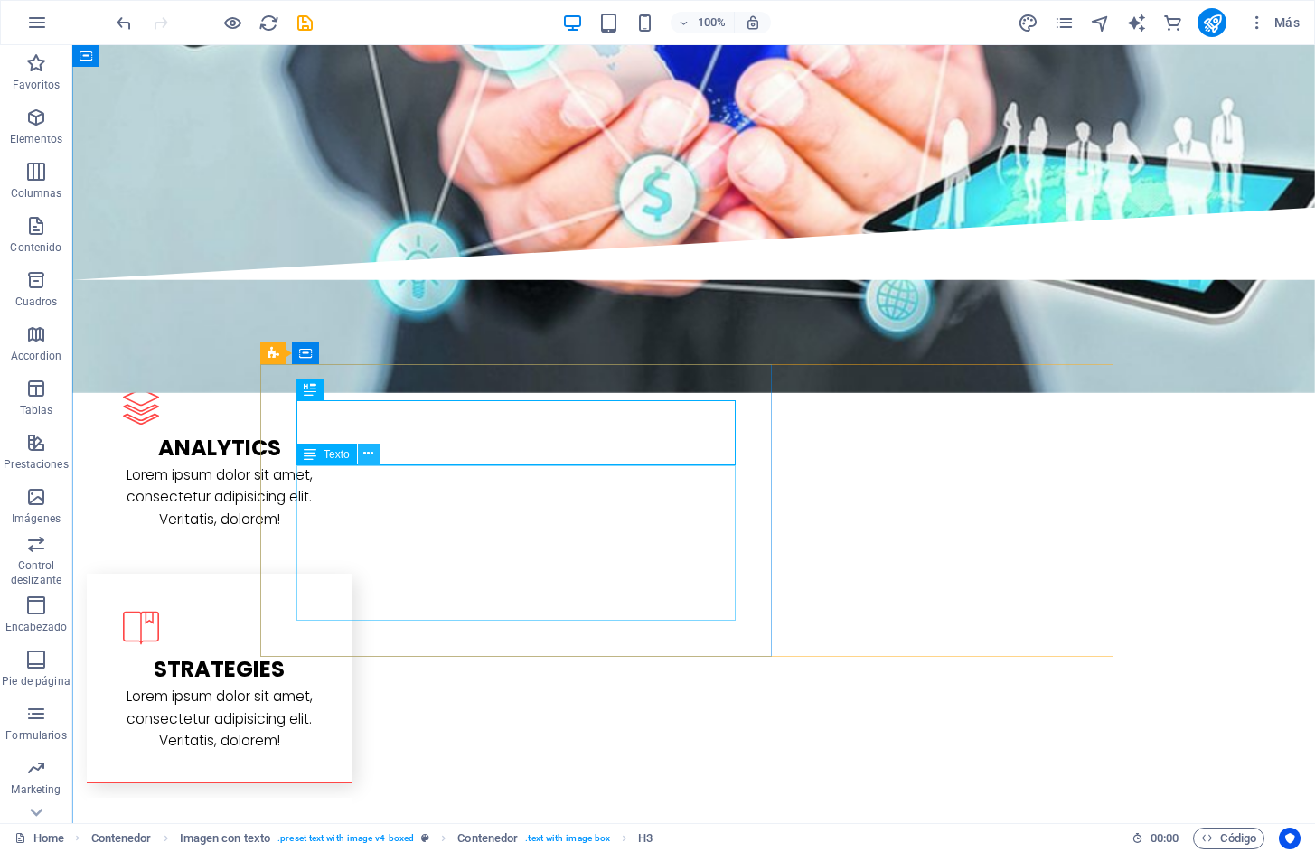
click at [370, 451] on icon at bounding box center [368, 454] width 10 height 19
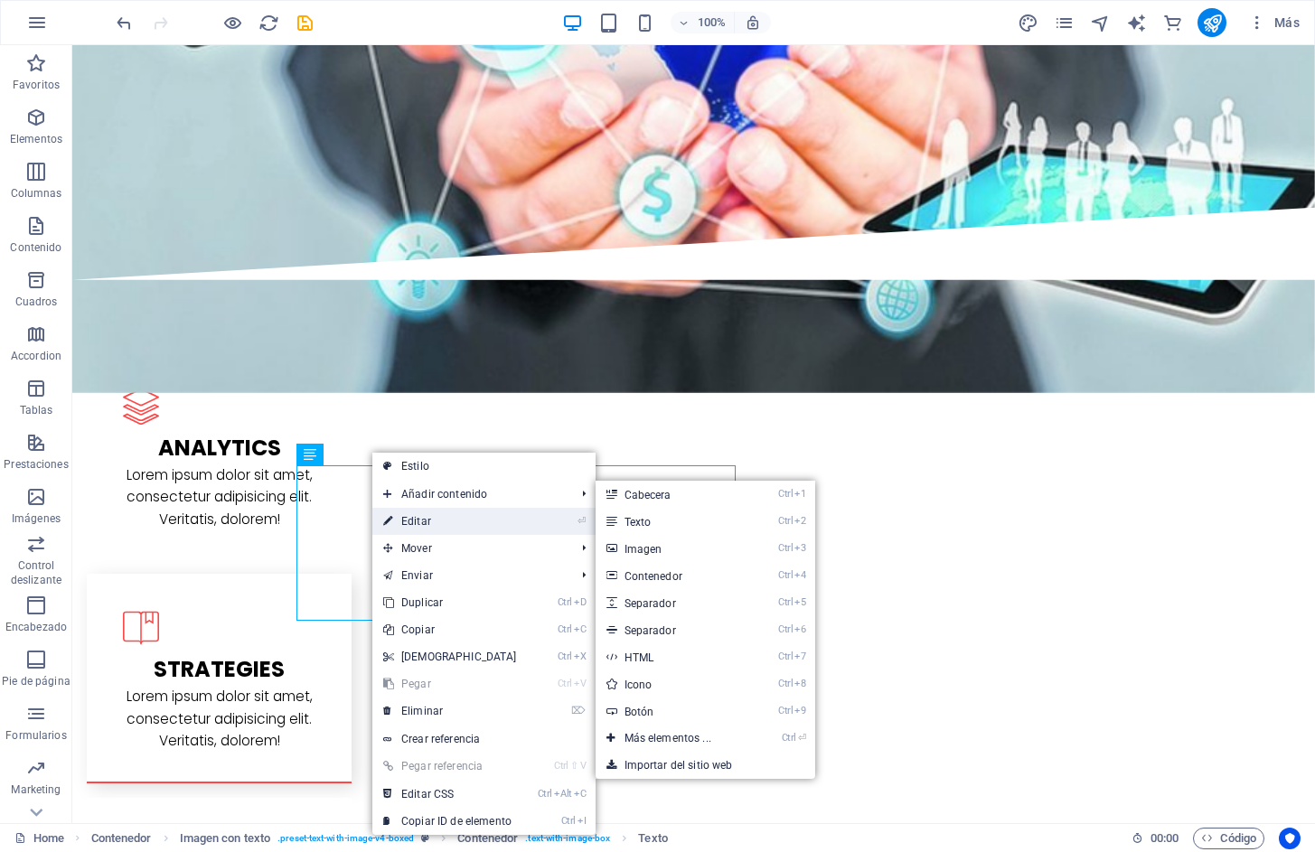
click at [419, 520] on link "⏎ Editar" at bounding box center [449, 521] width 155 height 27
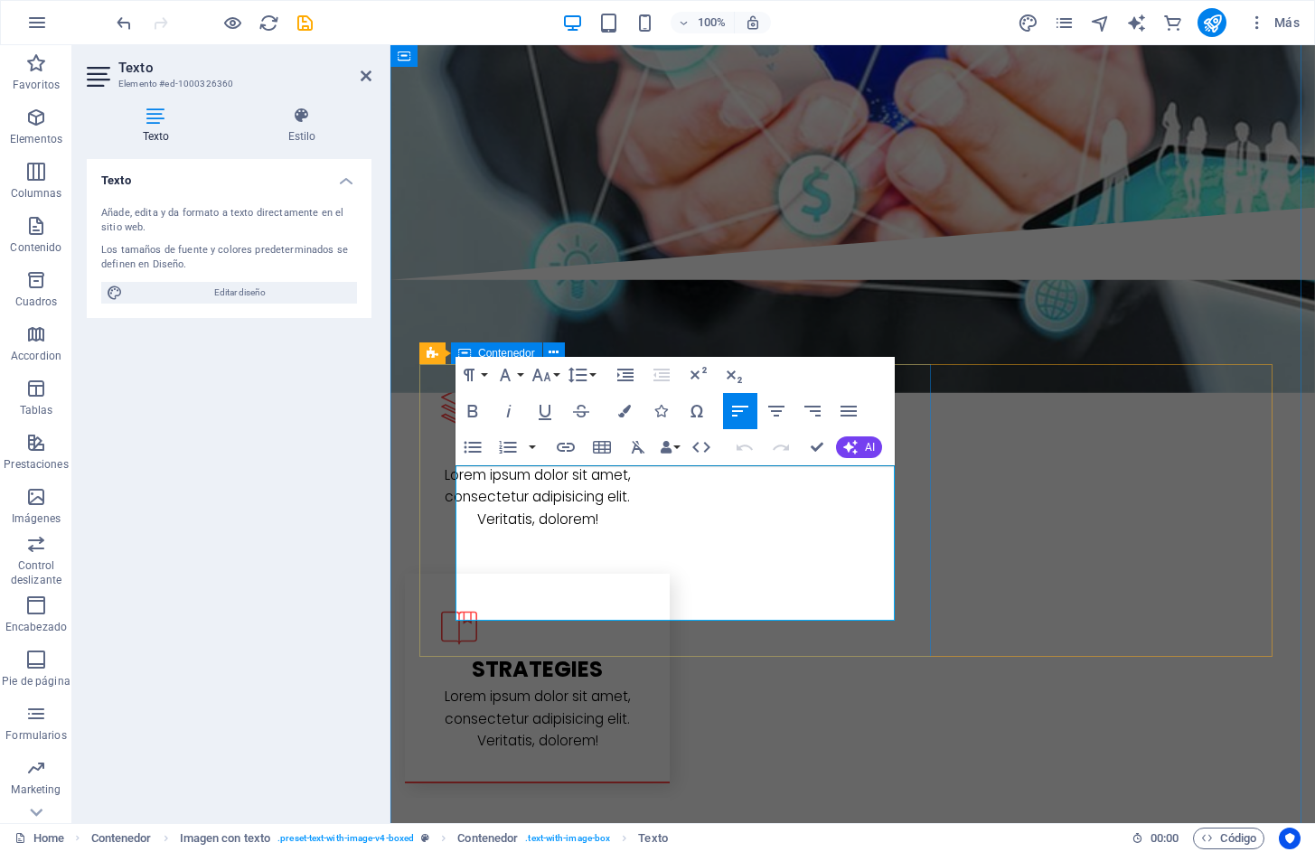
drag, startPoint x: 820, startPoint y: 607, endPoint x: 455, endPoint y: 473, distance: 389.1
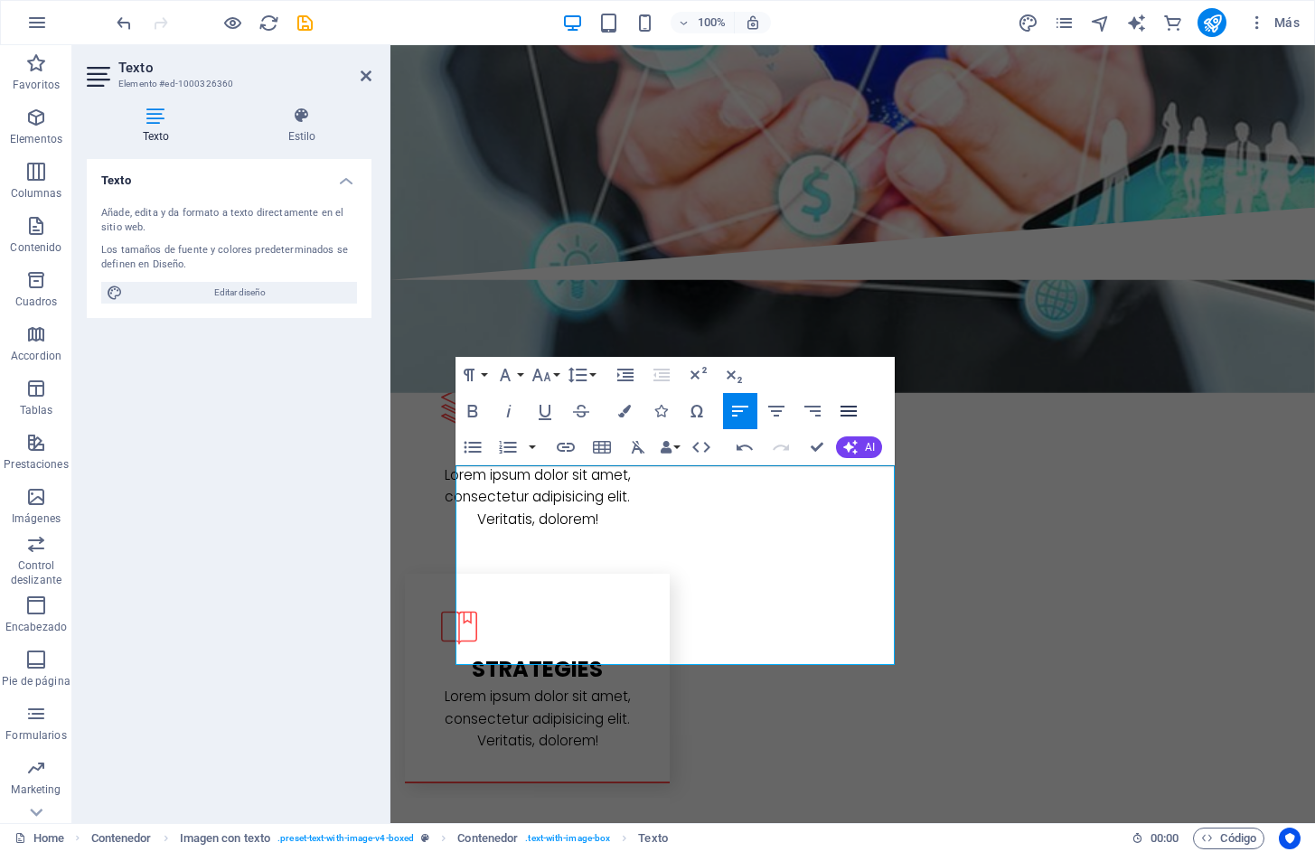
click at [847, 408] on icon "button" at bounding box center [849, 411] width 22 height 22
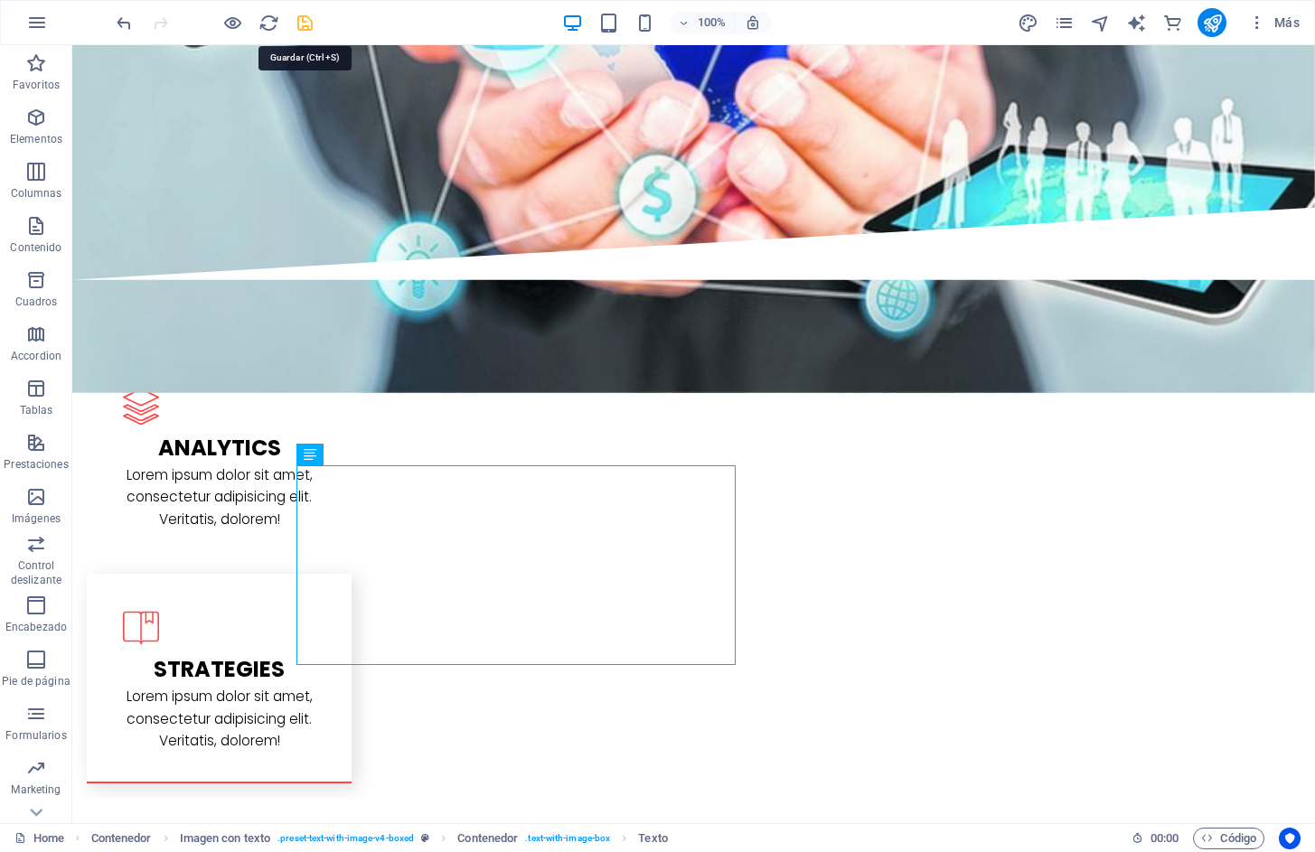
click at [296, 21] on icon "save" at bounding box center [305, 23] width 21 height 21
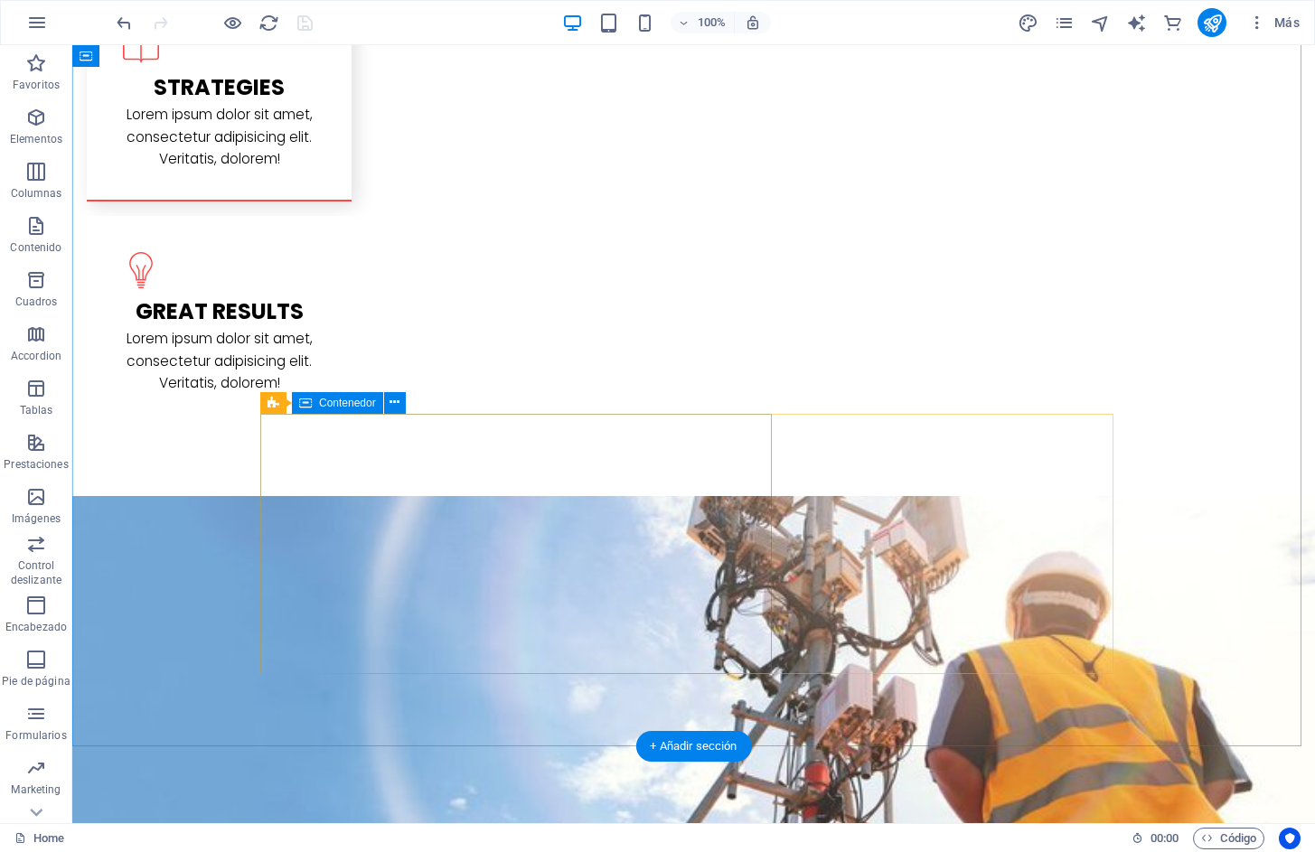
scroll to position [2982, 0]
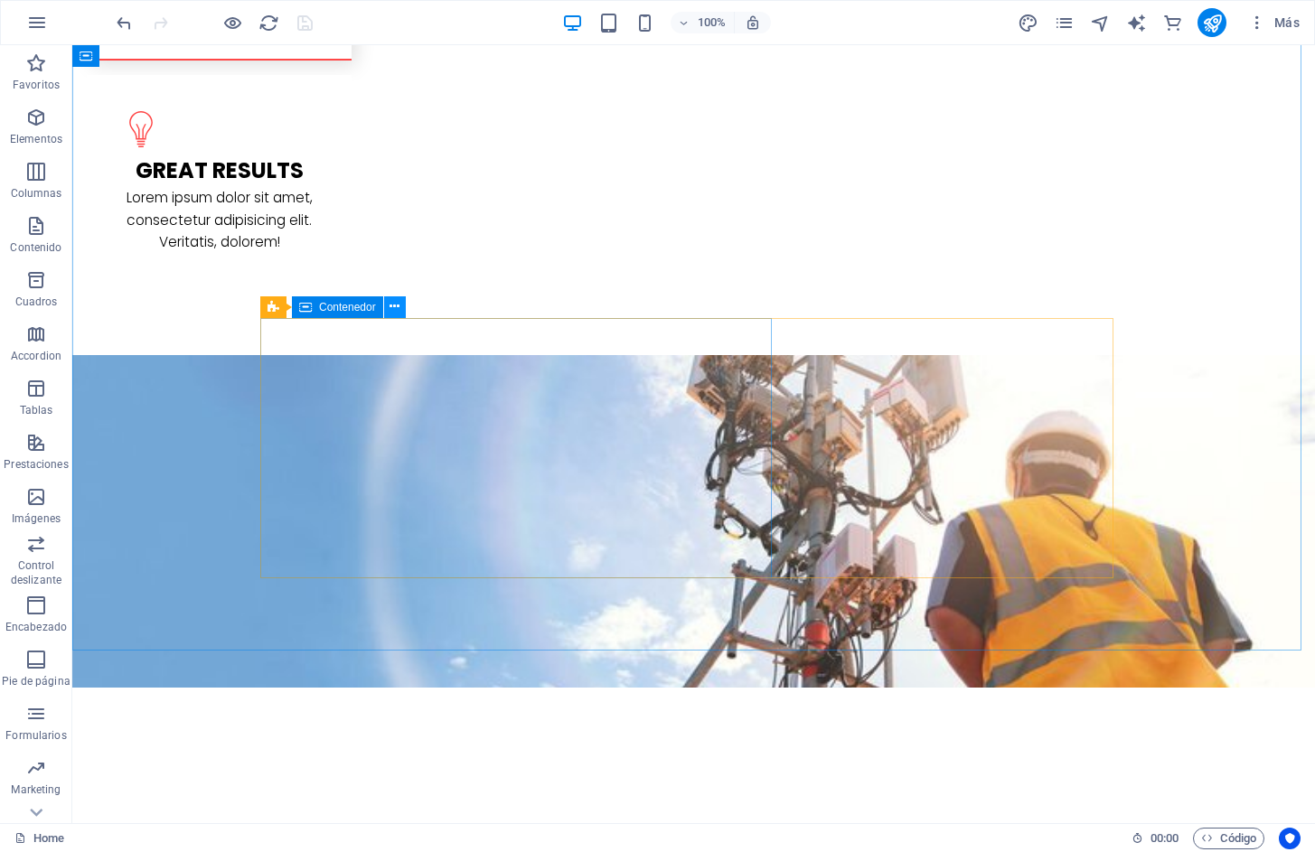
click at [398, 306] on icon at bounding box center [394, 306] width 10 height 19
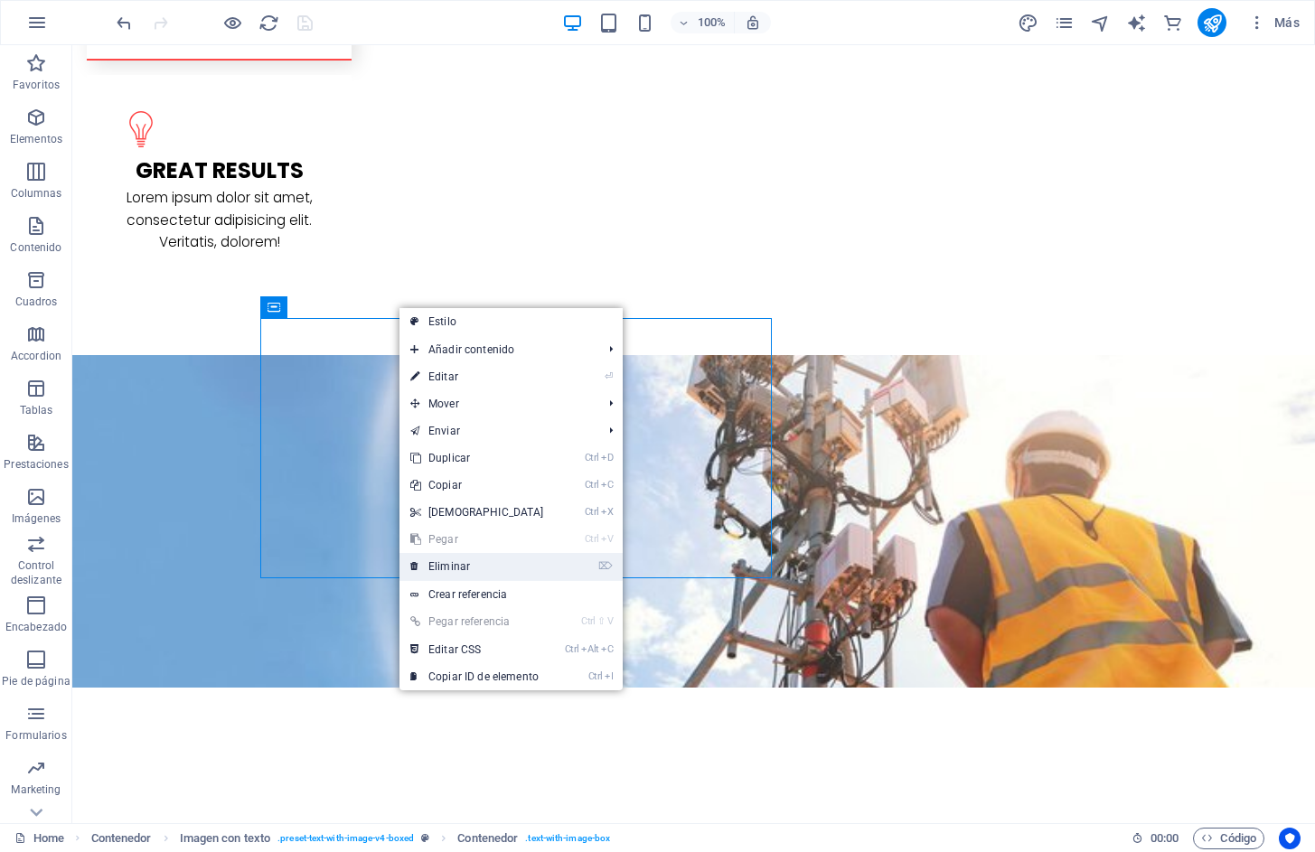
click at [480, 566] on link "⌦ Eliminar" at bounding box center [476, 566] width 155 height 27
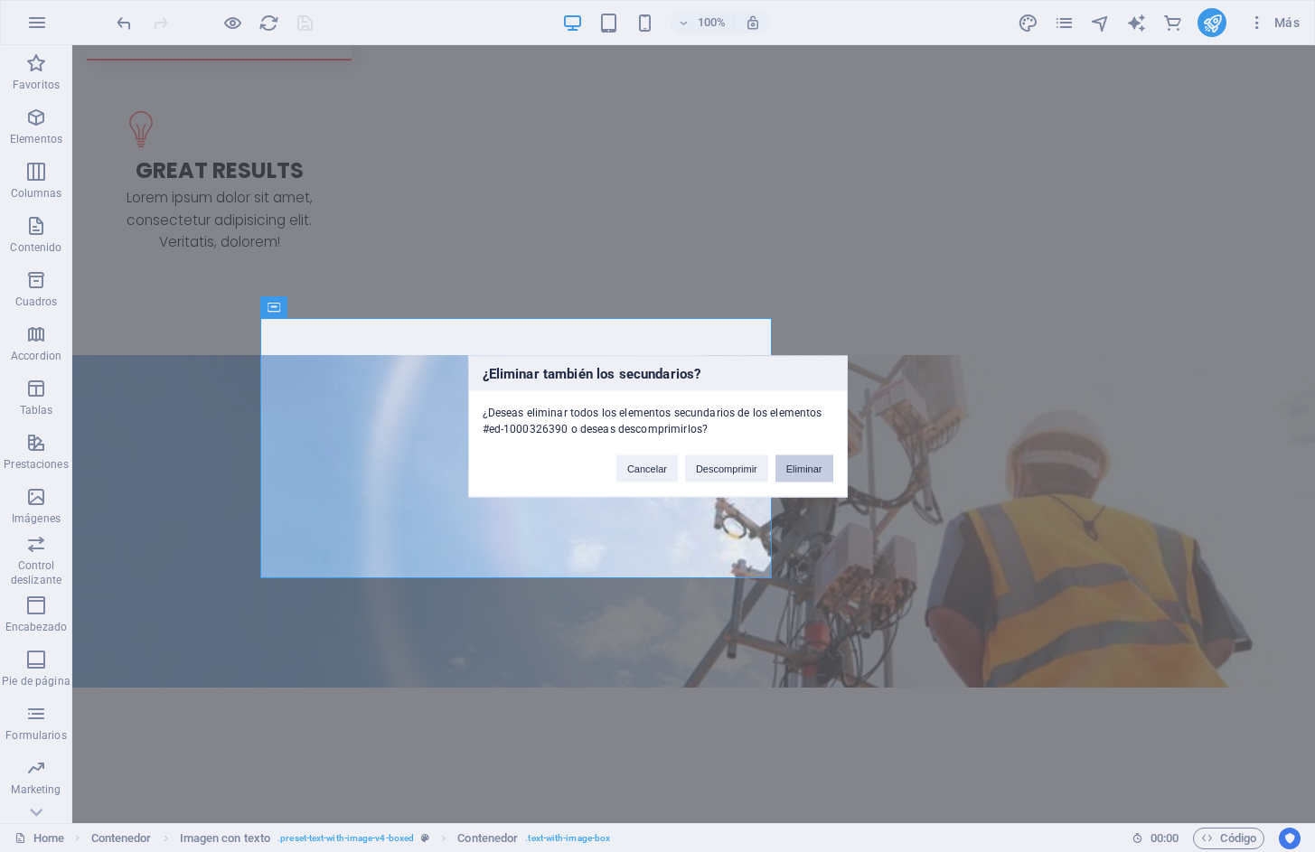
click at [804, 471] on button "Eliminar" at bounding box center [804, 468] width 58 height 27
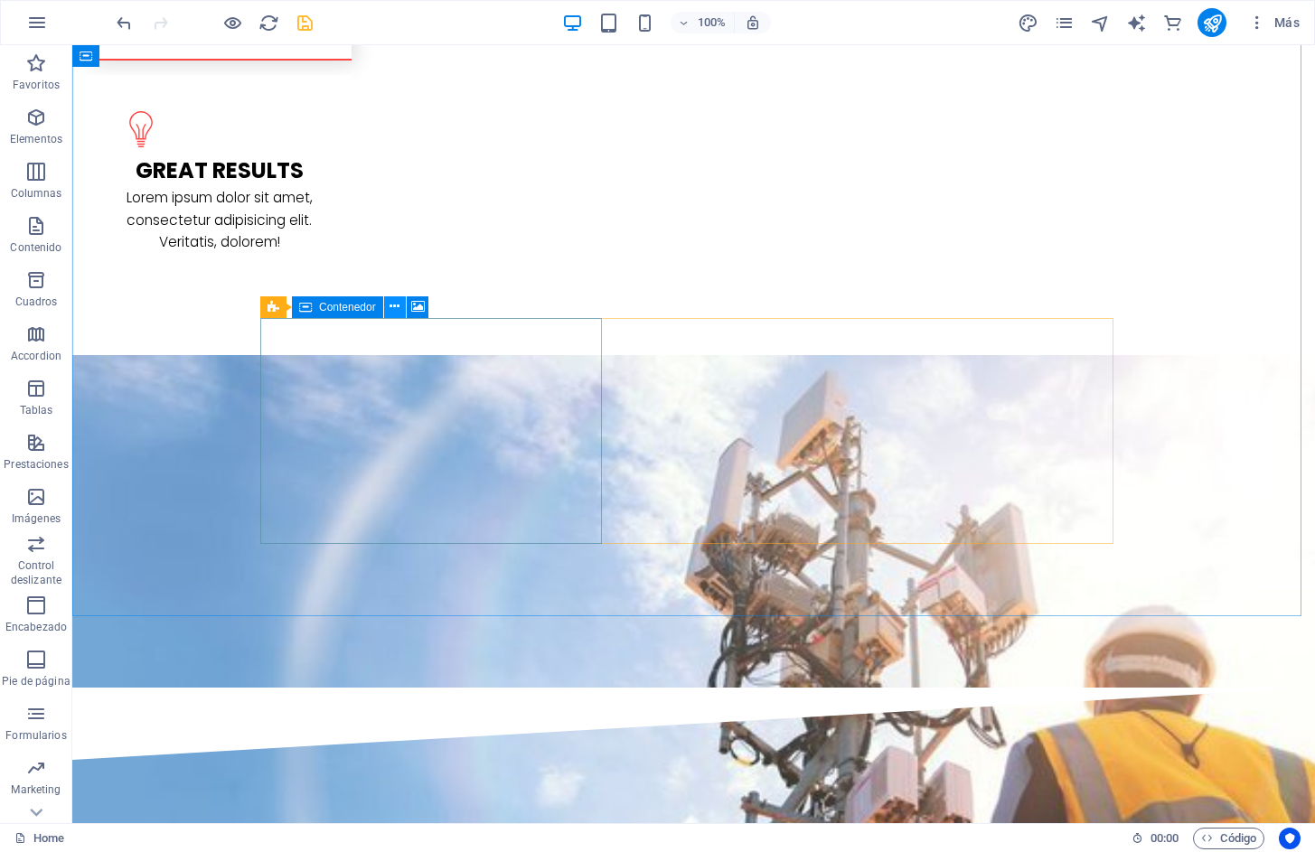
click at [392, 308] on icon at bounding box center [394, 306] width 10 height 19
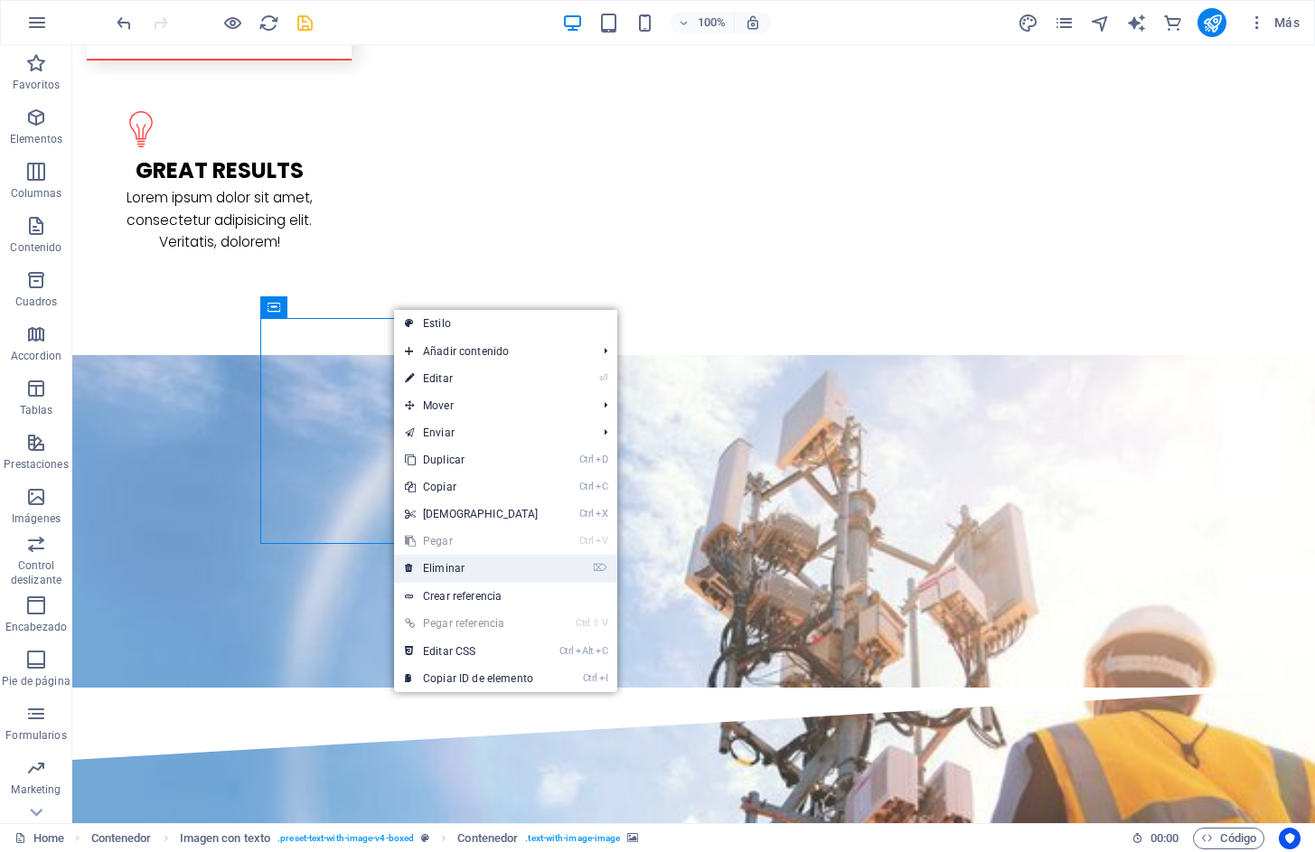
click at [458, 562] on link "⌦ Eliminar" at bounding box center [471, 568] width 155 height 27
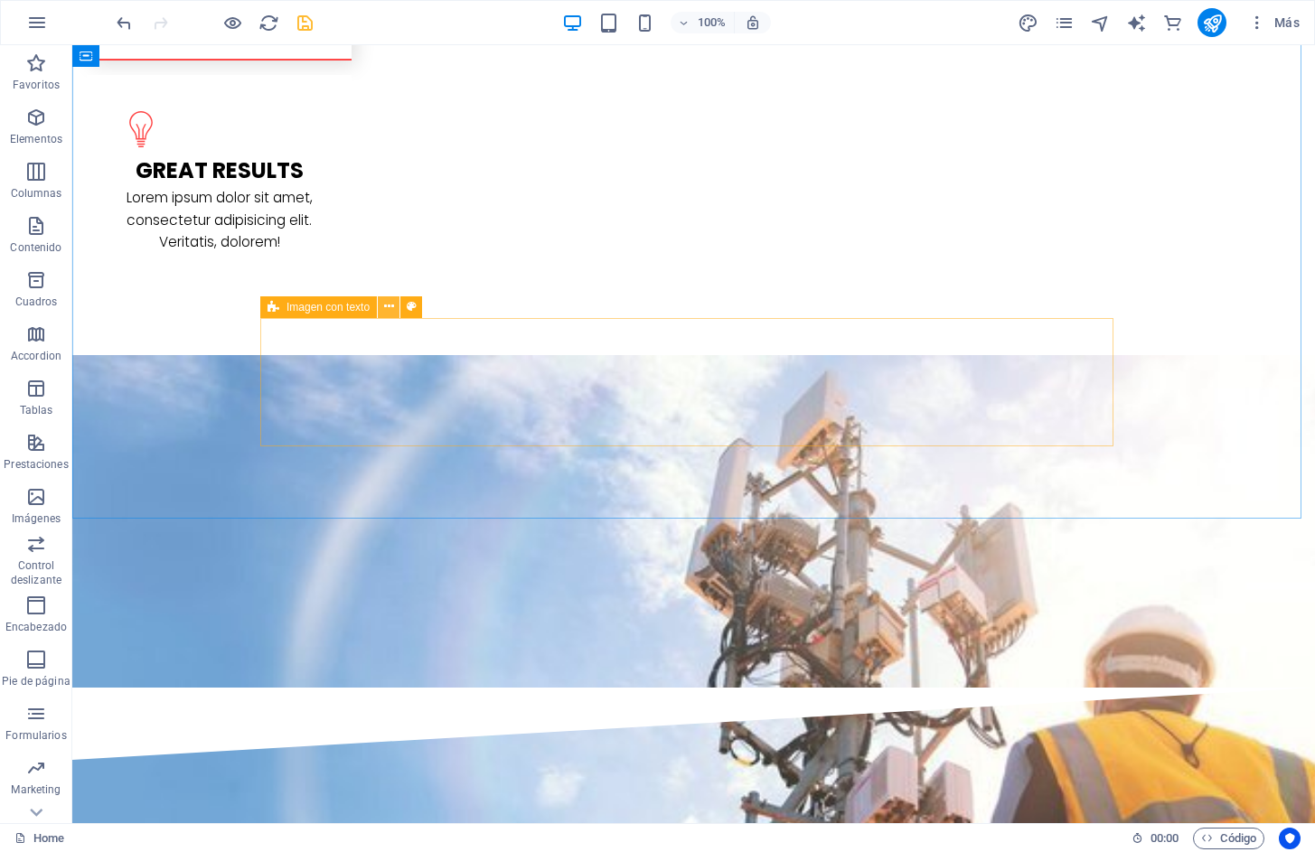
click at [387, 309] on icon at bounding box center [389, 306] width 10 height 19
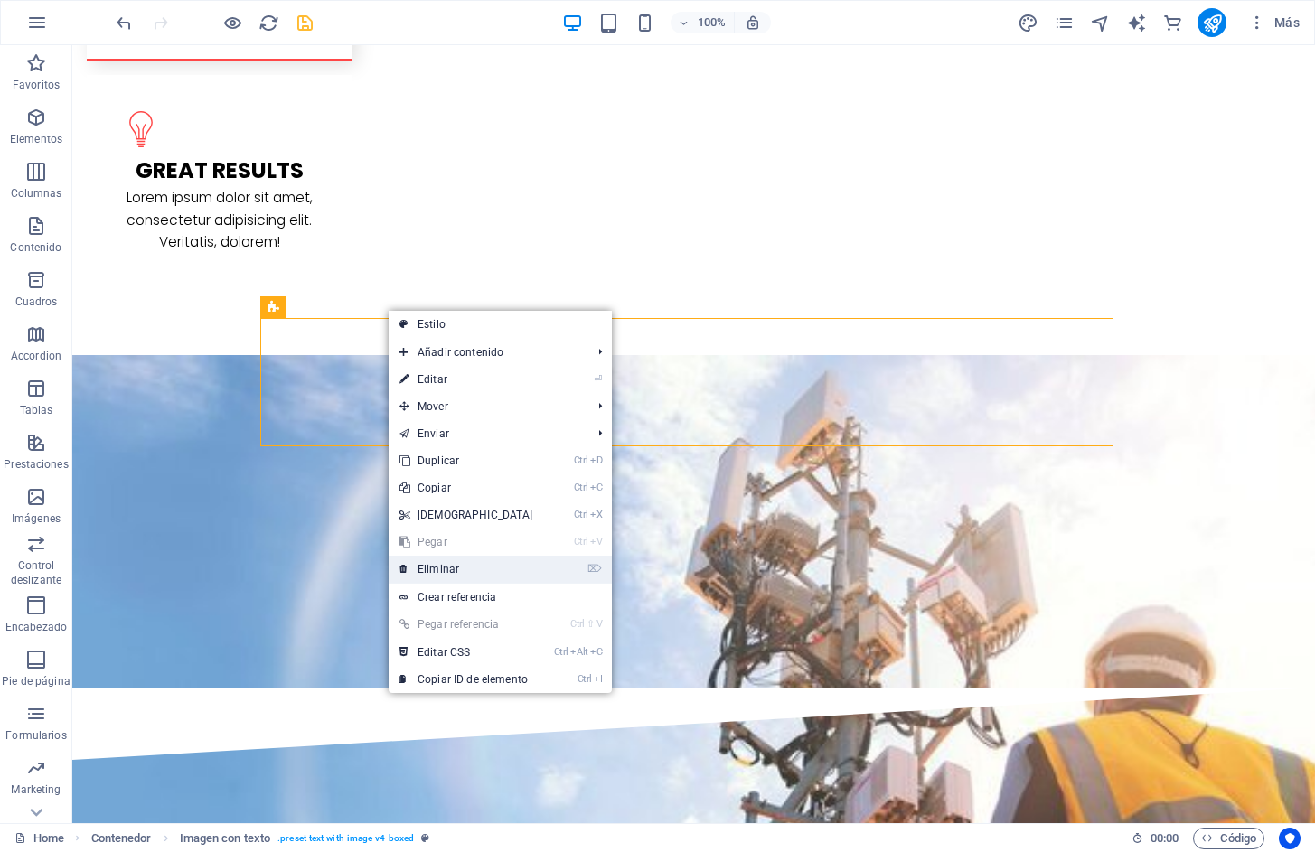
click at [444, 565] on link "⌦ Eliminar" at bounding box center [466, 569] width 155 height 27
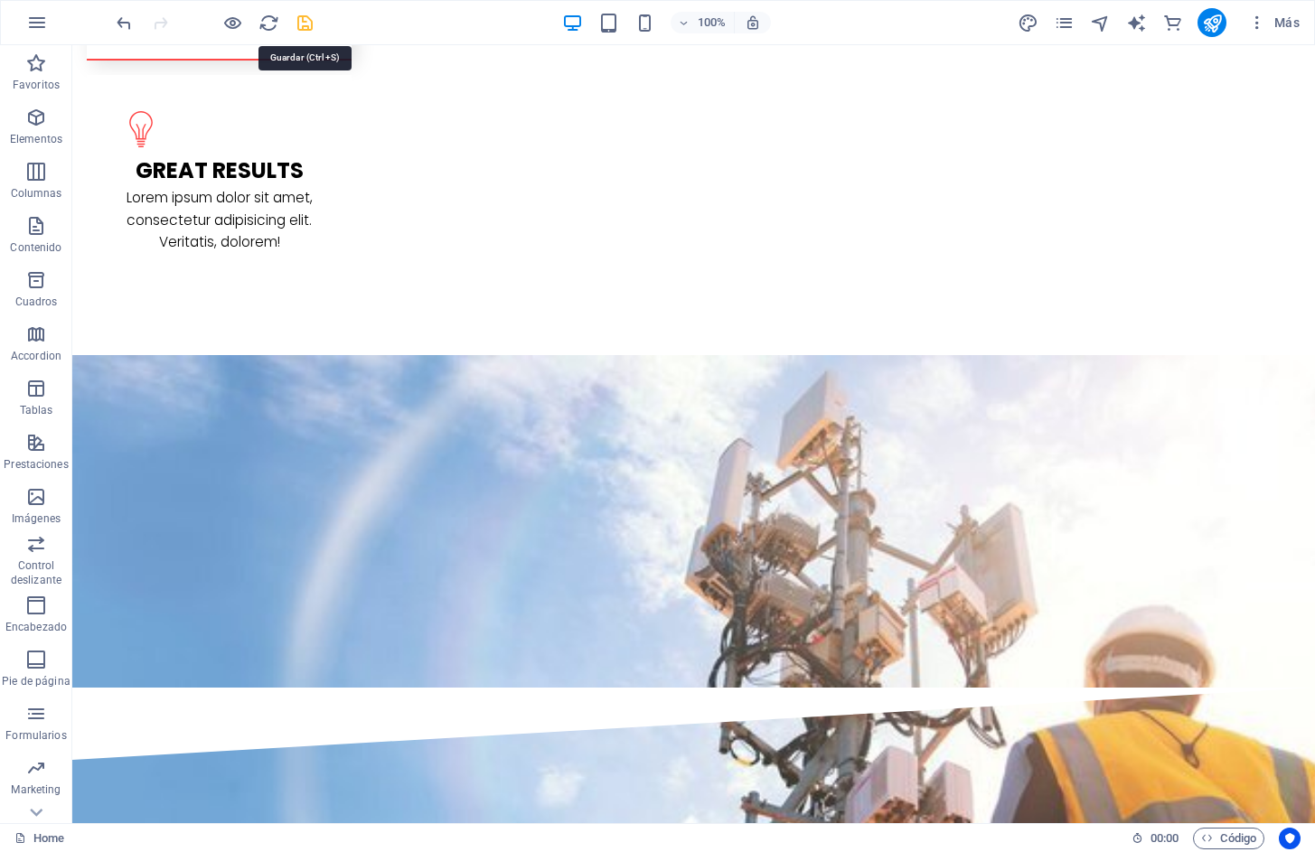
click at [305, 23] on icon "save" at bounding box center [305, 23] width 21 height 21
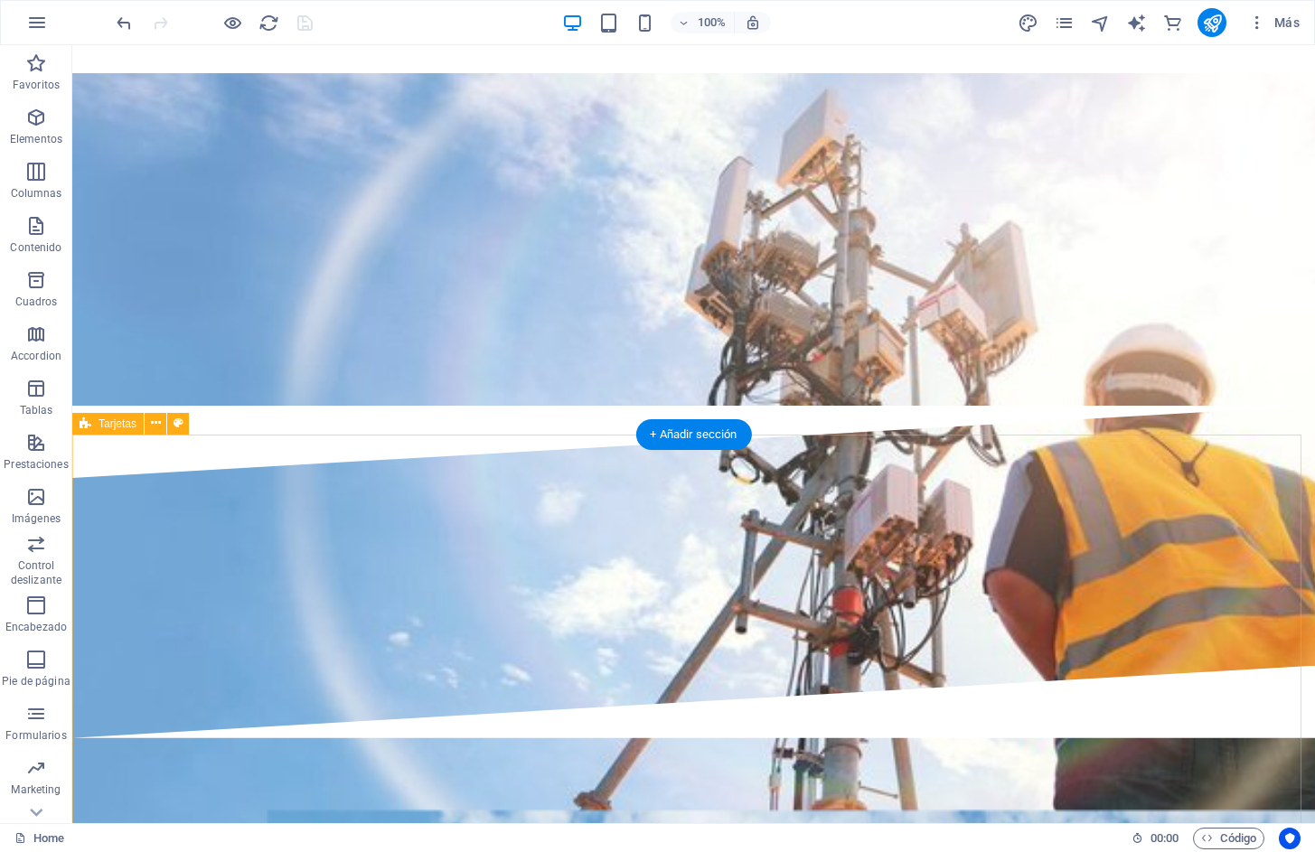
scroll to position [3343, 0]
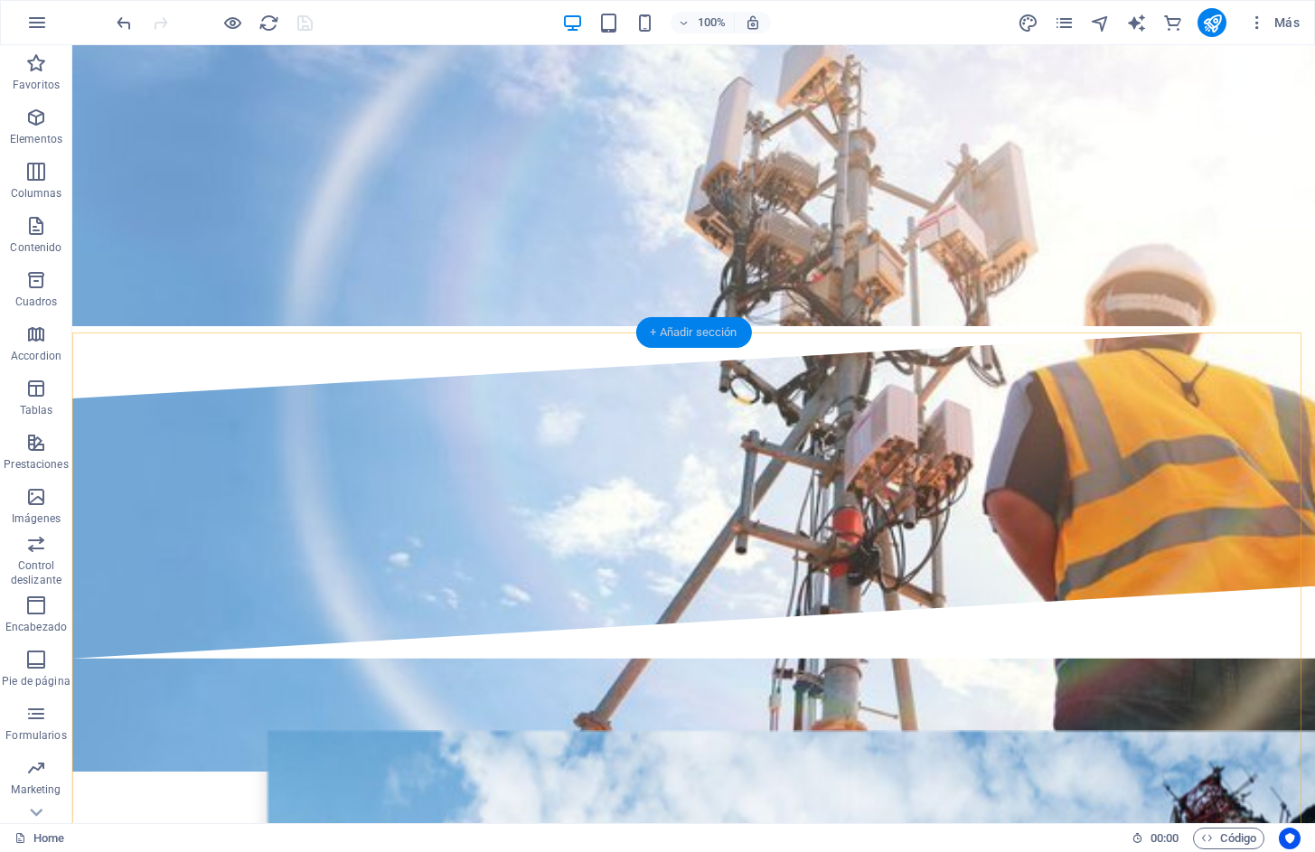
click at [706, 330] on div "+ Añadir sección" at bounding box center [693, 332] width 116 height 31
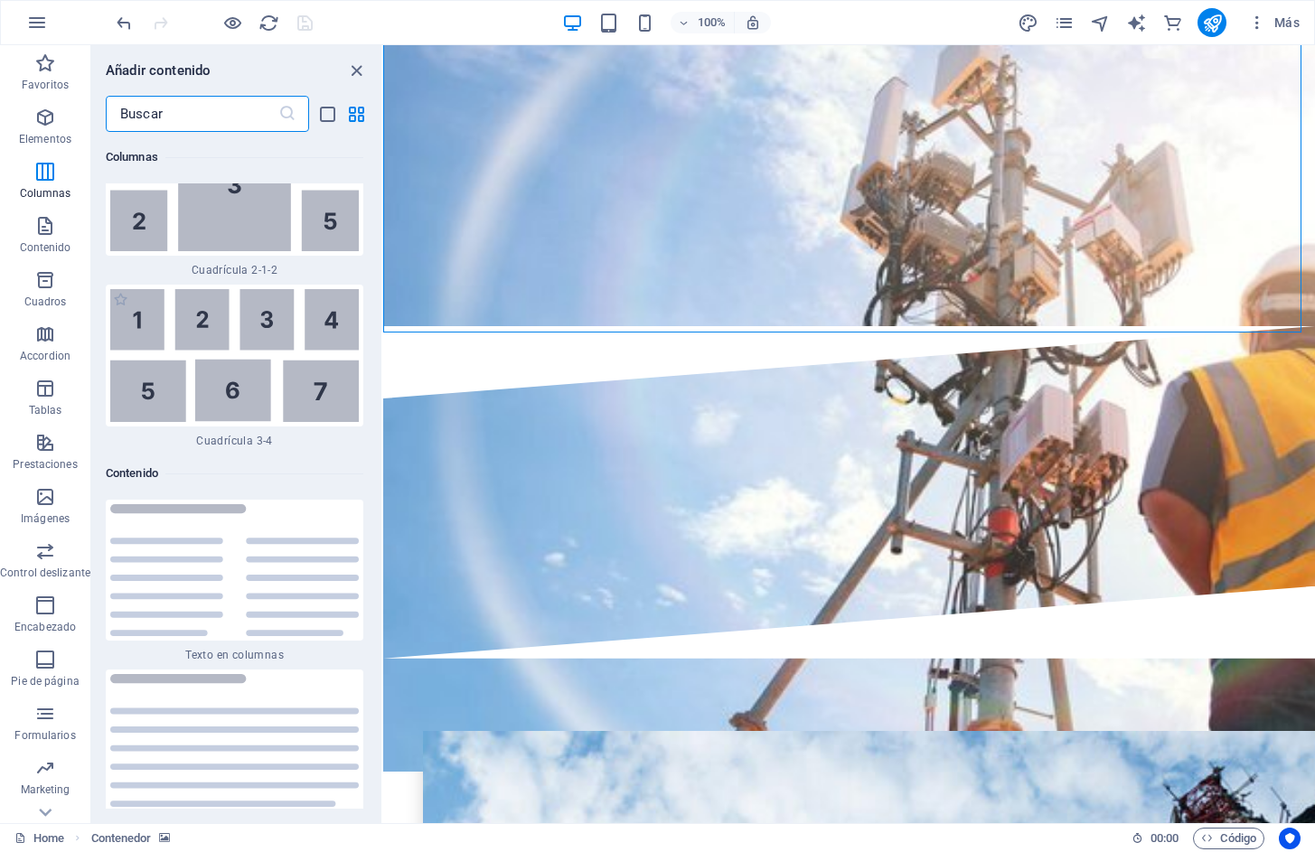
scroll to position [5905, 0]
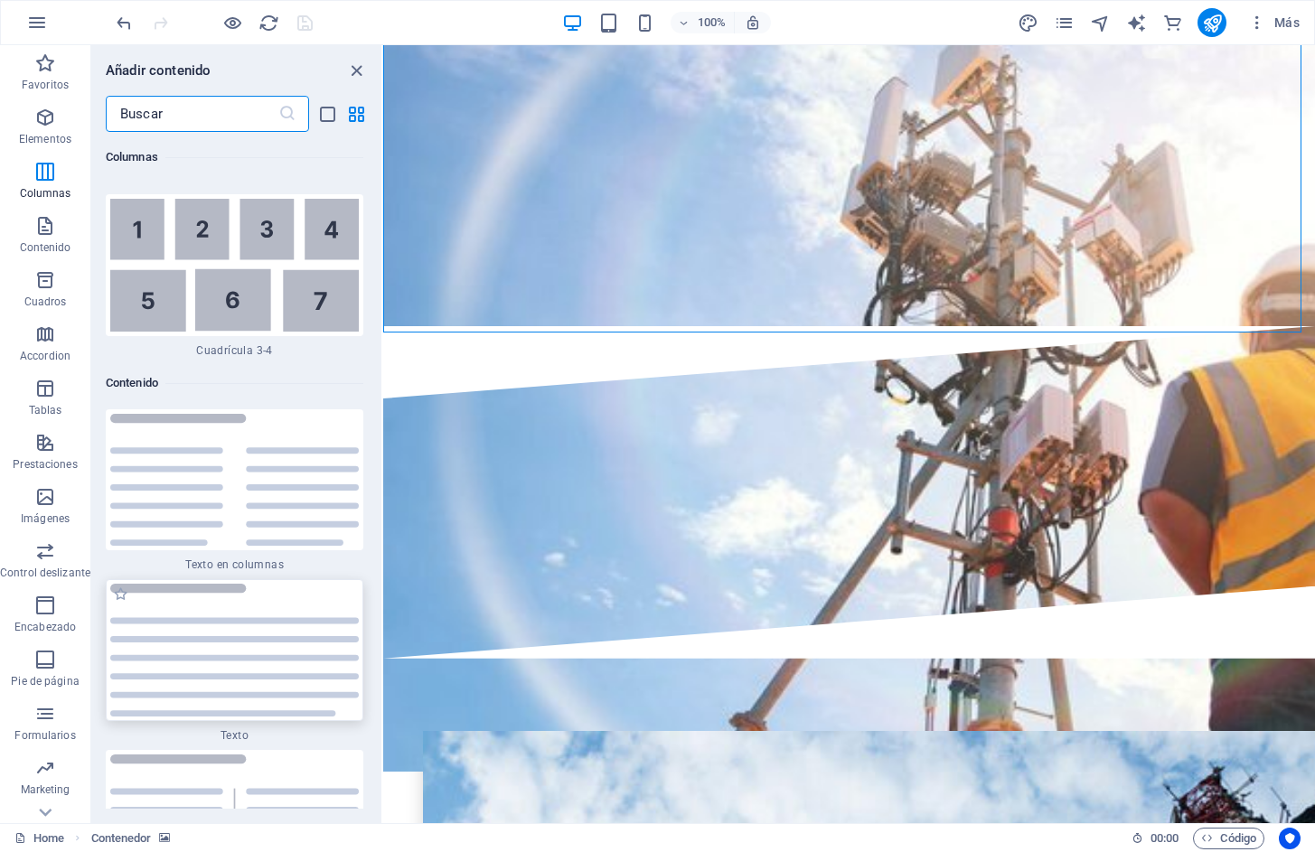
click at [211, 584] on img at bounding box center [234, 650] width 248 height 133
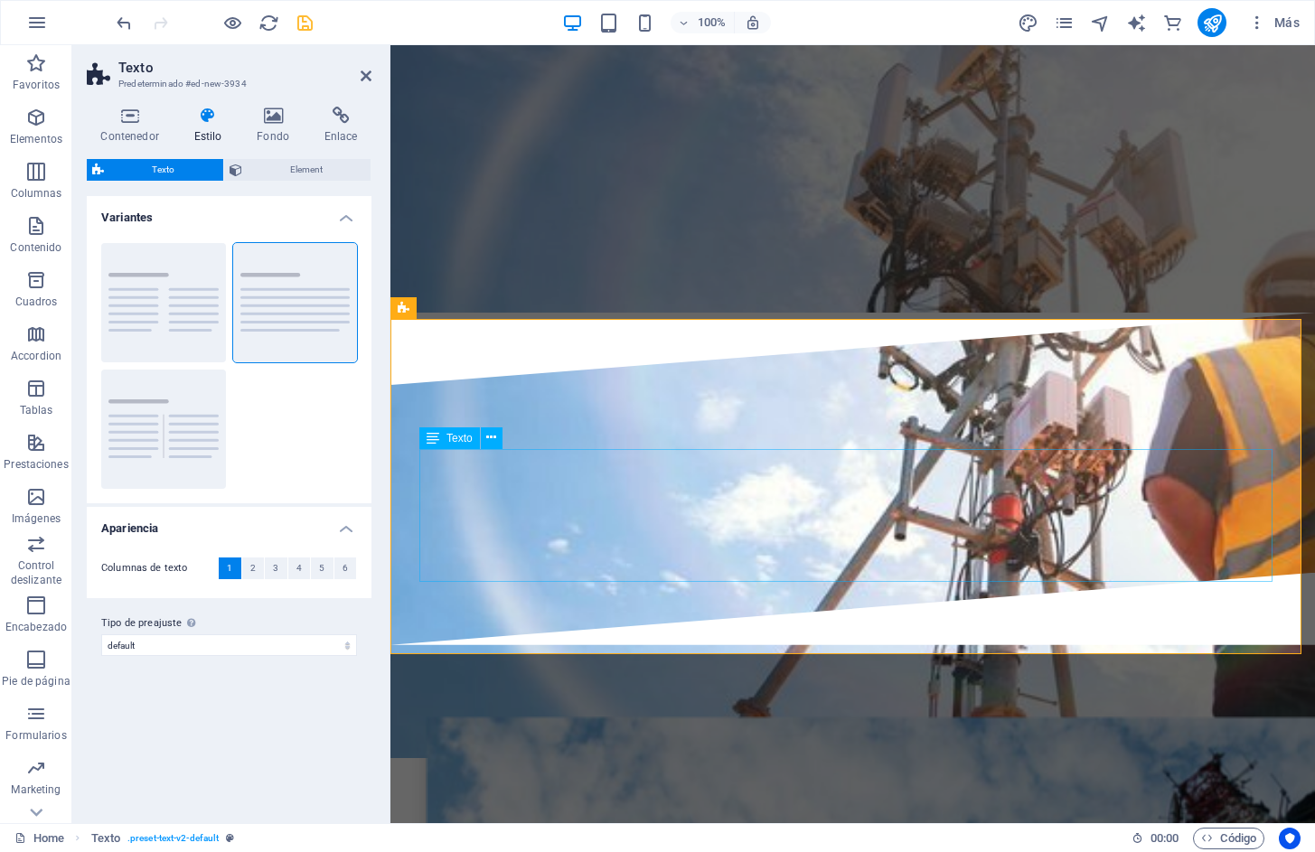
scroll to position [3376, 0]
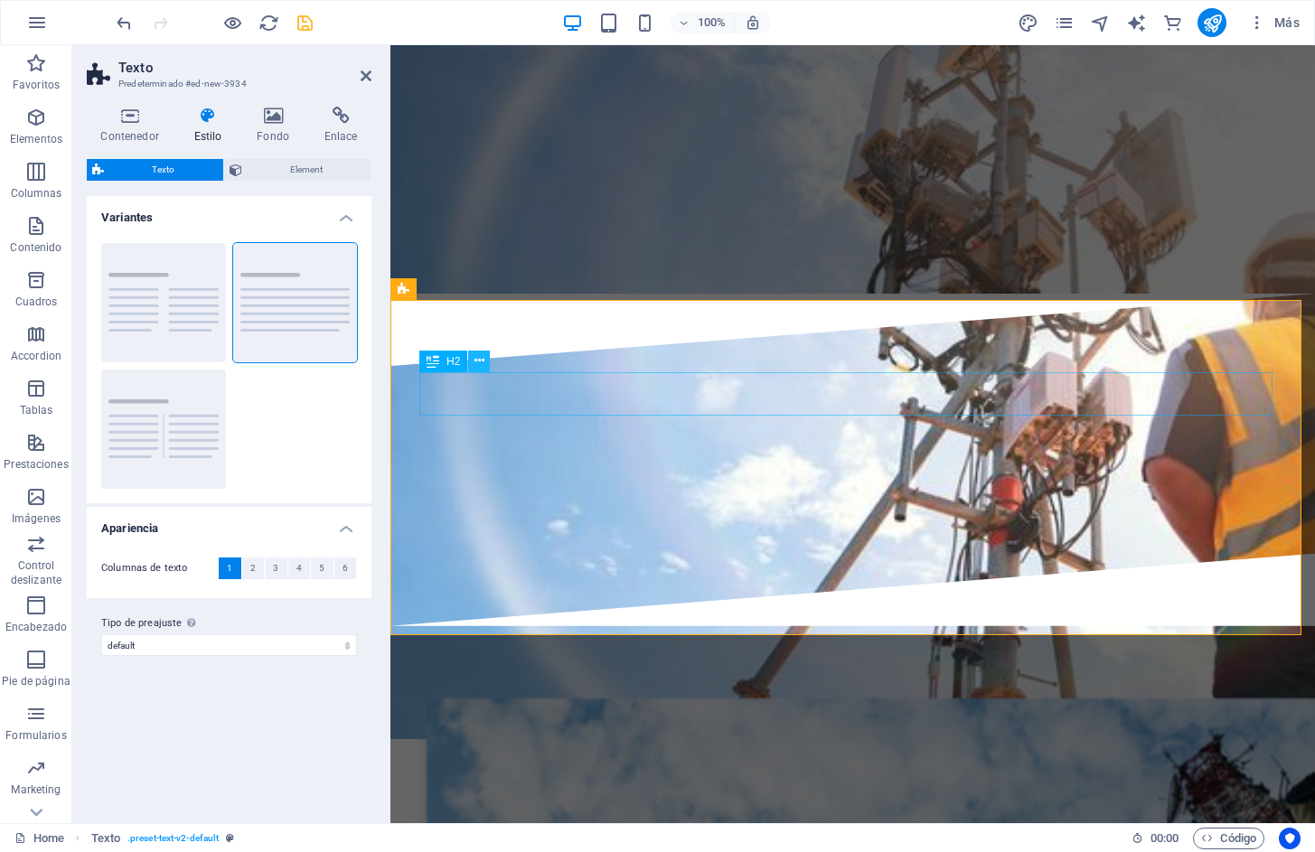
click at [482, 359] on icon at bounding box center [479, 360] width 10 height 19
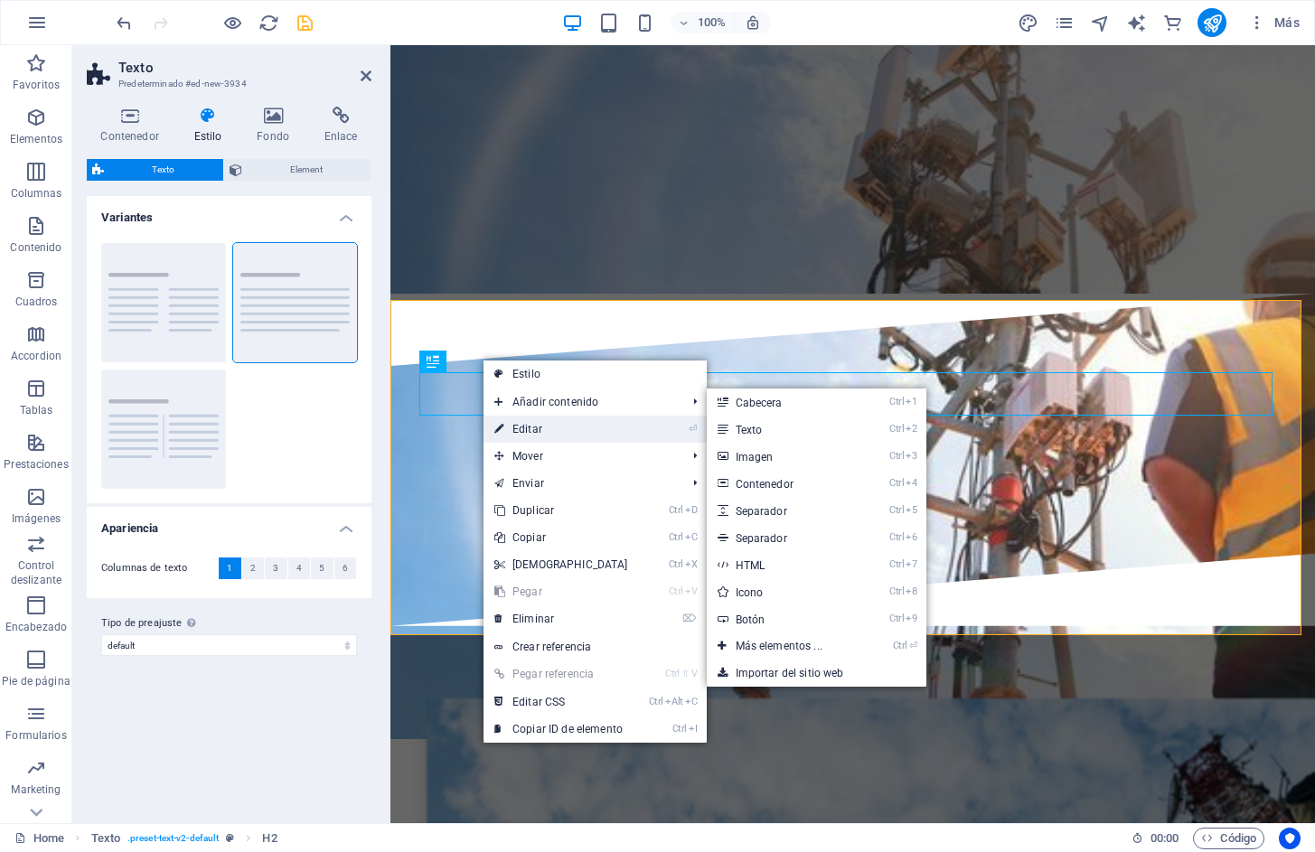
click at [525, 425] on link "⏎ Editar" at bounding box center [560, 429] width 155 height 27
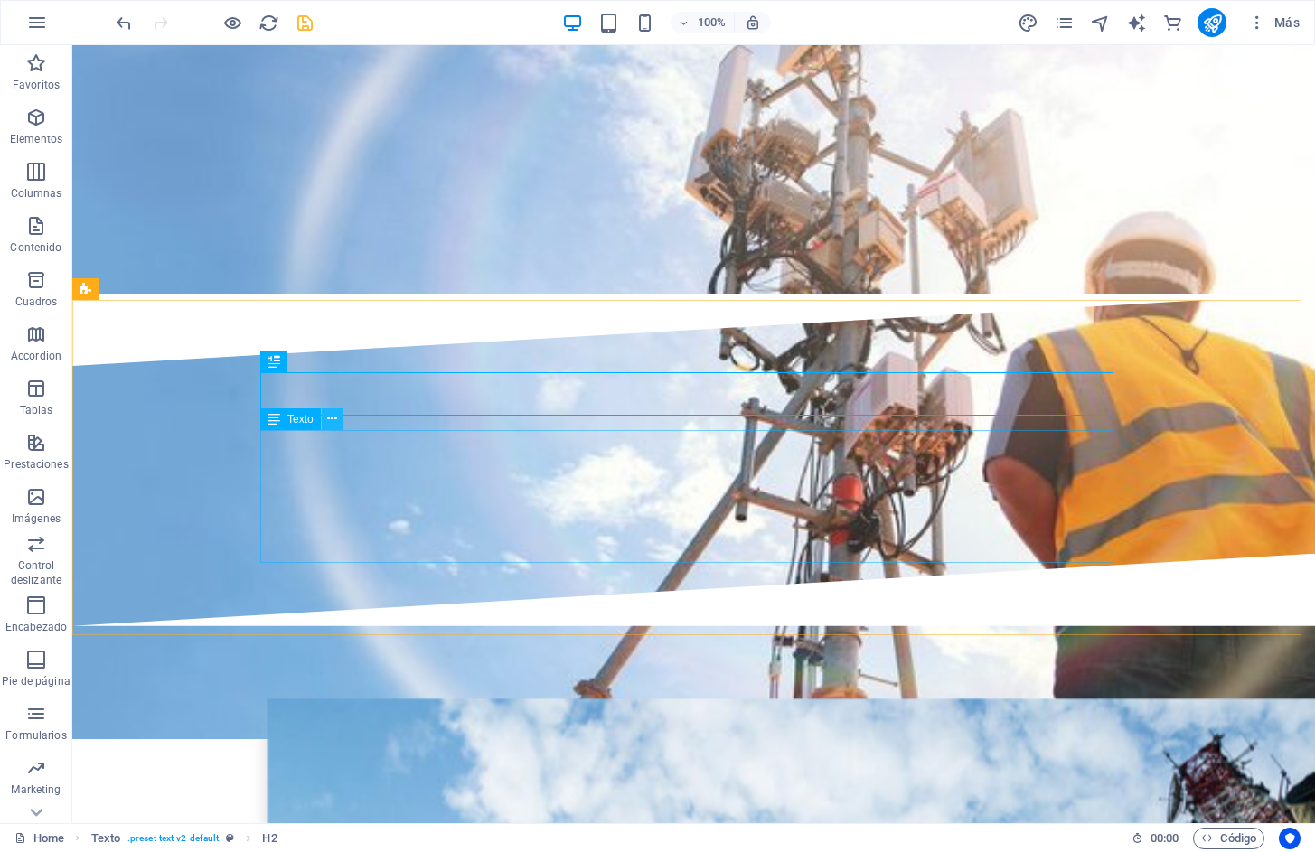
click at [339, 418] on button at bounding box center [333, 419] width 22 height 22
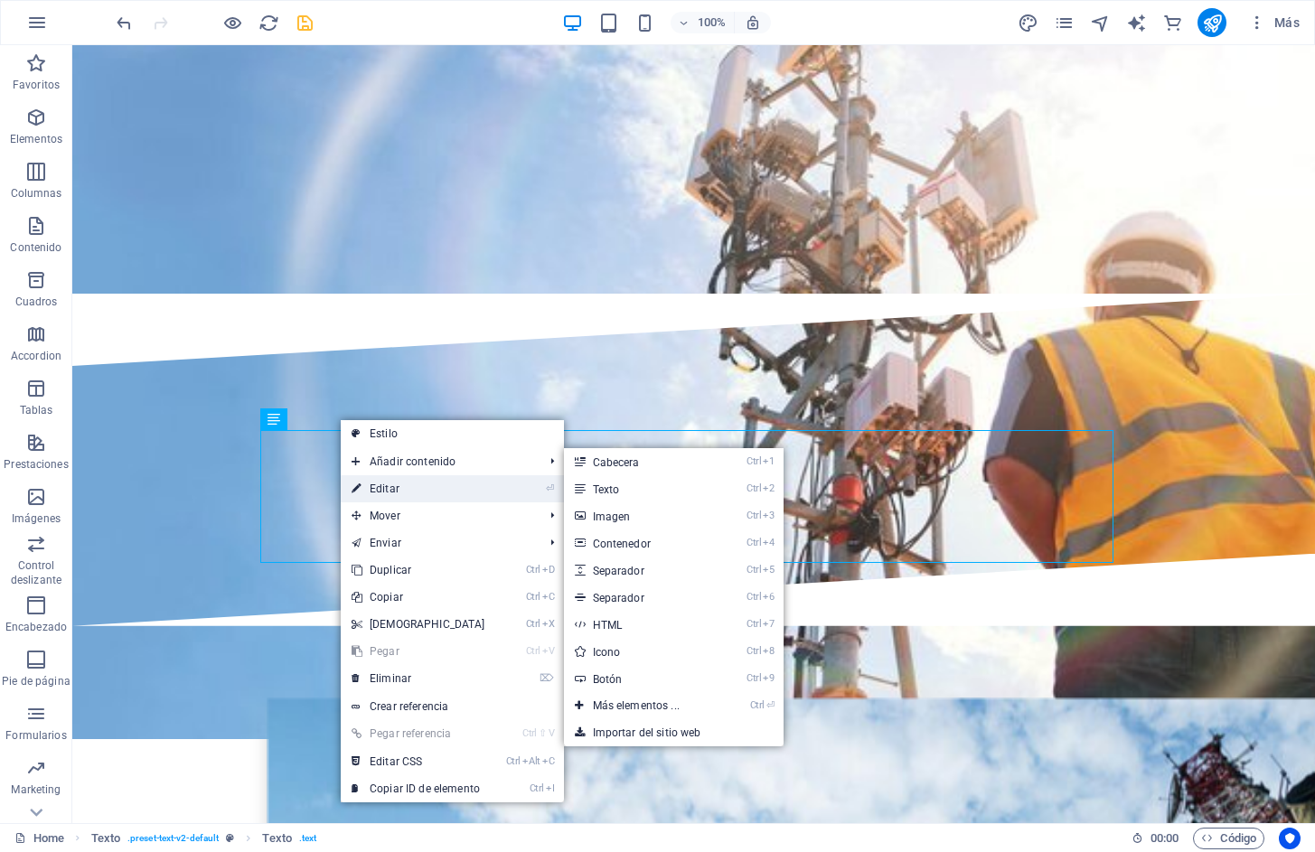
click at [390, 486] on link "⏎ Editar" at bounding box center [418, 488] width 155 height 27
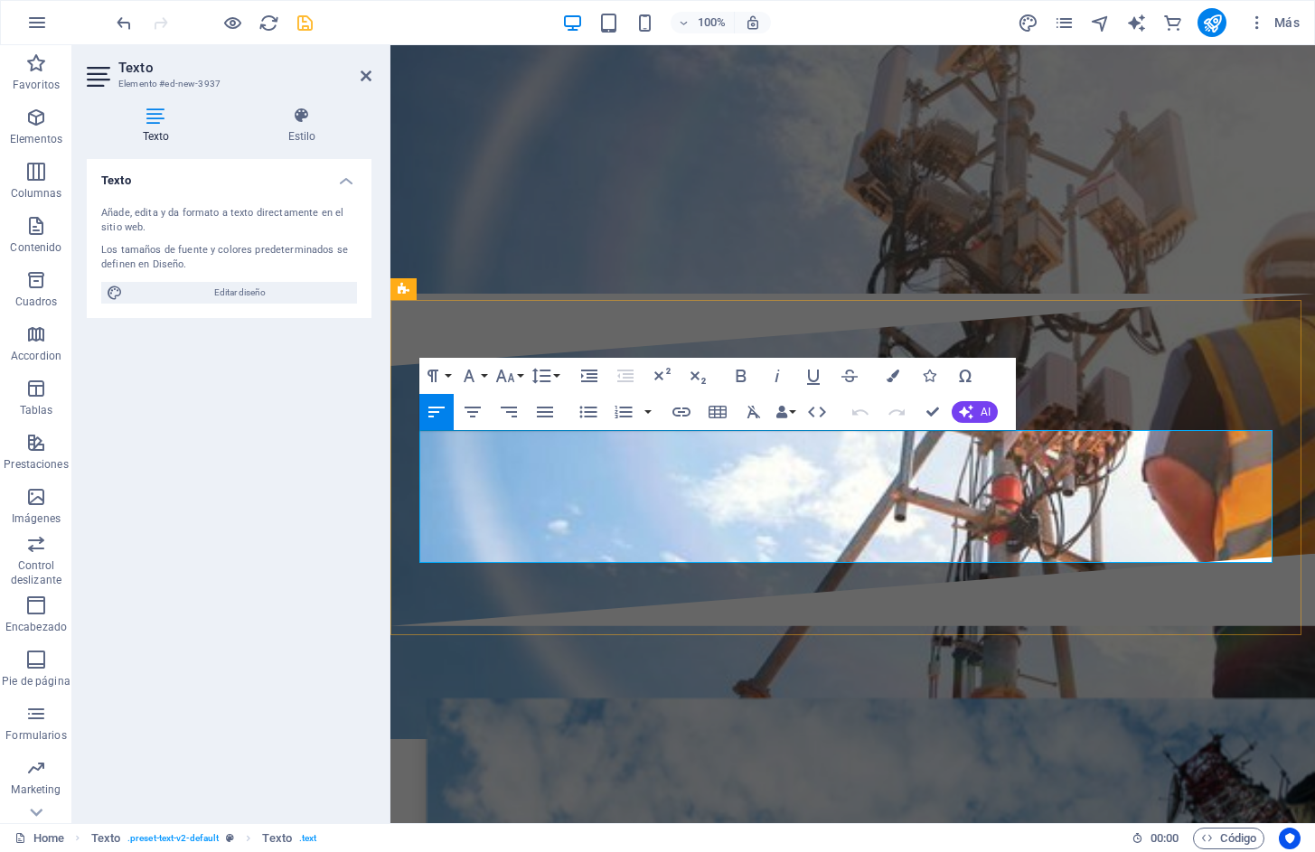
drag, startPoint x: 539, startPoint y: 551, endPoint x: 420, endPoint y: 439, distance: 163.6
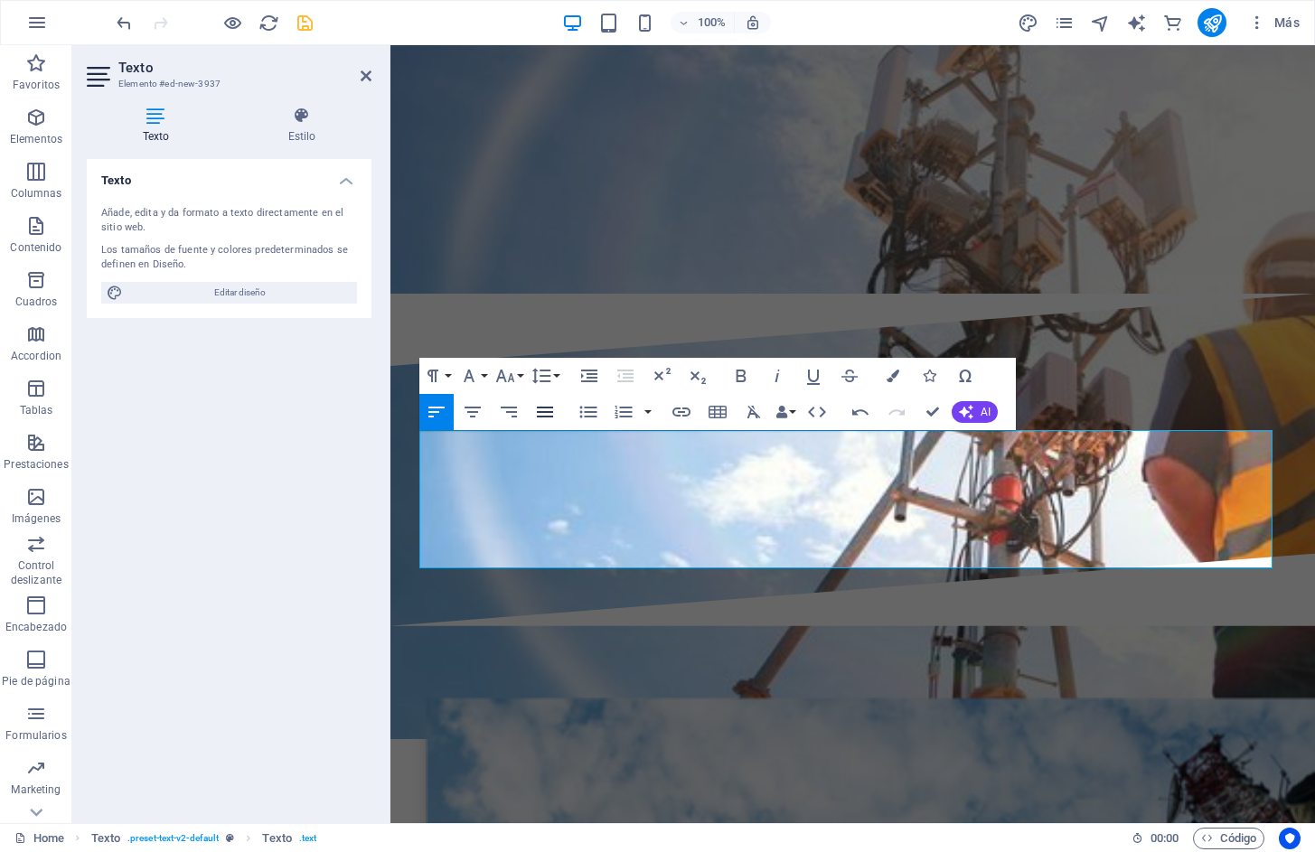
click at [537, 413] on icon "button" at bounding box center [545, 412] width 22 height 22
drag, startPoint x: 927, startPoint y: 413, endPoint x: 844, endPoint y: 377, distance: 90.6
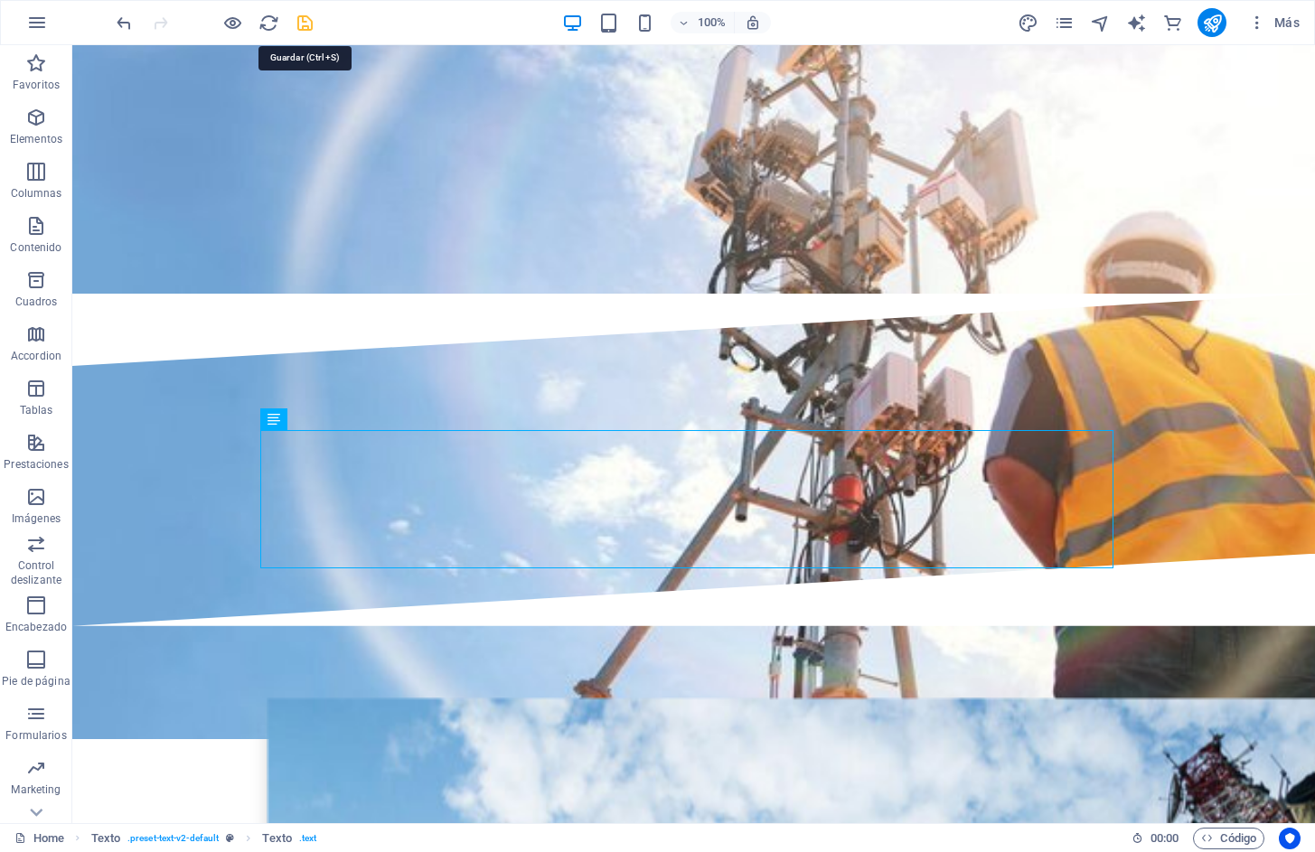
click at [298, 21] on icon "save" at bounding box center [305, 23] width 21 height 21
checkbox input "false"
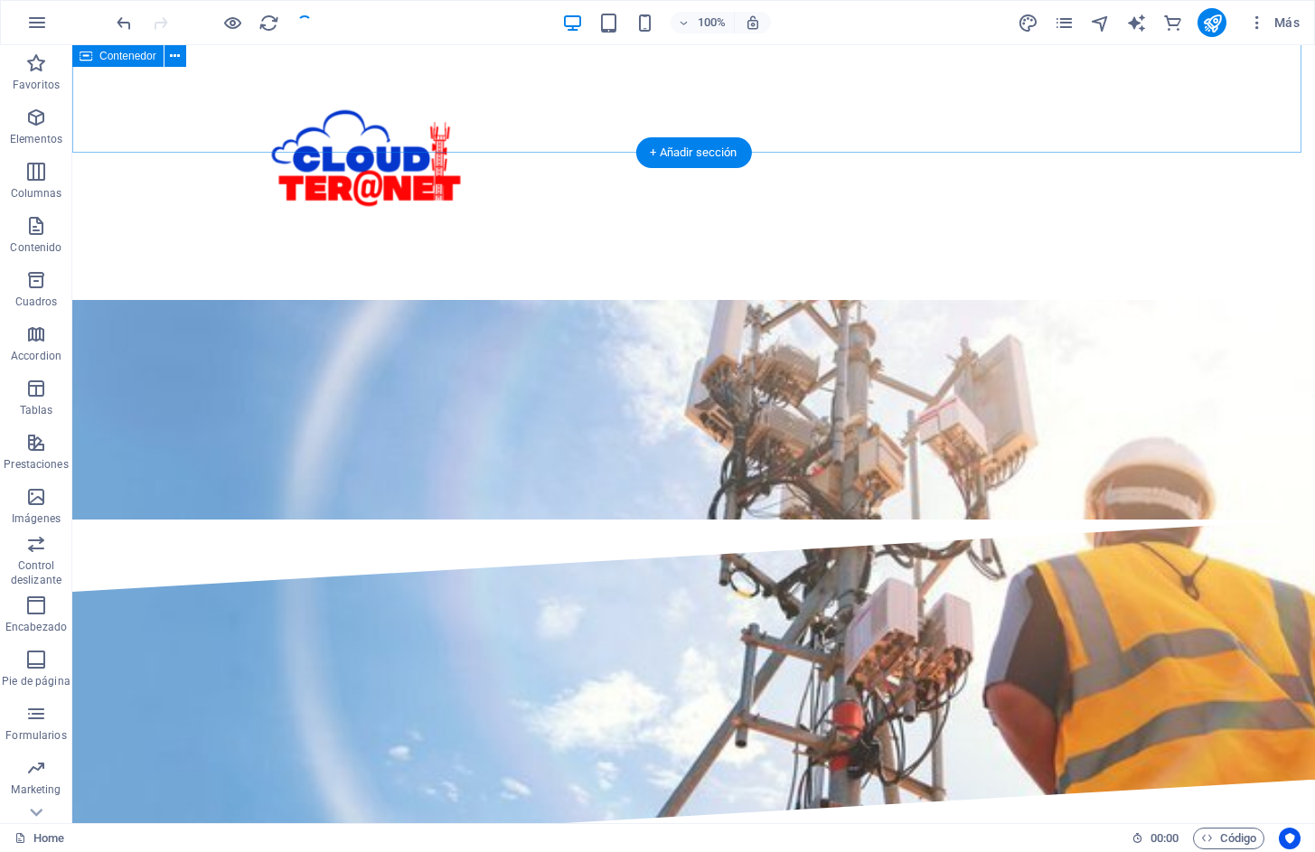
scroll to position [3105, 0]
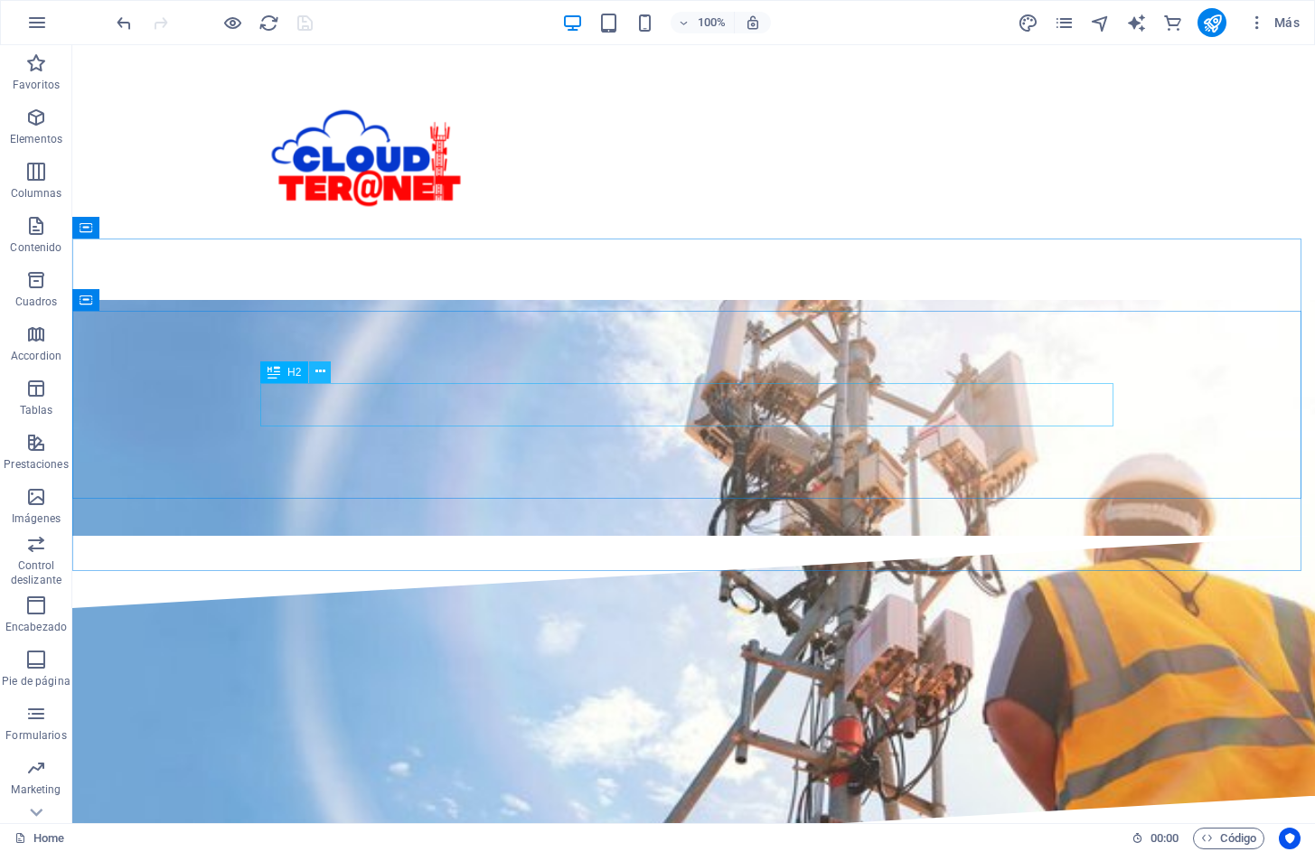
click at [327, 380] on button at bounding box center [320, 372] width 22 height 22
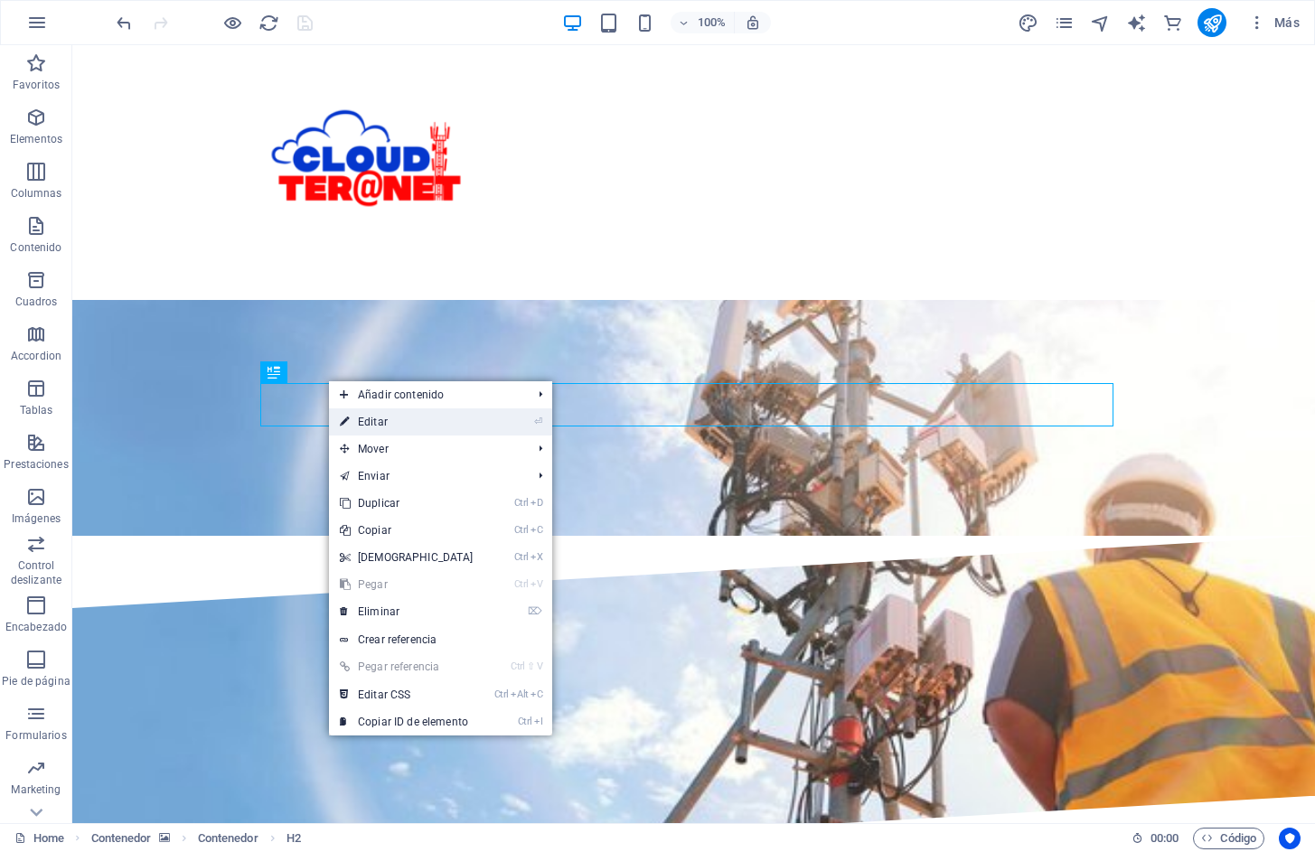
click at [377, 421] on link "⏎ Editar" at bounding box center [406, 421] width 155 height 27
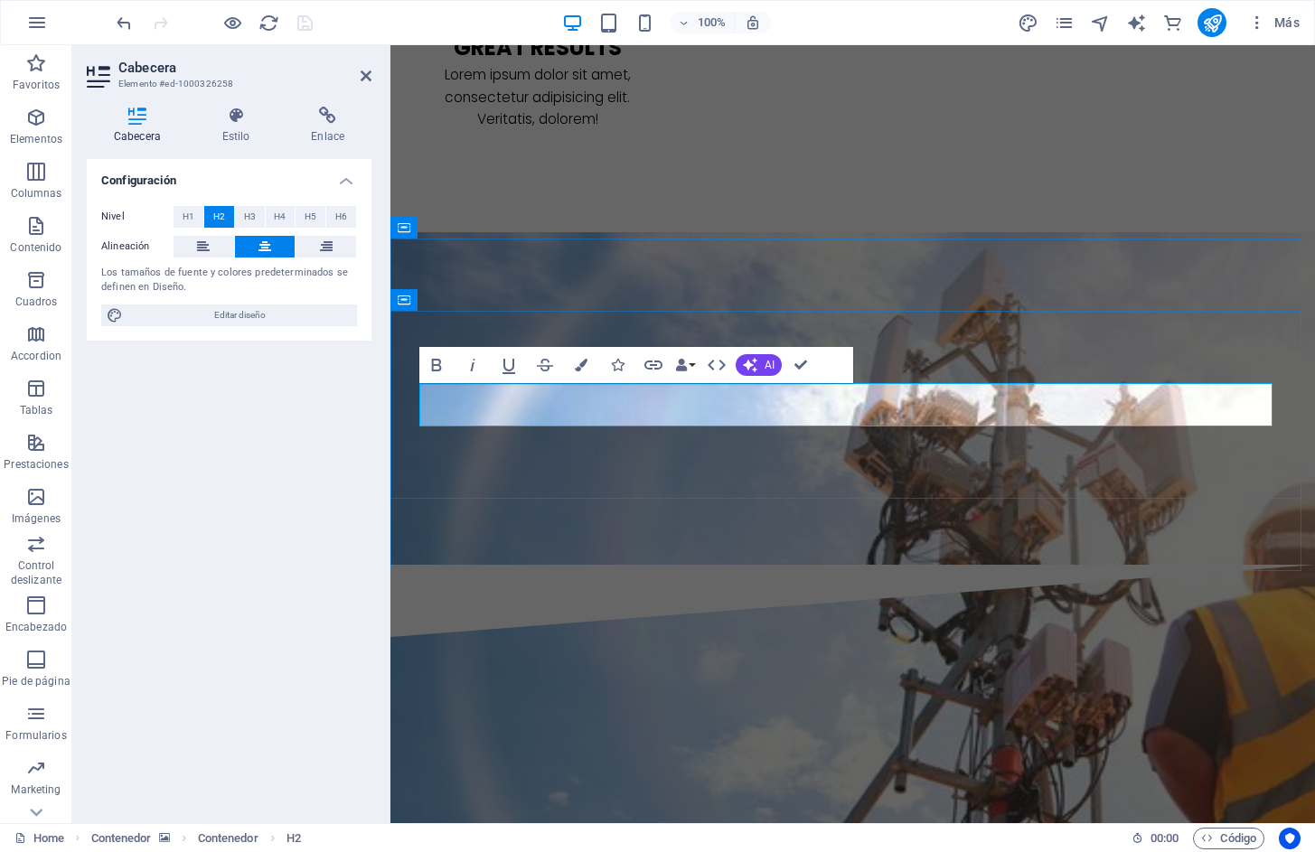
drag, startPoint x: 1001, startPoint y: 395, endPoint x: 726, endPoint y: 413, distance: 276.2
click at [576, 367] on icon "button" at bounding box center [581, 365] width 13 height 13
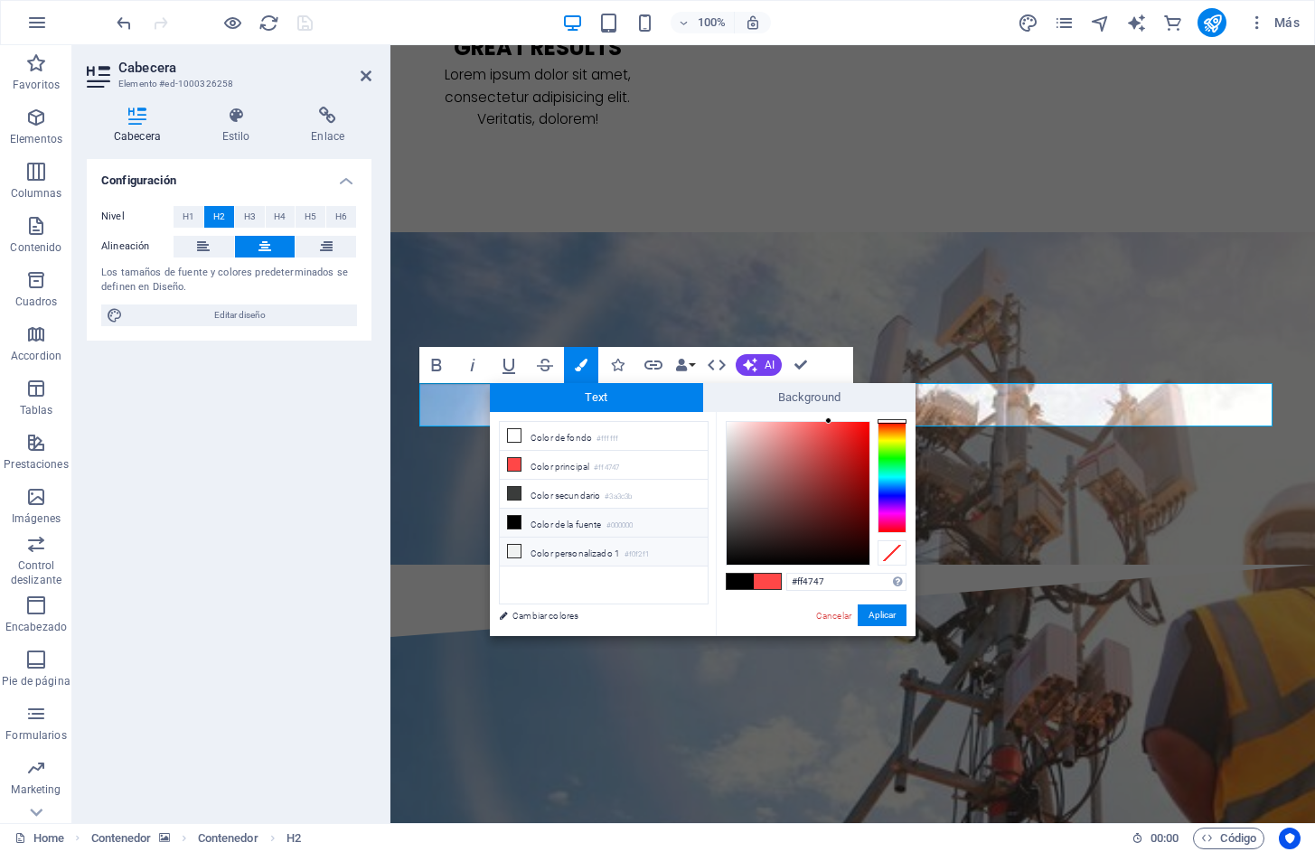
drag, startPoint x: 580, startPoint y: 440, endPoint x: 573, endPoint y: 540, distance: 100.6
click at [573, 540] on ul "Color de fondo #ffffff Color principal #ff4747 Color secundario #3a3c3b Color d…" at bounding box center [604, 512] width 210 height 183
click at [568, 551] on li "Color personalizado 1 #f0f2f1" at bounding box center [604, 552] width 208 height 29
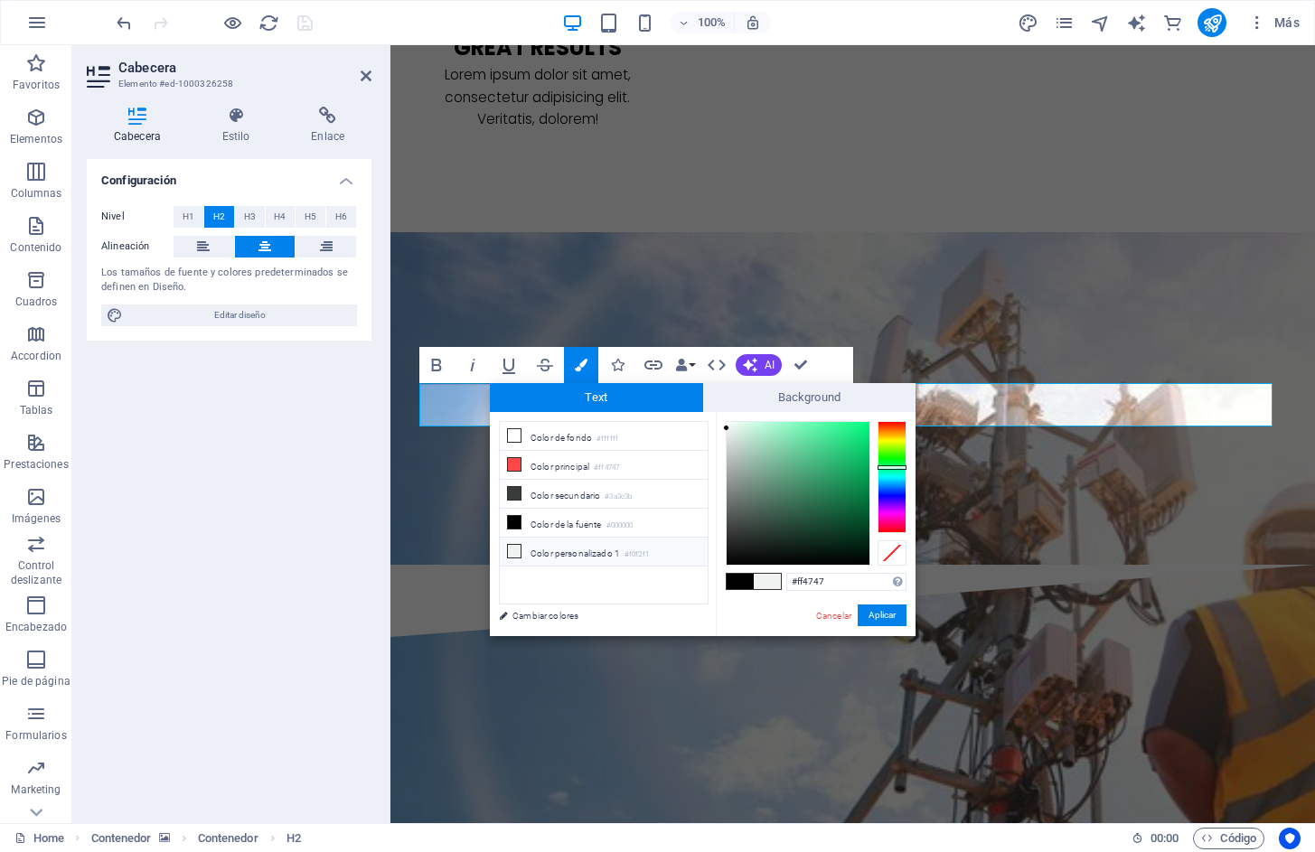
type input "#f0f2f1"
click at [876, 615] on button "Aplicar" at bounding box center [882, 615] width 49 height 22
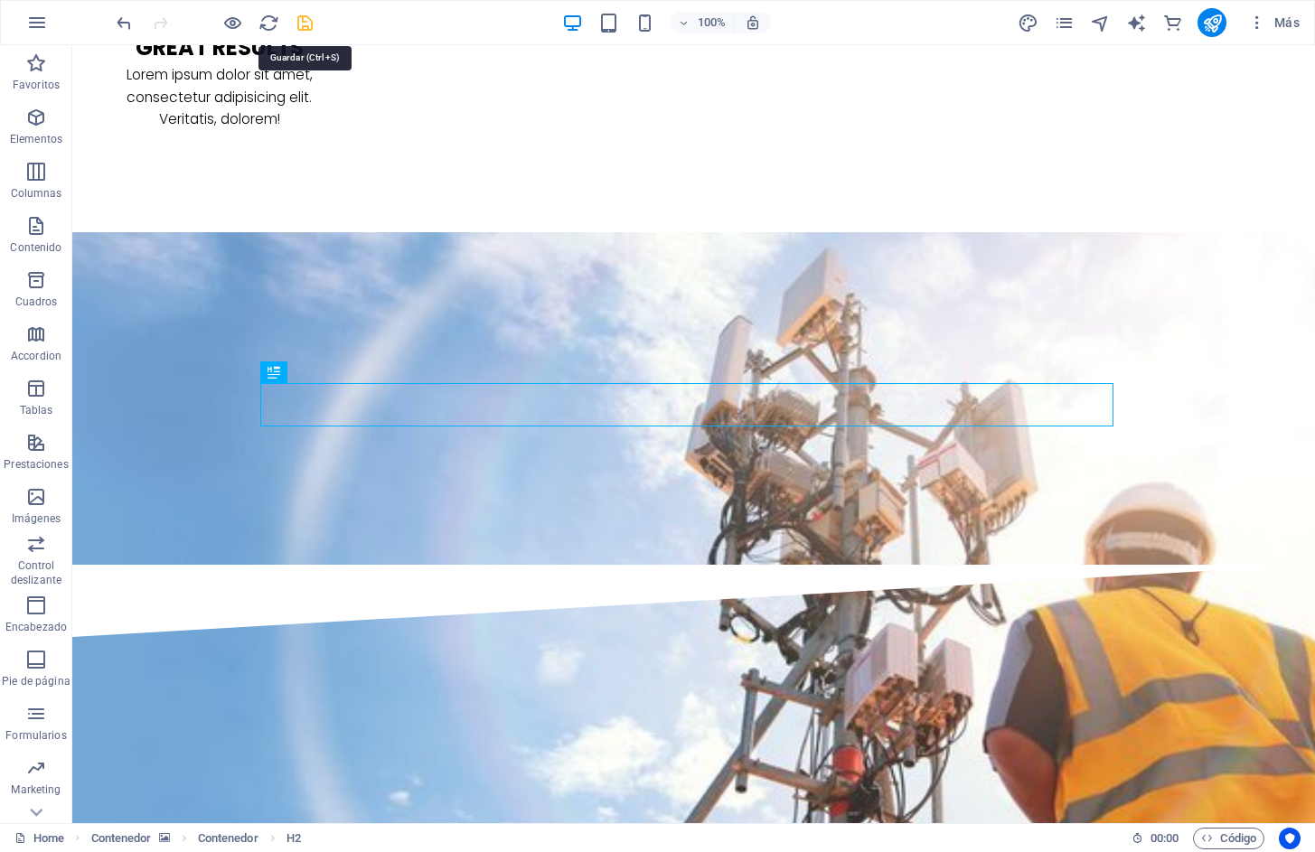
click at [298, 23] on icon "save" at bounding box center [305, 23] width 21 height 21
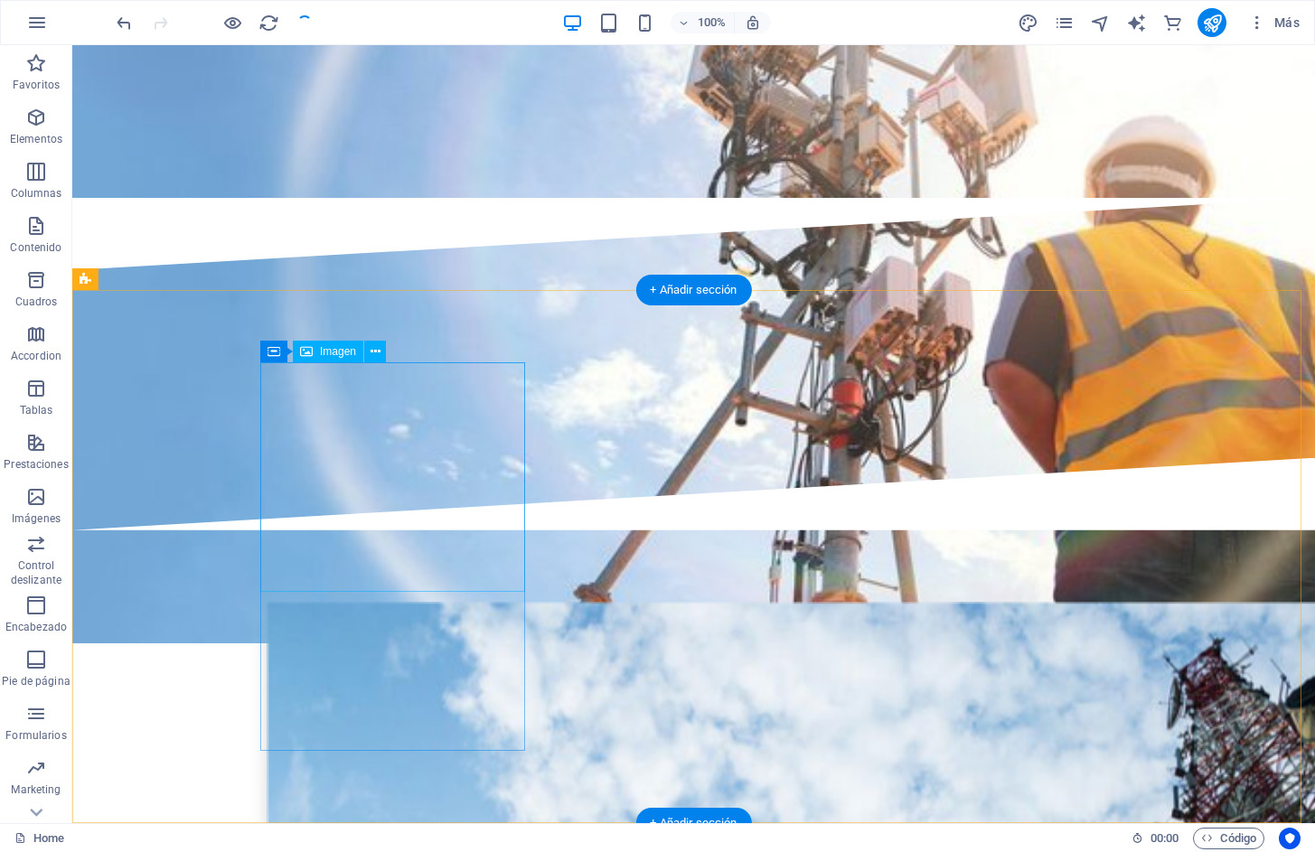
scroll to position [3737, 0]
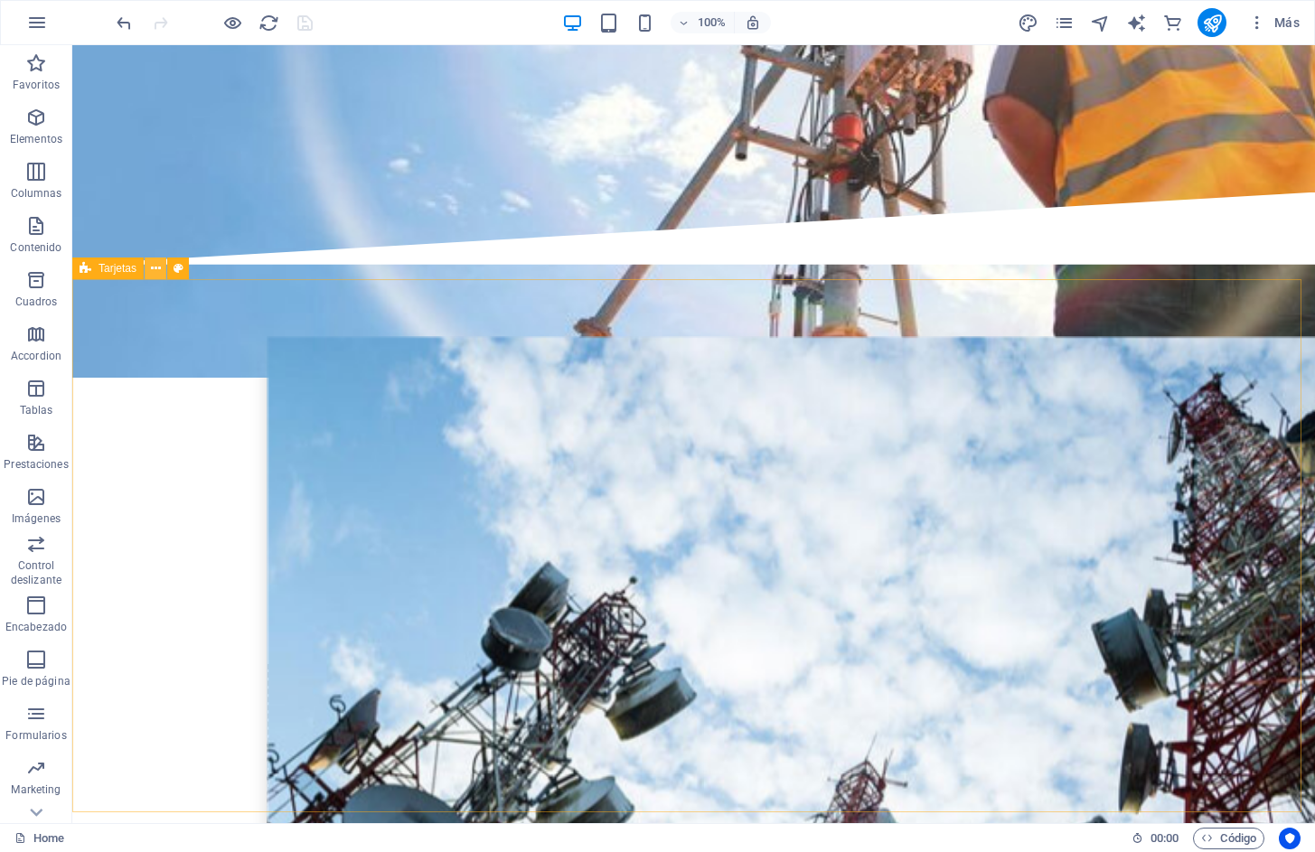
click at [156, 268] on icon at bounding box center [156, 268] width 10 height 19
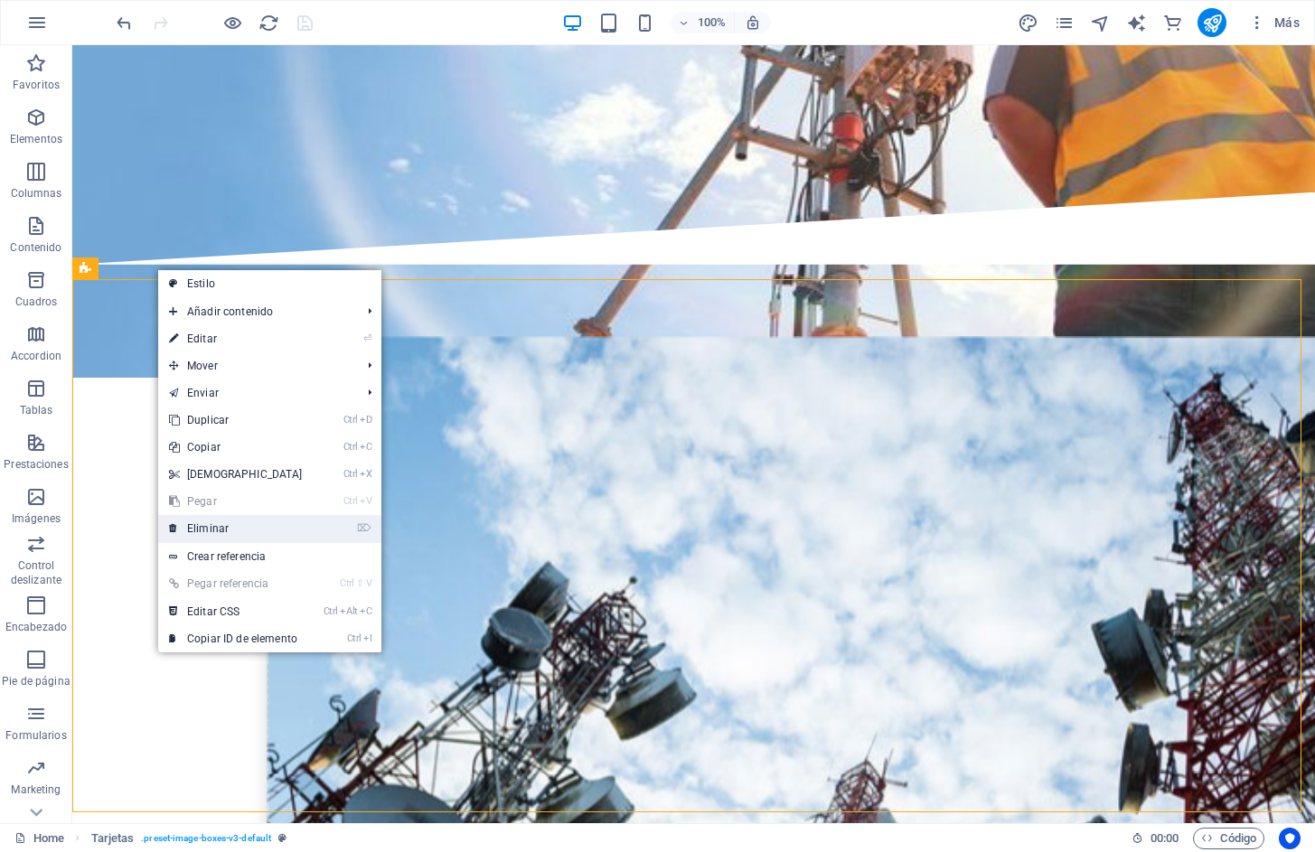
click at [227, 529] on link "⌦ Eliminar" at bounding box center [235, 528] width 155 height 27
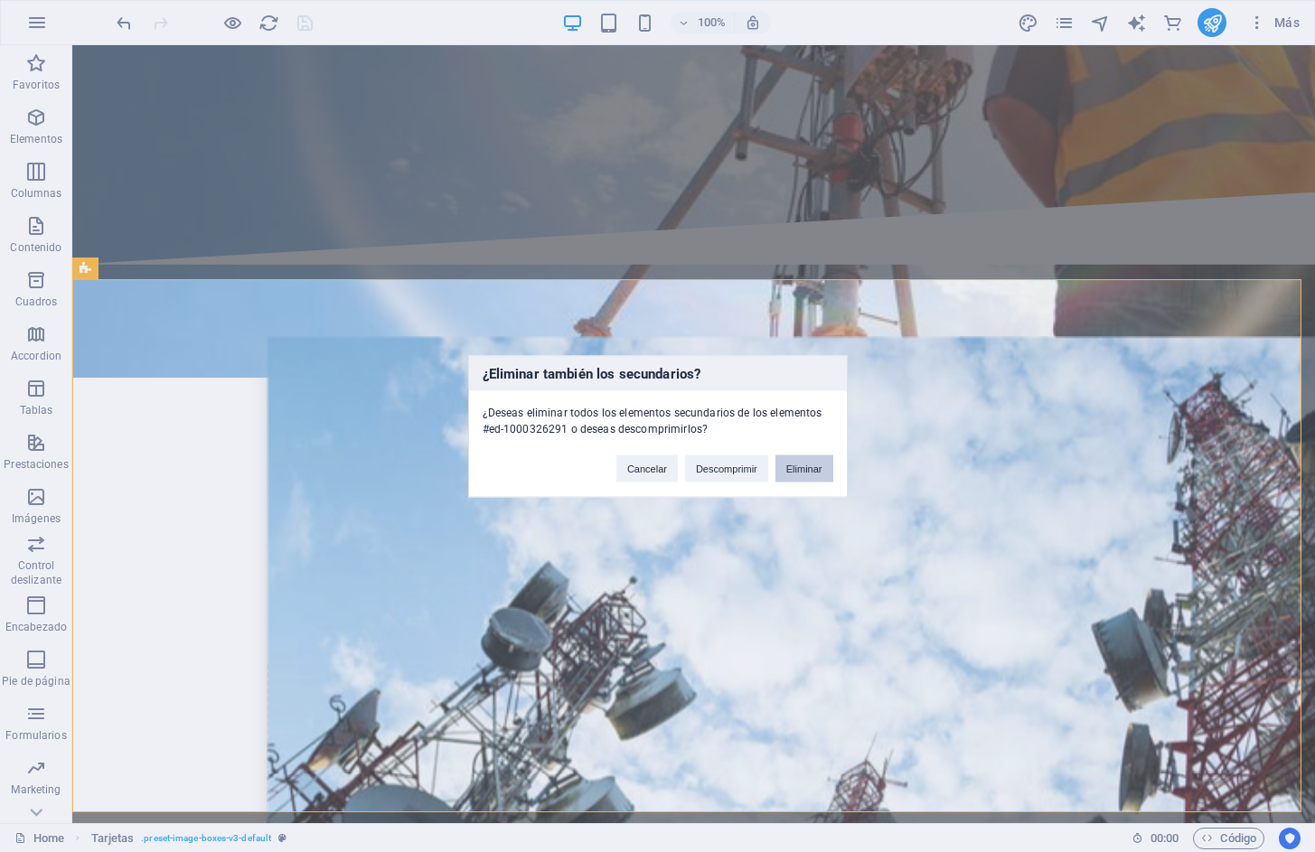
click at [794, 464] on button "Eliminar" at bounding box center [804, 468] width 58 height 27
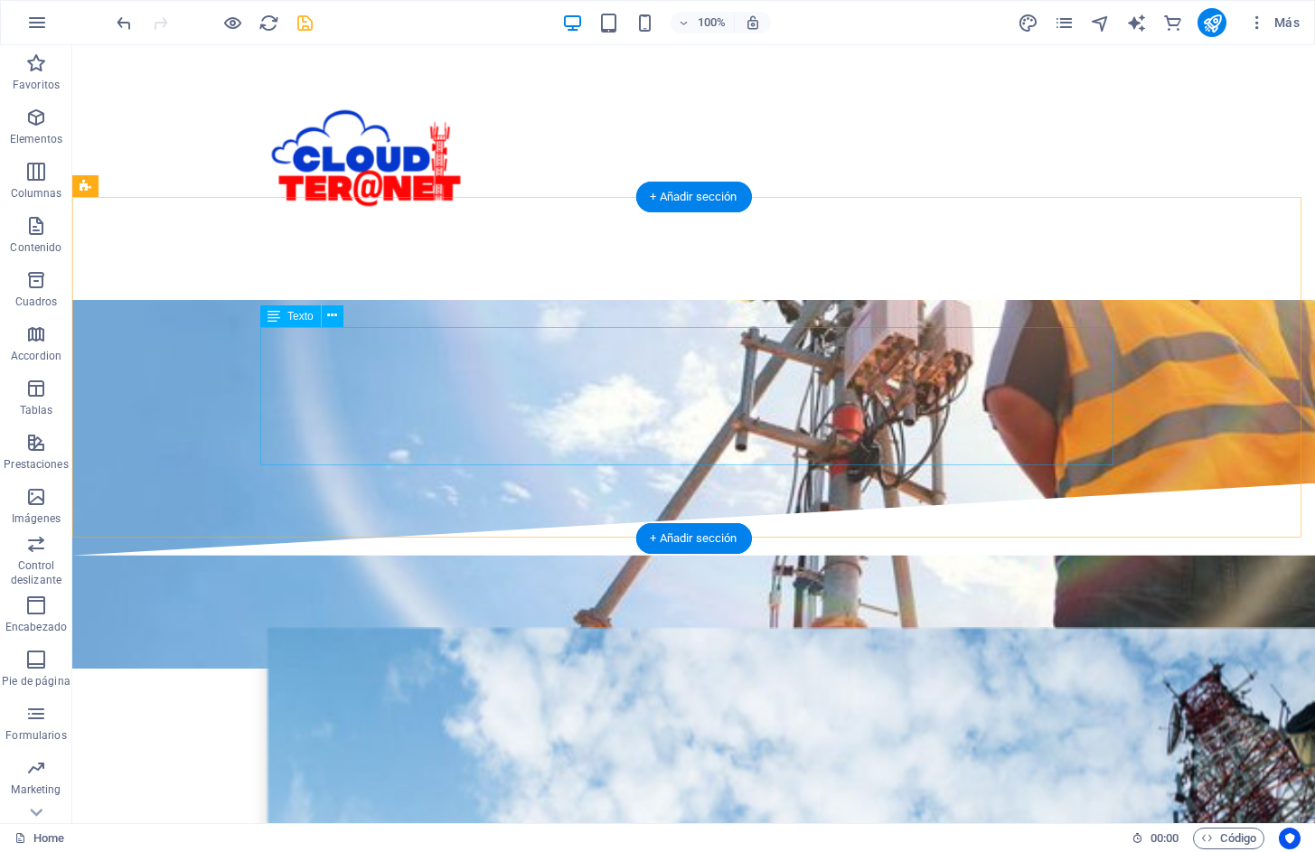
scroll to position [3376, 0]
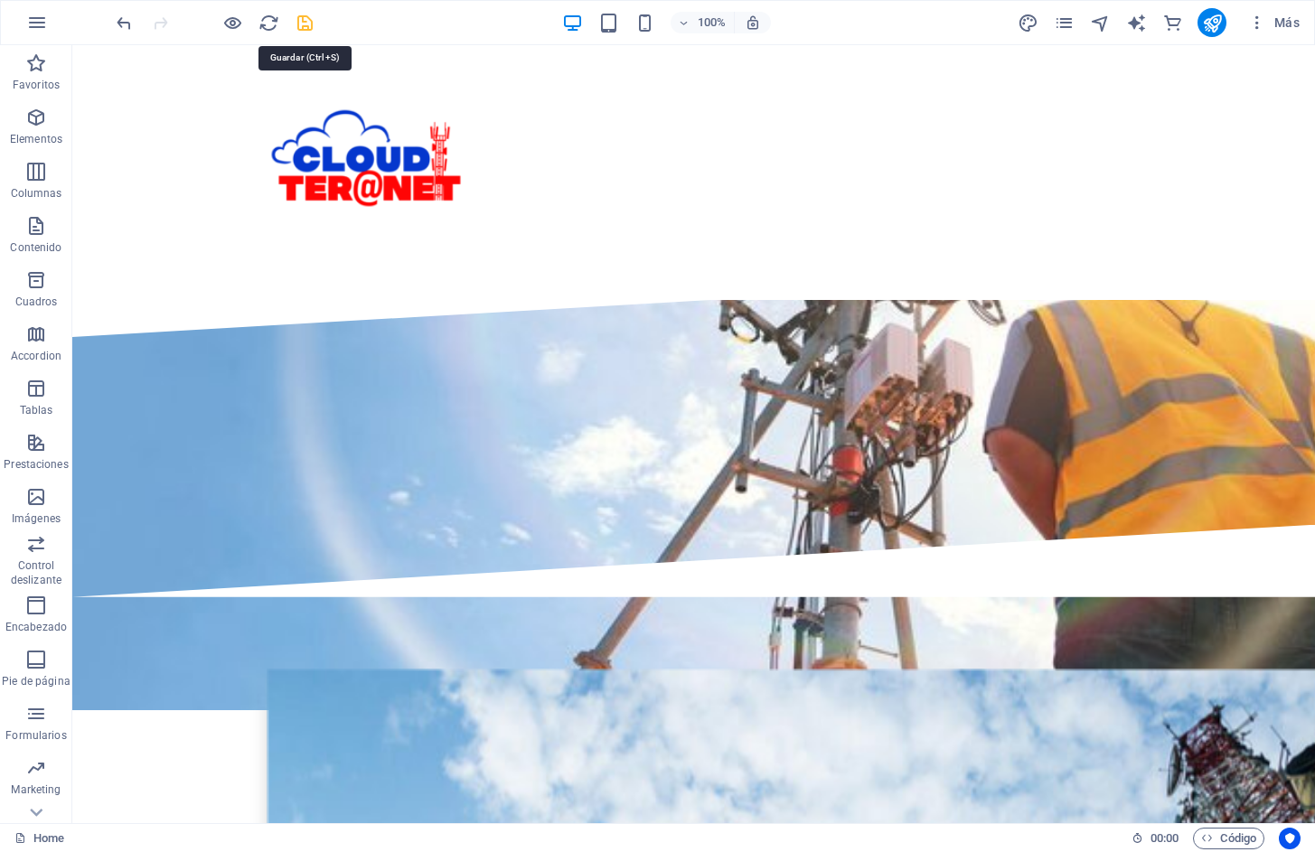
click at [298, 23] on icon "save" at bounding box center [305, 23] width 21 height 21
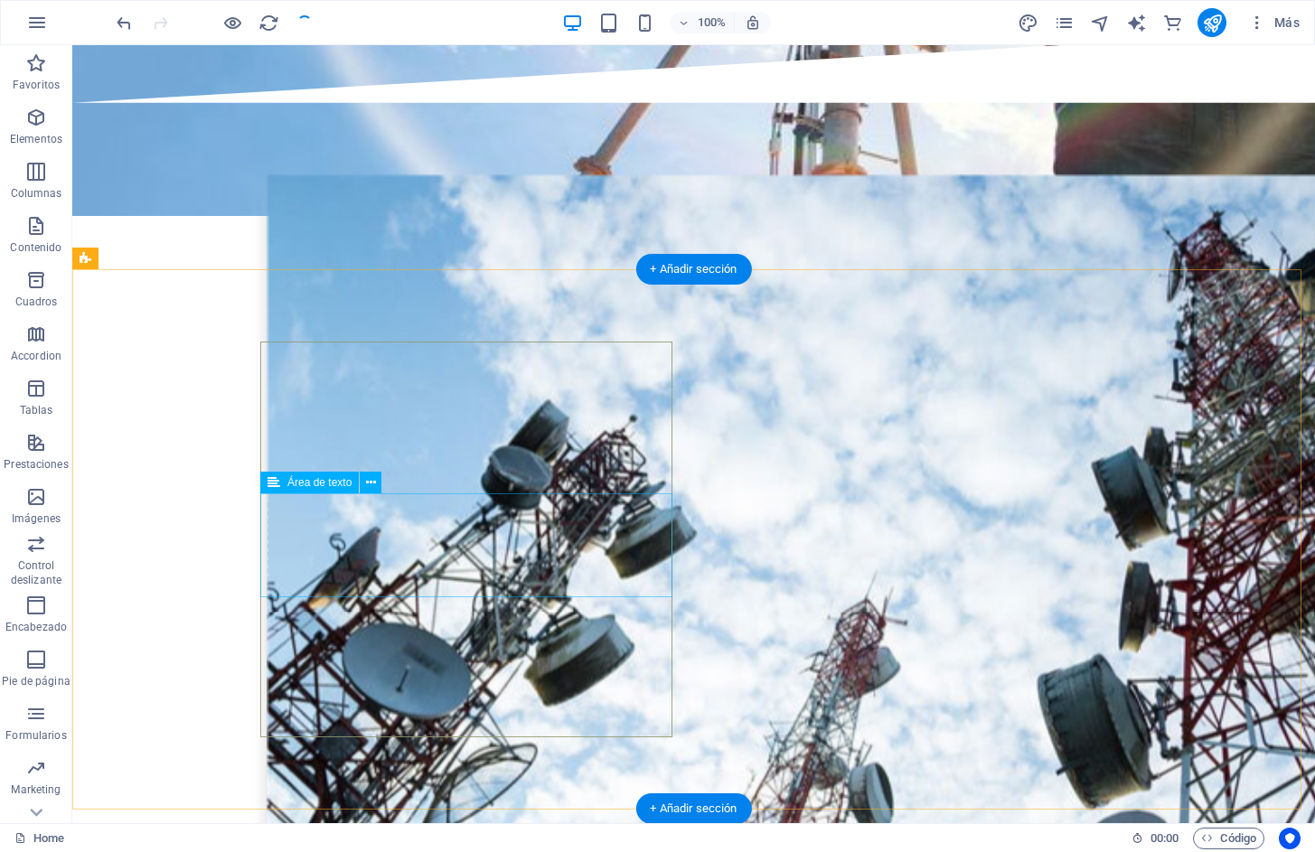
scroll to position [4099, 0]
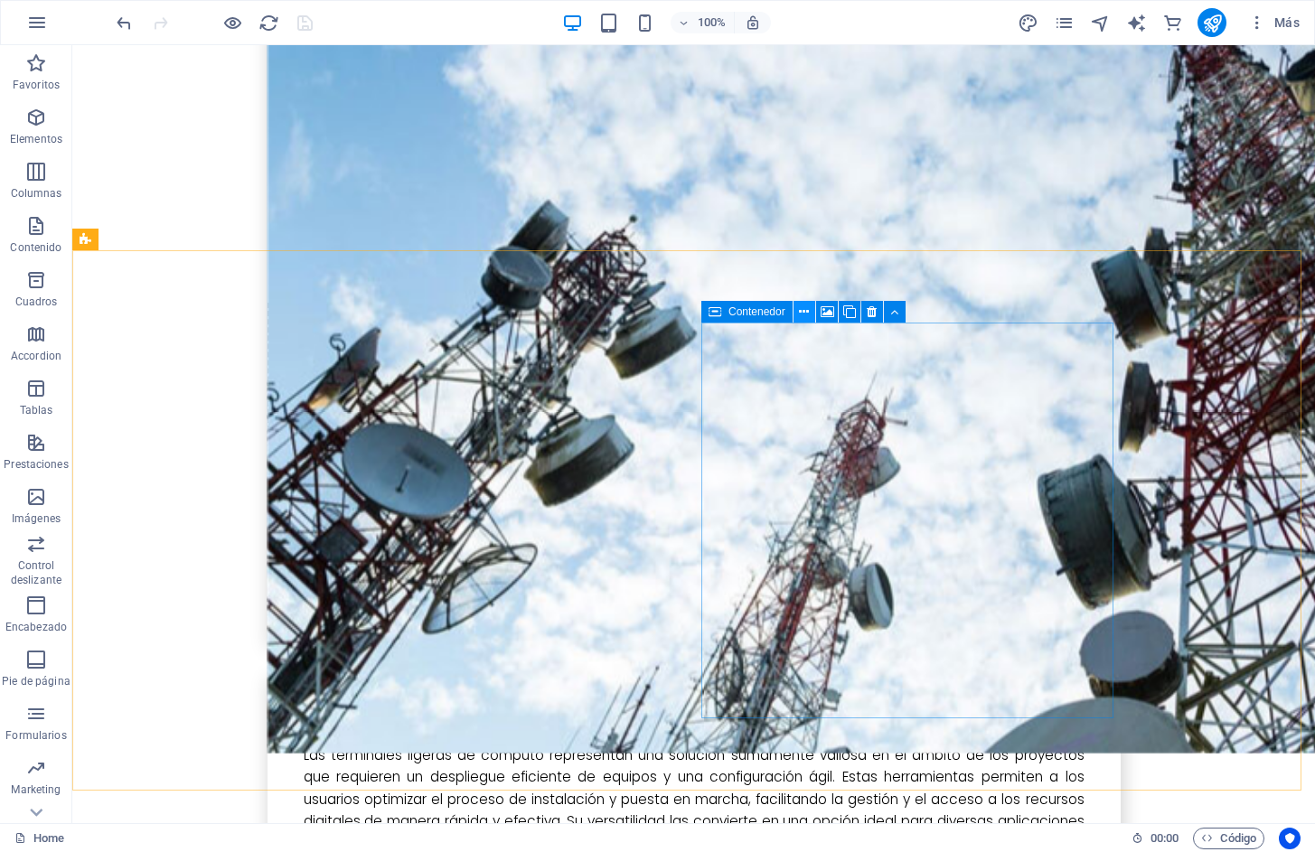
click at [799, 315] on icon at bounding box center [804, 312] width 10 height 19
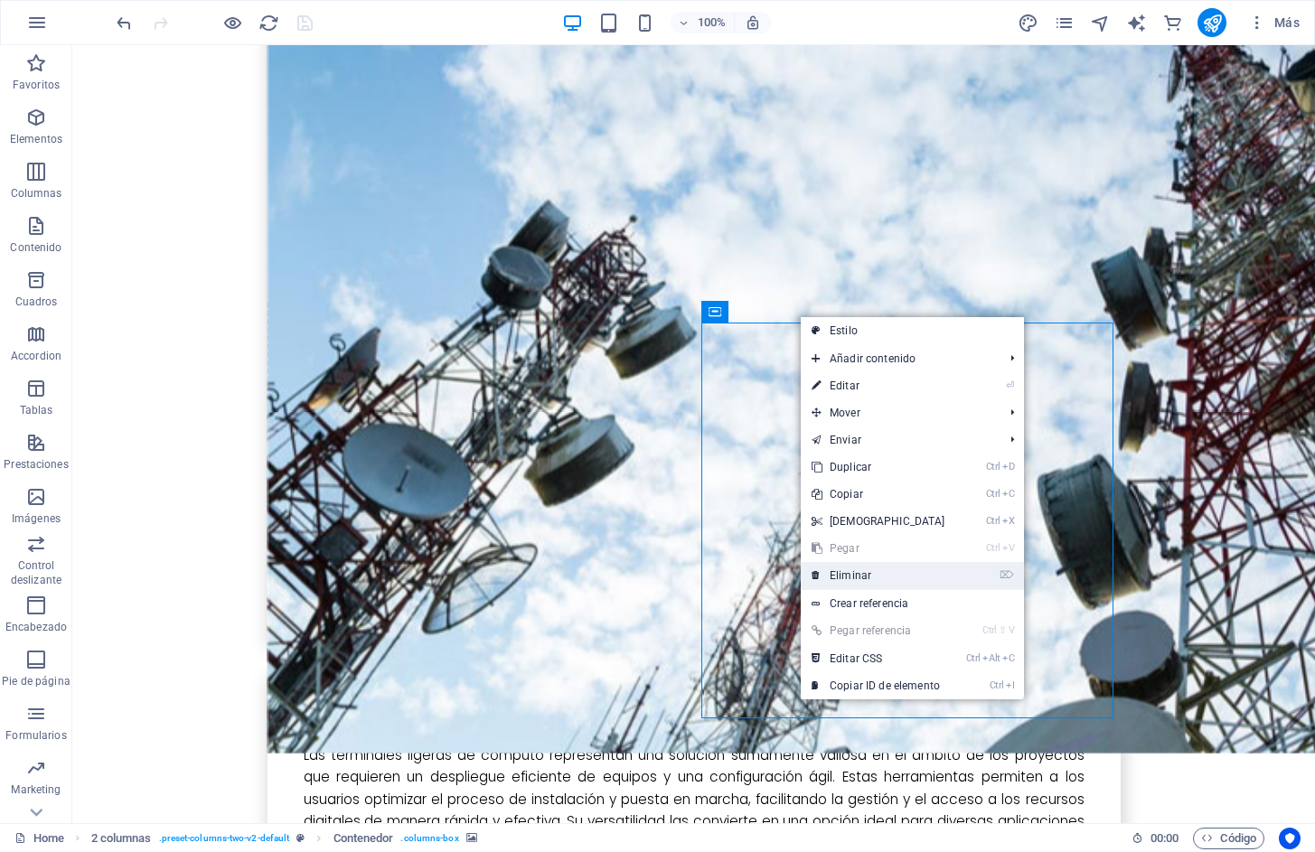
click at [873, 574] on link "⌦ Eliminar" at bounding box center [878, 575] width 155 height 27
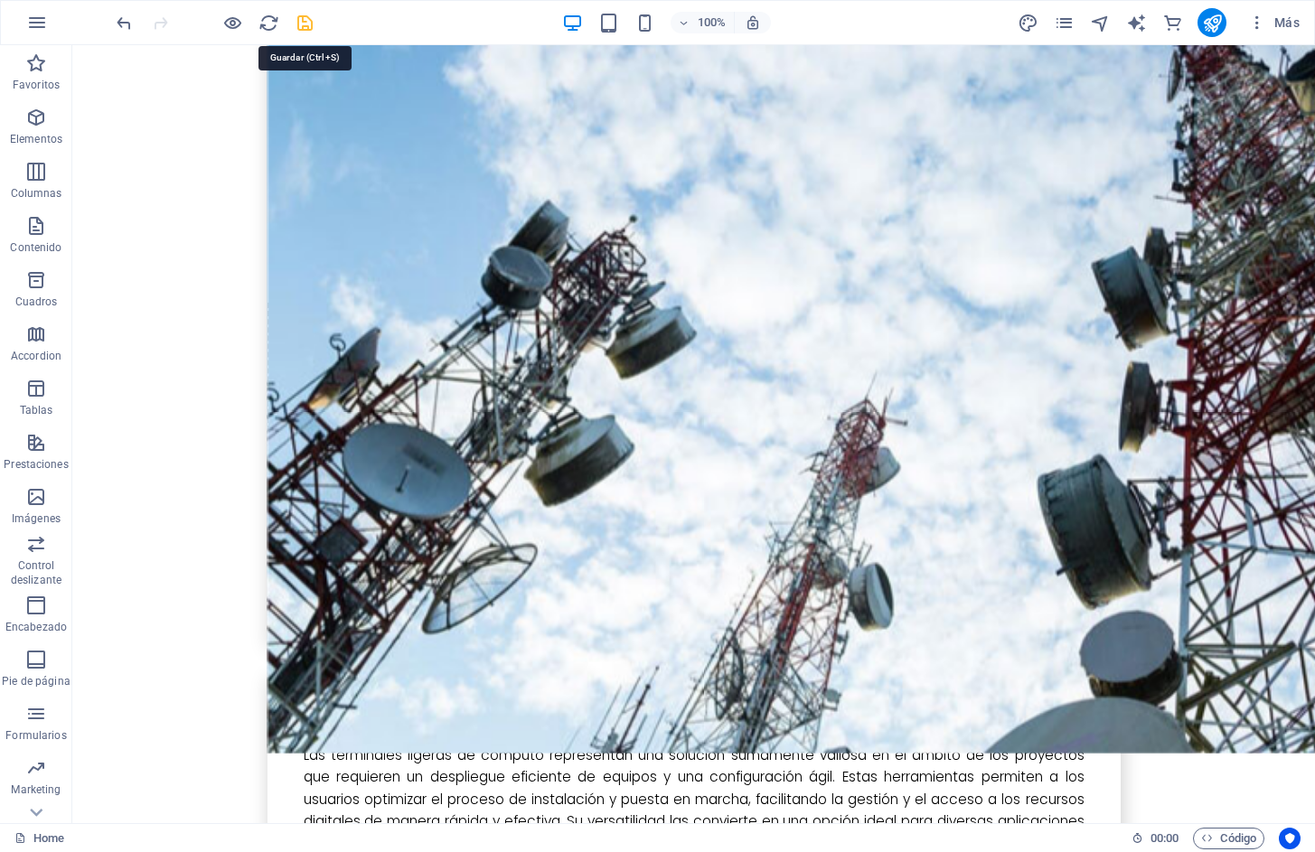
click at [303, 21] on icon "save" at bounding box center [305, 23] width 21 height 21
checkbox input "false"
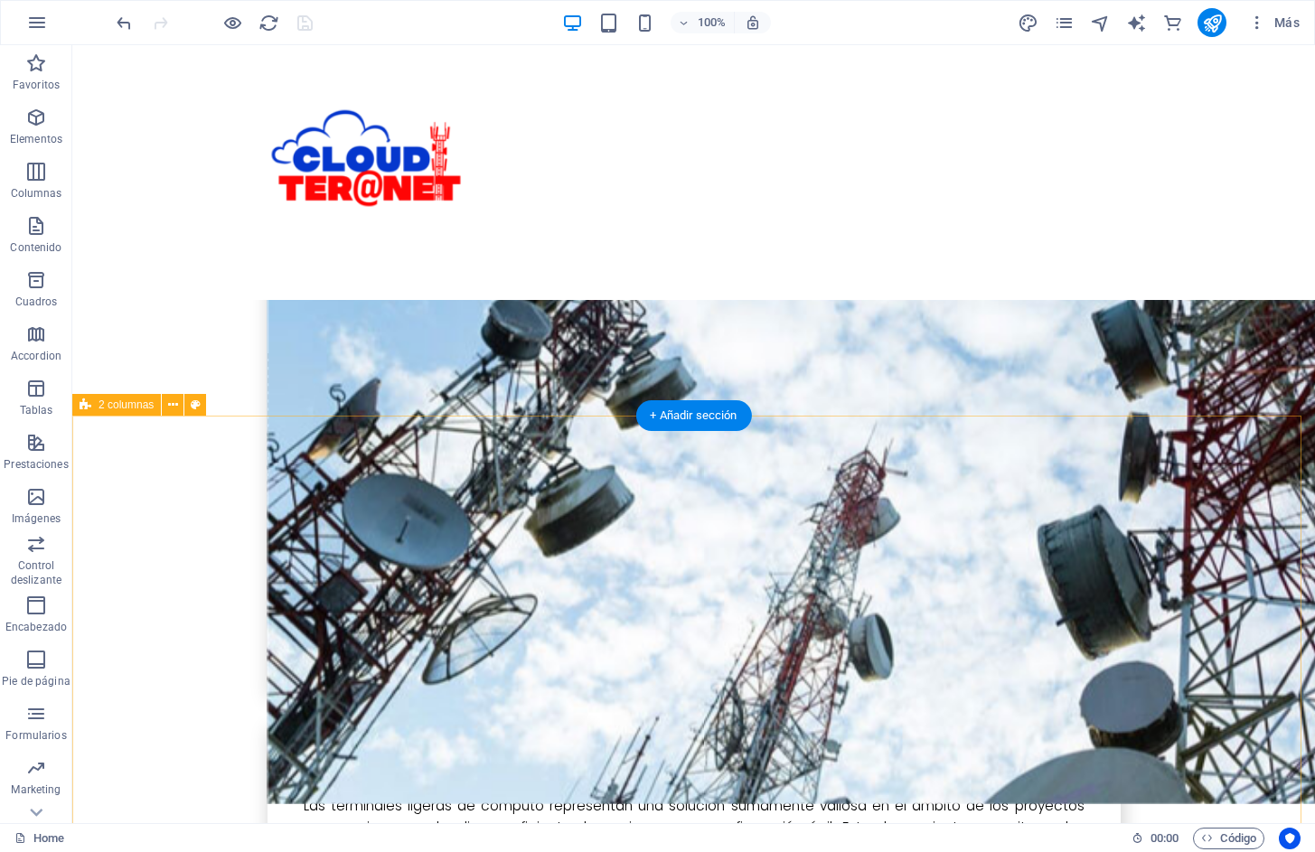
scroll to position [3705, 0]
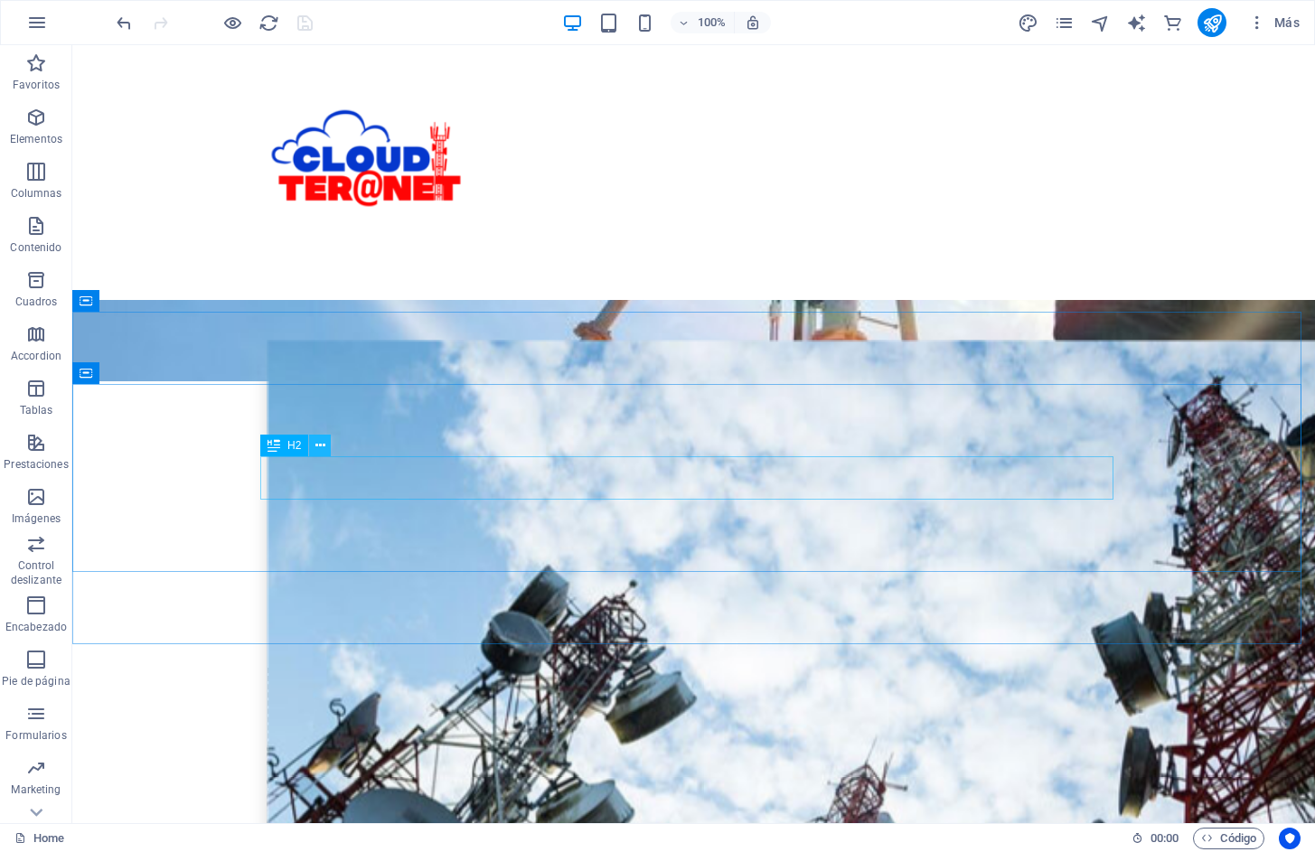
click at [320, 447] on icon at bounding box center [320, 445] width 10 height 19
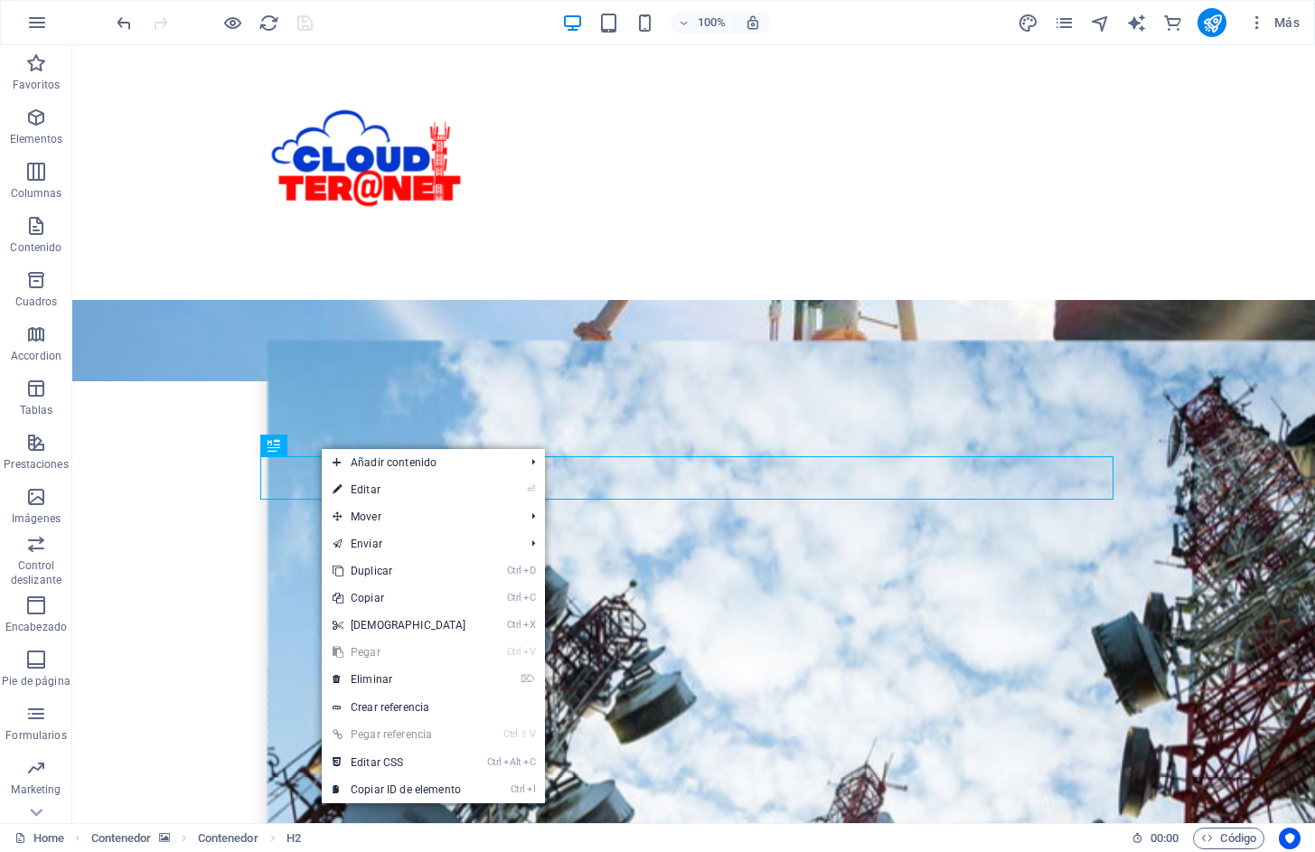
click at [365, 497] on link "⏎ Editar" at bounding box center [399, 489] width 155 height 27
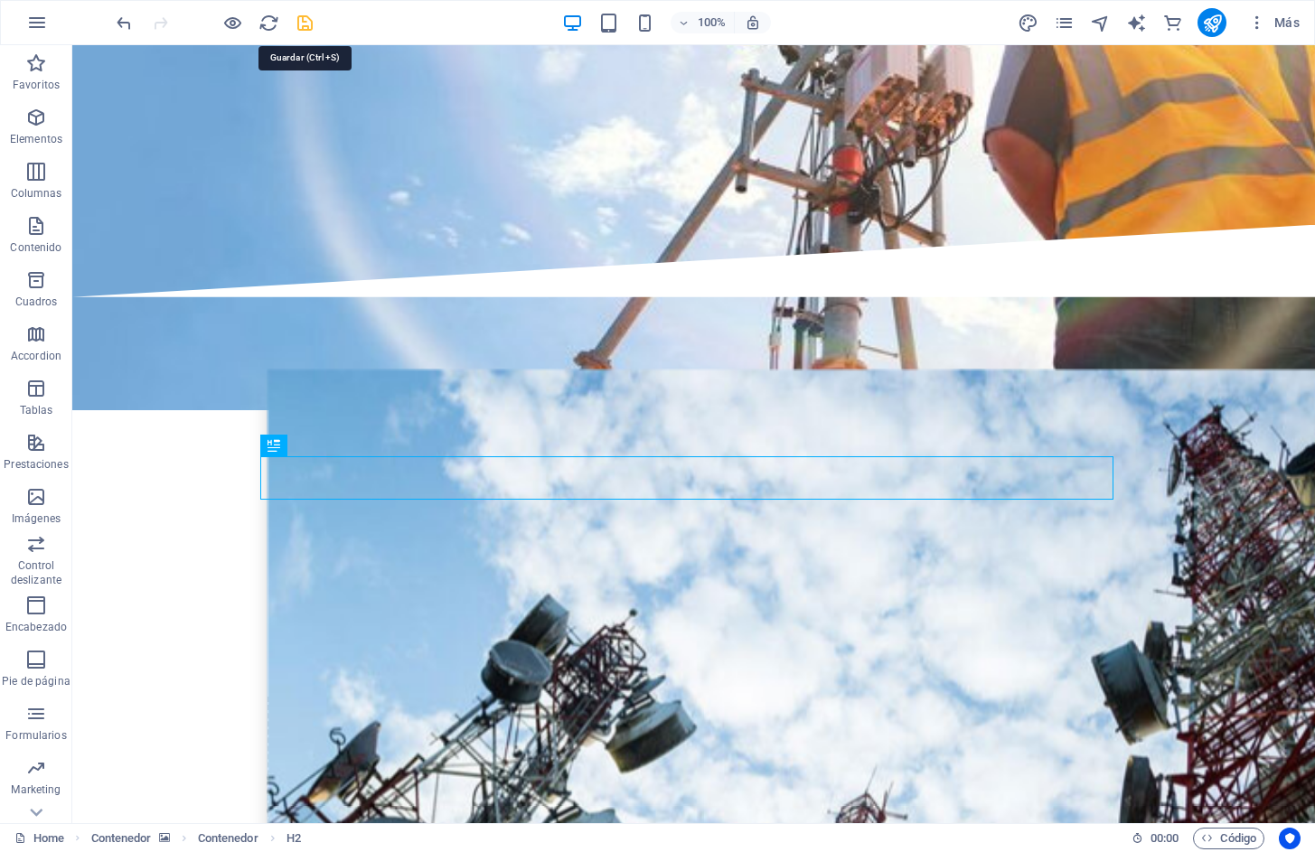
click at [307, 16] on icon "save" at bounding box center [305, 23] width 21 height 21
checkbox input "false"
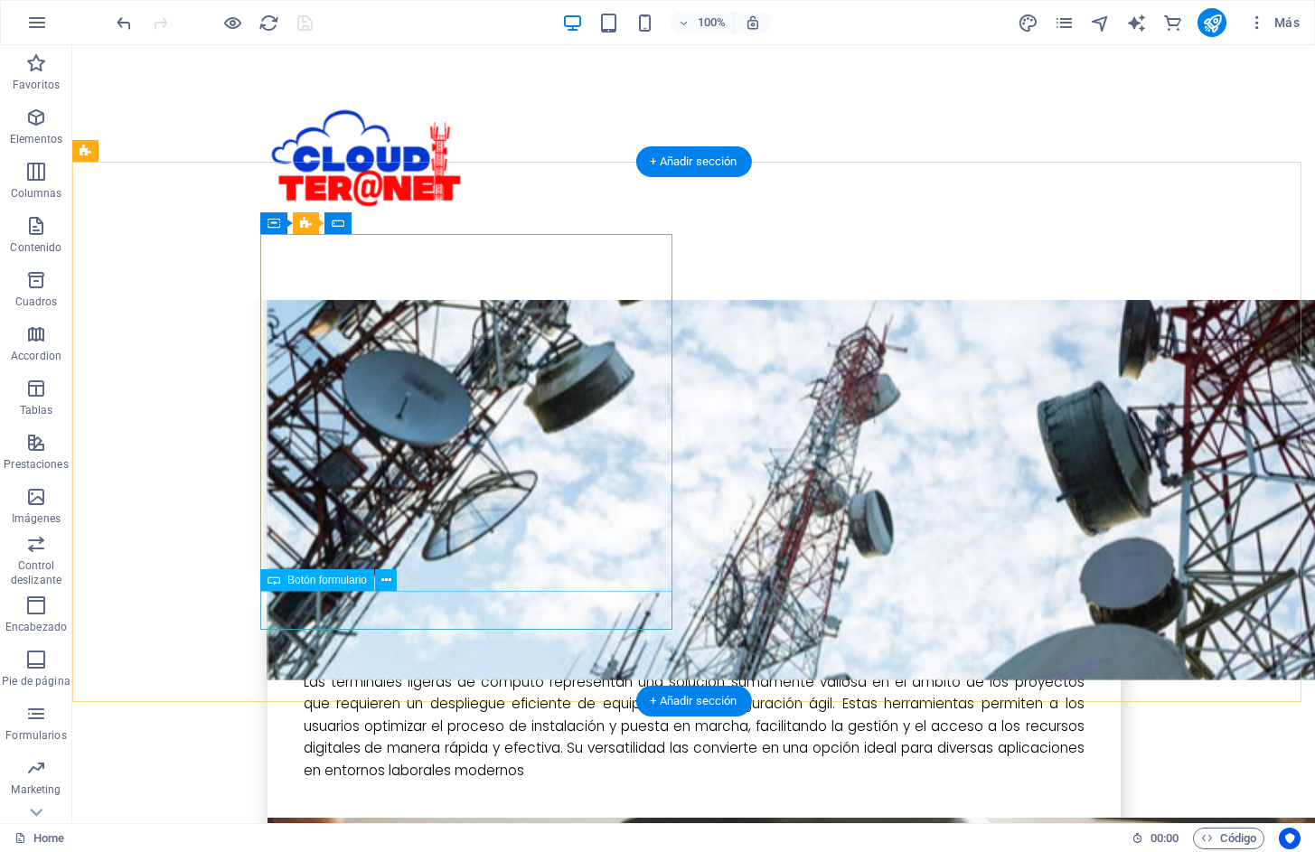
scroll to position [4066, 0]
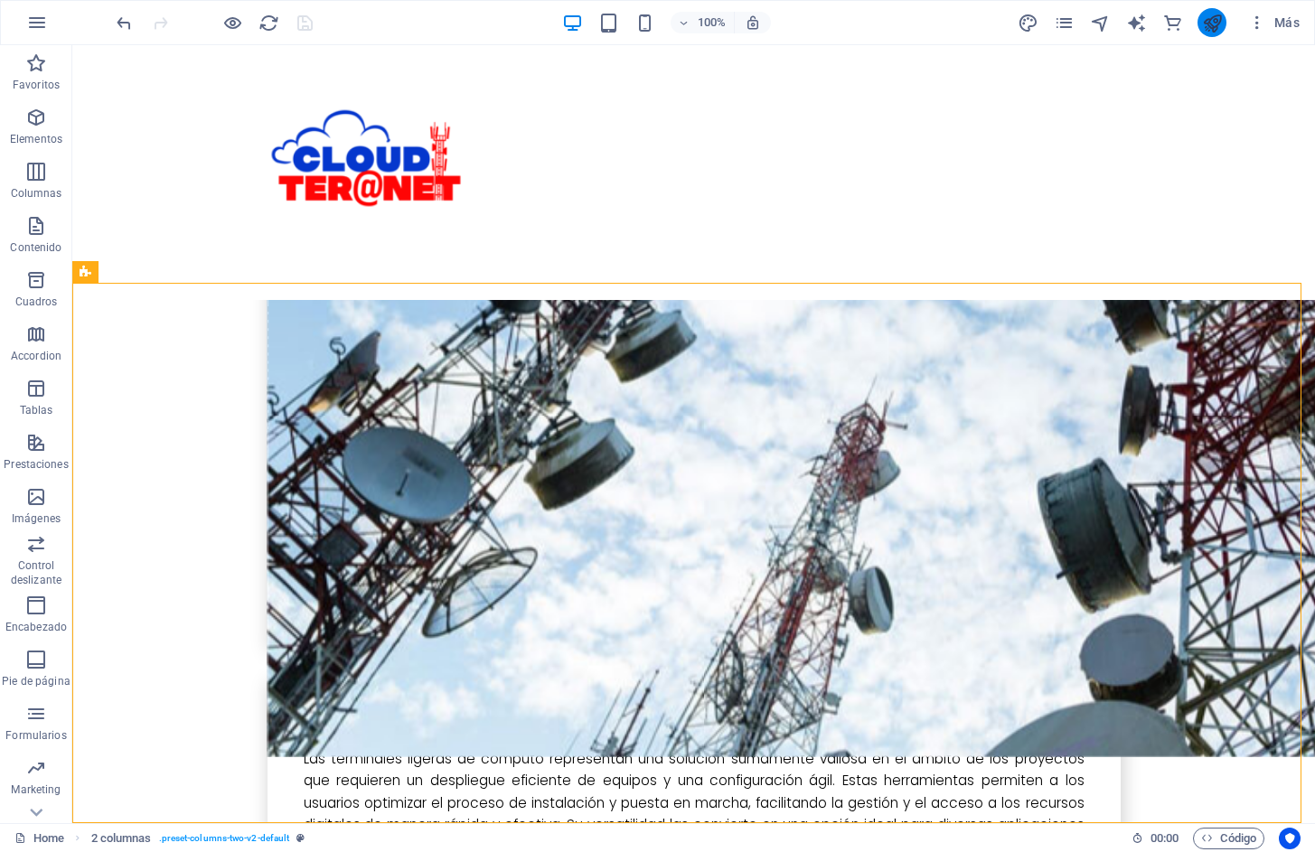
click at [1212, 13] on icon "publish" at bounding box center [1212, 23] width 21 height 21
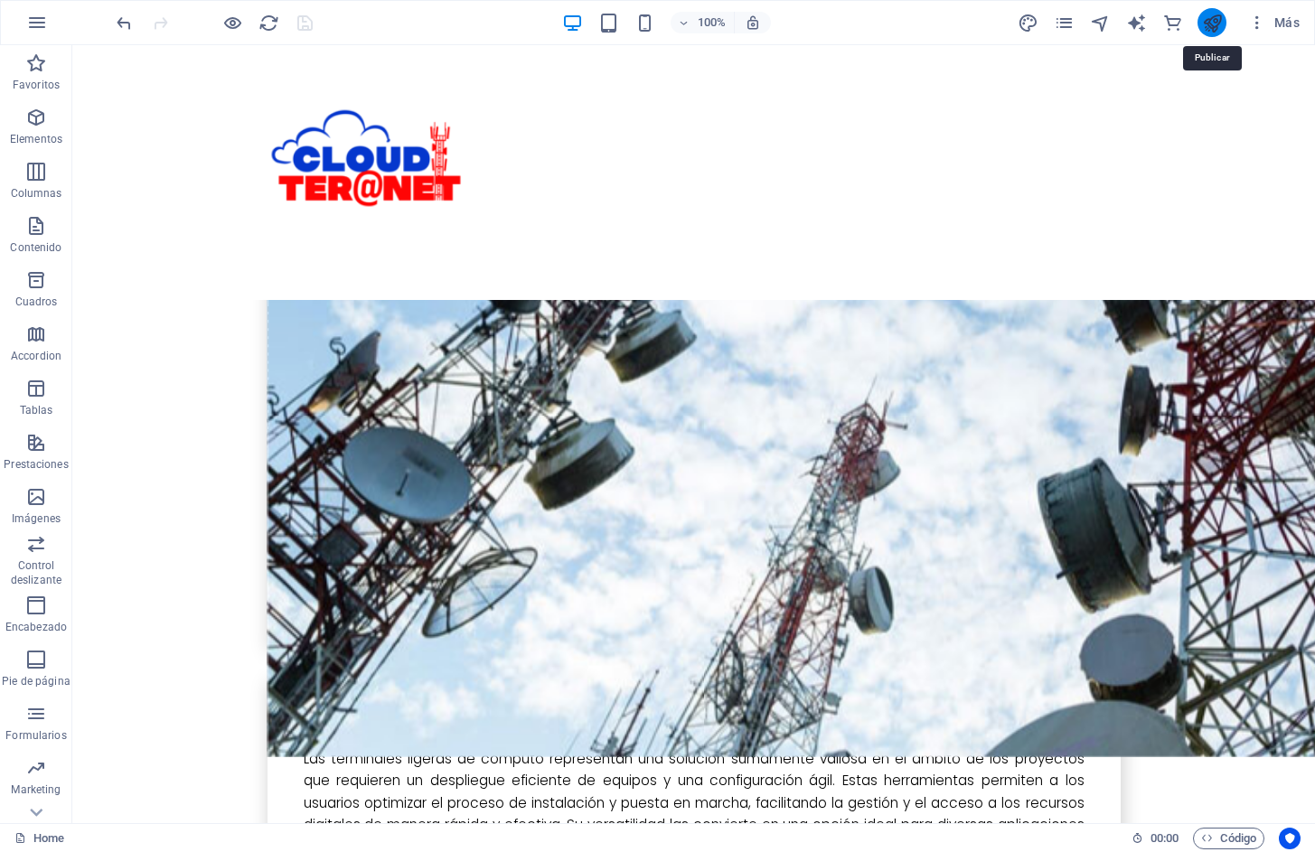
click at [1209, 23] on icon "publish" at bounding box center [1212, 23] width 21 height 21
